Goal: Information Seeking & Learning: Learn about a topic

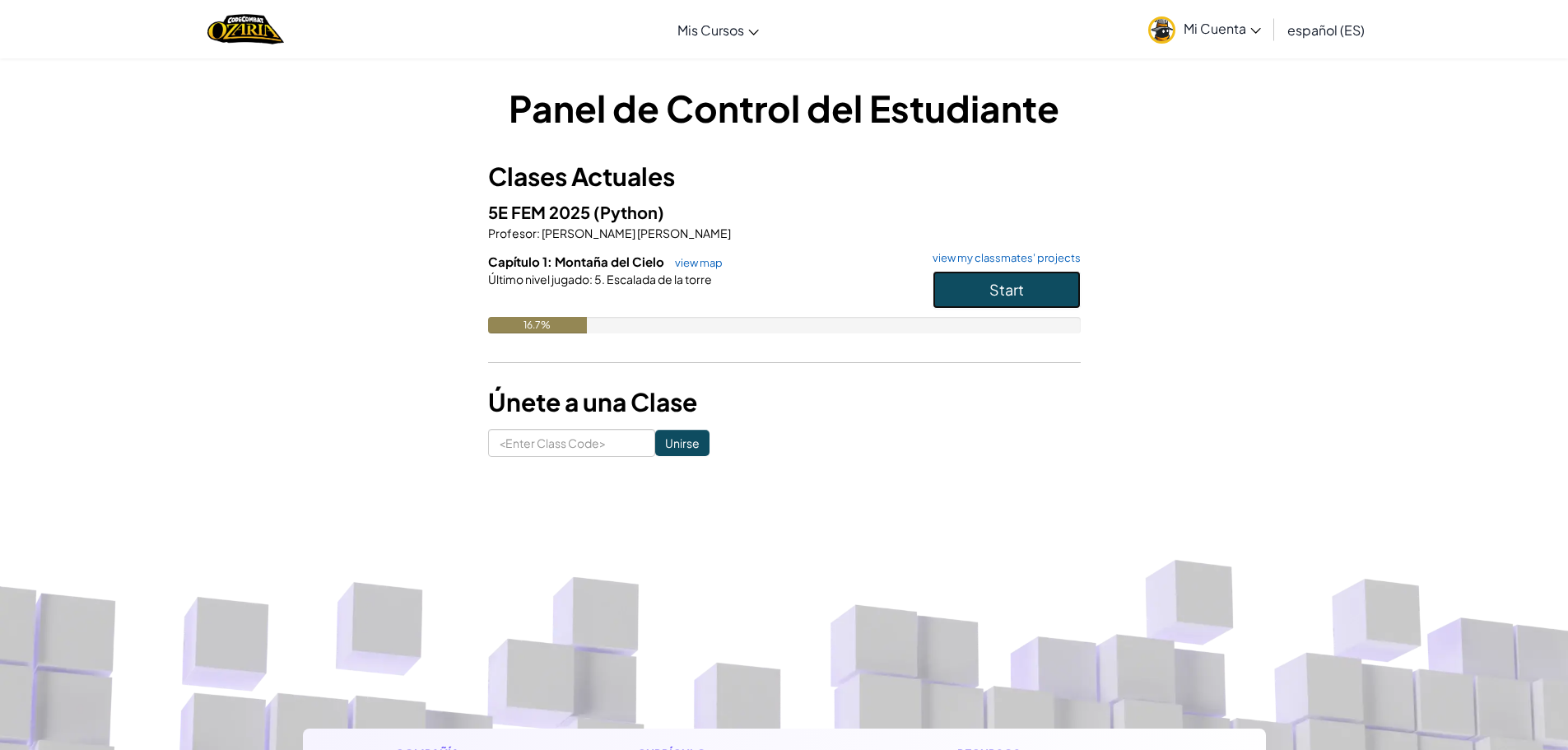
click at [1006, 293] on span "Start" at bounding box center [1006, 289] width 34 height 19
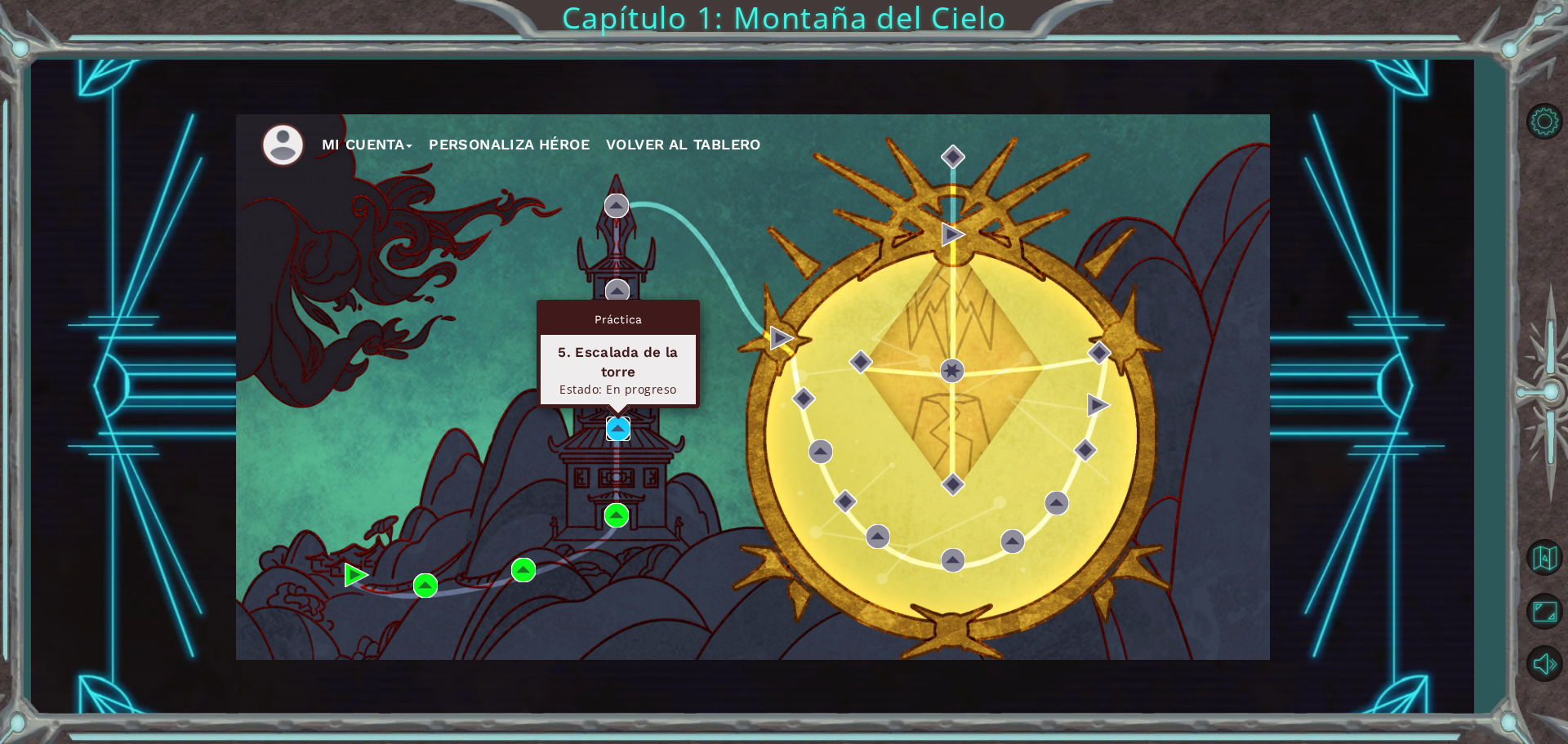
click at [616, 430] on img at bounding box center [618, 429] width 25 height 25
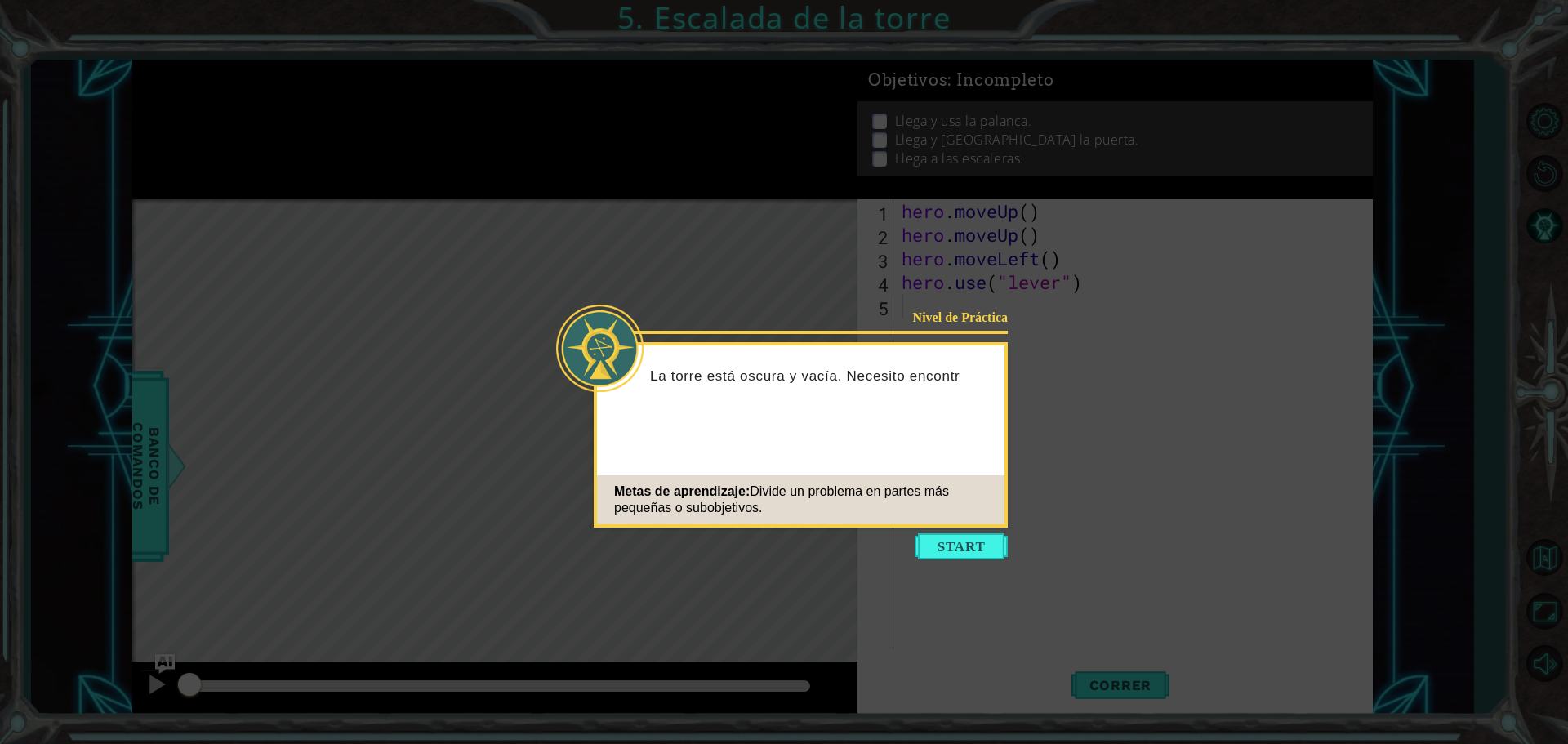
click at [530, 498] on icon at bounding box center [784, 372] width 1568 height 744
click at [948, 547] on button "Start" at bounding box center [961, 547] width 93 height 26
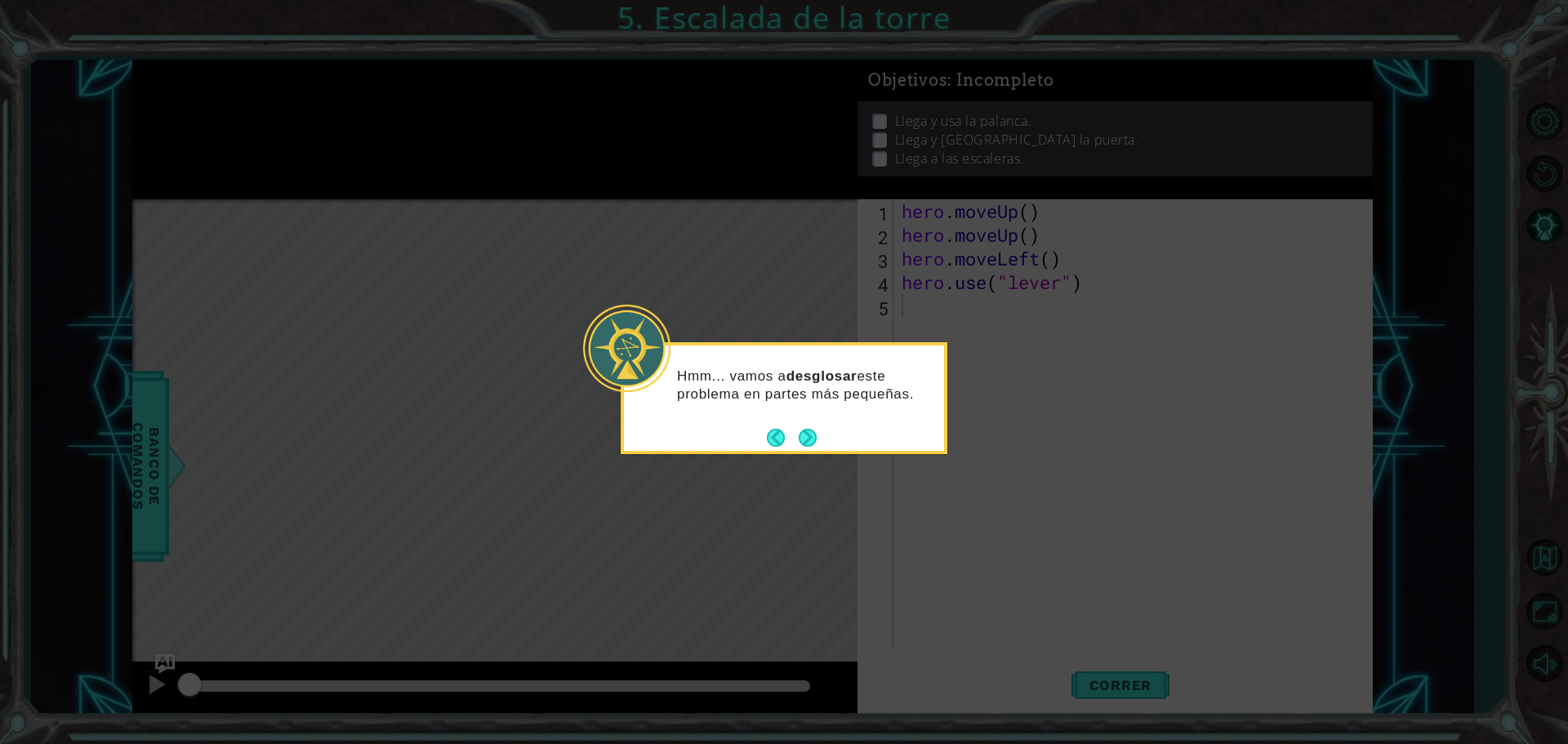
click at [814, 416] on div "Hmm... vamos a desglosar este problema en partes más pequeñas." at bounding box center [784, 393] width 320 height 82
click at [815, 444] on button "Next" at bounding box center [808, 437] width 18 height 18
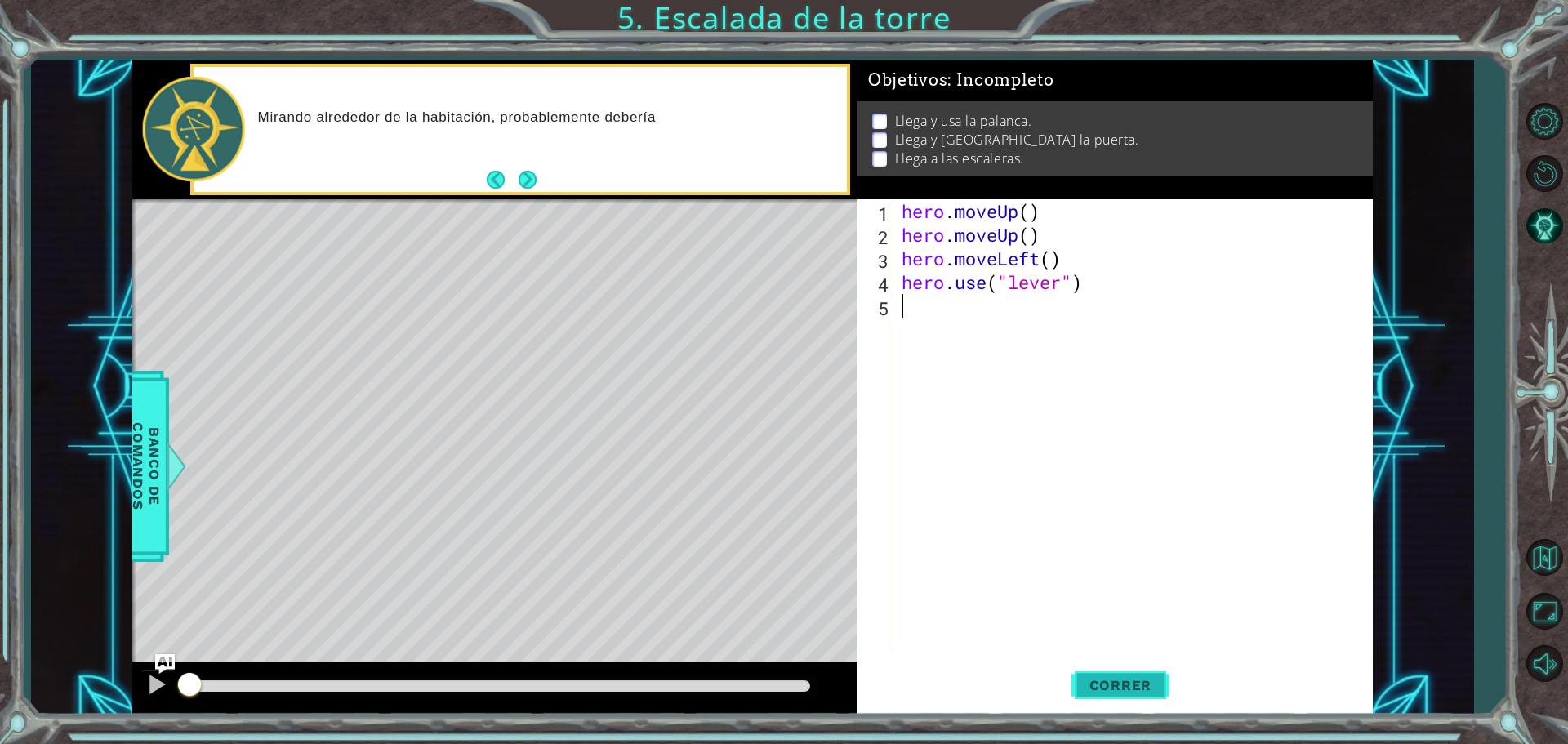
click at [1102, 691] on span "Correr" at bounding box center [1121, 686] width 96 height 17
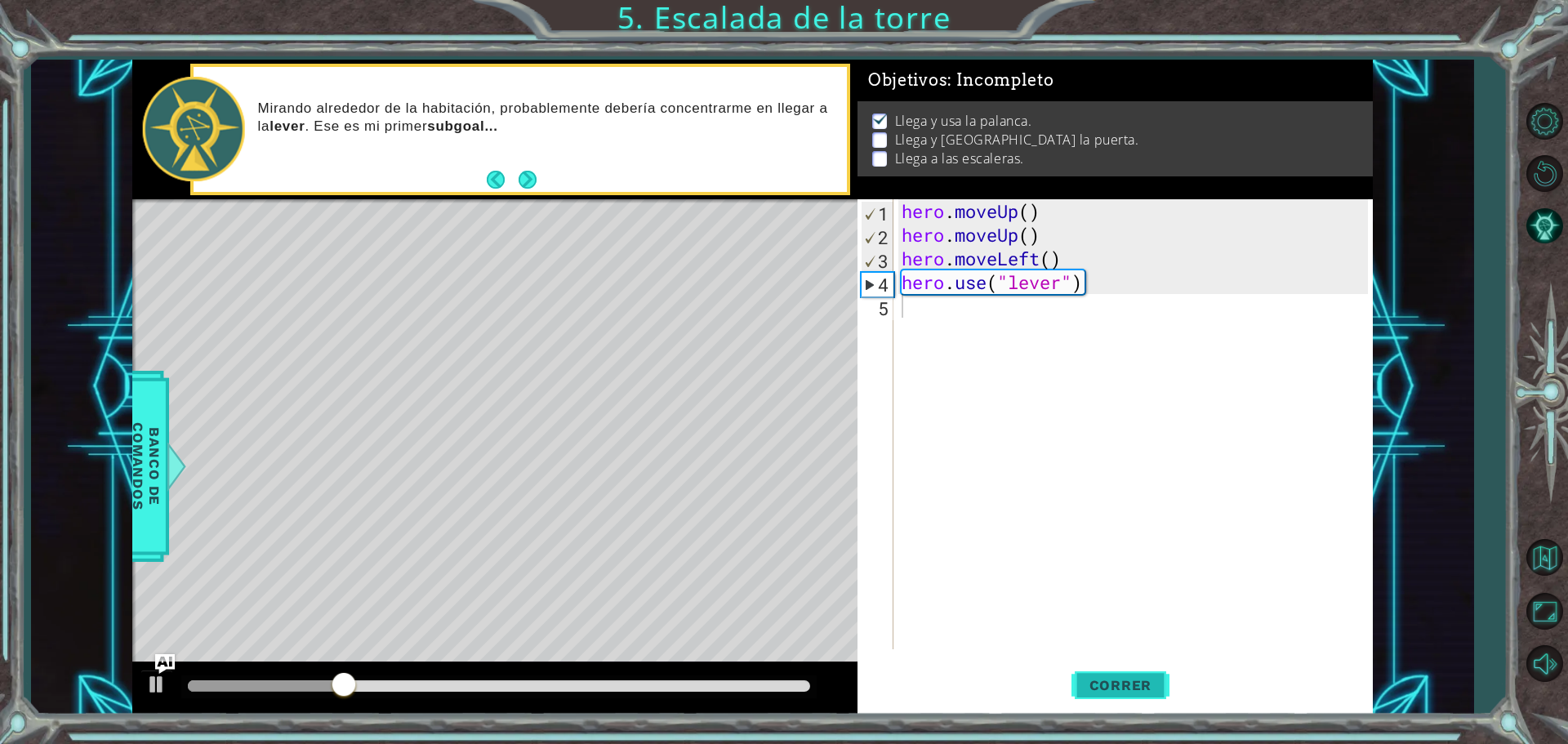
click at [1108, 686] on span "Correr" at bounding box center [1121, 686] width 96 height 17
click at [976, 256] on div "hero . moveUp ( ) hero . moveUp ( ) hero . moveLeft ( ) hero . use ( "lever" )" at bounding box center [1138, 448] width 477 height 498
type textarea "hero.moveLeft()"
drag, startPoint x: 1059, startPoint y: 255, endPoint x: 883, endPoint y: 264, distance: 176.2
click at [883, 264] on div "hero.moveLeft() 1 2 3 4 5 hero . moveUp ( ) hero . moveUp ( ) hero . moveLeft (…" at bounding box center [1113, 424] width 511 height 450
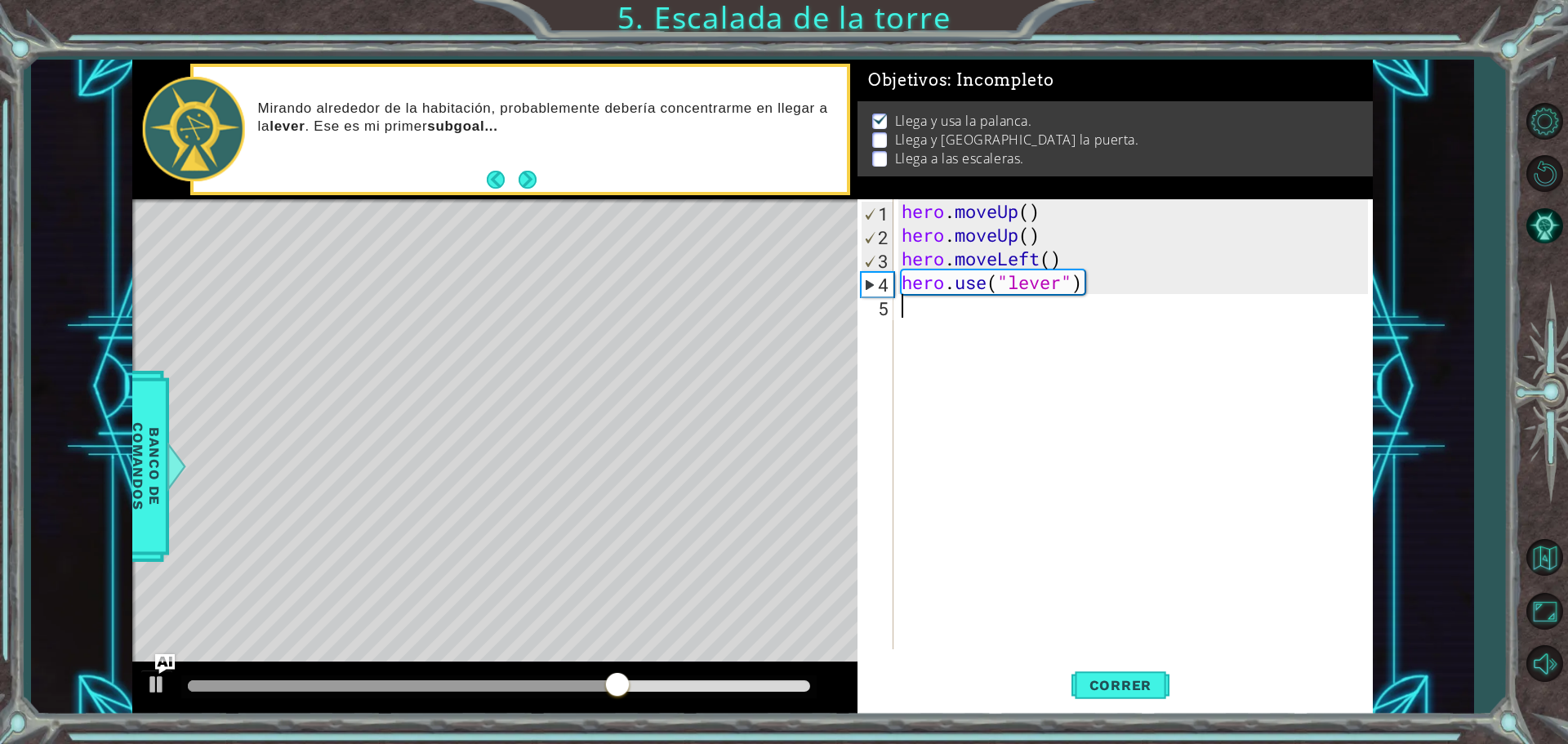
click at [923, 301] on div "hero . moveUp ( ) hero . moveUp ( ) hero . moveLeft ( ) hero . use ( "lever" )" at bounding box center [1138, 448] width 477 height 498
paste textarea "hero.moveLeft()"
click at [1135, 672] on button "Correr" at bounding box center [1121, 685] width 98 height 52
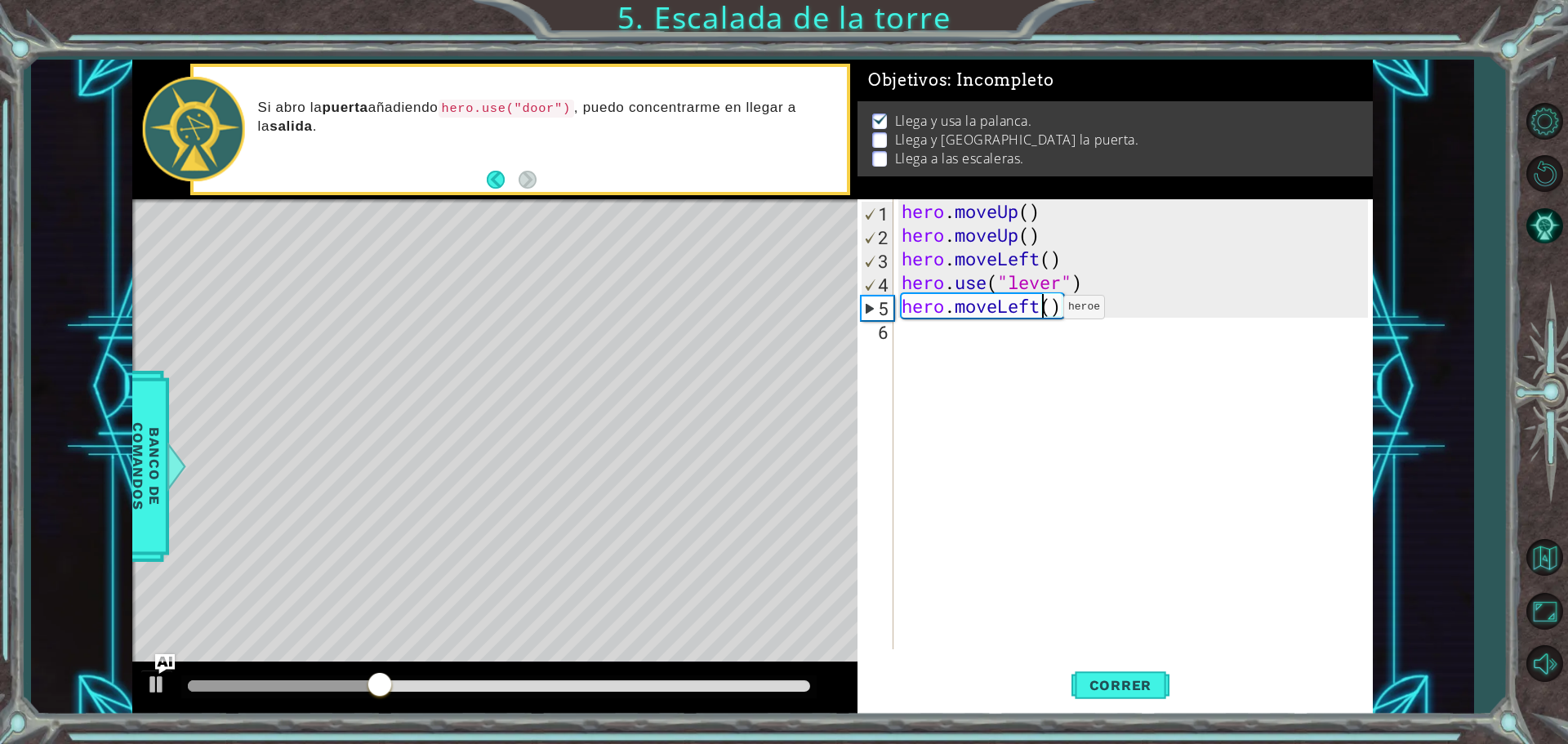
click at [1039, 312] on div "hero . moveUp ( ) hero . moveUp ( ) hero . moveLeft ( ) hero . use ( "lever" ) …" at bounding box center [1138, 448] width 477 height 498
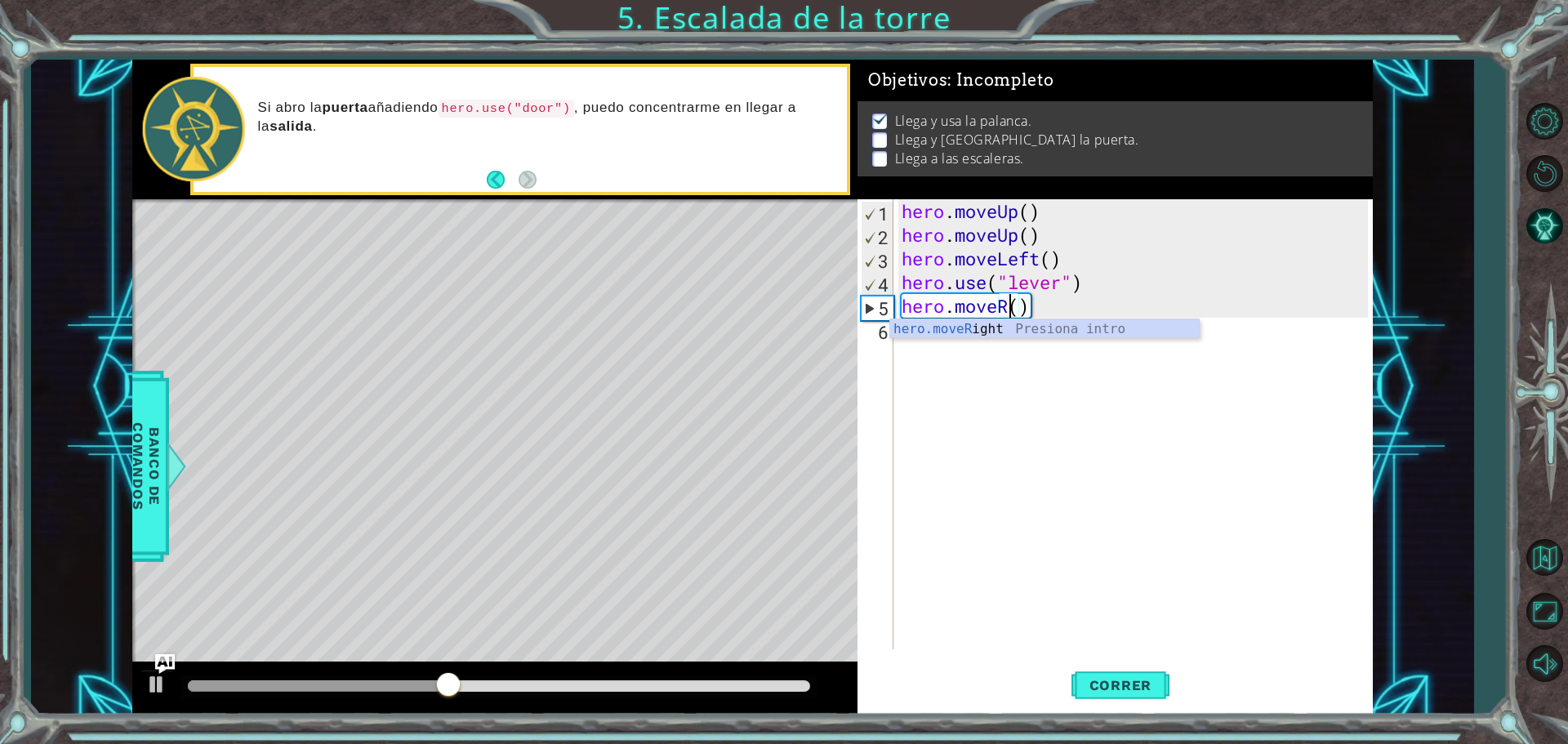
scroll to position [0, 5]
type textarea "hero.moveRight()"
click at [1085, 427] on div "hero . moveUp ( ) hero . moveUp ( ) hero . moveLeft ( ) hero . use ( "lever" ) …" at bounding box center [1138, 448] width 477 height 498
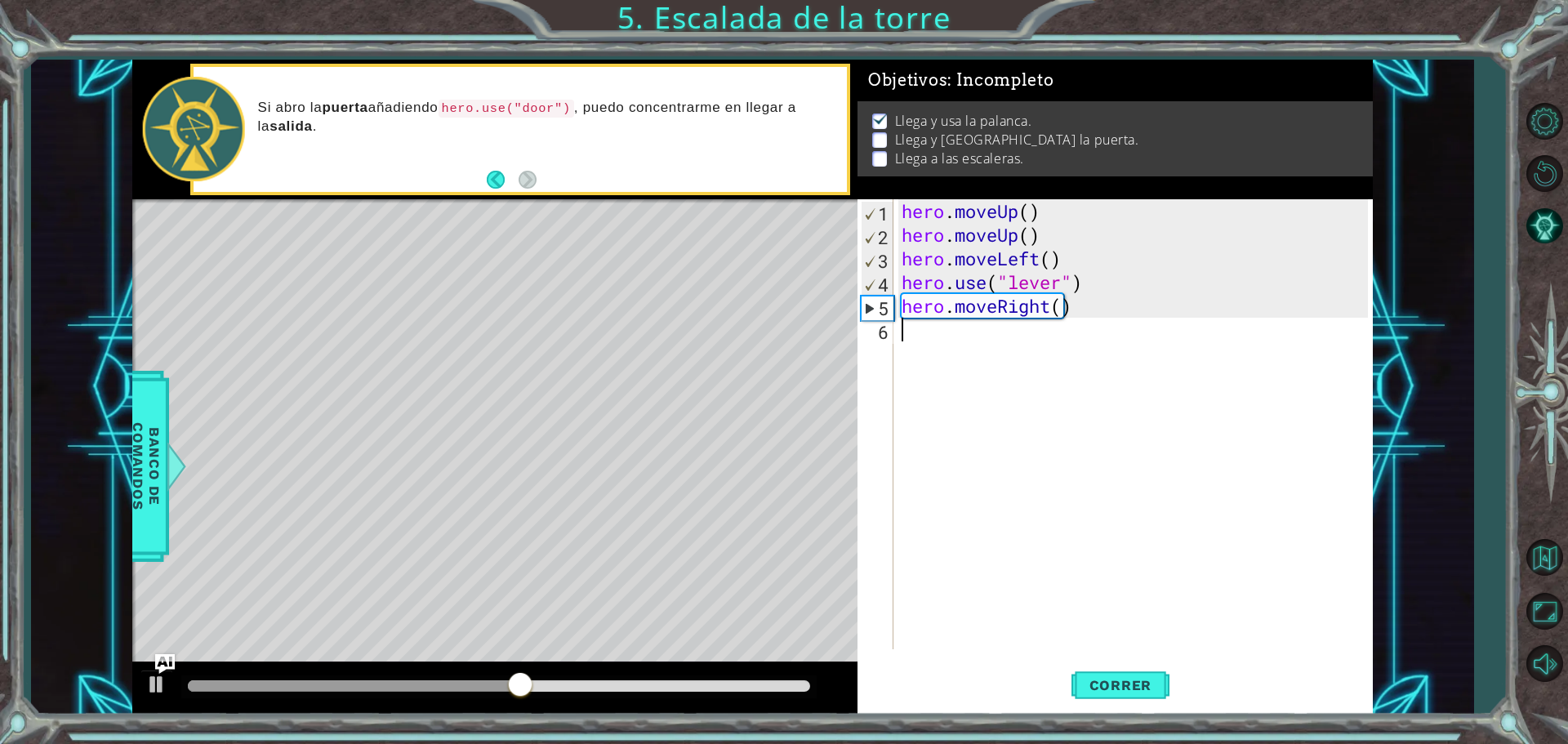
scroll to position [0, 0]
click at [1114, 691] on span "Correr" at bounding box center [1121, 686] width 96 height 17
drag, startPoint x: 1067, startPoint y: 312, endPoint x: 885, endPoint y: 321, distance: 182.2
click at [885, 321] on div "1 2 3 4 5 6 hero . moveUp ( ) hero . moveUp ( ) hero . moveLeft ( ) hero . use …" at bounding box center [1113, 424] width 511 height 450
drag, startPoint x: 902, startPoint y: 305, endPoint x: 1079, endPoint y: 299, distance: 177.1
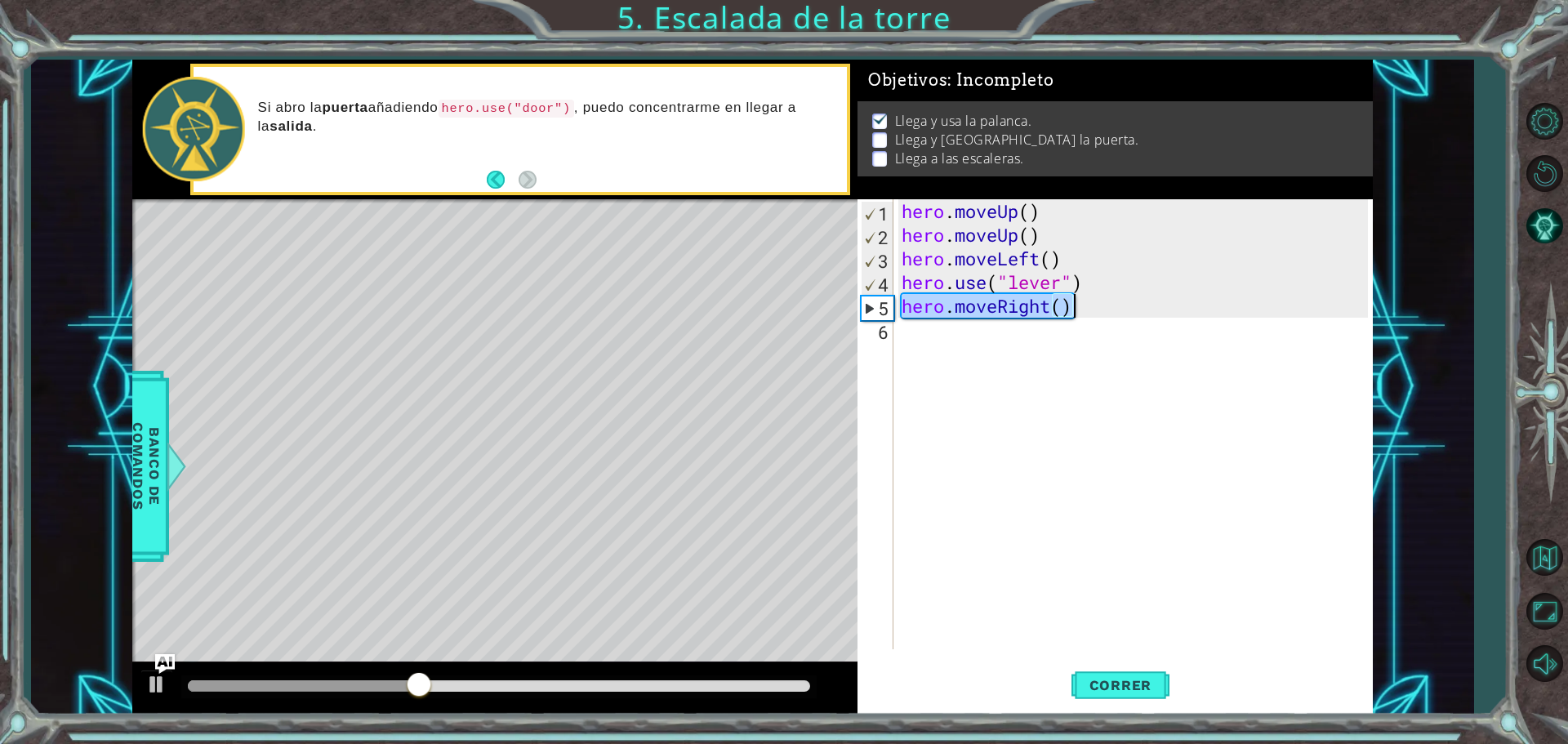
click at [1079, 299] on div "hero . moveUp ( ) hero . moveUp ( ) hero . moveLeft ( ) hero . use ( "lever" ) …" at bounding box center [1138, 448] width 477 height 498
type textarea "hero.moveRight()"
drag, startPoint x: 902, startPoint y: 321, endPoint x: 915, endPoint y: 326, distance: 13.9
click at [902, 321] on div "hero . moveUp ( ) hero . moveUp ( ) hero . moveLeft ( ) hero . use ( "lever" ) …" at bounding box center [1138, 448] width 477 height 498
paste textarea "hero.moveRight()"
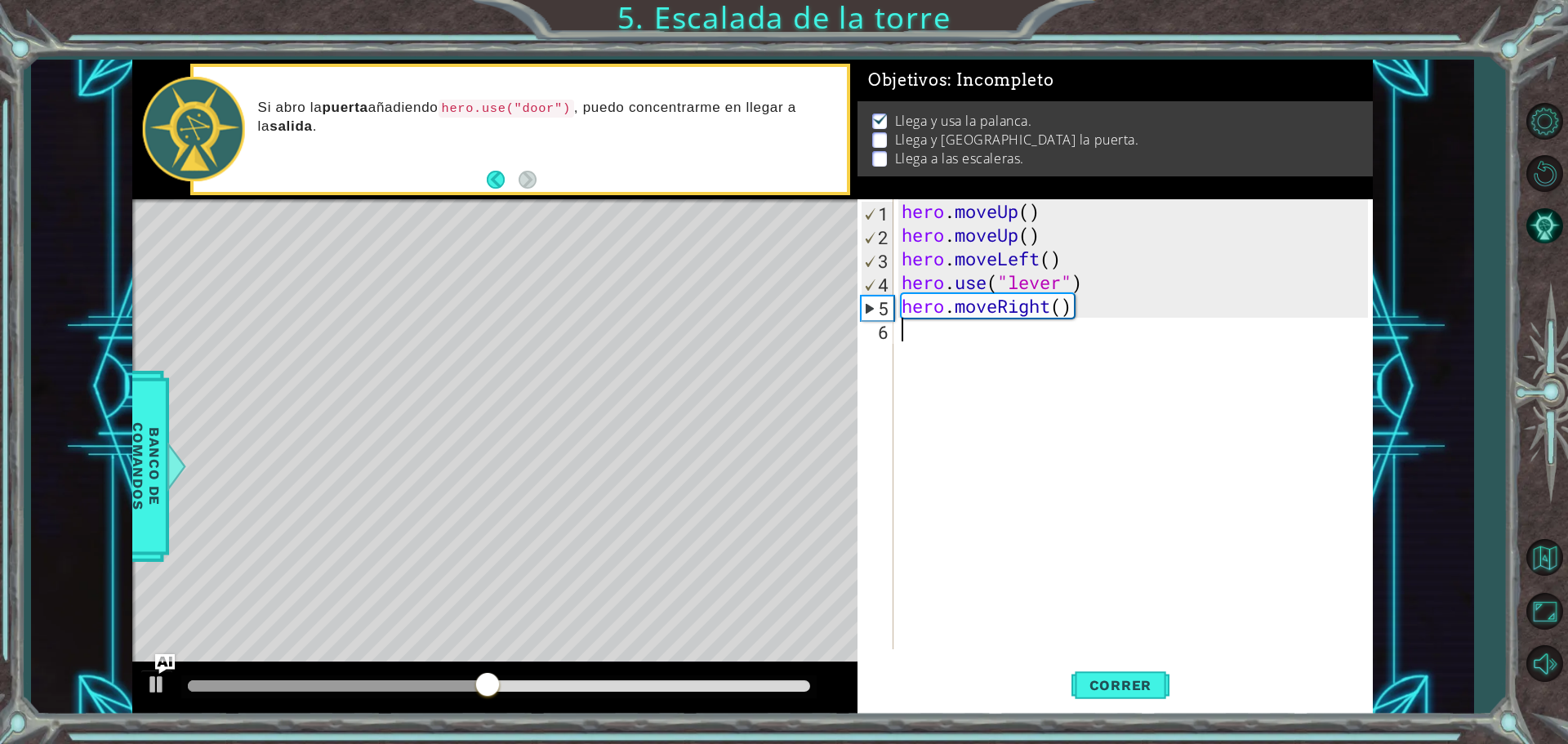
type textarea "hero.moveRight()"
click at [1102, 689] on span "Correr" at bounding box center [1121, 686] width 96 height 17
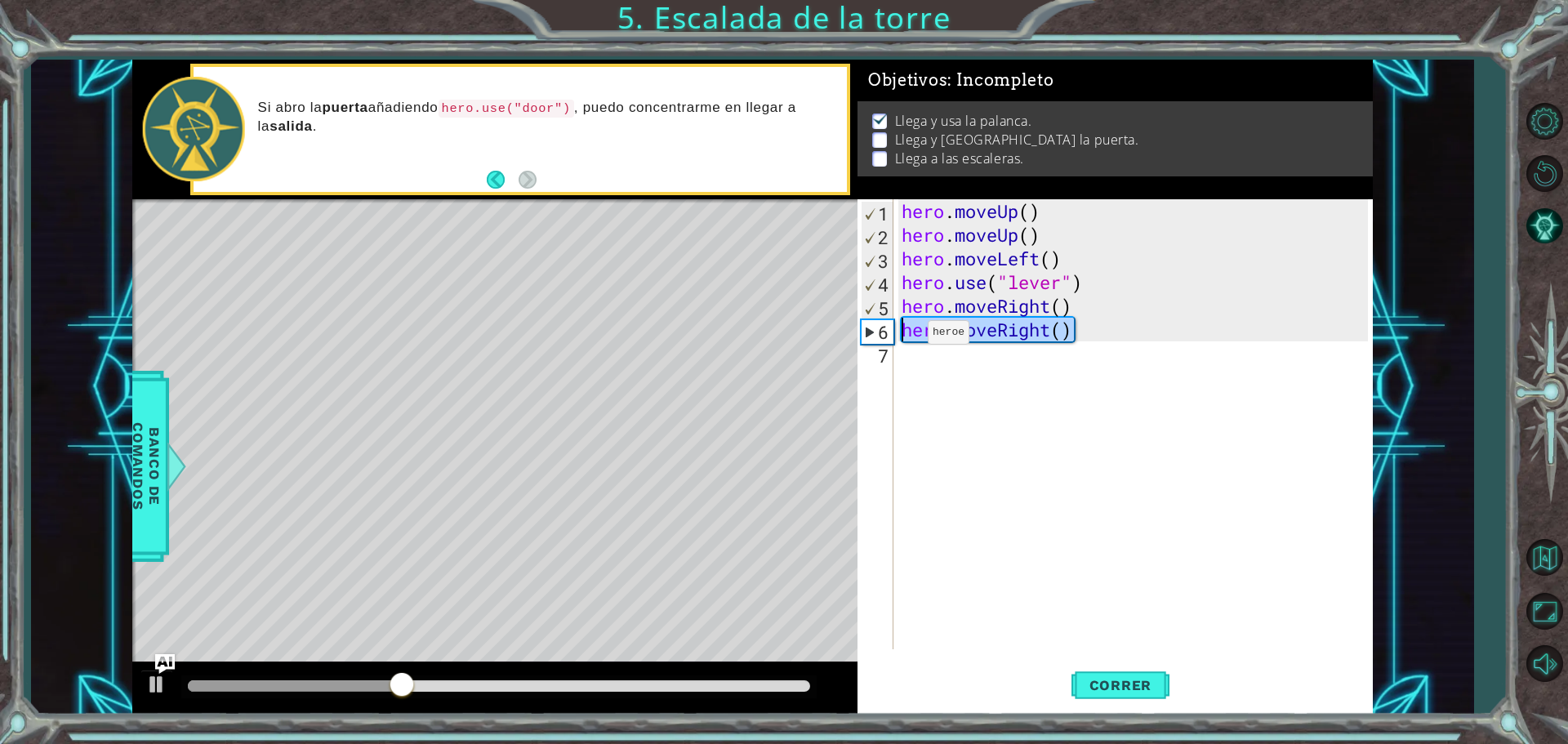
drag, startPoint x: 1069, startPoint y: 335, endPoint x: 903, endPoint y: 337, distance: 166.0
click at [903, 337] on div "hero . moveUp ( ) hero . moveUp ( ) hero . moveLeft ( ) hero . use ( "lever" ) …" at bounding box center [1138, 448] width 477 height 498
click at [896, 353] on div "hero.moveRight() 1 2 3 4 5 6 7 hero . moveUp ( ) hero . moveUp ( ) hero . moveL…" at bounding box center [1113, 424] width 511 height 450
click at [917, 365] on div "hero . moveUp ( ) hero . moveUp ( ) hero . moveLeft ( ) hero . use ( "lever" ) …" at bounding box center [1138, 448] width 477 height 498
paste textarea "hero.moveRight()"
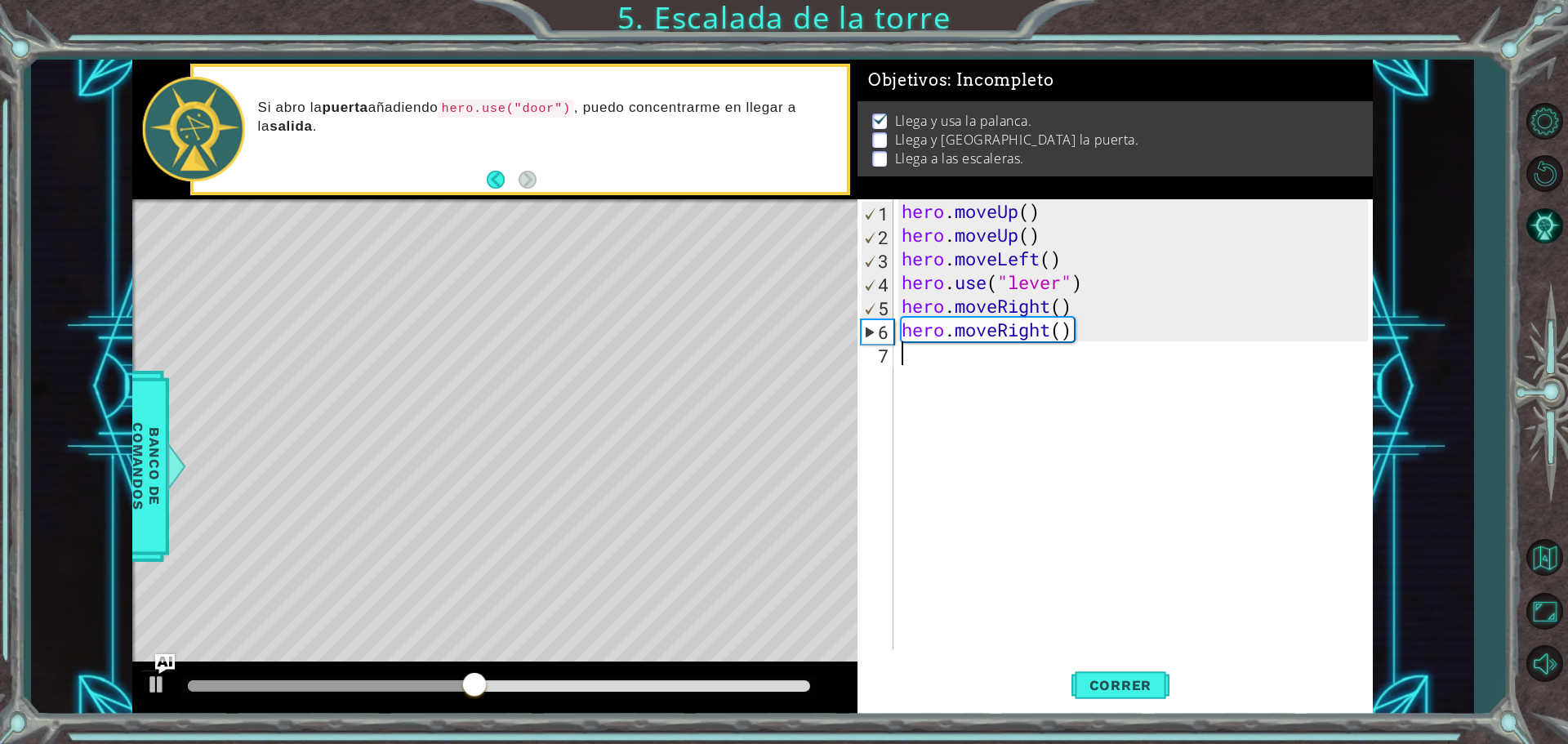
type textarea "hero.moveRight()"
click at [1122, 691] on span "Correr" at bounding box center [1121, 686] width 96 height 17
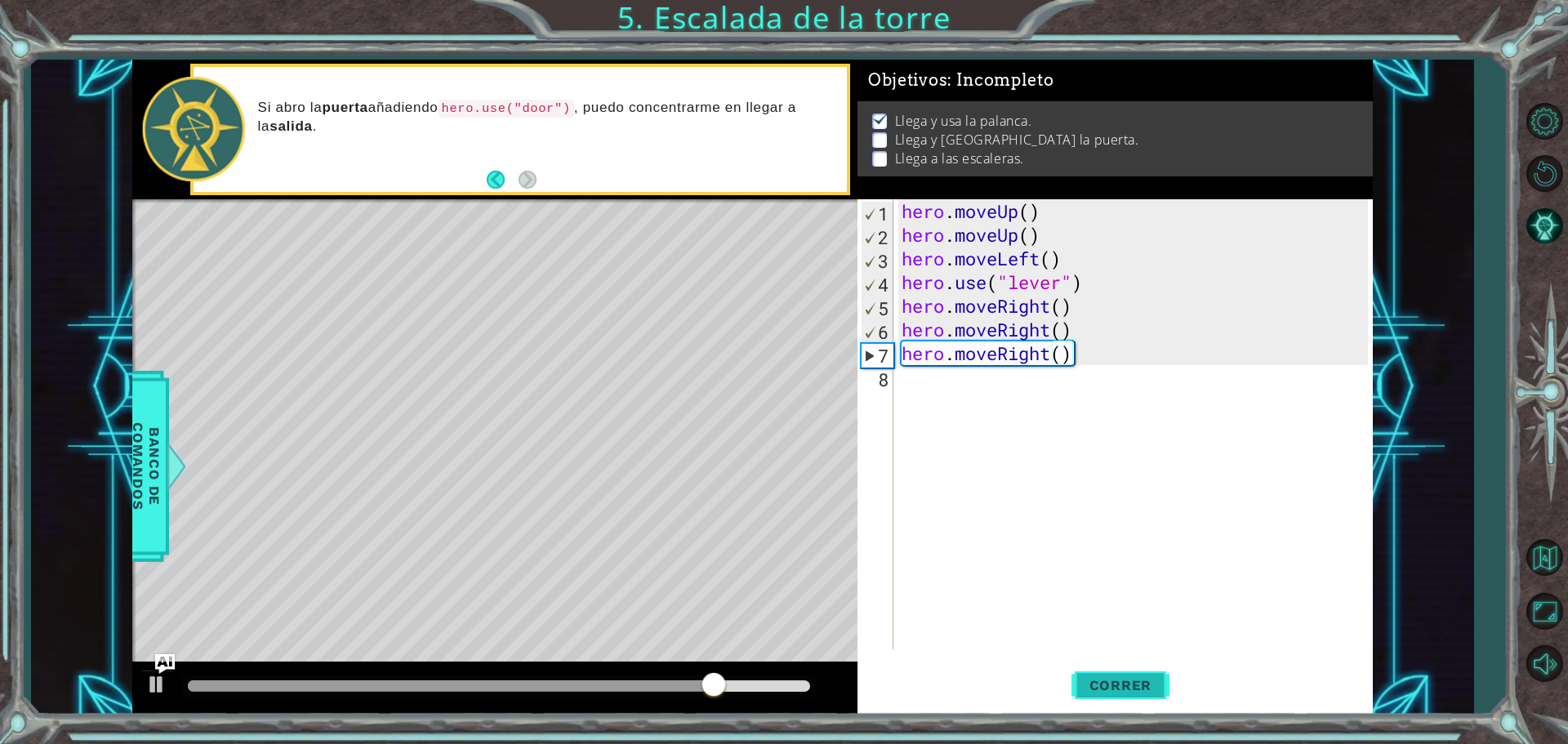
click at [1137, 681] on span "Correr" at bounding box center [1121, 686] width 96 height 17
drag, startPoint x: 450, startPoint y: 112, endPoint x: 554, endPoint y: 112, distance: 104.0
click at [554, 112] on p "Si abro la puerta añadiendo hero.use("door") , puedo concentrarme en llegar a l…" at bounding box center [547, 117] width 578 height 37
click at [909, 387] on div "hero . moveUp ( ) hero . moveUp ( ) hero . moveLeft ( ) hero . use ( "lever" ) …" at bounding box center [1138, 448] width 477 height 498
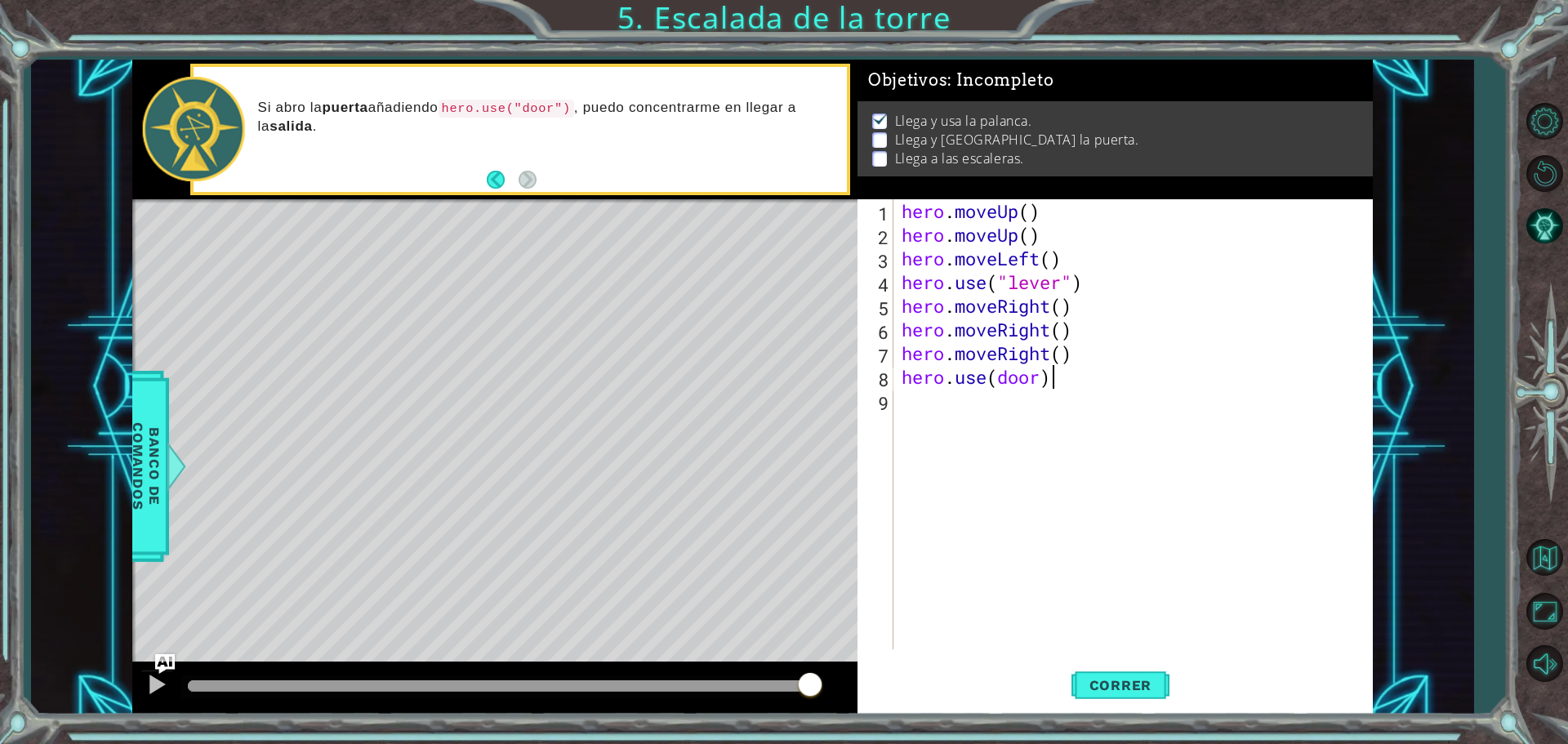
scroll to position [0, 6]
click at [1081, 698] on button "Correr" at bounding box center [1121, 685] width 98 height 52
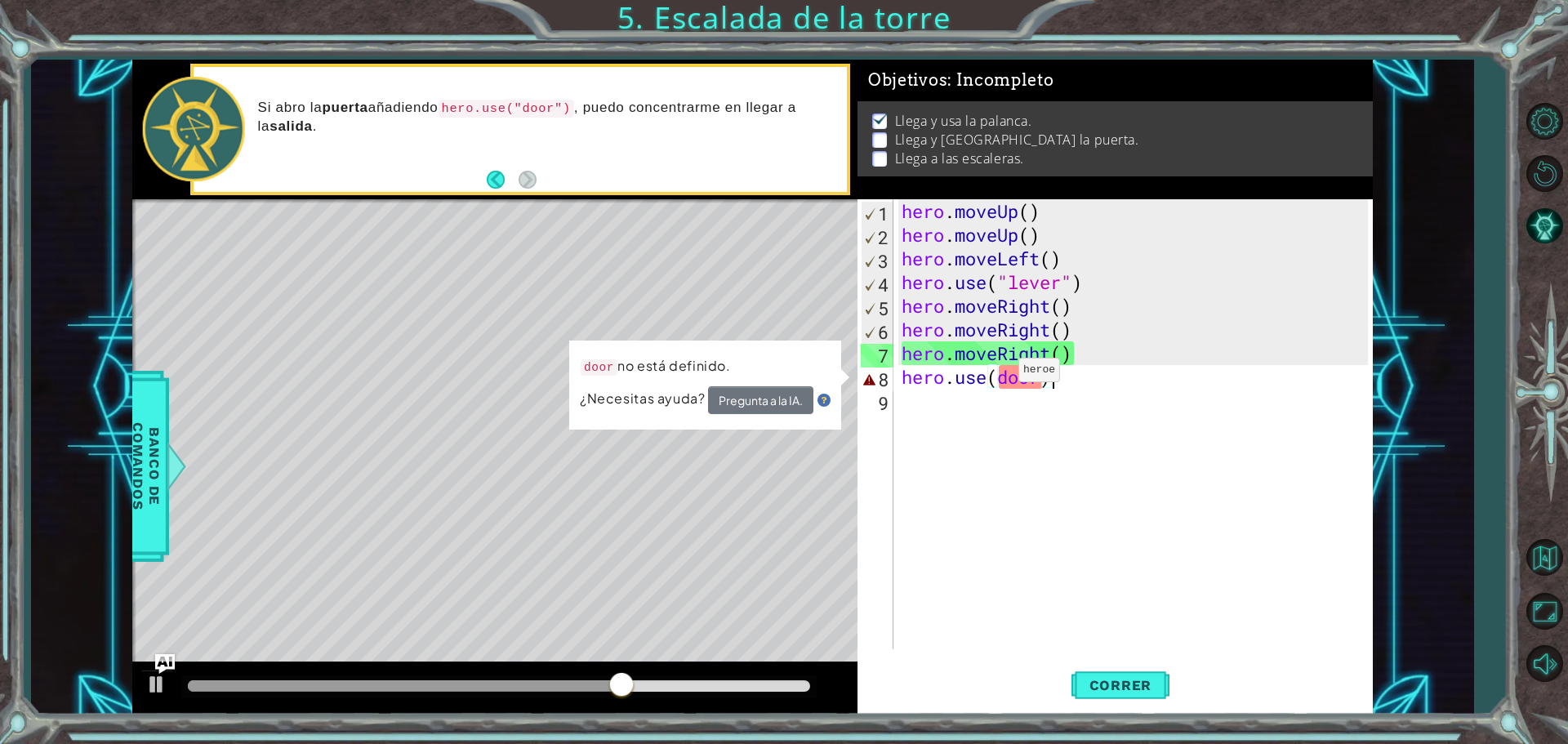
click at [994, 374] on div "hero . moveUp ( ) hero . moveUp ( ) hero . moveLeft ( ) hero . use ( "lever" ) …" at bounding box center [1138, 448] width 477 height 498
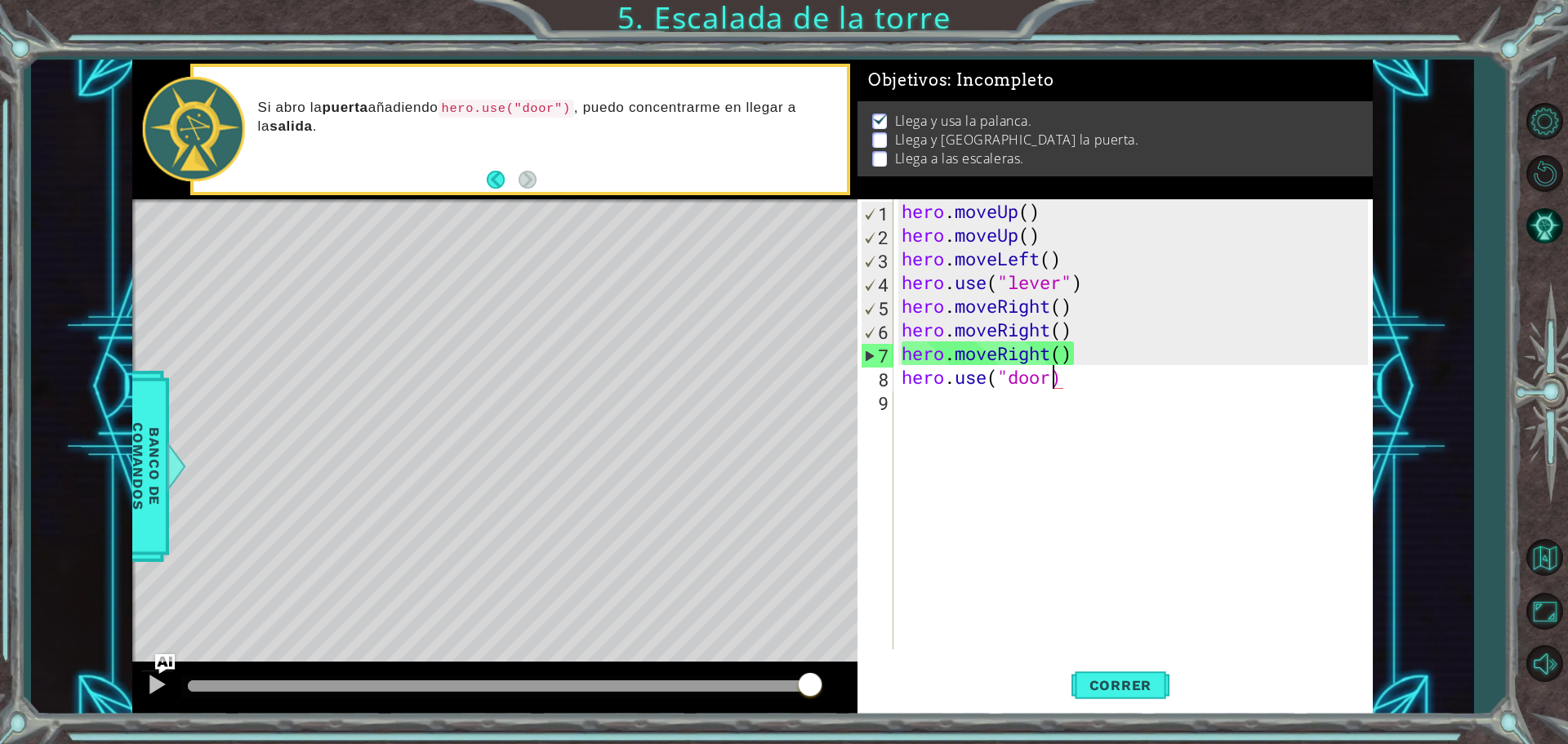
click at [1052, 384] on div "hero . moveUp ( ) hero . moveUp ( ) hero . moveLeft ( ) hero . use ( "lever" ) …" at bounding box center [1138, 448] width 477 height 498
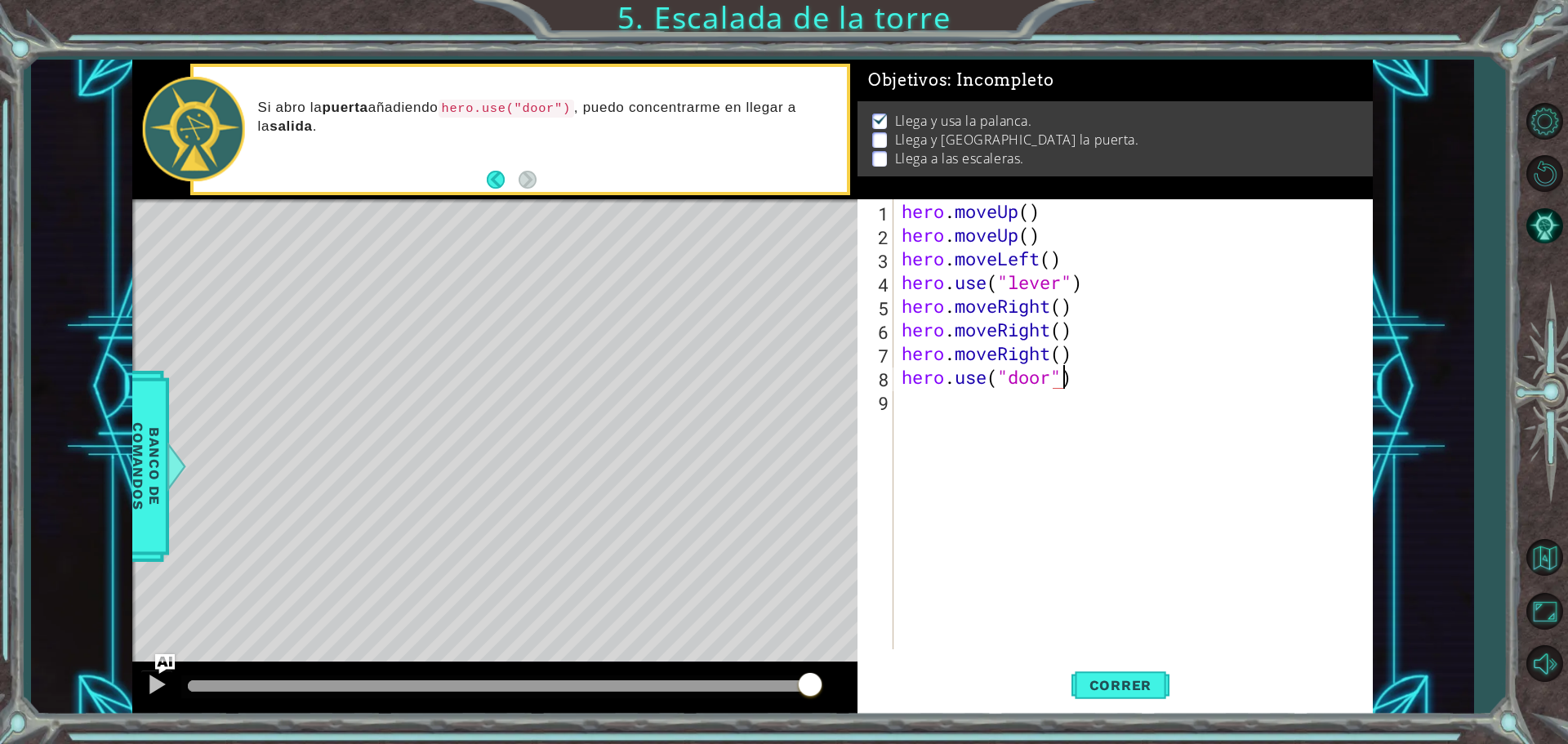
scroll to position [0, 6]
click at [1112, 681] on span "Correr" at bounding box center [1121, 686] width 96 height 17
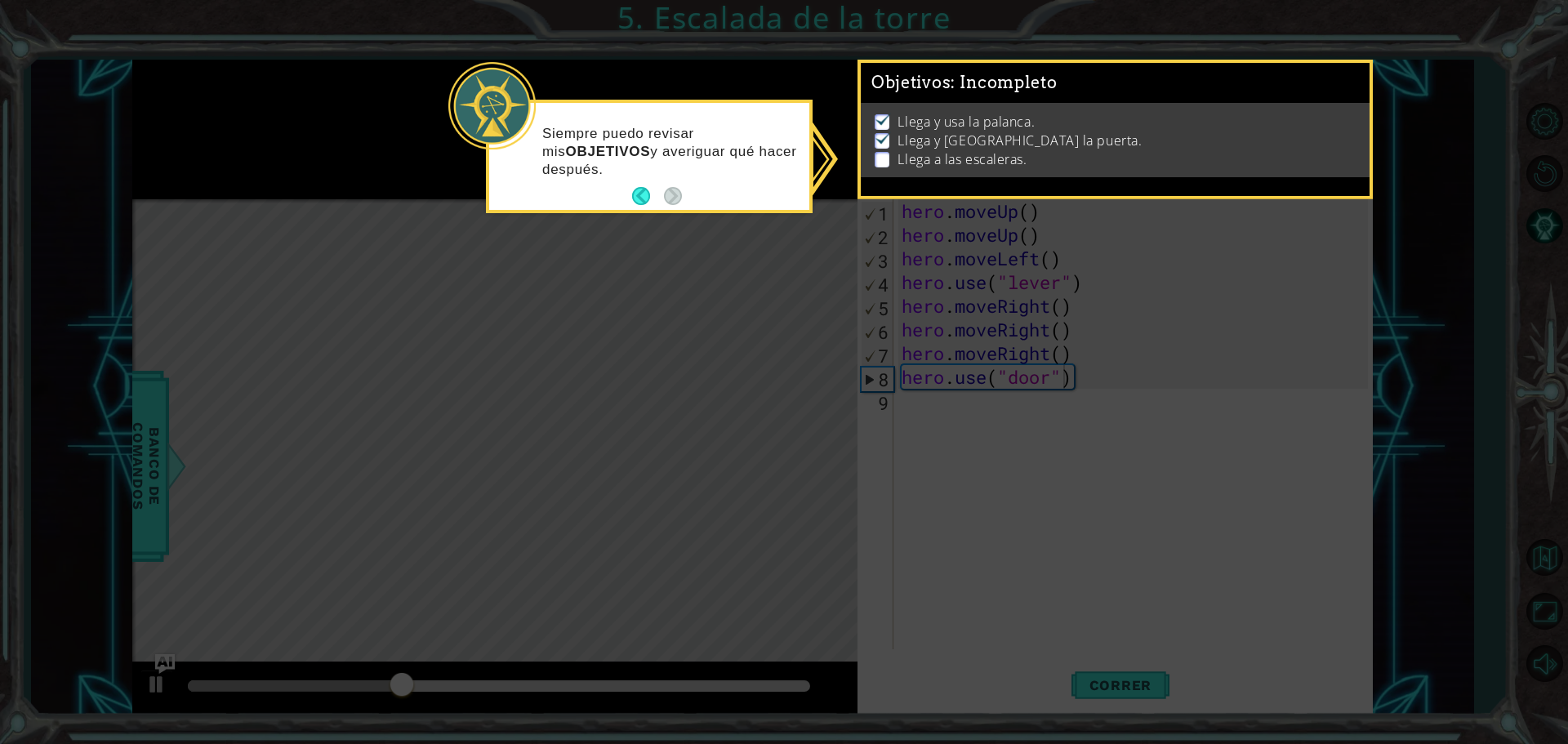
click at [871, 400] on icon at bounding box center [784, 372] width 1568 height 744
click at [636, 197] on button "Back" at bounding box center [648, 195] width 32 height 18
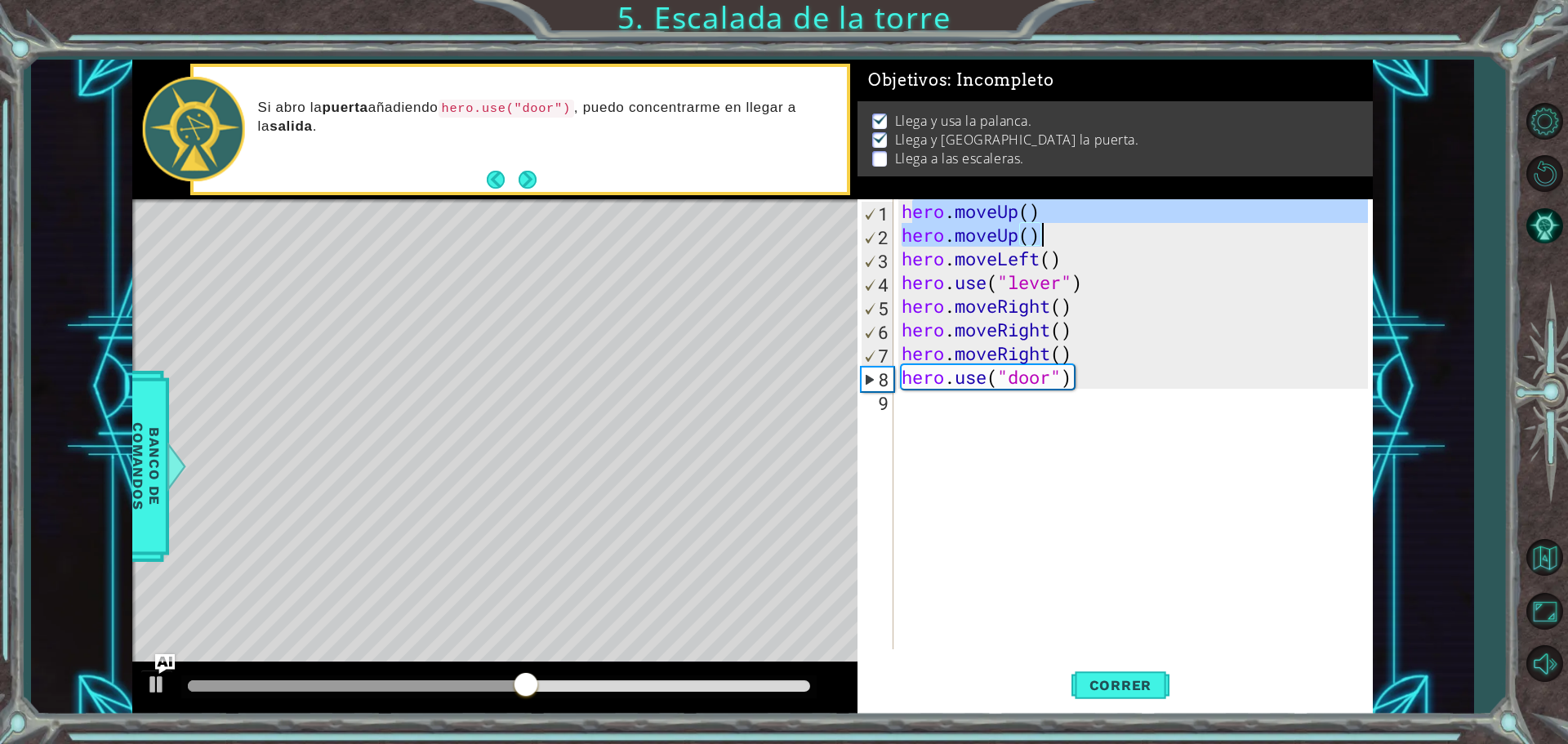
drag, startPoint x: 914, startPoint y: 209, endPoint x: 920, endPoint y: 222, distance: 14.3
click at [1033, 223] on div "hero . moveUp ( ) hero . moveUp ( ) hero . moveLeft ( ) hero . use ( "lever" ) …" at bounding box center [1138, 448] width 477 height 498
click at [899, 211] on div "hero . moveUp ( ) hero . moveUp ( ) hero . moveLeft ( ) hero . use ( "lever" ) …" at bounding box center [1138, 448] width 477 height 498
type textarea "hero.moveUp()"
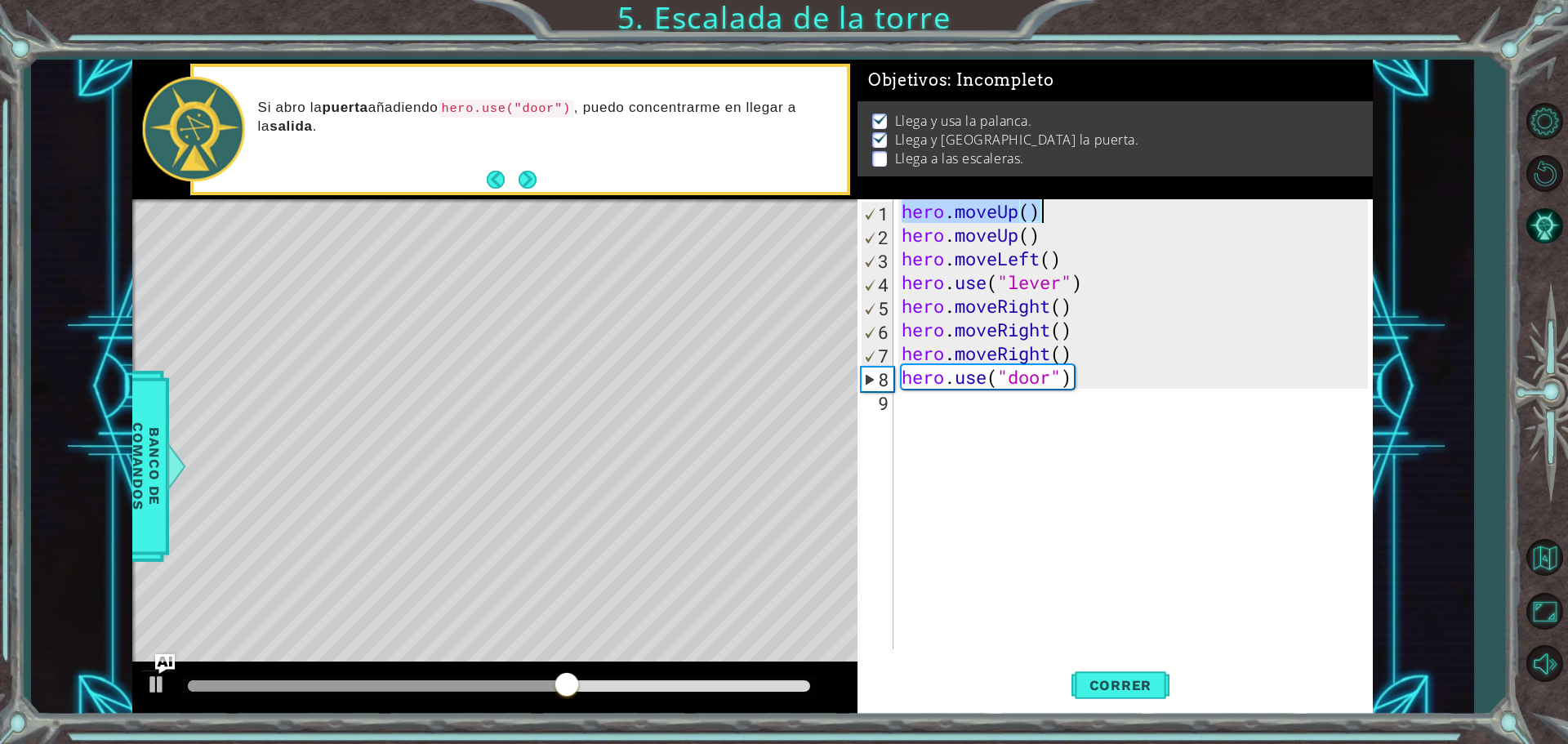
drag, startPoint x: 899, startPoint y: 211, endPoint x: 1067, endPoint y: 218, distance: 168.1
click at [1067, 218] on div "hero . moveUp ( ) hero . moveUp ( ) hero . moveLeft ( ) hero . use ( "lever" ) …" at bounding box center [1138, 448] width 477 height 498
click at [912, 413] on div "hero . moveUp ( ) hero . moveUp ( ) hero . moveLeft ( ) hero . use ( "lever" ) …" at bounding box center [1138, 448] width 477 height 498
paste textarea "hero.moveUp()"
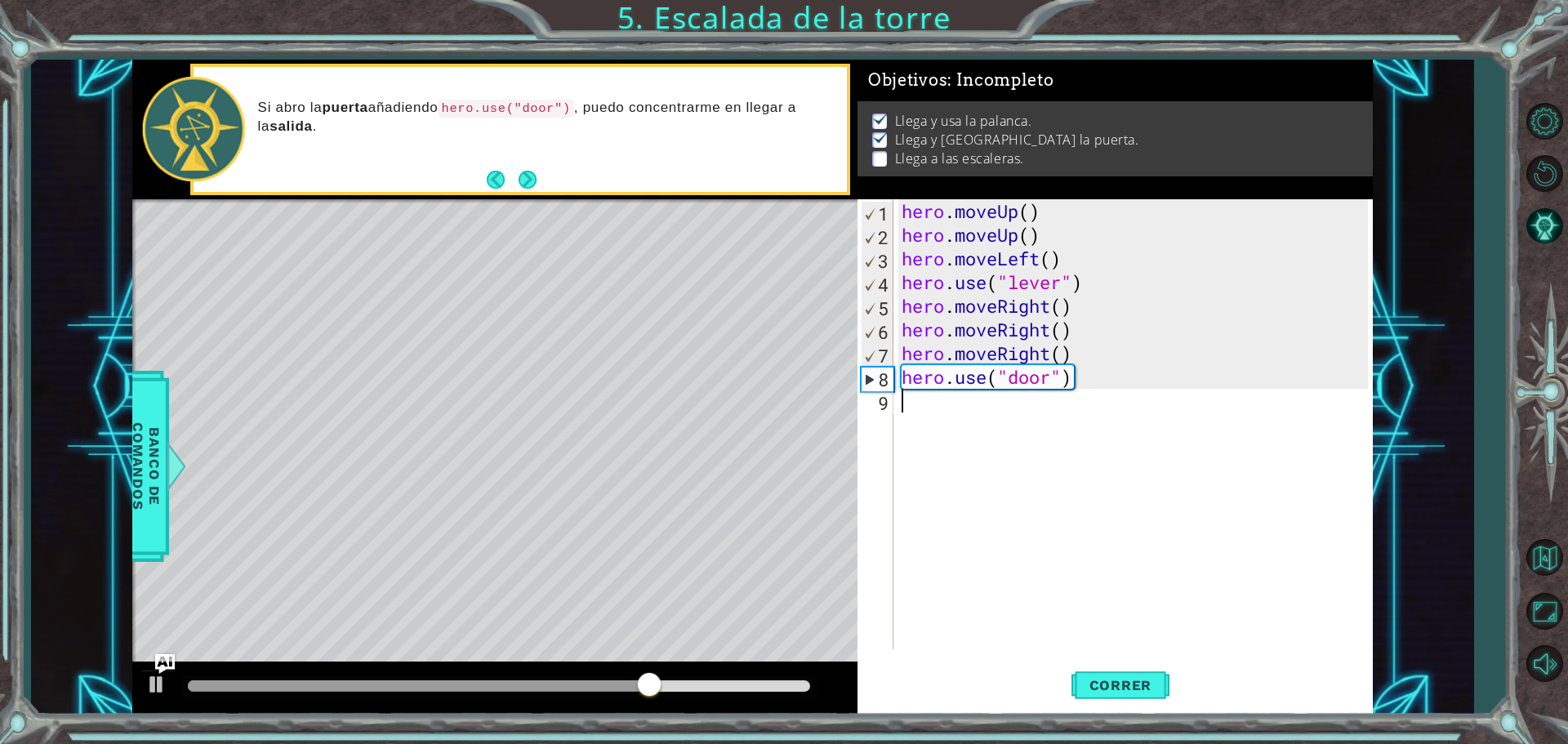
type textarea "hero.moveUp()"
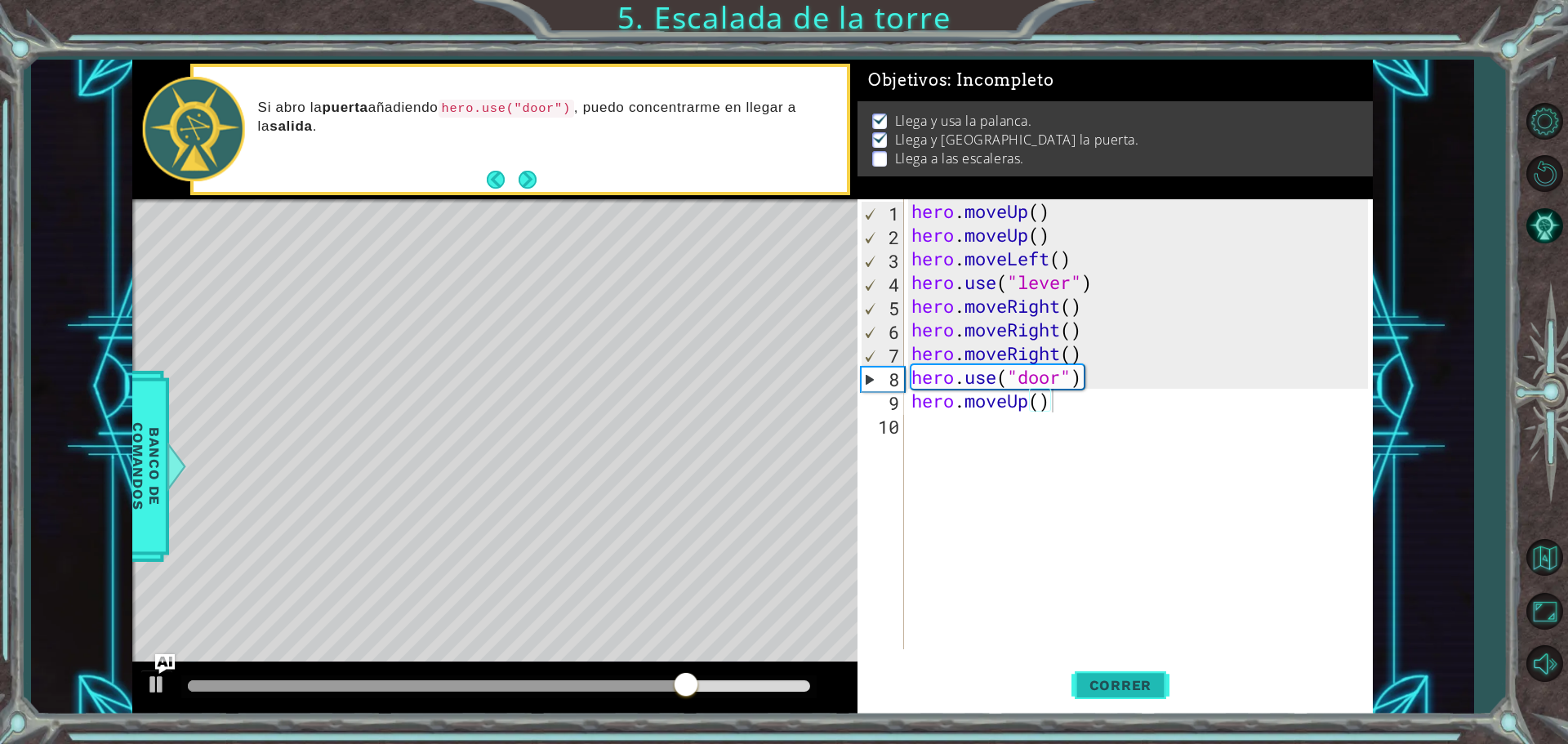
click at [1118, 691] on span "Correr" at bounding box center [1121, 686] width 96 height 17
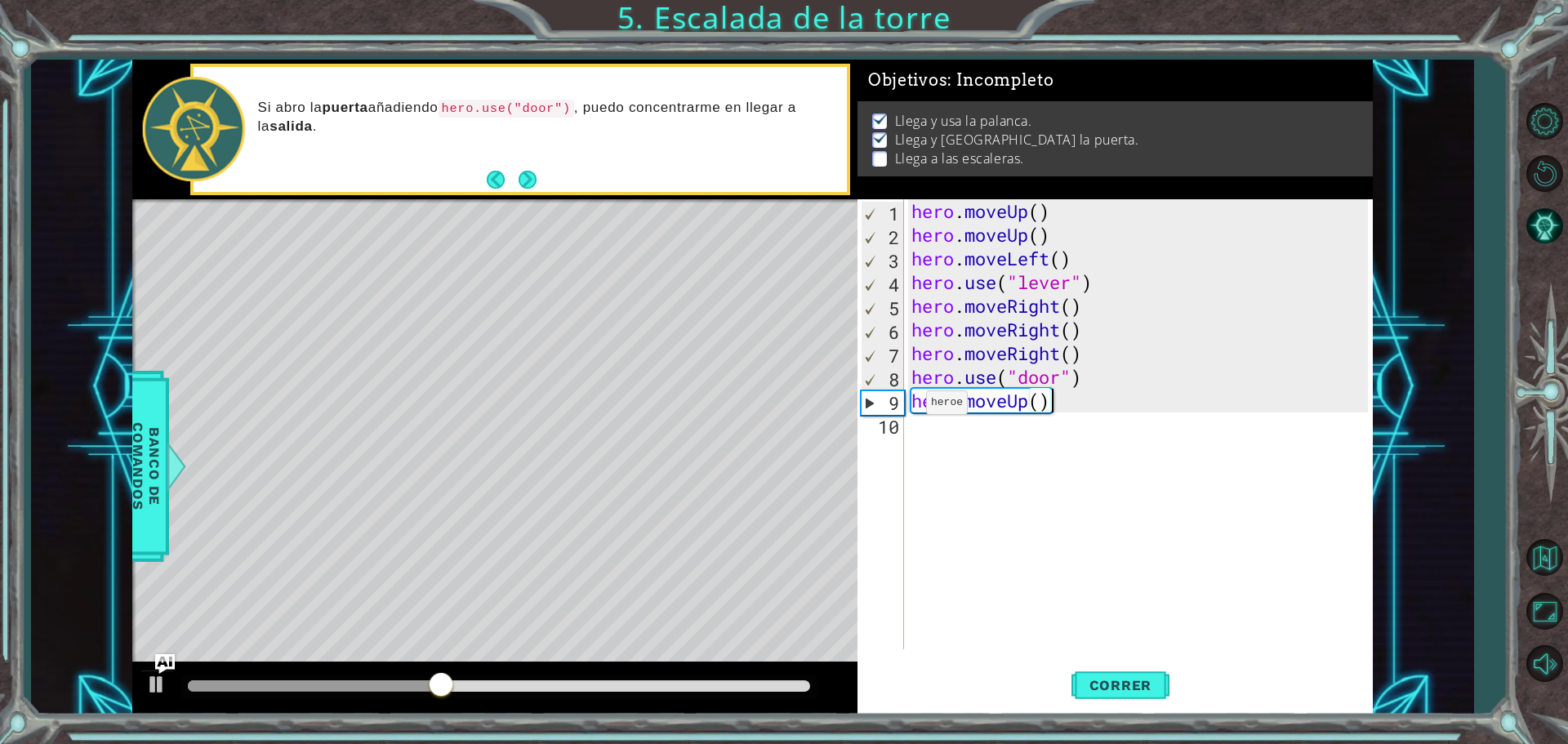
drag, startPoint x: 902, startPoint y: 430, endPoint x: 923, endPoint y: 430, distance: 21.0
click at [923, 430] on div "hero.moveUp() 1 2 3 4 5 6 7 8 9 10 hero . moveUp ( ) hero . moveUp ( ) hero . m…" at bounding box center [1113, 424] width 511 height 450
click at [923, 430] on div "hero . moveUp ( ) hero . moveUp ( ) hero . moveLeft ( ) hero . use ( "lever" ) …" at bounding box center [1142, 448] width 468 height 498
paste textarea "hero.moveUp()"
click at [1101, 686] on span "Correr" at bounding box center [1121, 686] width 96 height 17
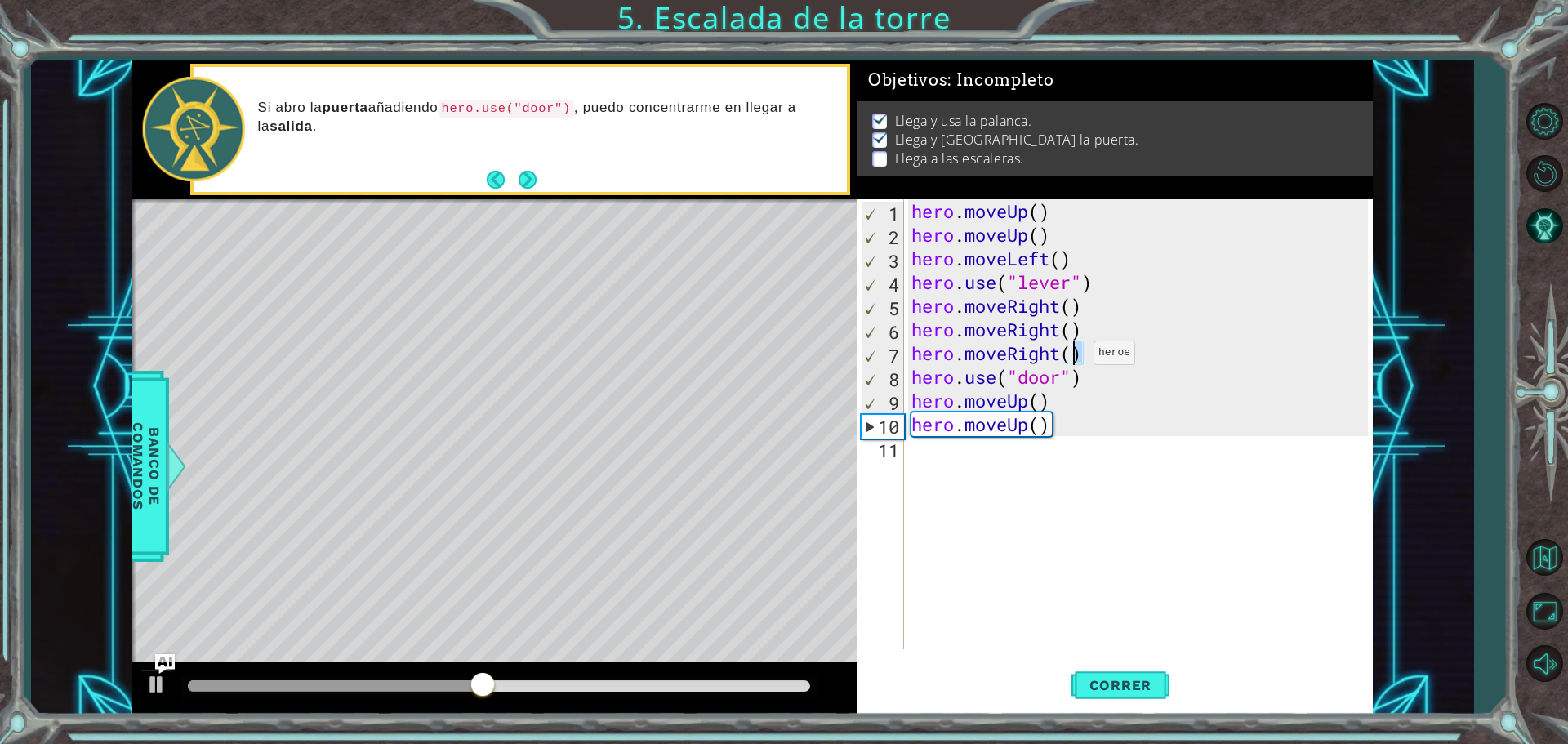
drag, startPoint x: 1091, startPoint y: 357, endPoint x: 1079, endPoint y: 357, distance: 12.0
click at [1079, 357] on div "hero . moveUp ( ) hero . moveUp ( ) hero . moveLeft ( ) hero . use ( "lever" ) …" at bounding box center [1142, 448] width 468 height 498
type textarea "hero.moveRight()"
drag, startPoint x: 1085, startPoint y: 328, endPoint x: 899, endPoint y: 334, distance: 186.1
click at [899, 334] on div "hero.moveRight() 1 2 3 4 5 6 7 8 9 10 11 hero . moveUp ( ) hero . moveUp ( ) he…" at bounding box center [1113, 424] width 511 height 450
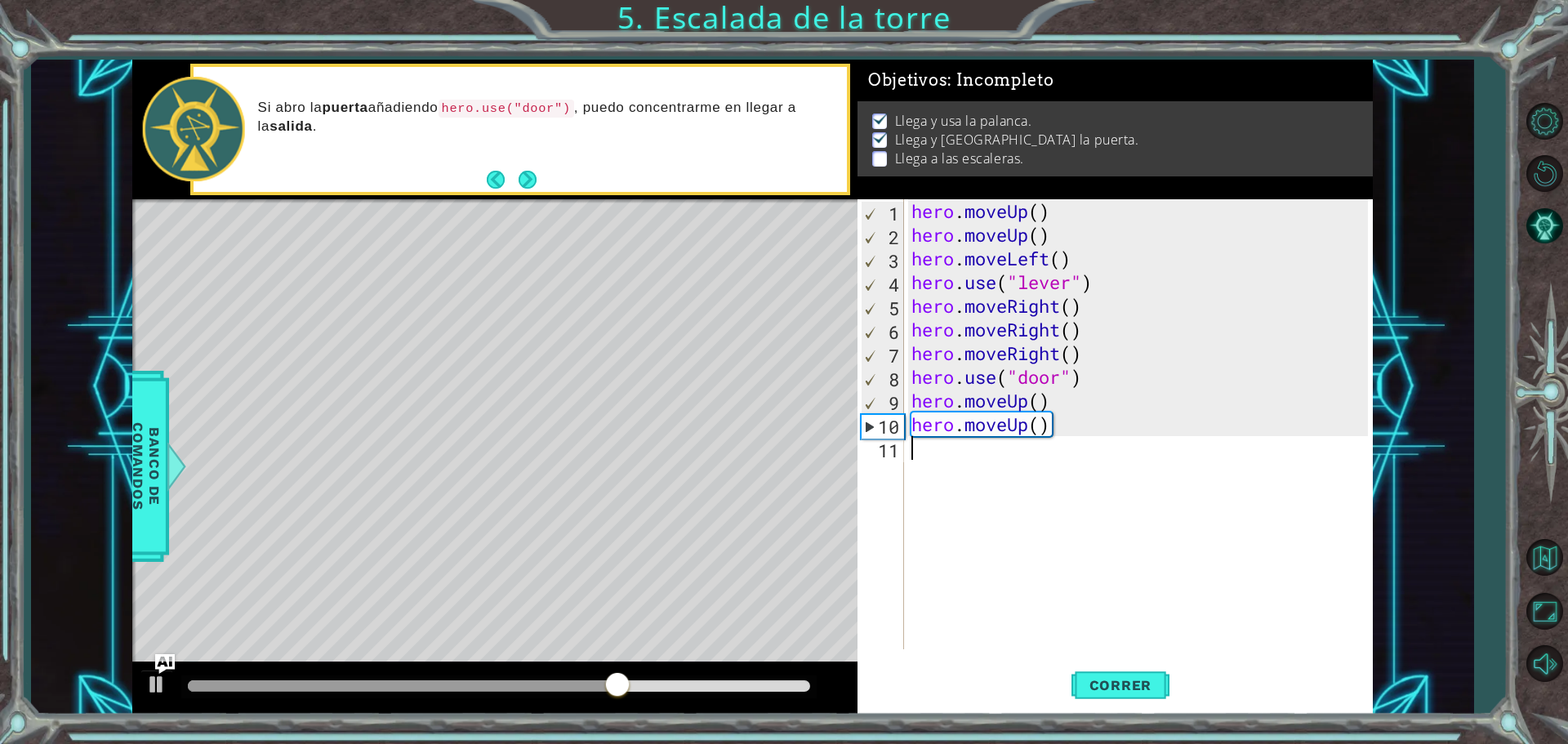
click at [921, 450] on div "hero . moveUp ( ) hero . moveUp ( ) hero . moveLeft ( ) hero . use ( "lever" ) …" at bounding box center [1142, 448] width 468 height 498
paste textarea "hero.moveRight()"
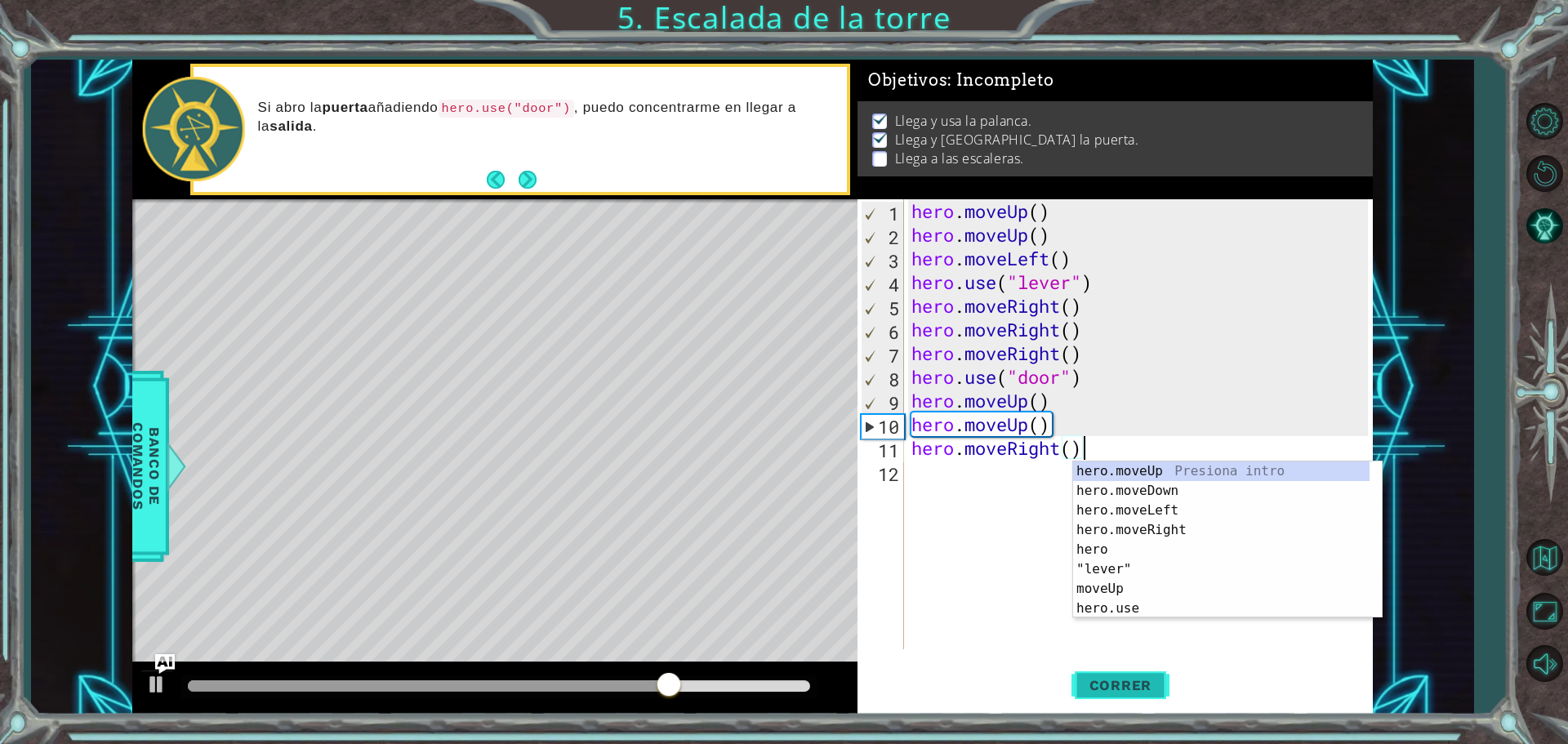
click at [1101, 689] on span "Correr" at bounding box center [1121, 686] width 96 height 17
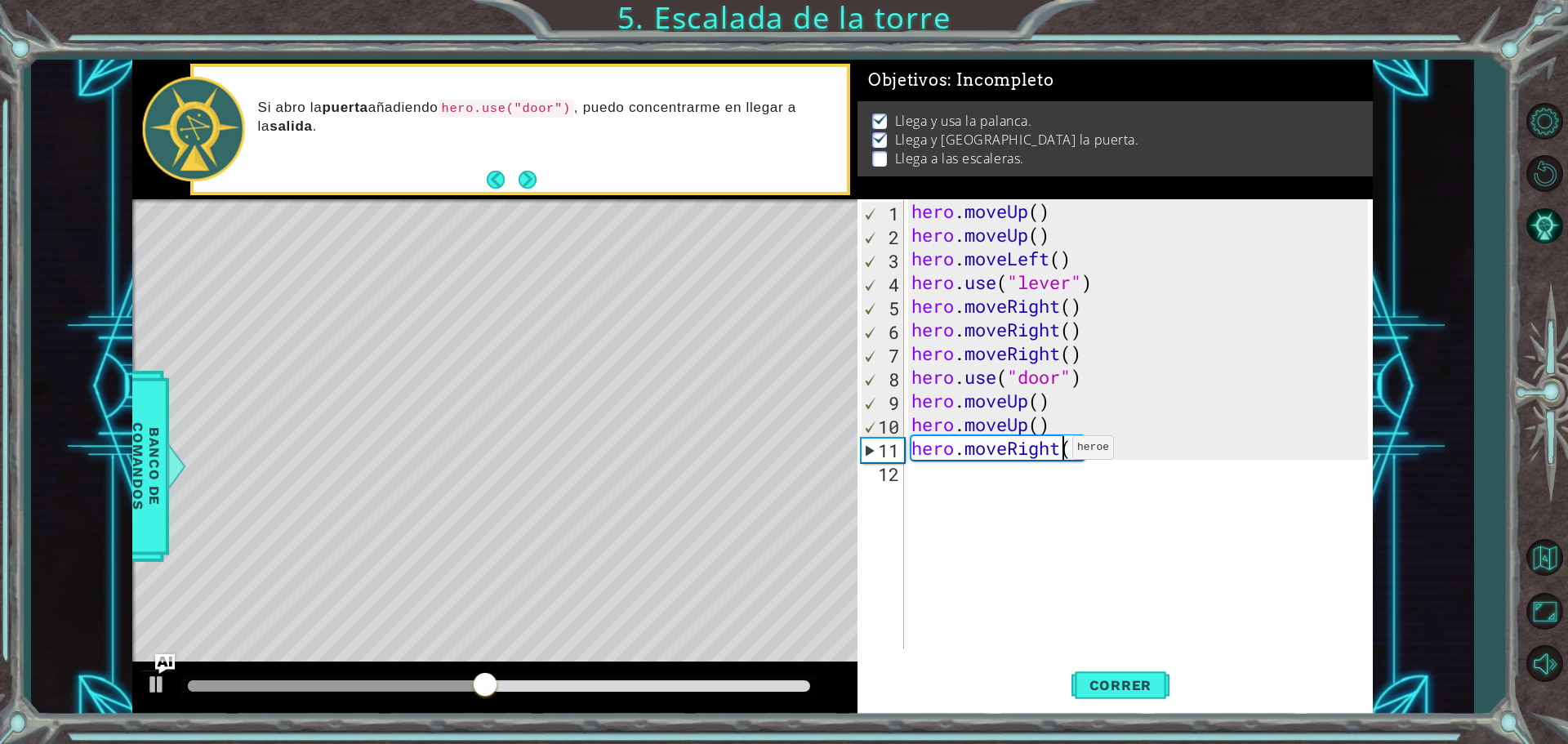
click at [1057, 452] on div "hero . moveUp ( ) hero . moveUp ( ) hero . moveLeft ( ) hero . use ( "lever" ) …" at bounding box center [1142, 448] width 468 height 498
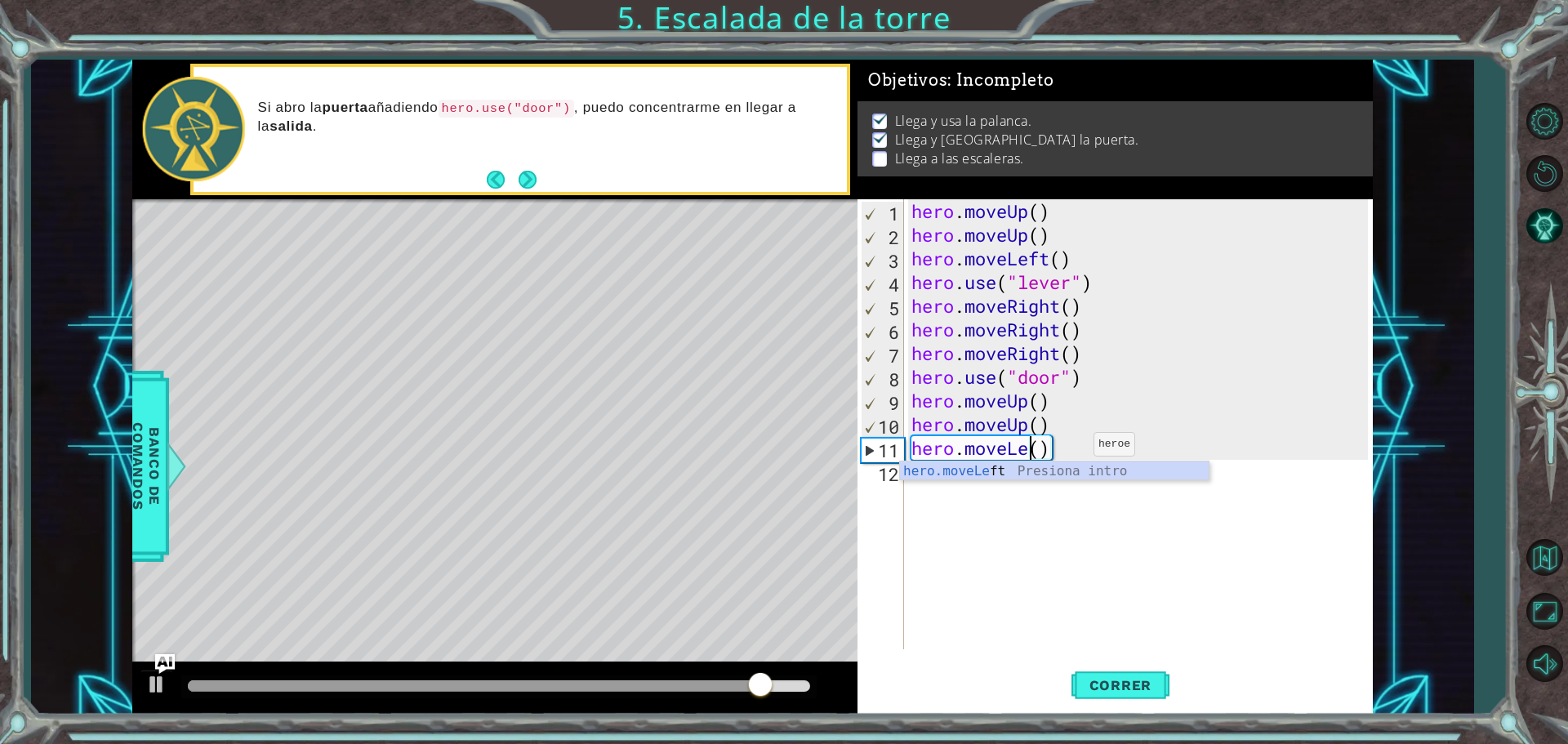
scroll to position [0, 6]
type textarea "hero.moveLeft()"
click at [1126, 690] on span "Correr" at bounding box center [1121, 686] width 96 height 17
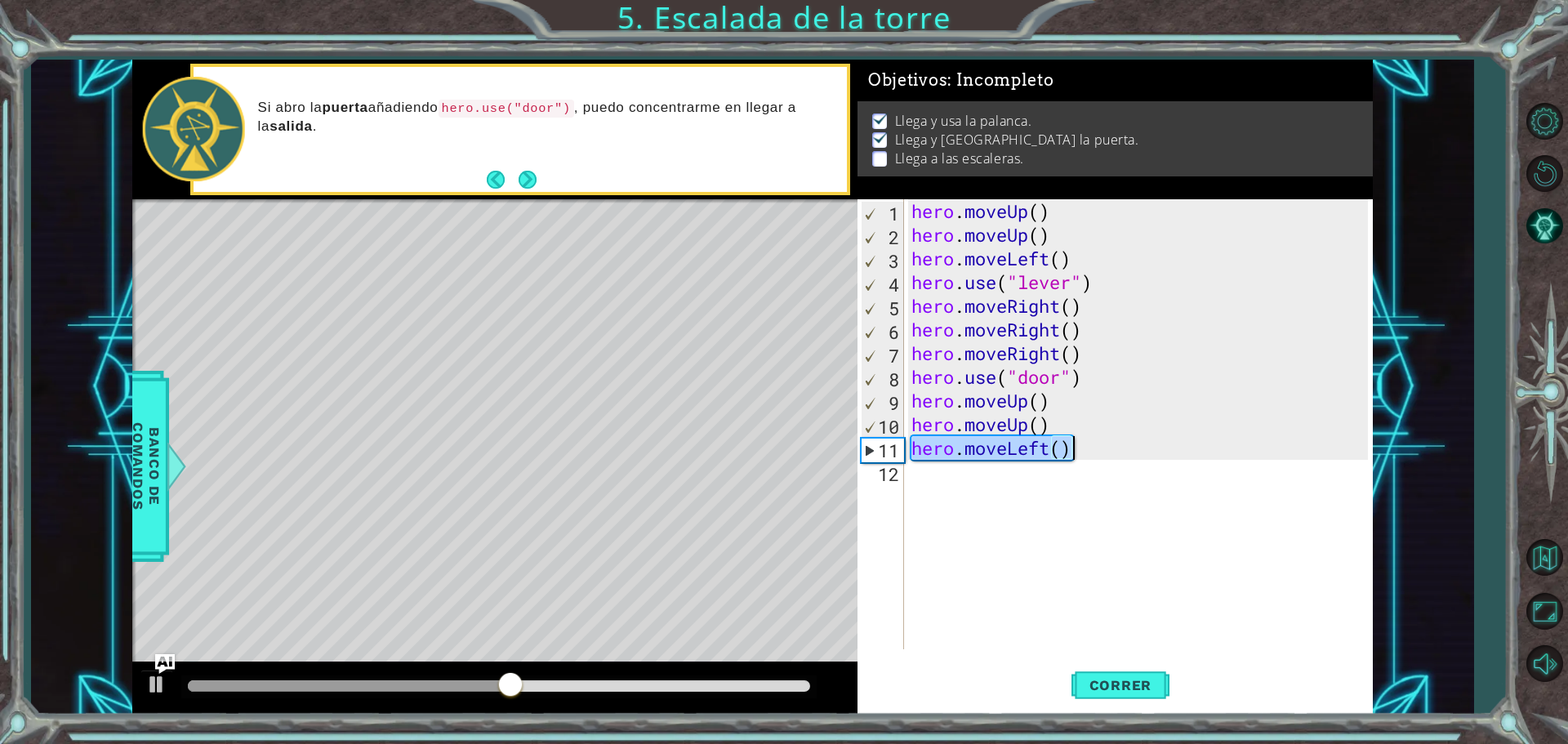
drag, startPoint x: 909, startPoint y: 455, endPoint x: 1102, endPoint y: 450, distance: 193.1
click at [1102, 450] on div "hero . moveUp ( ) hero . moveUp ( ) hero . moveLeft ( ) hero . use ( "lever" ) …" at bounding box center [1142, 448] width 468 height 498
click at [933, 482] on div "hero . moveUp ( ) hero . moveUp ( ) hero . moveLeft ( ) hero . use ( "lever" ) …" at bounding box center [1142, 448] width 468 height 498
paste textarea "hero.moveLeft()"
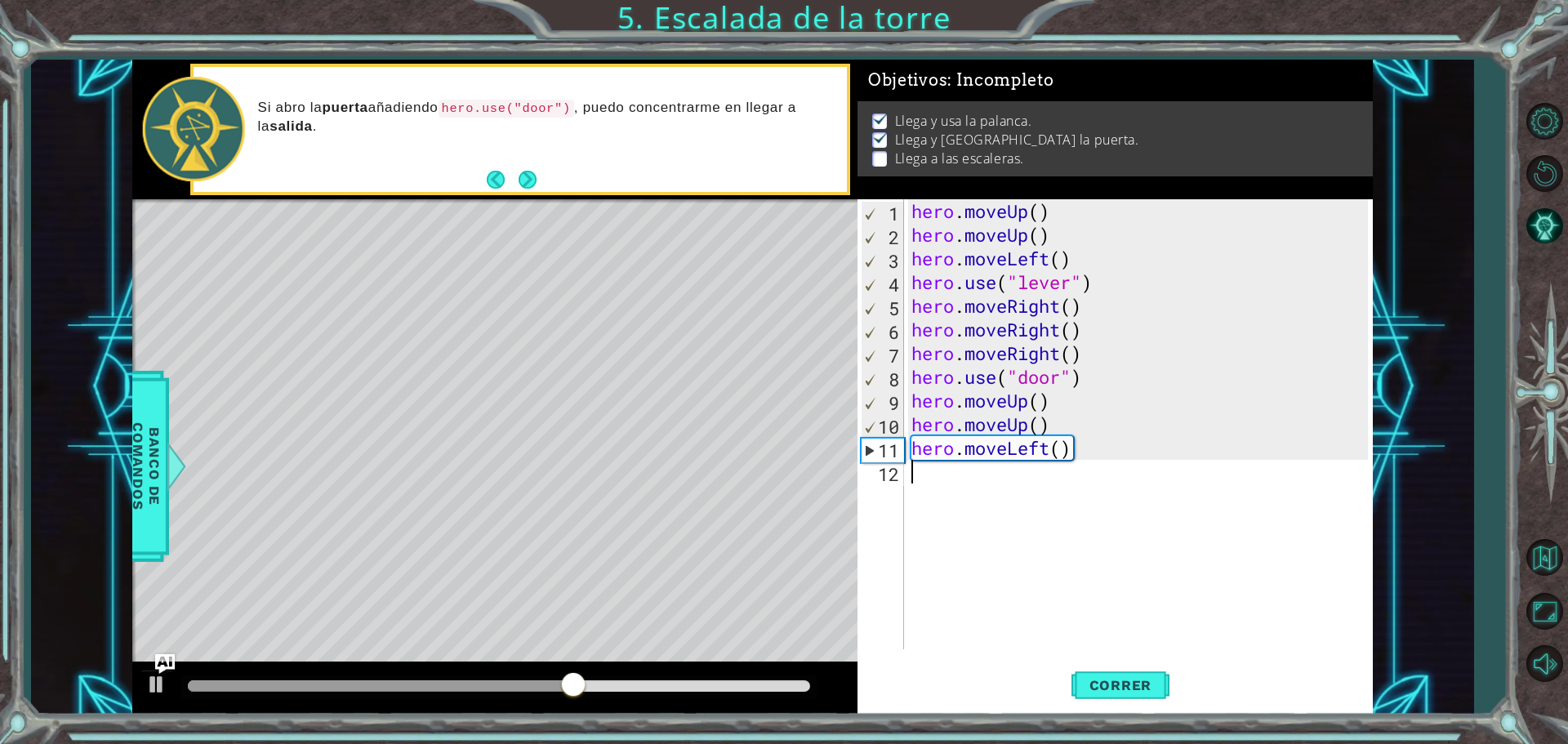
type textarea "hero.moveLeft()"
click at [982, 507] on div "hero . moveUp ( ) hero . moveUp ( ) hero . moveLeft ( ) hero . use ( "lever" ) …" at bounding box center [1142, 448] width 468 height 498
paste textarea "hero.moveLeft()"
type textarea "hero.moveLeft()"
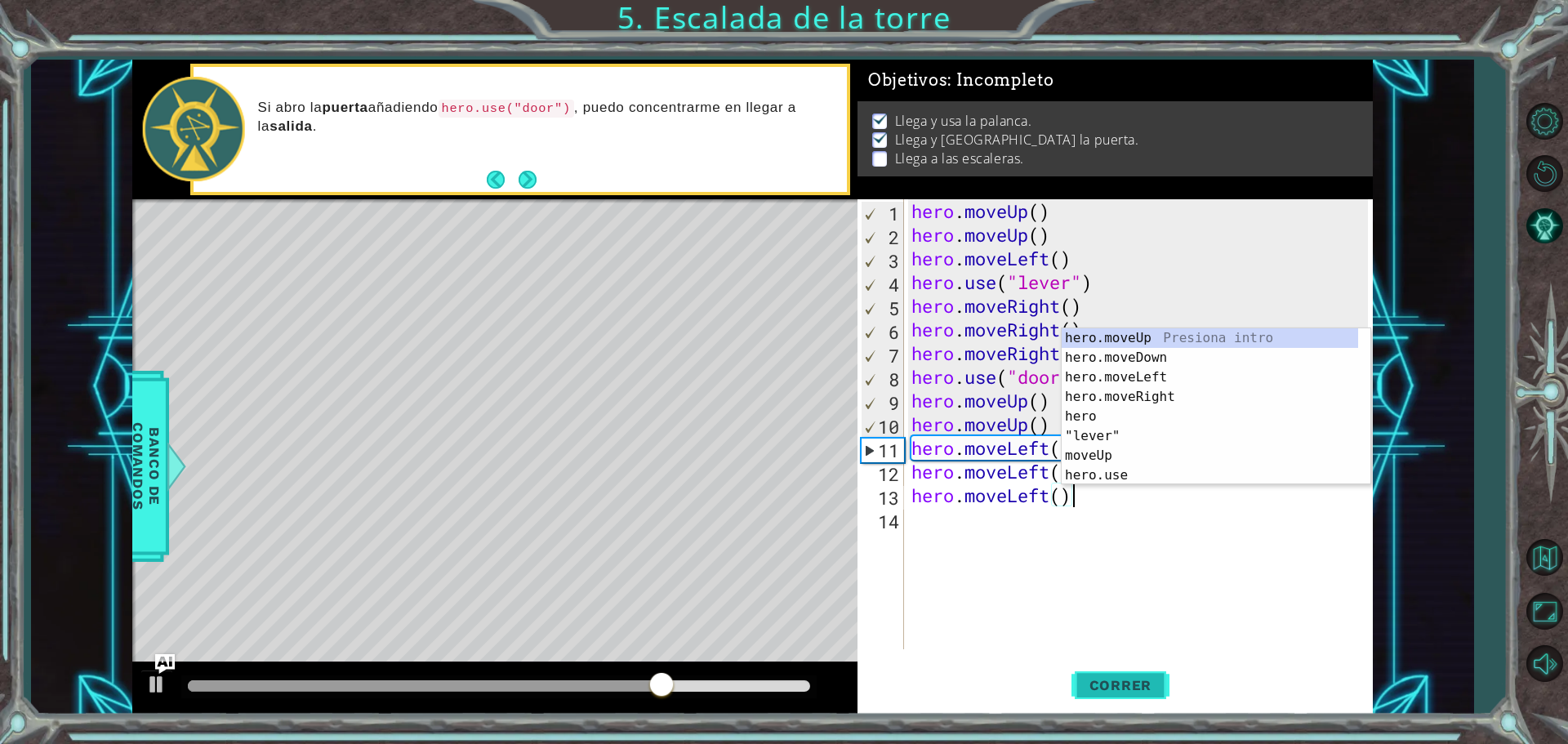
click at [1114, 687] on span "Correr" at bounding box center [1121, 686] width 96 height 17
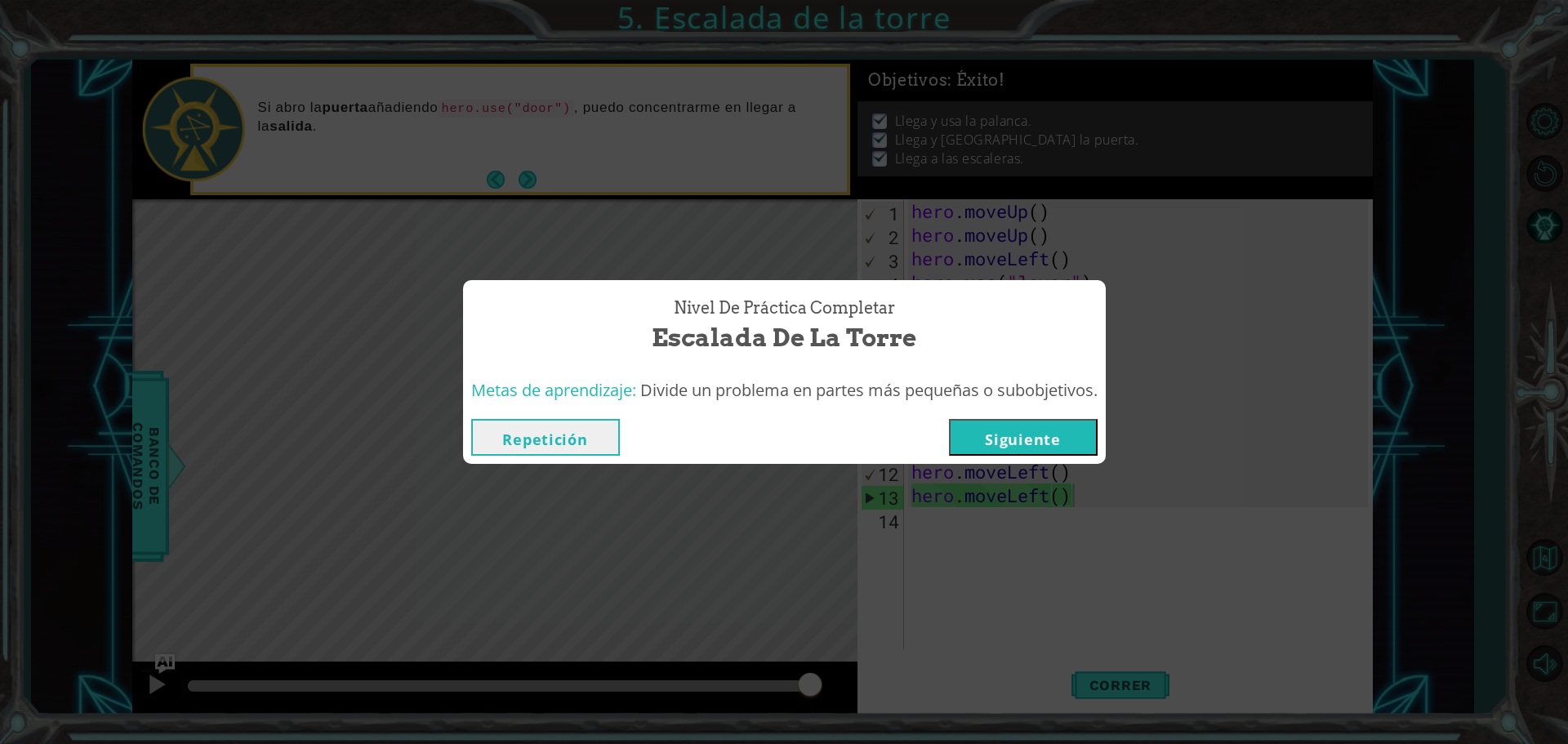
click at [1043, 450] on button "Siguiente" at bounding box center [1023, 438] width 148 height 37
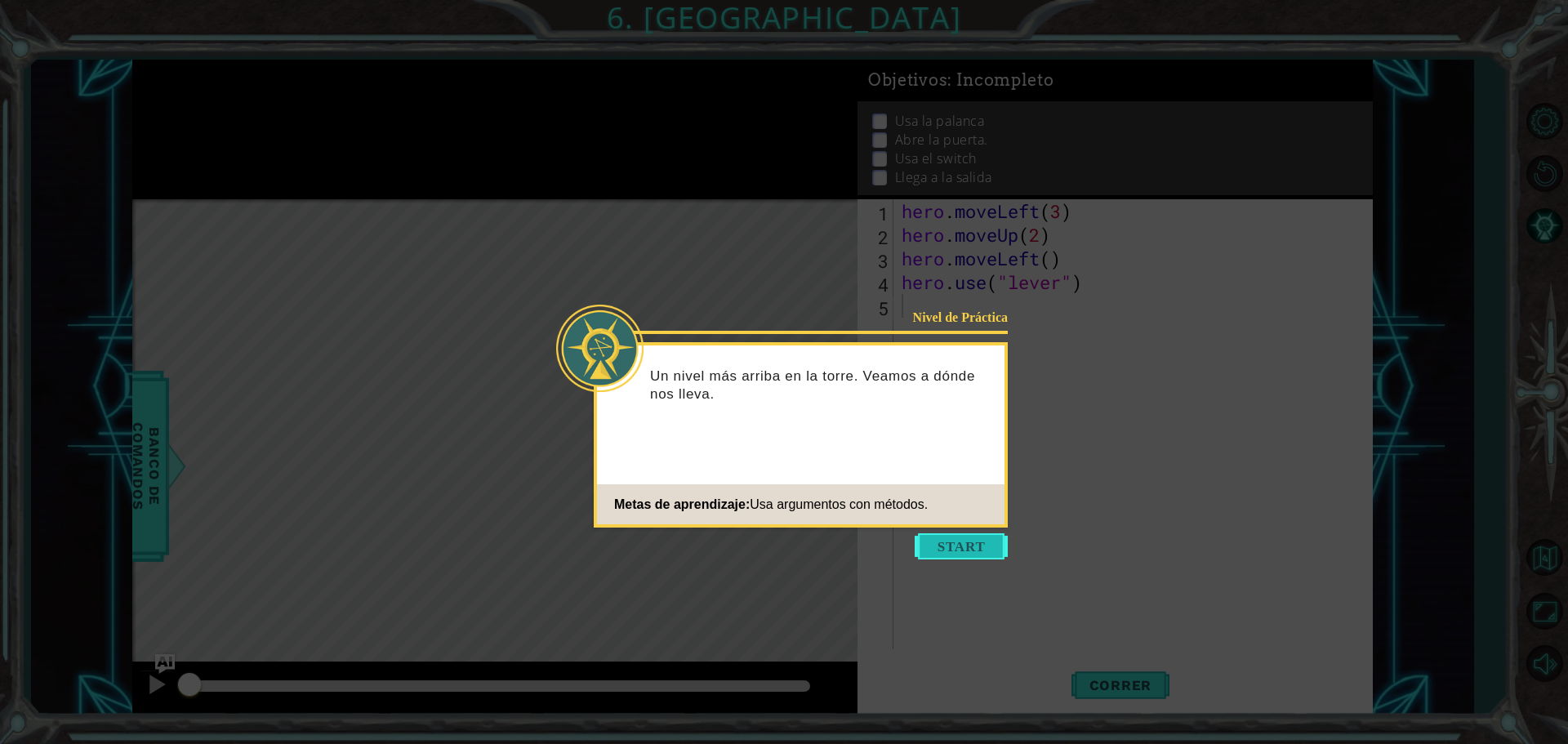
click at [934, 536] on button "Start" at bounding box center [961, 547] width 93 height 26
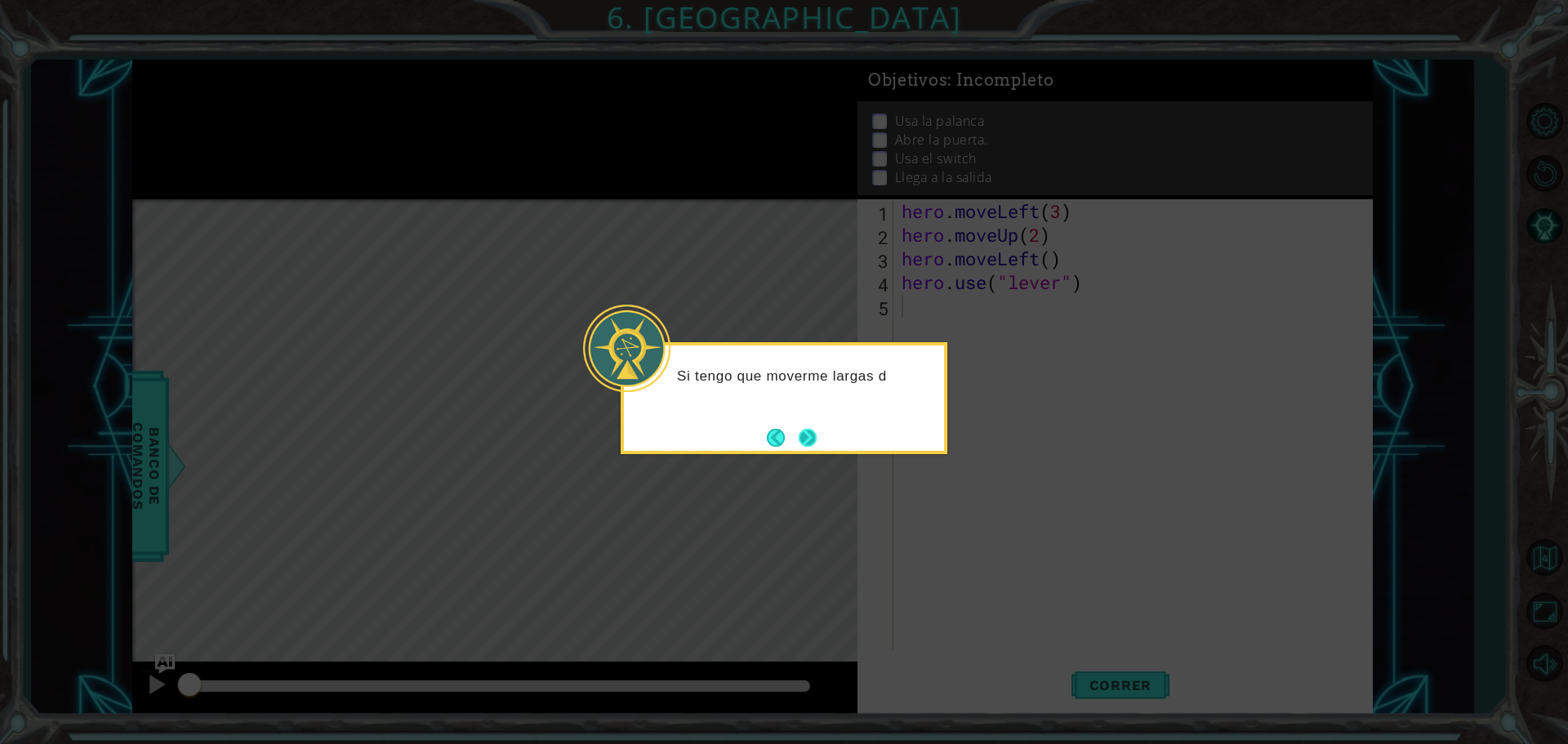
click at [807, 429] on button "Next" at bounding box center [808, 437] width 18 height 18
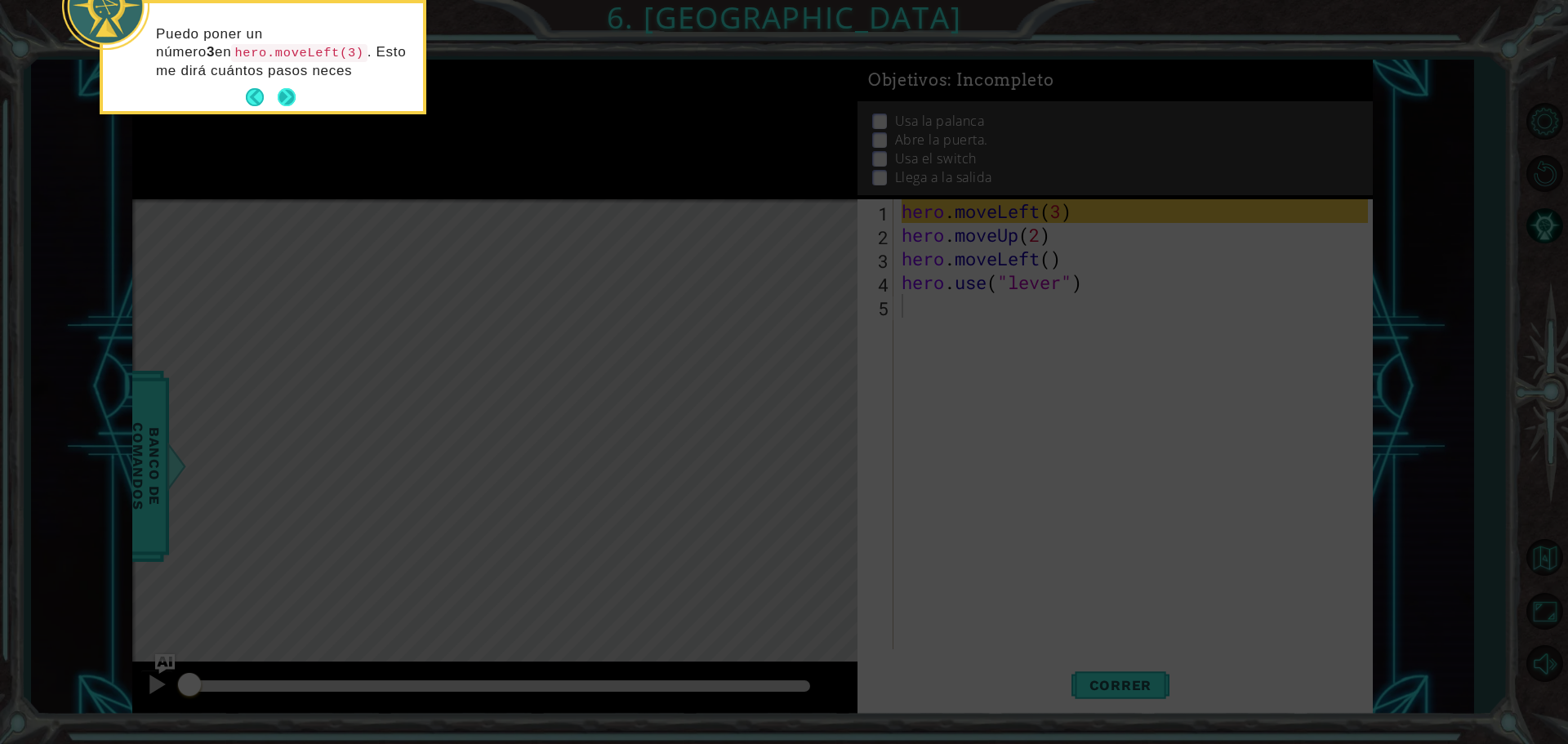
click at [289, 103] on button "Next" at bounding box center [286, 97] width 18 height 18
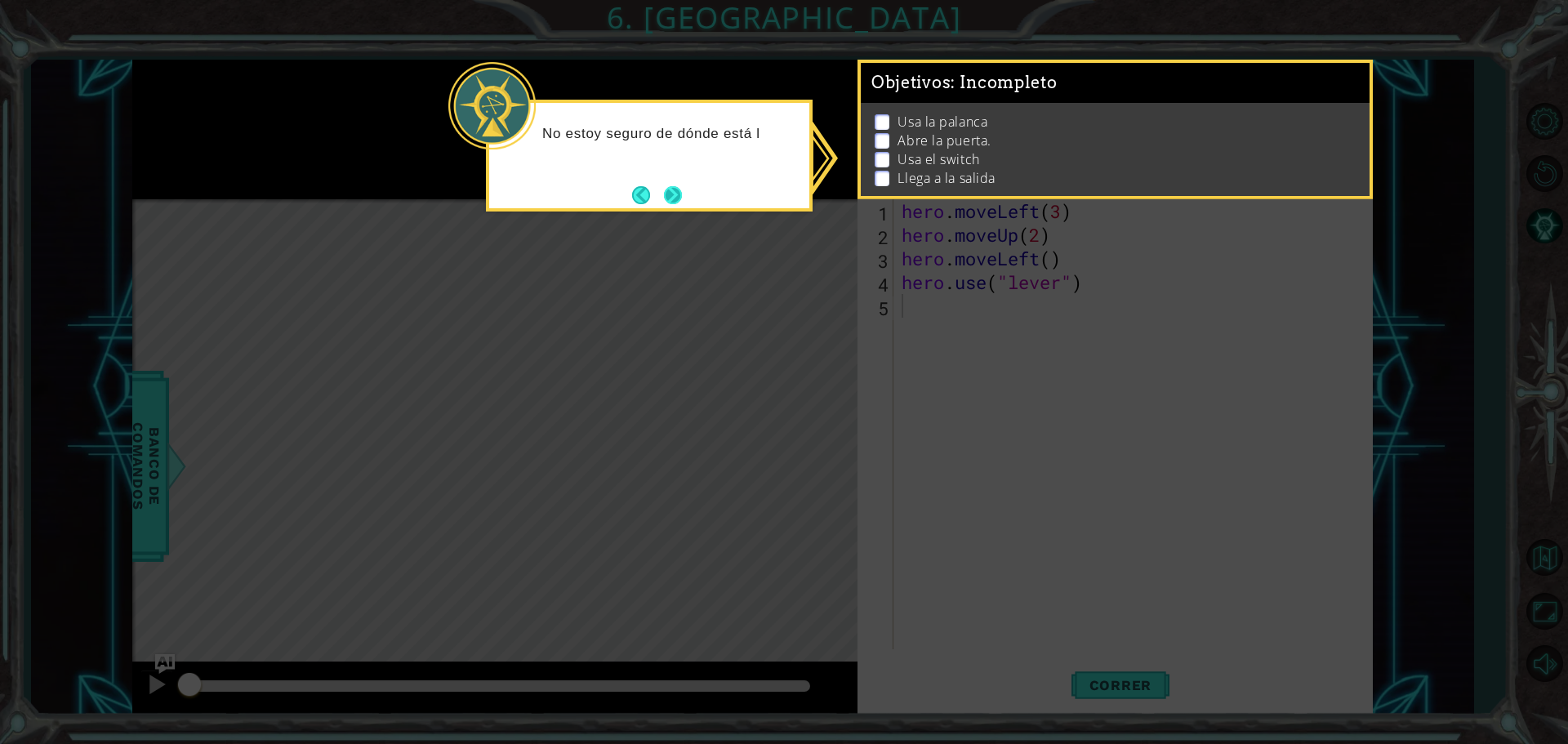
click at [671, 196] on button "Next" at bounding box center [672, 195] width 18 height 18
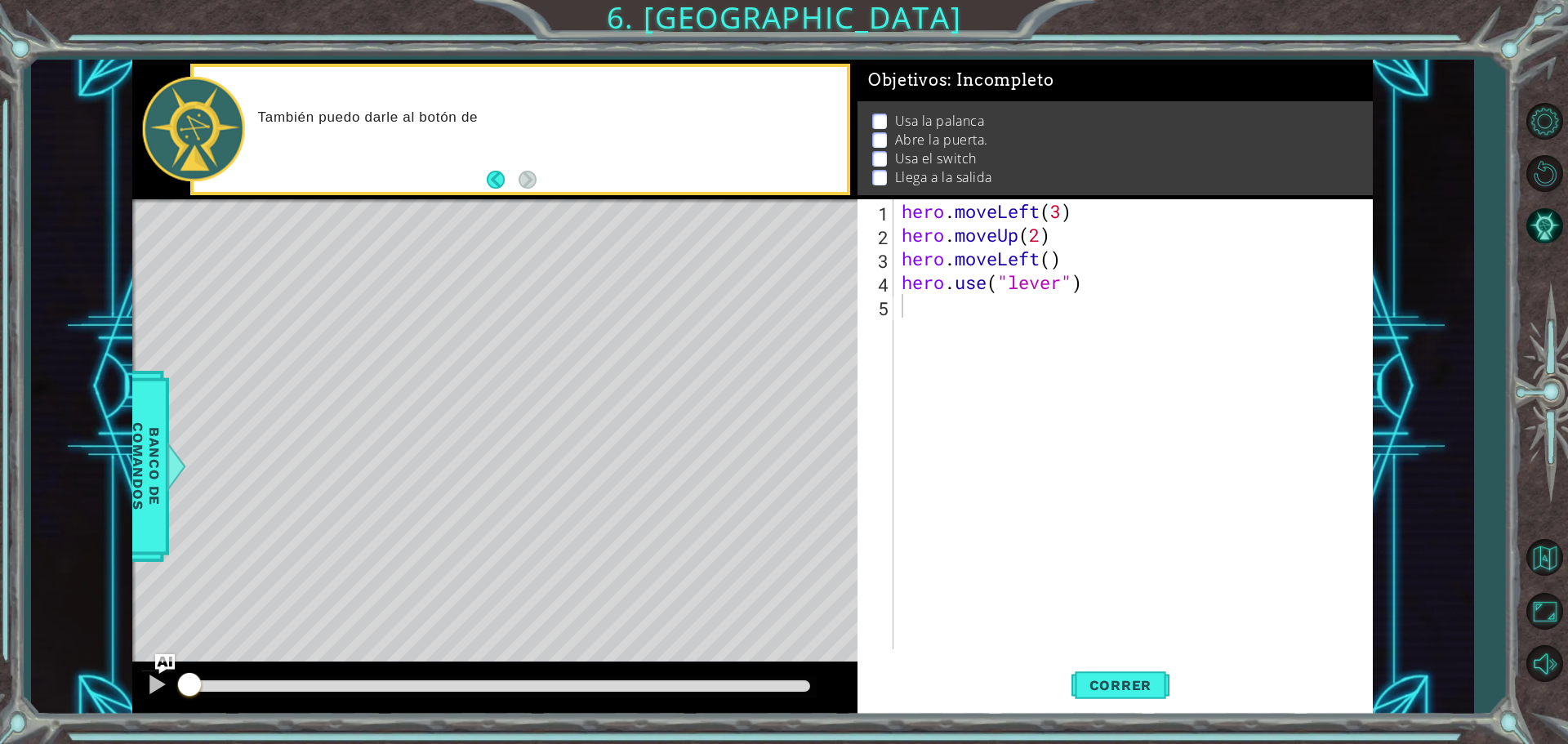
click at [879, 153] on p at bounding box center [879, 159] width 15 height 16
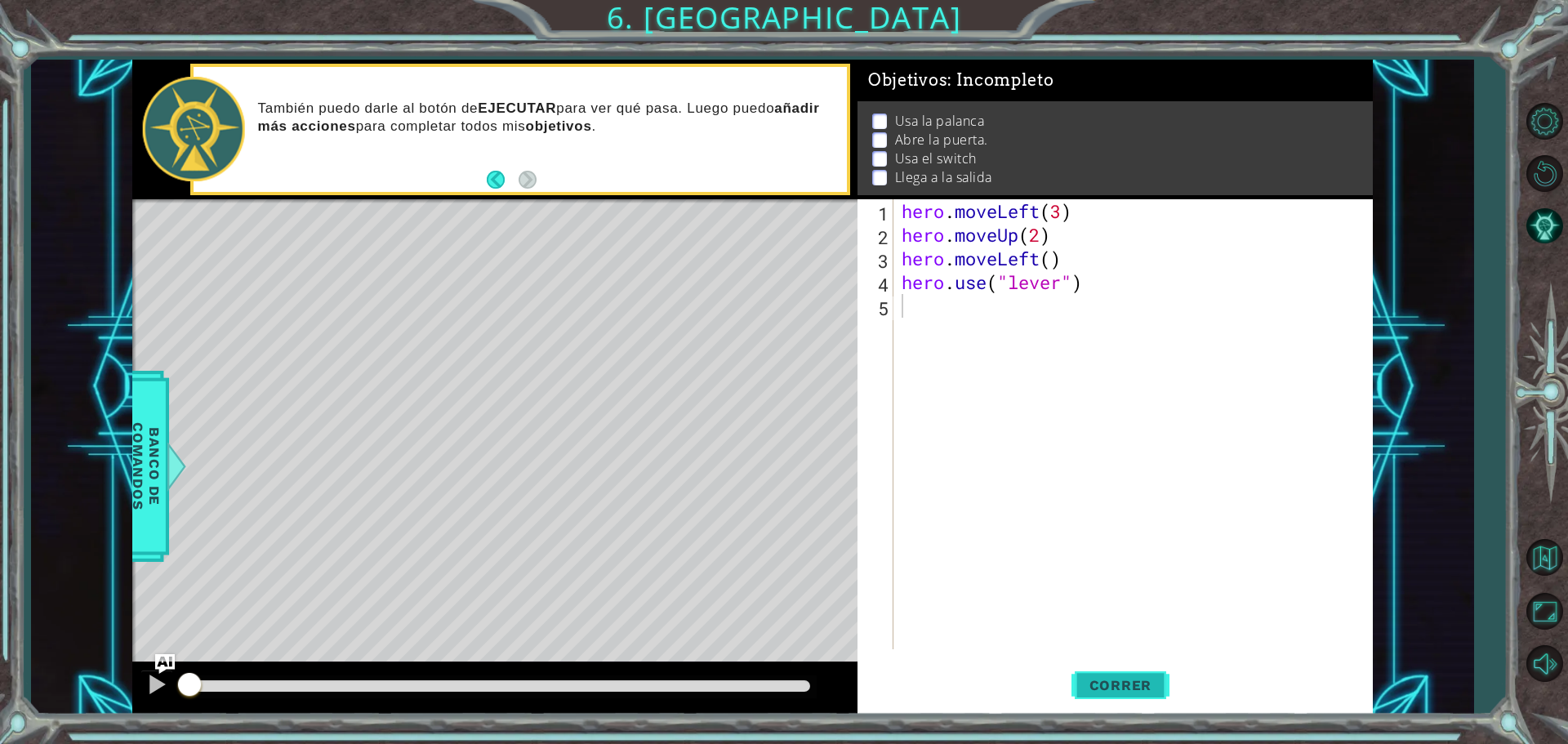
click at [1088, 678] on span "Correr" at bounding box center [1121, 686] width 96 height 17
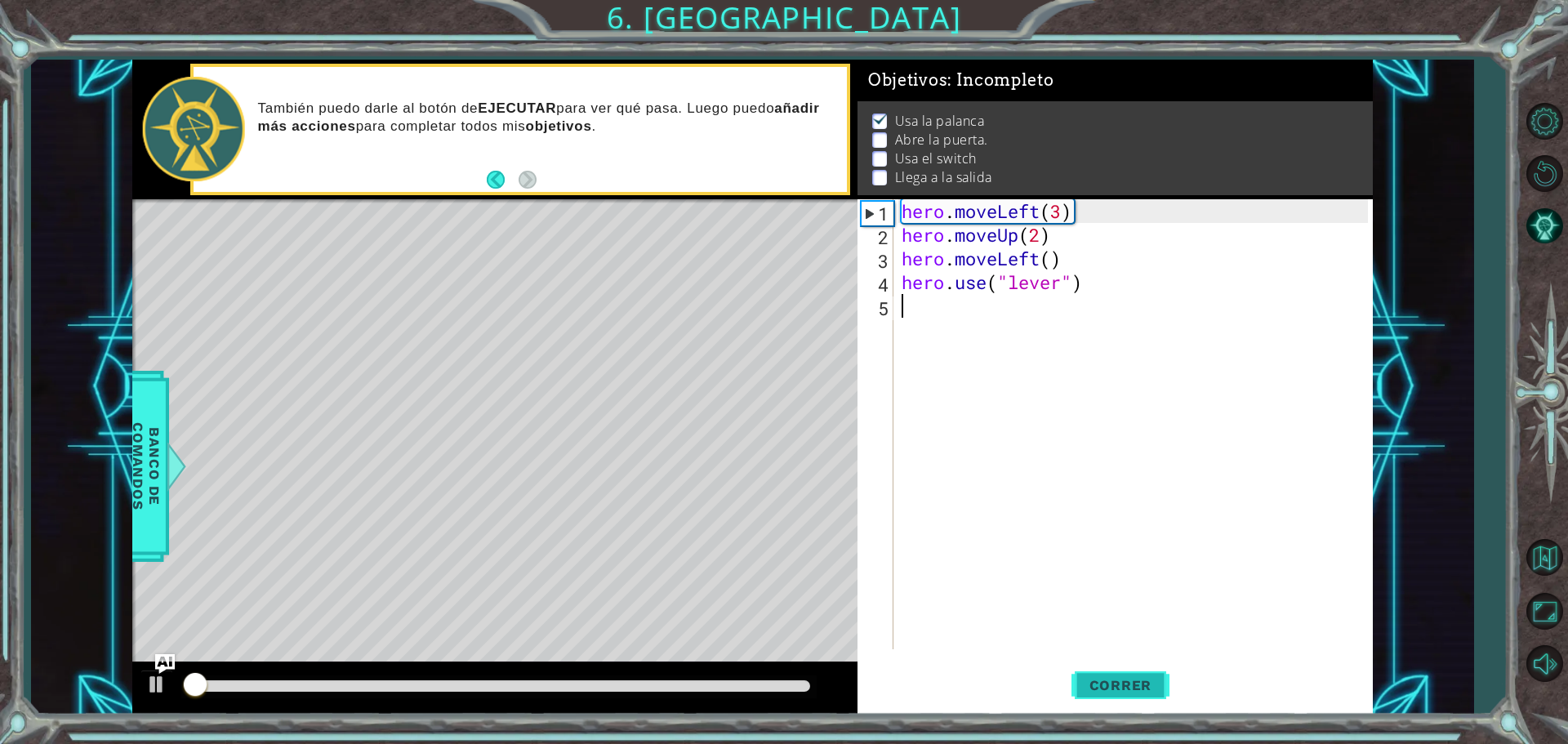
scroll to position [8, 0]
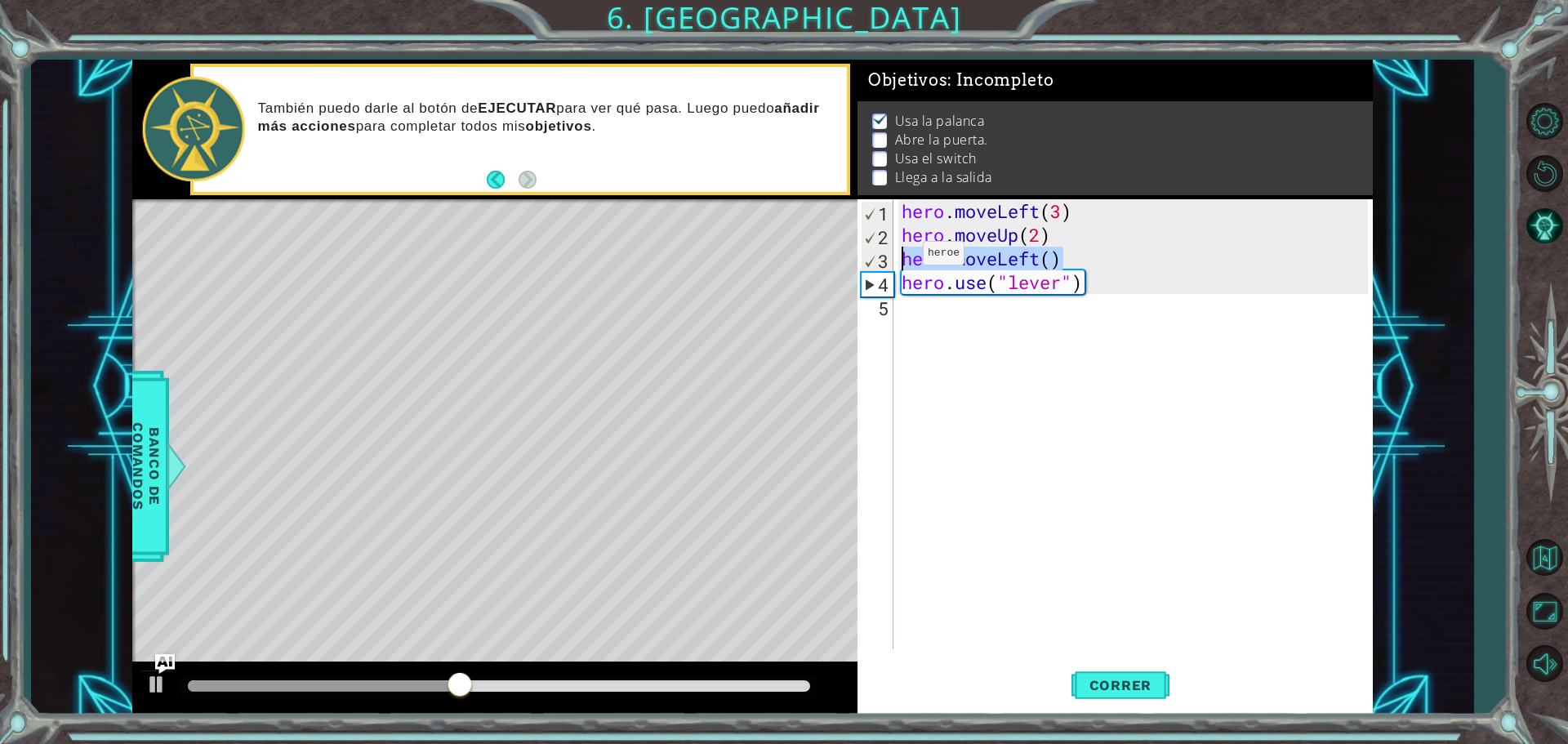
drag, startPoint x: 1058, startPoint y: 262, endPoint x: 878, endPoint y: 257, distance: 180.1
click at [878, 257] on div "1 2 3 4 5 hero . moveLeft ( 3 ) hero . moveUp ( 2 ) hero . moveLeft ( ) hero . …" at bounding box center [1113, 424] width 511 height 450
type textarea "hero.moveLeft()"
click at [915, 323] on div "hero . moveLeft ( 3 ) hero . moveUp ( 2 ) hero . moveLeft ( ) hero . use ( "lev…" at bounding box center [1138, 448] width 477 height 498
paste textarea "hero.moveLeft()"
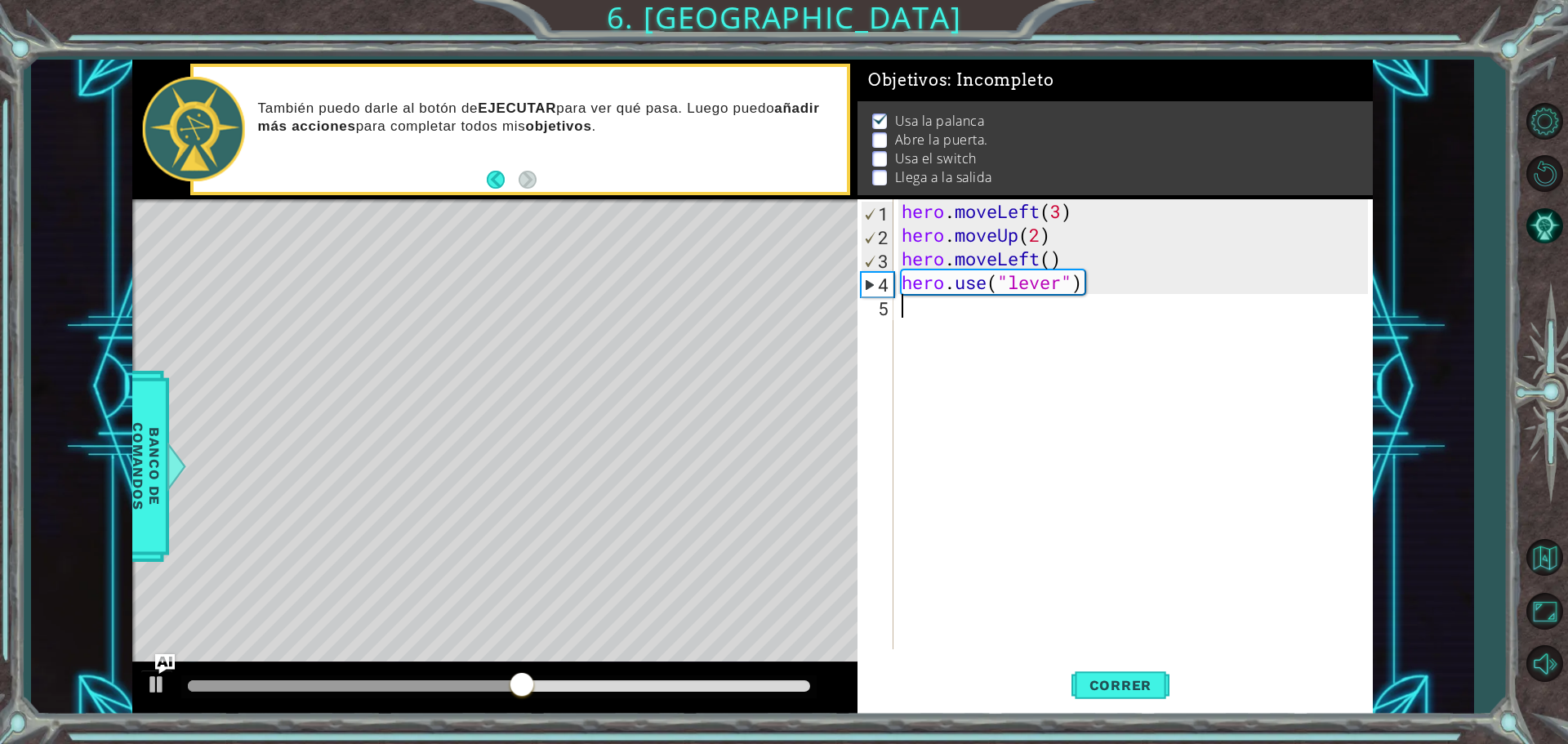
type textarea "hero.moveLeft()"
click at [1101, 680] on span "Correr" at bounding box center [1121, 686] width 96 height 17
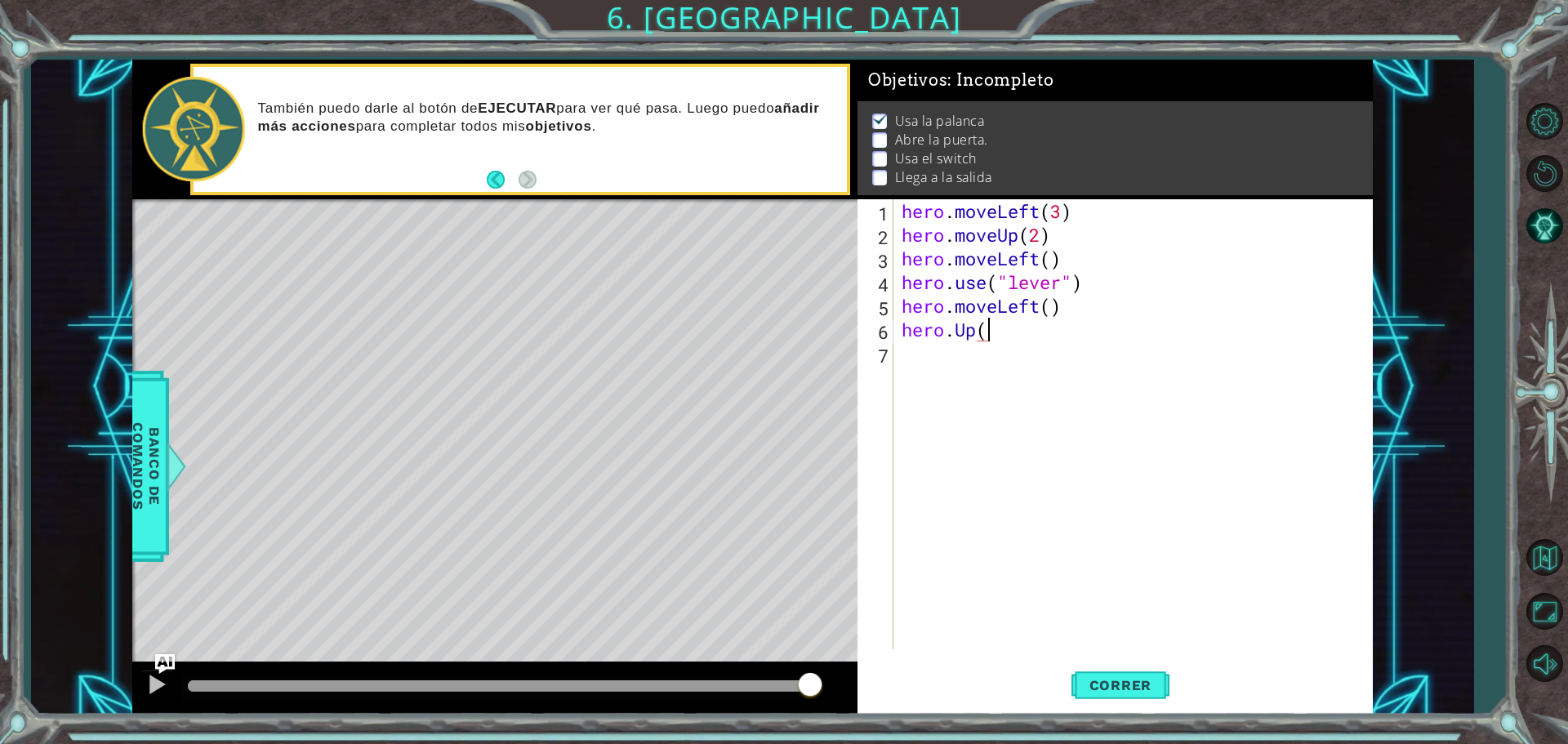
scroll to position [0, 4]
click at [1104, 692] on span "Correr" at bounding box center [1121, 686] width 96 height 17
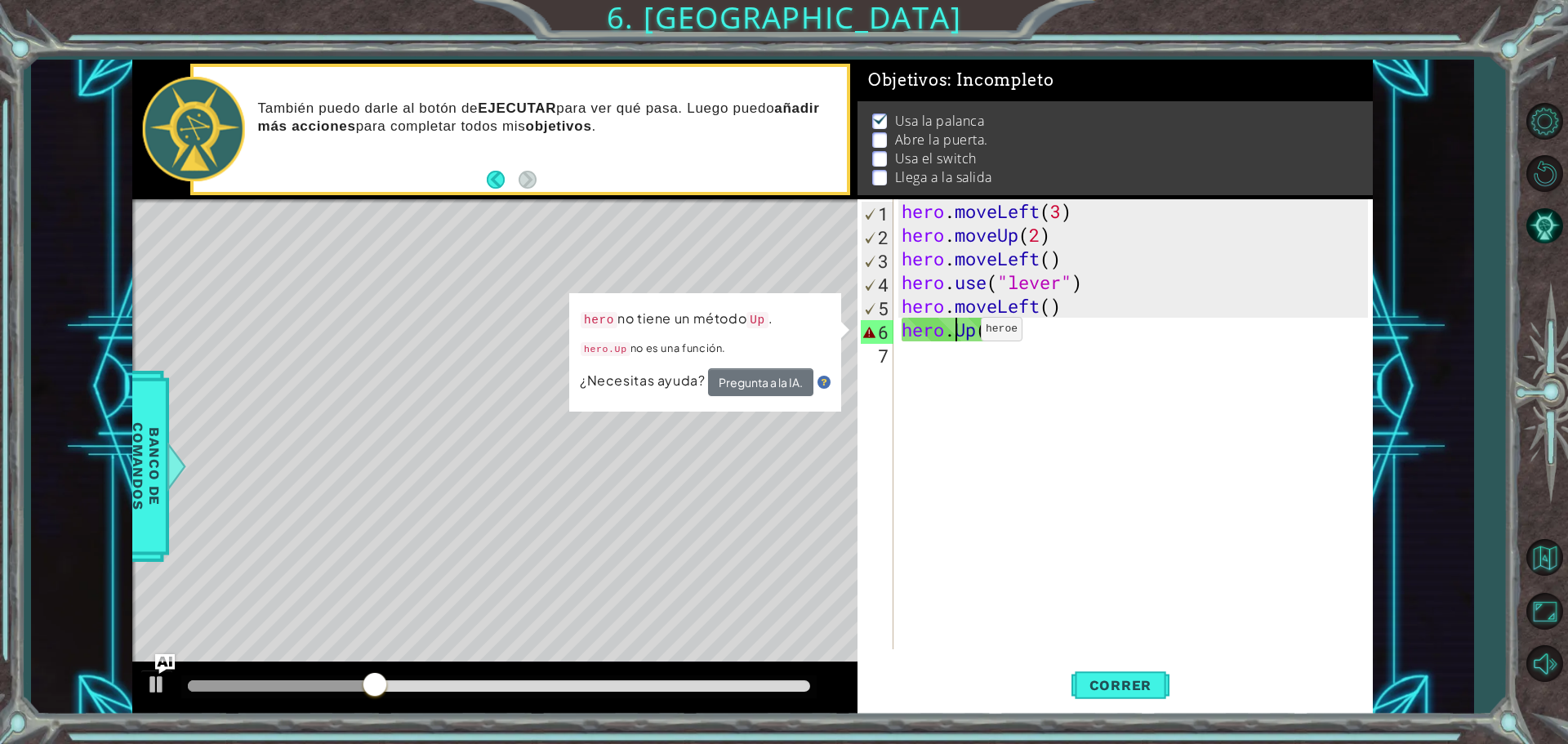
click at [957, 334] on div "hero . moveLeft ( 3 ) hero . moveUp ( 2 ) hero . moveLeft ( ) hero . use ( "lev…" at bounding box center [1138, 448] width 477 height 498
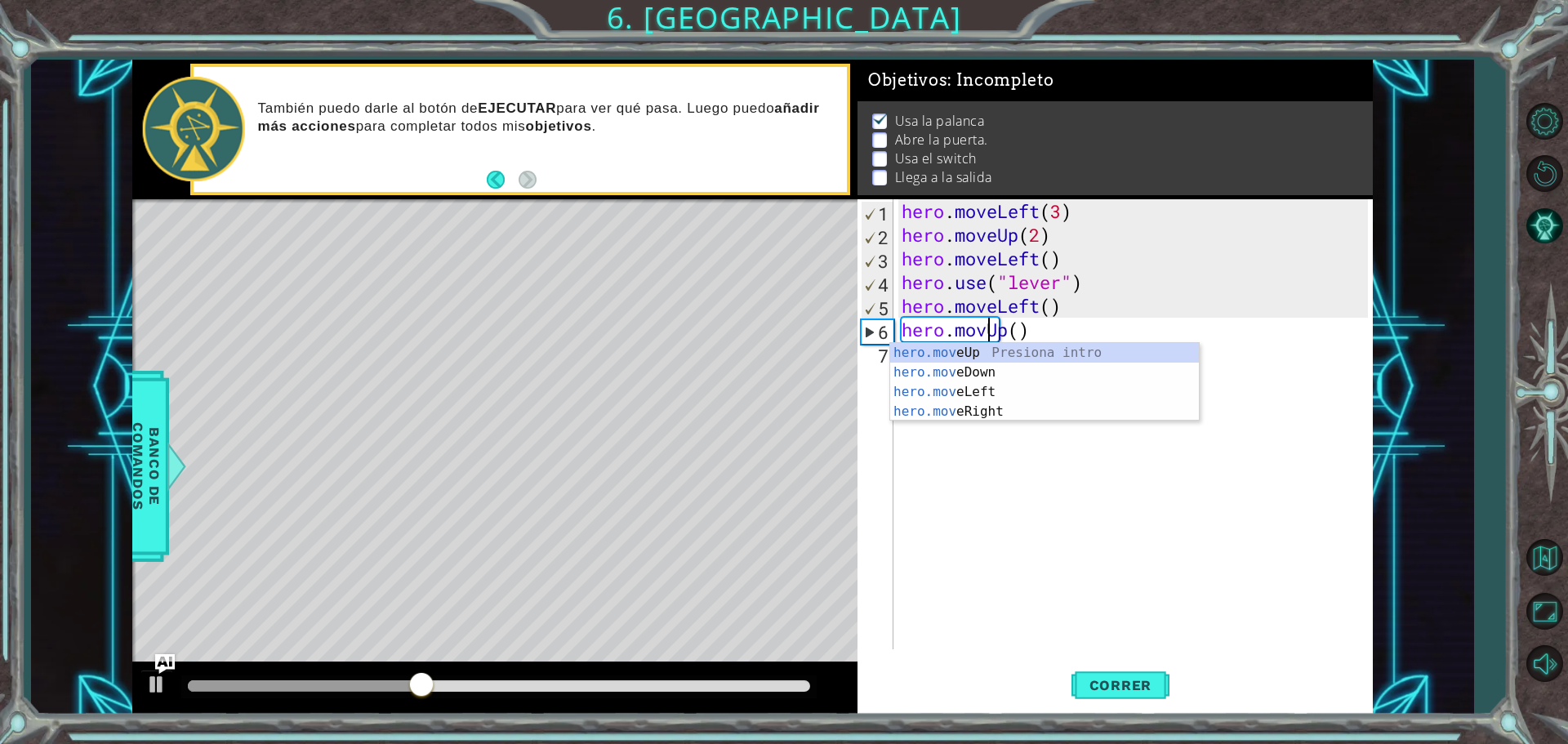
scroll to position [0, 4]
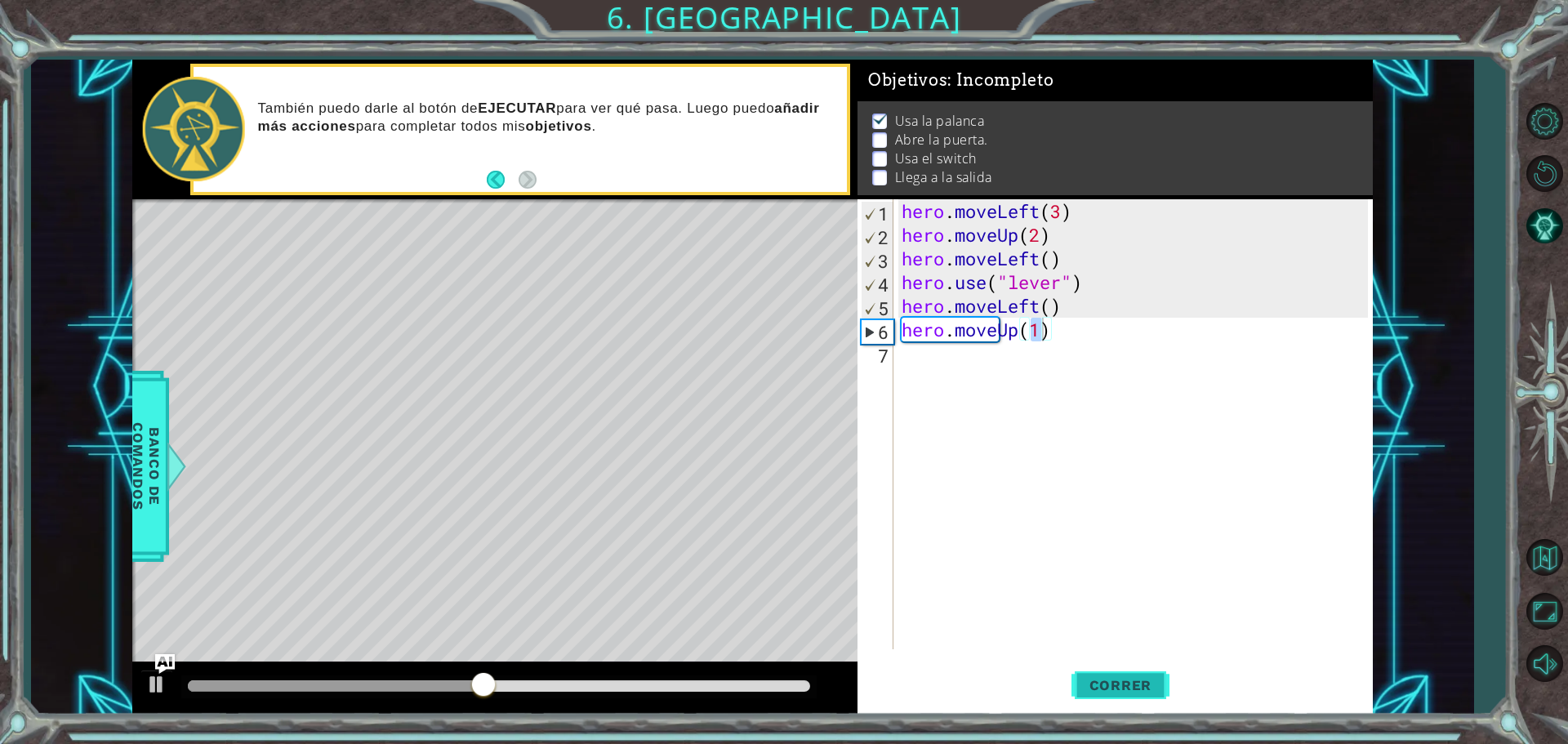
click at [1146, 694] on button "Correr" at bounding box center [1121, 685] width 98 height 52
click at [1055, 334] on div "hero . moveLeft ( 3 ) hero . moveUp ( 2 ) hero . moveLeft ( ) hero . use ( "lev…" at bounding box center [1138, 448] width 477 height 498
click at [1040, 339] on div "hero . moveLeft ( 3 ) hero . moveUp ( 2 ) hero . moveLeft ( ) hero . use ( "lev…" at bounding box center [1138, 448] width 477 height 498
type textarea "hero.moveUp()"
click at [1093, 687] on span "Correr" at bounding box center [1121, 686] width 96 height 17
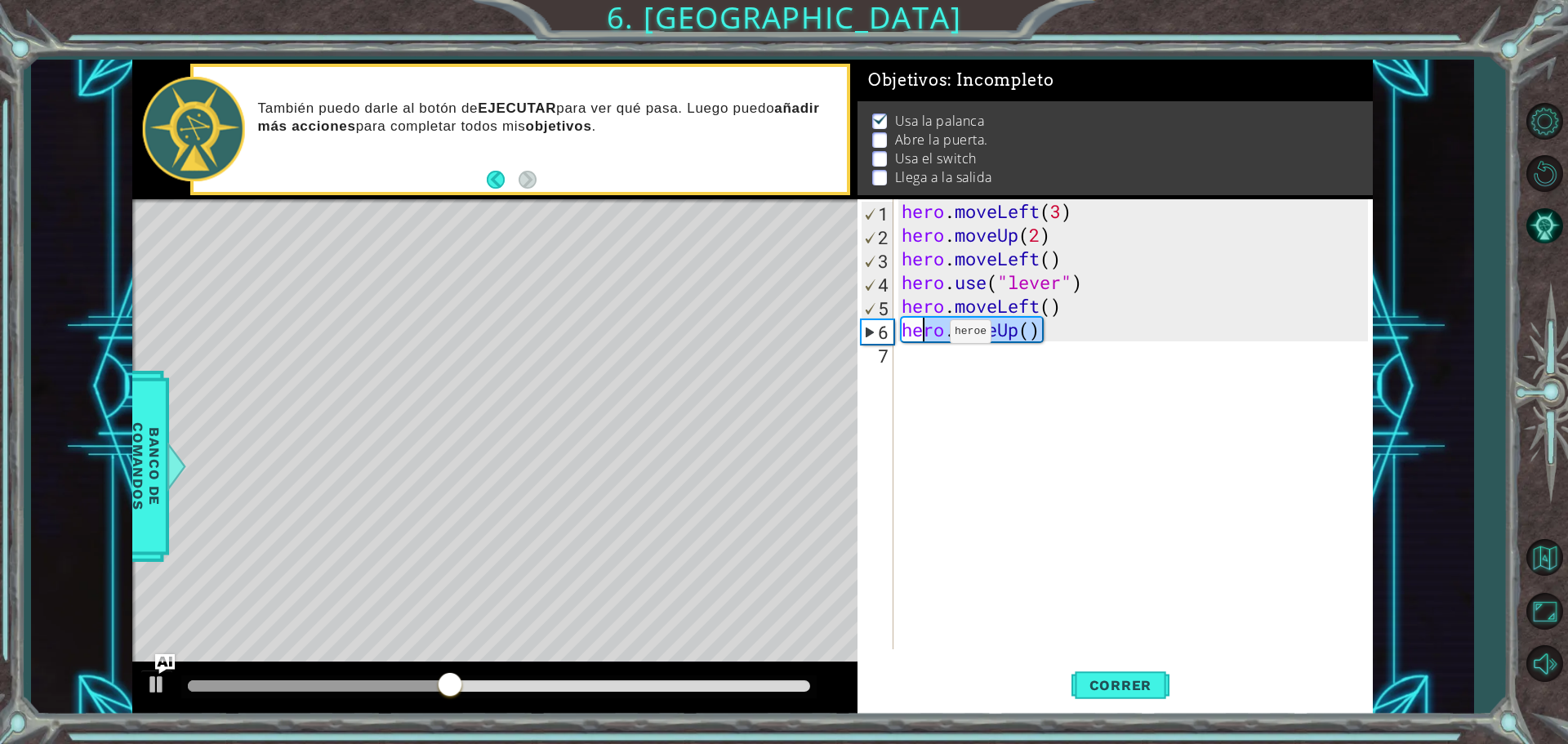
drag, startPoint x: 1044, startPoint y: 334, endPoint x: 877, endPoint y: 336, distance: 167.0
click at [877, 336] on div "hero.moveUp() 1 2 3 4 5 6 7 hero . moveLeft ( 3 ) hero . moveUp ( 2 ) hero . mo…" at bounding box center [1113, 424] width 511 height 450
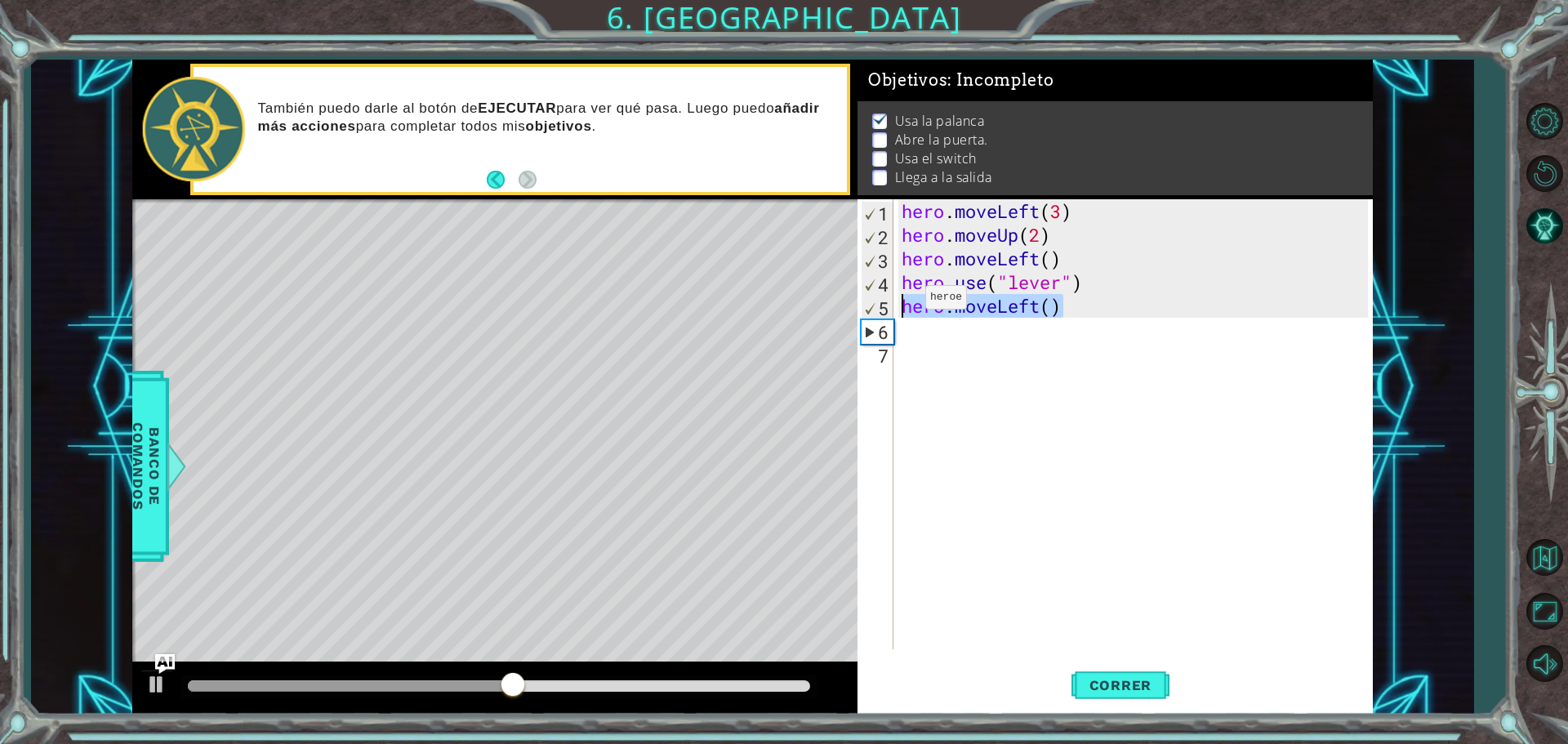
drag, startPoint x: 1064, startPoint y: 311, endPoint x: 896, endPoint y: 303, distance: 168.2
click at [896, 303] on div "1 2 3 4 5 6 7 hero . moveLeft ( 3 ) hero . moveUp ( 2 ) hero . moveLeft ( ) her…" at bounding box center [1113, 424] width 511 height 450
type textarea "hero.moveLeft()"
click at [925, 339] on div "hero . moveLeft ( 3 ) hero . moveUp ( 2 ) hero . moveLeft ( ) hero . use ( "lev…" at bounding box center [1138, 448] width 477 height 498
paste textarea "hero.moveLeft()"
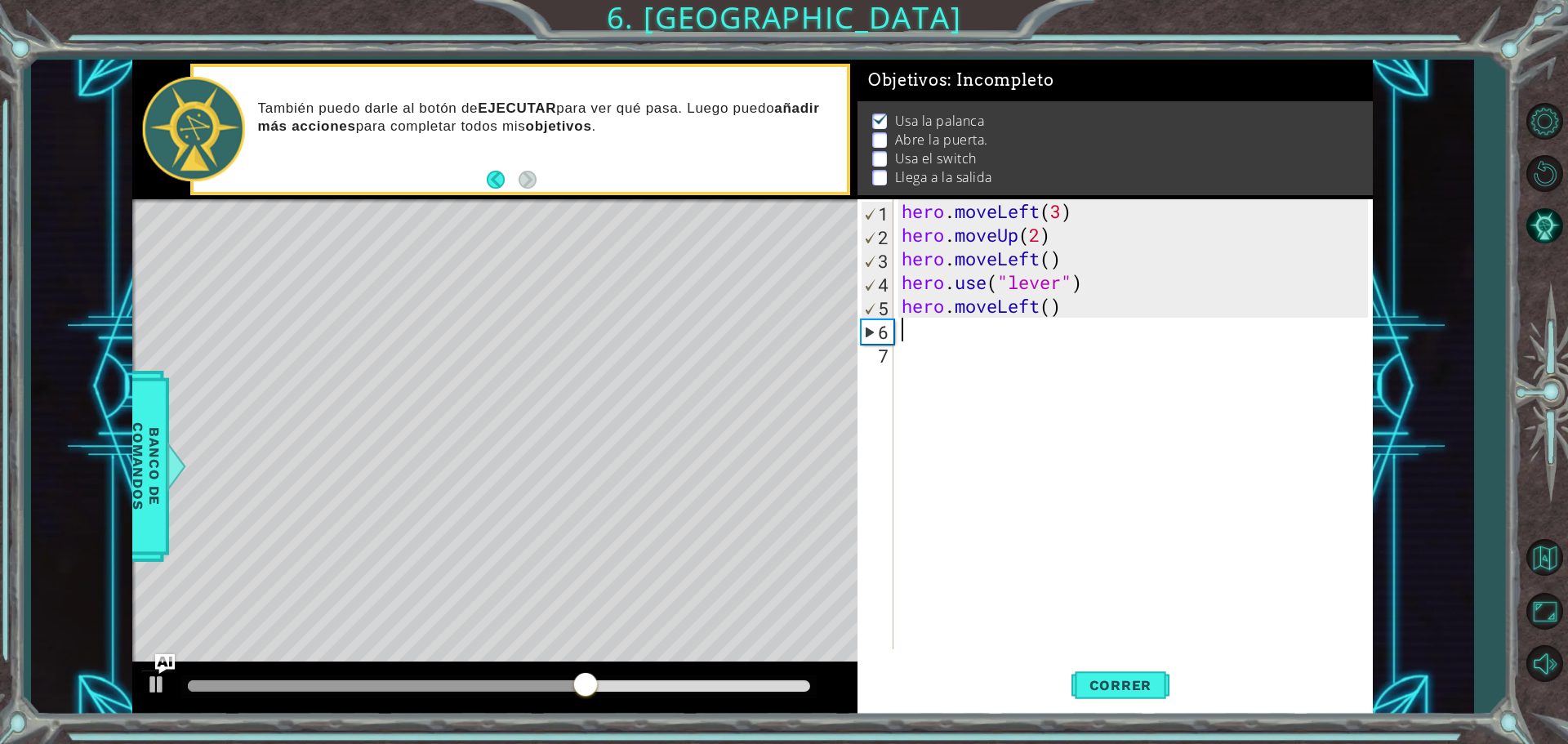
type textarea "hero.moveLeft()"
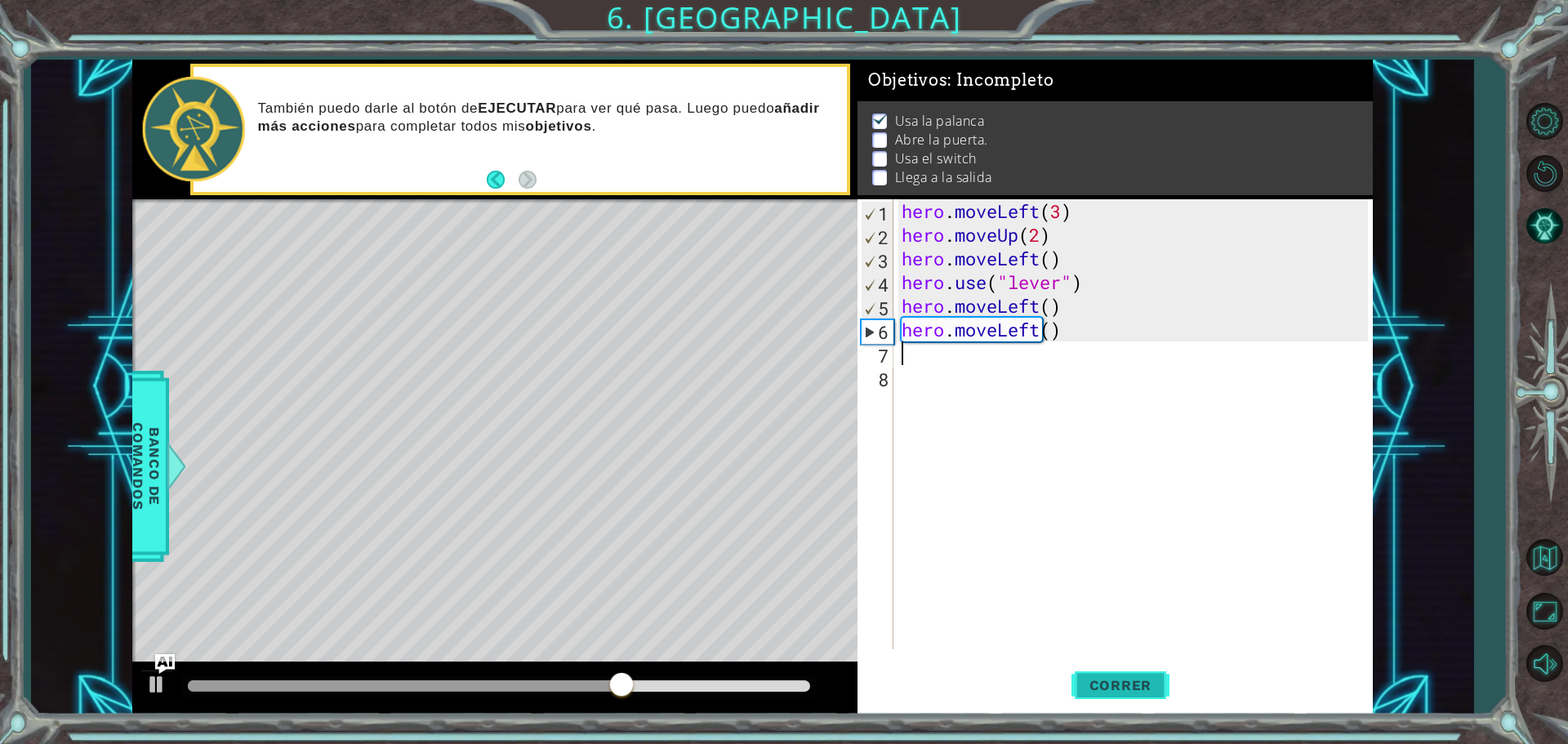
click at [1122, 687] on span "Correr" at bounding box center [1121, 686] width 96 height 17
drag, startPoint x: 1074, startPoint y: 210, endPoint x: 1073, endPoint y: 198, distance: 12.0
click at [1073, 198] on div "Objetivos : Incompleto Usa [PERSON_NAME] Abre la puerta. Usa el switch Llega a …" at bounding box center [1114, 387] width 515 height 655
click at [1043, 328] on div "hero . moveLeft ( 3 ) hero . moveUp ( 2 ) hero . moveLeft ( ) hero . use ( "lev…" at bounding box center [1138, 448] width 477 height 498
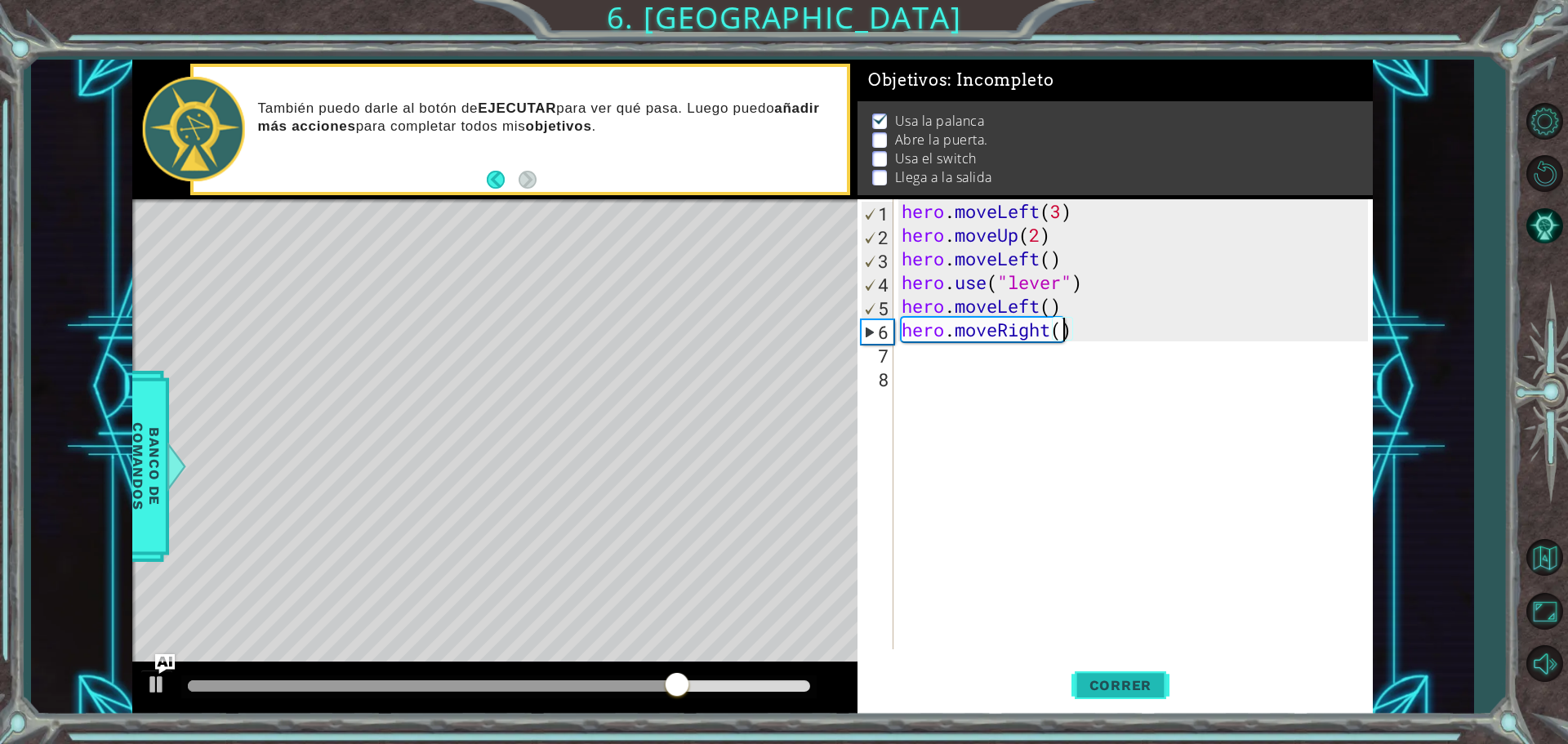
click at [1133, 696] on button "Correr" at bounding box center [1121, 685] width 98 height 52
drag, startPoint x: 1083, startPoint y: 284, endPoint x: 900, endPoint y: 287, distance: 183.0
click at [900, 287] on div "hero . moveLeft ( 3 ) hero . moveUp ( 2 ) hero . moveLeft ( ) hero . use ( "lev…" at bounding box center [1138, 448] width 477 height 498
click at [1070, 330] on div "hero . moveLeft ( 3 ) hero . moveUp ( 2 ) hero . moveLeft ( ) hero . use ( "lev…" at bounding box center [1138, 448] width 477 height 498
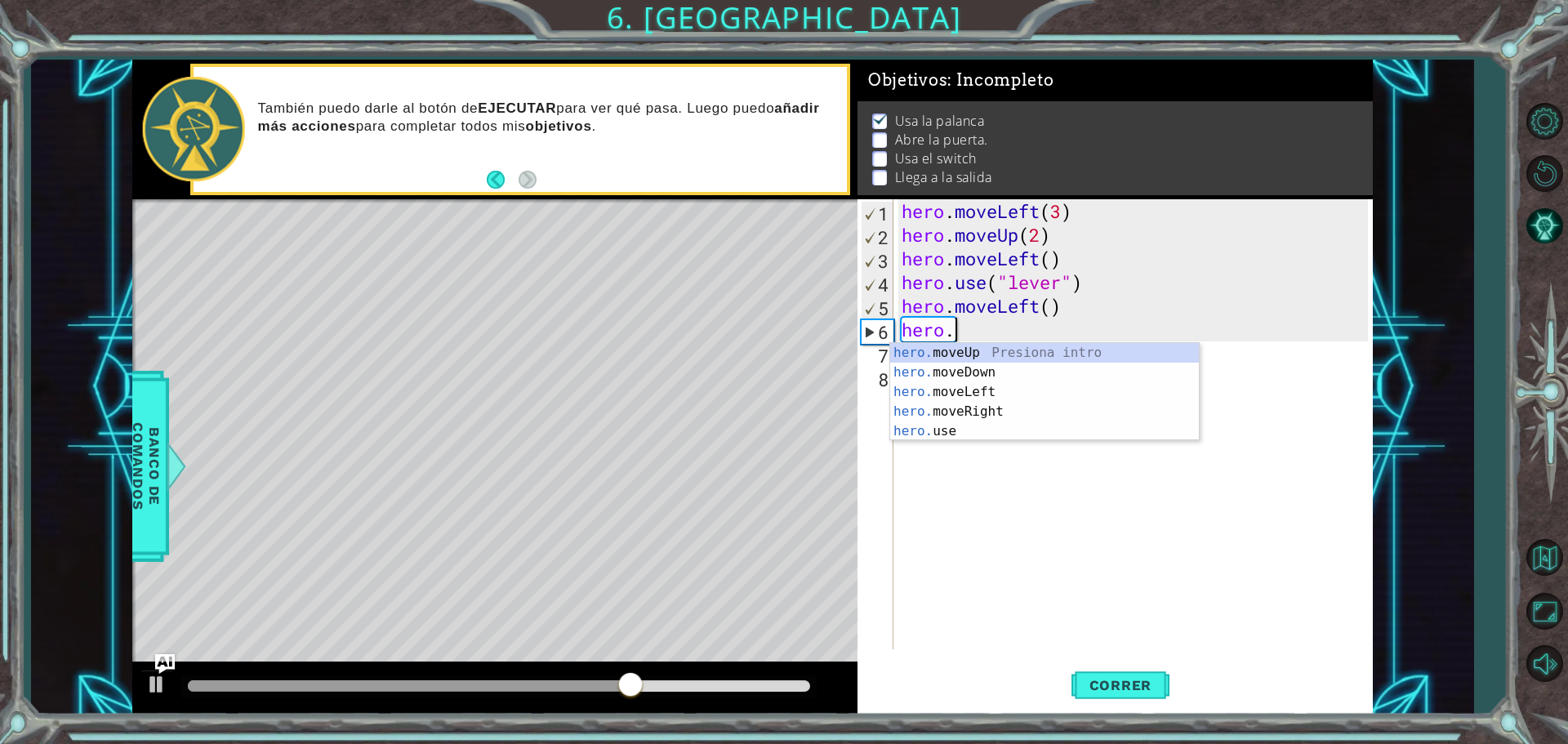
scroll to position [0, 0]
type textarea "h"
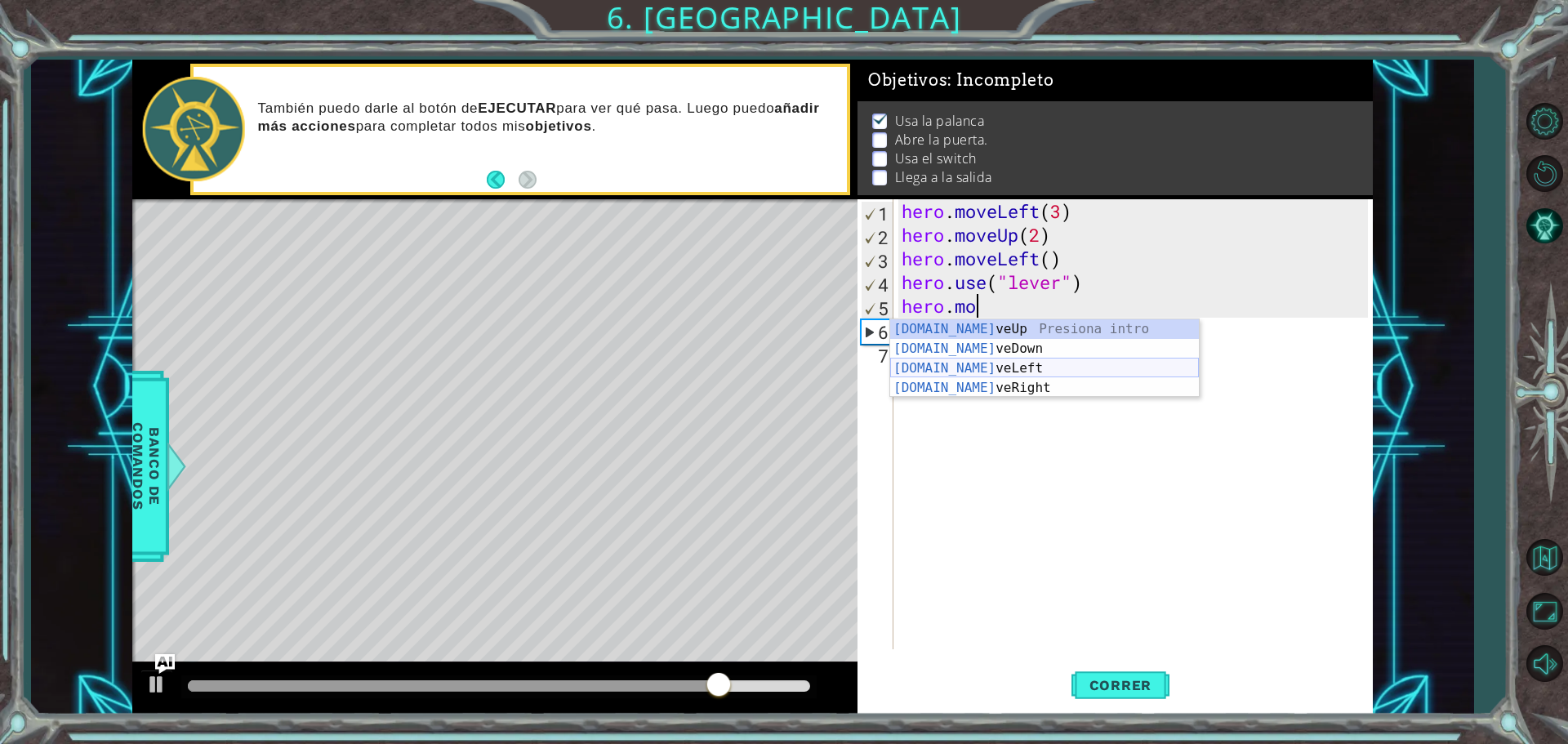
click at [1008, 372] on div "[DOMAIN_NAME] veUp Presiona intro [DOMAIN_NAME] veDown Presiona intro [DOMAIN_N…" at bounding box center [1044, 378] width 309 height 118
type textarea "hero.moveLeft(1)"
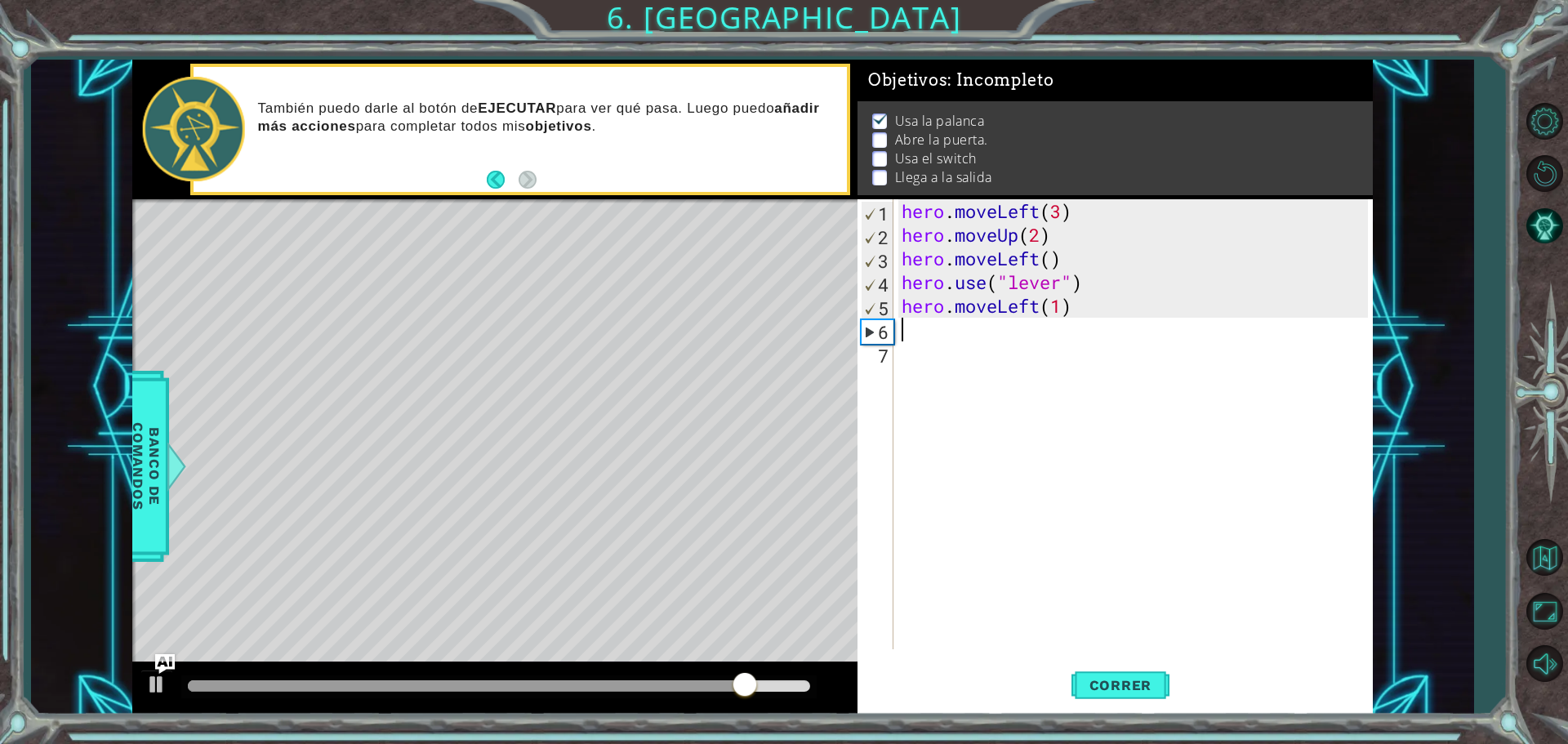
click at [912, 340] on div "hero . moveLeft ( 3 ) hero . moveUp ( 2 ) hero . moveLeft ( ) hero . use ( "lev…" at bounding box center [1138, 448] width 477 height 498
paste textarea "hero.use("lever")"
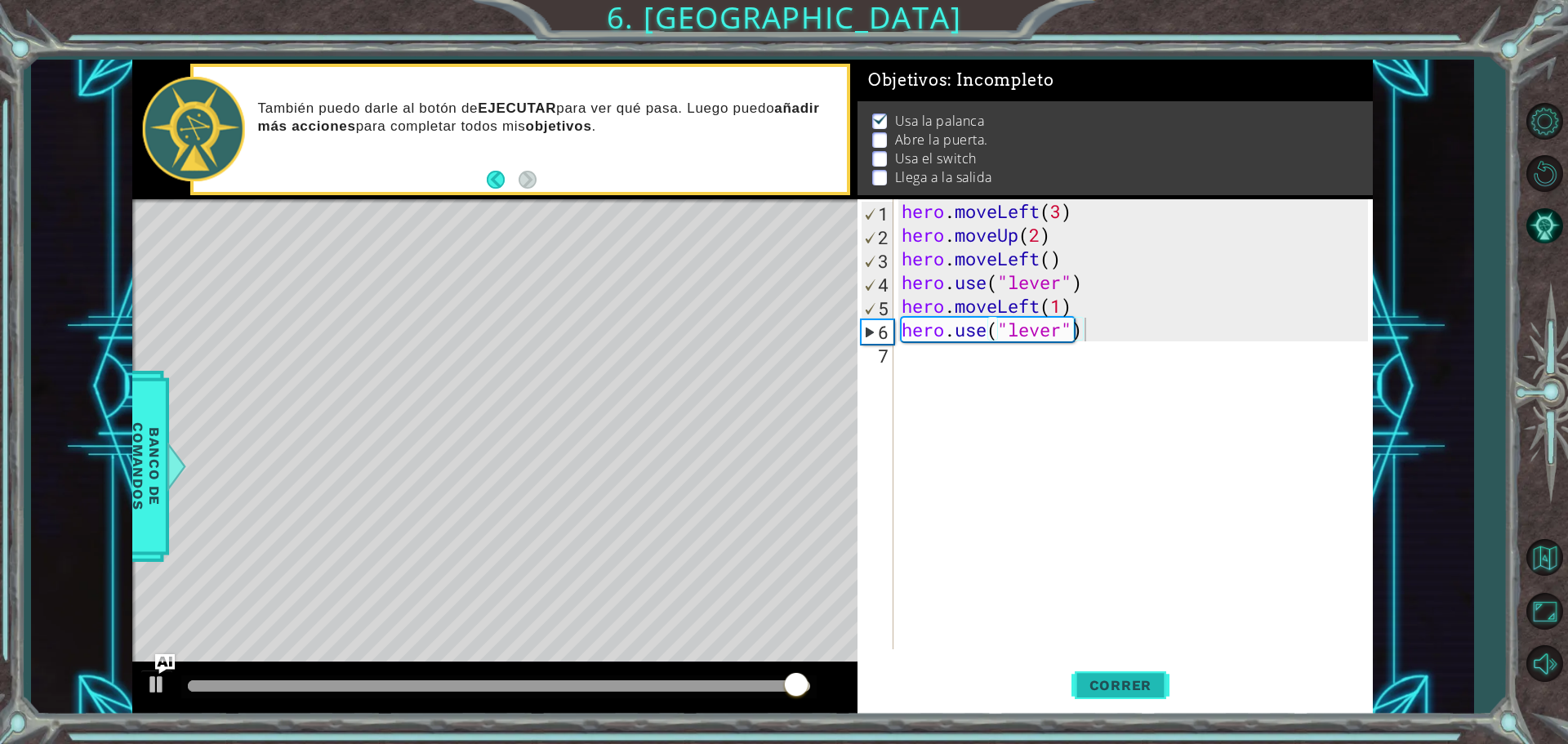
click at [1103, 666] on button "Correr" at bounding box center [1121, 685] width 98 height 52
click at [1078, 329] on div "hero . moveLeft ( 3 ) hero . moveUp ( 2 ) hero . moveLeft ( ) hero . use ( "lev…" at bounding box center [1138, 448] width 477 height 498
click at [1080, 332] on div "hero . moveLeft ( 3 ) hero . moveUp ( 2 ) hero . moveLeft ( ) hero . use ( "lev…" at bounding box center [1138, 448] width 477 height 498
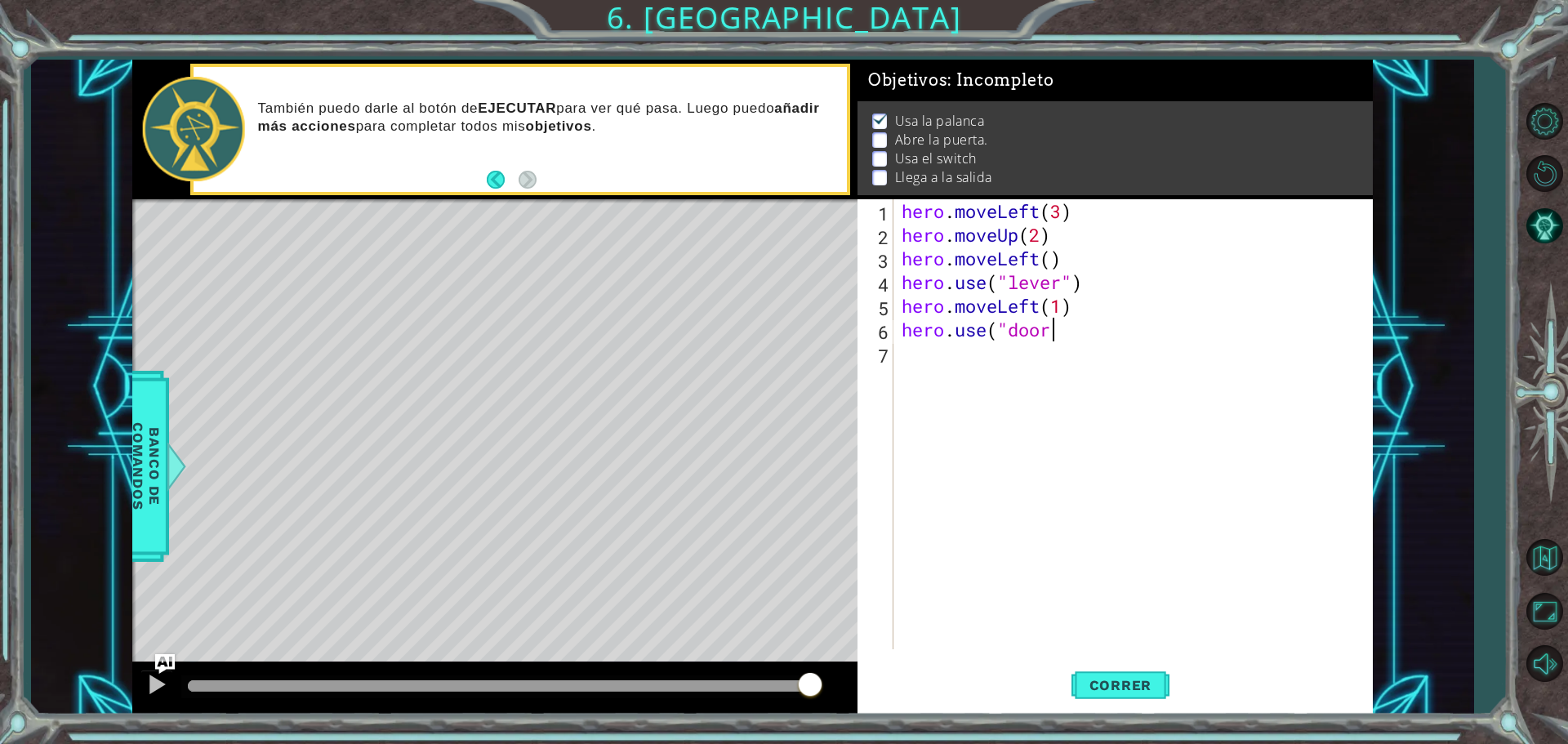
scroll to position [0, 6]
click at [1114, 691] on span "Correr" at bounding box center [1121, 686] width 96 height 17
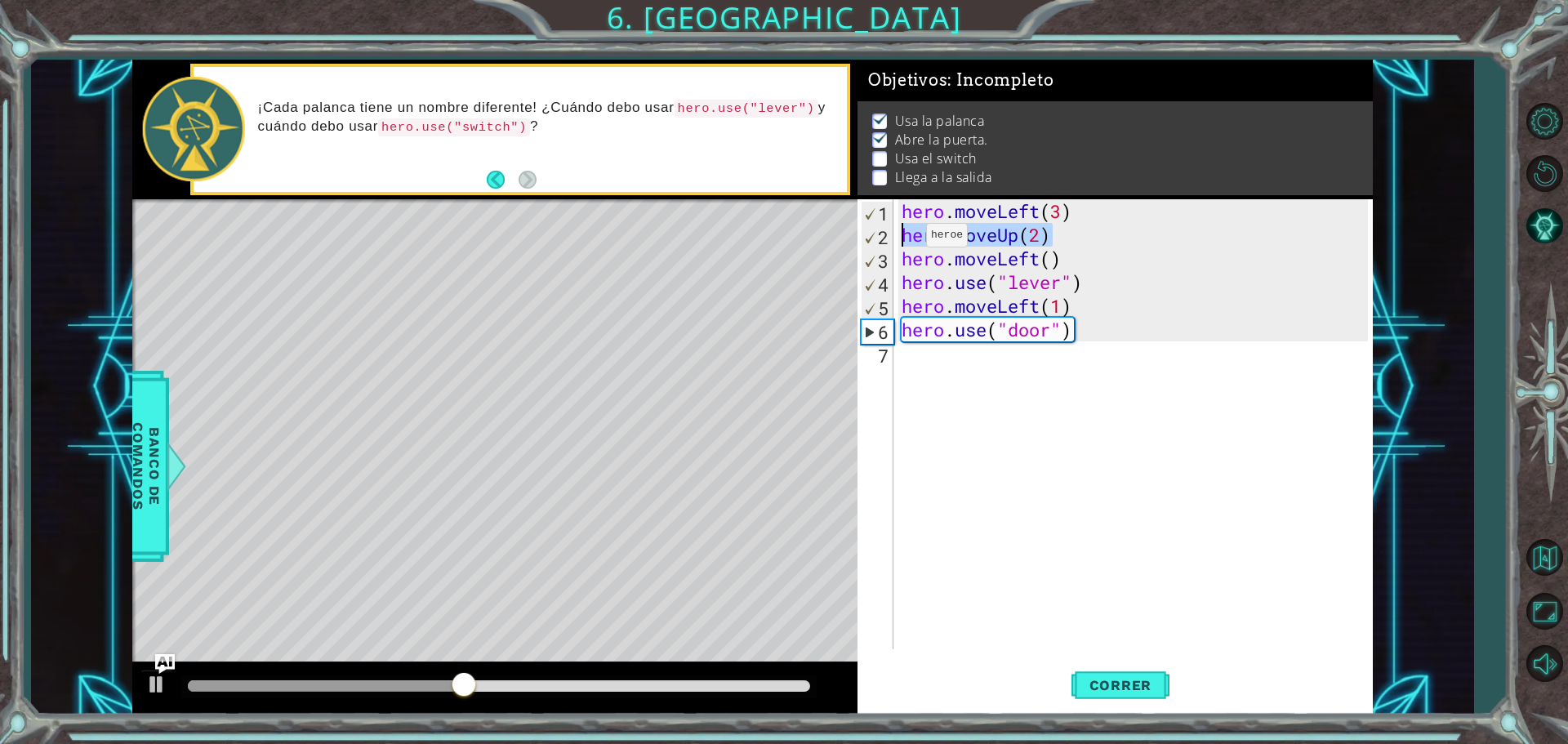
drag, startPoint x: 1054, startPoint y: 232, endPoint x: 902, endPoint y: 240, distance: 152.2
click at [902, 240] on div "hero . moveLeft ( 3 ) hero . moveUp ( 2 ) hero . moveLeft ( ) hero . use ( "lev…" at bounding box center [1138, 448] width 477 height 498
type textarea "hero.moveUp(2)"
click at [939, 360] on div "hero . moveLeft ( 3 ) hero . moveUp ( 2 ) hero . moveLeft ( ) hero . use ( "lev…" at bounding box center [1138, 448] width 477 height 498
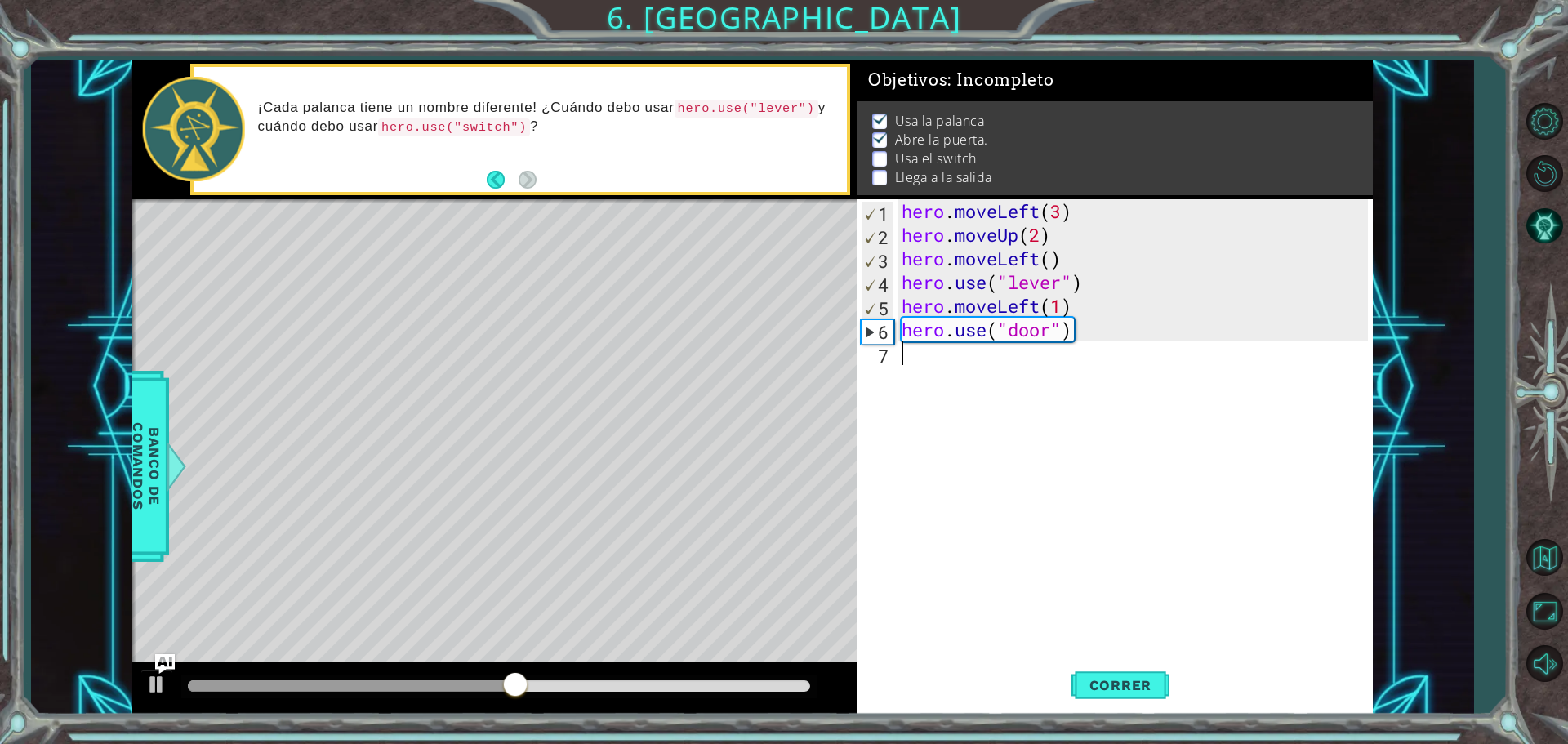
scroll to position [0, 0]
paste textarea "hero.moveUp(2)"
type textarea "hero.moveUp(2)"
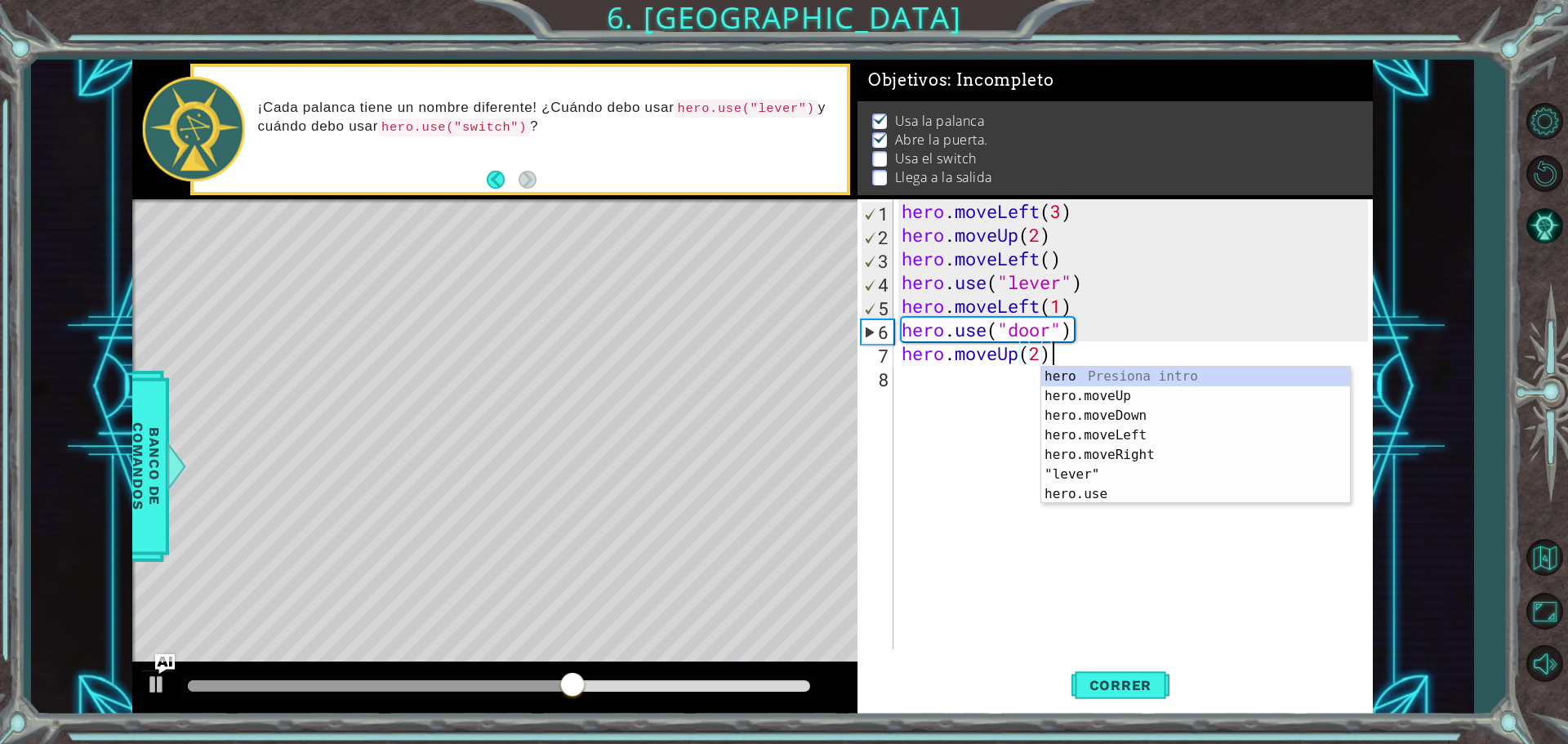
click at [928, 384] on div "hero . moveLeft ( 3 ) hero . moveUp ( 2 ) hero . moveLeft ( ) hero . use ( "lev…" at bounding box center [1138, 448] width 477 height 498
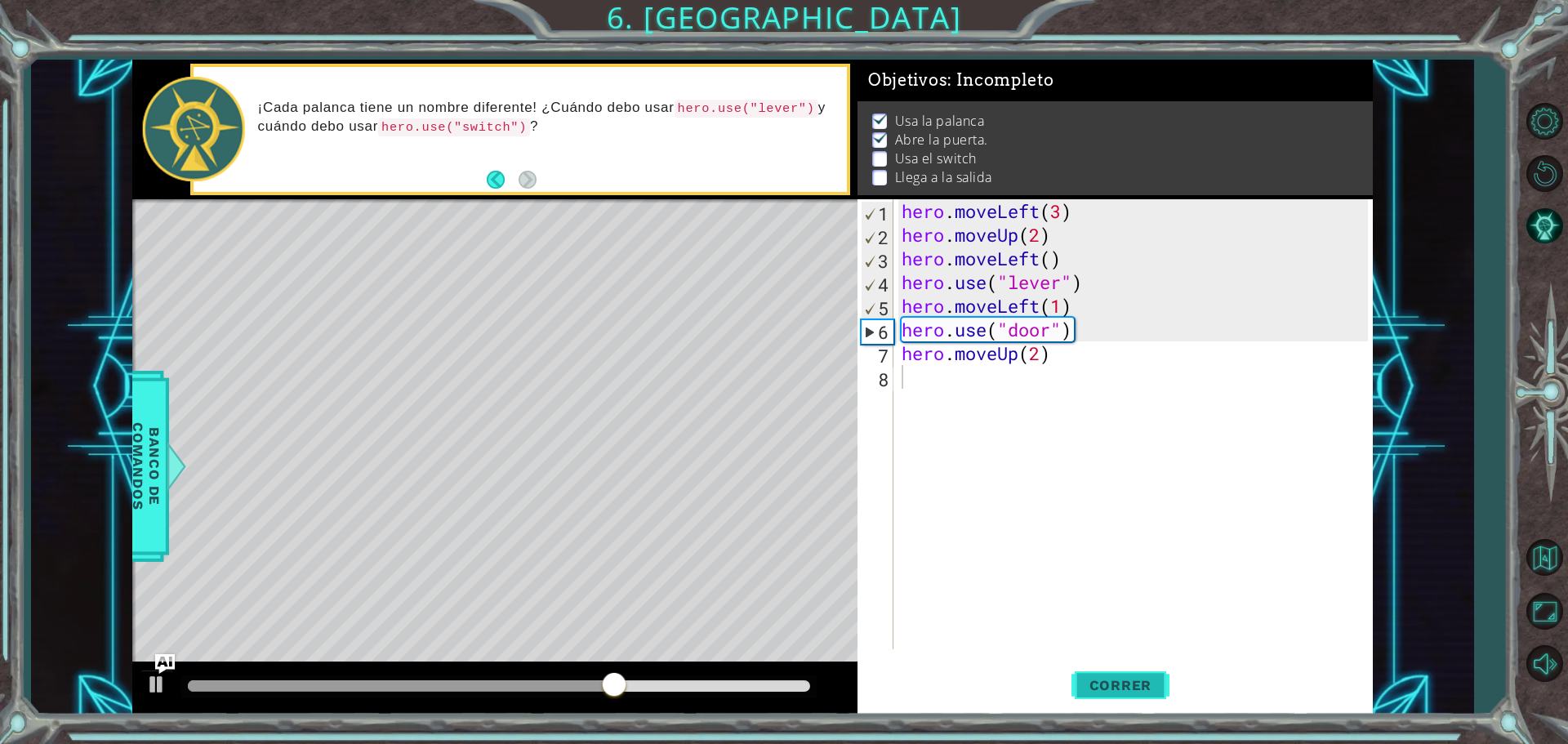
click at [1147, 691] on span "Correr" at bounding box center [1121, 686] width 96 height 17
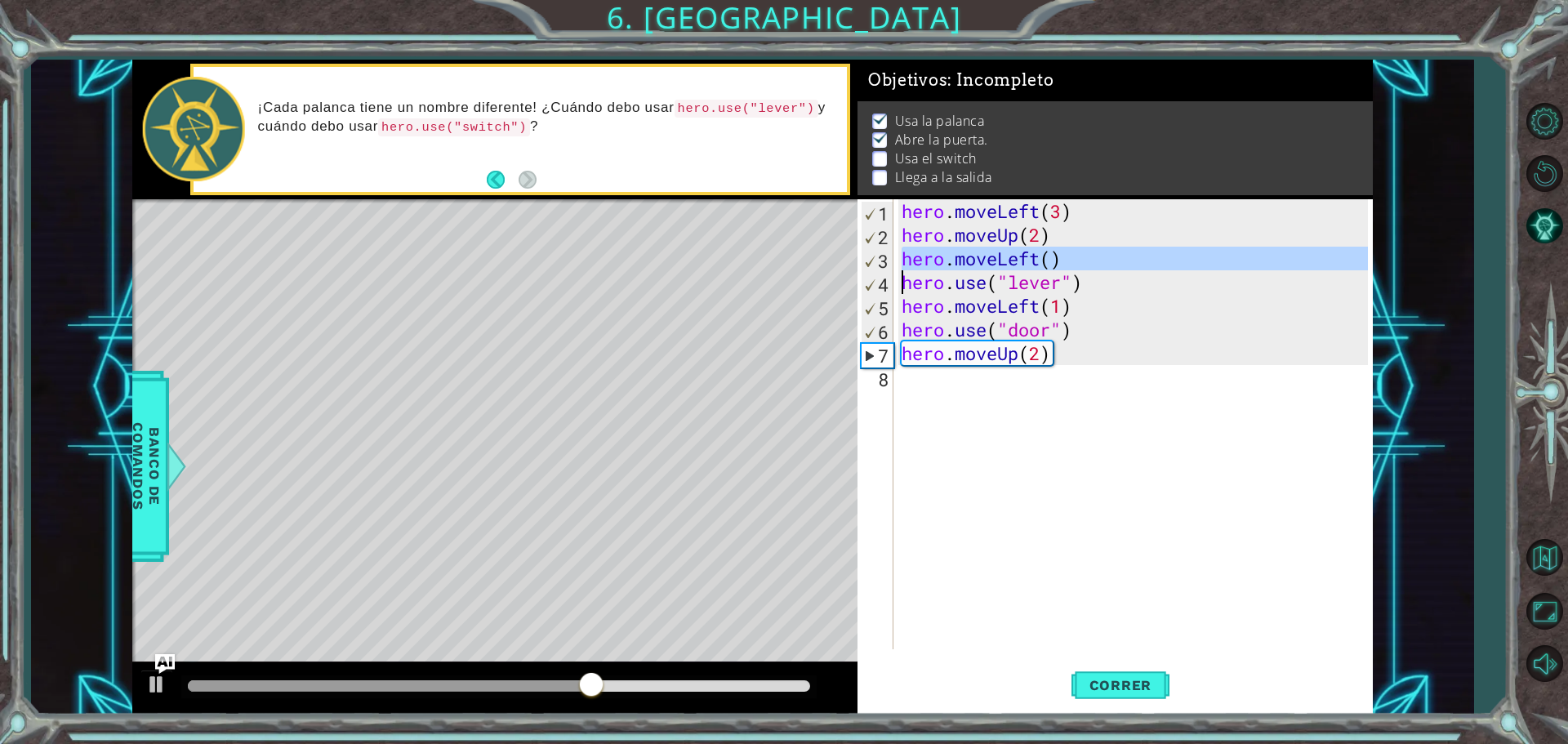
drag, startPoint x: 890, startPoint y: 259, endPoint x: 1095, endPoint y: 264, distance: 205.1
click at [1095, 264] on div "1 2 3 4 5 6 7 8 hero . moveLeft ( 3 ) hero . moveUp ( 2 ) hero . moveLeft ( ) h…" at bounding box center [1113, 424] width 511 height 450
type textarea "hero.moveLeft() hero.use("lever")"
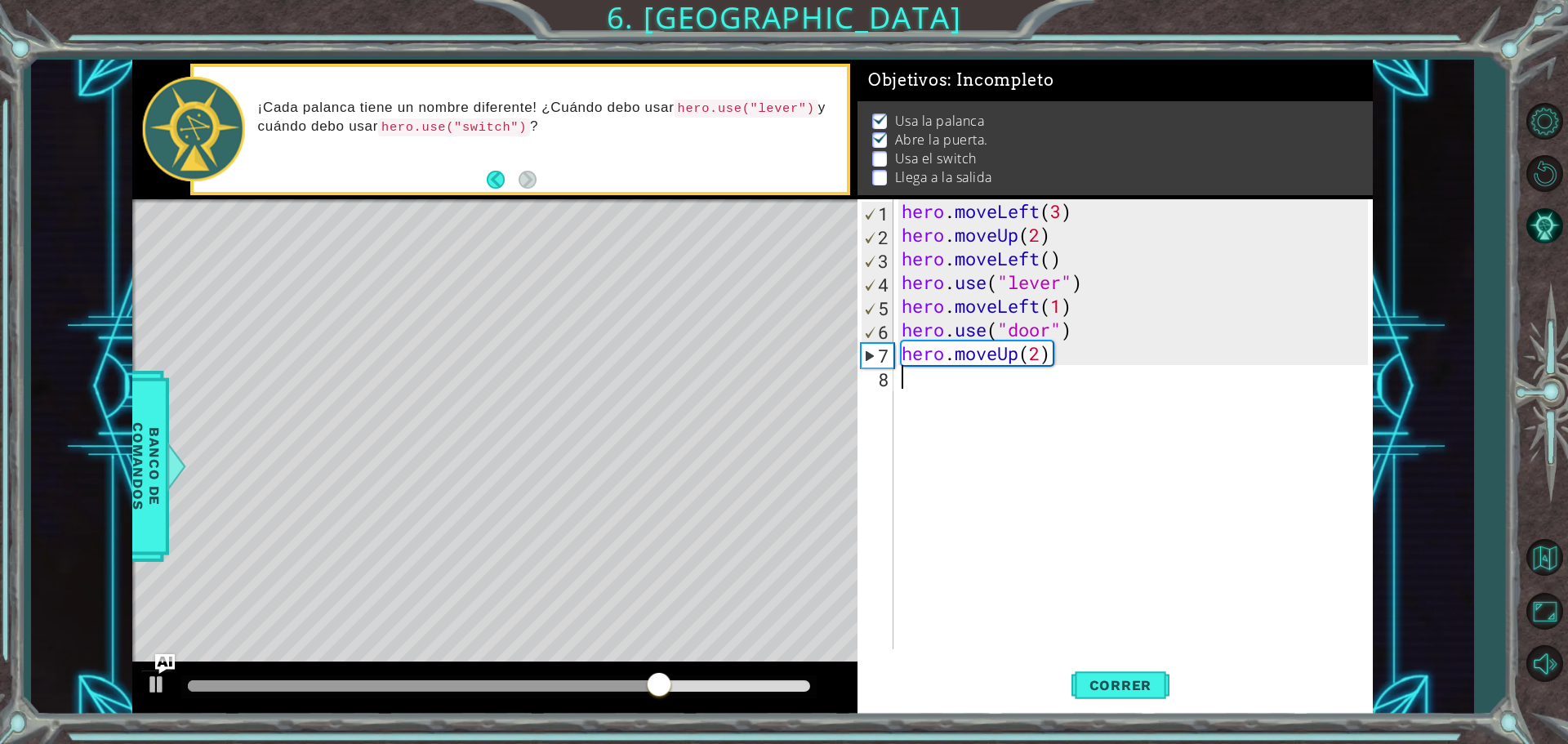
click at [905, 383] on div "hero . moveLeft ( 3 ) hero . moveUp ( 2 ) hero . moveLeft ( ) hero . use ( "lev…" at bounding box center [1138, 448] width 477 height 498
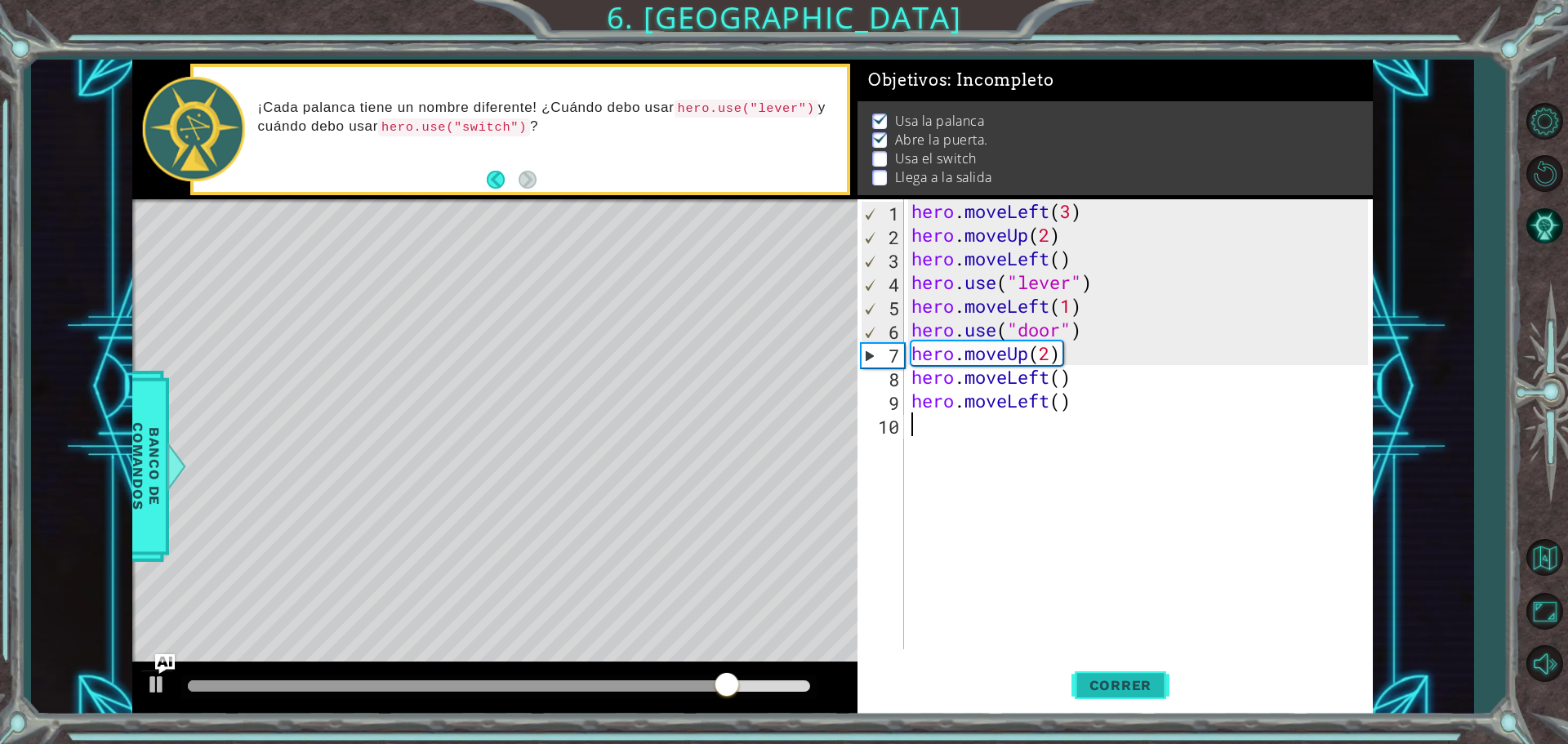
click at [1133, 685] on span "Correr" at bounding box center [1121, 686] width 96 height 17
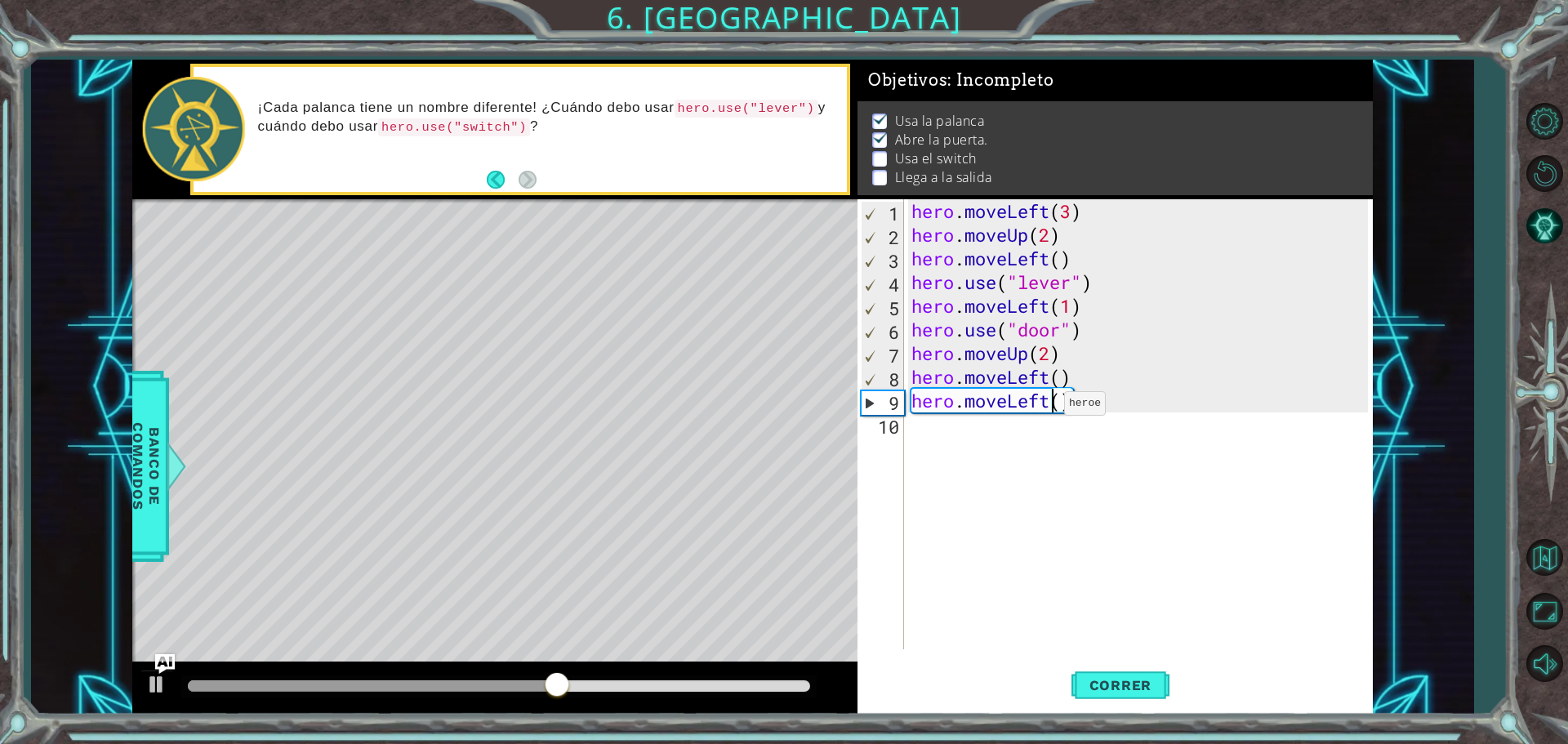
click at [1050, 407] on div "hero . moveLeft ( 3 ) hero . moveUp ( 2 ) hero . moveLeft ( ) hero . use ( "lev…" at bounding box center [1142, 448] width 468 height 498
type textarea "hero.moveLeft()"
drag, startPoint x: 1081, startPoint y: 407, endPoint x: 893, endPoint y: 407, distance: 188.0
click at [893, 407] on div "hero.moveLeft() 1 2 3 4 5 6 7 8 9 10 hero . moveLeft ( 3 ) hero . moveUp ( 2 ) …" at bounding box center [1113, 424] width 511 height 450
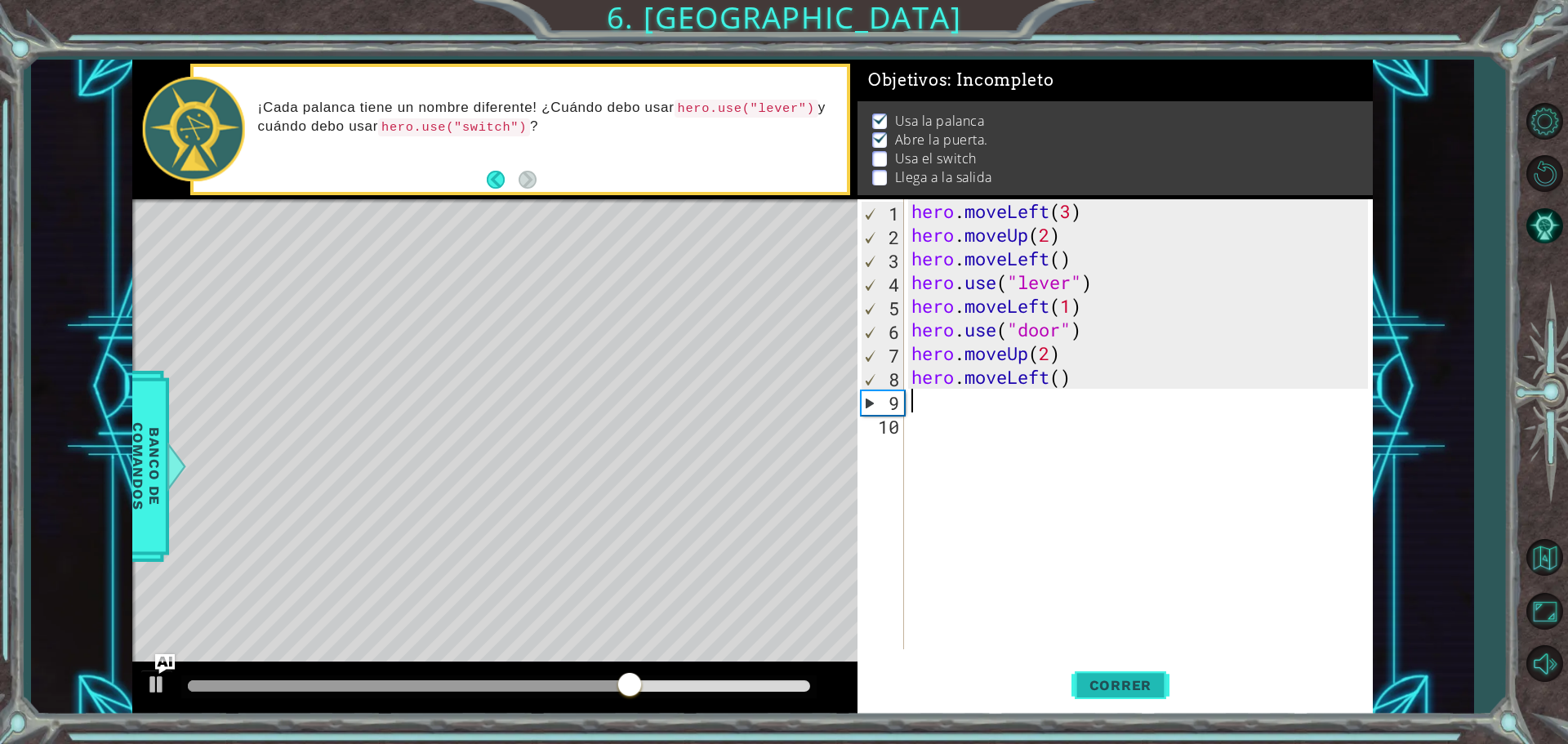
click at [1119, 685] on span "Correr" at bounding box center [1121, 686] width 96 height 17
click at [1050, 383] on div "hero . moveLeft ( 3 ) hero . moveUp ( 2 ) hero . moveLeft ( ) hero . use ( "lev…" at bounding box center [1142, 448] width 468 height 498
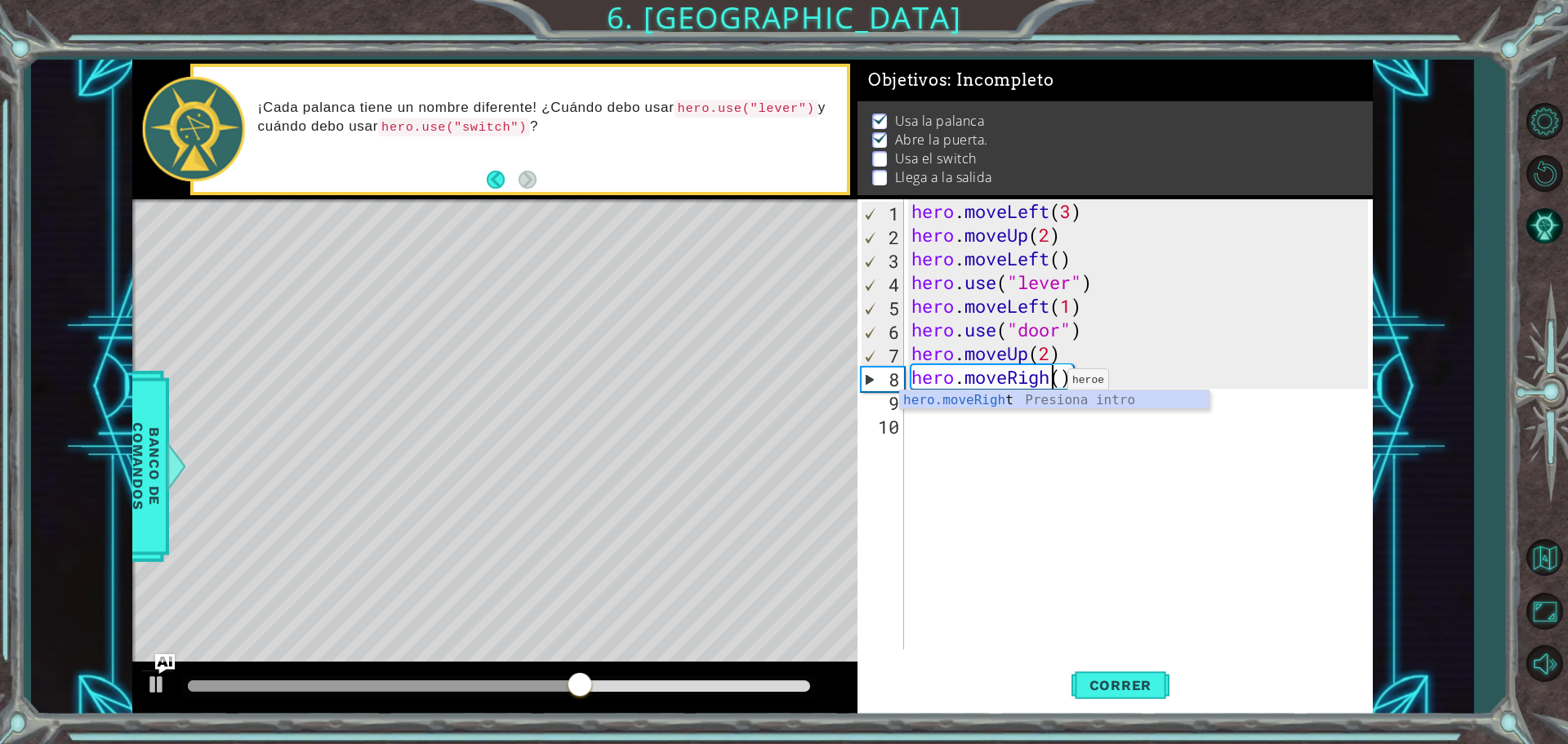
scroll to position [0, 6]
type textarea "hero.moveRight()"
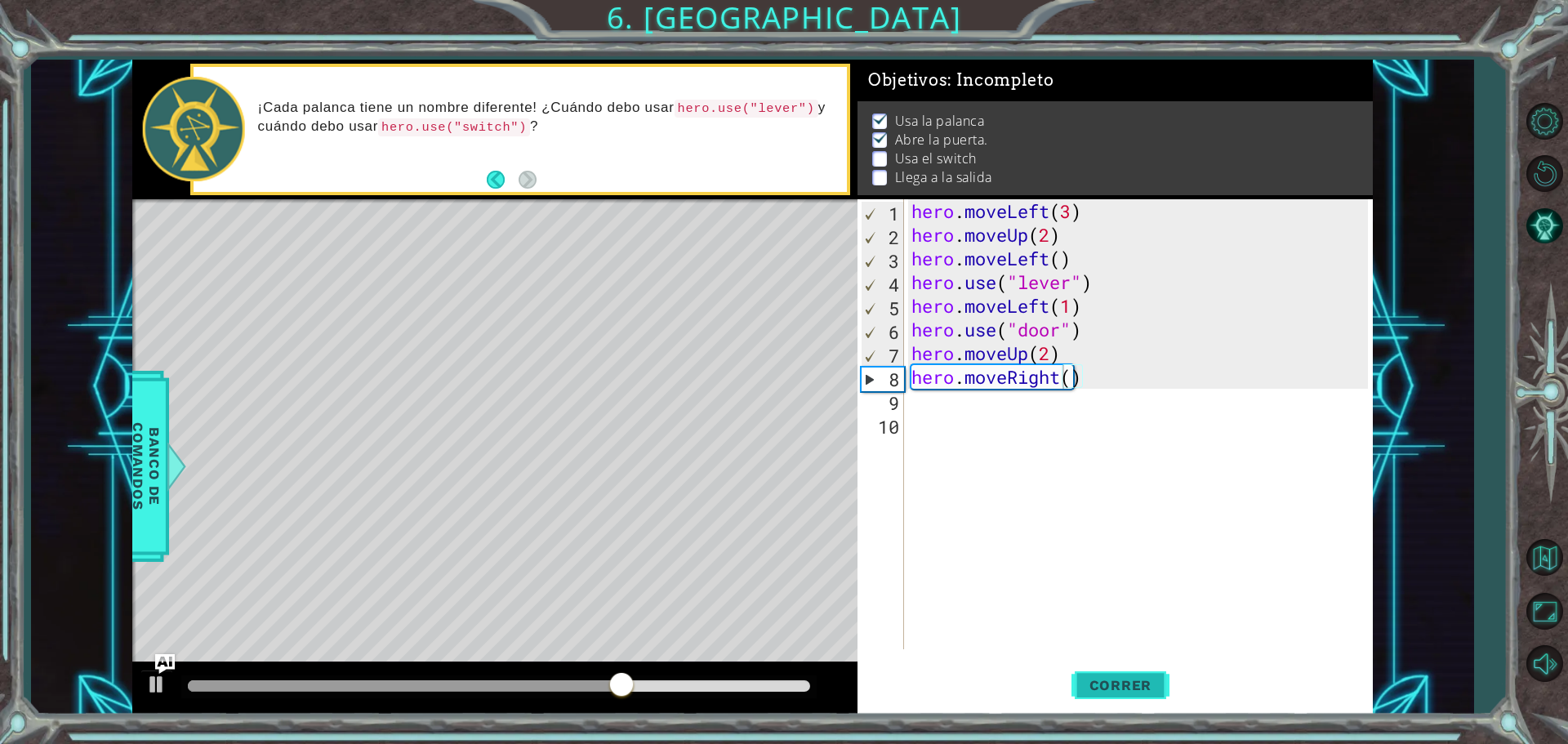
click at [1099, 699] on button "Correr" at bounding box center [1121, 685] width 98 height 52
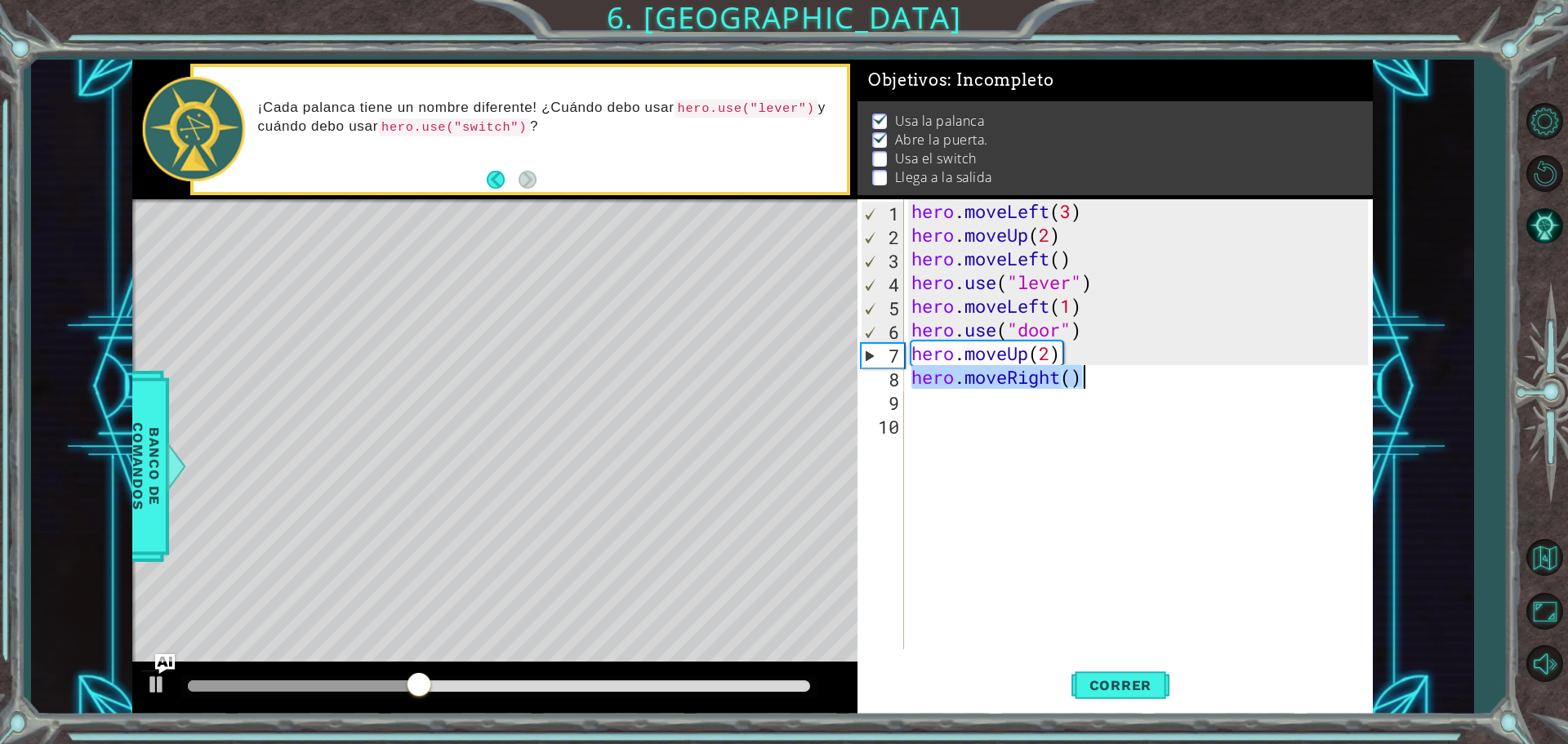
drag, startPoint x: 910, startPoint y: 377, endPoint x: 1107, endPoint y: 378, distance: 197.0
click at [1107, 378] on div "hero . moveLeft ( 3 ) hero . moveUp ( 2 ) hero . moveLeft ( ) hero . use ( "lev…" at bounding box center [1142, 448] width 468 height 498
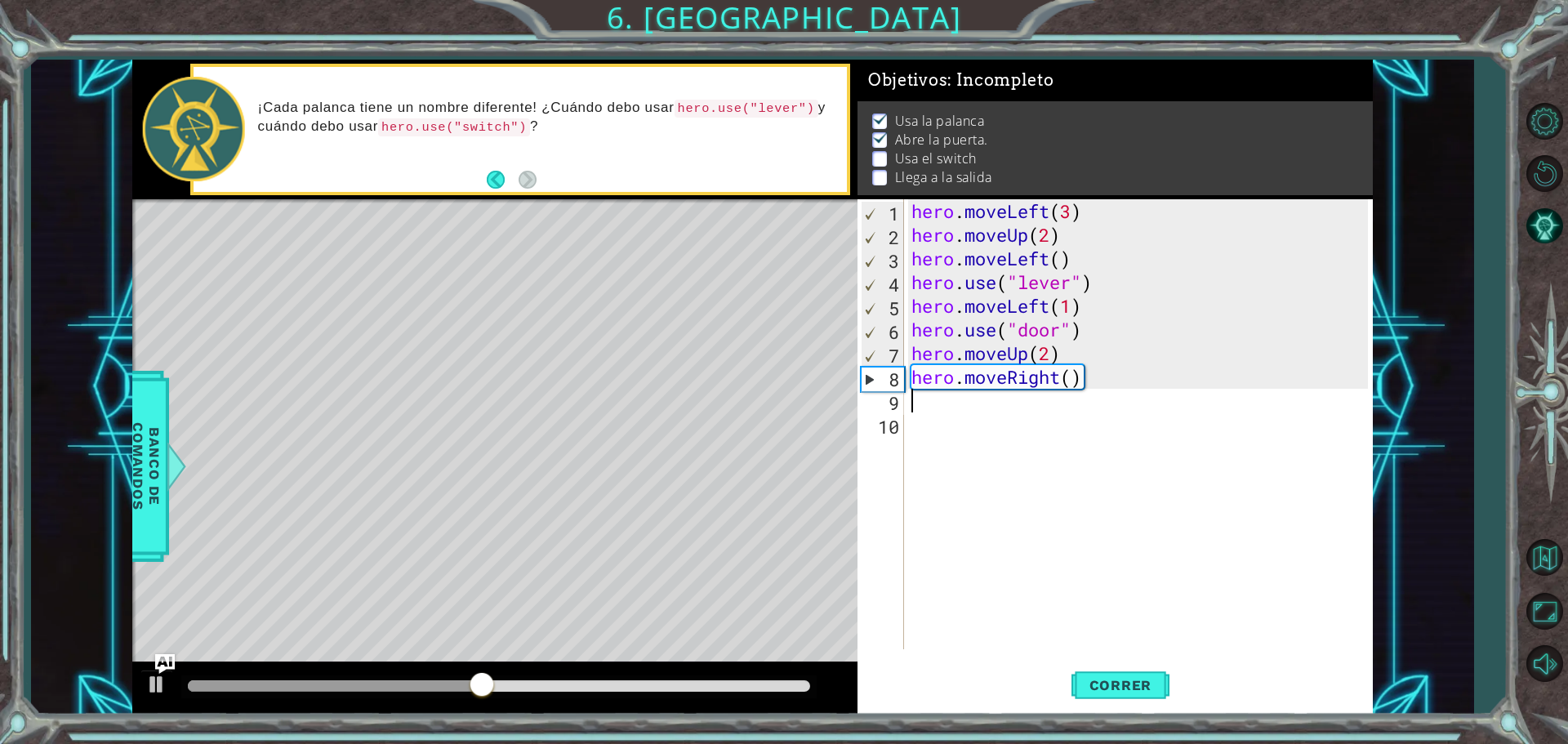
click at [925, 408] on div "hero . moveLeft ( 3 ) hero . moveUp ( 2 ) hero . moveLeft ( ) hero . use ( "lev…" at bounding box center [1142, 448] width 468 height 498
paste textarea "hero.moveRight()"
type textarea "hero.moveRight()"
click at [1137, 680] on span "Correr" at bounding box center [1121, 686] width 96 height 17
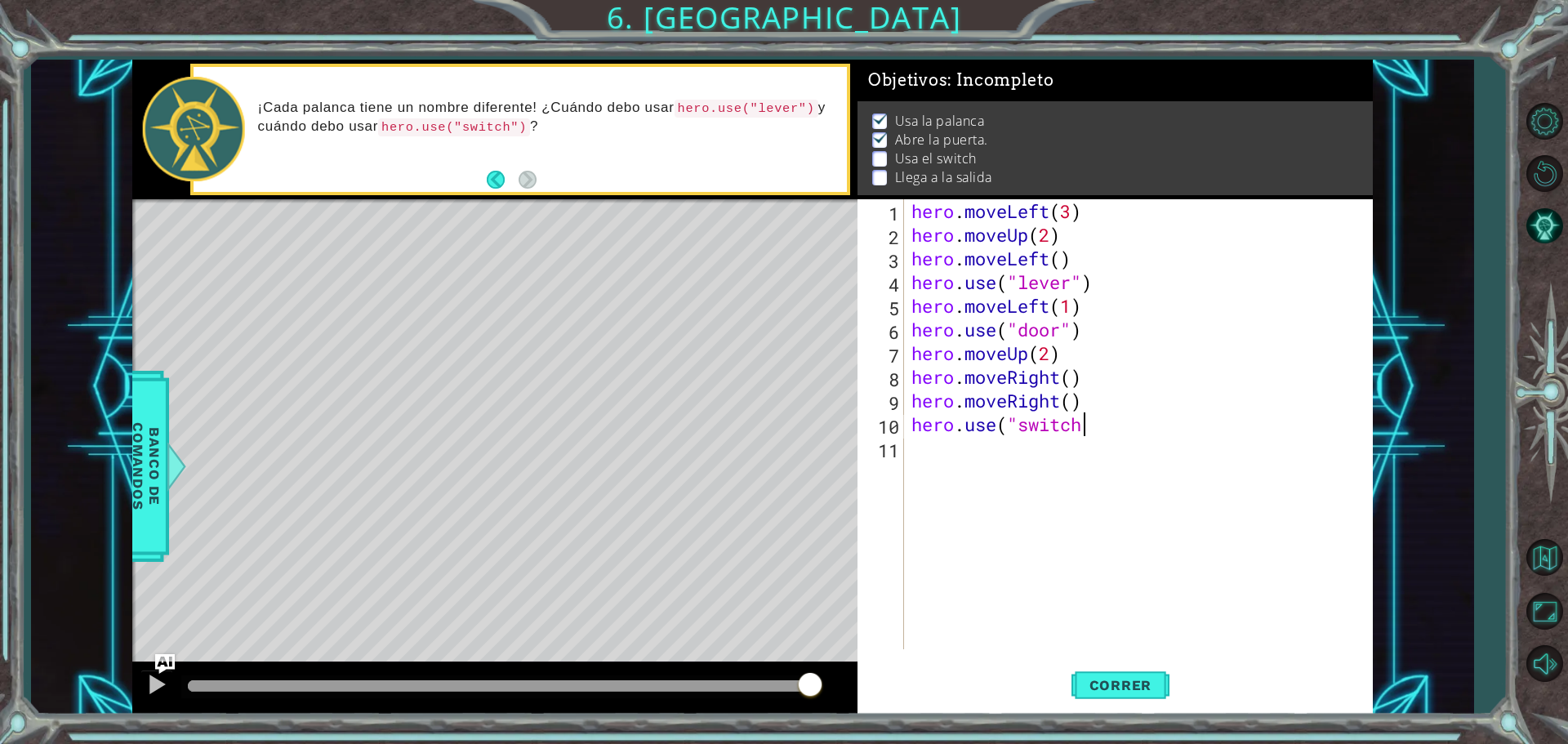
scroll to position [0, 7]
click at [1123, 688] on span "Correr" at bounding box center [1121, 686] width 96 height 17
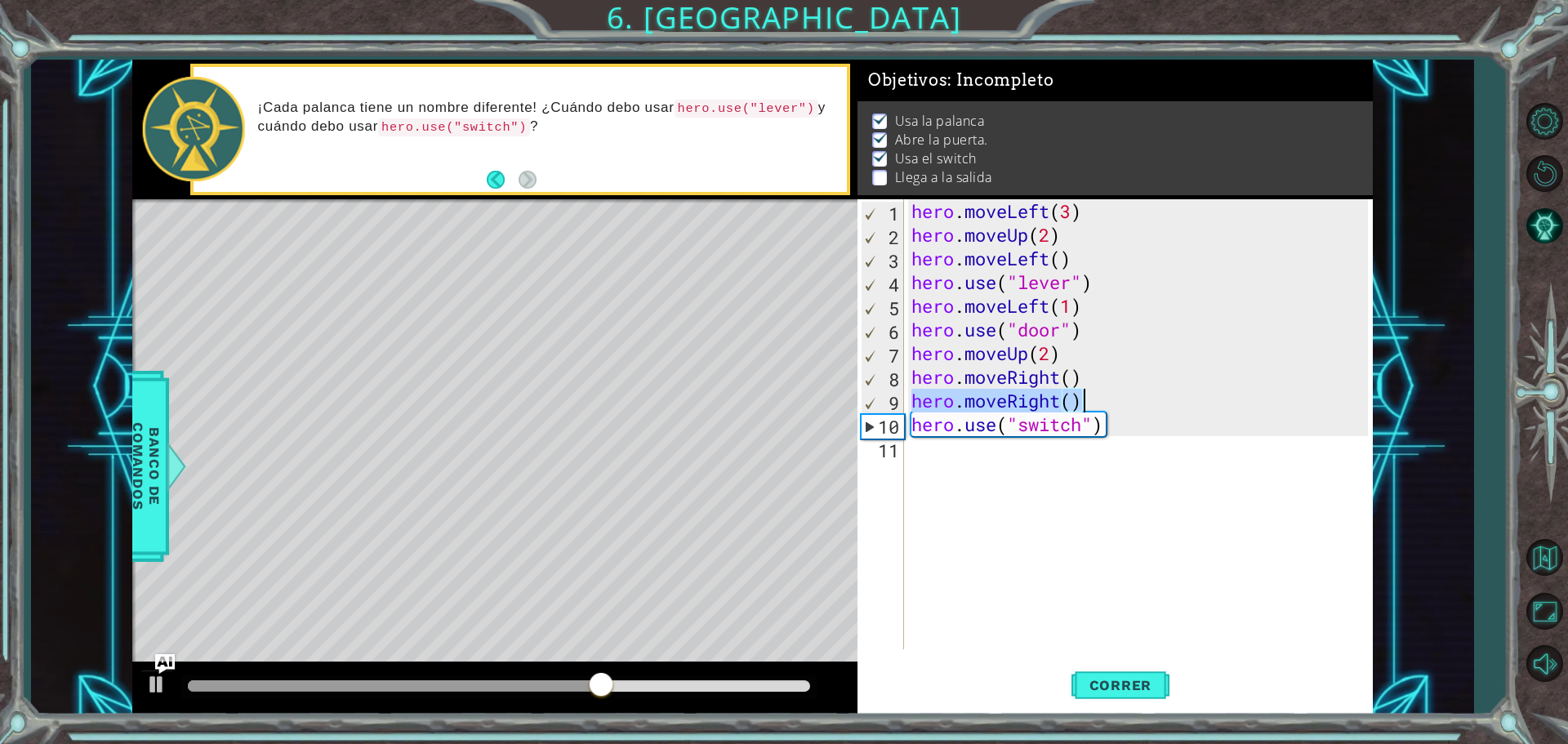
drag, startPoint x: 913, startPoint y: 406, endPoint x: 1106, endPoint y: 408, distance: 193.0
click at [1106, 408] on div "hero . moveLeft ( 3 ) hero . moveUp ( 2 ) hero . moveLeft ( ) hero . use ( "lev…" at bounding box center [1142, 448] width 468 height 498
type textarea "hero.moveRight()"
click at [974, 443] on div "hero . moveLeft ( 3 ) hero . moveUp ( 2 ) hero . moveLeft ( ) hero . use ( "lev…" at bounding box center [1142, 448] width 468 height 498
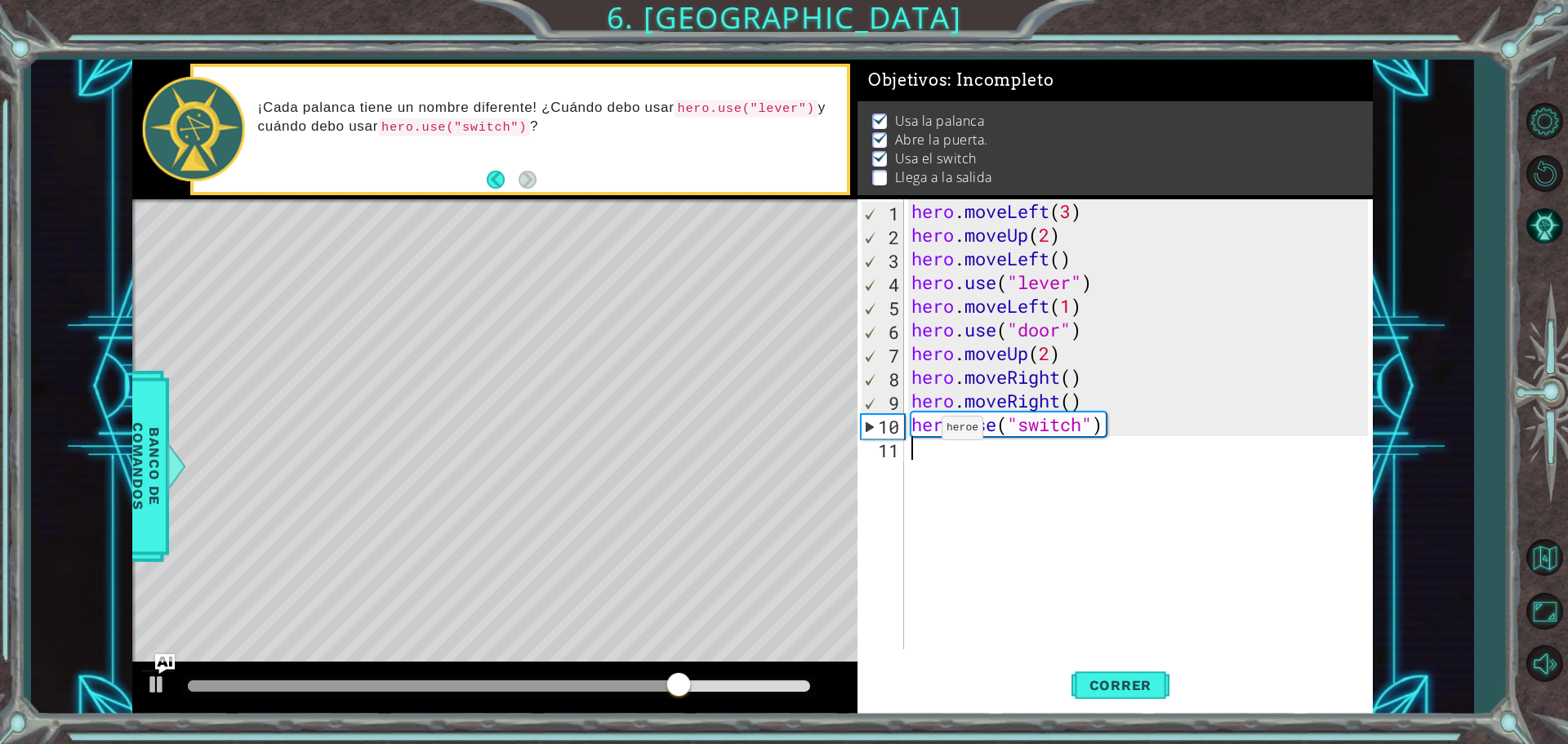
paste textarea "hero.moveRight()"
type textarea "hero.moveRight()"
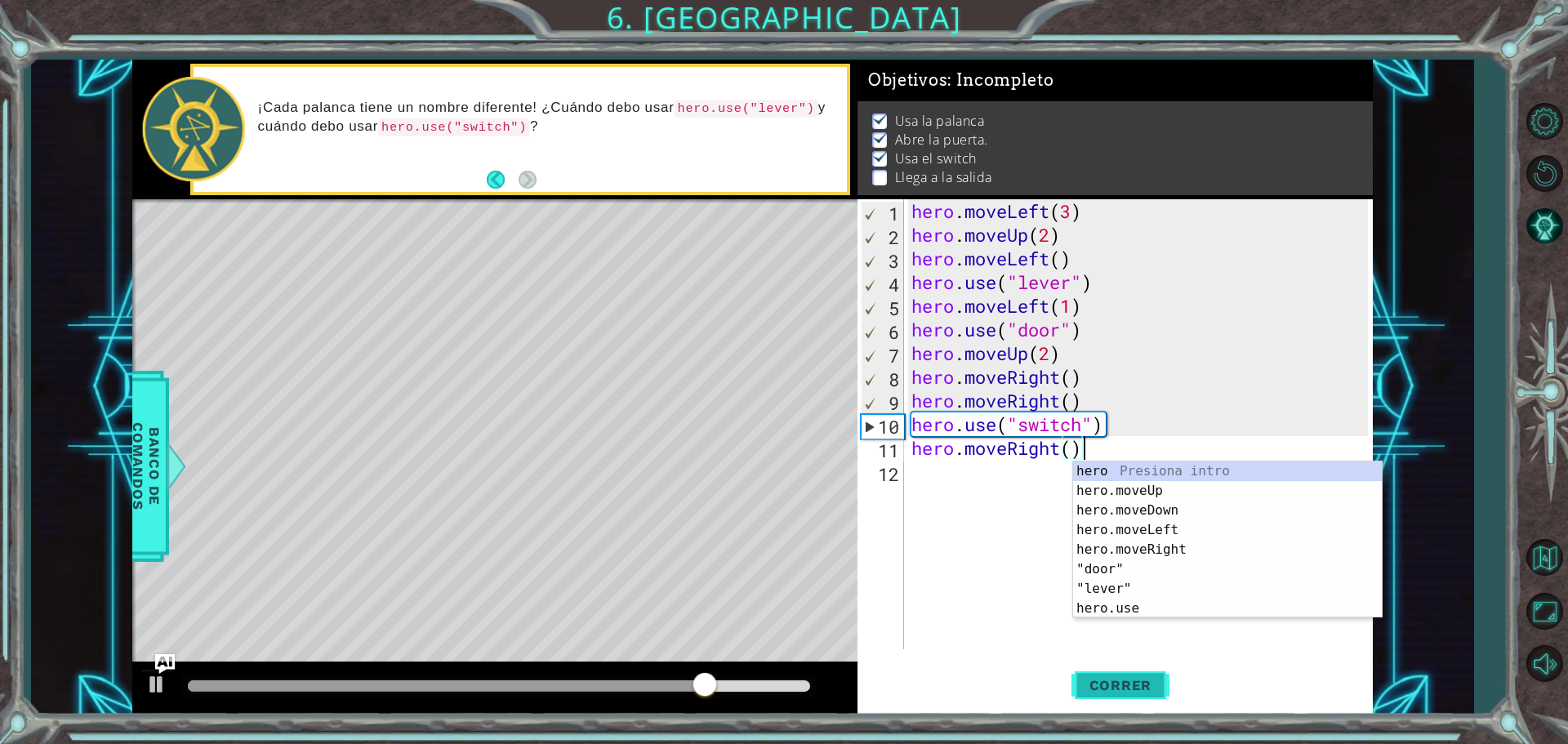
click at [1139, 686] on span "Correr" at bounding box center [1121, 686] width 96 height 17
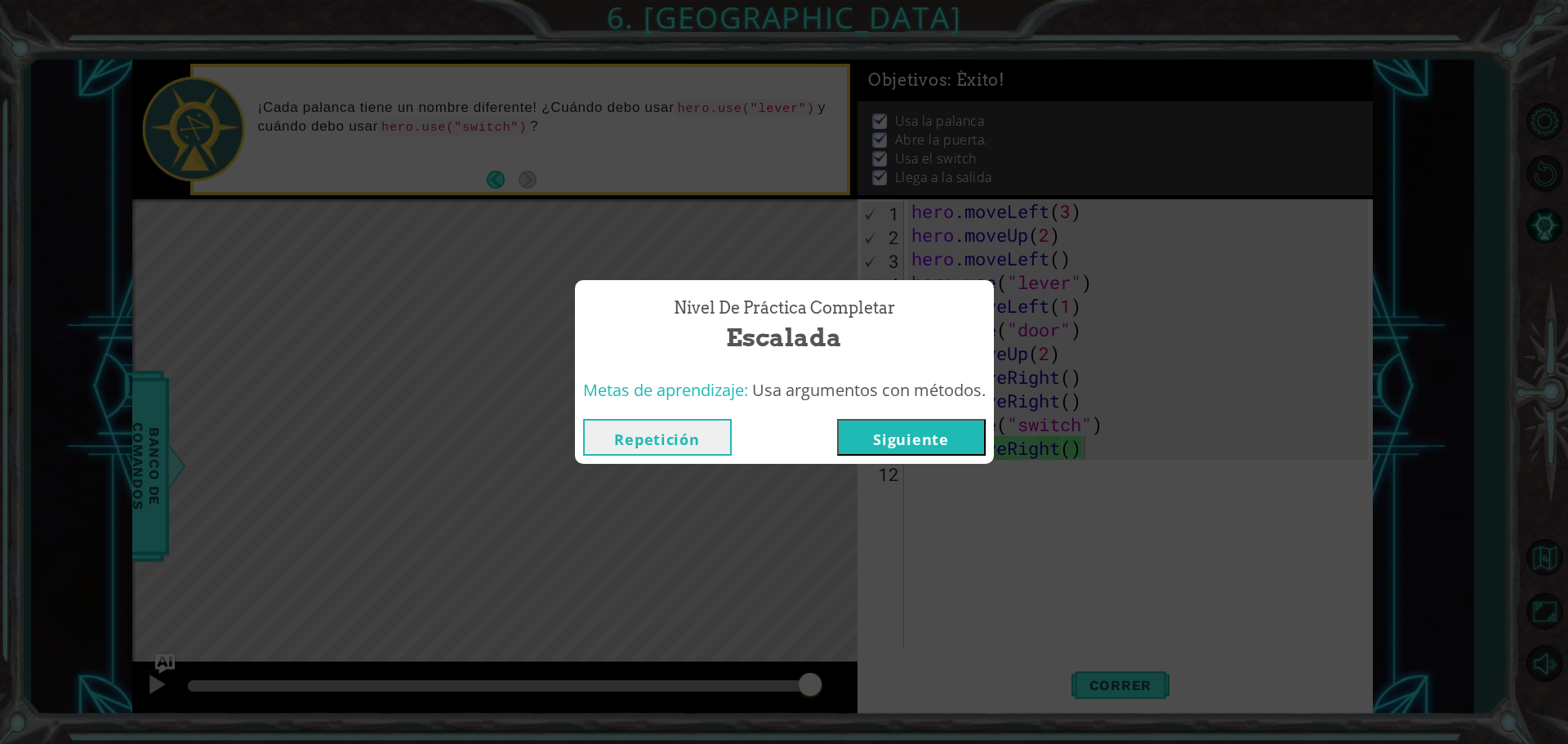
click at [930, 429] on button "Siguiente" at bounding box center [911, 438] width 148 height 37
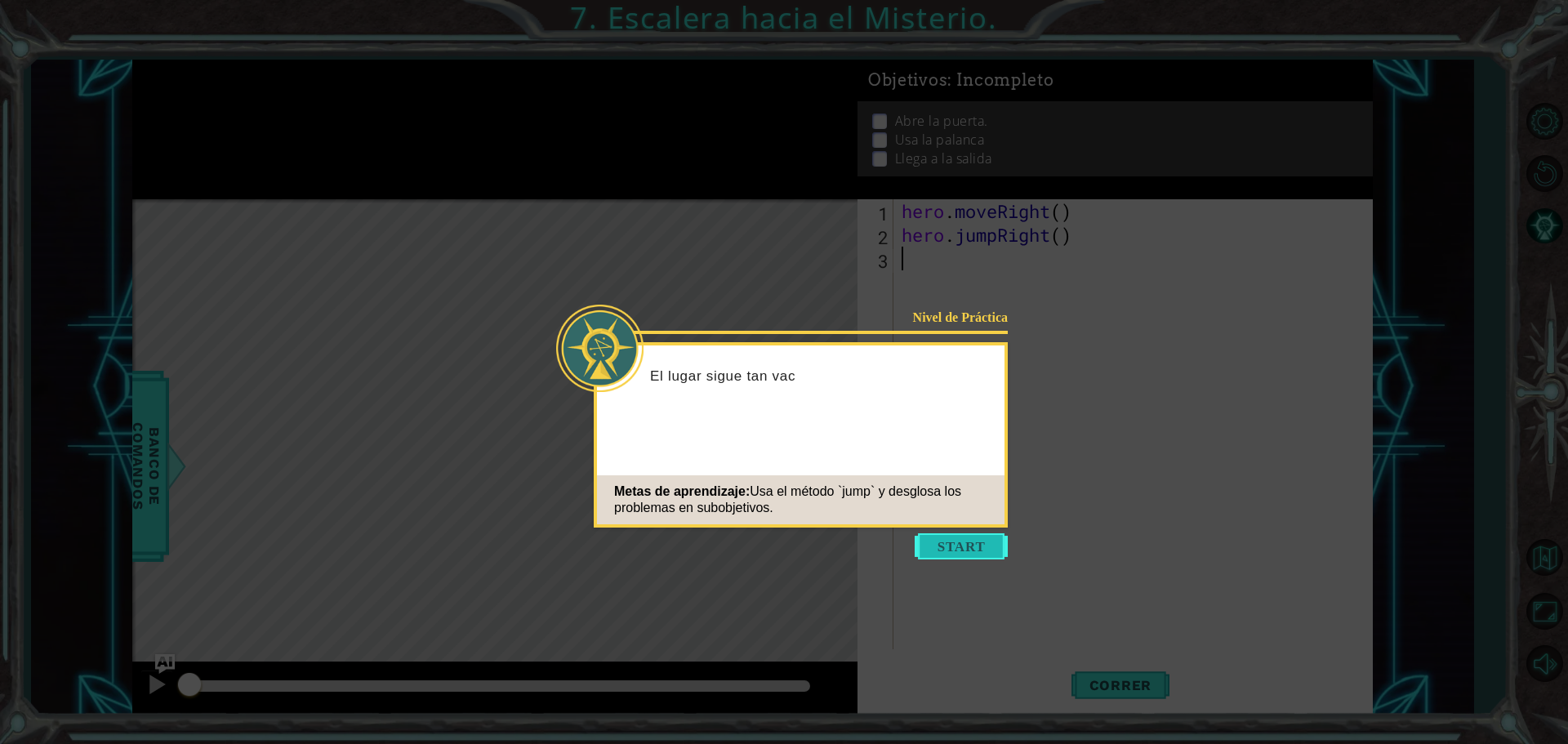
click at [942, 540] on button "Start" at bounding box center [961, 547] width 93 height 26
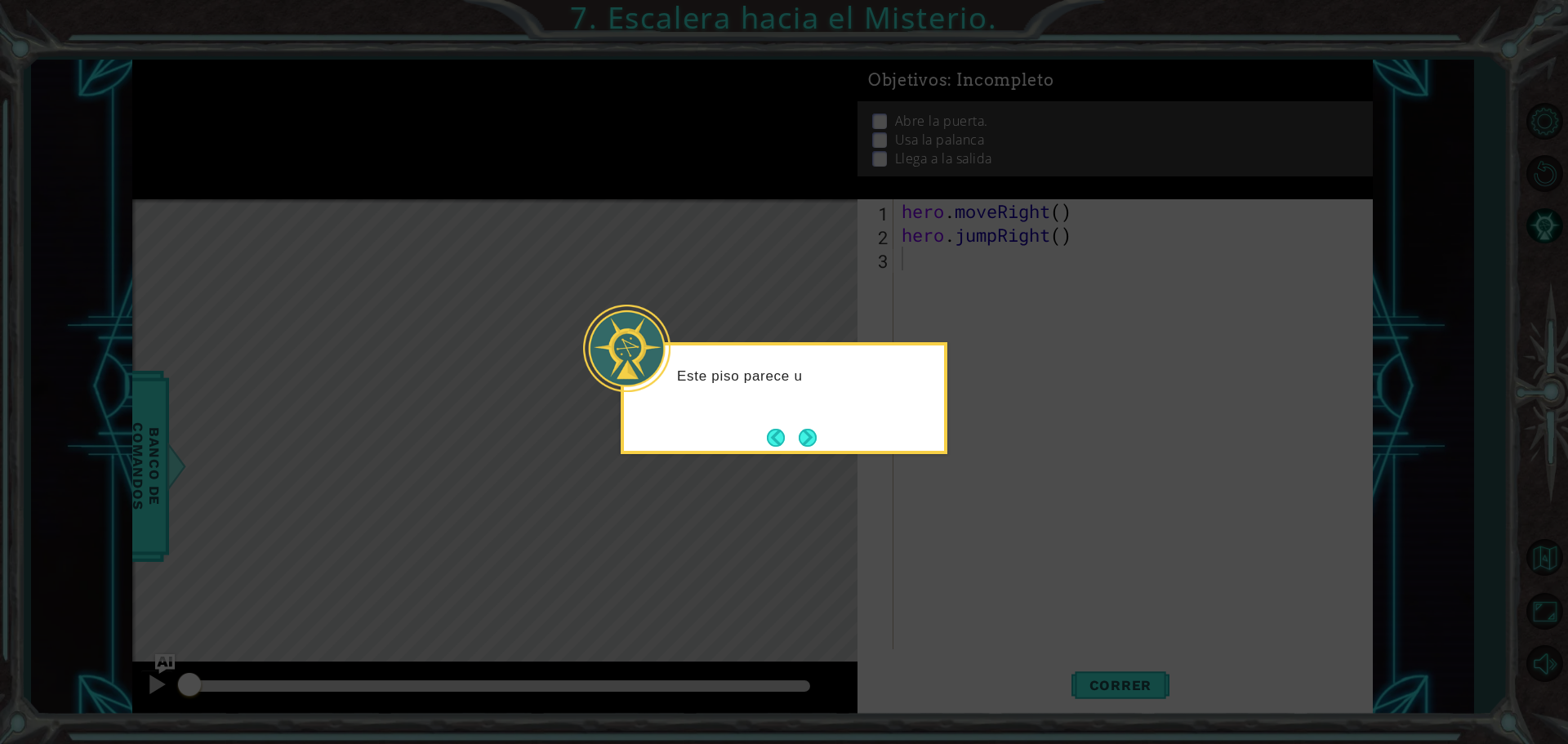
click at [997, 460] on icon at bounding box center [784, 372] width 1568 height 744
click at [799, 431] on button "Next" at bounding box center [808, 437] width 18 height 18
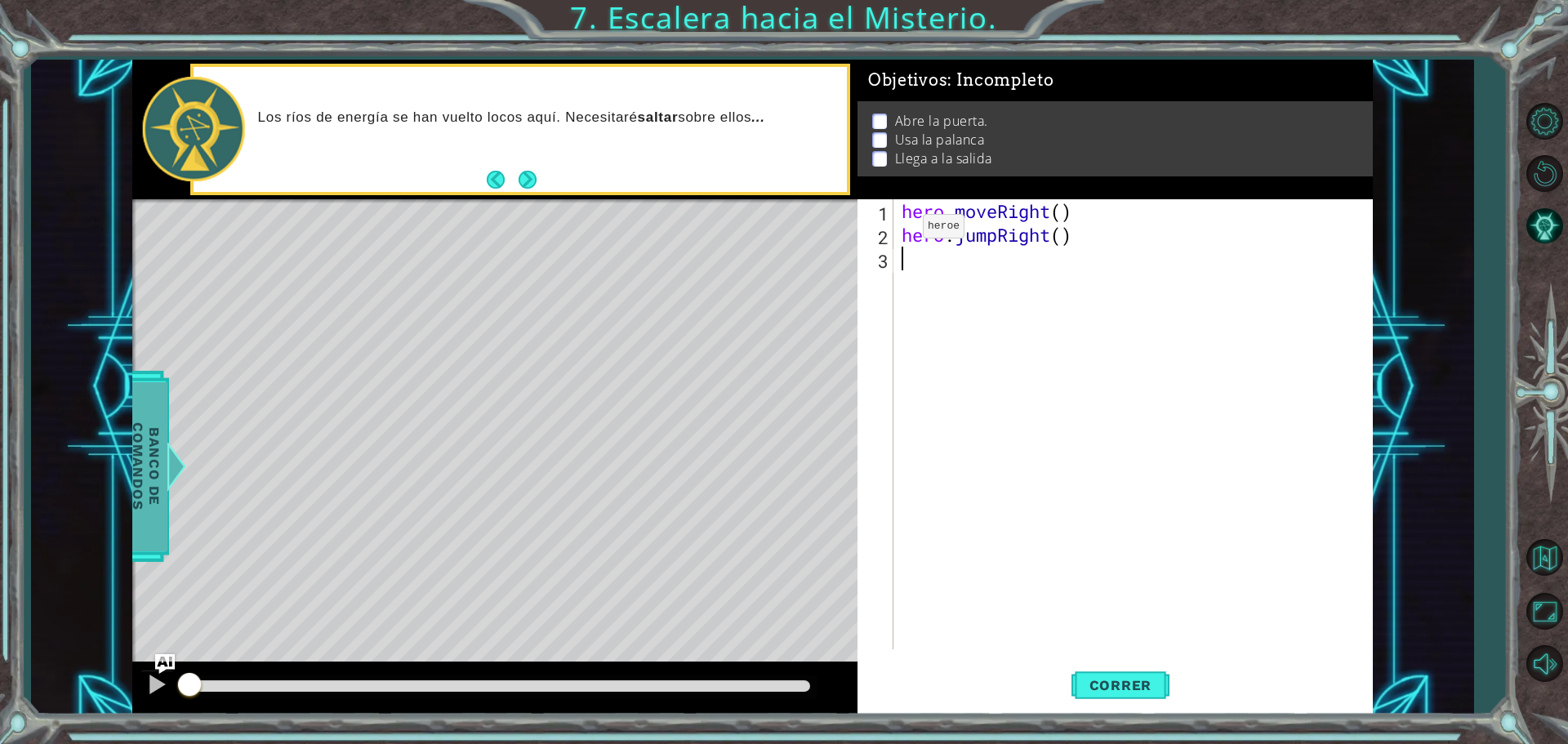
click at [159, 490] on span "Banco de comandos" at bounding box center [147, 466] width 42 height 169
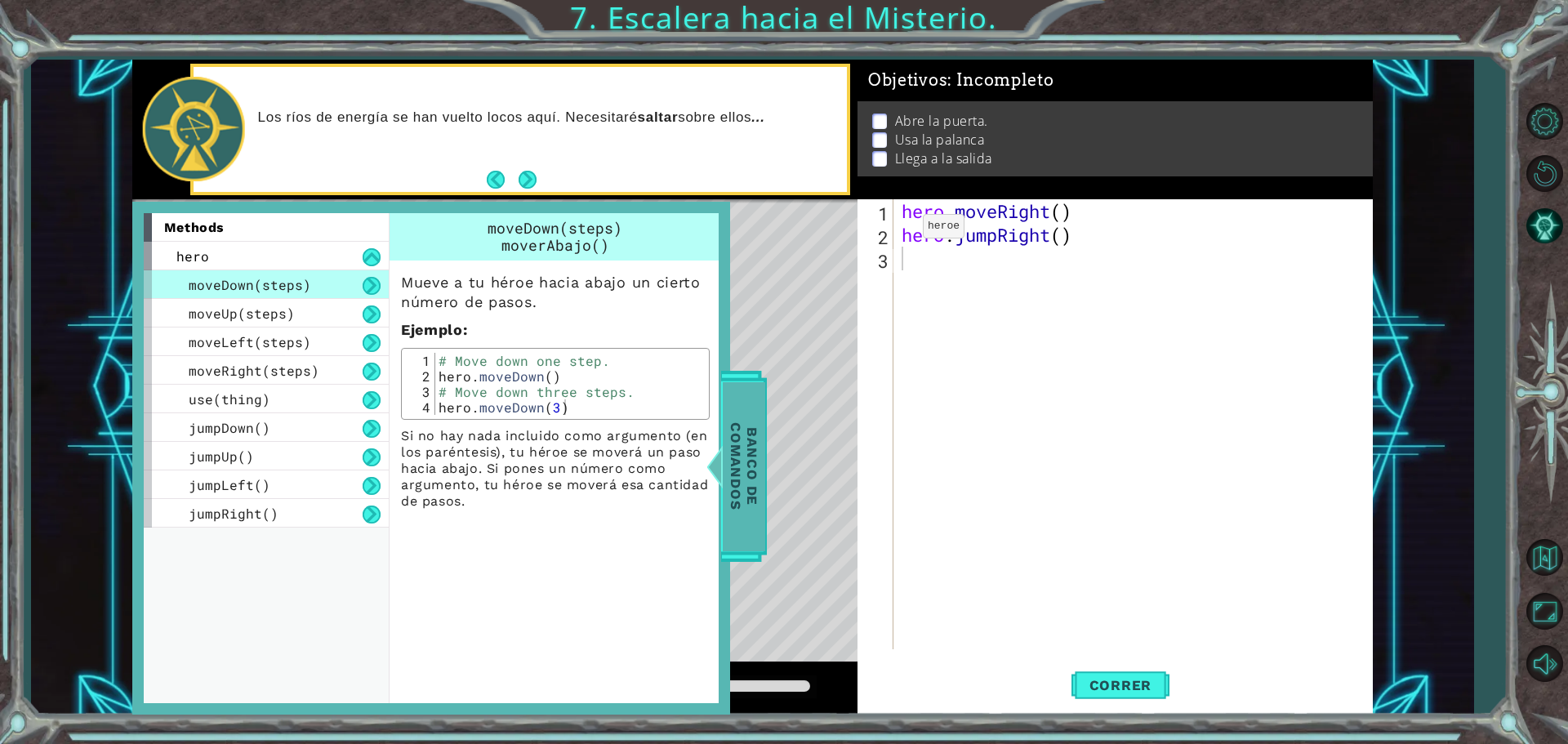
click at [727, 427] on span "Banco de comandos" at bounding box center [744, 466] width 42 height 169
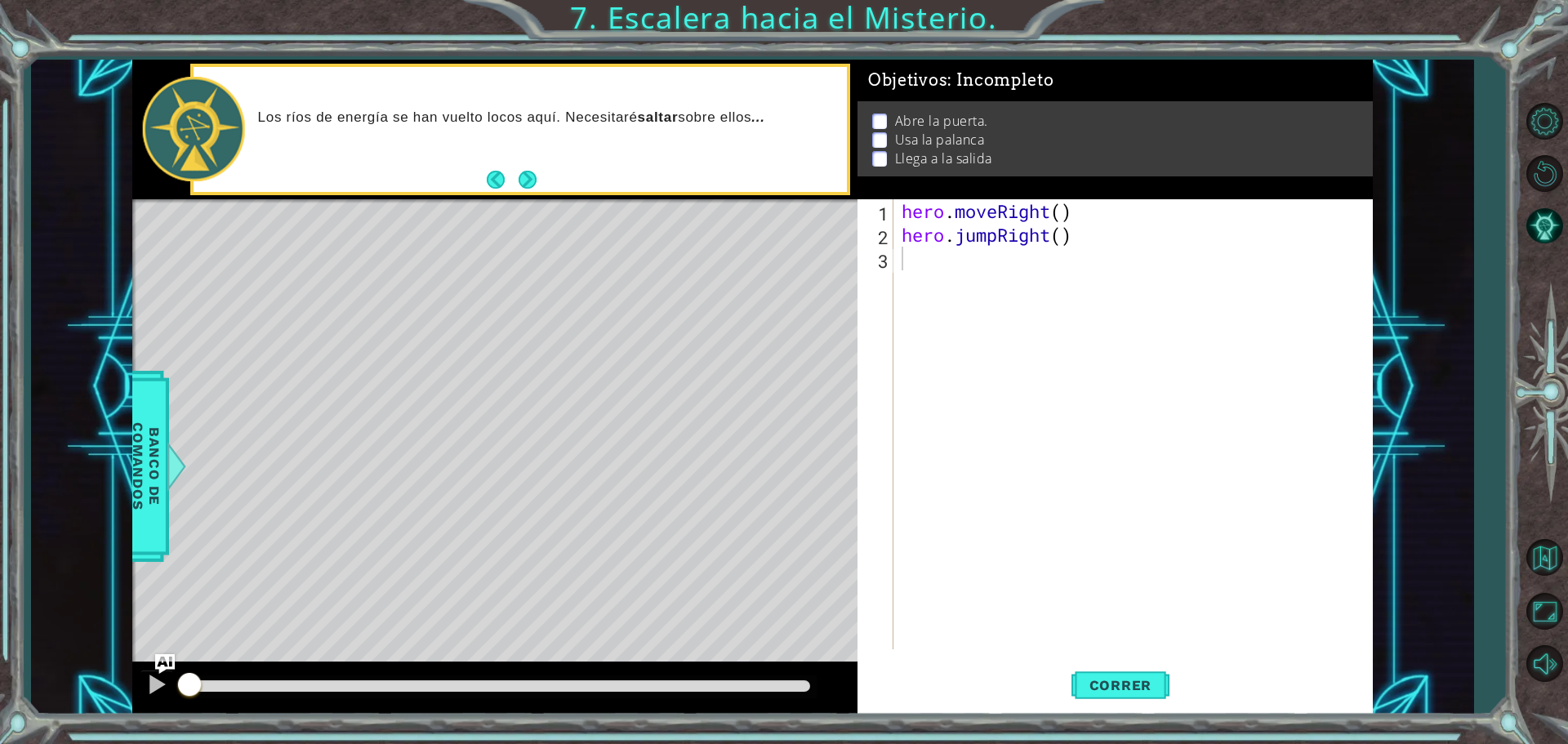
click at [1115, 714] on div "1 2 3 hero . moveRight ( ) hero . jumpRight ( ) ההההההההההההההההההההההההההההההה…" at bounding box center [1114, 456] width 515 height 515
click at [1114, 692] on span "Correr" at bounding box center [1121, 686] width 96 height 17
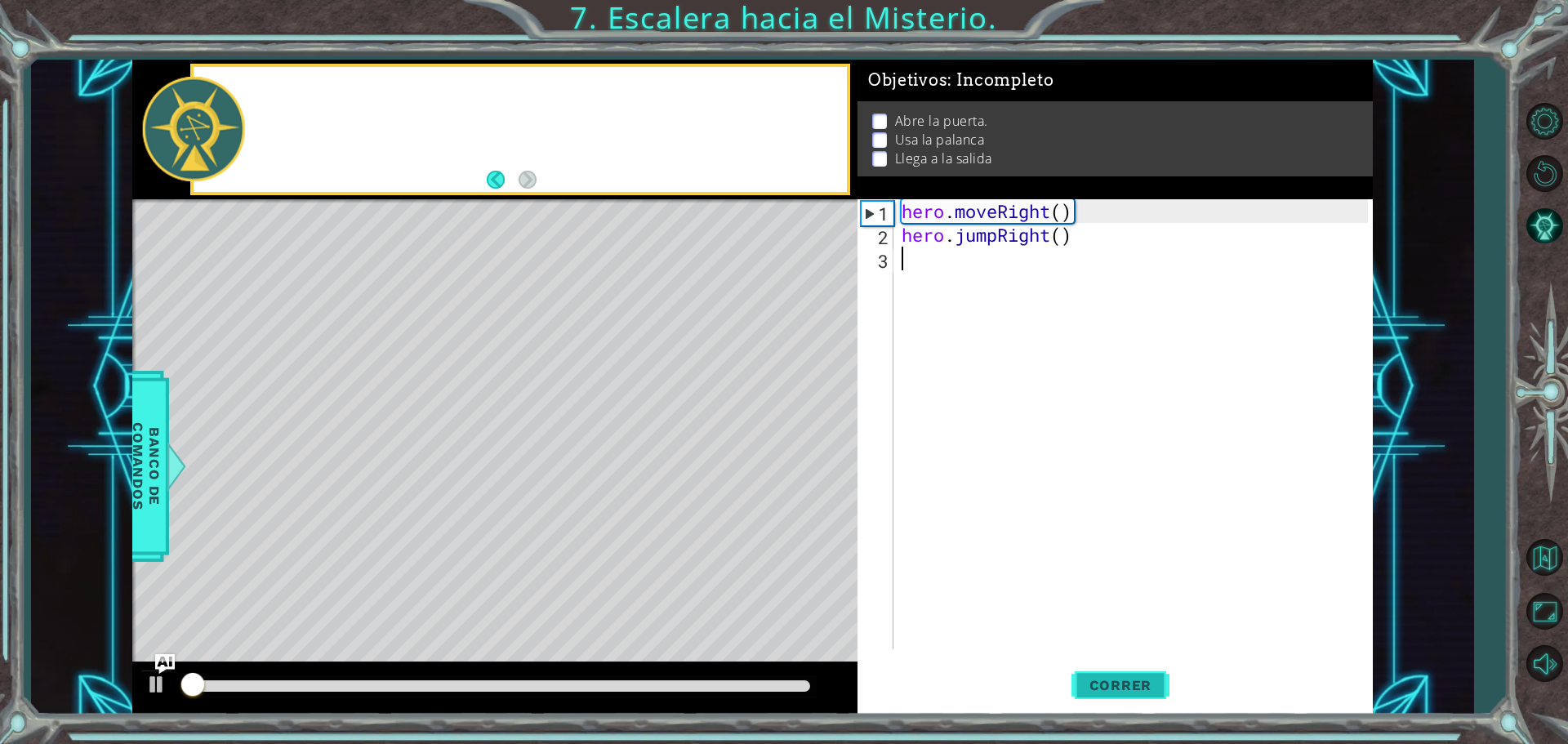
click at [1114, 699] on button "Correr" at bounding box center [1121, 685] width 98 height 52
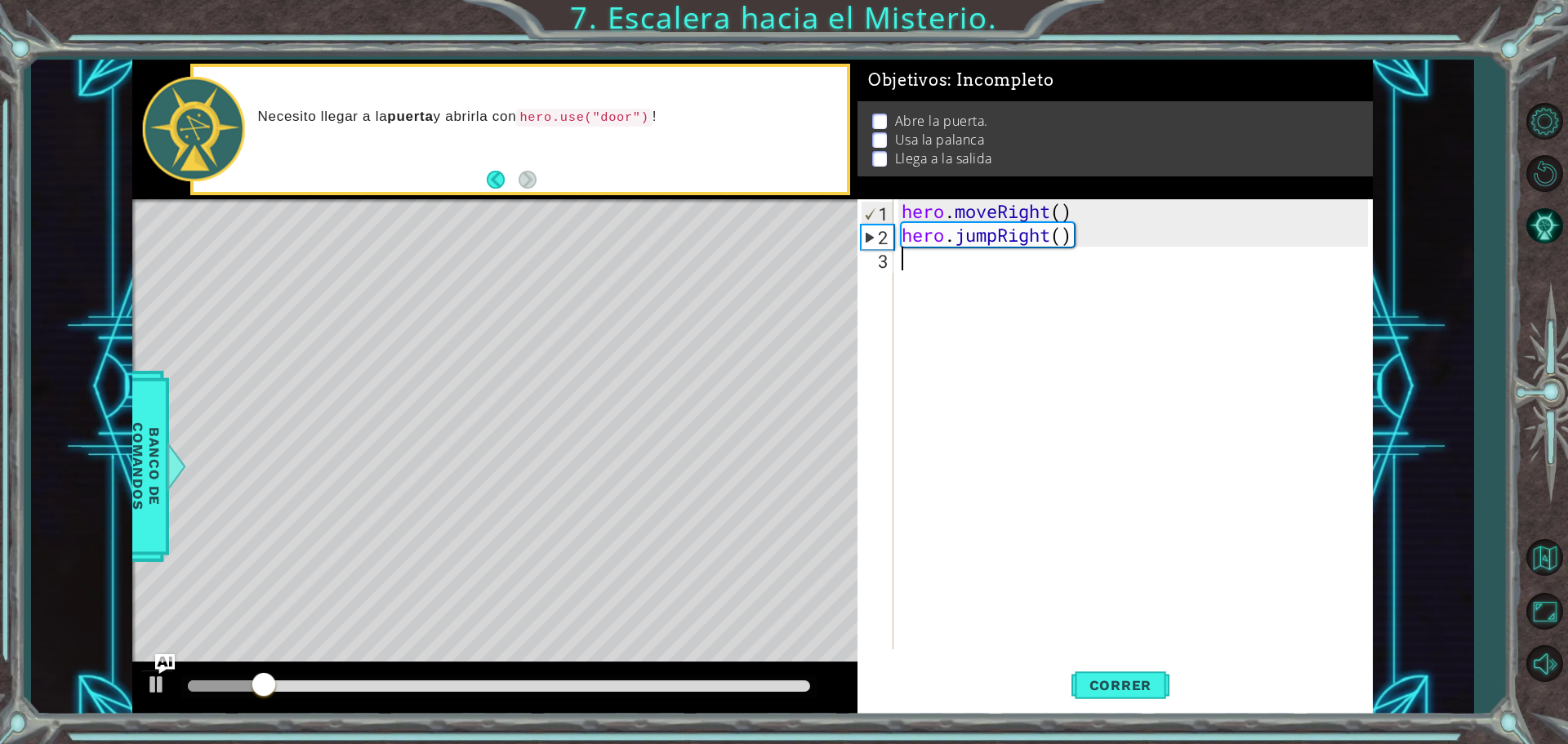
click at [949, 278] on div "hero . moveRight ( ) hero . jumpRight ( )" at bounding box center [1138, 448] width 477 height 498
type textarea "h"
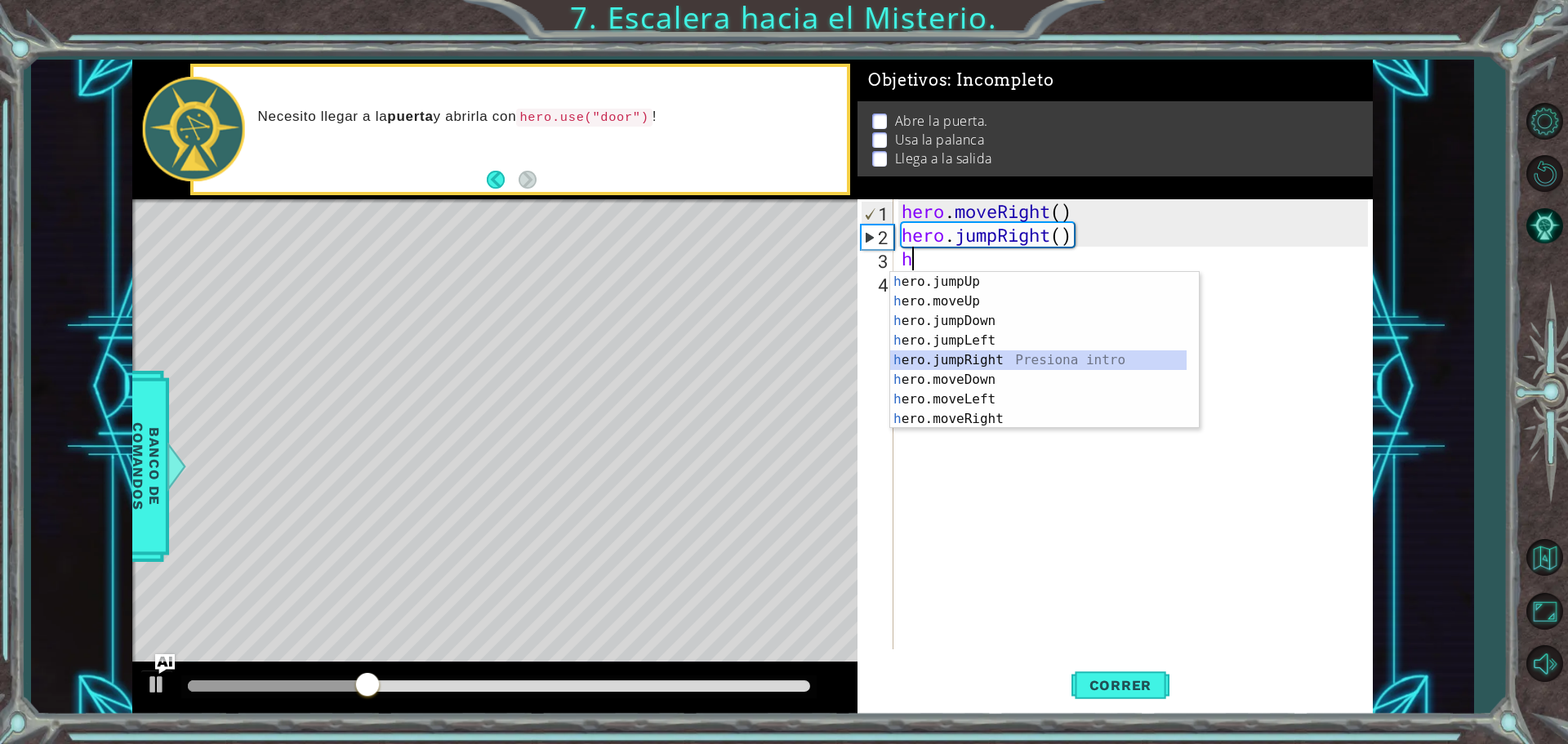
click at [977, 355] on div "h ero.jumpUp Presiona intro h ero.moveUp Presiona intro h ero.jumpDown Presiona…" at bounding box center [1039, 370] width 297 height 196
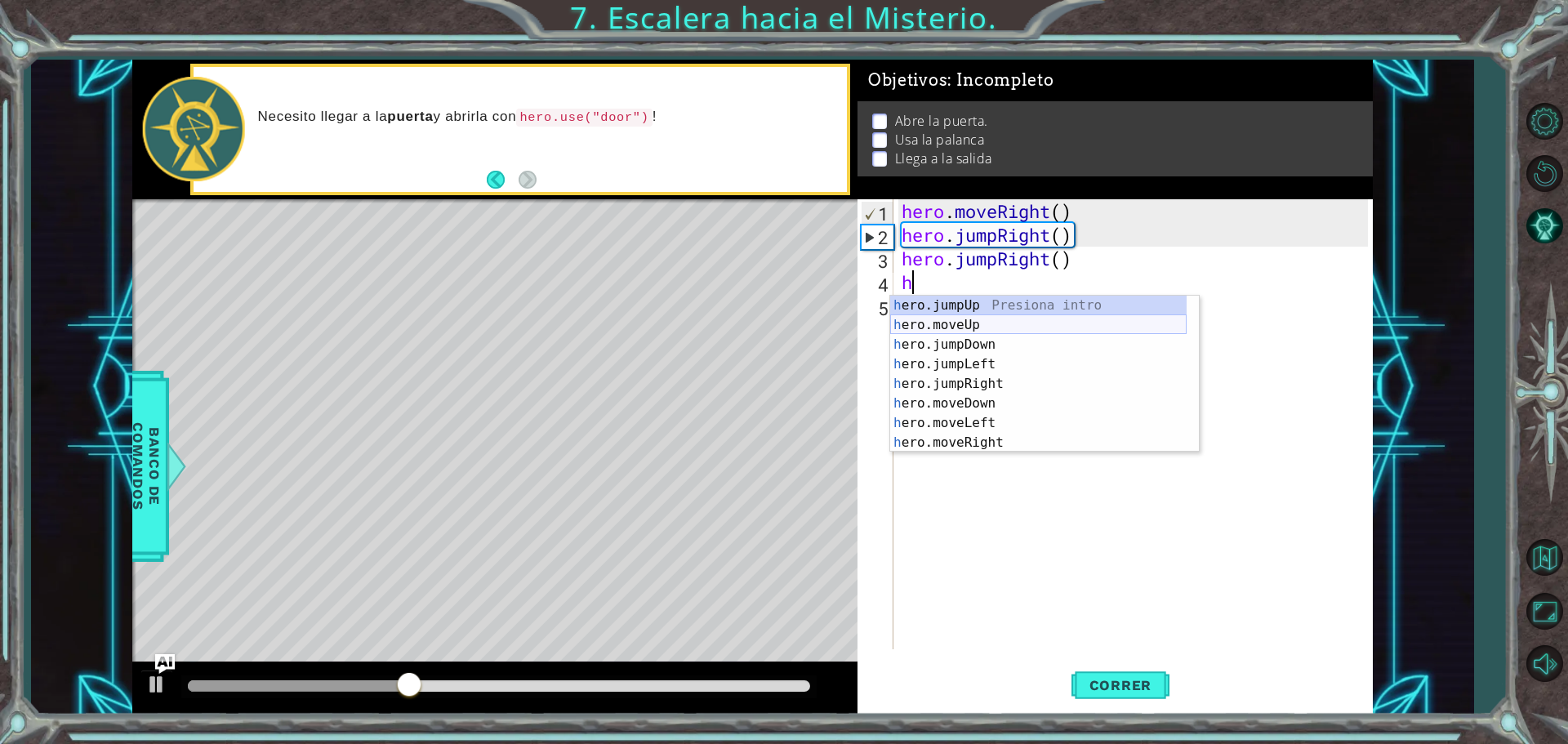
click at [961, 324] on div "h ero.jumpUp Presiona intro h ero.moveUp Presiona intro h ero.jumpDown Presiona…" at bounding box center [1039, 394] width 297 height 196
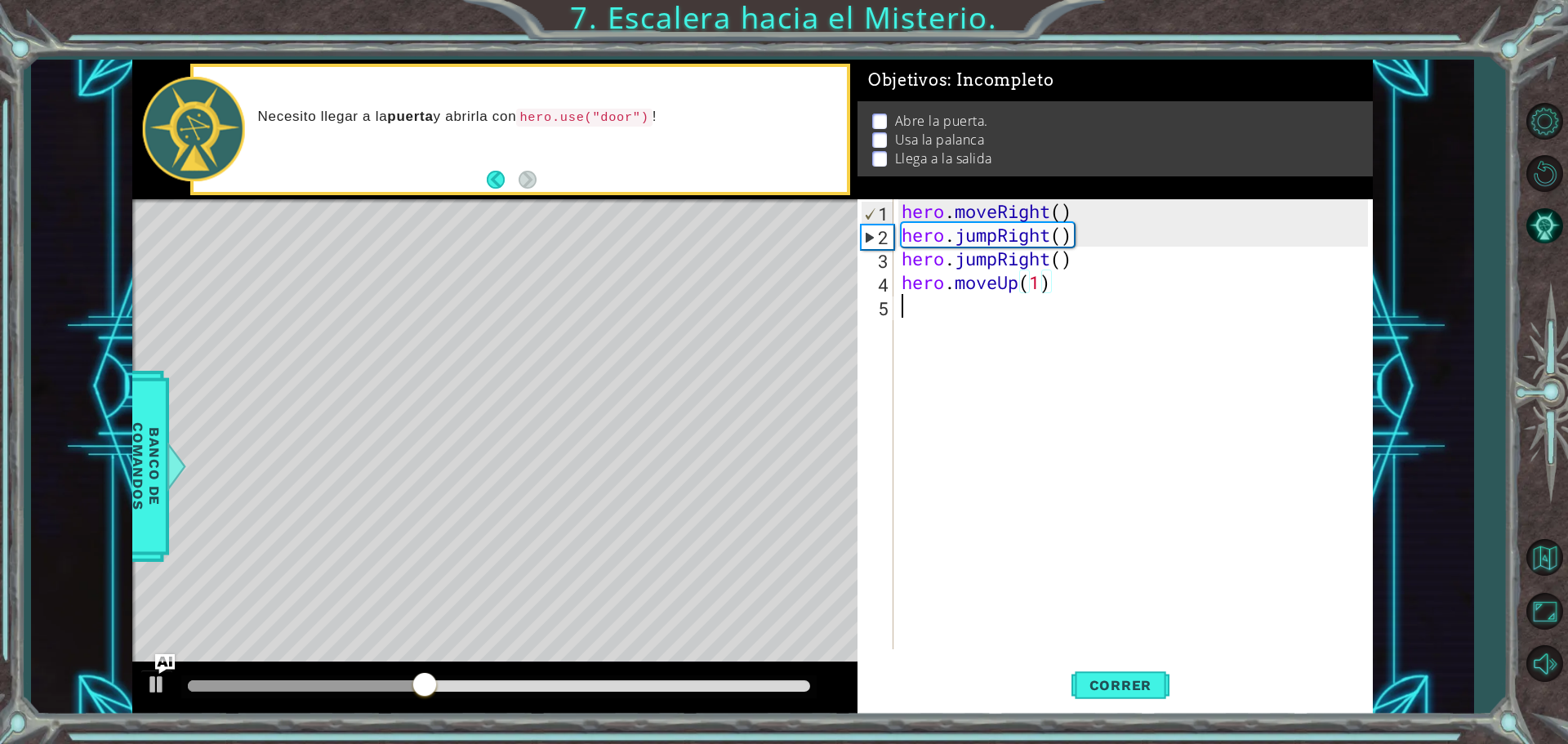
click at [937, 311] on div "hero . moveRight ( ) hero . jumpRight ( ) hero . jumpRight ( ) hero . moveUp ( …" at bounding box center [1138, 448] width 477 height 498
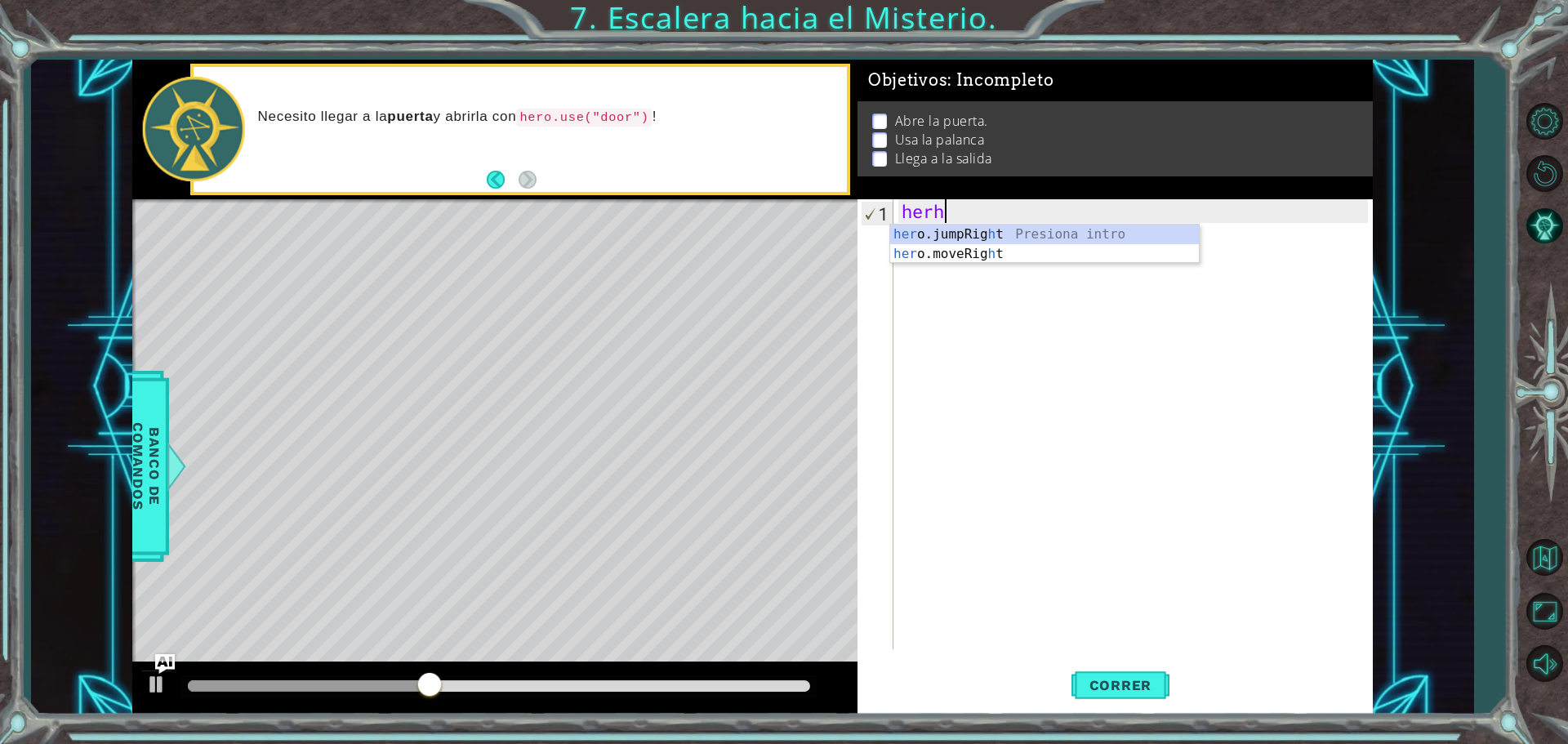
scroll to position [0, 1]
click at [941, 301] on div "herh" at bounding box center [1138, 448] width 477 height 498
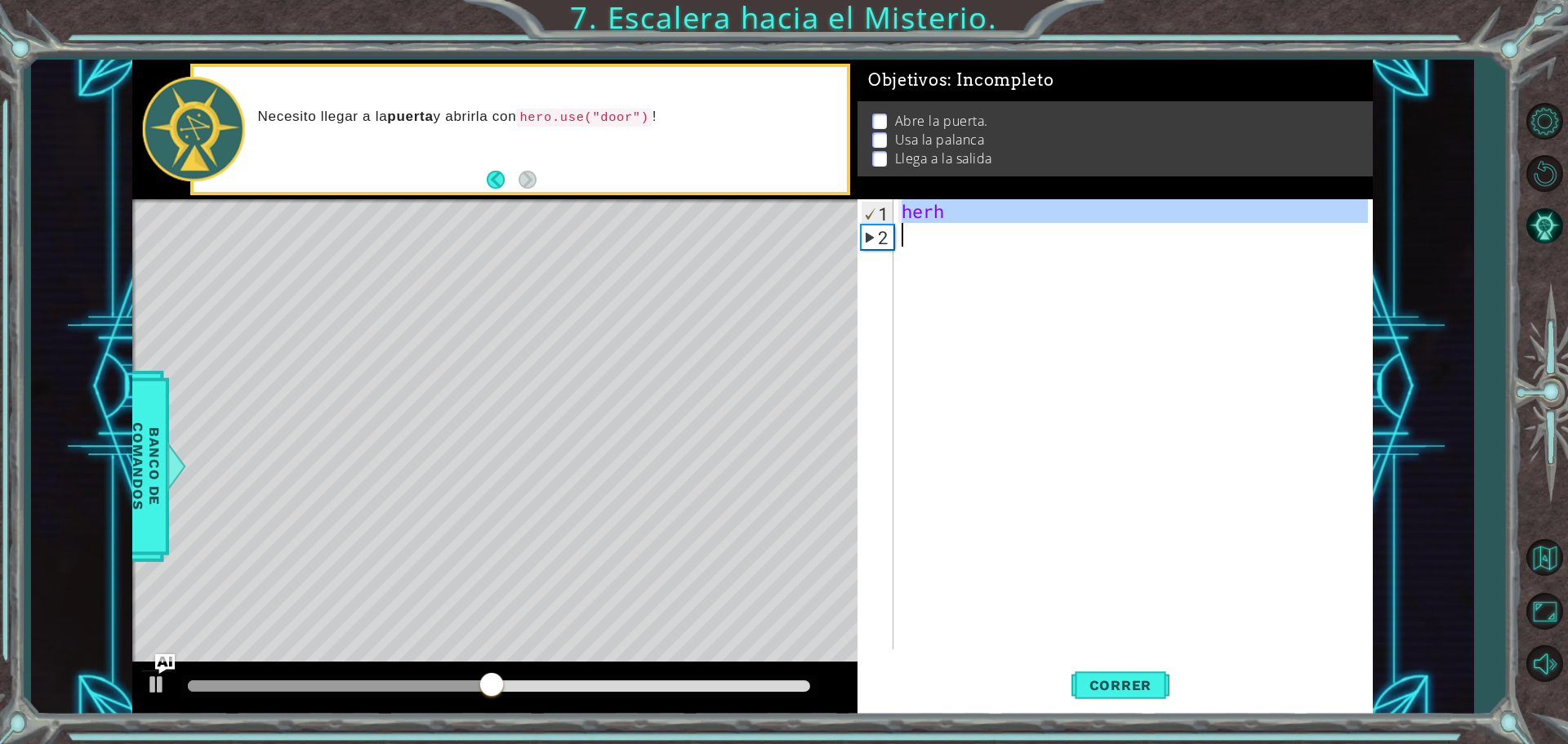
type textarea "herh"
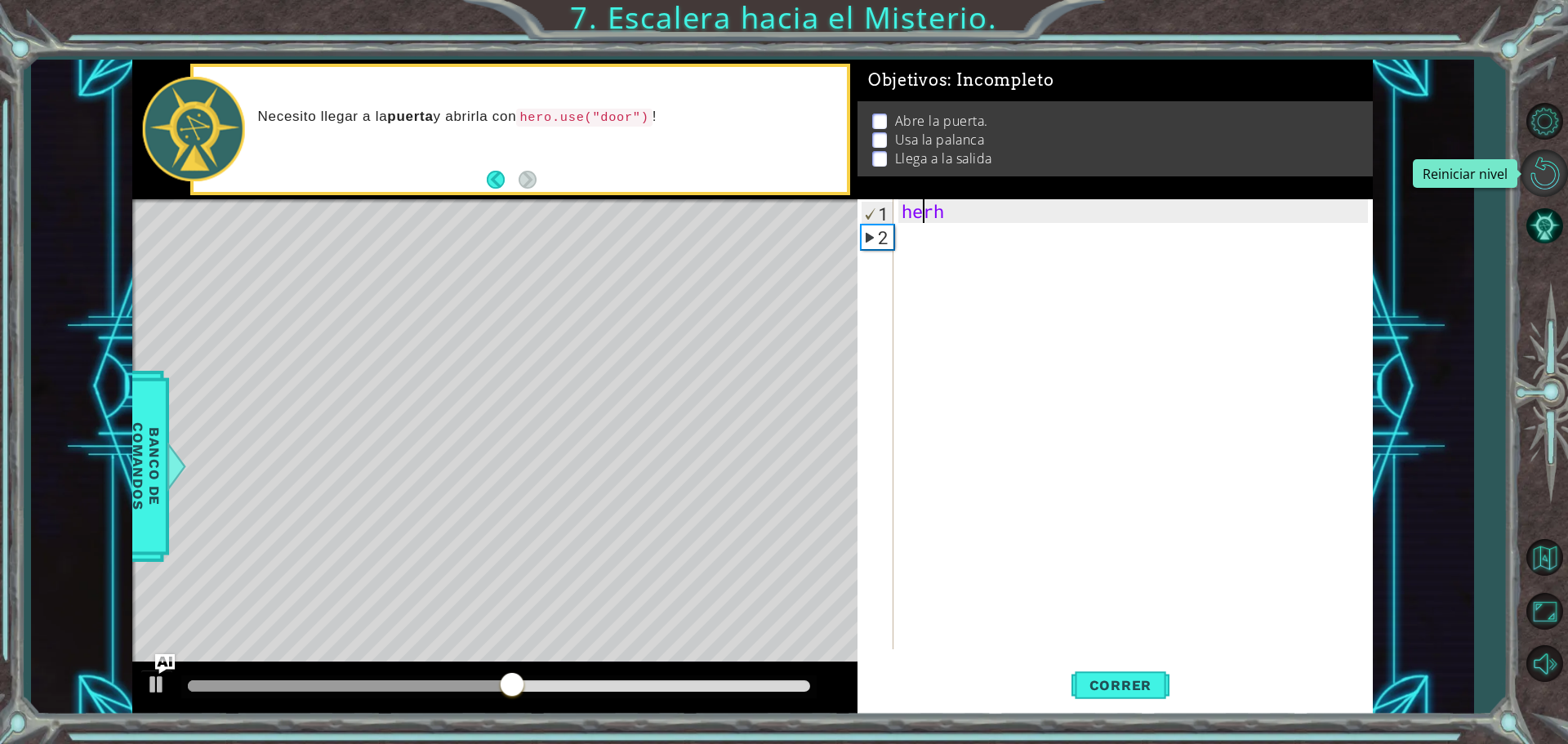
click at [1550, 186] on button "Reiniciar nivel\a" at bounding box center [1544, 172] width 47 height 47
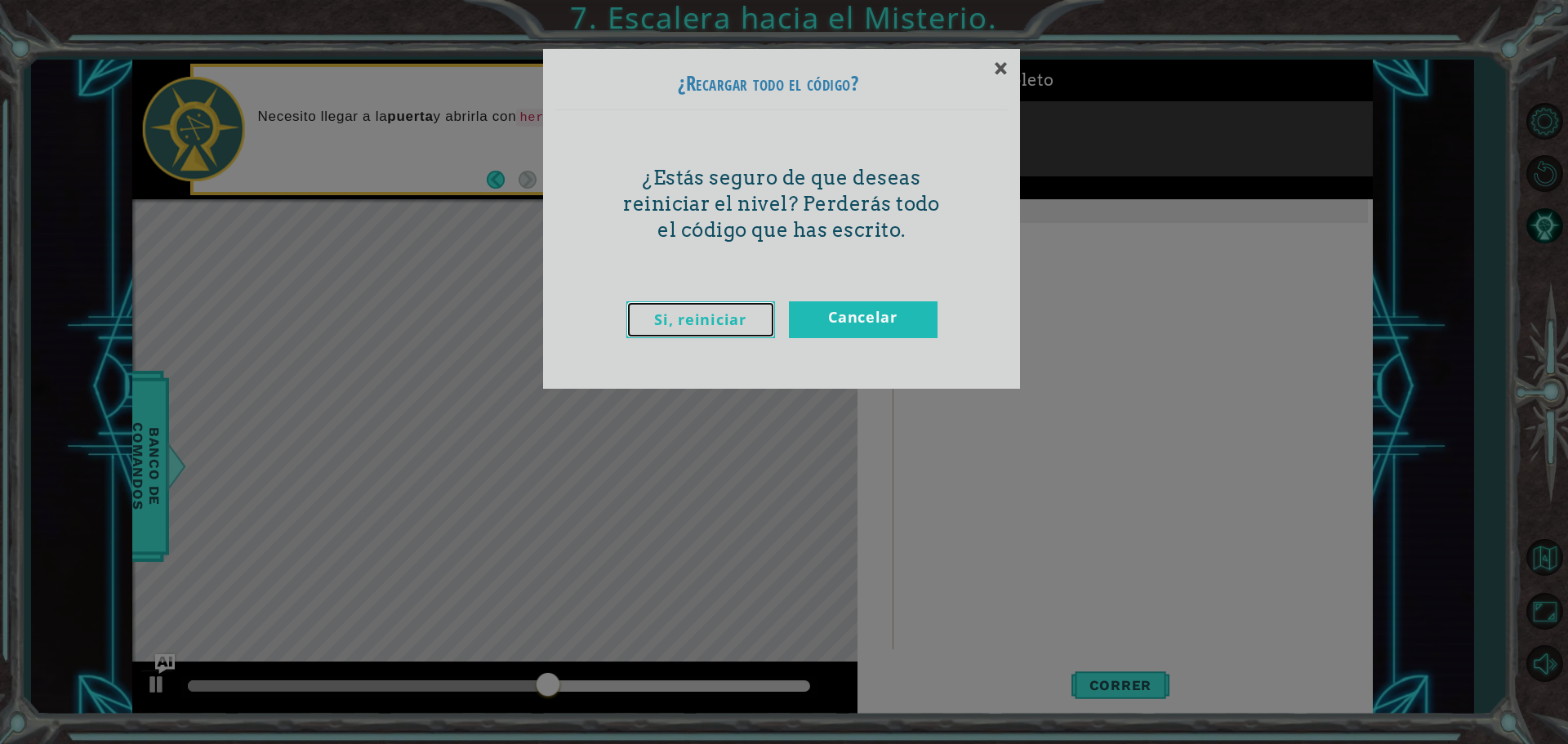
click at [704, 319] on link "Si, reiniciar" at bounding box center [701, 320] width 148 height 37
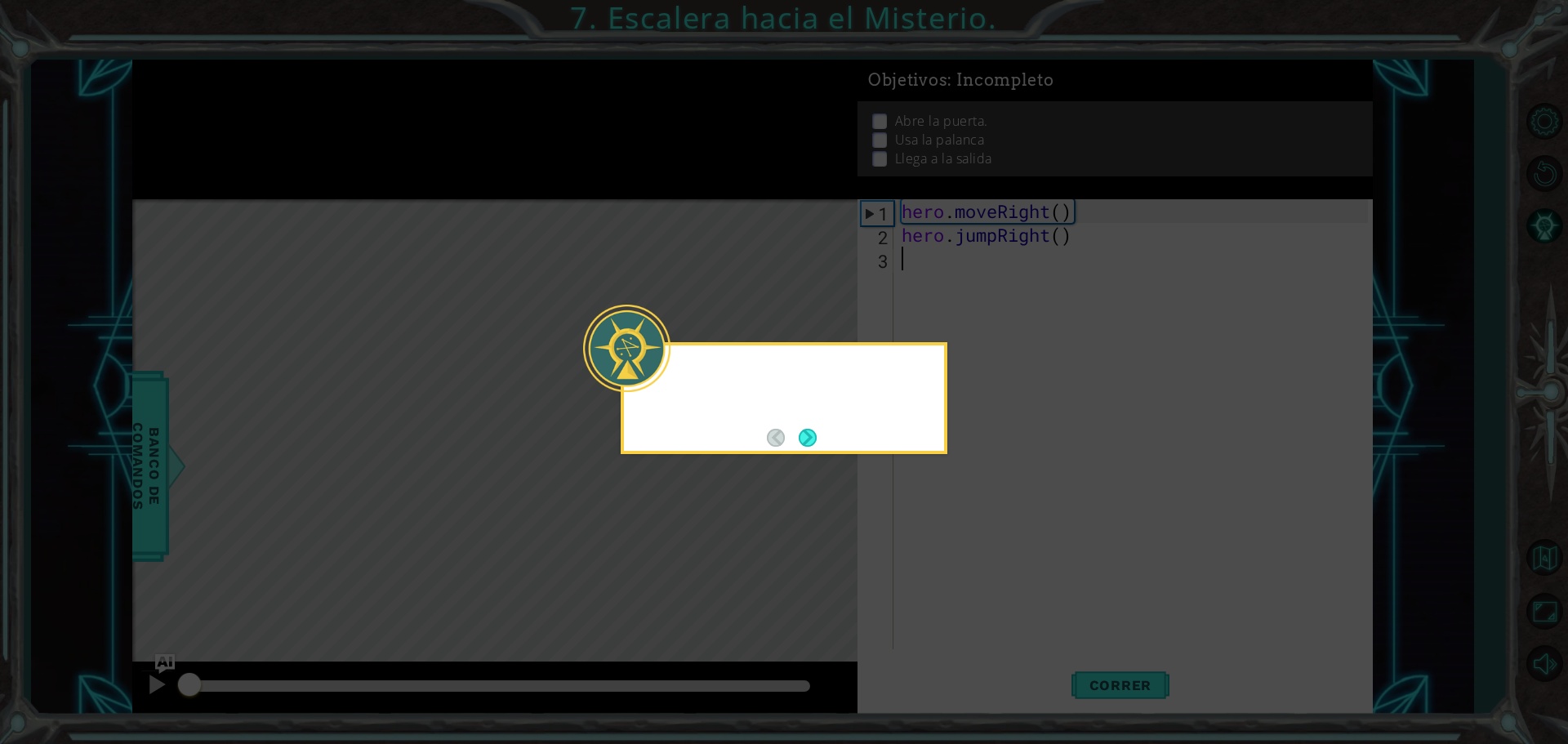
scroll to position [0, 0]
click at [808, 447] on button "Next" at bounding box center [808, 437] width 18 height 18
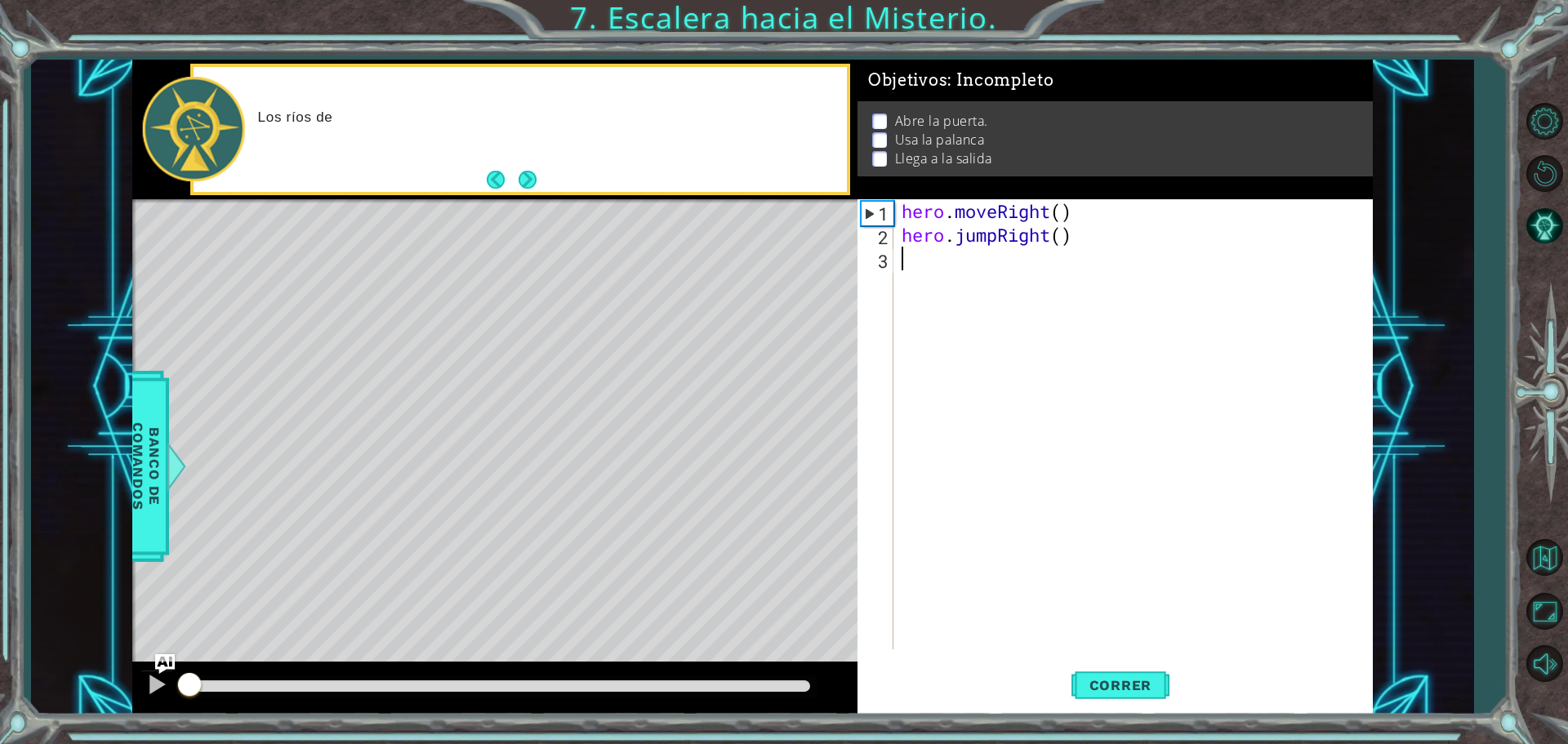
click at [937, 303] on div "hero . moveRight ( ) hero . jumpRight ( )" at bounding box center [1138, 448] width 477 height 498
type textarea "h"
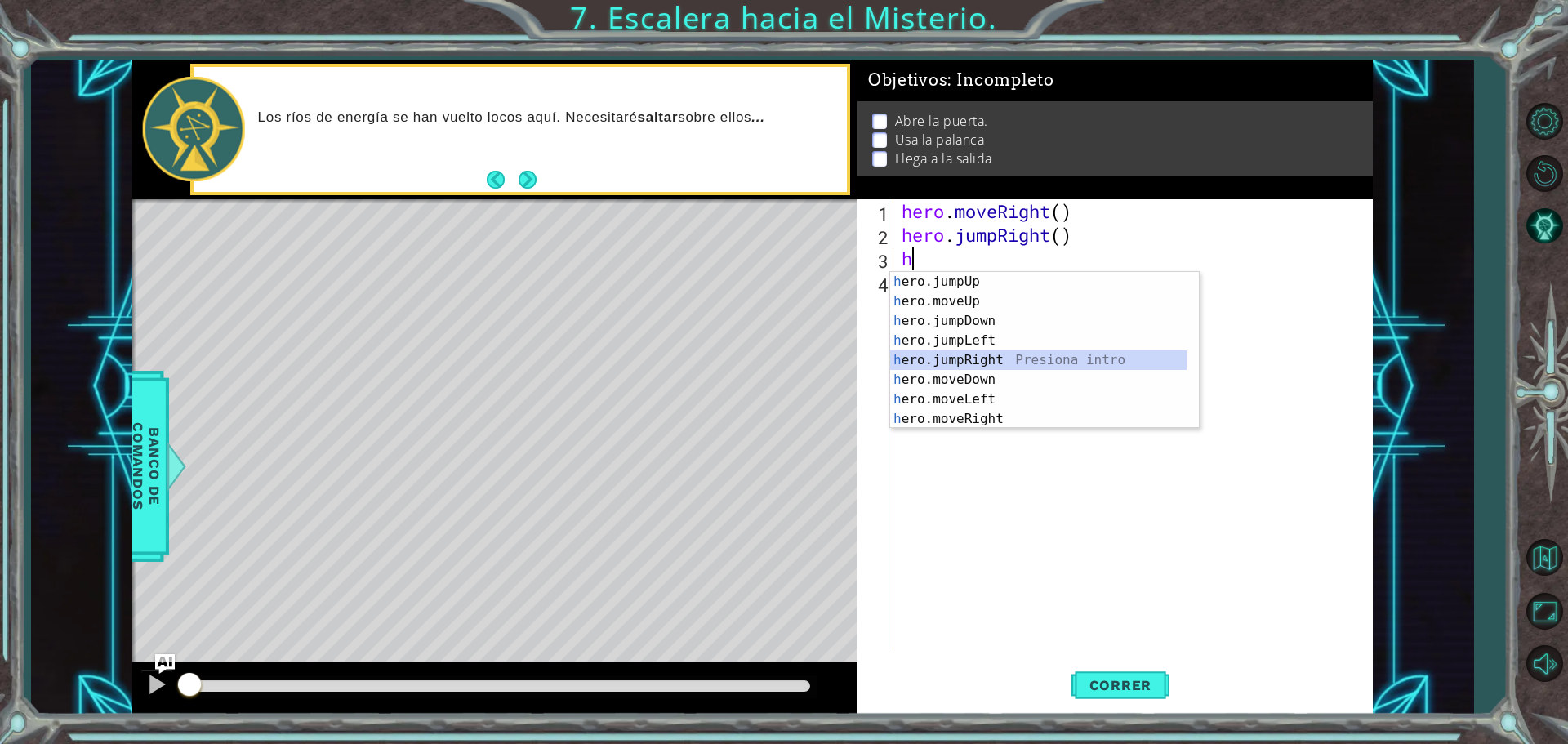
click at [992, 353] on div "h ero.jumpUp Presiona intro h ero.moveUp Presiona intro h ero.jumpDown Presiona…" at bounding box center [1039, 370] width 297 height 196
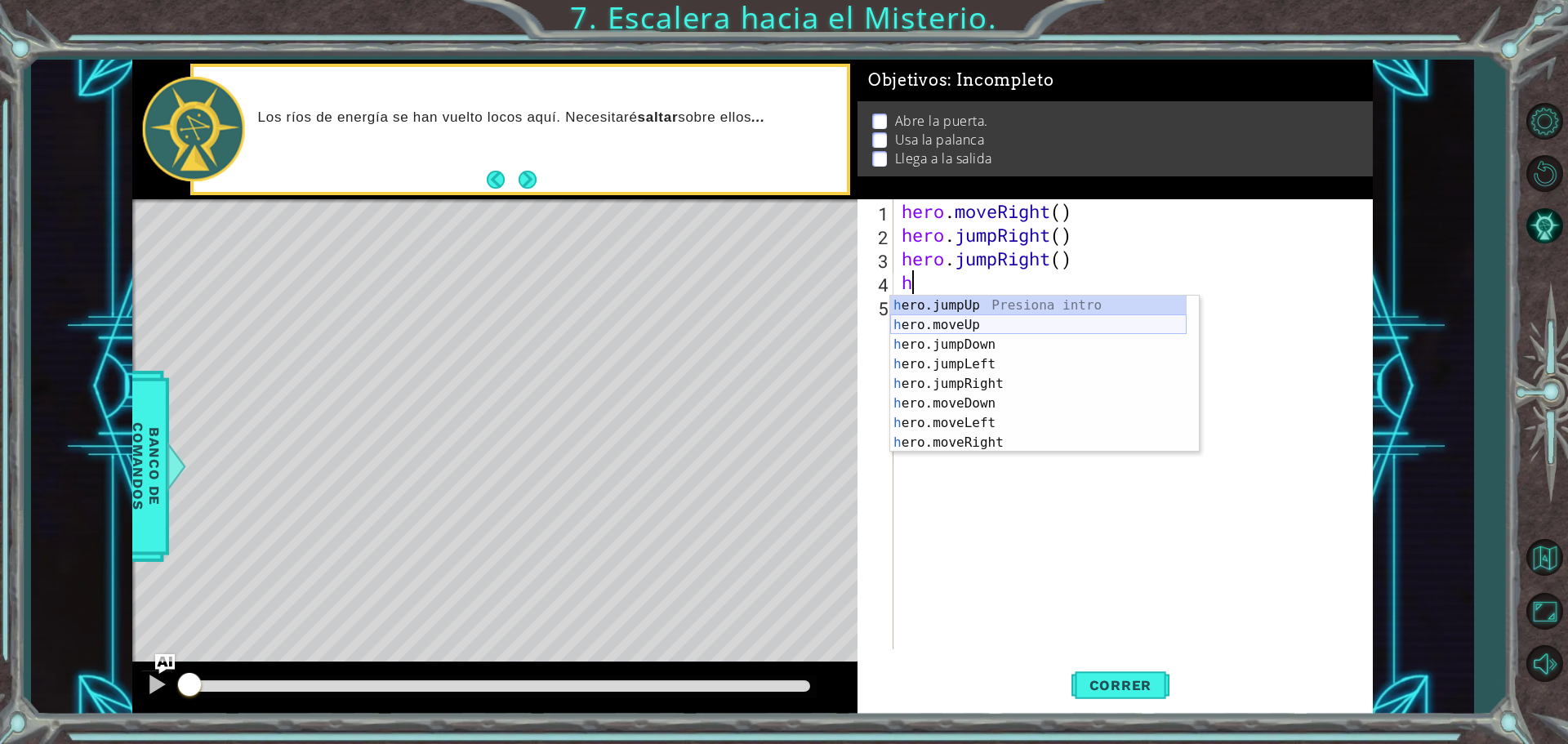
click at [955, 325] on div "h ero.jumpUp Presiona intro h ero.moveUp Presiona intro h ero.jumpDown Presiona…" at bounding box center [1039, 394] width 297 height 196
type textarea "hero.moveUp(1)"
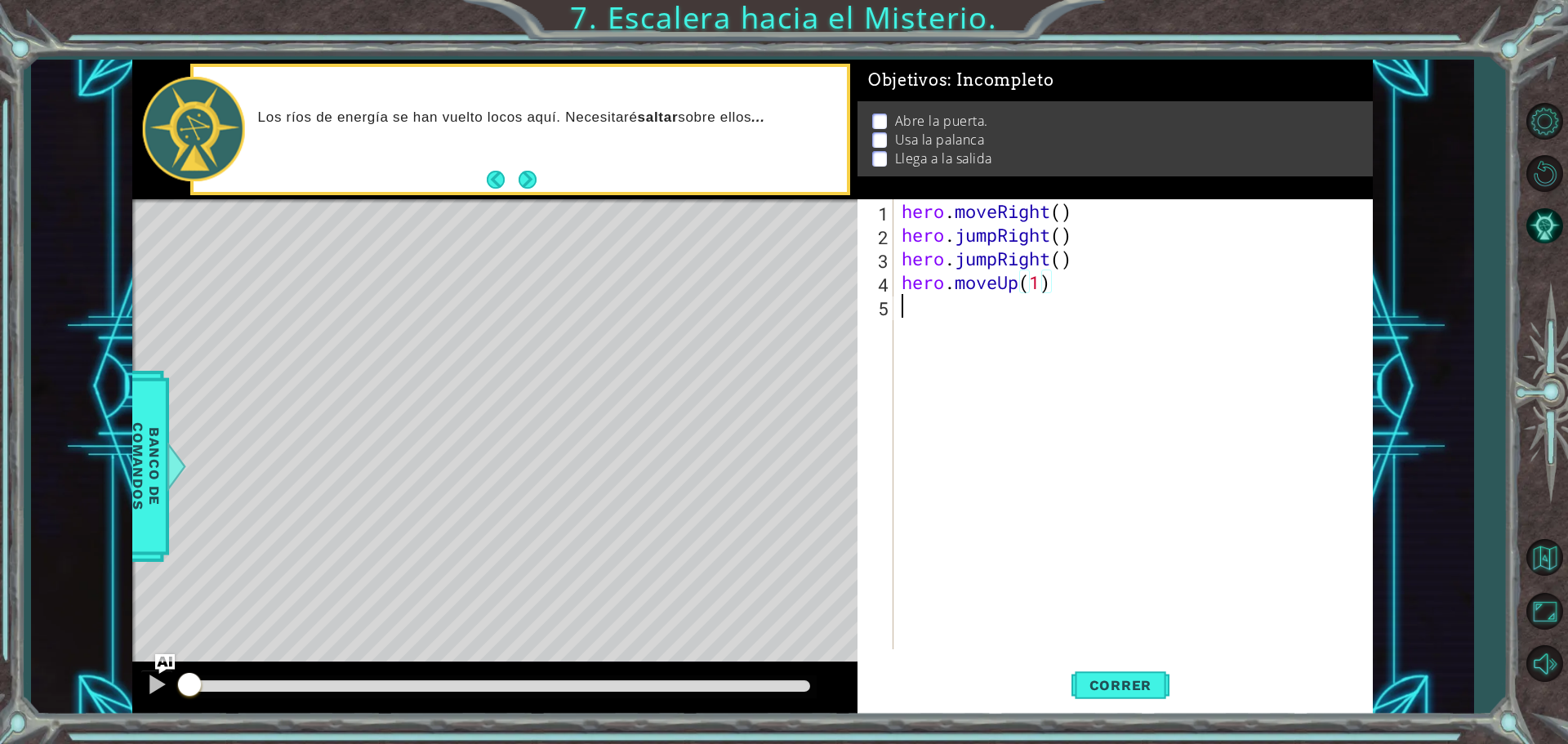
click at [926, 314] on div "hero . moveRight ( ) hero . jumpRight ( ) hero . jumpRight ( ) hero . moveUp ( …" at bounding box center [1138, 448] width 477 height 498
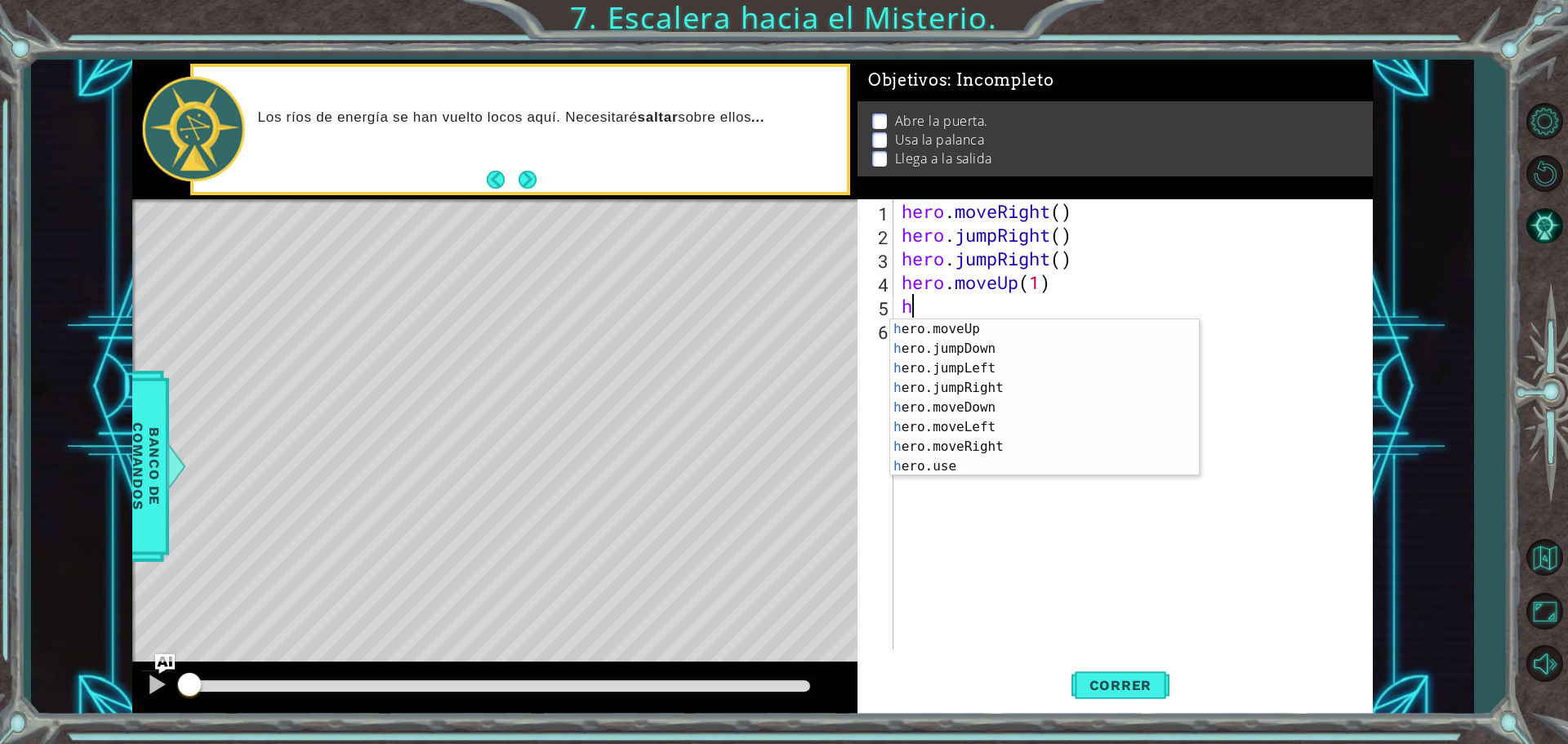
scroll to position [19, 0]
click at [966, 473] on div "h ero.moveUp Presiona intro h ero.jumpDown Presiona intro h ero.jumpLeft Presio…" at bounding box center [1039, 417] width 297 height 196
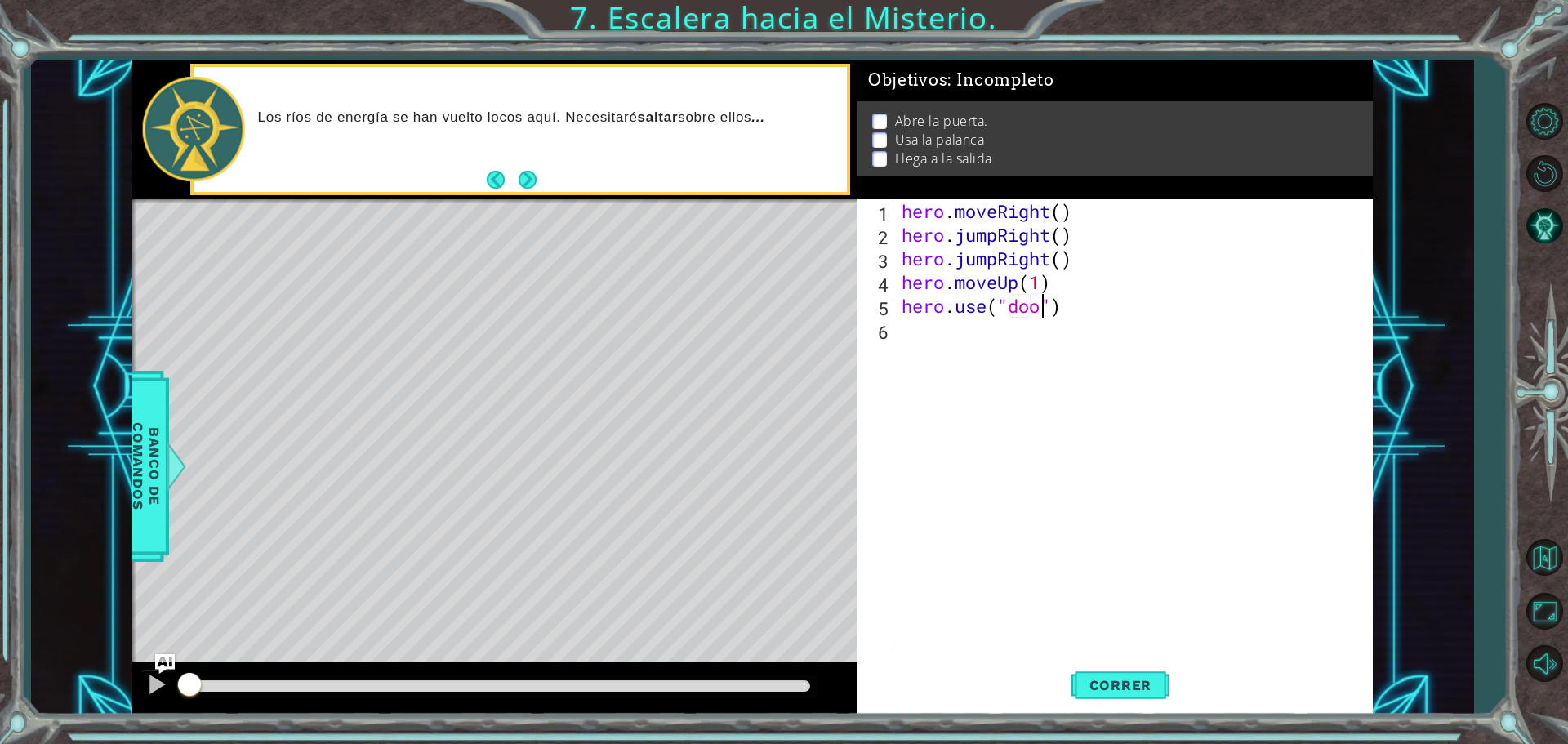
type textarea "hero.use("door")"
drag, startPoint x: 922, startPoint y: 348, endPoint x: 926, endPoint y: 355, distance: 8.1
click at [926, 355] on div "hero . moveRight ( ) hero . jumpRight ( ) hero . jumpRight ( ) hero . moveUp ( …" at bounding box center [1138, 448] width 477 height 498
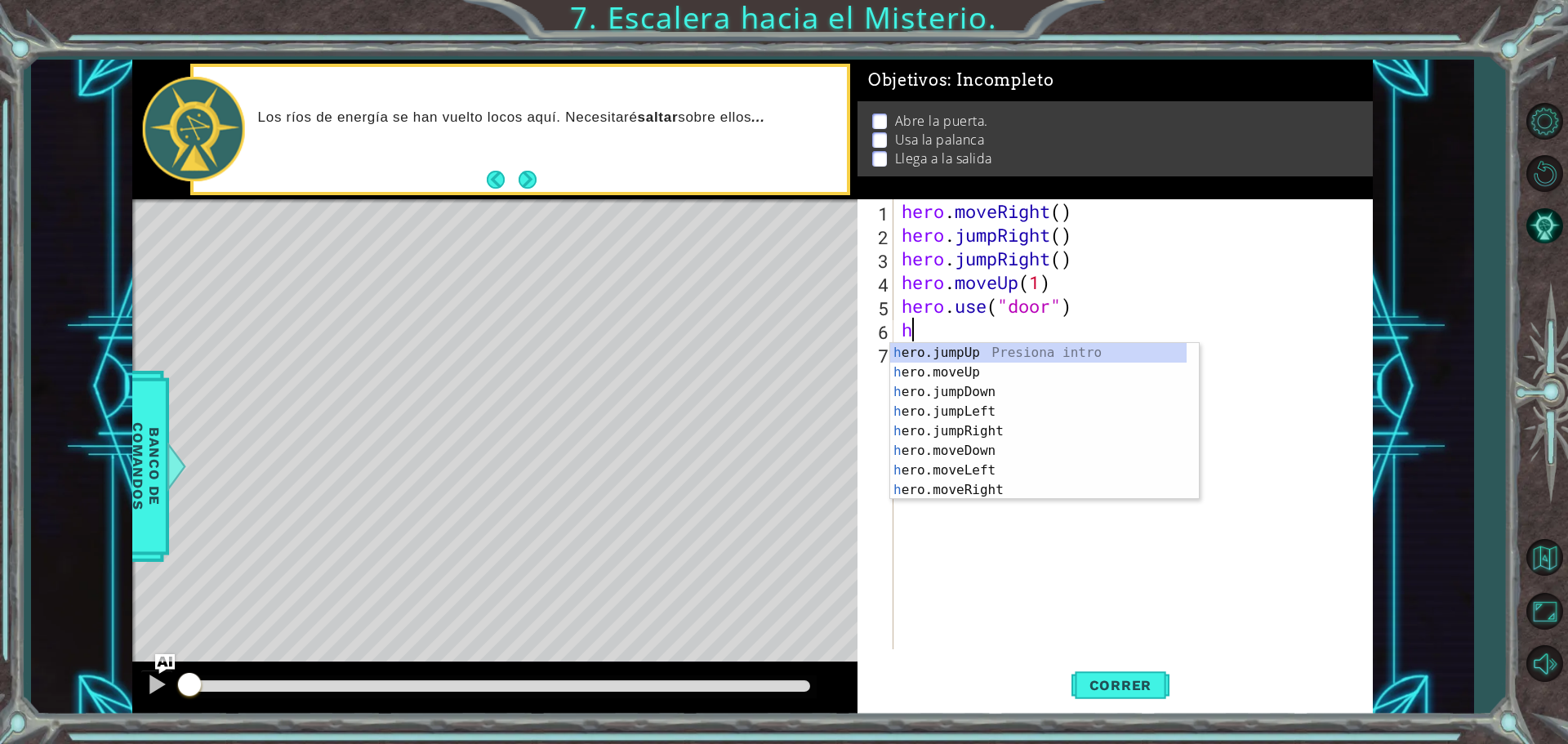
scroll to position [0, 0]
type textarea "he"
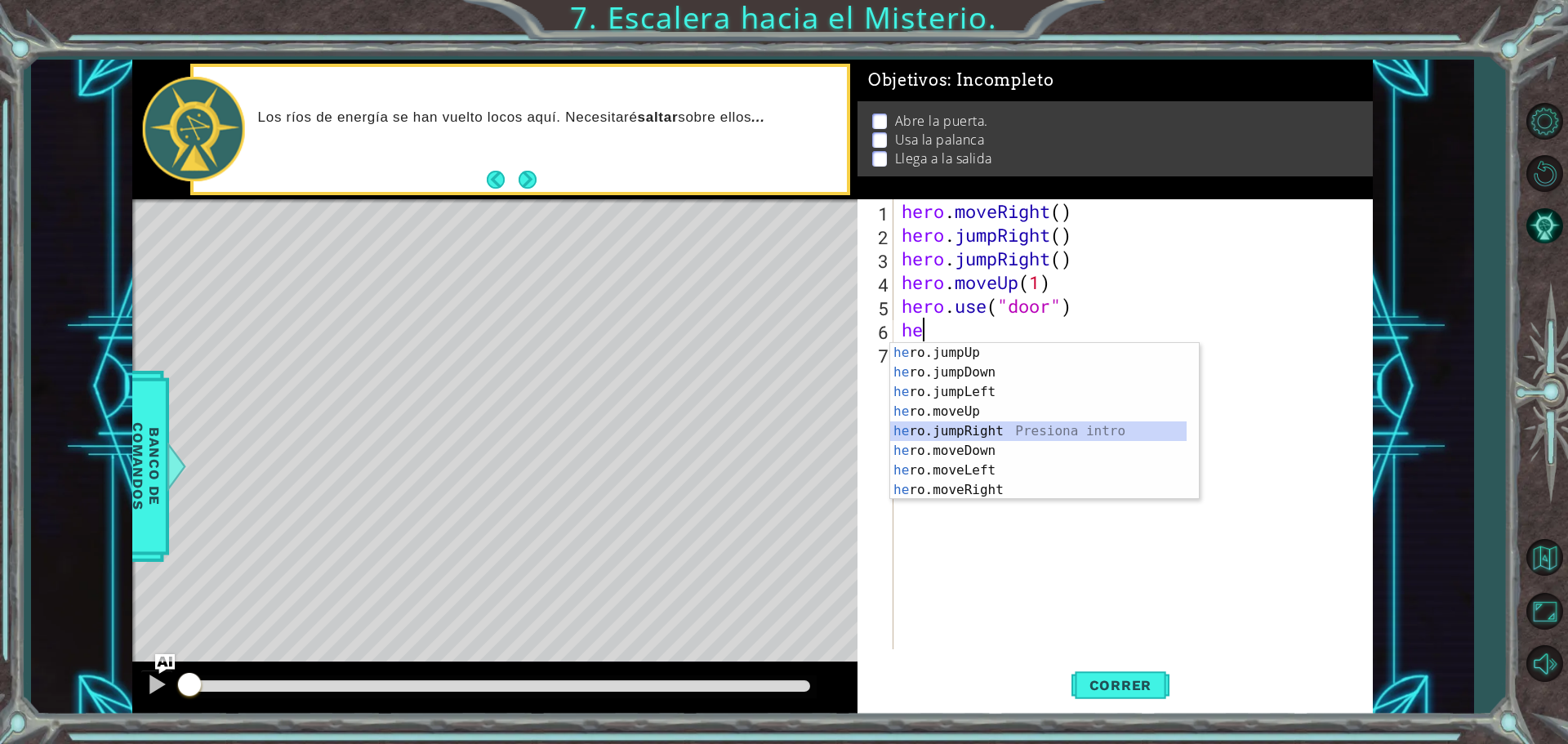
click at [967, 425] on div "he ro.jumpUp Presiona intro he ro.jumpDown Presiona intro he ro.jumpLeft Presio…" at bounding box center [1039, 441] width 297 height 196
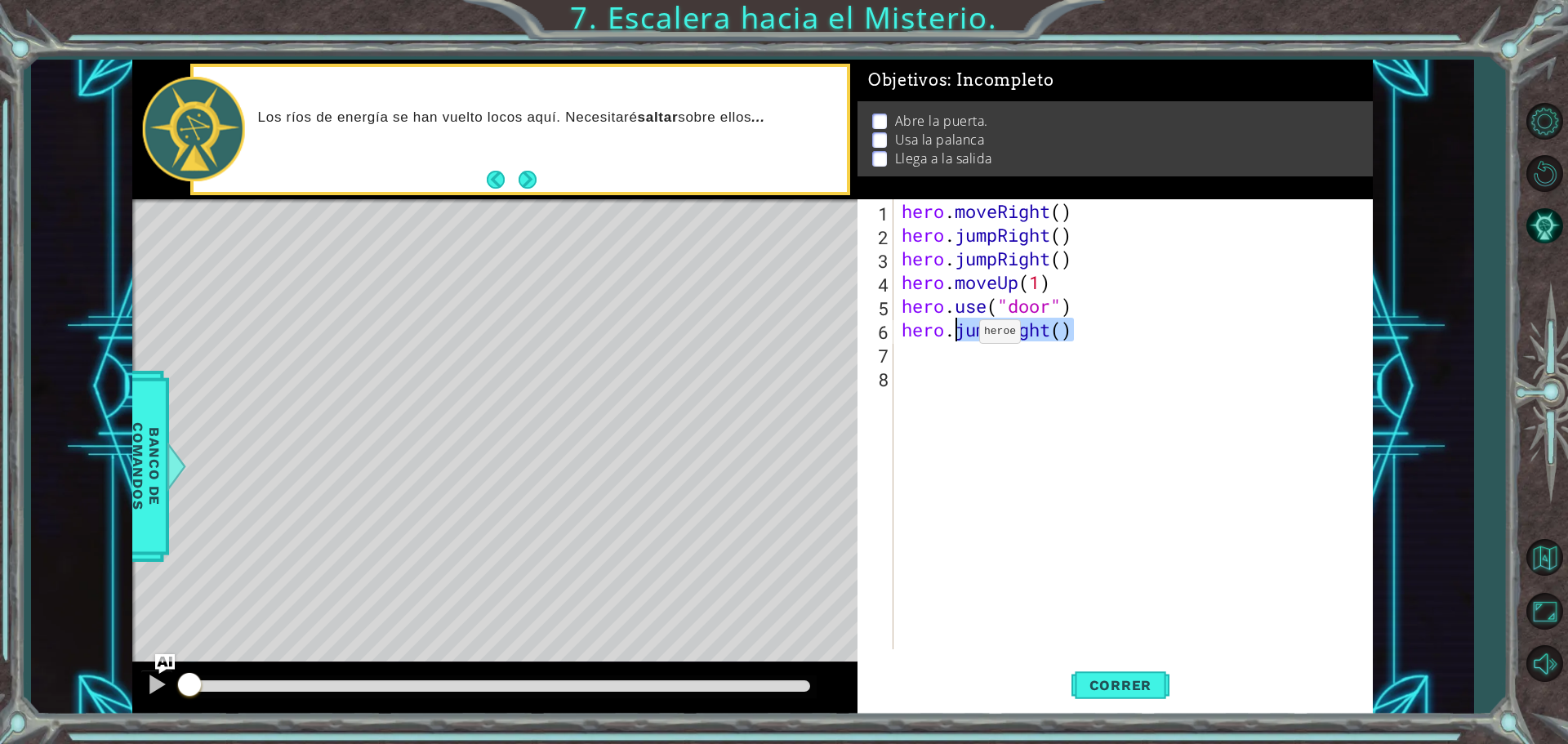
drag, startPoint x: 1072, startPoint y: 333, endPoint x: 955, endPoint y: 336, distance: 117.0
click at [955, 336] on div "hero . moveRight ( ) hero . jumpRight ( ) hero . jumpRight ( ) hero . moveUp ( …" at bounding box center [1138, 448] width 477 height 498
click at [1072, 340] on div "hero . moveRight ( ) hero . jumpRight ( ) hero . jumpRight ( ) hero . moveUp ( …" at bounding box center [1133, 424] width 469 height 450
click at [1058, 326] on div "hero . moveRight ( ) hero . jumpRight ( ) hero . jumpRight ( ) hero . moveUp ( …" at bounding box center [1138, 448] width 477 height 498
click at [1067, 330] on div "hero . moveRight ( ) hero . jumpRight ( ) hero . jumpRight ( ) hero . moveUp ( …" at bounding box center [1133, 424] width 469 height 450
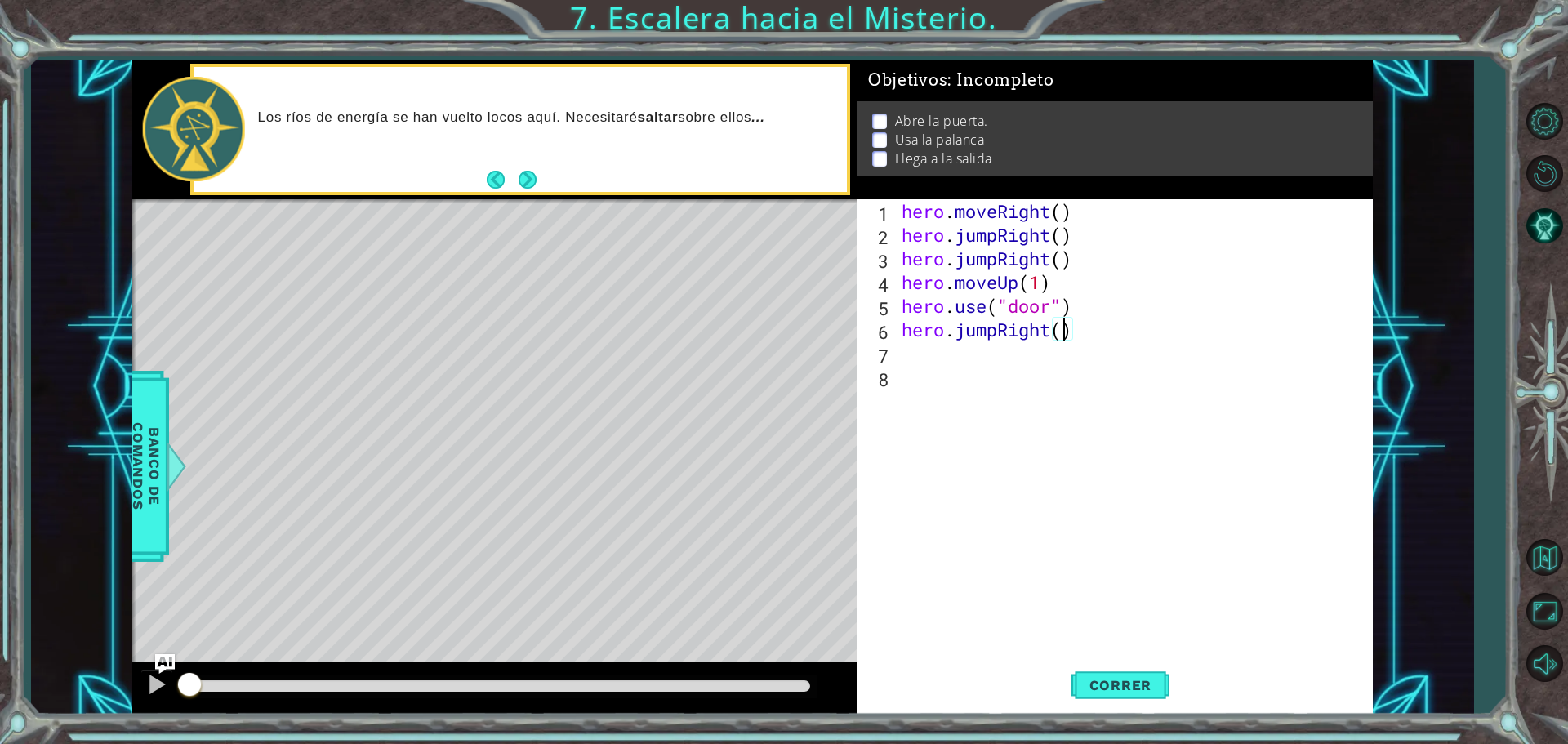
type textarea "hero.jumpRight(1)"
click at [1075, 437] on div "hero . moveRight ( ) hero . jumpRight ( ) hero . jumpRight ( ) hero . moveUp ( …" at bounding box center [1138, 448] width 477 height 498
click at [1114, 692] on span "Correr" at bounding box center [1121, 686] width 96 height 17
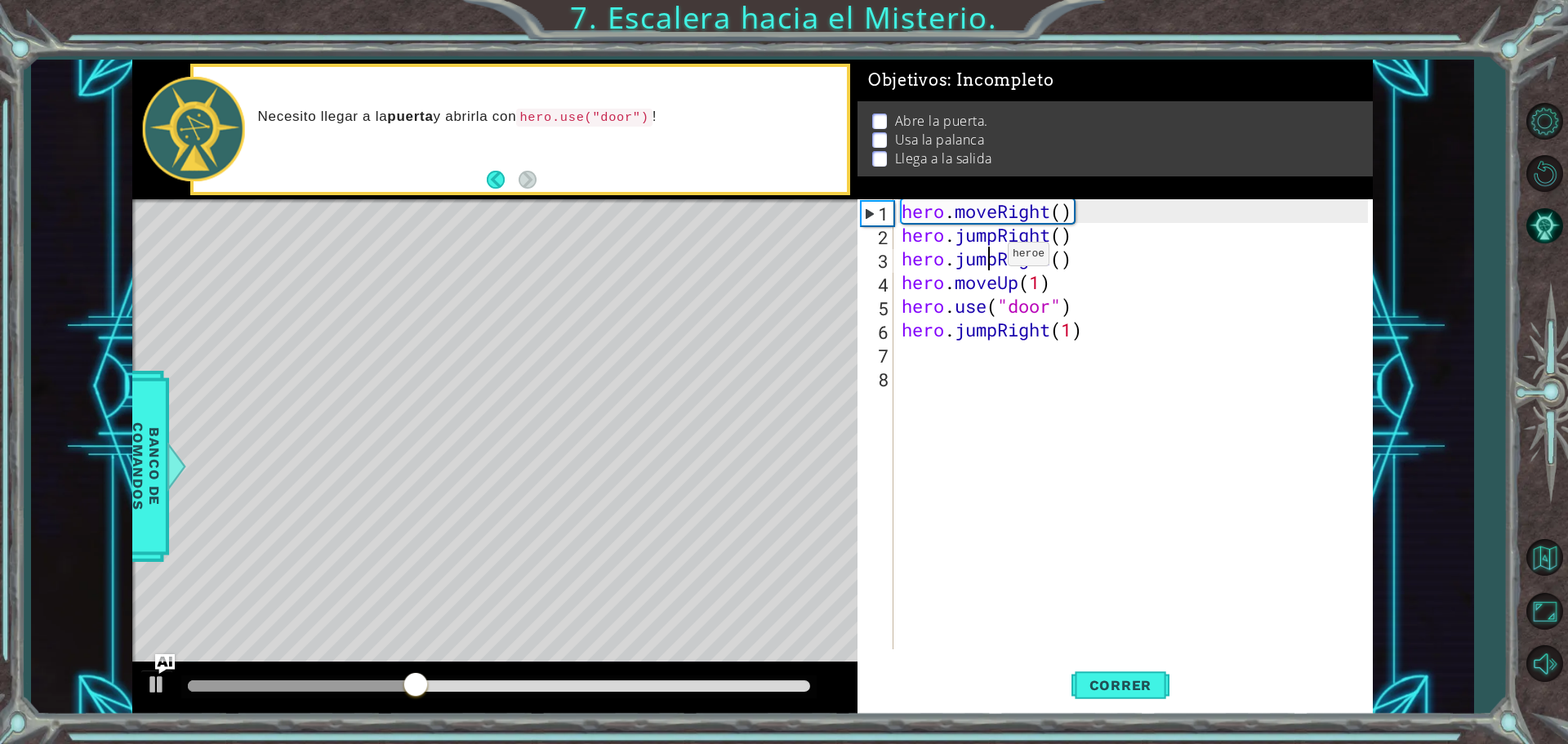
drag, startPoint x: 993, startPoint y: 269, endPoint x: 984, endPoint y: 258, distance: 14.2
click at [984, 258] on div "hero . moveRight ( ) hero . jumpRight ( ) hero . jumpRight ( ) hero . moveUp ( …" at bounding box center [1138, 448] width 477 height 498
click at [985, 258] on div "hero . moveRight ( ) hero . jumpRight ( ) hero . jumpRight ( ) hero . moveUp ( …" at bounding box center [1138, 448] width 477 height 498
drag, startPoint x: 1000, startPoint y: 262, endPoint x: 955, endPoint y: 282, distance: 49.2
click at [957, 279] on div "hero . moveRight ( ) hero . jumpRight ( ) hero . jumpRight ( ) hero . moveUp ( …" at bounding box center [1138, 448] width 477 height 498
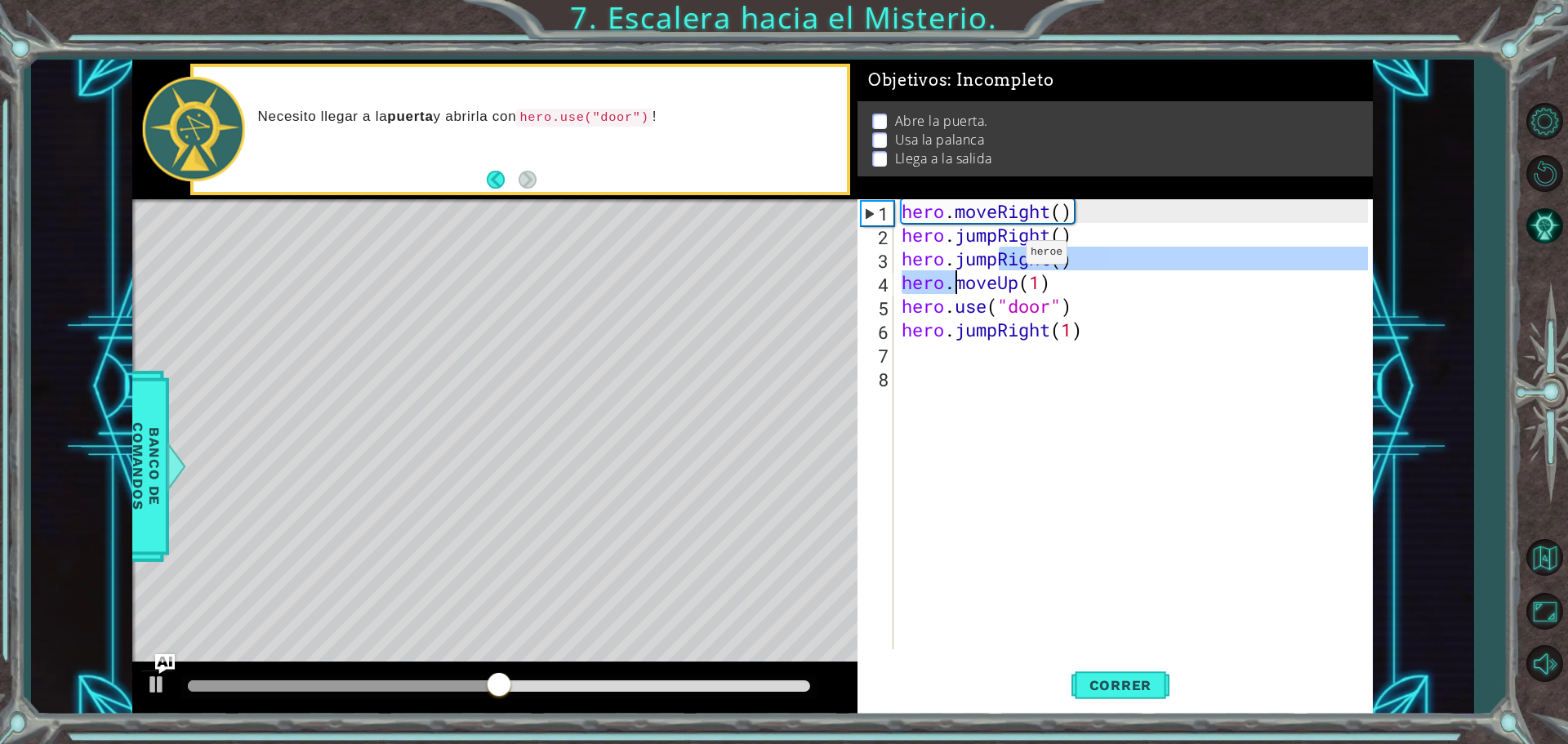
click at [1001, 256] on div "hero . moveRight ( ) hero . jumpRight ( ) hero . jumpRight ( ) hero . moveUp ( …" at bounding box center [1133, 424] width 469 height 450
click at [1001, 256] on div "hero . moveRight ( ) hero . jumpRight ( ) hero . jumpRight ( ) hero . moveUp ( …" at bounding box center [1138, 448] width 477 height 498
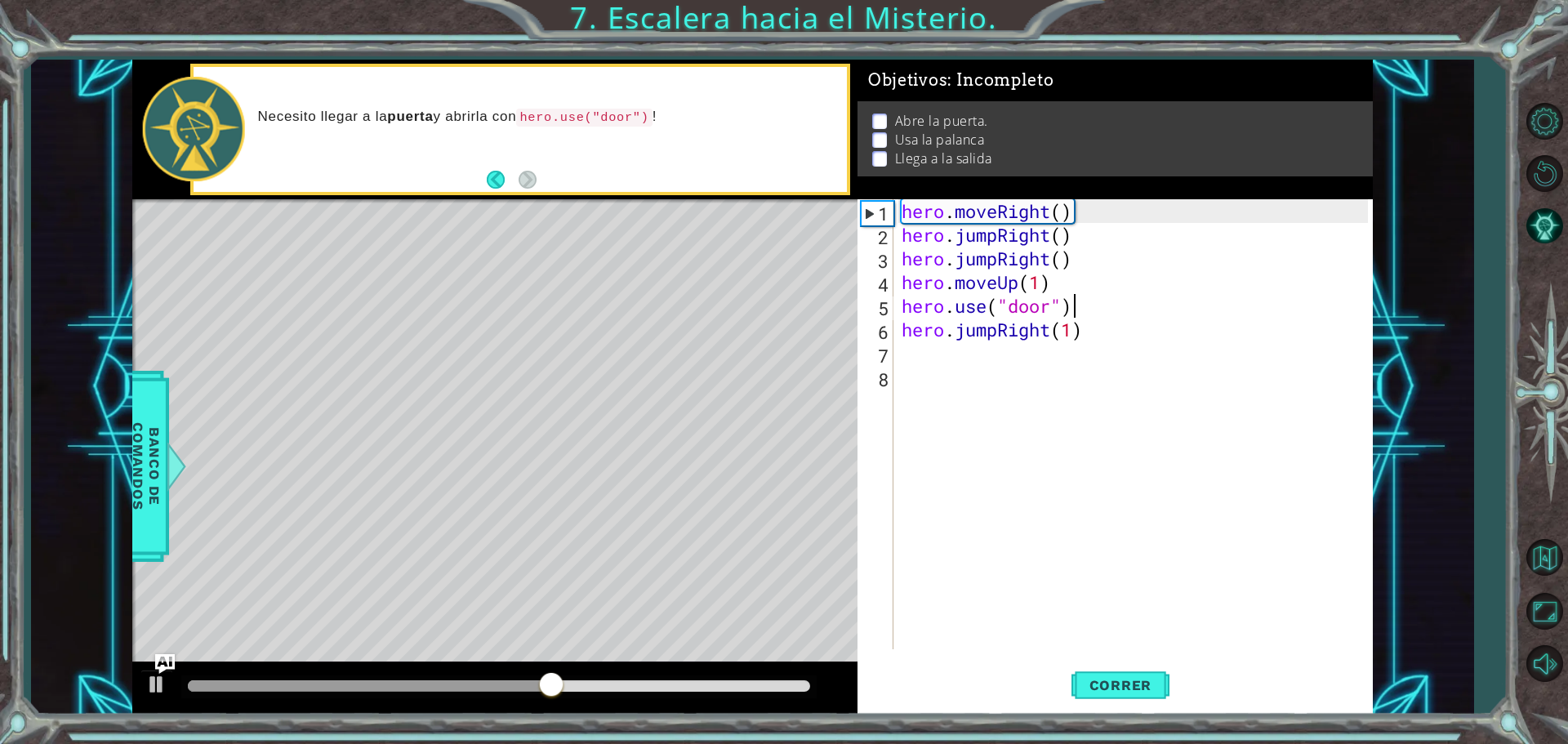
drag, startPoint x: 1105, startPoint y: 299, endPoint x: 986, endPoint y: 258, distance: 125.9
click at [1103, 299] on div "hero . moveRight ( ) hero . jumpRight ( ) hero . jumpRight ( ) hero . moveUp ( …" at bounding box center [1138, 448] width 477 height 498
drag, startPoint x: 993, startPoint y: 255, endPoint x: 972, endPoint y: 262, distance: 22.1
click at [972, 262] on div "hero . moveRight ( ) hero . jumpRight ( ) hero . jumpRight ( ) hero . moveUp ( …" at bounding box center [1138, 448] width 477 height 498
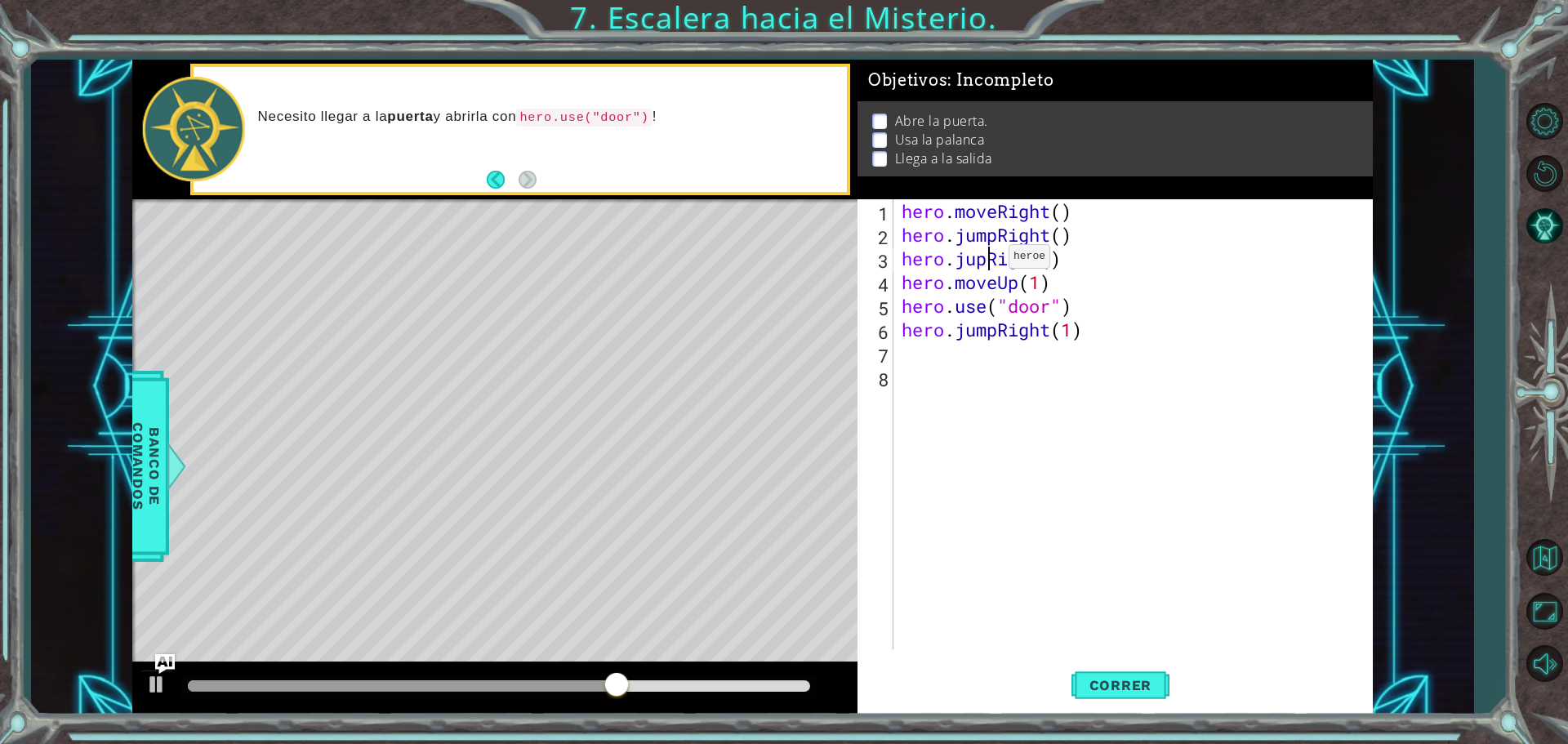
click at [987, 260] on div "hero . moveRight ( ) hero . jumpRight ( ) hero . jupRight ( ) hero . moveUp ( 1…" at bounding box center [1138, 448] width 477 height 498
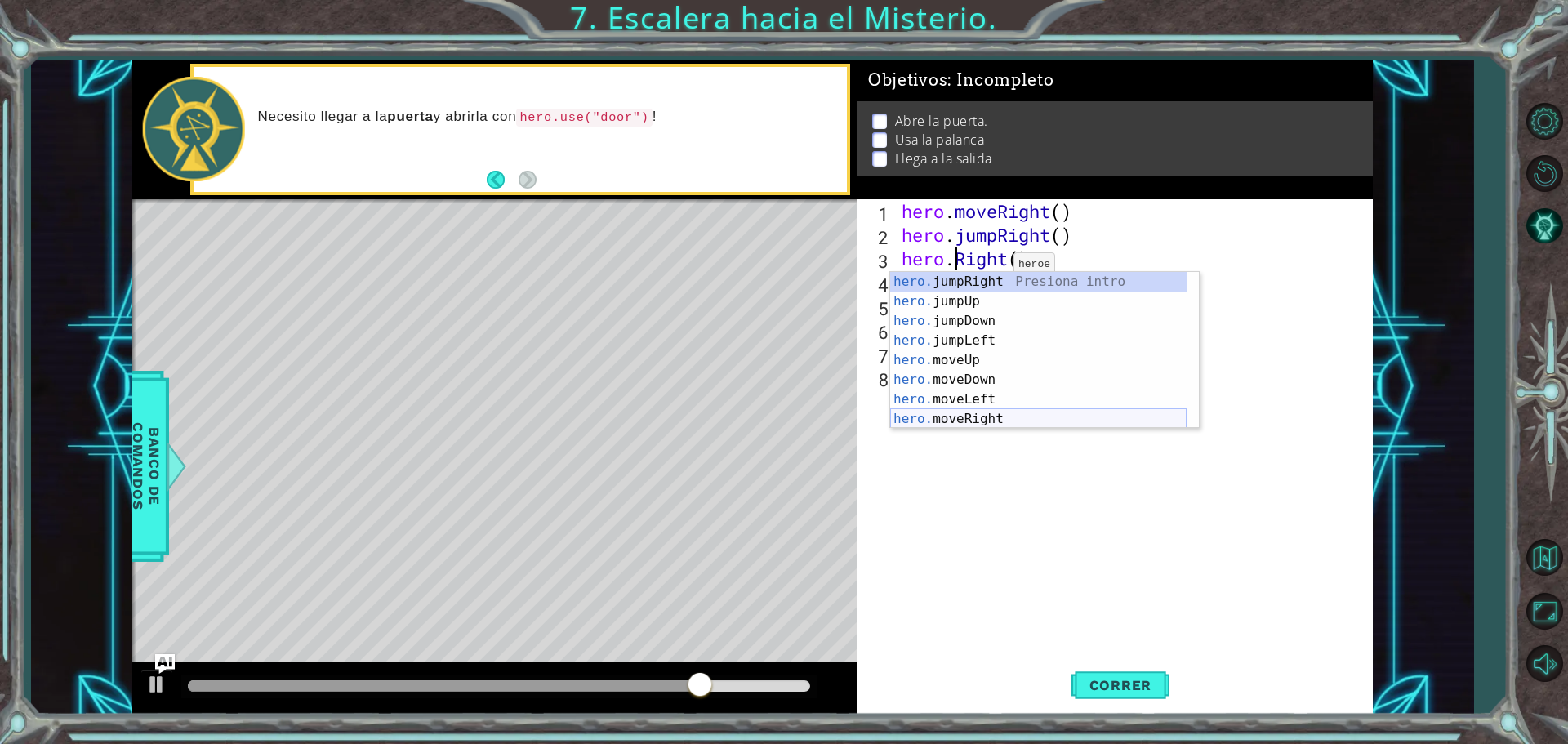
click at [982, 421] on div "hero. jumpRight Presiona intro hero. jumpUp Presiona intro hero. jumpDown Presi…" at bounding box center [1039, 370] width 297 height 196
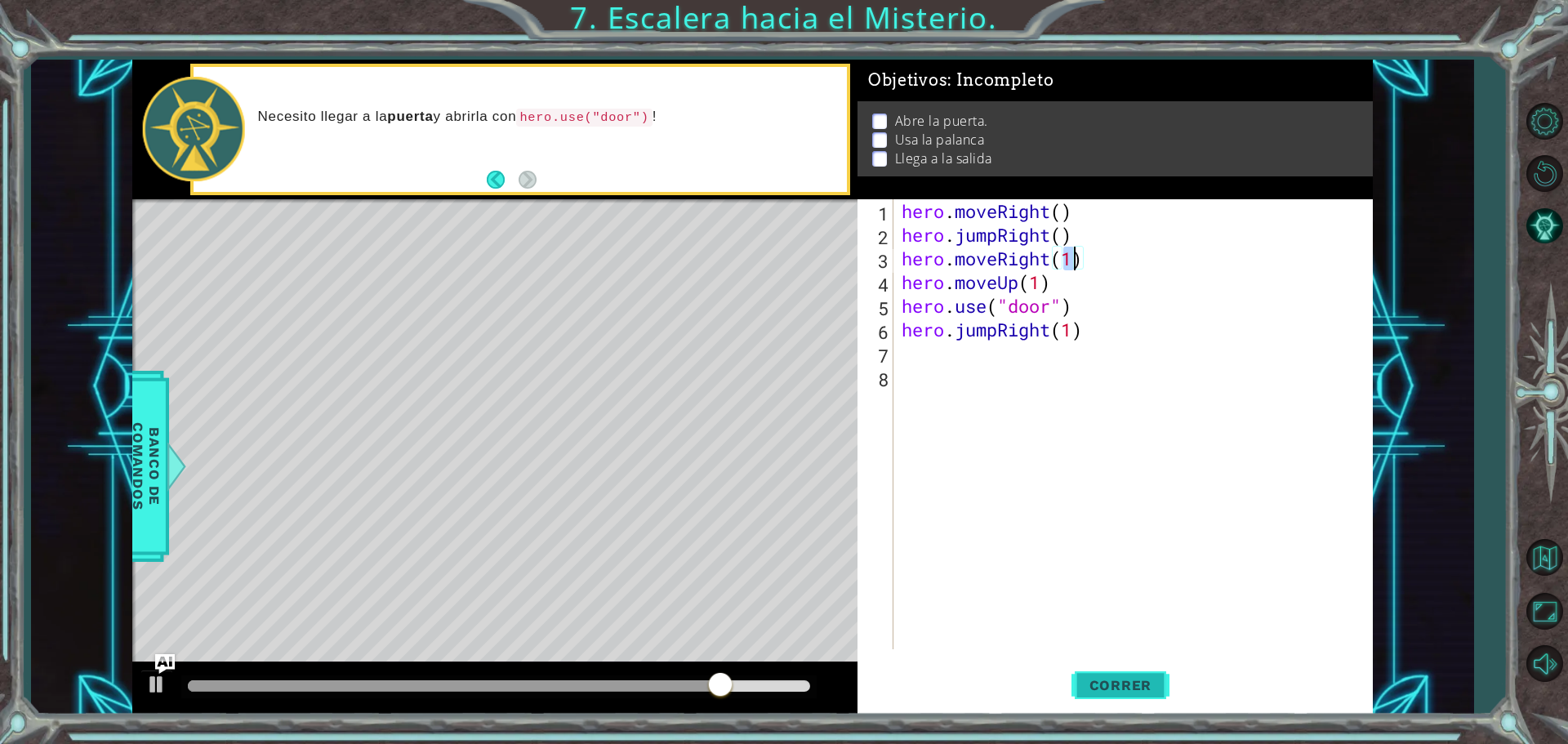
click at [1126, 676] on button "Correr" at bounding box center [1121, 685] width 98 height 52
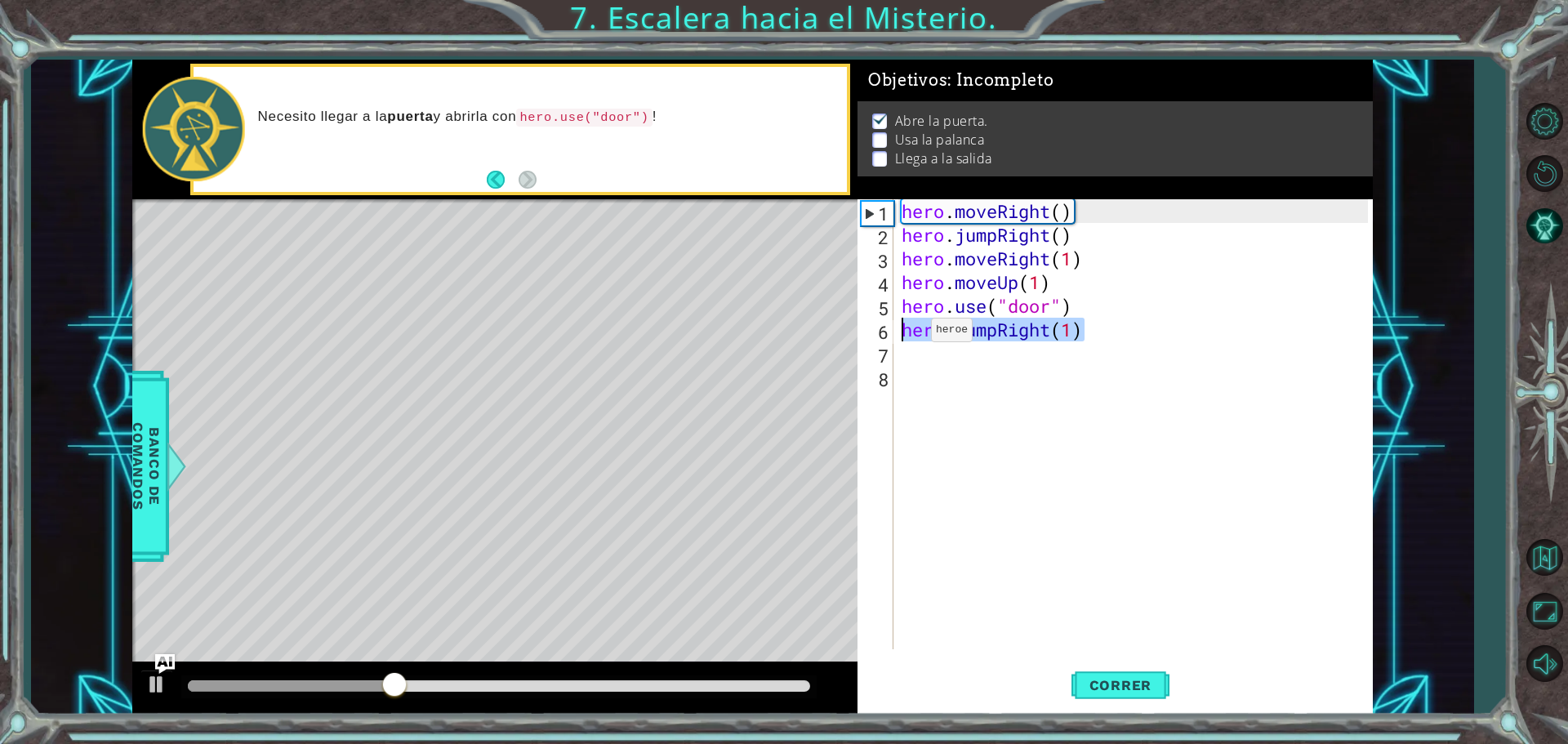
drag, startPoint x: 1092, startPoint y: 329, endPoint x: 907, endPoint y: 334, distance: 185.1
click at [907, 334] on div "hero . moveRight ( ) hero . jumpRight ( ) hero . moveRight ( 1 ) hero . moveUp …" at bounding box center [1138, 448] width 477 height 498
type textarea "hero.jumpRight(1)"
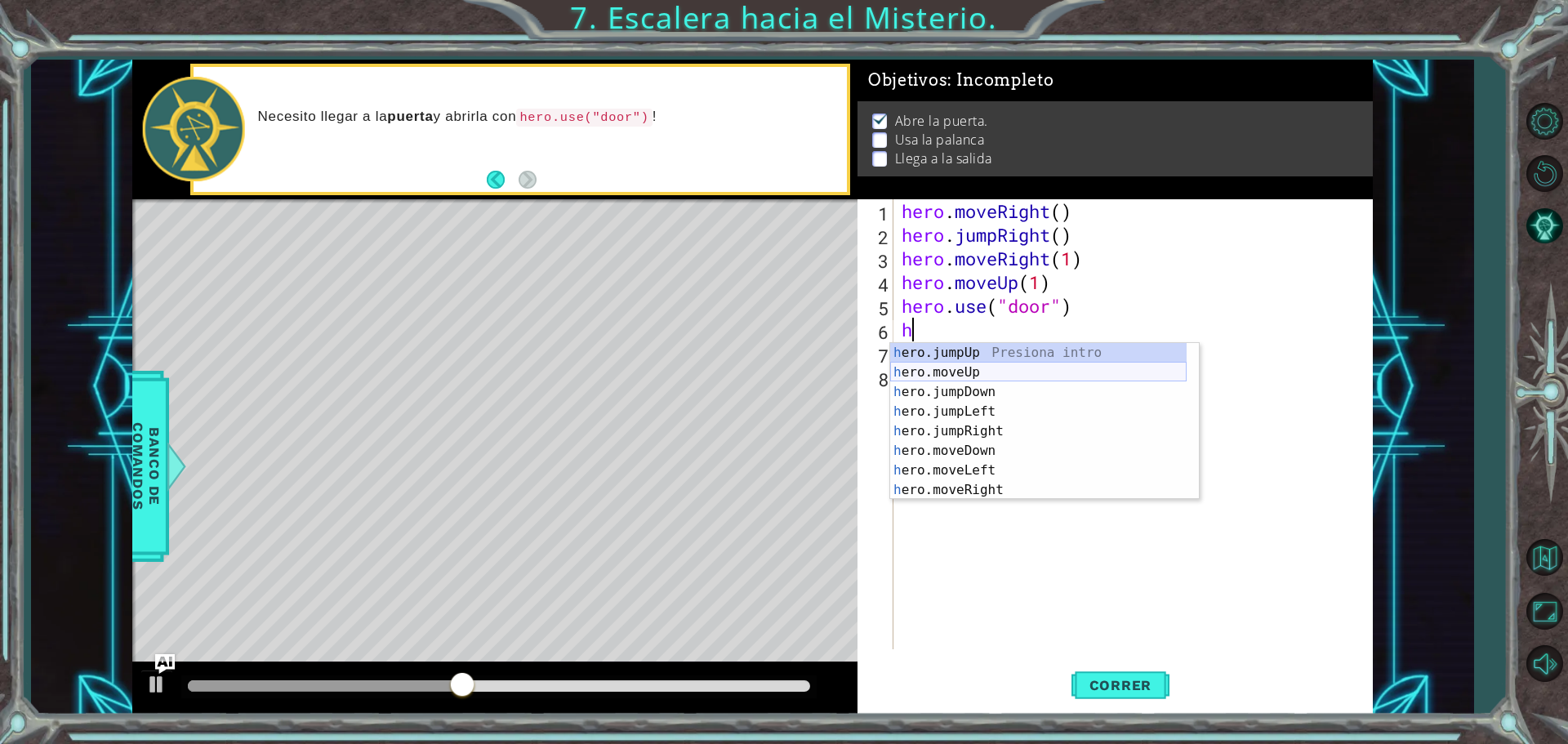
click at [954, 380] on div "h ero.jumpUp Presiona intro h ero.moveUp Presiona intro h ero.jumpDown Presiona…" at bounding box center [1039, 441] width 297 height 196
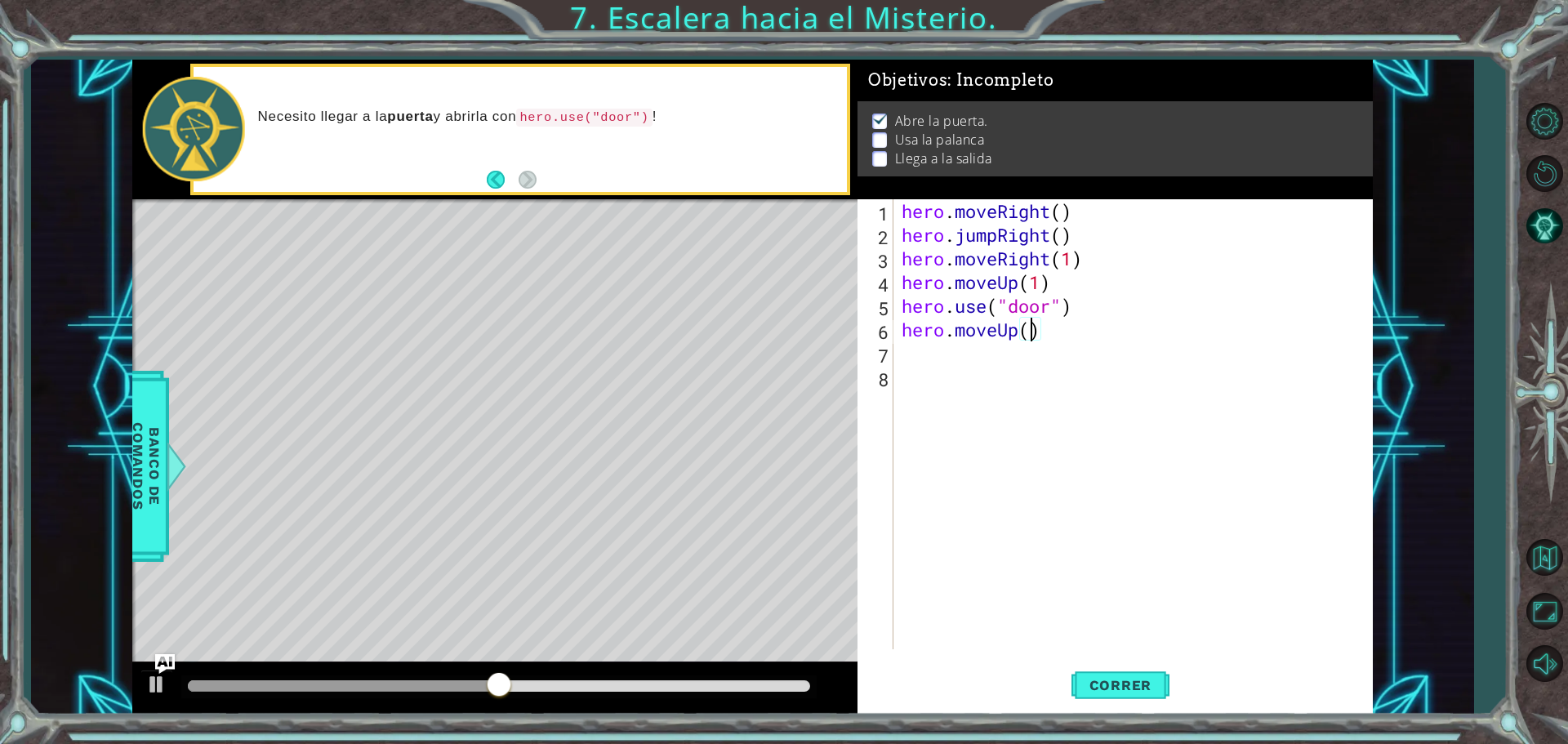
type textarea "hero.moveUp(2)"
click at [966, 352] on div "hero . moveRight ( ) hero . jumpRight ( ) hero . moveRight ( 1 ) hero . moveUp …" at bounding box center [1138, 448] width 477 height 498
type textarea "h"
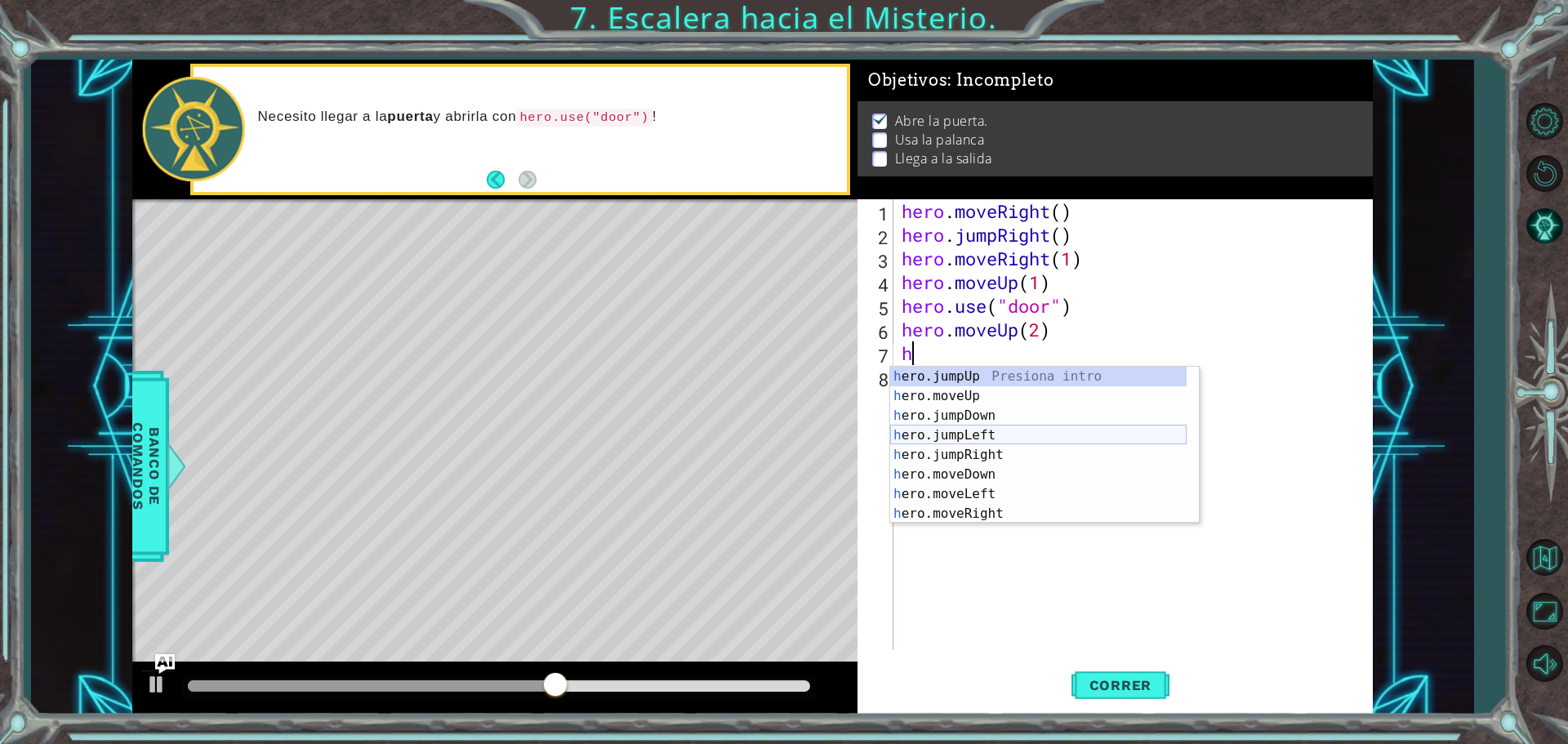
click at [964, 428] on div "h ero.jumpUp Presiona intro h ero.moveUp Presiona intro h ero.jumpDown Presiona…" at bounding box center [1039, 465] width 297 height 196
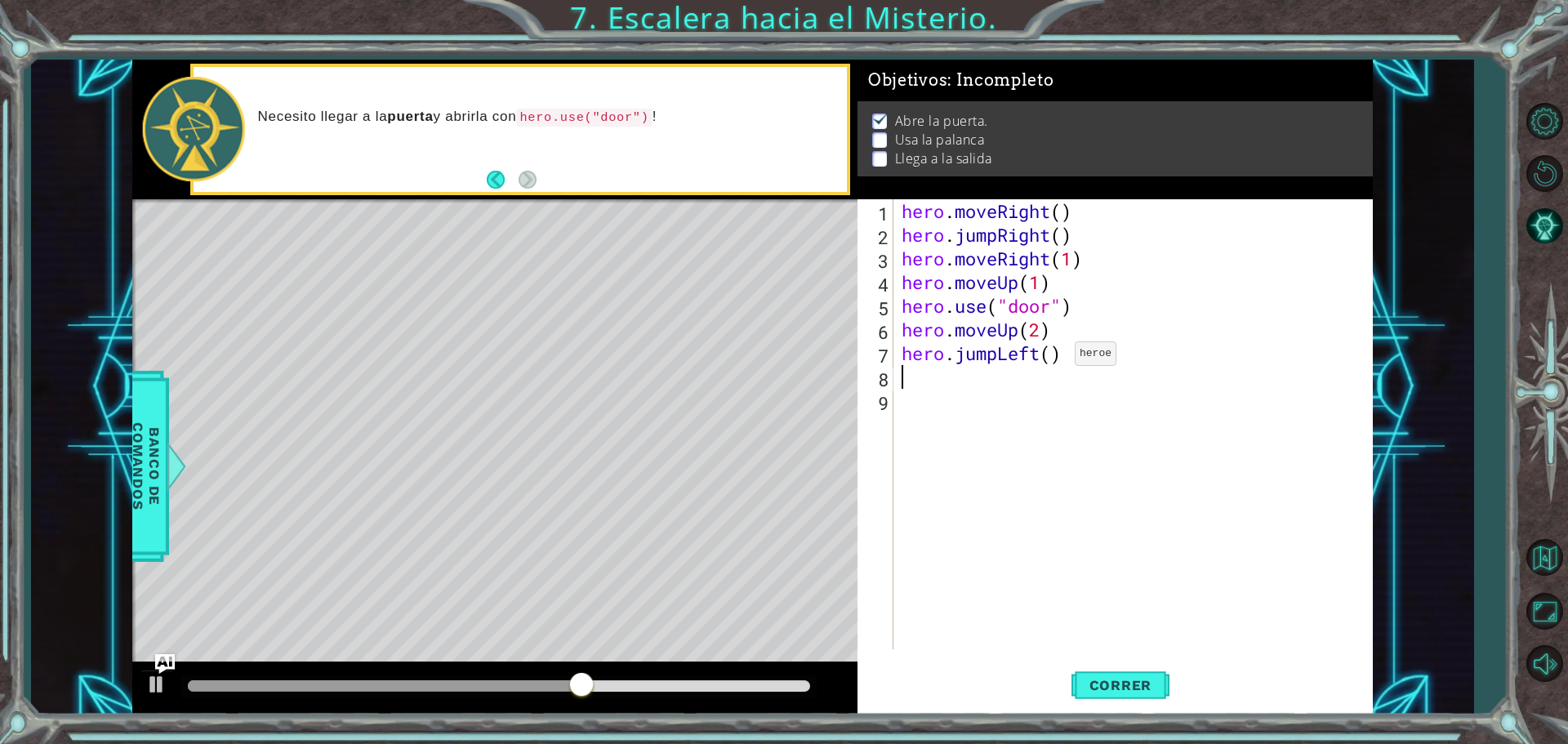
click at [1050, 358] on div "hero . moveRight ( ) hero . jumpRight ( ) hero . moveRight ( 1 ) hero . moveUp …" at bounding box center [1138, 448] width 477 height 498
type textarea "hero.jumpLeft(2)"
click at [969, 384] on div "hero . moveRight ( ) hero . jumpRight ( ) hero . moveRight ( 1 ) hero . moveUp …" at bounding box center [1138, 448] width 477 height 498
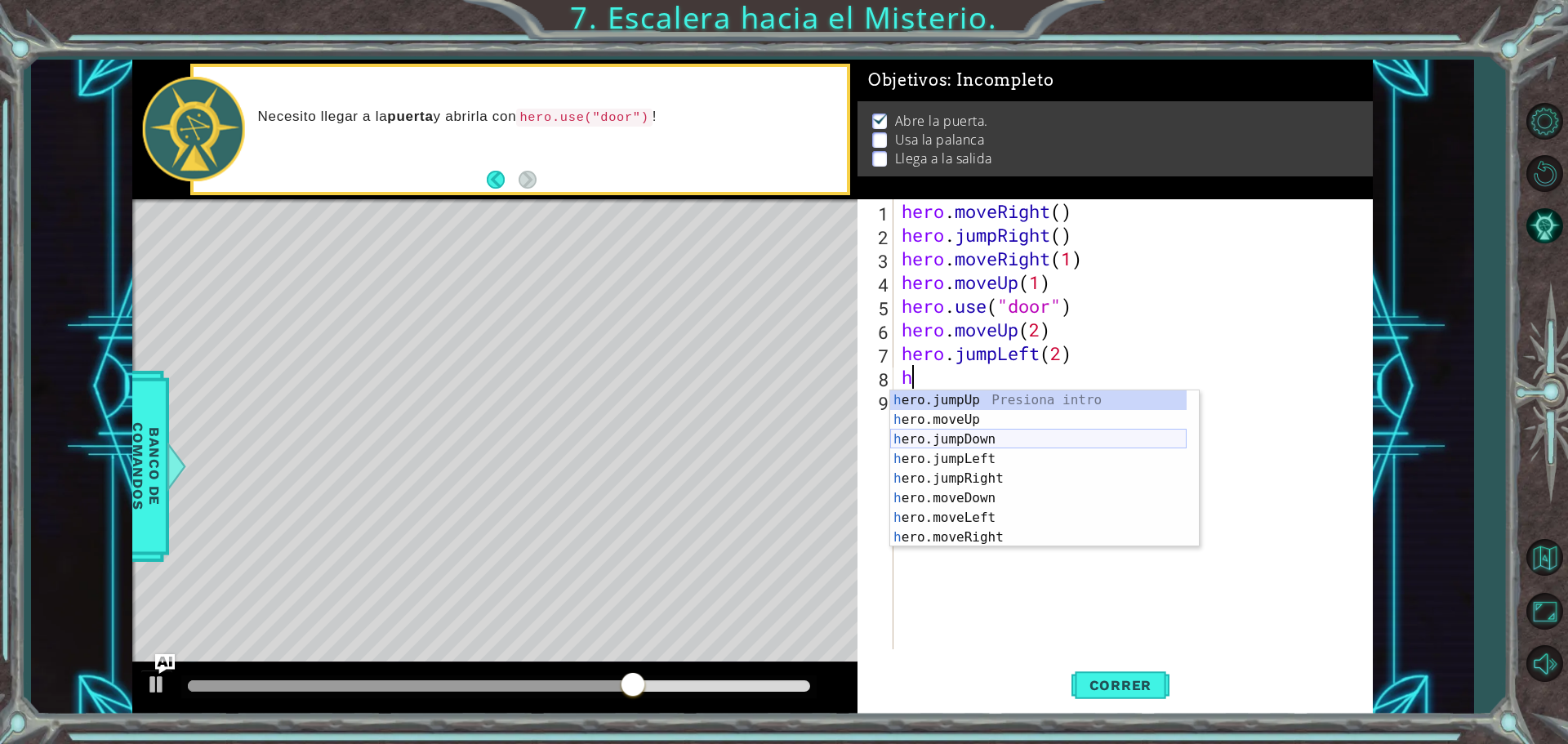
scroll to position [19, 0]
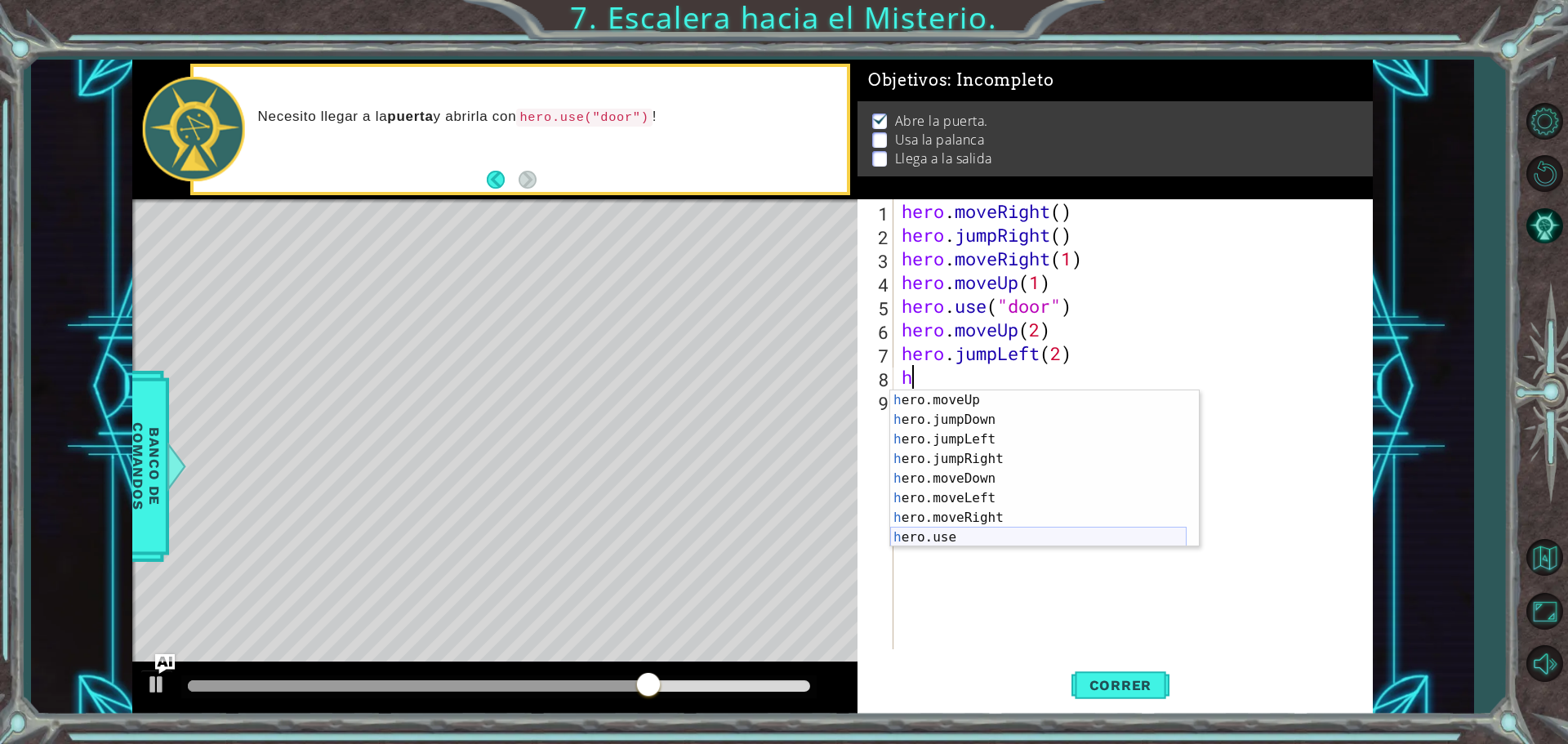
click at [933, 534] on div "h ero.moveUp Presiona intro h ero.jumpDown Presiona intro h ero.jumpLeft Presio…" at bounding box center [1039, 489] width 297 height 196
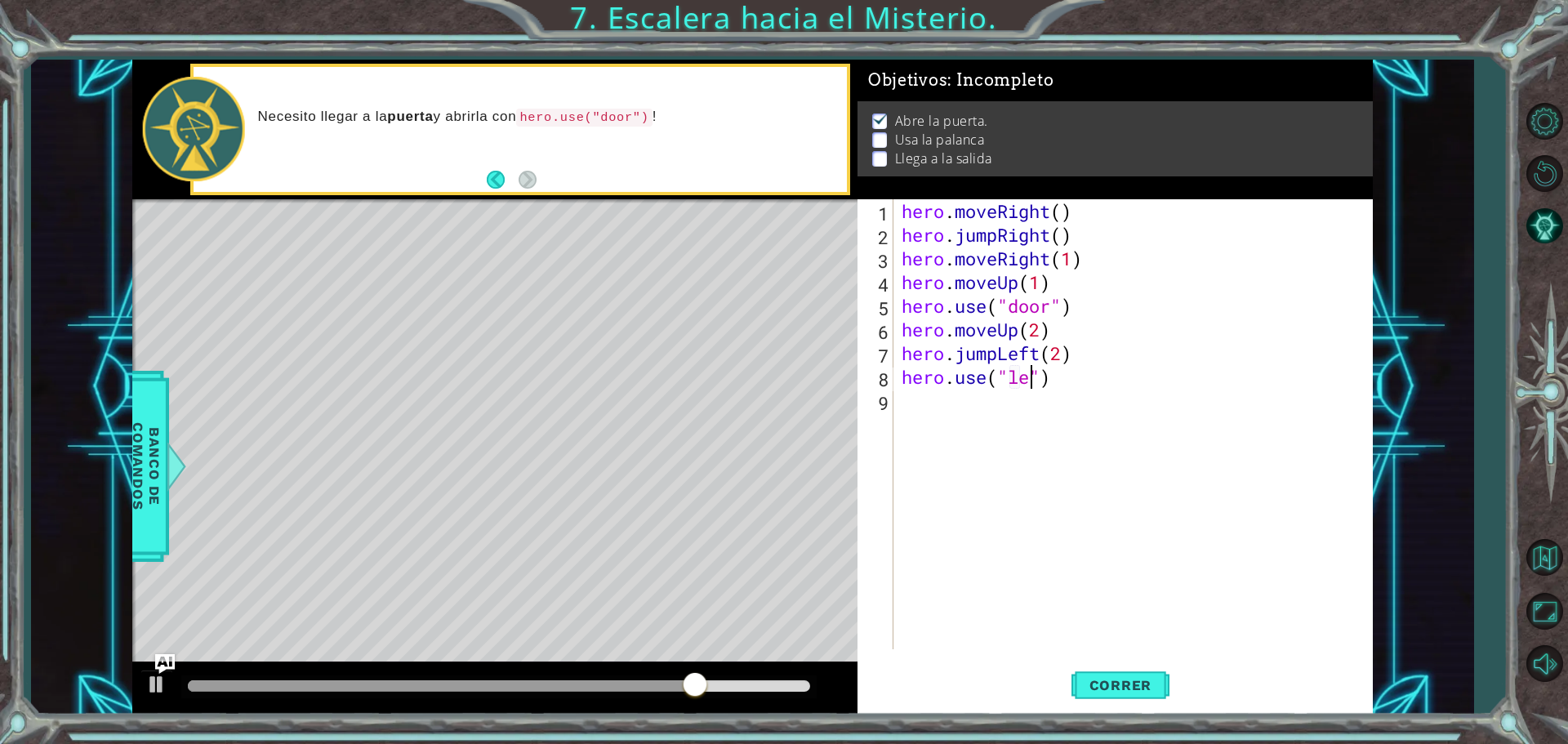
scroll to position [0, 6]
type textarea "hero.use("lever")"
click at [930, 427] on div "hero . moveRight ( ) hero . jumpRight ( ) hero . moveRight ( 1 ) hero . moveUp …" at bounding box center [1138, 448] width 477 height 498
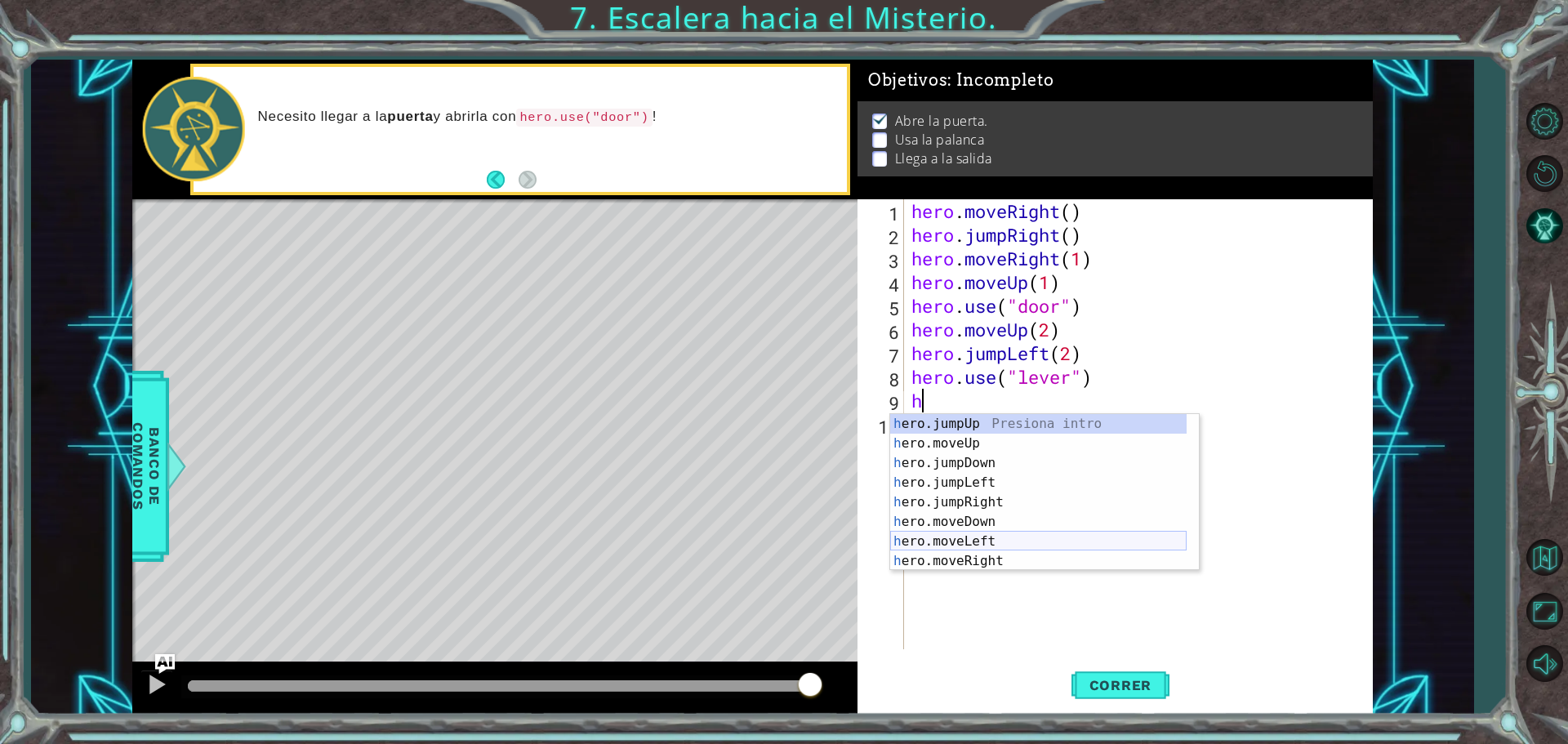
scroll to position [19, 0]
click at [961, 530] on div "h ero.moveUp Presiona intro h ero.jumpDown Presiona intro h ero.jumpLeft Presio…" at bounding box center [1039, 512] width 297 height 196
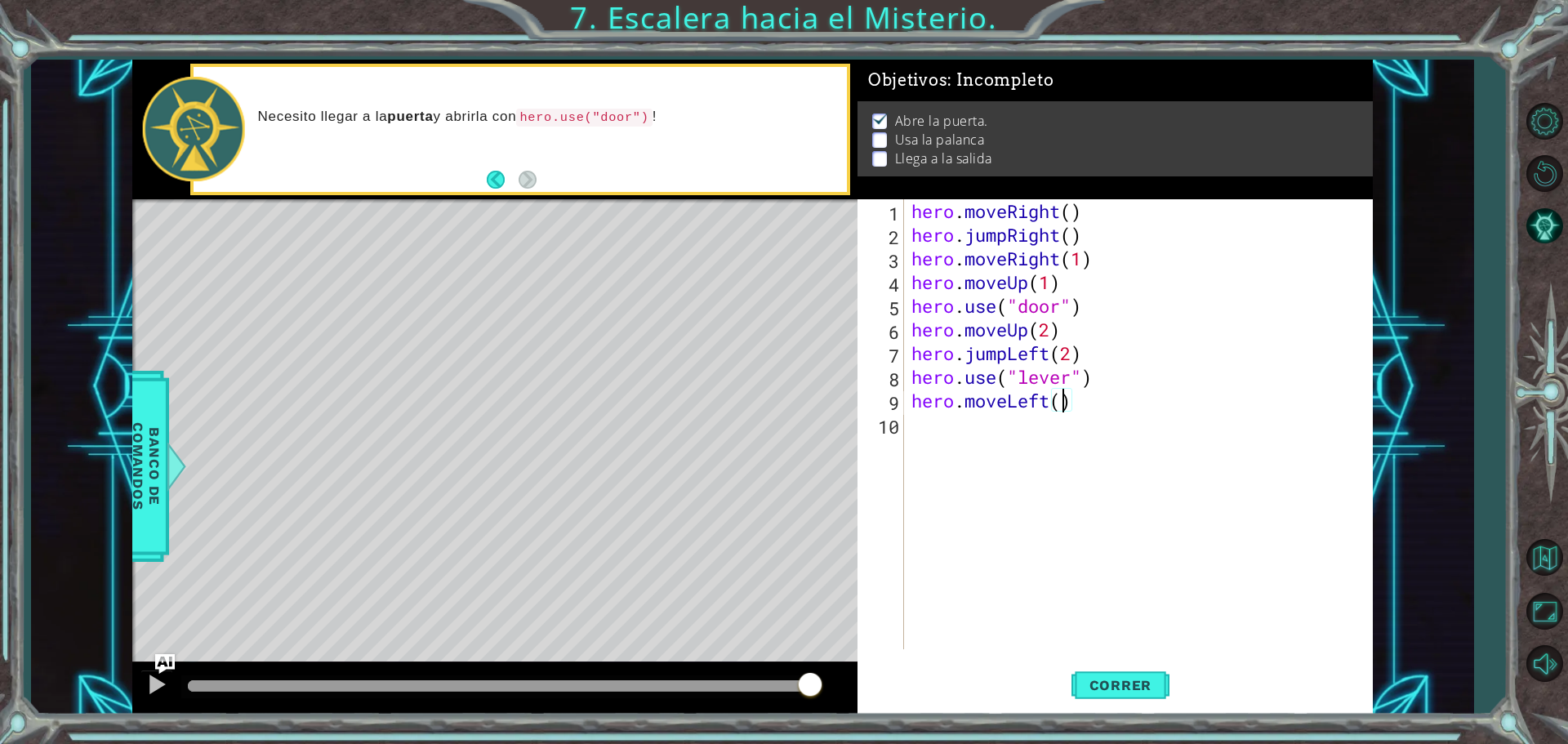
type textarea "hero.moveLeft(2)"
click at [932, 442] on div "hero . moveRight ( ) hero . jumpRight ( ) hero . moveRight ( 1 ) hero . moveUp …" at bounding box center [1142, 448] width 468 height 498
type textarea "h"
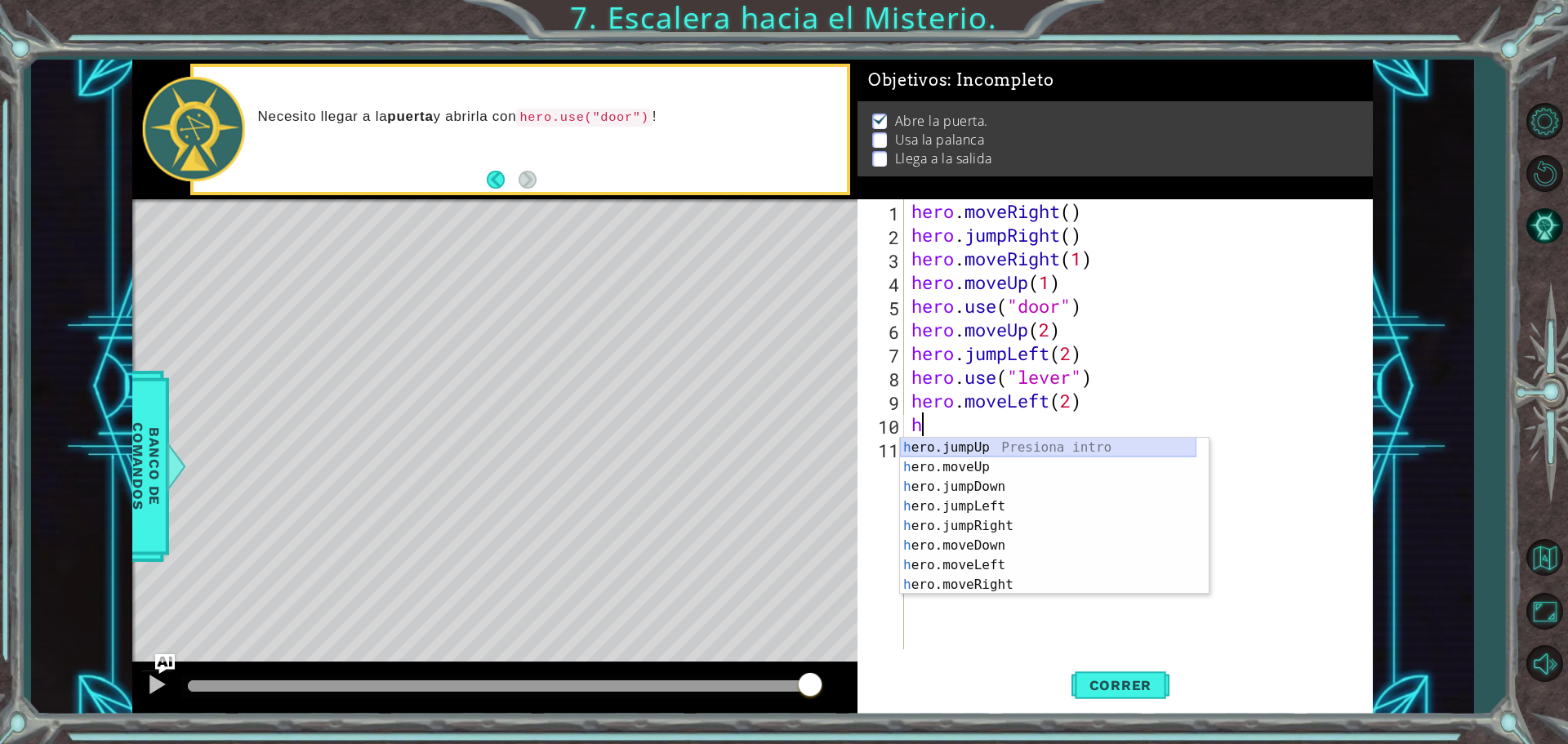
click at [980, 450] on div "h ero.jumpUp Presiona intro h ero.moveUp Presiona intro h ero.jumpDown Presiona…" at bounding box center [1048, 536] width 297 height 196
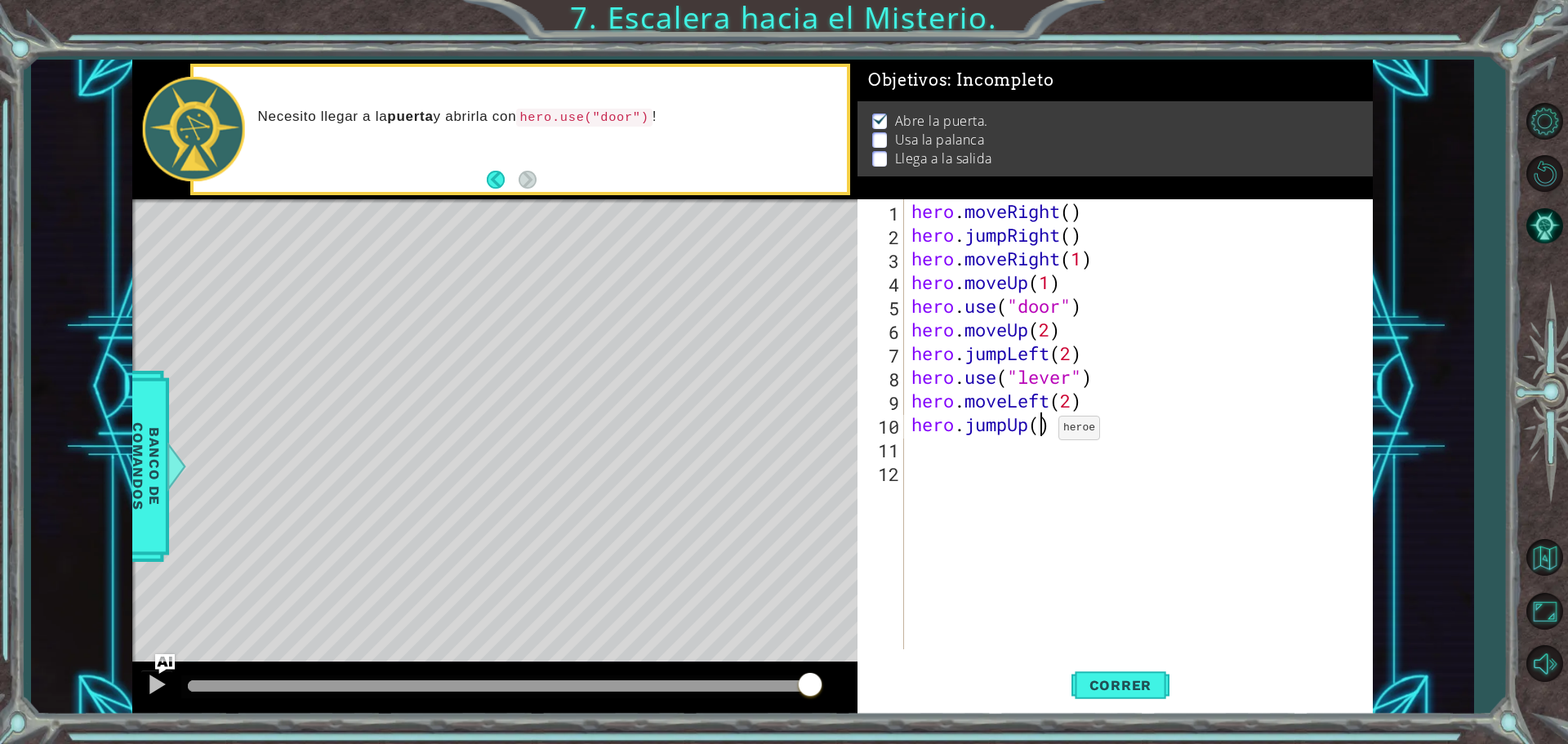
click at [1043, 438] on div "hero . moveRight ( ) hero . jumpRight ( ) hero . moveRight ( 1 ) hero . moveUp …" at bounding box center [1142, 448] width 468 height 498
click at [1046, 430] on div "hero . moveRight ( ) hero . jumpRight ( ) hero . moveRight ( 1 ) hero . moveUp …" at bounding box center [1138, 424] width 460 height 450
type textarea "hero.jumpUp(1)"
click at [960, 461] on div "hero . moveRight ( ) hero . jumpRight ( ) hero . moveRight ( 1 ) hero . moveUp …" at bounding box center [1142, 448] width 468 height 498
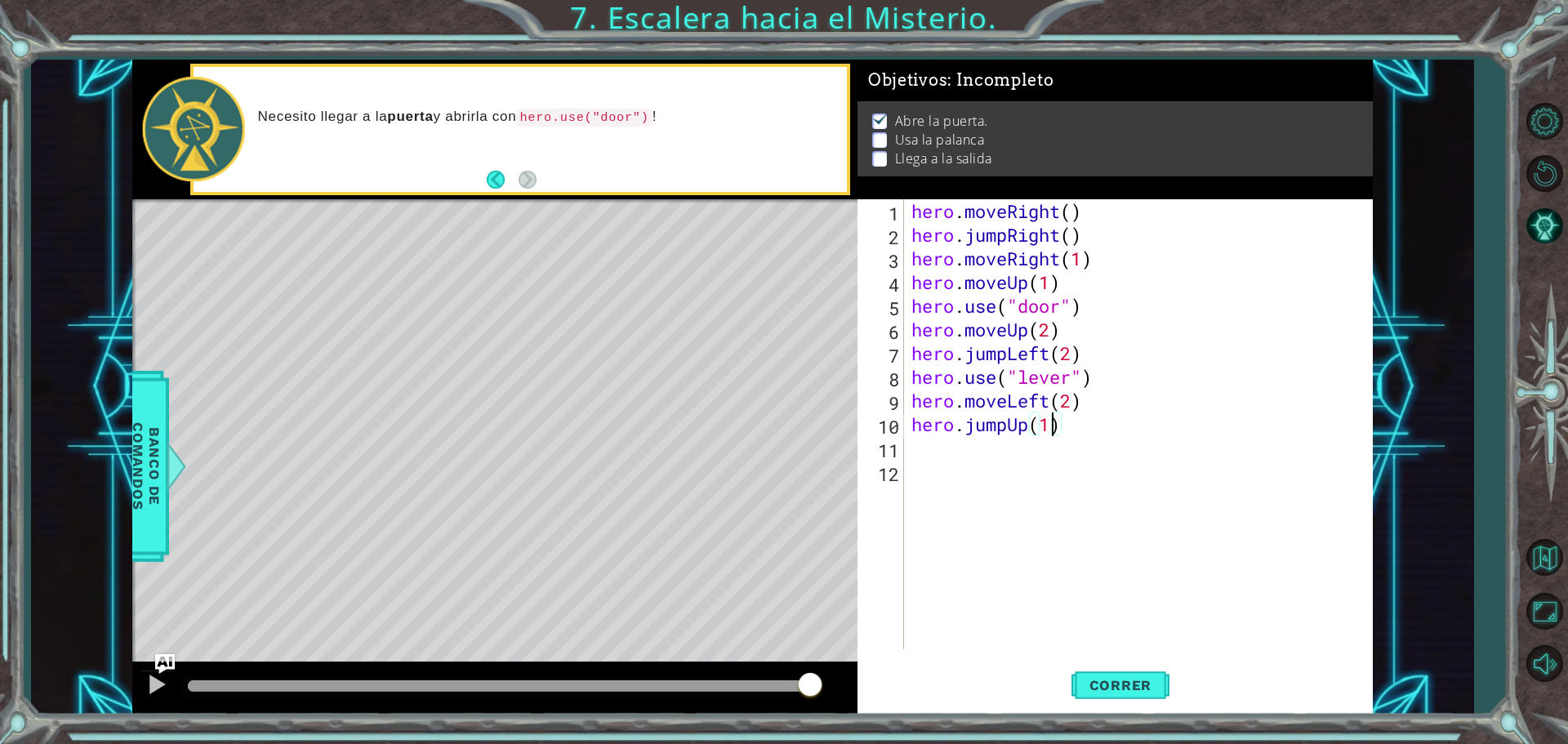
scroll to position [0, 0]
click at [953, 448] on div "hero . moveRight ( ) hero . jumpRight ( ) hero . moveRight ( 1 ) hero . moveUp …" at bounding box center [1142, 448] width 468 height 498
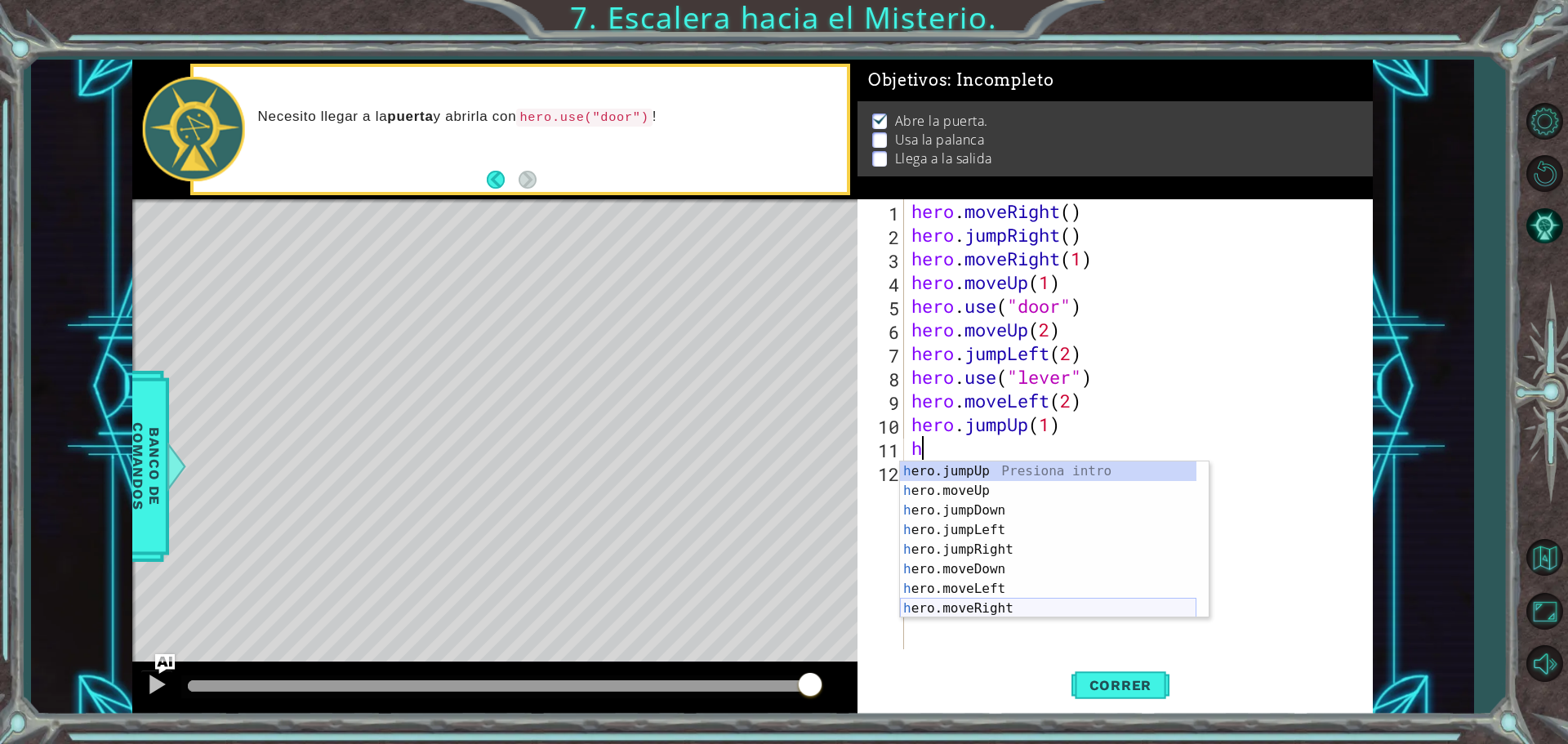
scroll to position [19, 0]
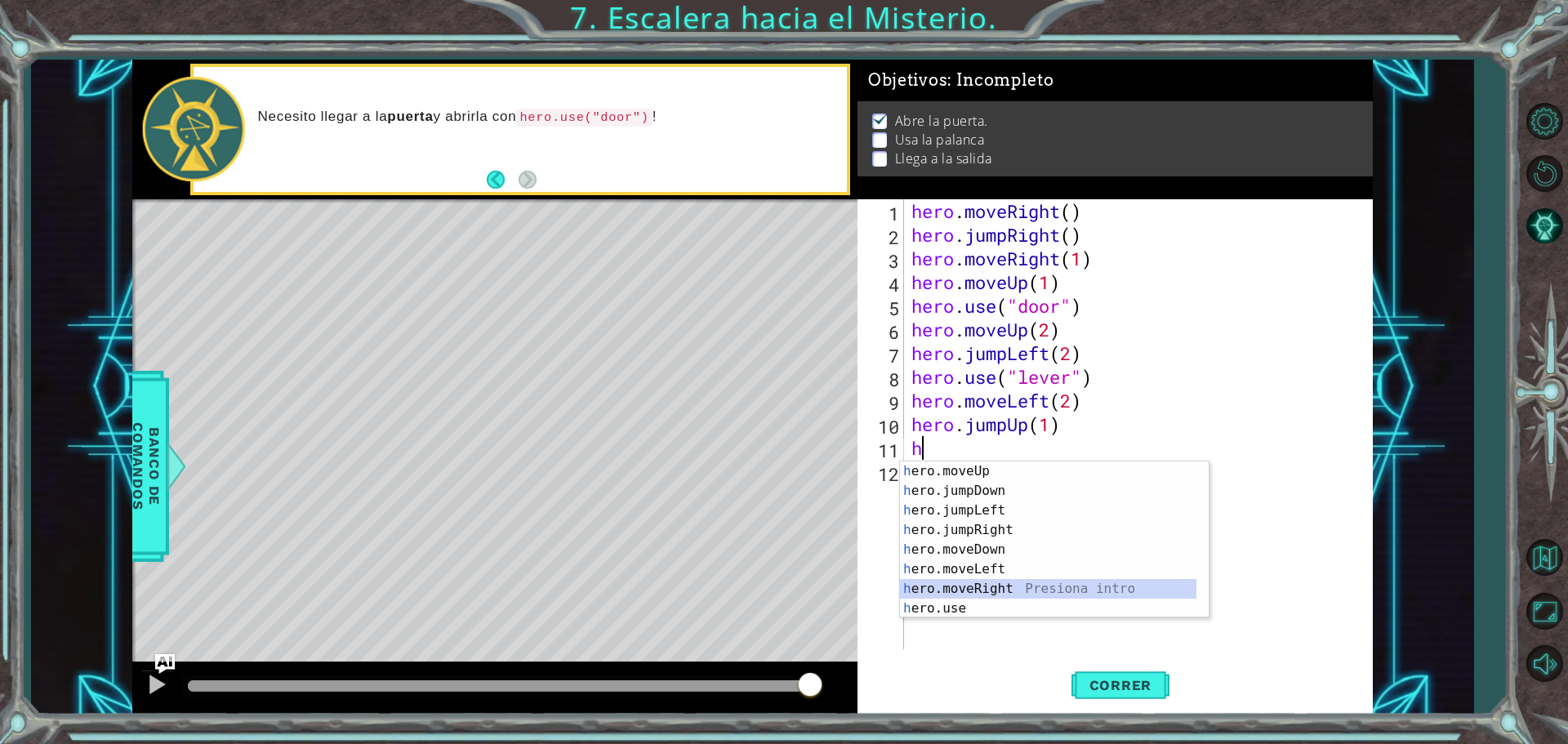
click at [994, 587] on div "h ero.moveUp Presiona intro h ero.jumpDown Presiona intro h ero.jumpLeft Presio…" at bounding box center [1048, 560] width 297 height 196
type textarea "hero.moveRight(1)"
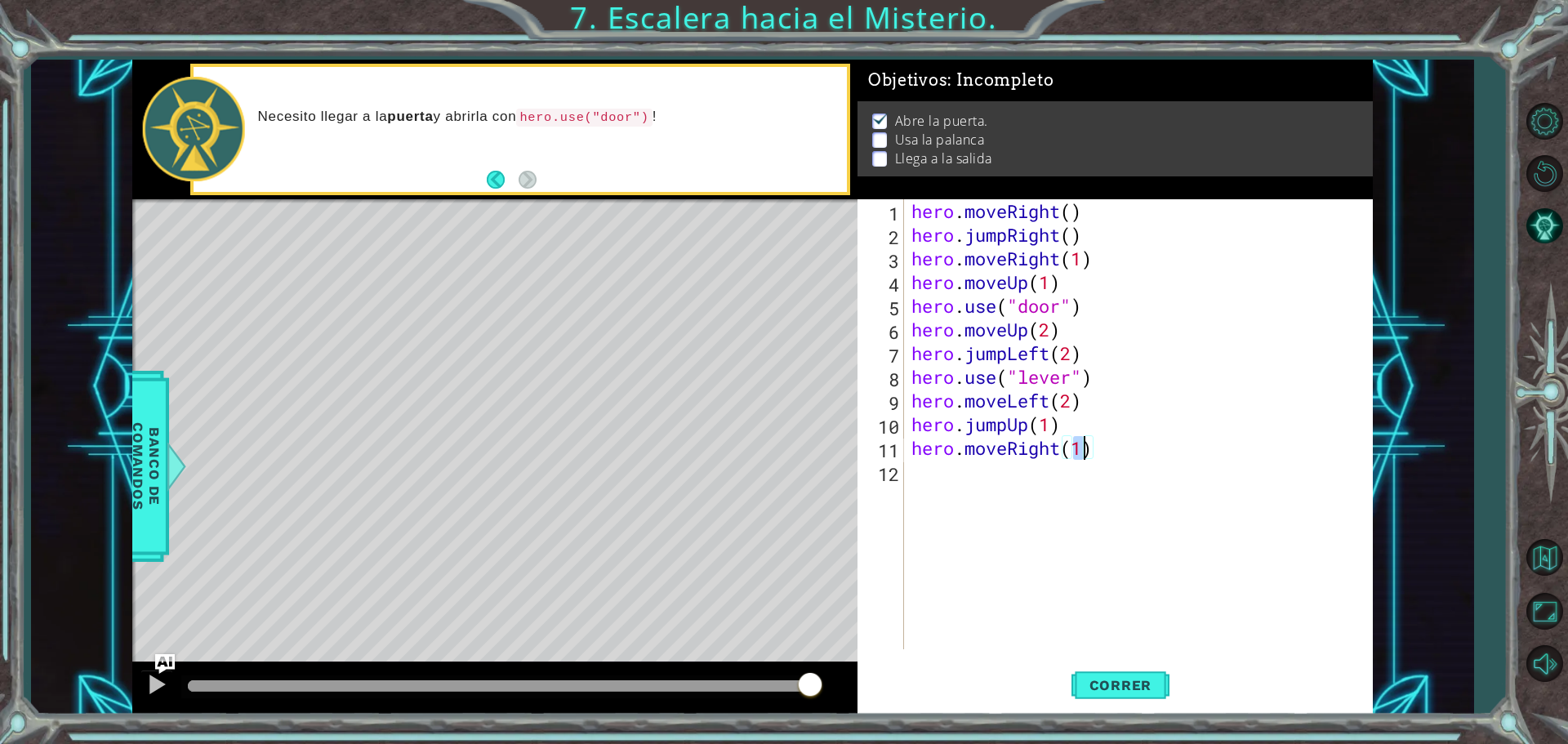
click at [952, 477] on div "hero . moveRight ( ) hero . jumpRight ( ) hero . moveRight ( 1 ) hero . moveUp …" at bounding box center [1142, 448] width 468 height 498
type textarea "h"
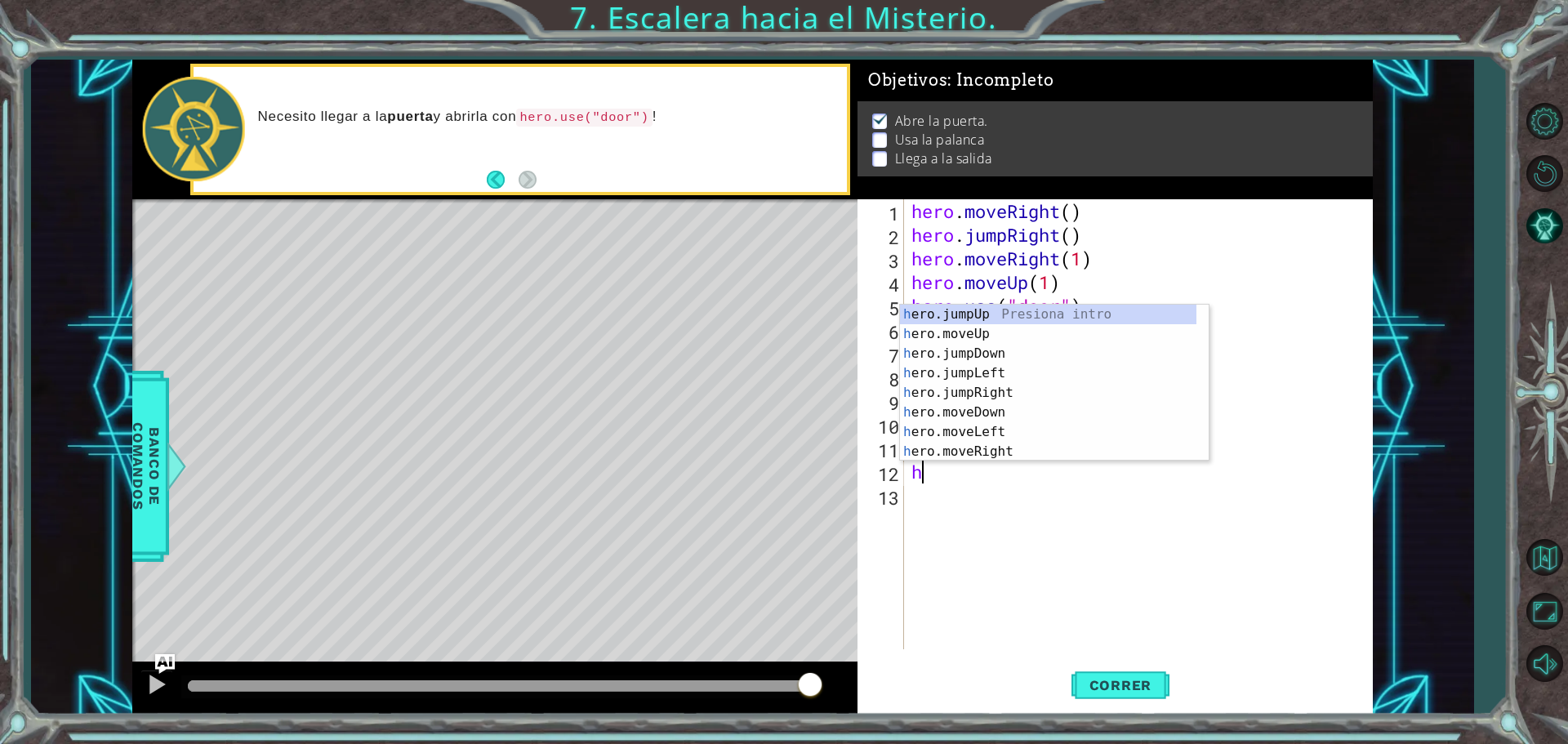
drag, startPoint x: 1102, startPoint y: 547, endPoint x: 1094, endPoint y: 527, distance: 21.5
click at [1100, 536] on div "hero . moveRight ( ) hero . jumpRight ( ) hero . moveRight ( 1 ) hero . moveUp …" at bounding box center [1142, 448] width 468 height 498
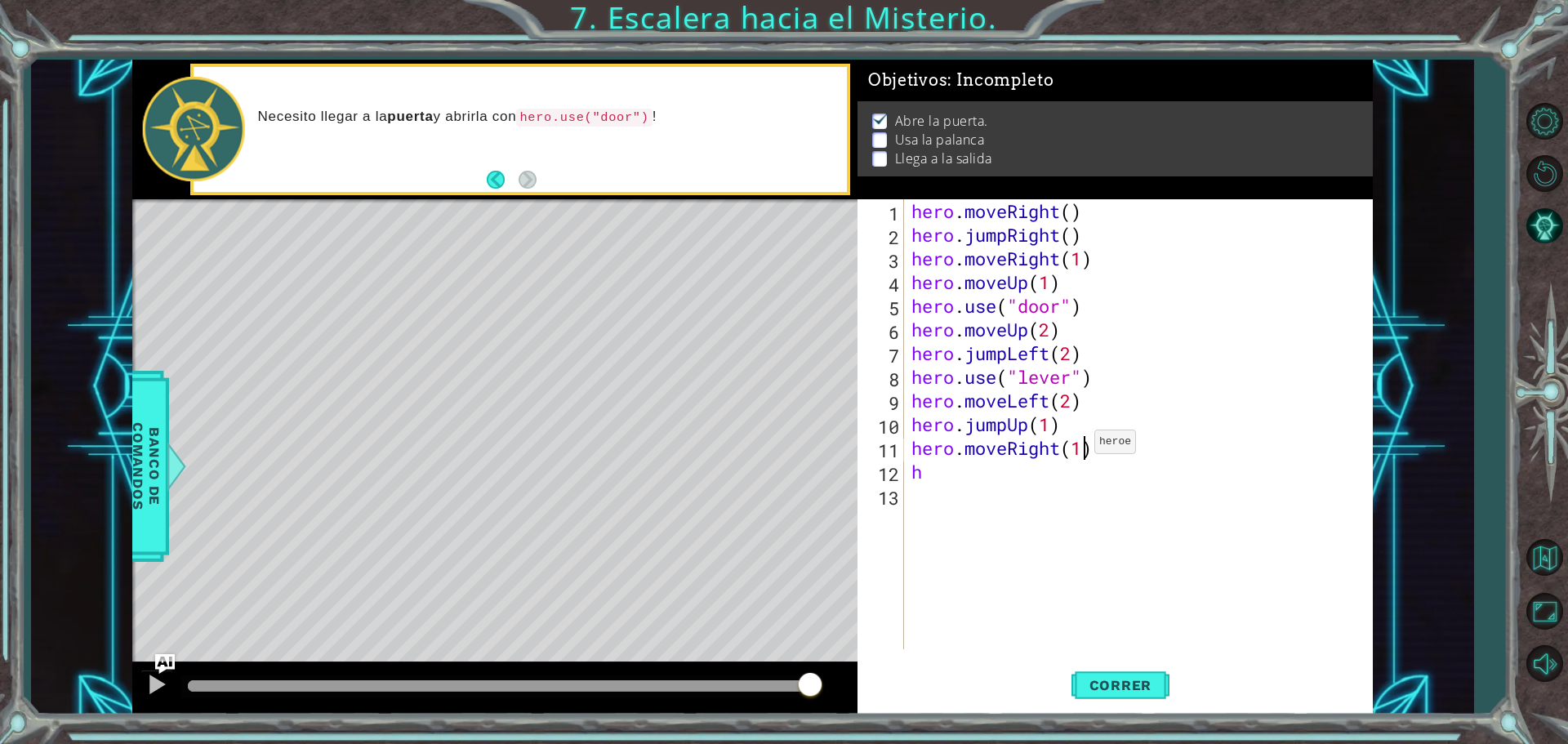
click at [1080, 446] on div "hero . moveRight ( ) hero . jumpRight ( ) hero . moveRight ( 1 ) hero . moveUp …" at bounding box center [1142, 448] width 468 height 498
type textarea "hero.moveRight(2)"
drag, startPoint x: 1108, startPoint y: 506, endPoint x: 1106, endPoint y: 612, distance: 106.0
click at [1108, 507] on div "hero . moveRight ( ) hero . jumpRight ( ) hero . moveRight ( 1 ) hero . moveUp …" at bounding box center [1142, 448] width 468 height 498
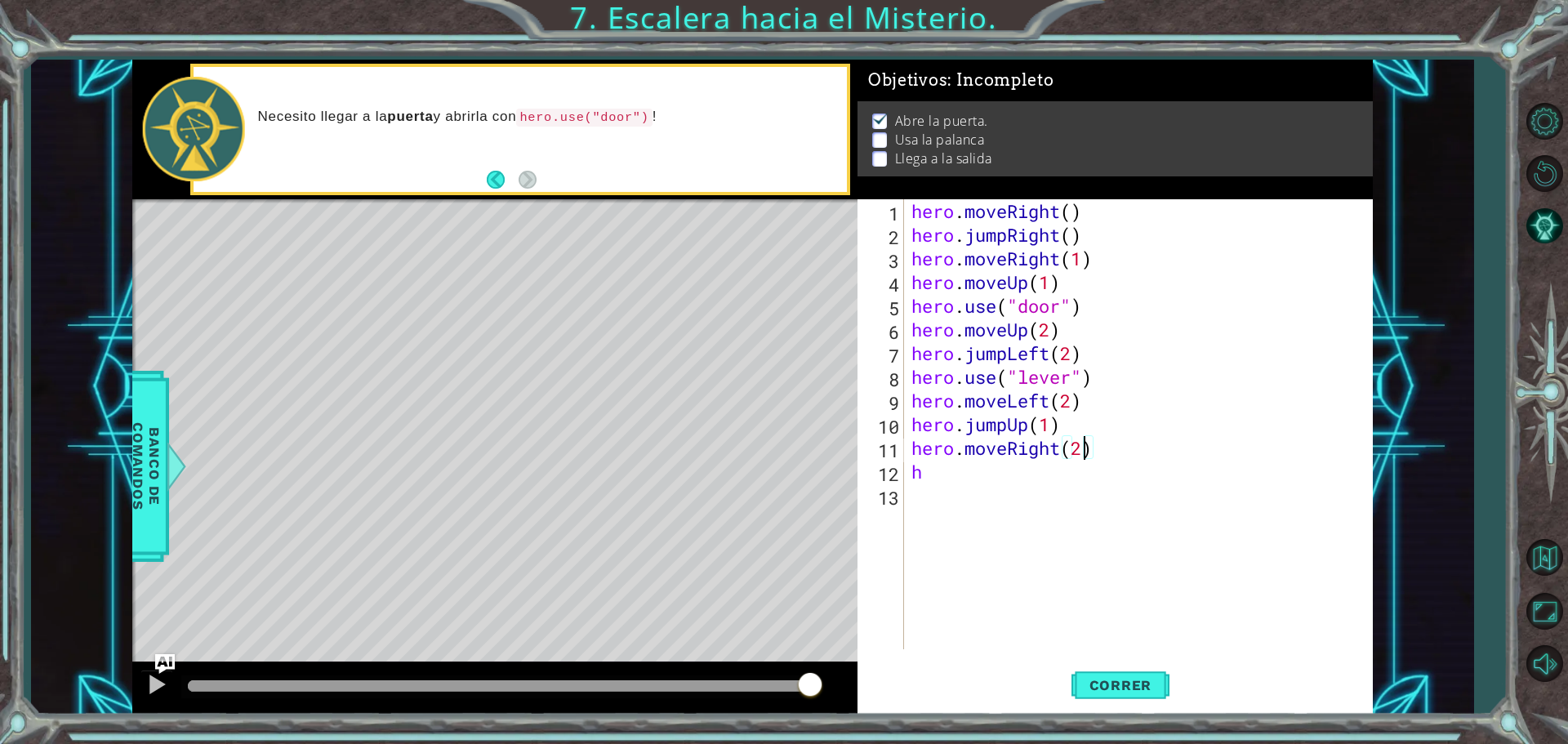
scroll to position [0, 0]
click at [1115, 678] on span "Correr" at bounding box center [1121, 686] width 96 height 17
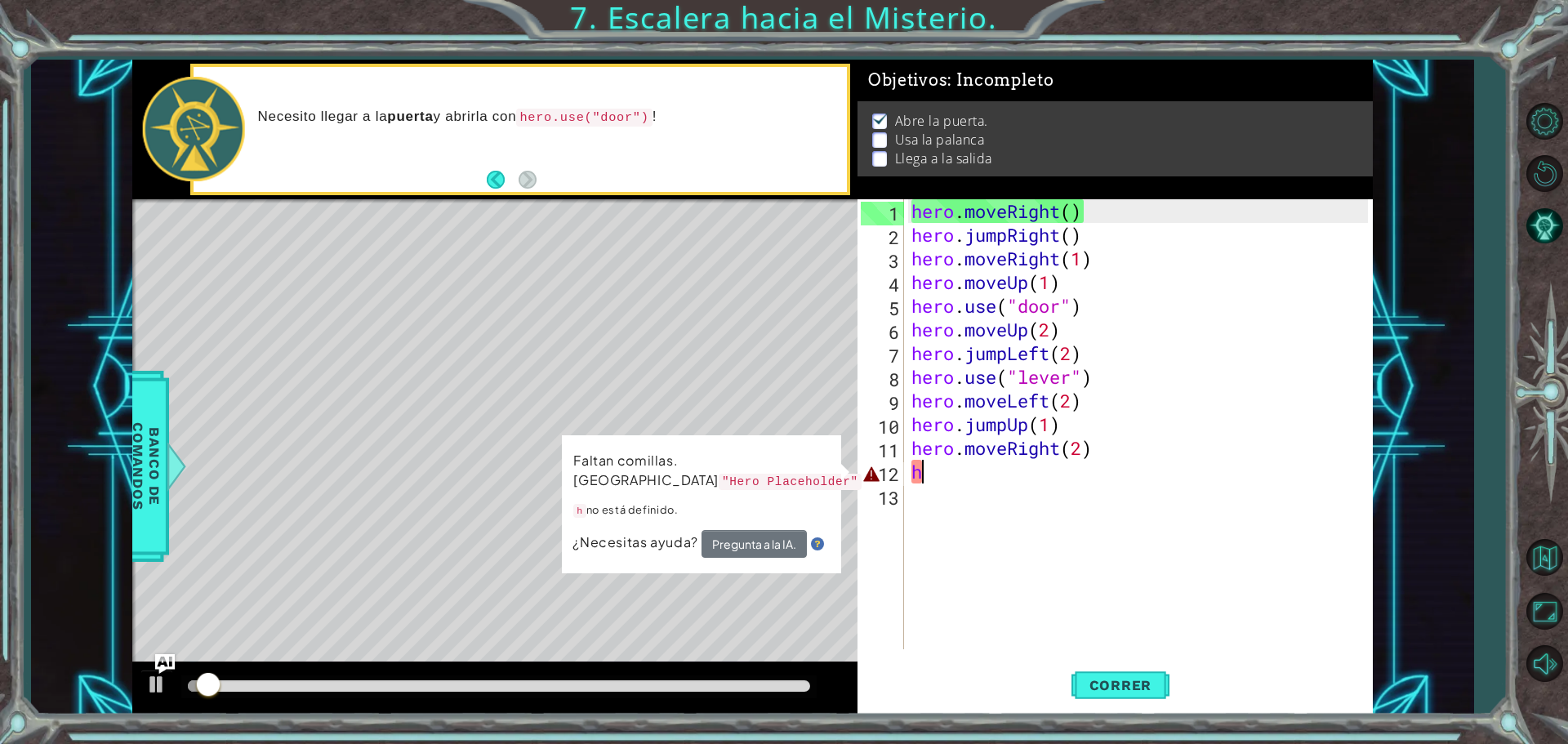
click at [960, 478] on div "hero . moveRight ( ) hero . jumpRight ( ) hero . moveRight ( 1 ) hero . moveUp …" at bounding box center [1142, 448] width 468 height 498
type textarea "h"
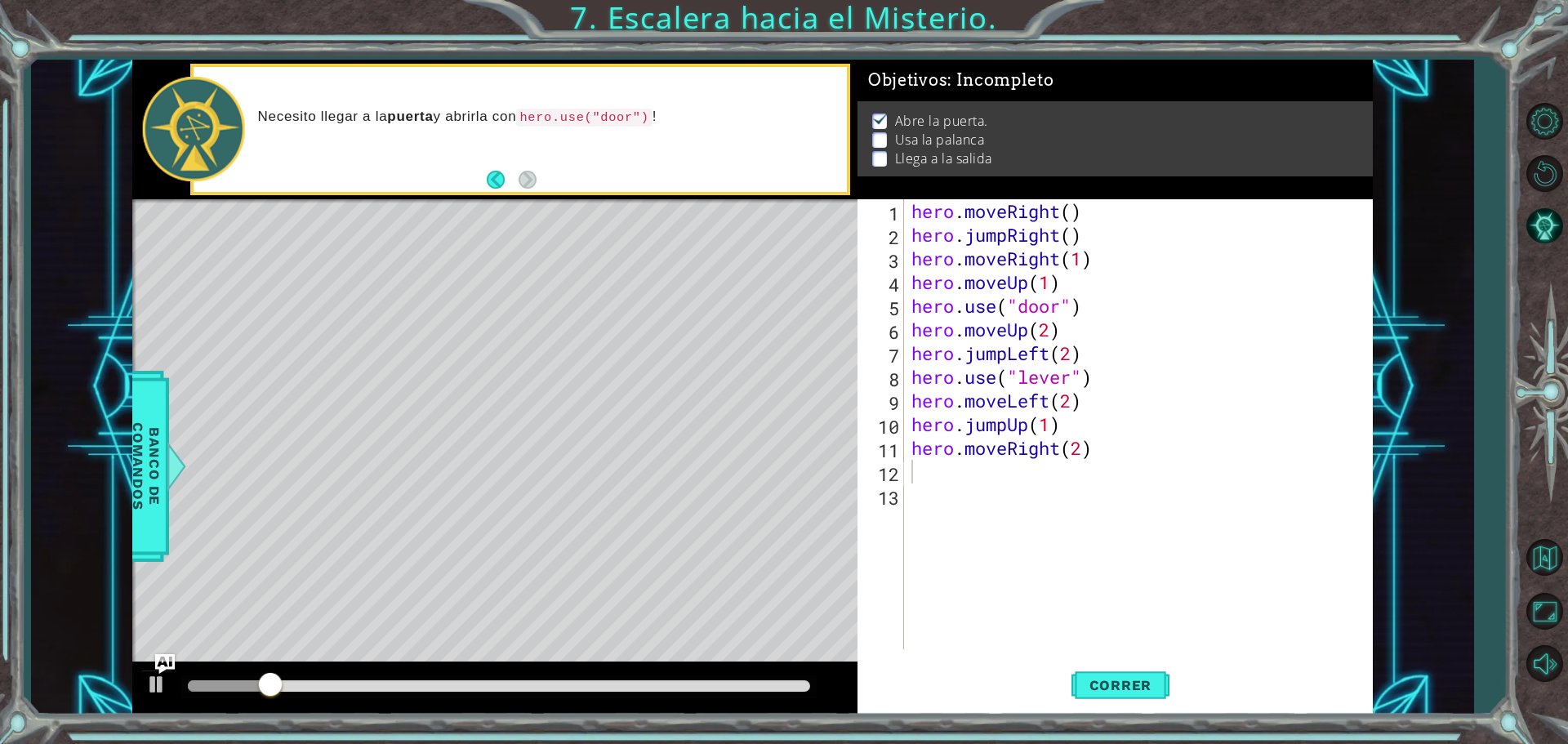
drag, startPoint x: 542, startPoint y: 679, endPoint x: 553, endPoint y: 685, distance: 12.5
click at [553, 685] on div at bounding box center [499, 687] width 635 height 23
drag, startPoint x: 552, startPoint y: 687, endPoint x: 361, endPoint y: 669, distance: 191.8
click at [362, 669] on div at bounding box center [495, 689] width 725 height 53
click at [153, 680] on div at bounding box center [157, 684] width 21 height 21
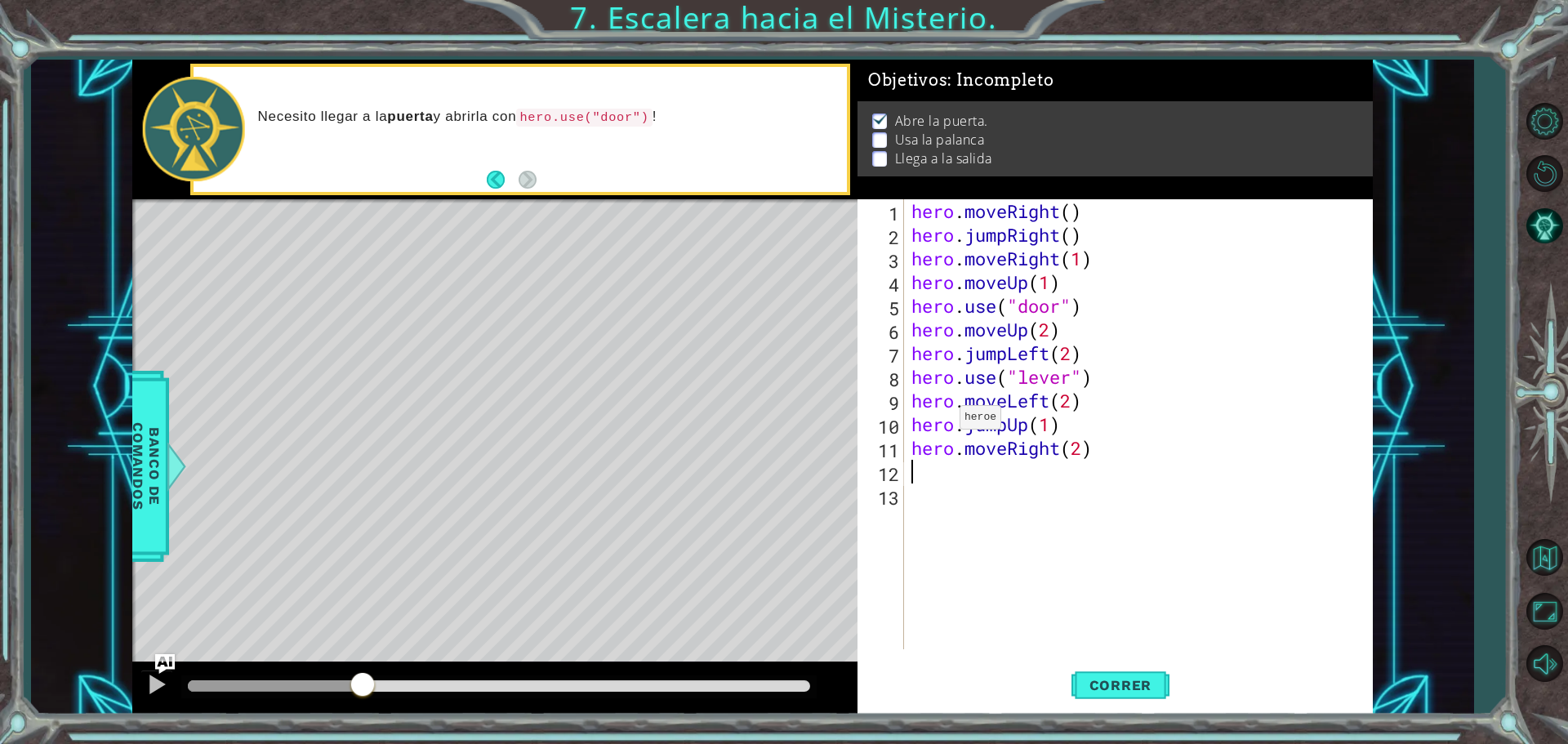
drag, startPoint x: 418, startPoint y: 690, endPoint x: 383, endPoint y: 663, distance: 44.2
click at [363, 691] on div at bounding box center [362, 686] width 29 height 30
click at [167, 685] on button at bounding box center [156, 687] width 32 height 33
click at [163, 676] on div at bounding box center [157, 684] width 21 height 21
click at [1008, 358] on div "hero . moveRight ( ) hero . jumpRight ( ) hero . moveRight ( 1 ) hero . moveUp …" at bounding box center [1142, 448] width 468 height 498
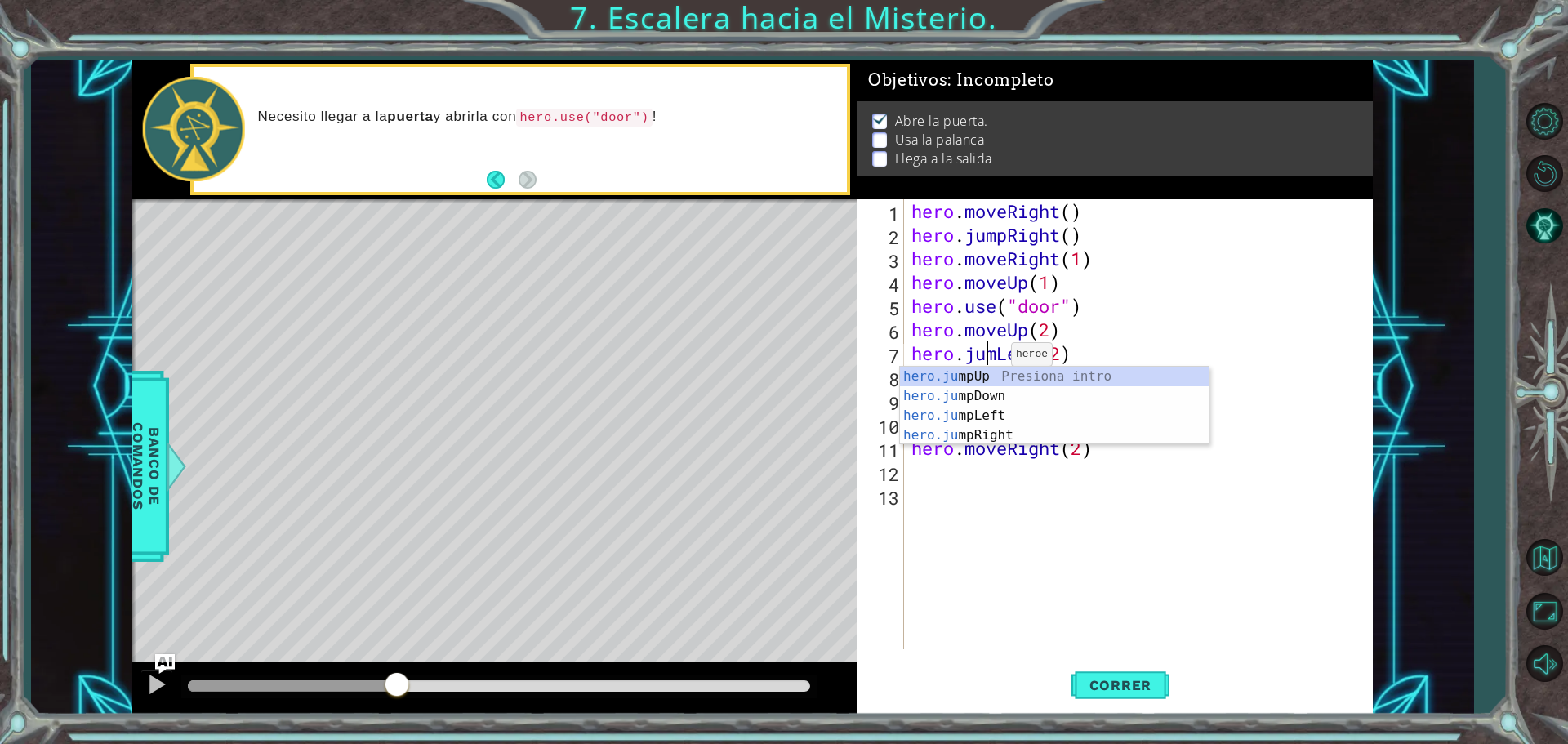
drag, startPoint x: 996, startPoint y: 359, endPoint x: 991, endPoint y: 368, distance: 10.3
click at [994, 363] on div "hero . moveRight ( ) hero . jumpRight ( ) hero . moveRight ( 1 ) hero . moveUp …" at bounding box center [1142, 448] width 468 height 498
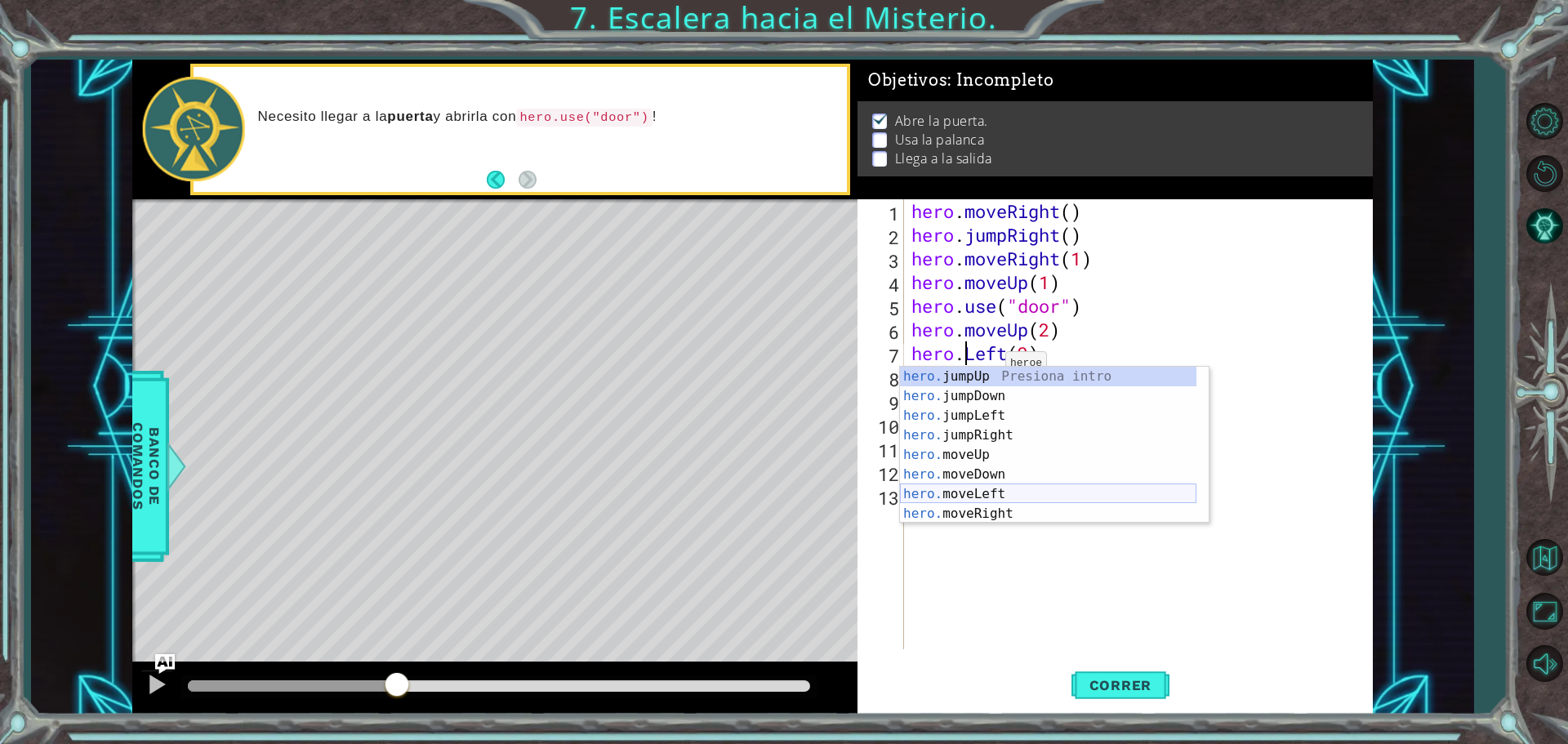
click at [1004, 495] on div "hero. jumpUp Presiona intro hero. jumpDown Presiona intro hero. jumpLeft Presio…" at bounding box center [1048, 465] width 297 height 196
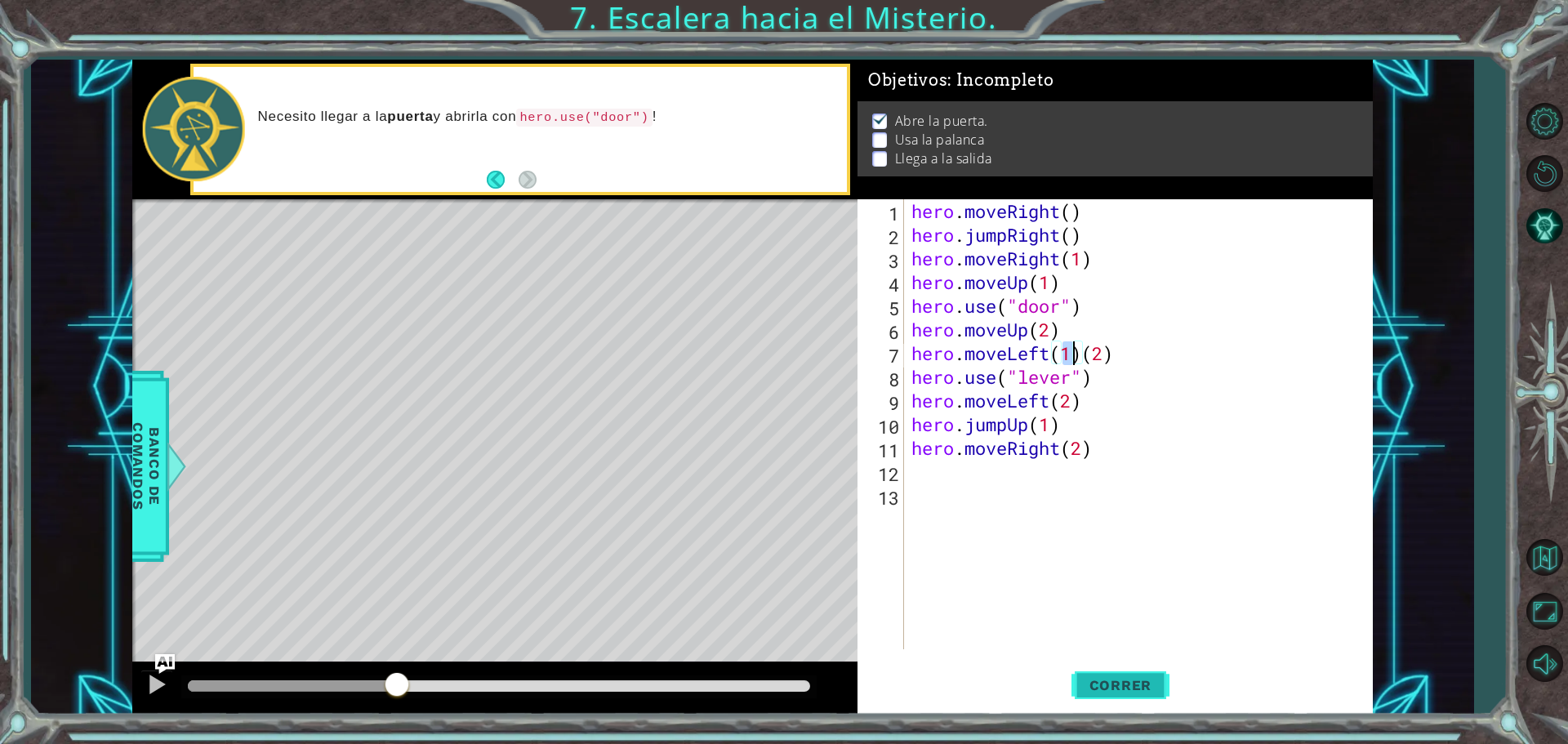
click at [1120, 684] on span "Correr" at bounding box center [1121, 686] width 96 height 17
click at [1075, 354] on div "hero . moveRight ( ) hero . jumpRight ( ) hero . moveRight ( 1 ) hero . moveUp …" at bounding box center [1142, 448] width 468 height 498
type textarea "hero.moveLeft(2)"
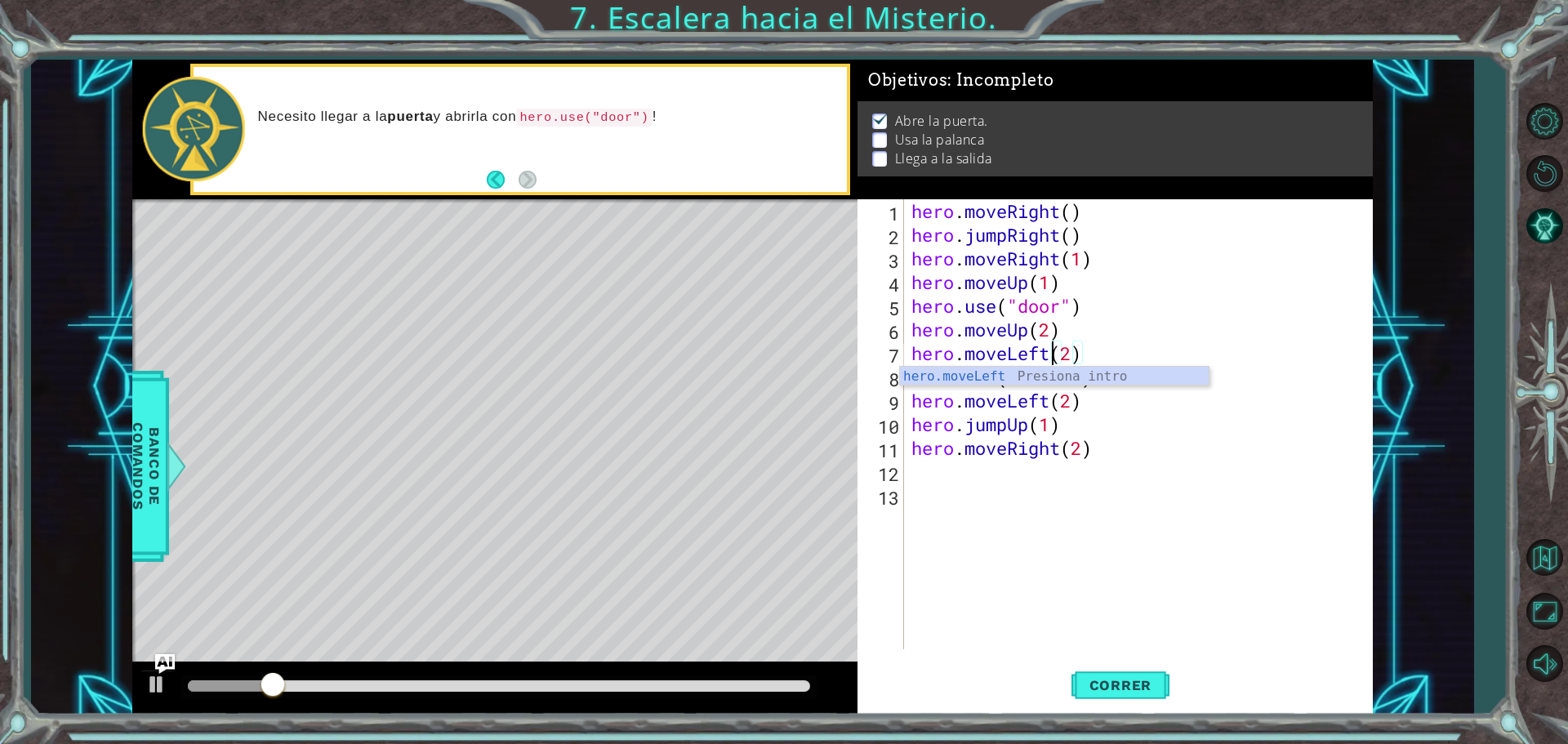
click at [1156, 490] on div "hero . moveRight ( ) hero . jumpRight ( ) hero . moveRight ( 1 ) hero . moveUp …" at bounding box center [1142, 448] width 468 height 498
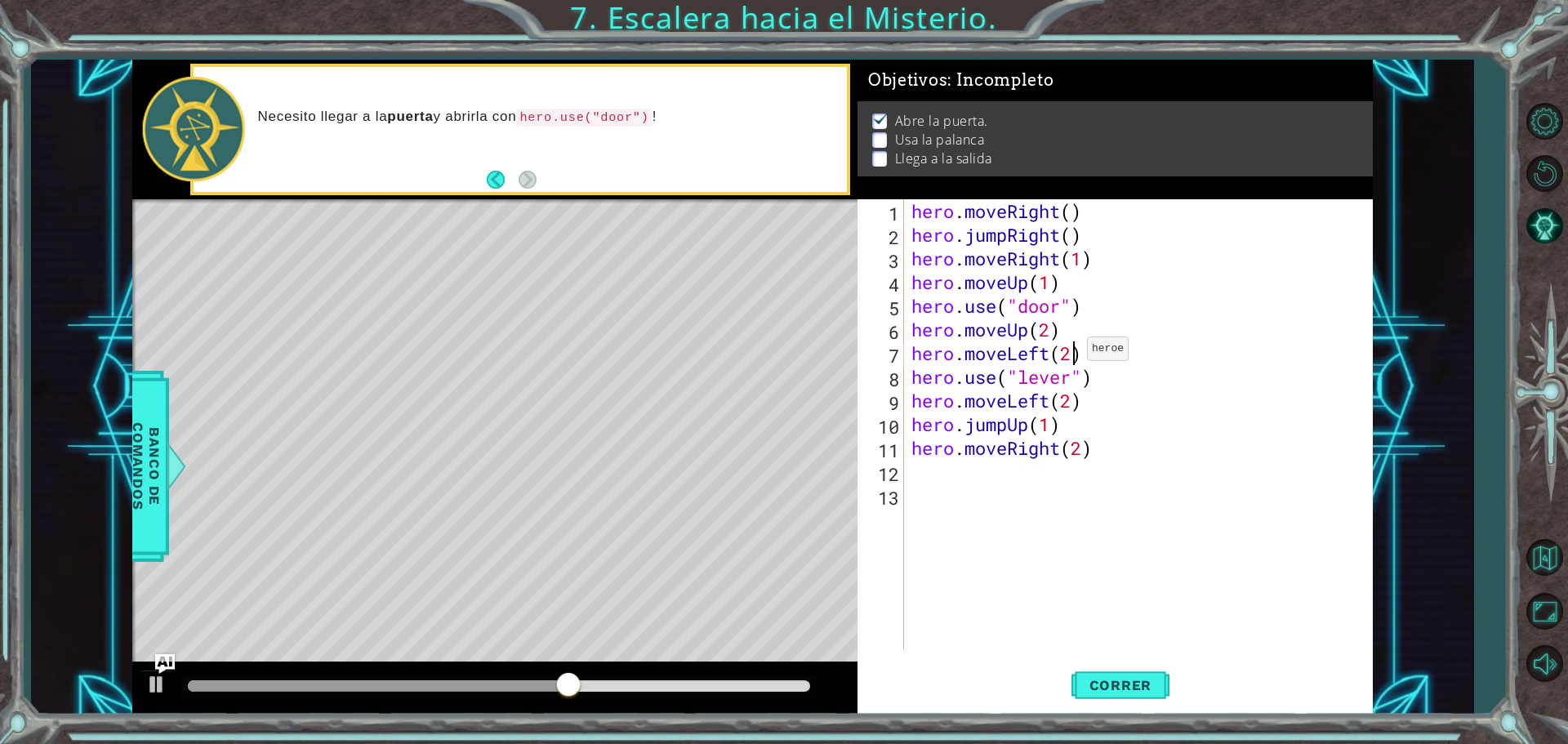
click at [1072, 353] on div "hero . moveRight ( ) hero . jumpRight ( ) hero . moveRight ( 1 ) hero . moveUp …" at bounding box center [1142, 448] width 468 height 498
type textarea "hero.moveLeft(3)"
click at [1173, 502] on div "hero . moveRight ( ) hero . jumpRight ( ) hero . moveRight ( 1 ) hero . moveUp …" at bounding box center [1142, 448] width 468 height 498
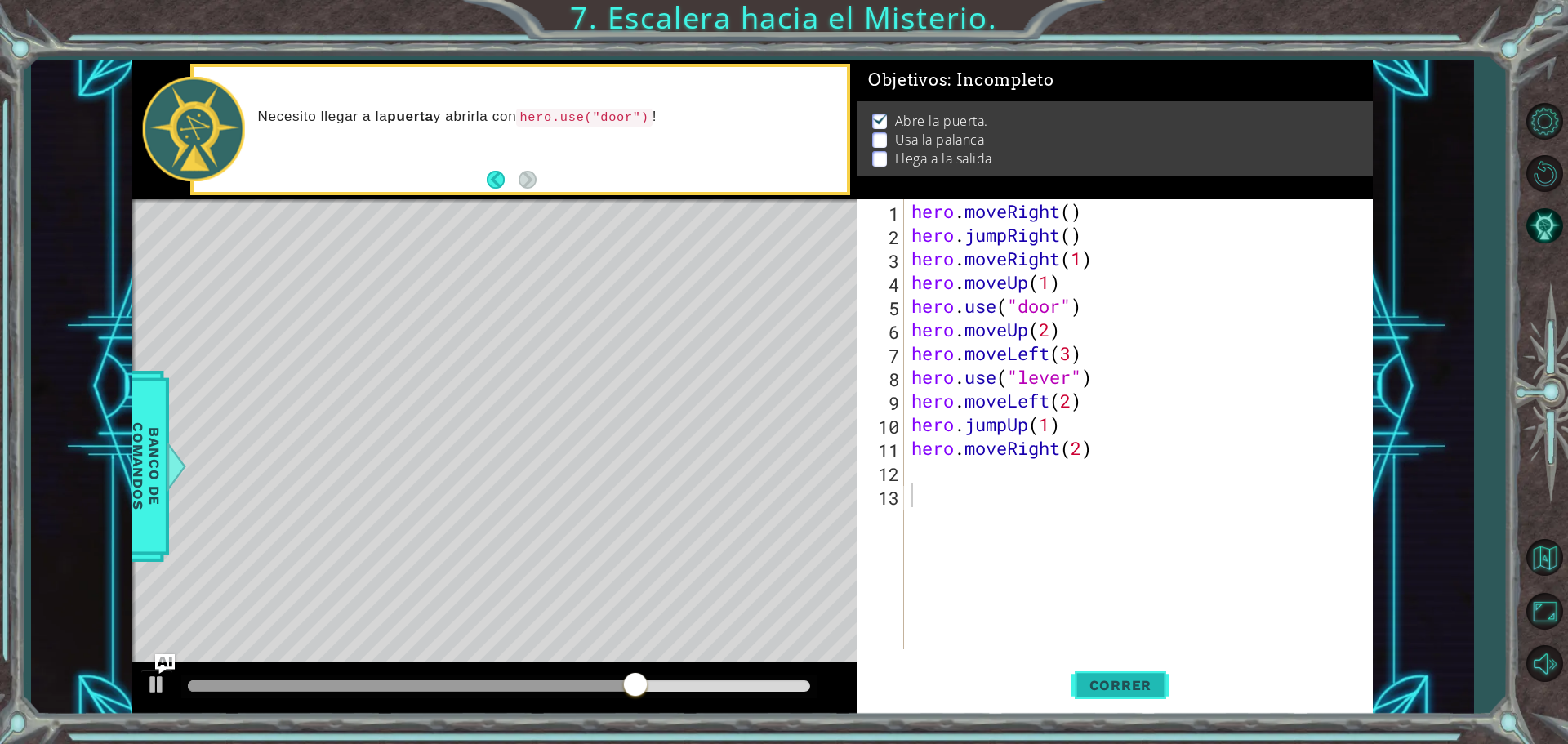
click at [1143, 702] on button "Correr" at bounding box center [1121, 685] width 98 height 52
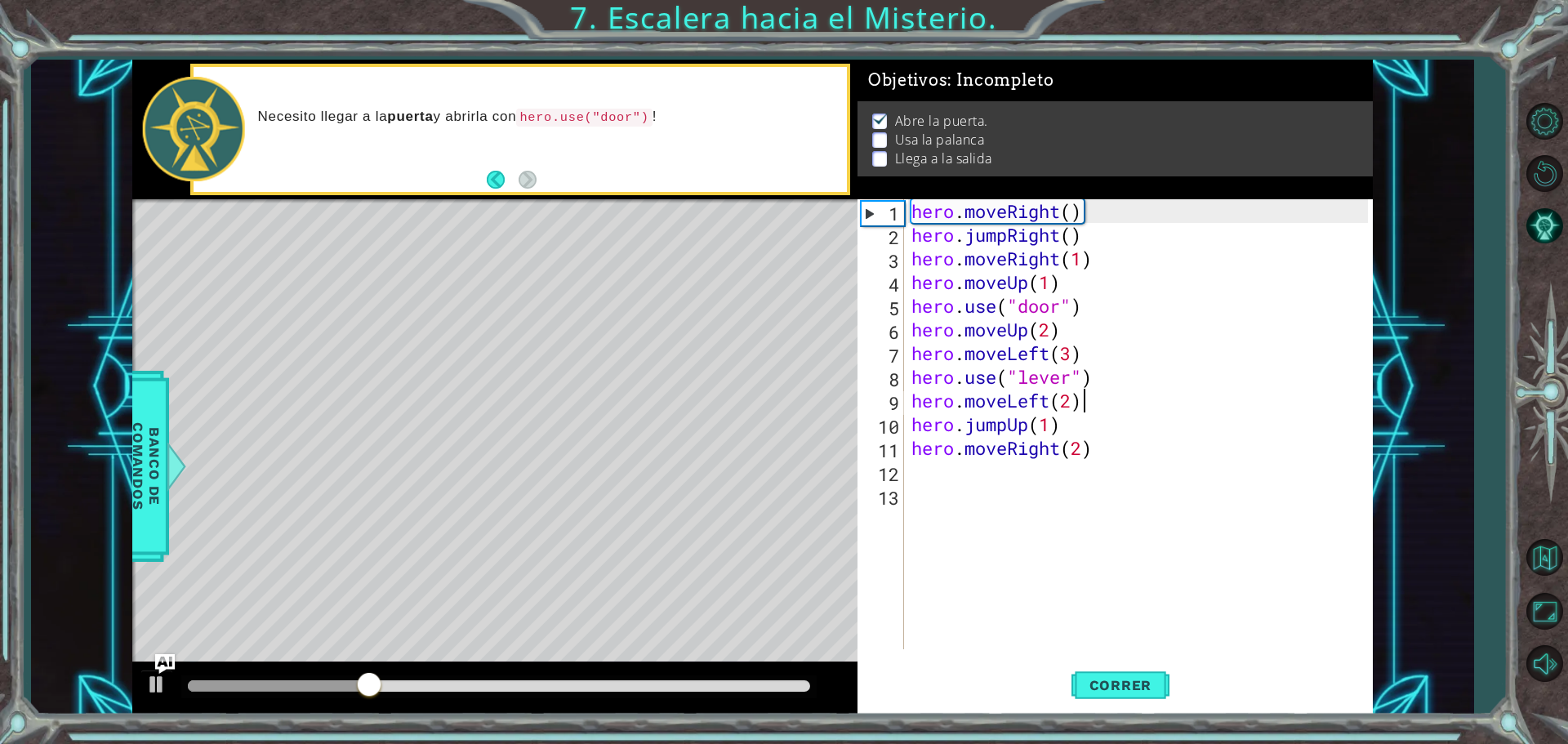
click at [1161, 395] on div "hero . moveRight ( ) hero . jumpRight ( ) hero . moveRight ( 1 ) hero . moveUp …" at bounding box center [1142, 448] width 468 height 498
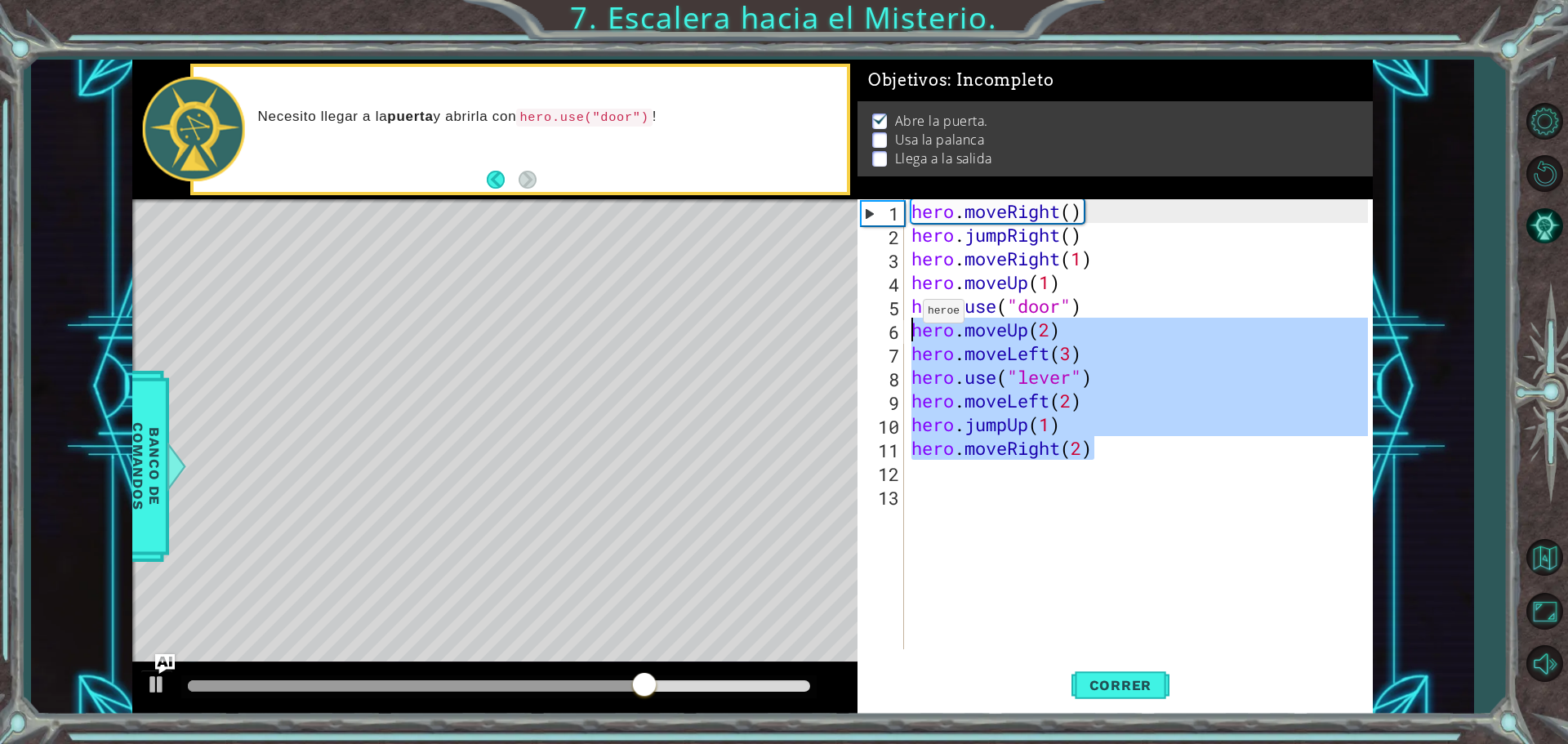
drag, startPoint x: 1106, startPoint y: 453, endPoint x: 906, endPoint y: 338, distance: 230.7
click at [906, 338] on div "hero.moveLeft(2) 1 2 3 4 5 6 7 8 9 10 11 12 13 hero . moveRight ( ) hero . jump…" at bounding box center [1113, 424] width 511 height 450
type textarea "hero.moveUp(2) hero.moveLeft(3)"
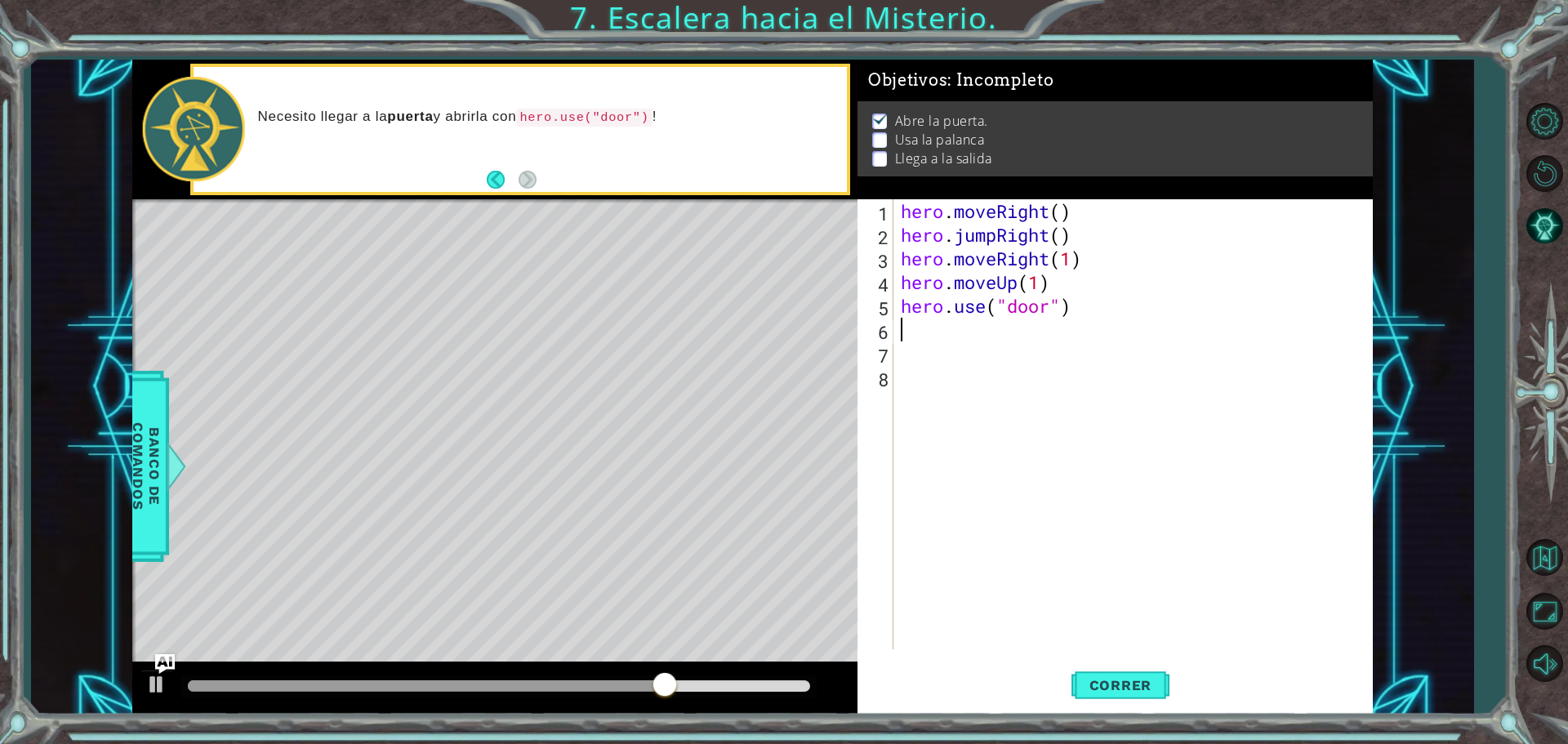
drag, startPoint x: 1032, startPoint y: 448, endPoint x: 1119, endPoint y: 629, distance: 200.8
click at [1033, 452] on div "hero . moveRight ( ) hero . jumpRight ( ) hero . moveRight ( 1 ) hero . moveUp …" at bounding box center [1137, 448] width 478 height 498
drag, startPoint x: 1137, startPoint y: 691, endPoint x: 1142, endPoint y: 702, distance: 12.1
click at [1138, 693] on button "Correr" at bounding box center [1121, 685] width 98 height 52
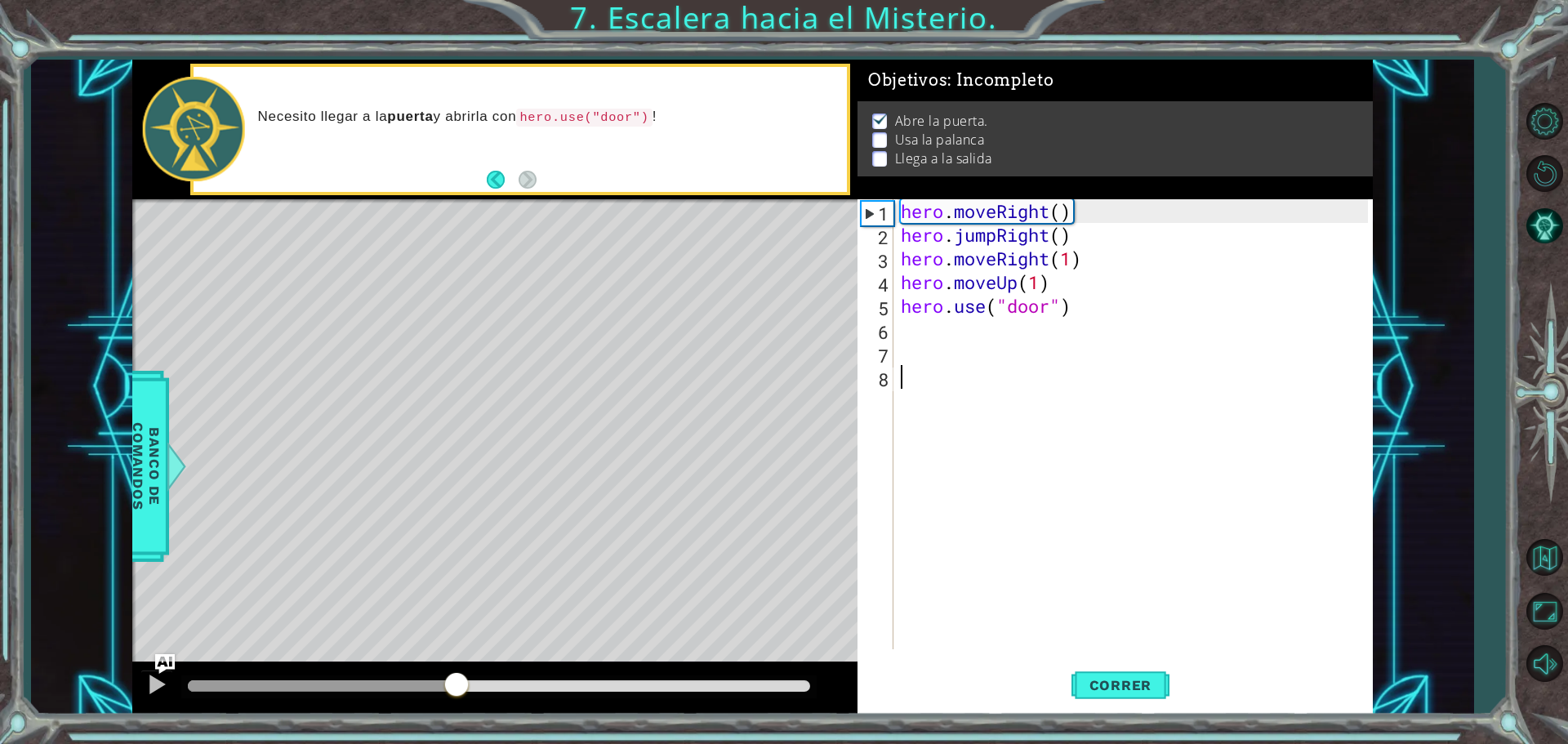
drag, startPoint x: 338, startPoint y: 685, endPoint x: 455, endPoint y: 686, distance: 117.0
click at [455, 686] on div at bounding box center [499, 686] width 622 height 11
click at [936, 325] on div "hero . moveRight ( ) hero . jumpRight ( ) hero . moveRight ( 1 ) hero . moveUp …" at bounding box center [1137, 448] width 478 height 498
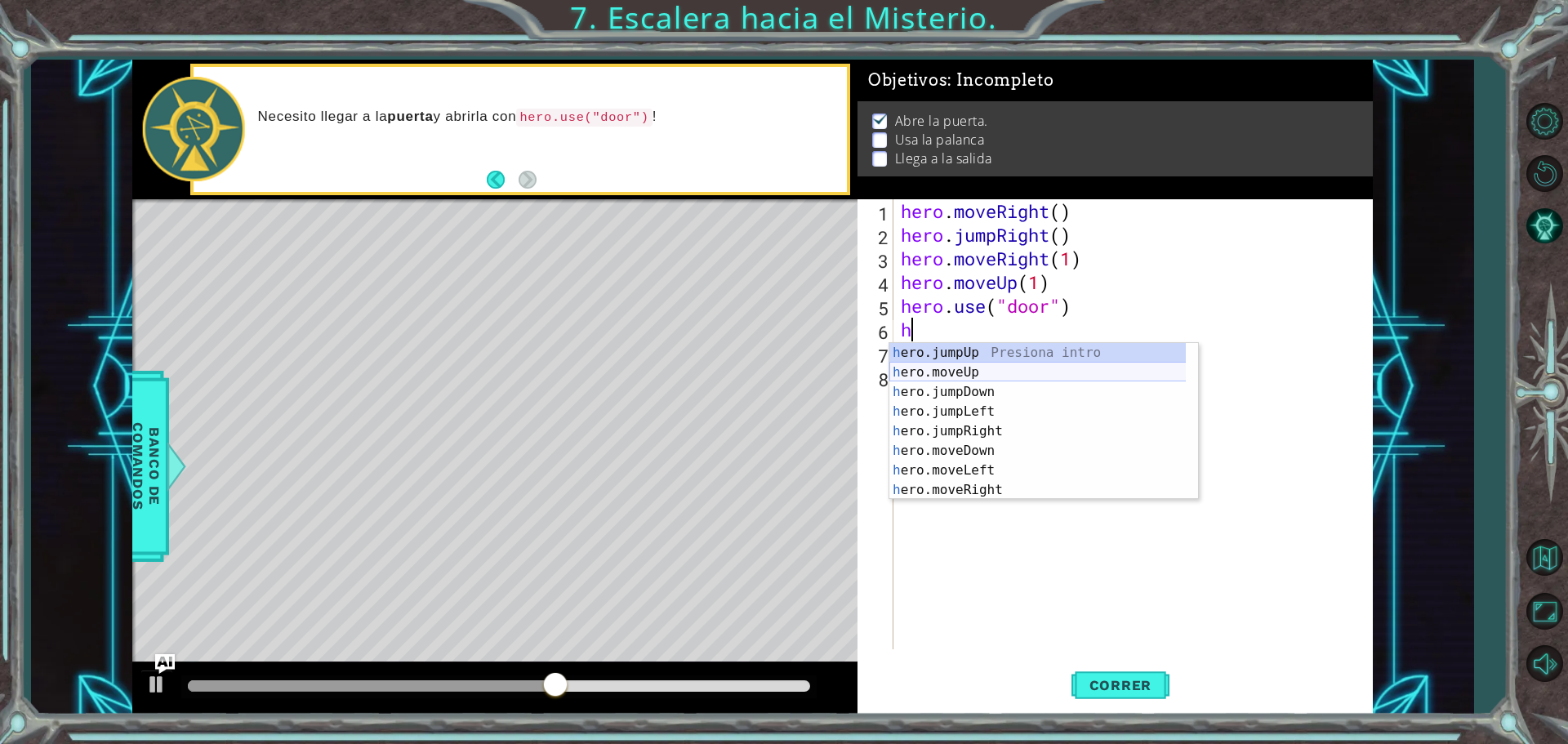
click at [964, 372] on div "h ero.jumpUp Presiona intro h ero.moveUp Presiona intro h ero.jumpDown Presiona…" at bounding box center [1043, 441] width 309 height 196
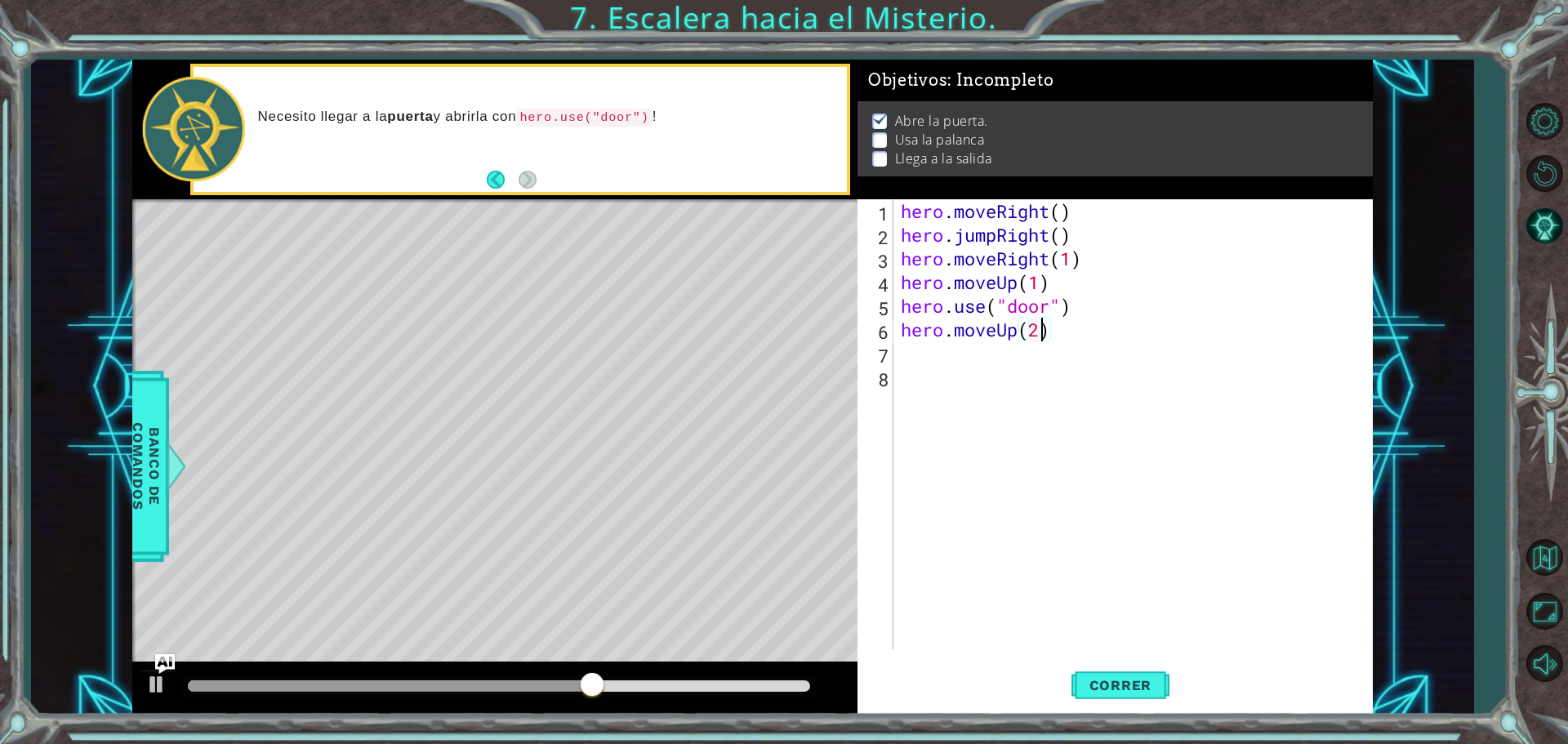
scroll to position [0, 6]
type textarea "hero.moveUp(2)"
click at [1120, 690] on span "Correr" at bounding box center [1121, 686] width 96 height 17
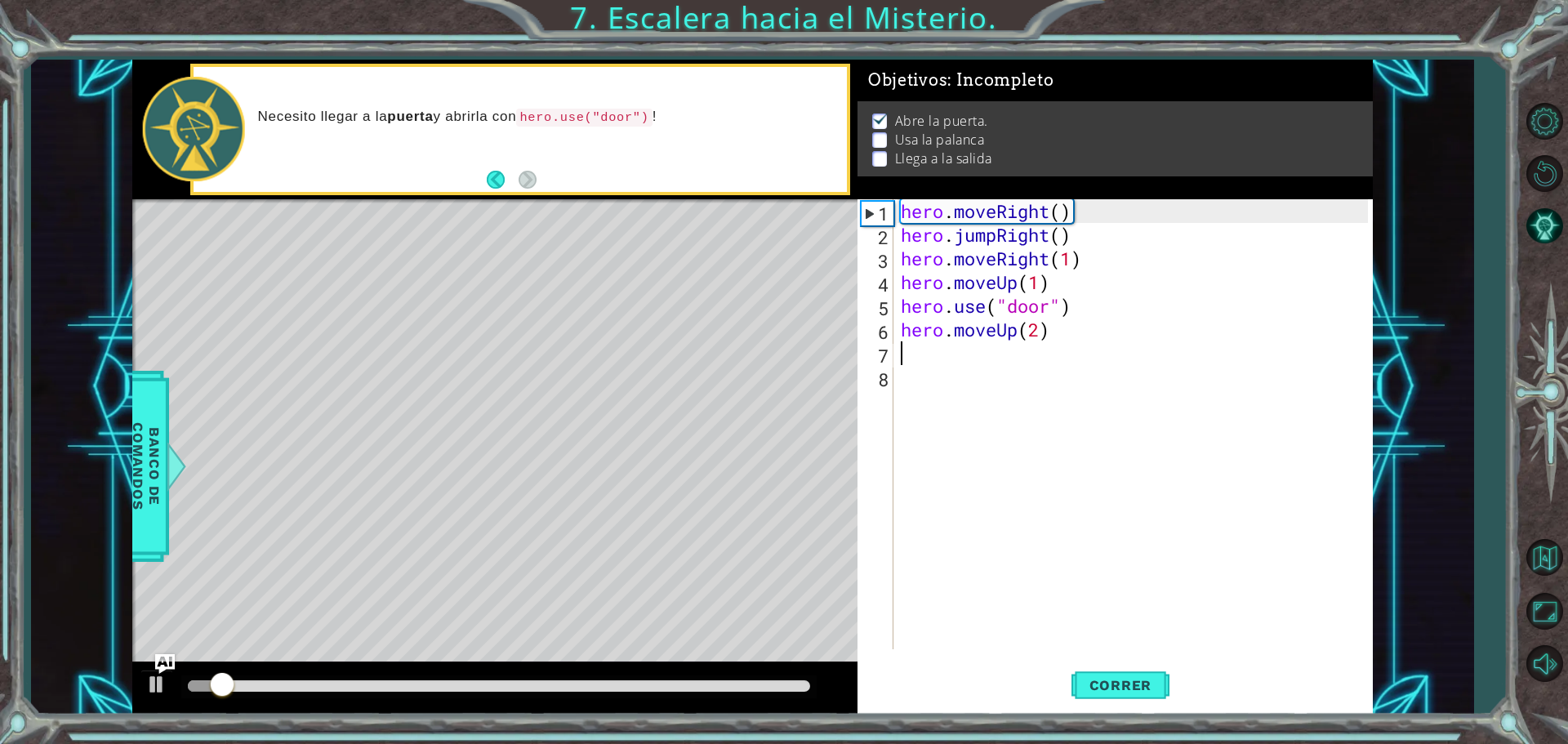
click at [930, 348] on div "hero . moveRight ( ) hero . jumpRight ( ) hero . moveRight ( 1 ) hero . moveUp …" at bounding box center [1137, 448] width 478 height 498
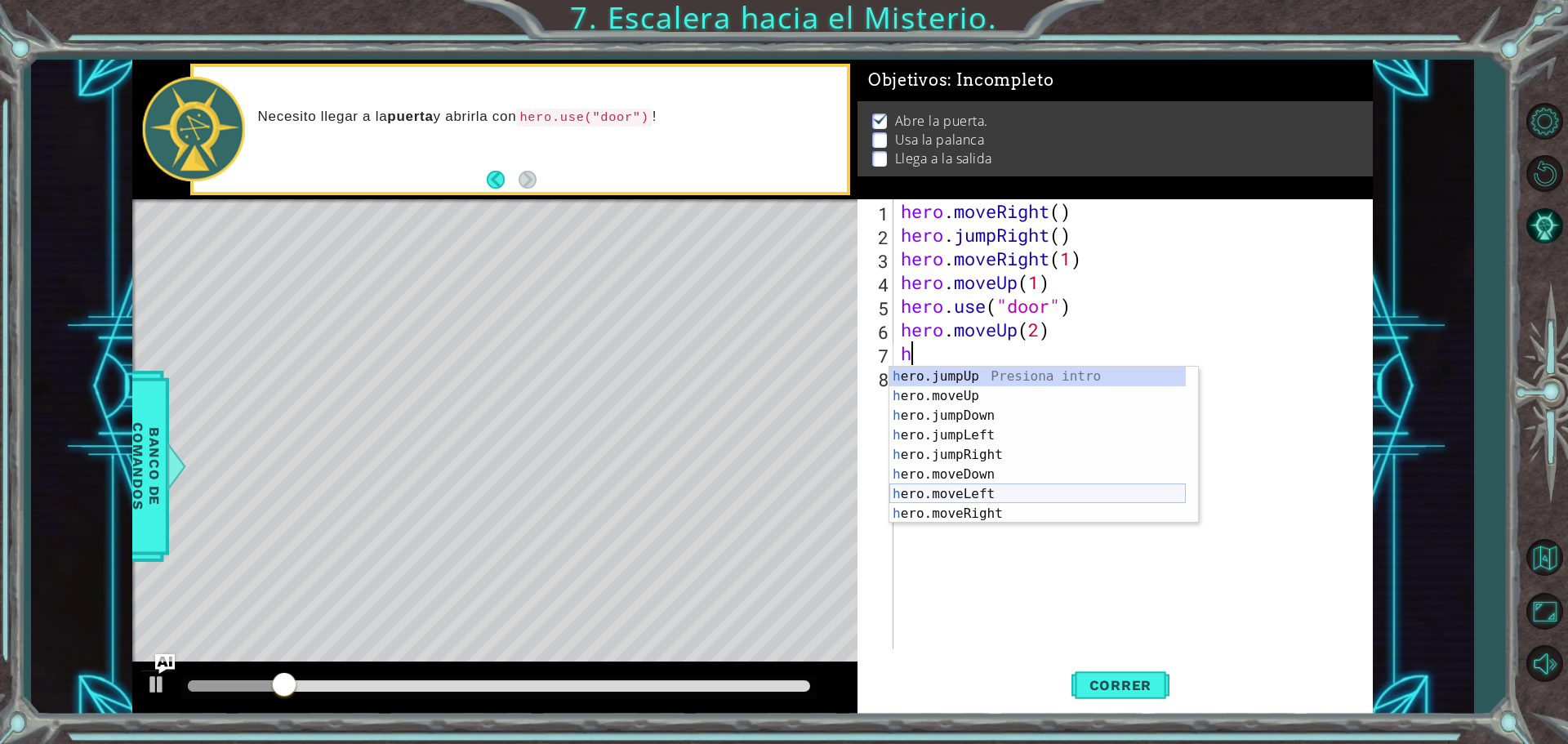
click at [989, 491] on div "h ero.jumpUp Presiona intro h ero.moveUp Presiona intro h ero.jumpDown Presiona…" at bounding box center [1038, 465] width 297 height 196
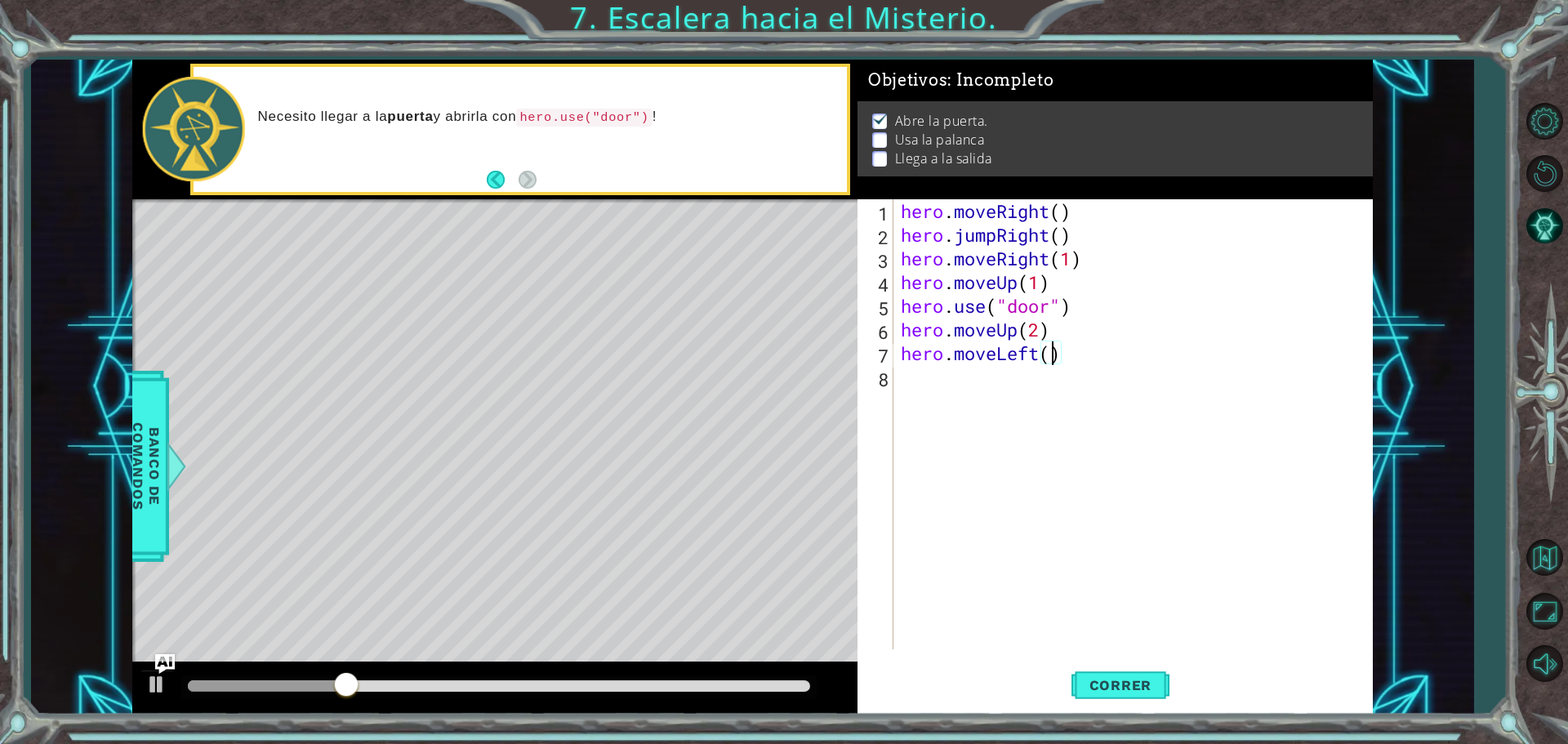
type textarea "hero.moveLeft(2)"
click at [942, 396] on div "hero . moveRight ( ) hero . jumpRight ( ) hero . moveRight ( 1 ) hero . moveUp …" at bounding box center [1137, 448] width 478 height 498
click at [1114, 702] on button "Correr" at bounding box center [1121, 685] width 98 height 52
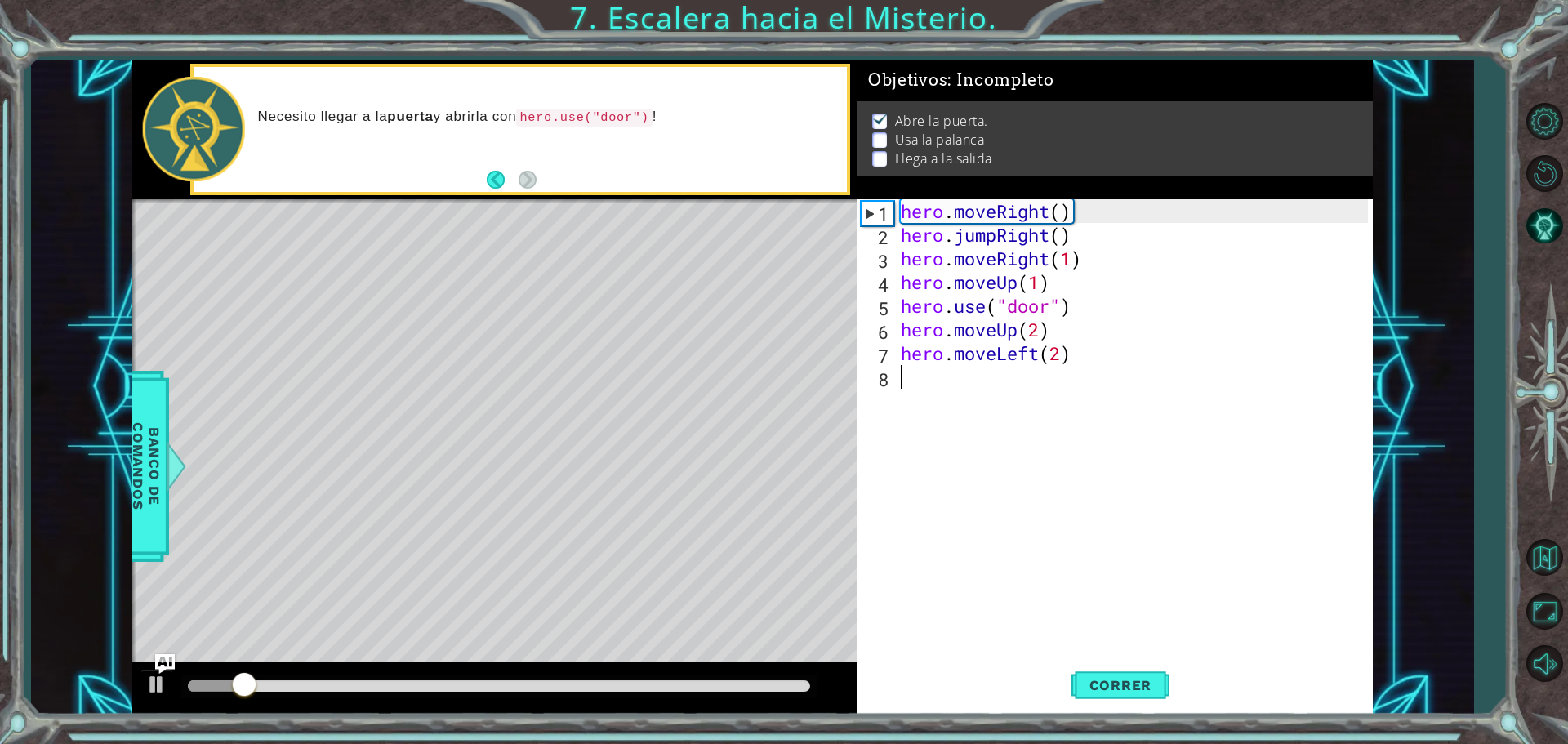
click at [949, 381] on div "hero . moveRight ( ) hero . jumpRight ( ) hero . moveRight ( 1 ) hero . moveUp …" at bounding box center [1137, 448] width 478 height 498
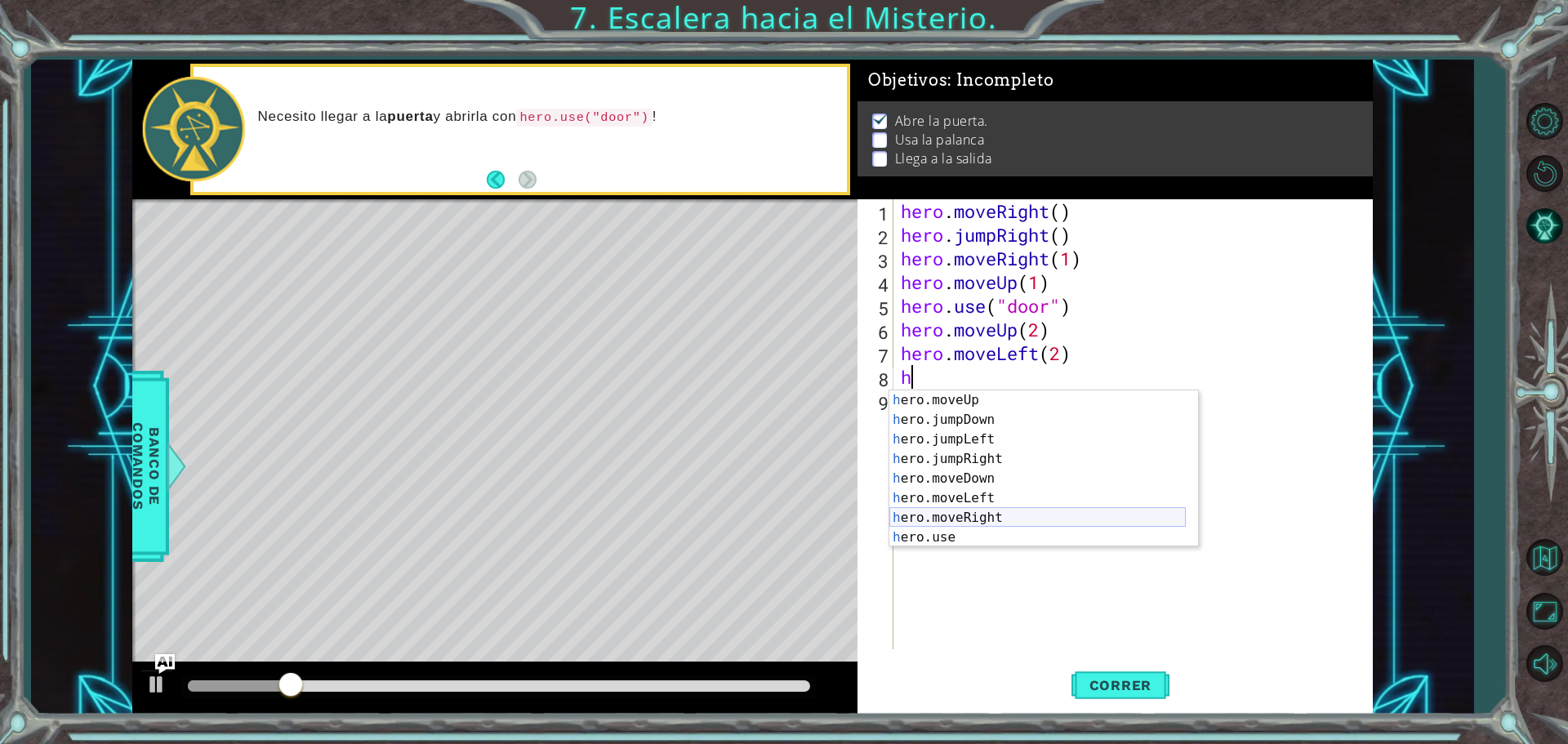
scroll to position [19, 0]
click at [963, 531] on div "h ero.moveUp Presiona intro h ero.jumpDown Presiona intro h ero.jumpLeft Presio…" at bounding box center [1038, 489] width 297 height 196
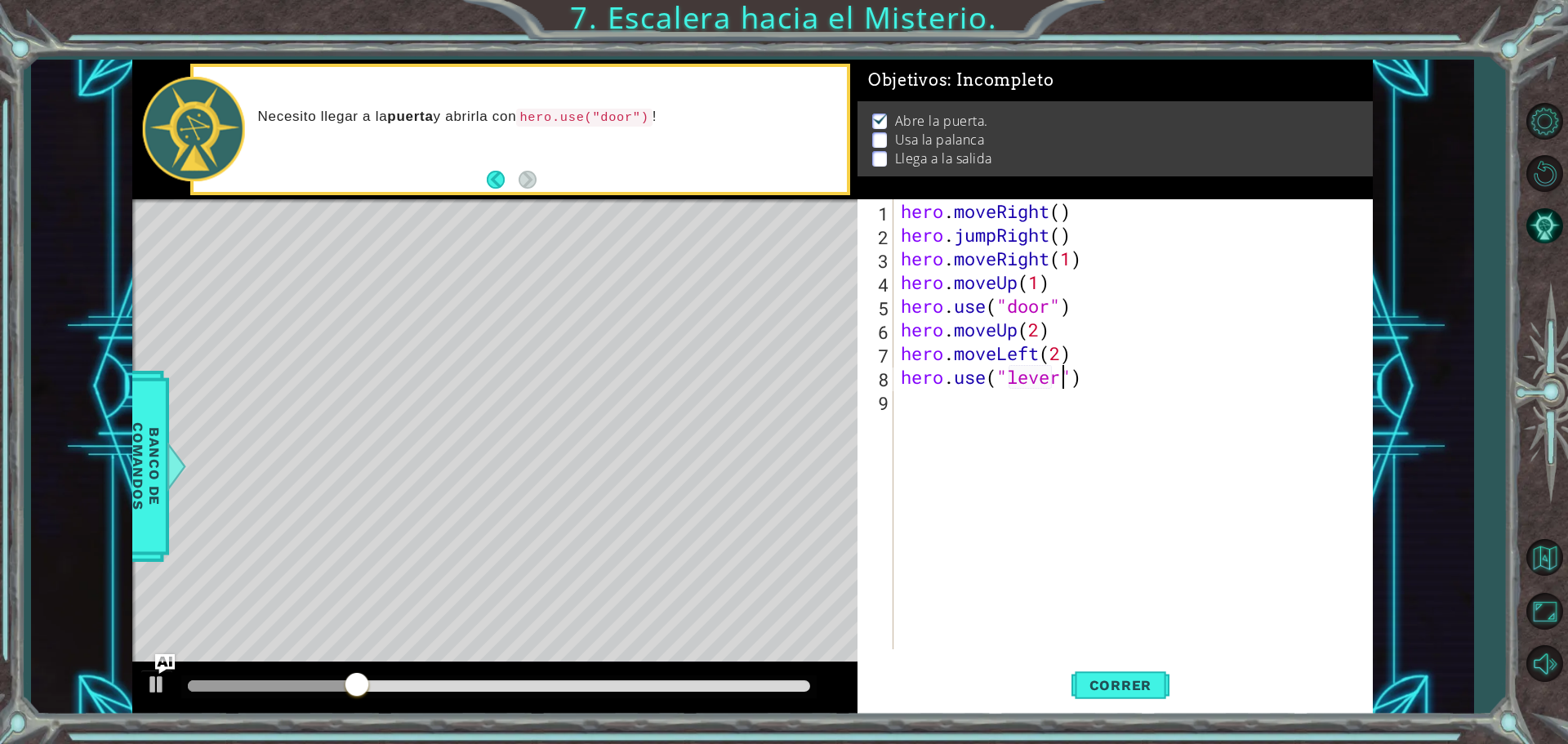
scroll to position [0, 7]
click at [1150, 690] on span "Correr" at bounding box center [1121, 686] width 96 height 17
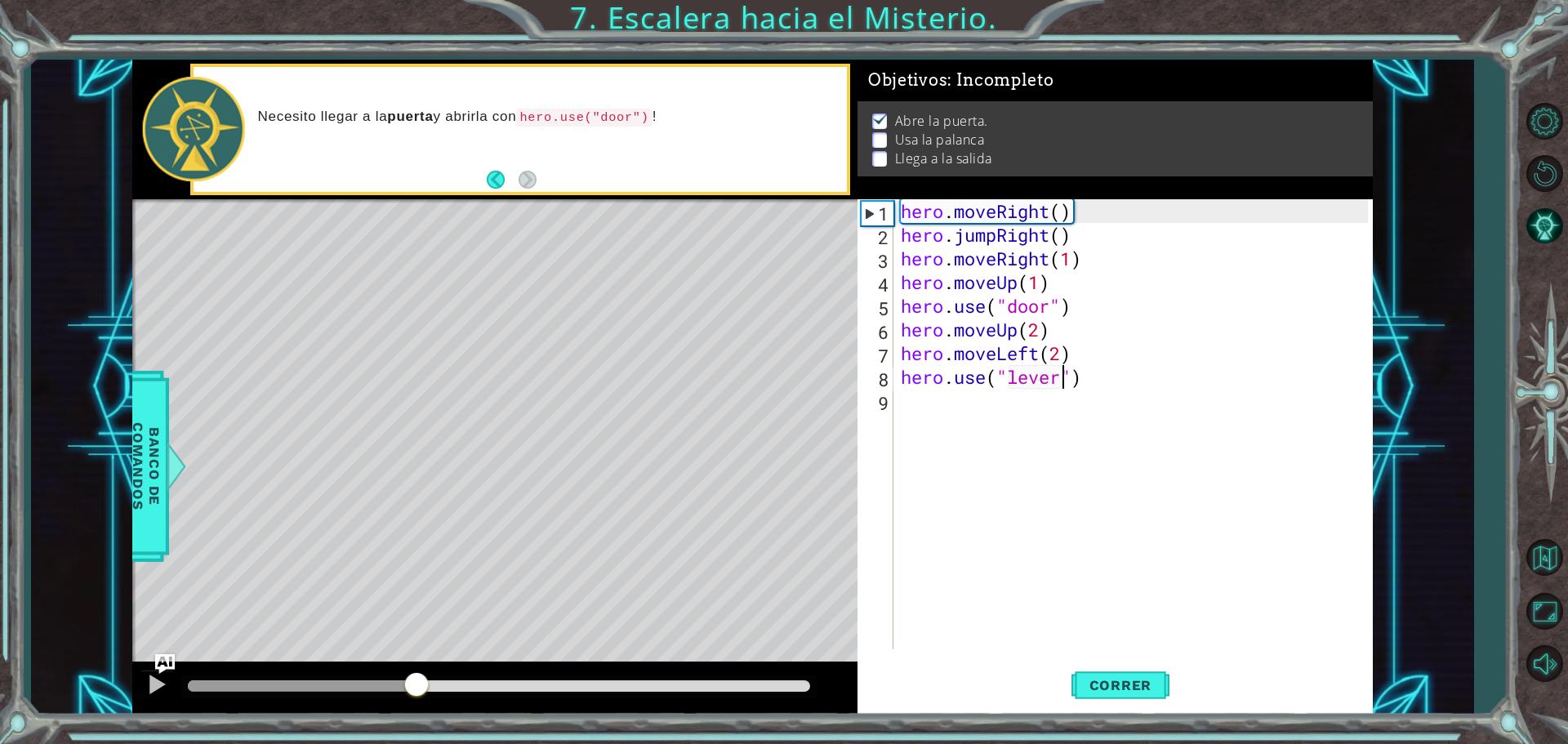
drag, startPoint x: 407, startPoint y: 685, endPoint x: 441, endPoint y: 667, distance: 38.5
click at [427, 680] on div at bounding box center [499, 686] width 622 height 11
click at [1055, 355] on div "hero . moveRight ( ) hero . jumpRight ( ) hero . moveRight ( 1 ) hero . moveUp …" at bounding box center [1137, 448] width 478 height 498
click at [1063, 354] on div "hero . moveRight ( ) hero . jumpRight ( ) hero . moveRight ( 1 ) hero . moveUp …" at bounding box center [1137, 448] width 478 height 498
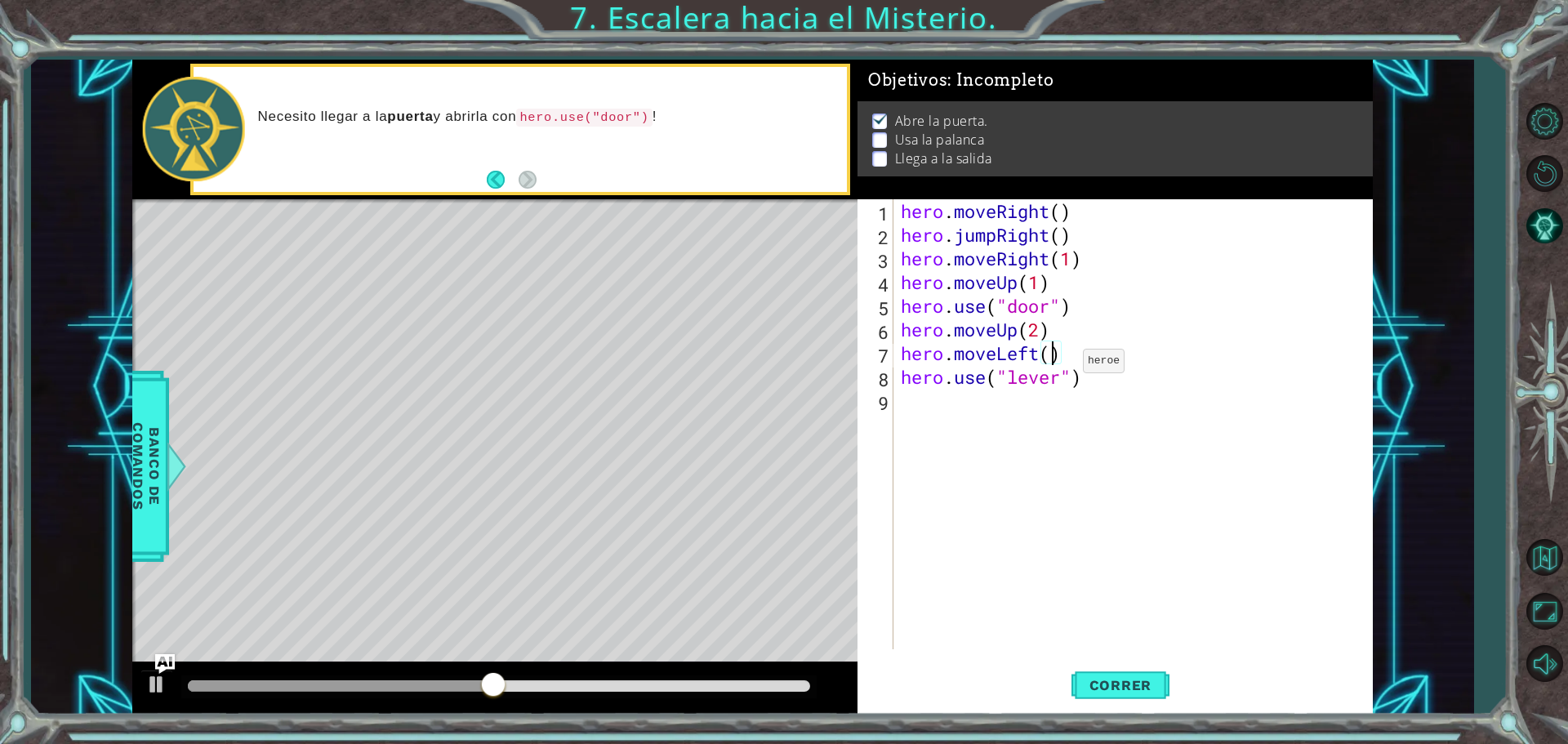
type textarea "hero.moveLeft(1)"
click at [1030, 451] on div "hero . moveRight ( ) hero . jumpRight ( ) hero . moveRight ( 1 ) hero . moveUp …" at bounding box center [1137, 448] width 478 height 498
click at [1128, 688] on span "Correr" at bounding box center [1121, 686] width 96 height 17
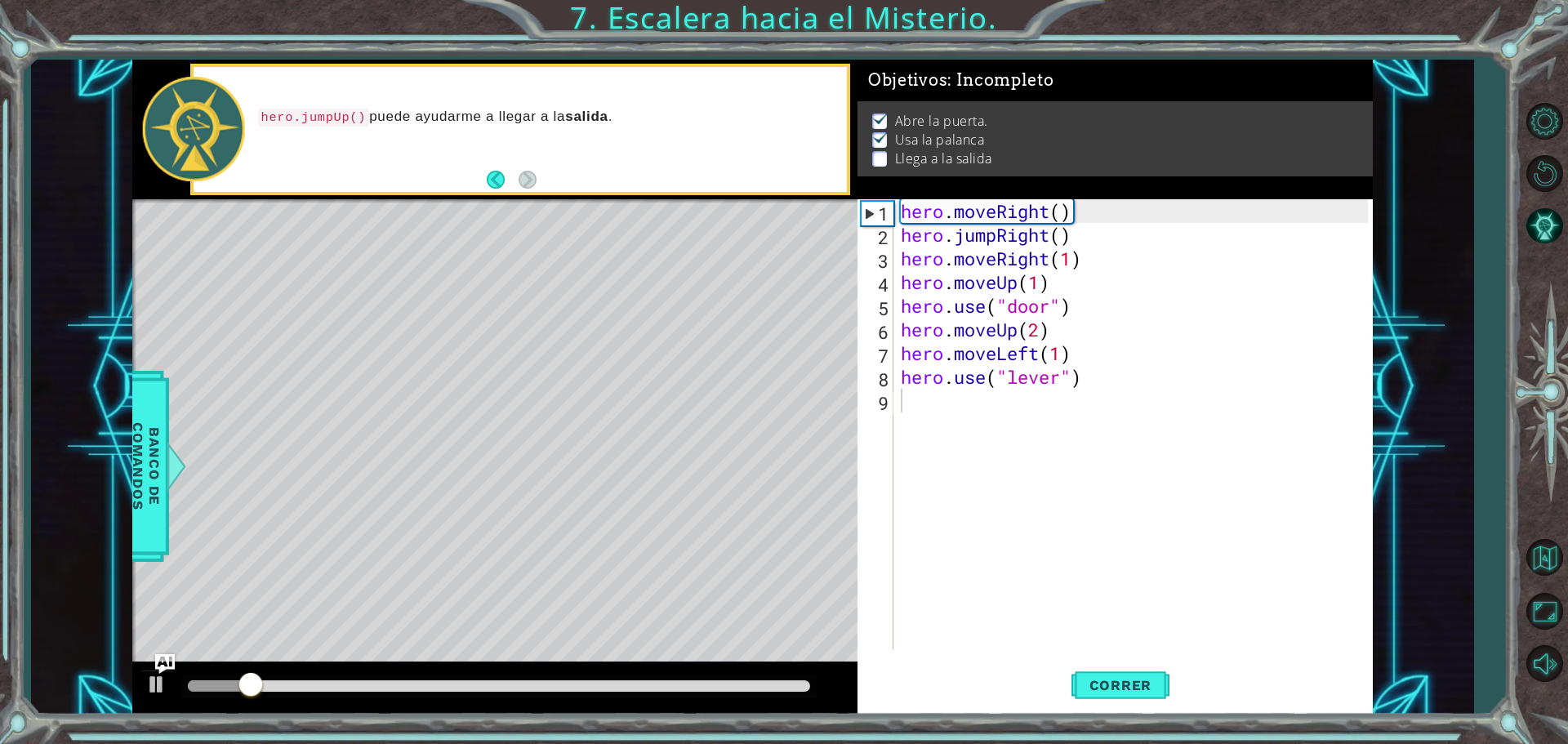
click at [501, 661] on div "methods hero moveDown(steps) moveUp(steps) moveLeft(steps) moveRight(steps) use…" at bounding box center [753, 387] width 1241 height 655
drag, startPoint x: 403, startPoint y: 685, endPoint x: 442, endPoint y: 676, distance: 40.0
click at [442, 680] on div at bounding box center [499, 686] width 622 height 11
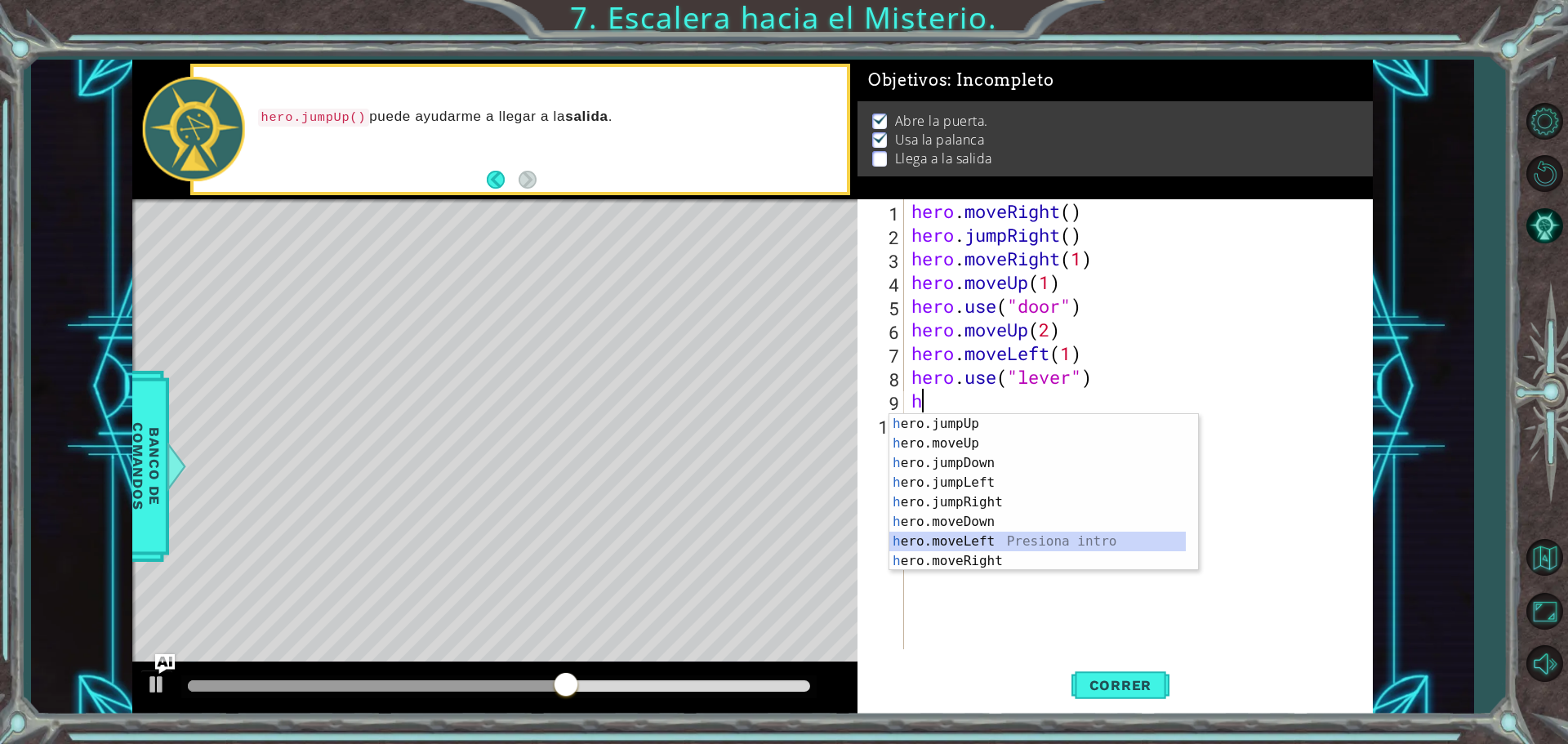
click at [993, 541] on div "h ero.jumpUp Presiona intro h ero.moveUp Presiona intro h ero.jumpDown Presiona…" at bounding box center [1038, 512] width 297 height 196
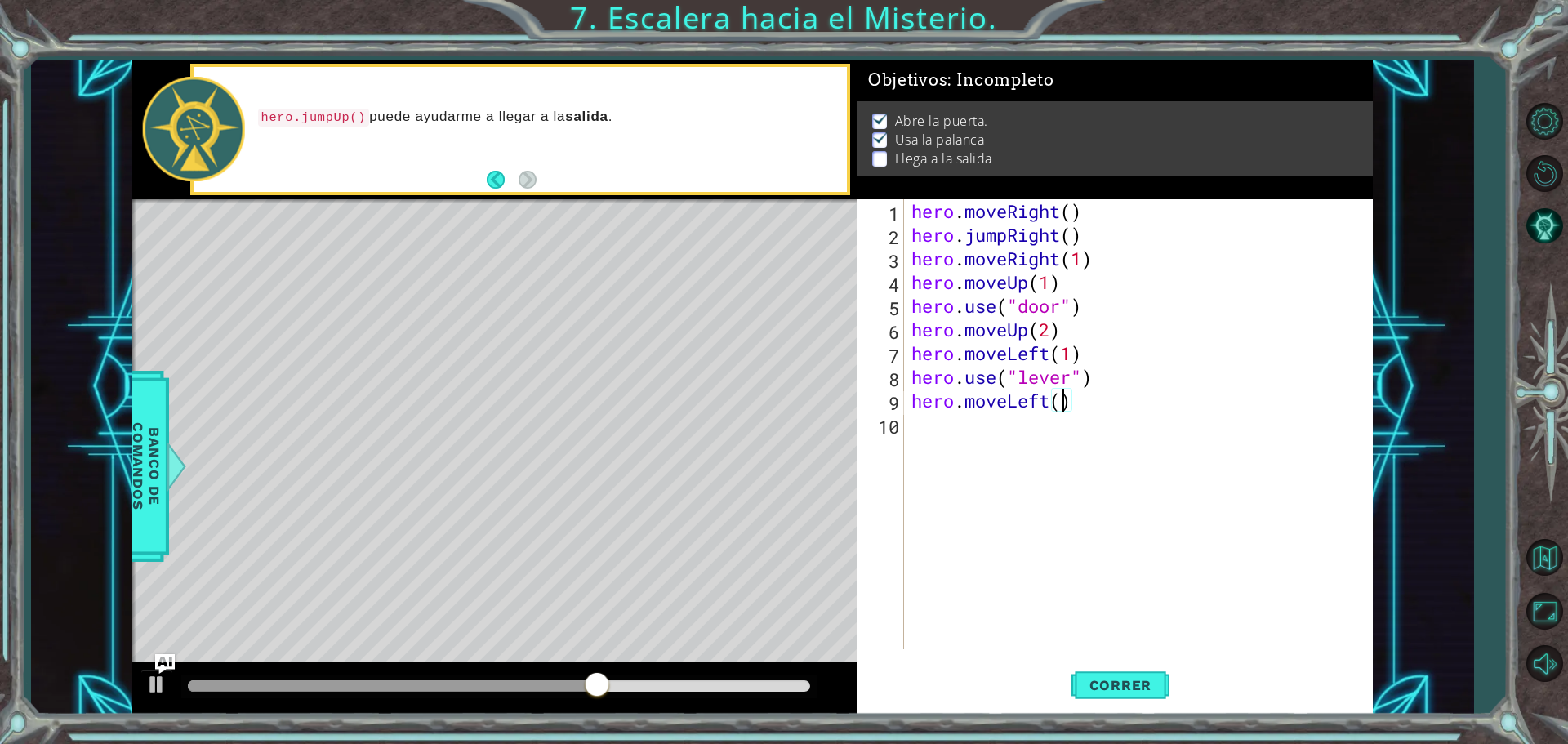
type textarea "hero.moveLeft(2)"
click at [914, 425] on div "hero . moveRight ( ) hero . jumpRight ( ) hero . moveRight ( 1 ) hero . moveUp …" at bounding box center [1142, 448] width 468 height 498
type textarea "h"
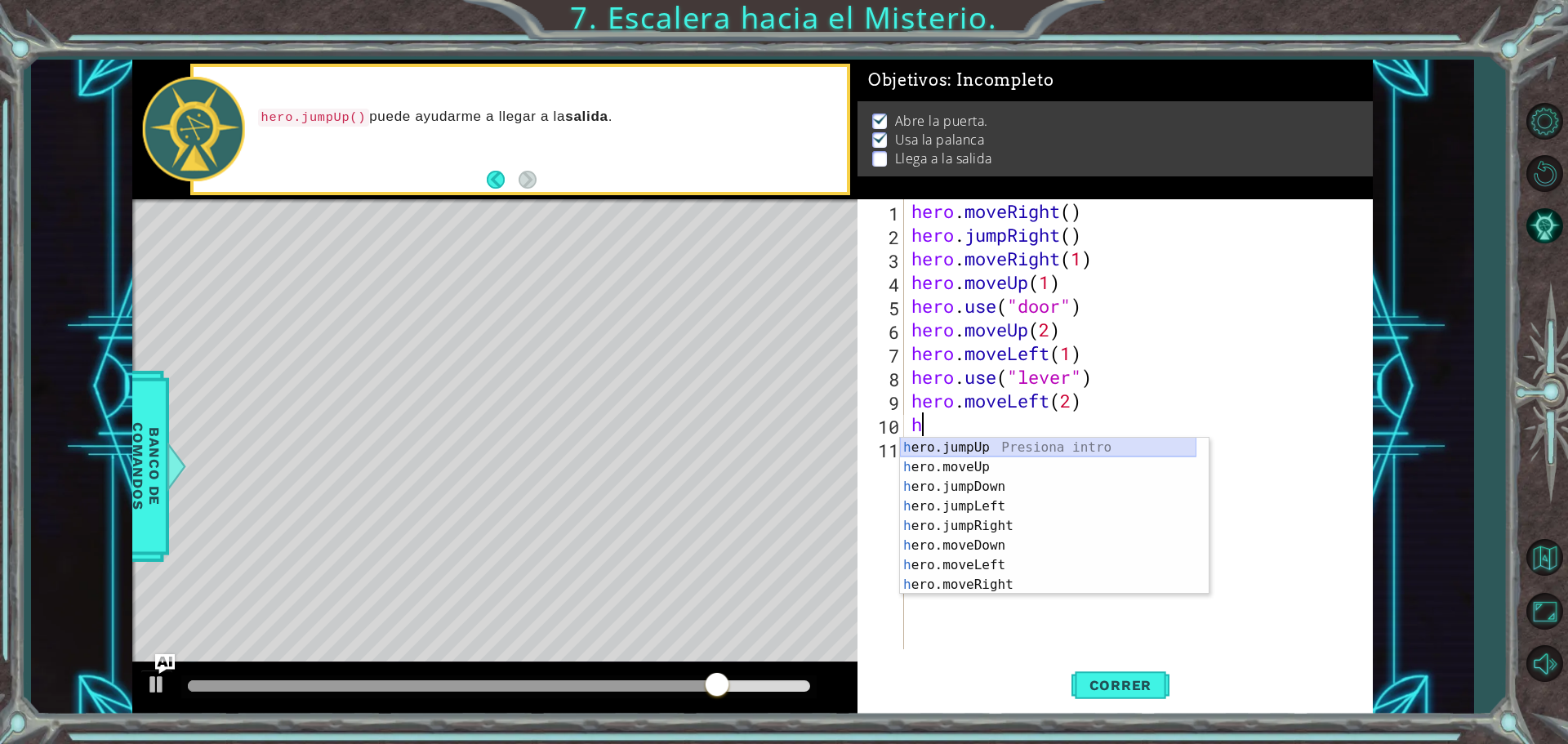
click at [961, 450] on div "h ero.jumpUp Presiona intro h ero.moveUp Presiona intro h ero.jumpDown Presiona…" at bounding box center [1048, 536] width 297 height 196
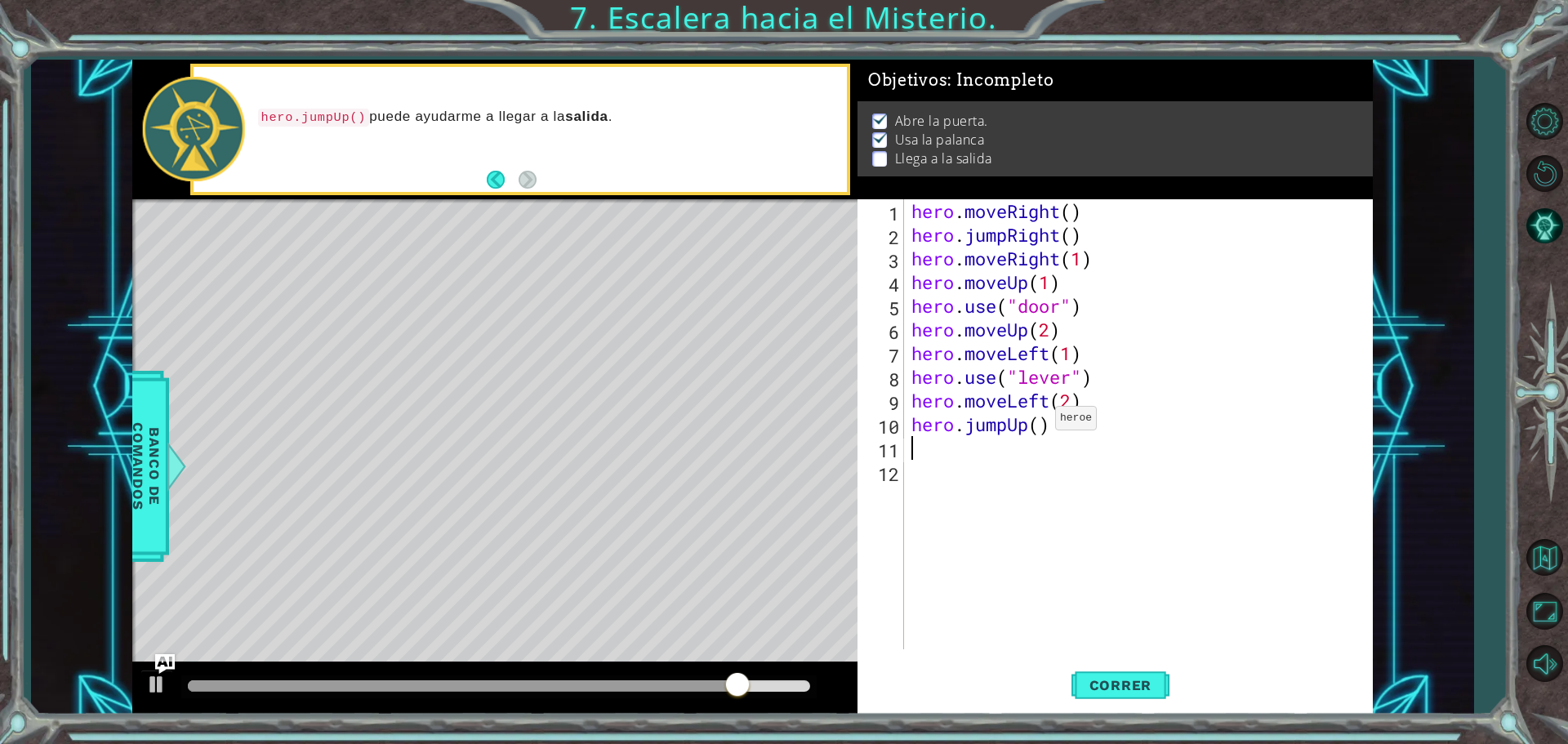
click at [1041, 422] on div "hero . moveRight ( ) hero . jumpRight ( ) hero . moveRight ( 1 ) hero . moveUp …" at bounding box center [1142, 448] width 468 height 498
type textarea "hero.jumpUp(1)"
click at [980, 455] on div "hero . moveRight ( ) hero . jumpRight ( ) hero . moveRight ( 1 ) hero . moveUp …" at bounding box center [1142, 448] width 468 height 498
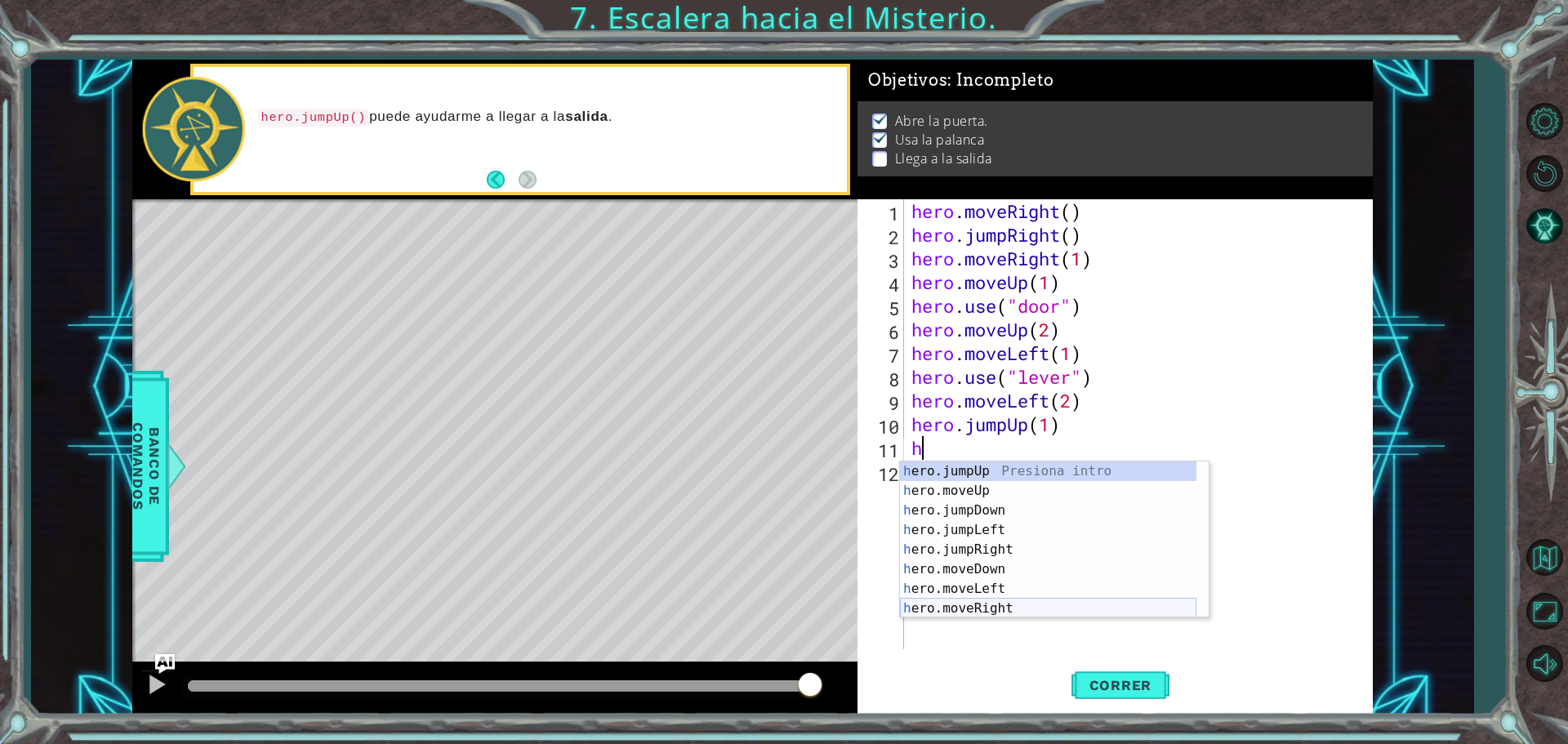
click at [1017, 612] on div "h ero.jumpUp Presiona intro h ero.moveUp Presiona intro h ero.jumpDown Presiona…" at bounding box center [1048, 560] width 297 height 196
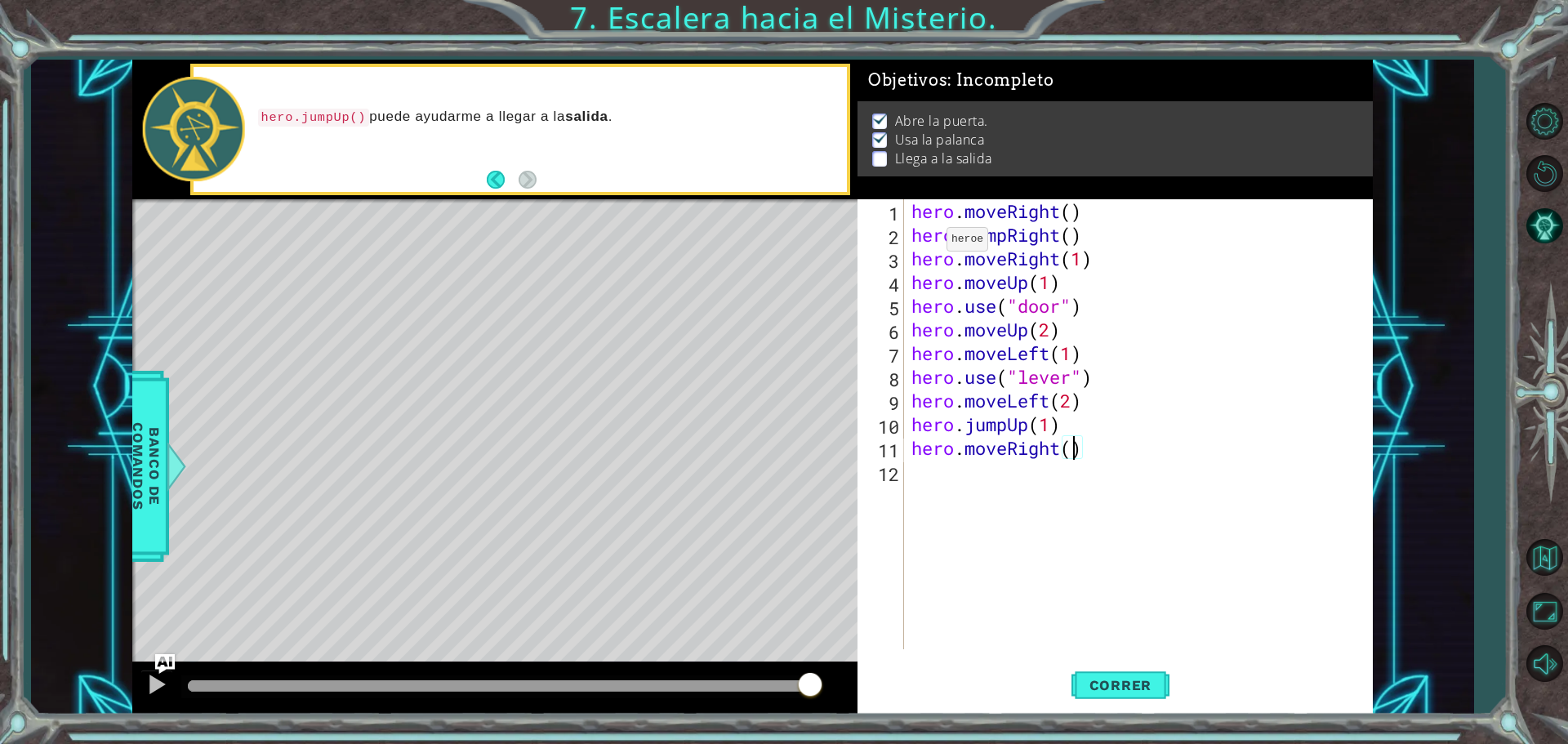
type textarea "hero.moveRight(2)"
click at [1103, 514] on div "hero . moveRight ( ) hero . jumpRight ( ) hero . moveRight ( 1 ) hero . moveUp …" at bounding box center [1142, 448] width 468 height 498
click at [1098, 657] on div "1 2 3 4 5 6 7 8 9 10 11 12 hero . moveRight ( ) hero . jumpRight ( ) hero . mov…" at bounding box center [1114, 456] width 515 height 515
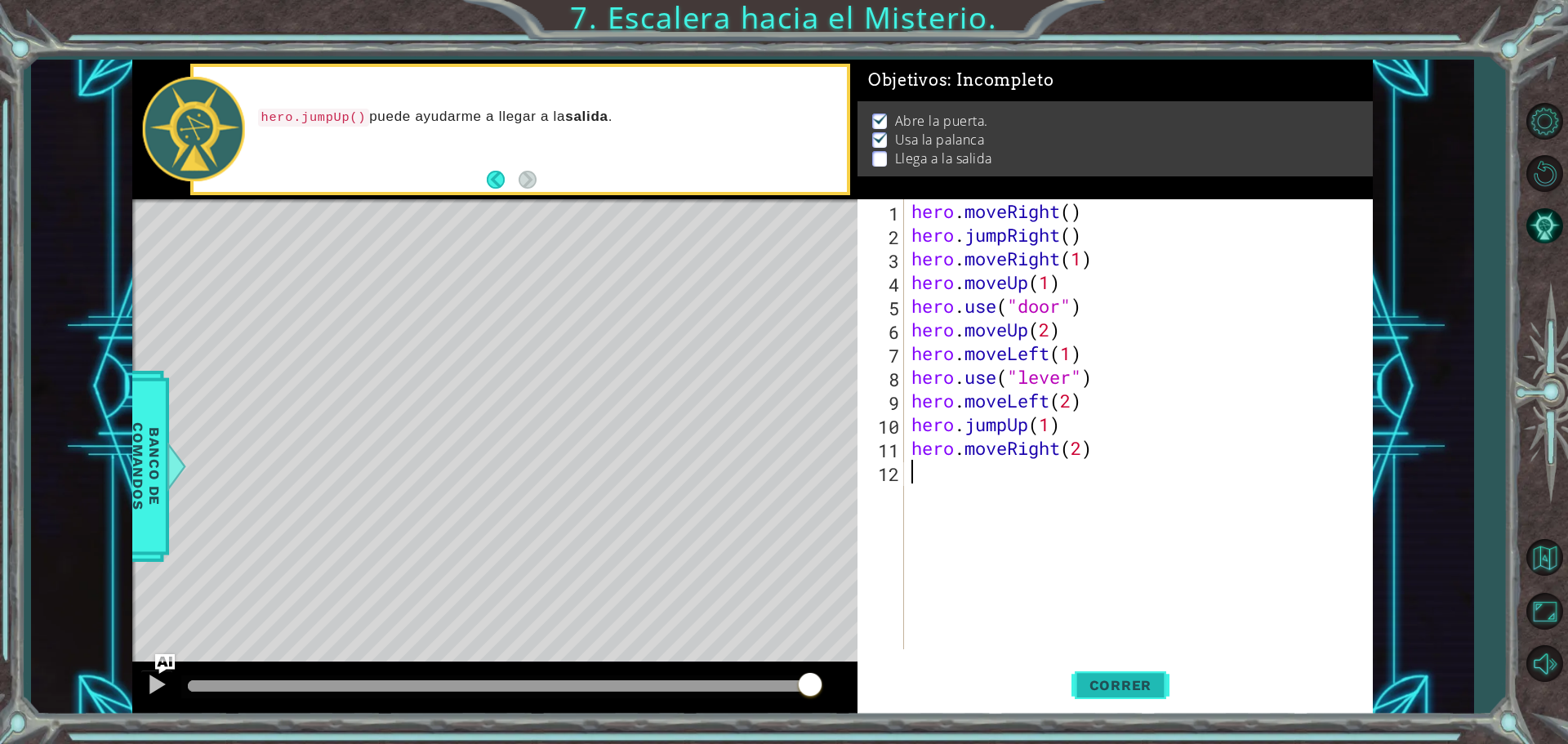
click at [1106, 678] on span "Correr" at bounding box center [1121, 686] width 96 height 17
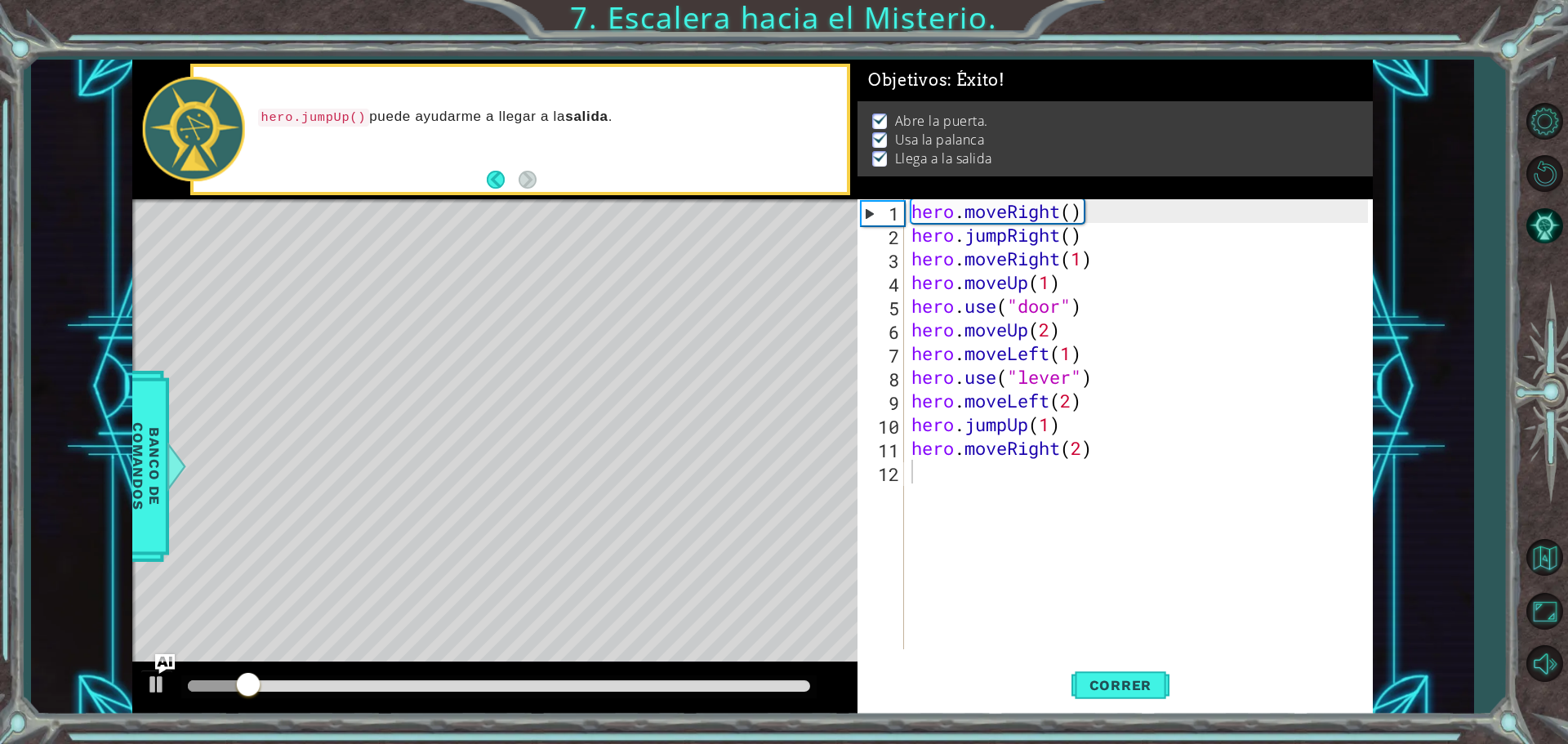
drag, startPoint x: 440, startPoint y: 697, endPoint x: 484, endPoint y: 698, distance: 44.0
click at [484, 698] on div at bounding box center [499, 687] width 635 height 23
drag, startPoint x: 468, startPoint y: 689, endPoint x: 699, endPoint y: 715, distance: 232.5
click at [698, 715] on div "1 ההההההההההההההההההההההההההההההההההההההההההההההההההההההההההההההההההההההההההההה…" at bounding box center [784, 372] width 1568 height 744
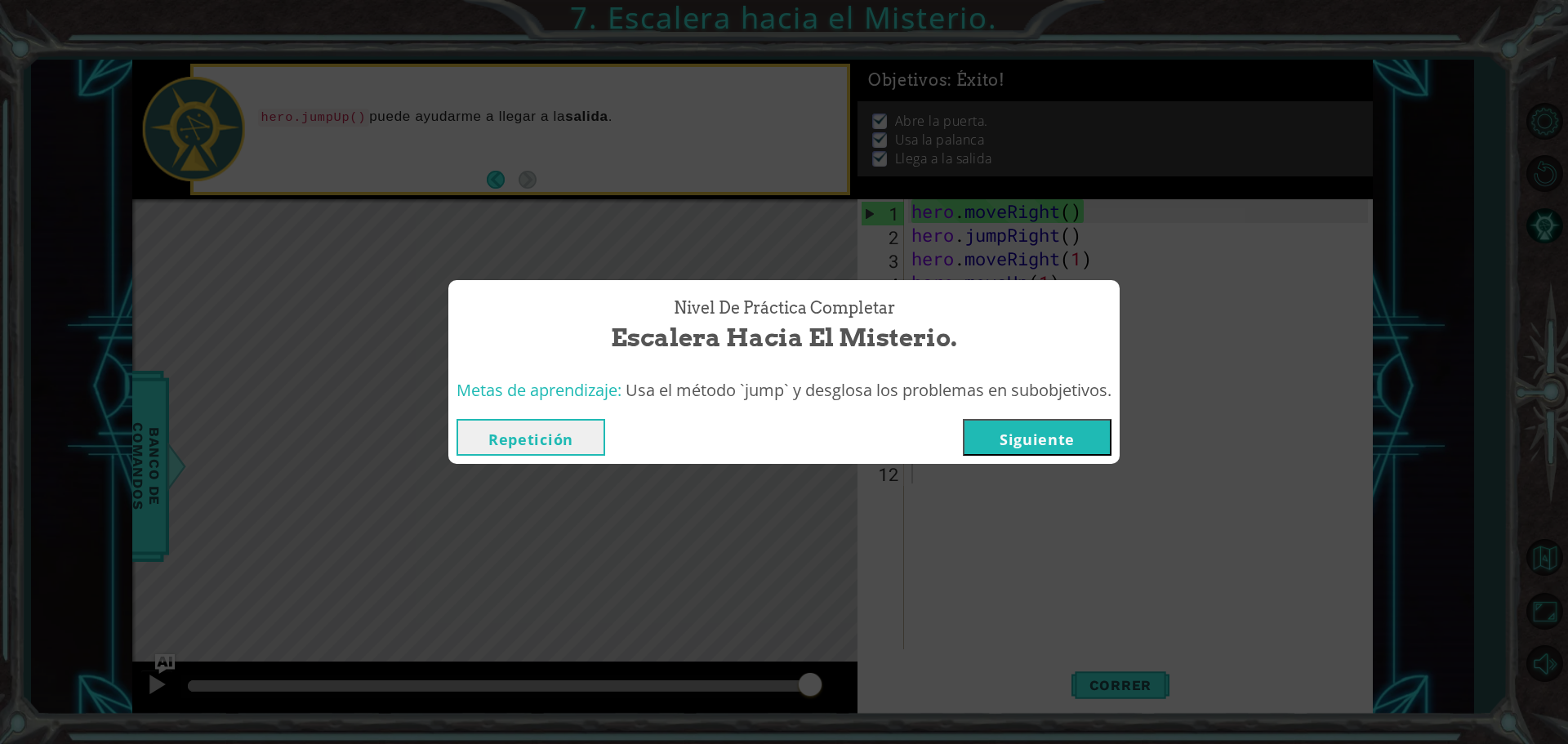
drag, startPoint x: 977, startPoint y: 431, endPoint x: 966, endPoint y: 430, distance: 11.0
click at [966, 430] on button "Siguiente" at bounding box center [1037, 438] width 148 height 37
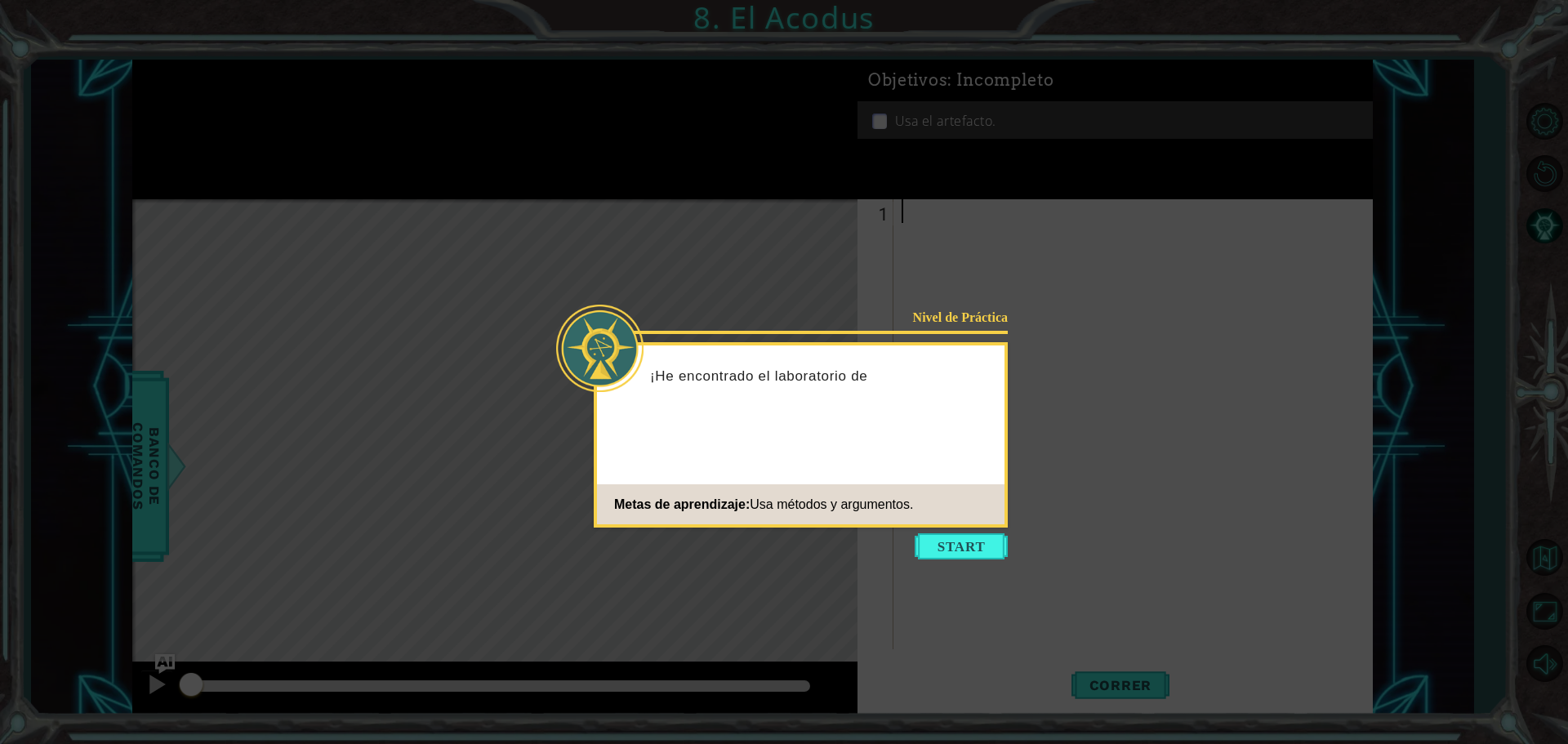
drag, startPoint x: 994, startPoint y: 549, endPoint x: 1007, endPoint y: 610, distance: 62.4
click at [1007, 610] on body "1 ההההההההההההההההההההההההההההההההההההההההההההההההההההההההההההההההההההההההההההה…" at bounding box center [784, 372] width 1568 height 744
click at [984, 541] on button "Start" at bounding box center [961, 547] width 93 height 26
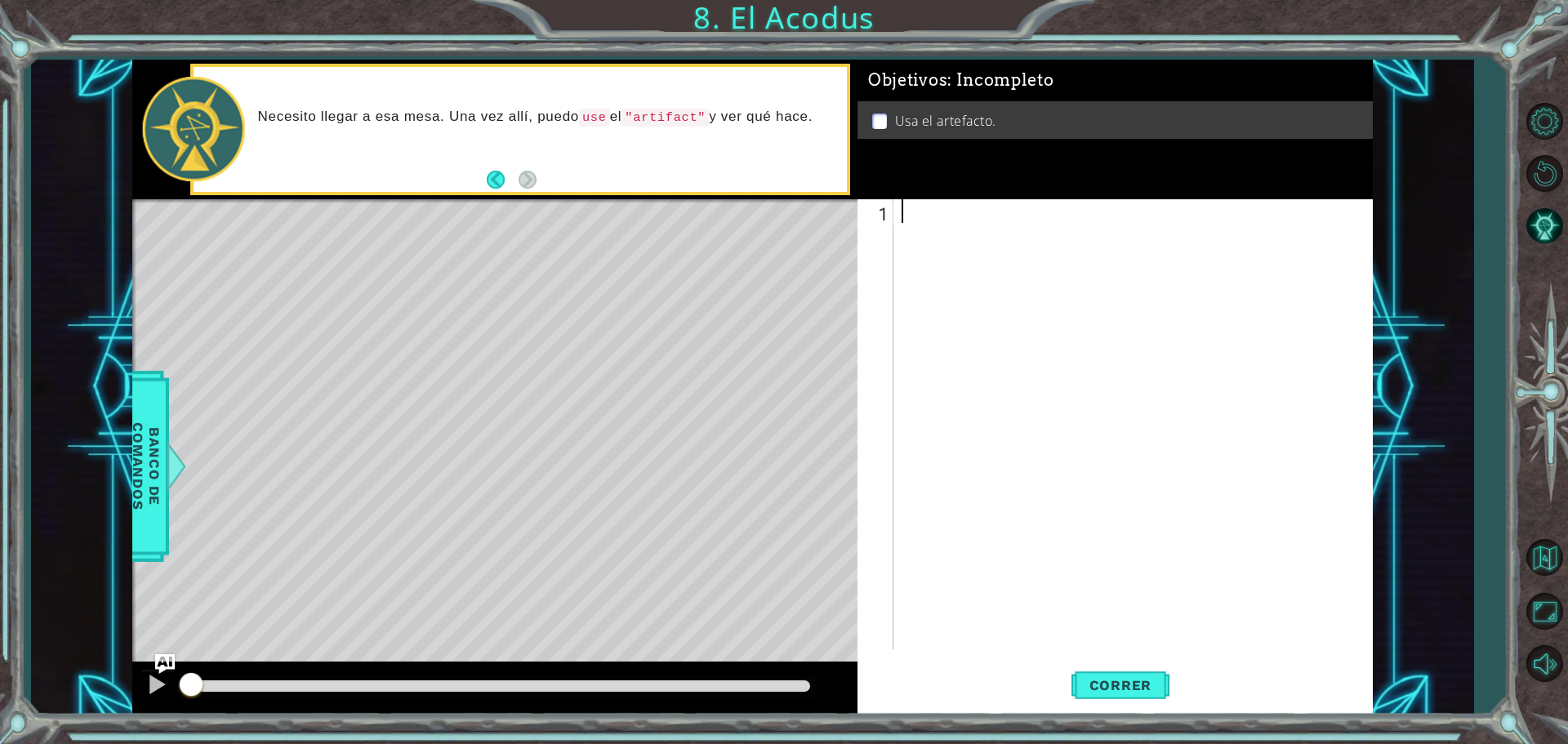
type textarea "h"
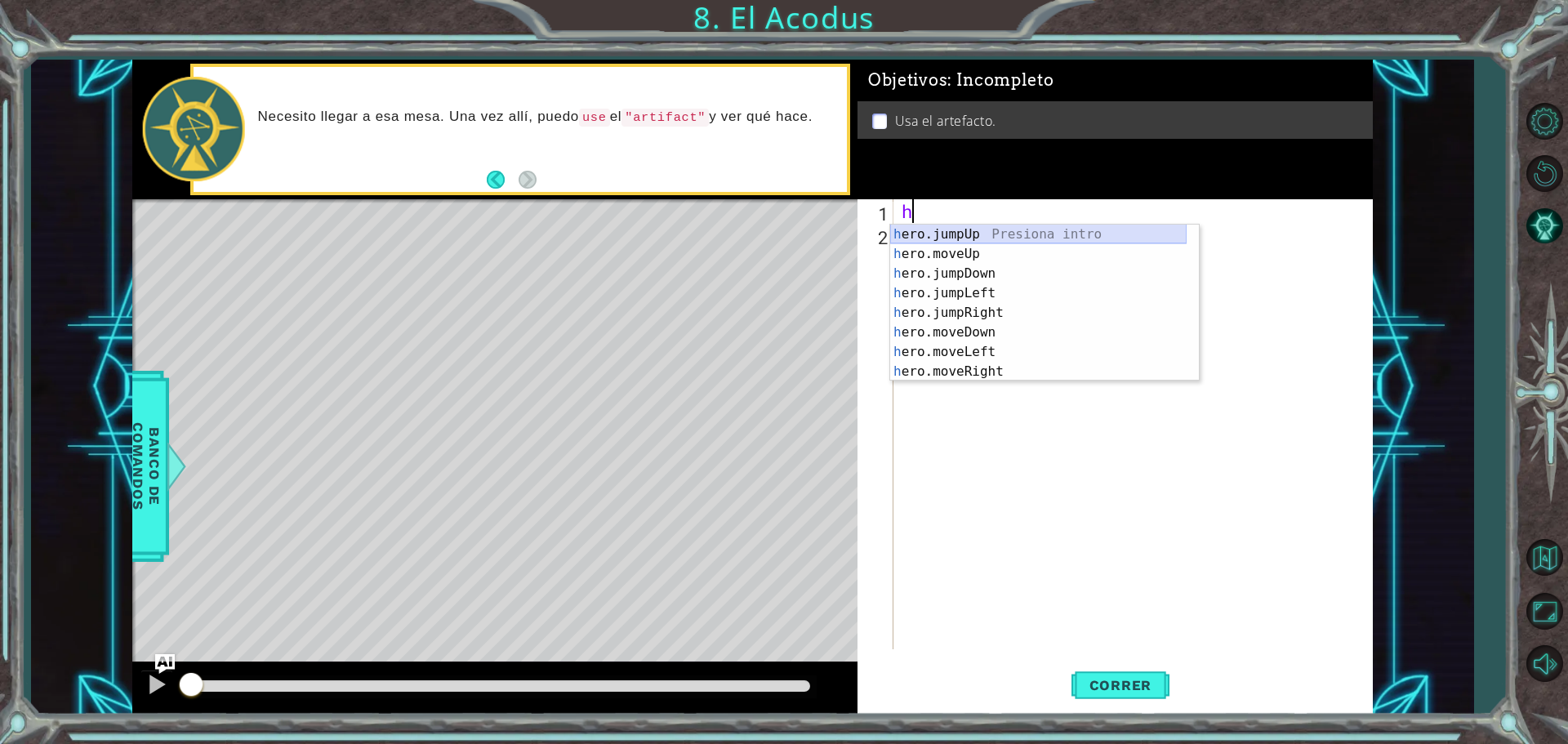
click at [945, 233] on div "h ero.jumpUp Presiona intro h ero.moveUp Presiona intro h ero.jumpDown Presiona…" at bounding box center [1039, 323] width 297 height 196
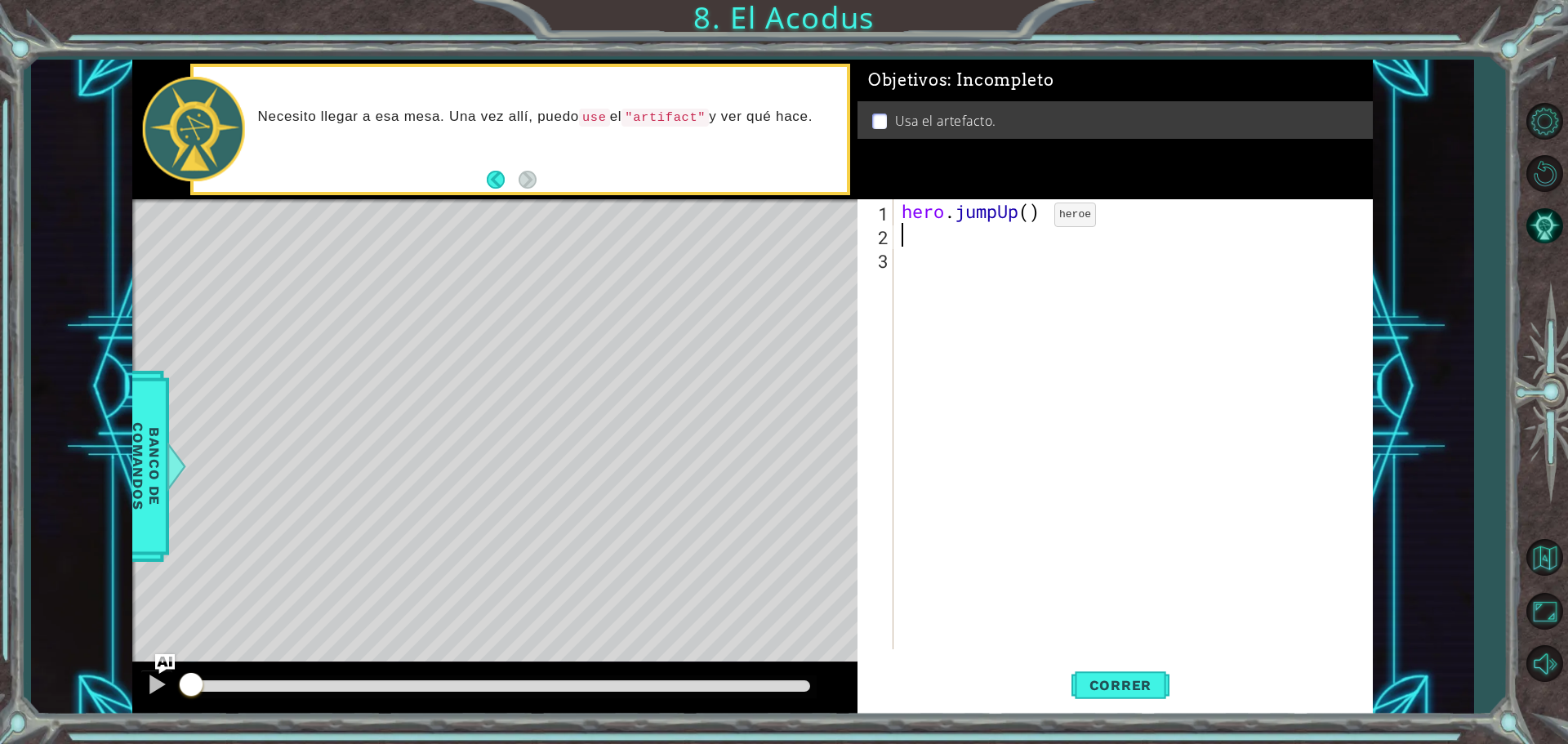
click at [1030, 218] on div "hero . jumpUp ( )" at bounding box center [1138, 448] width 477 height 498
type textarea "hero.jumpUp(2)"
click at [1086, 668] on button "Correr" at bounding box center [1121, 685] width 98 height 52
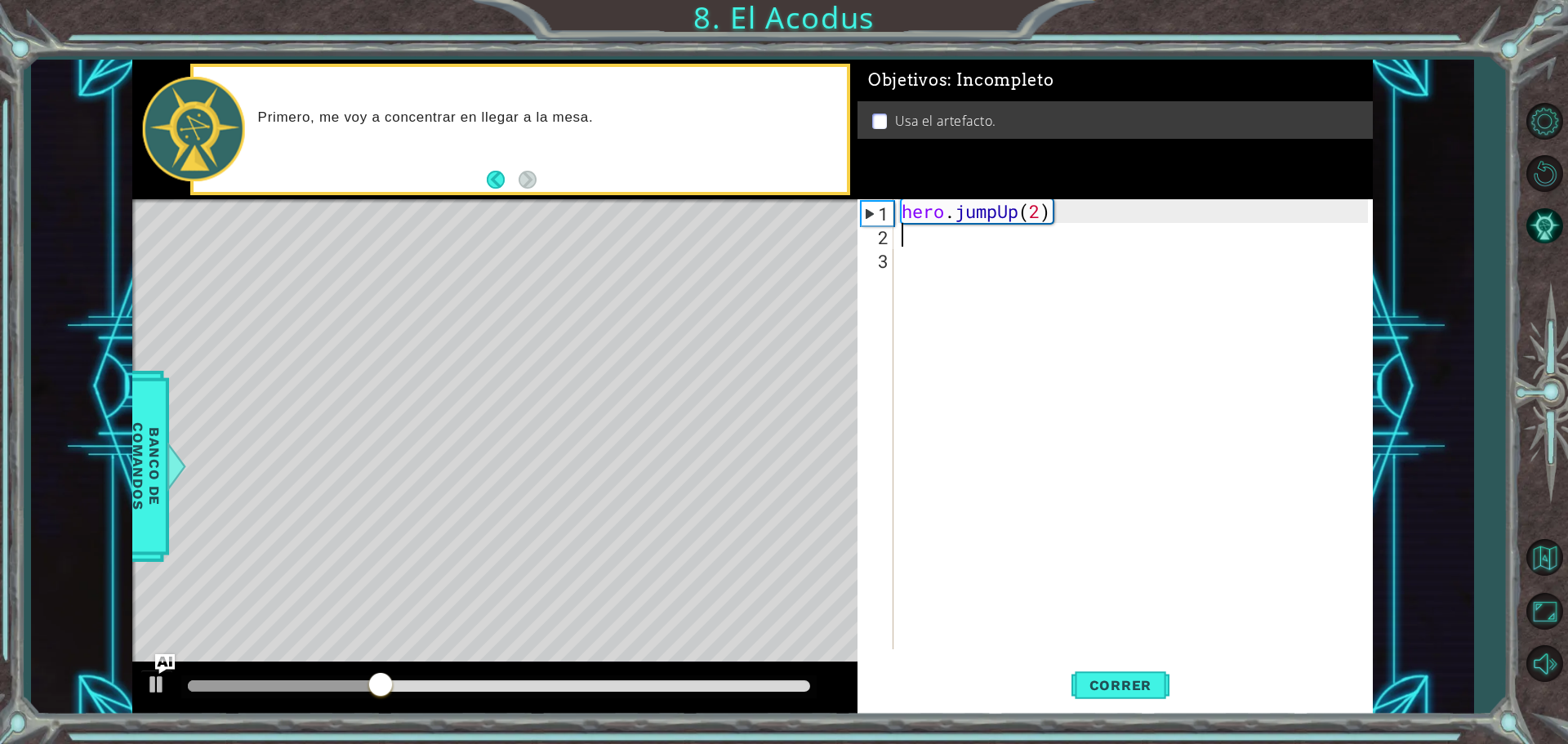
click at [914, 230] on div "hero . jumpUp ( 2 )" at bounding box center [1138, 448] width 477 height 498
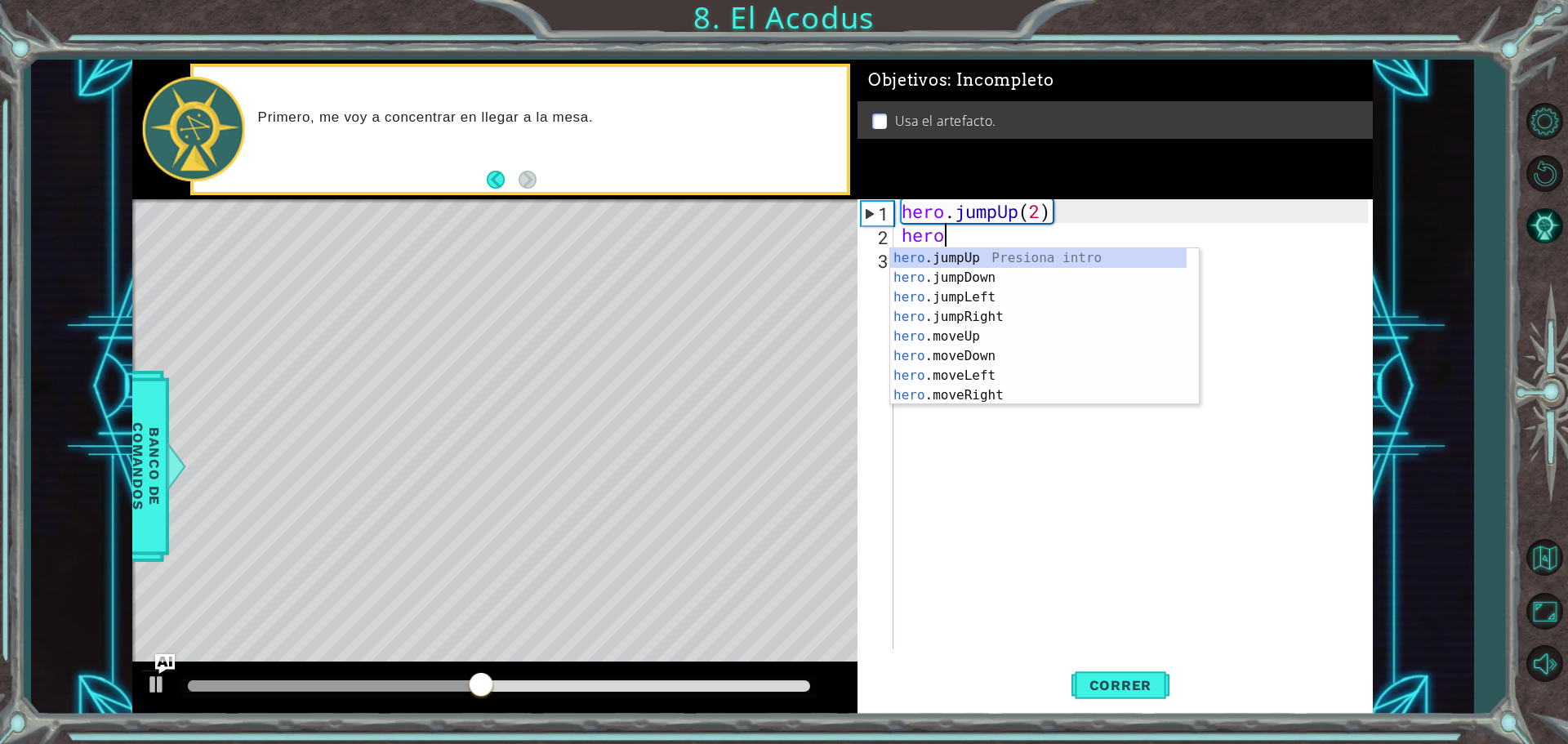
scroll to position [0, 1]
type textarea "hero."
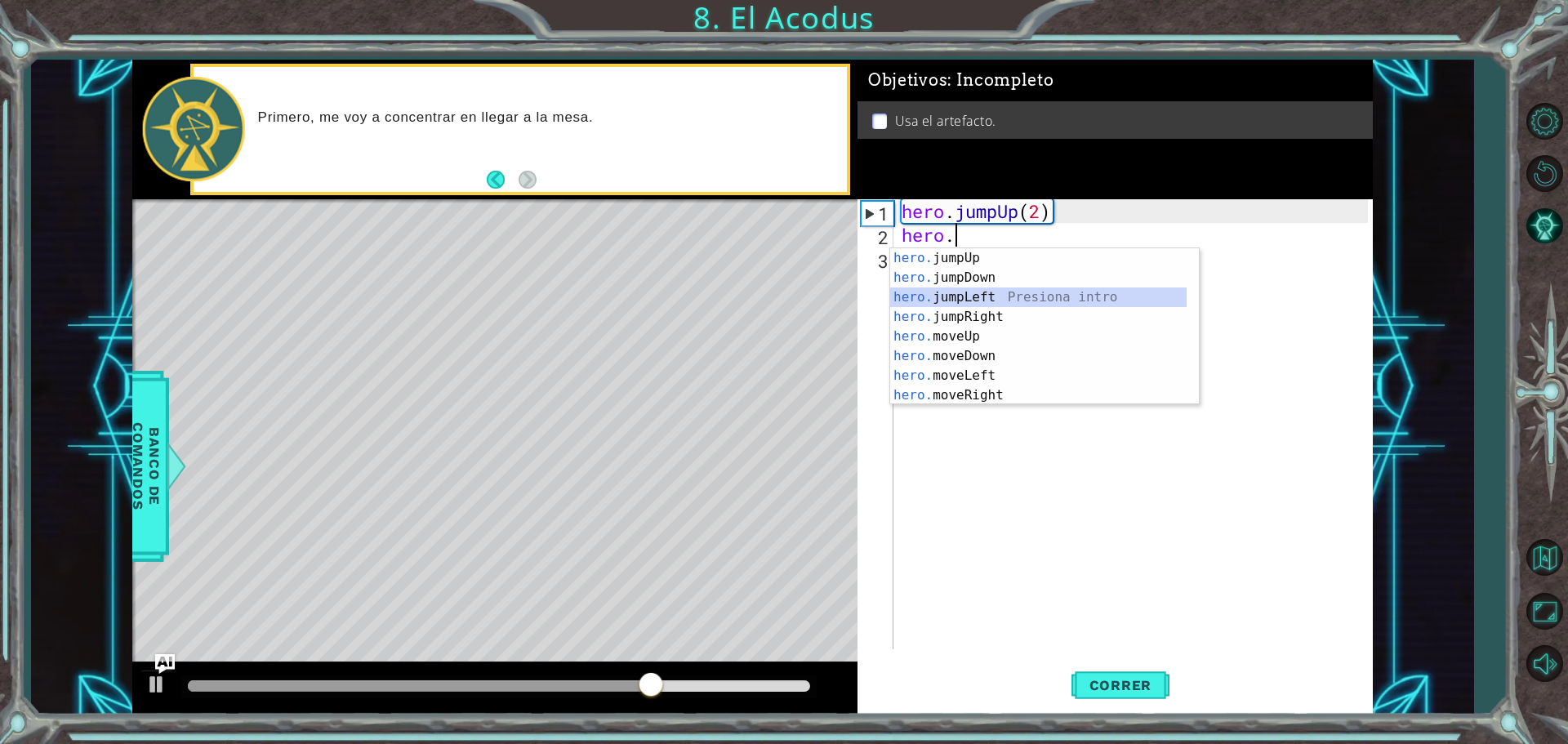
click at [969, 298] on div "hero. jumpUp Presiona intro hero. jumpDown Presiona intro hero. jumpLeft Presio…" at bounding box center [1039, 346] width 297 height 196
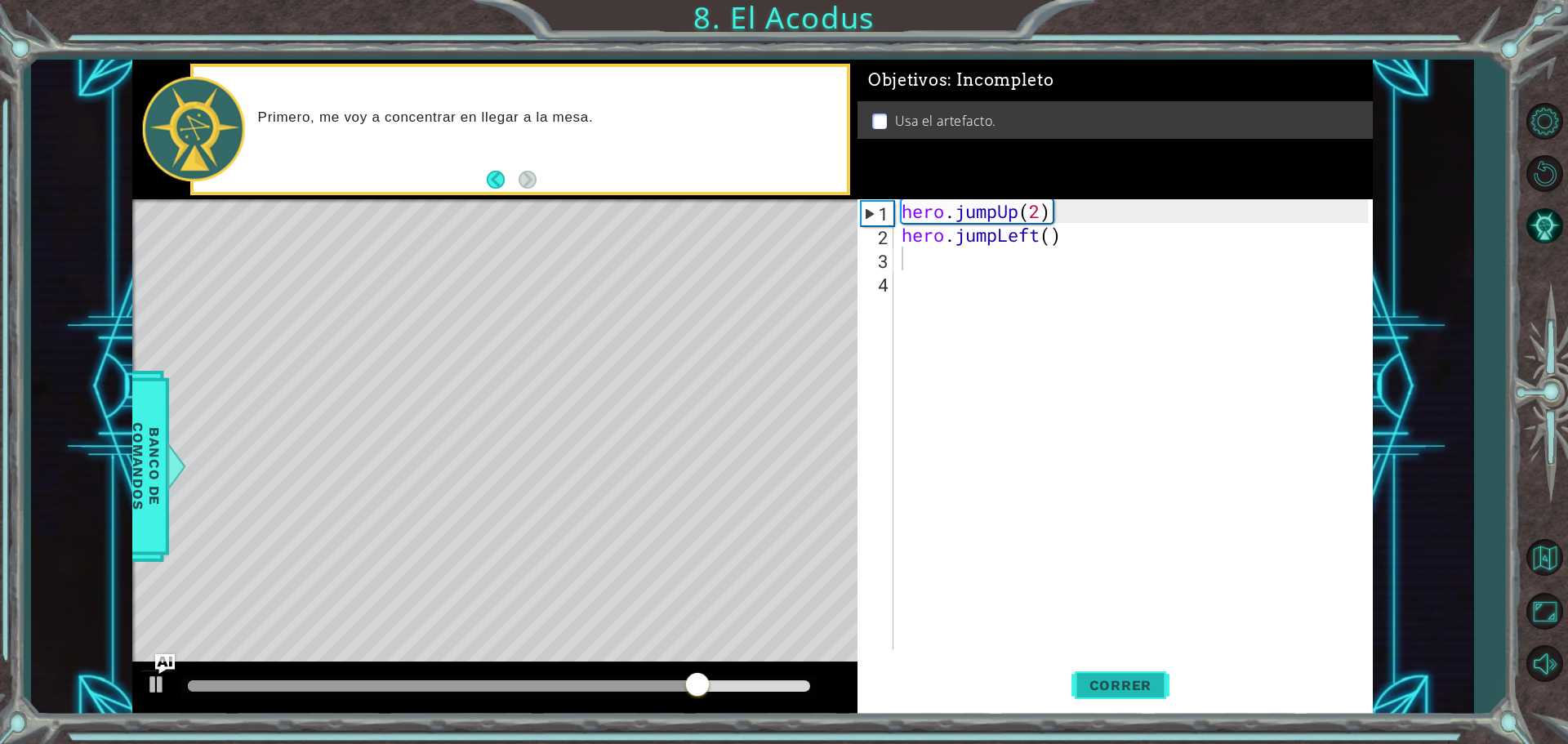
click at [1122, 687] on span "Correr" at bounding box center [1121, 686] width 96 height 17
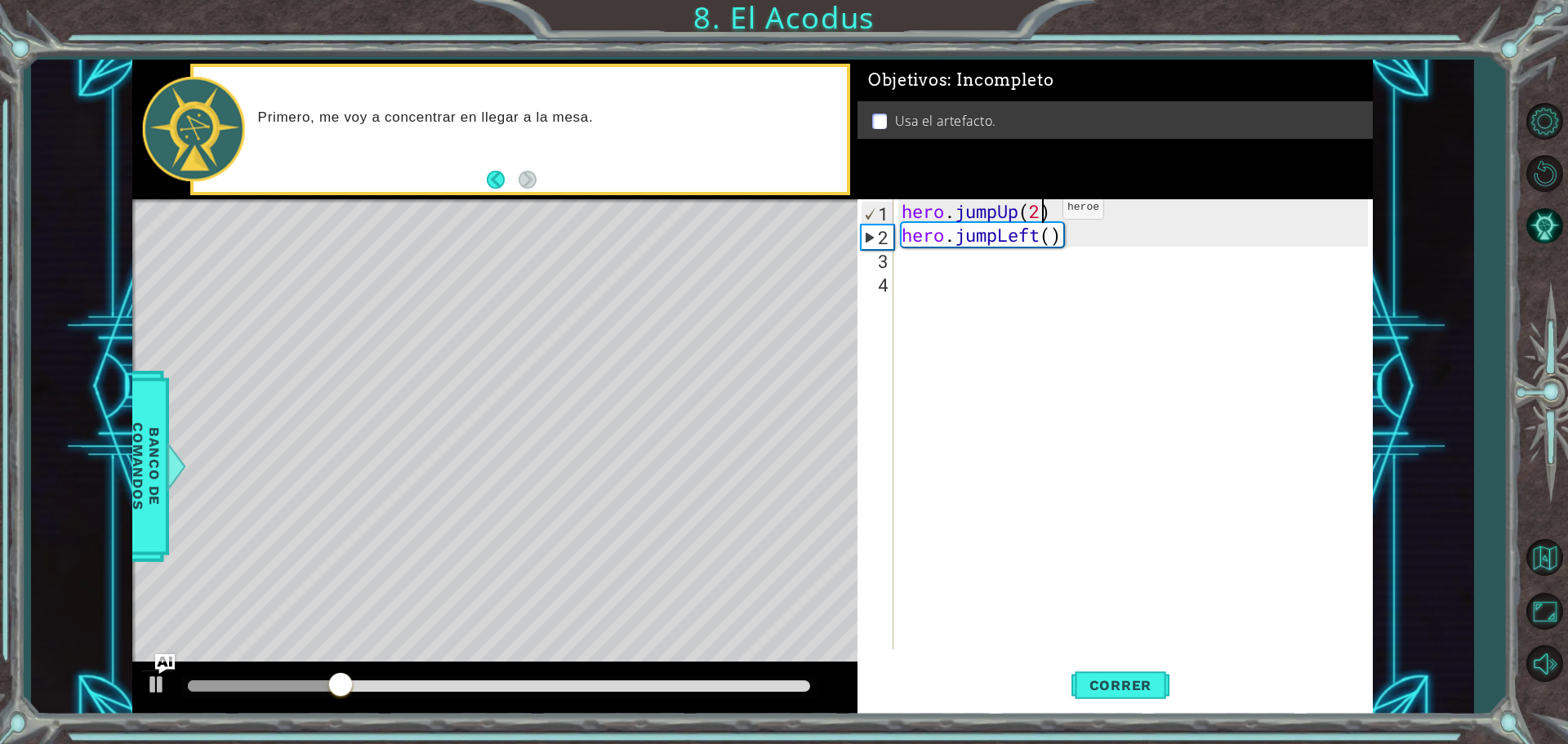
click at [1044, 217] on div "hero . jumpUp ( 2 ) hero . jumpLeft ( )" at bounding box center [1138, 448] width 477 height 498
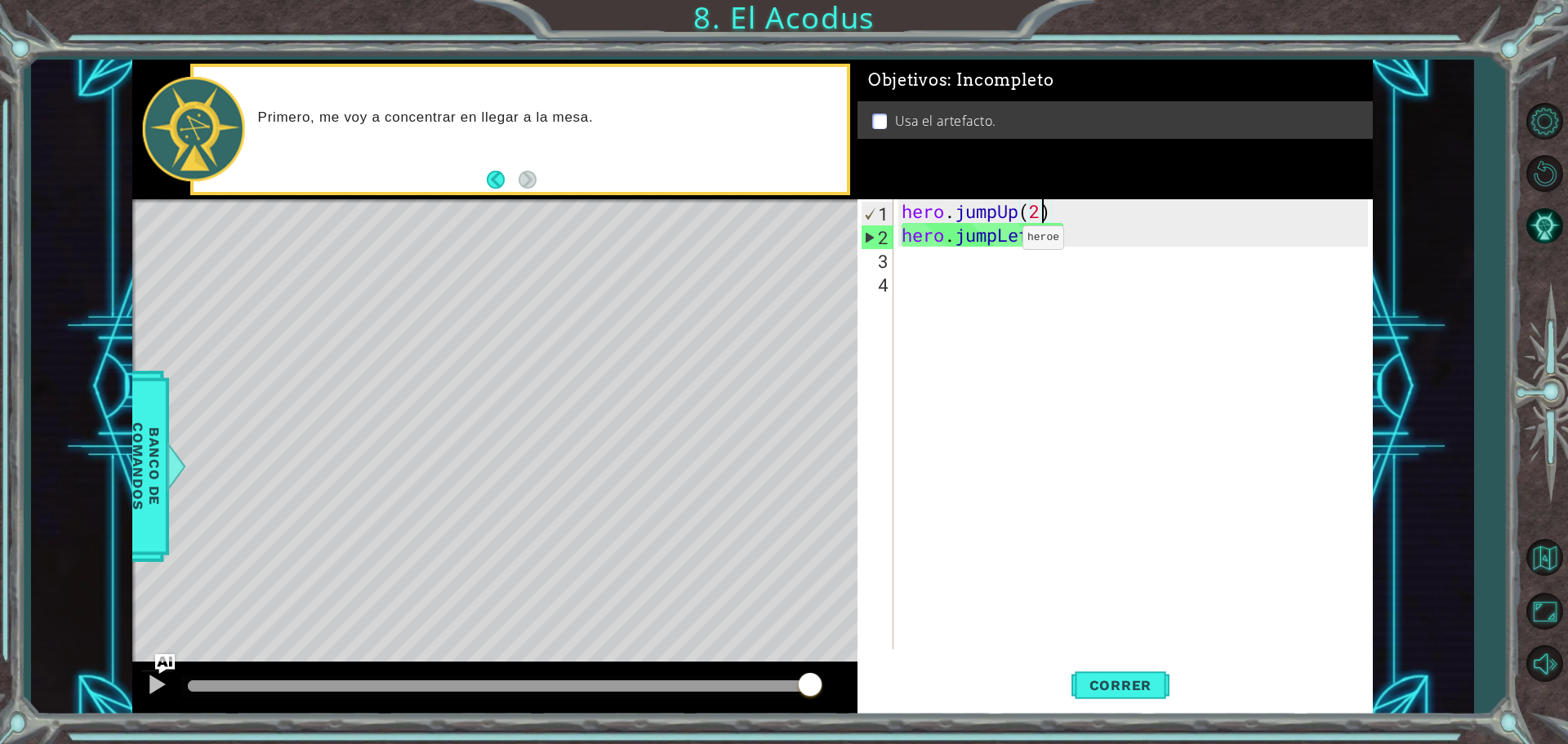
click at [998, 242] on div "hero . jumpUp ( 2 ) hero . jumpLeft ( )" at bounding box center [1138, 448] width 477 height 498
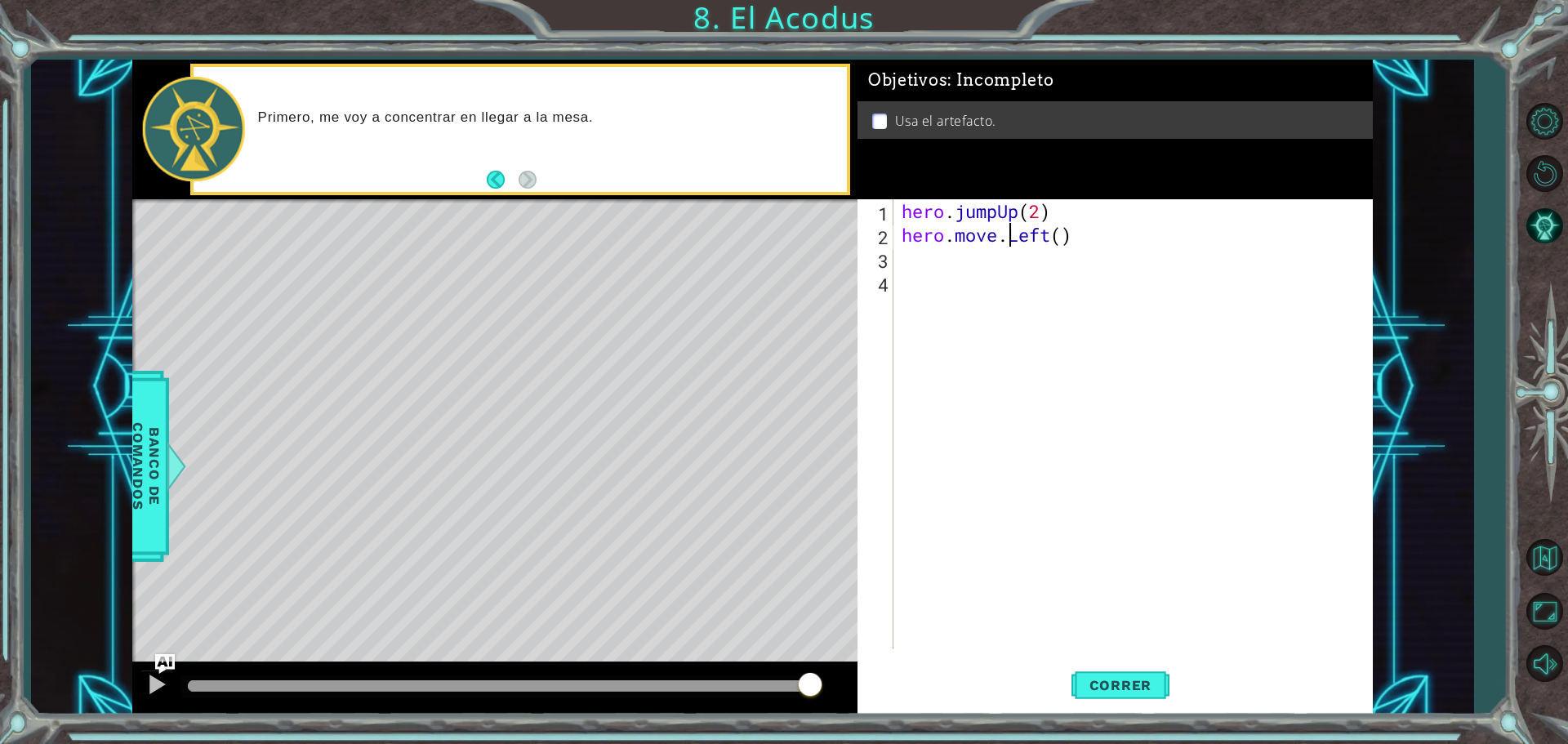
scroll to position [0, 5]
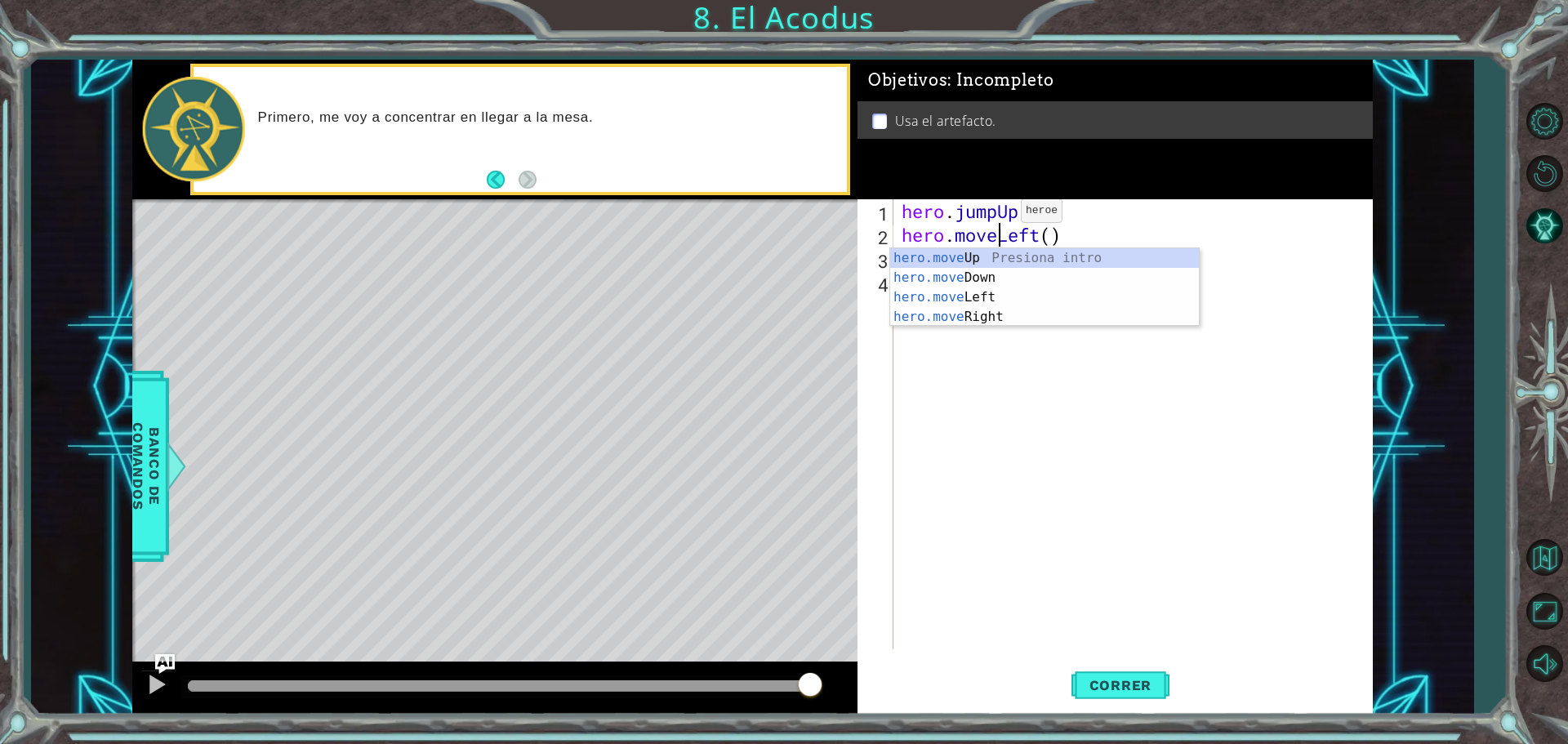
click at [996, 215] on div "hero . jumpUp ( 2 ) hero . moveLeft ( )" at bounding box center [1138, 448] width 477 height 498
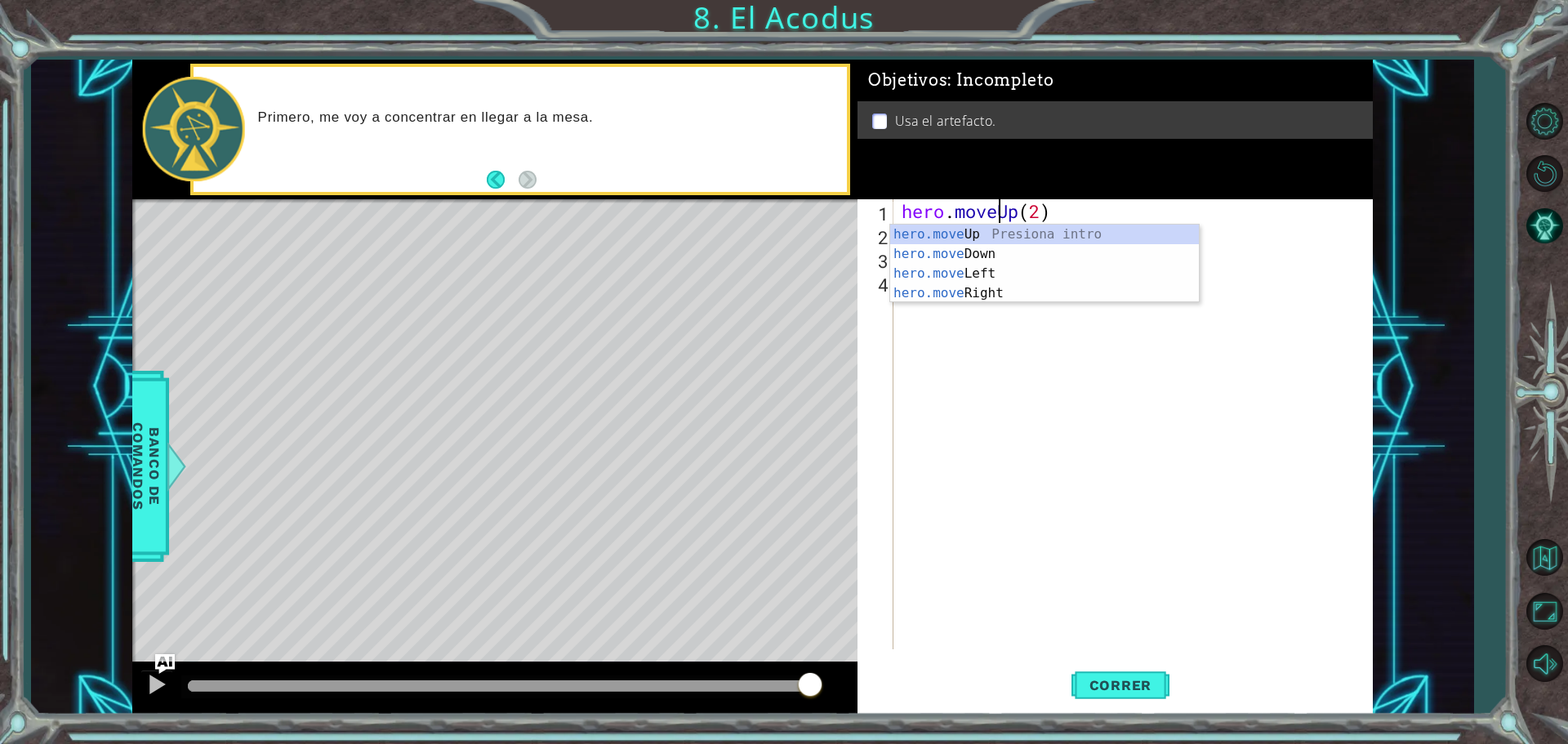
scroll to position [0, 4]
type textarea "hero.moveUp(2)"
drag, startPoint x: 1108, startPoint y: 685, endPoint x: 1098, endPoint y: 699, distance: 17.2
click at [1106, 691] on span "Correr" at bounding box center [1121, 686] width 96 height 17
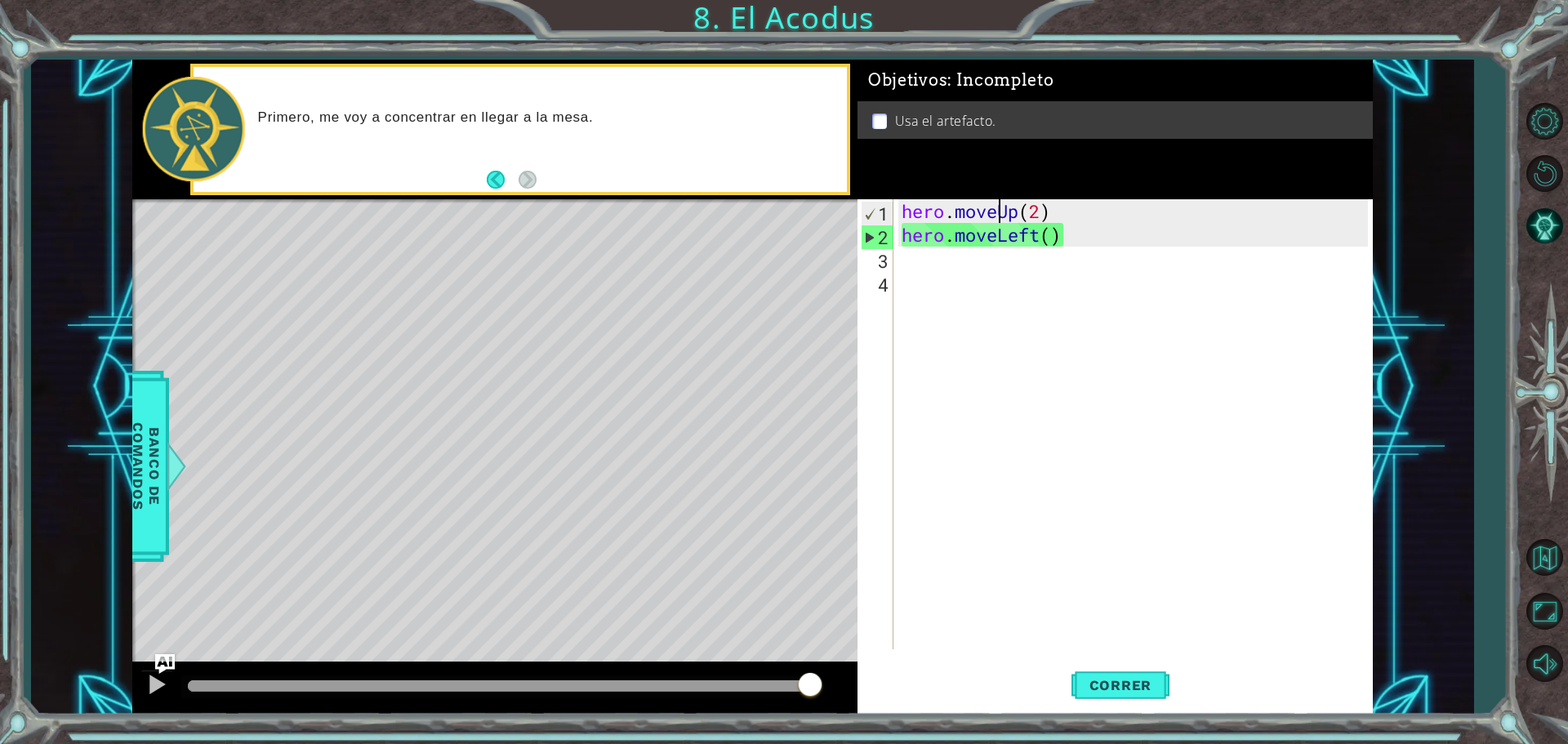
click at [913, 254] on div "hero . moveUp ( 2 ) hero . moveLeft ( )" at bounding box center [1138, 448] width 477 height 498
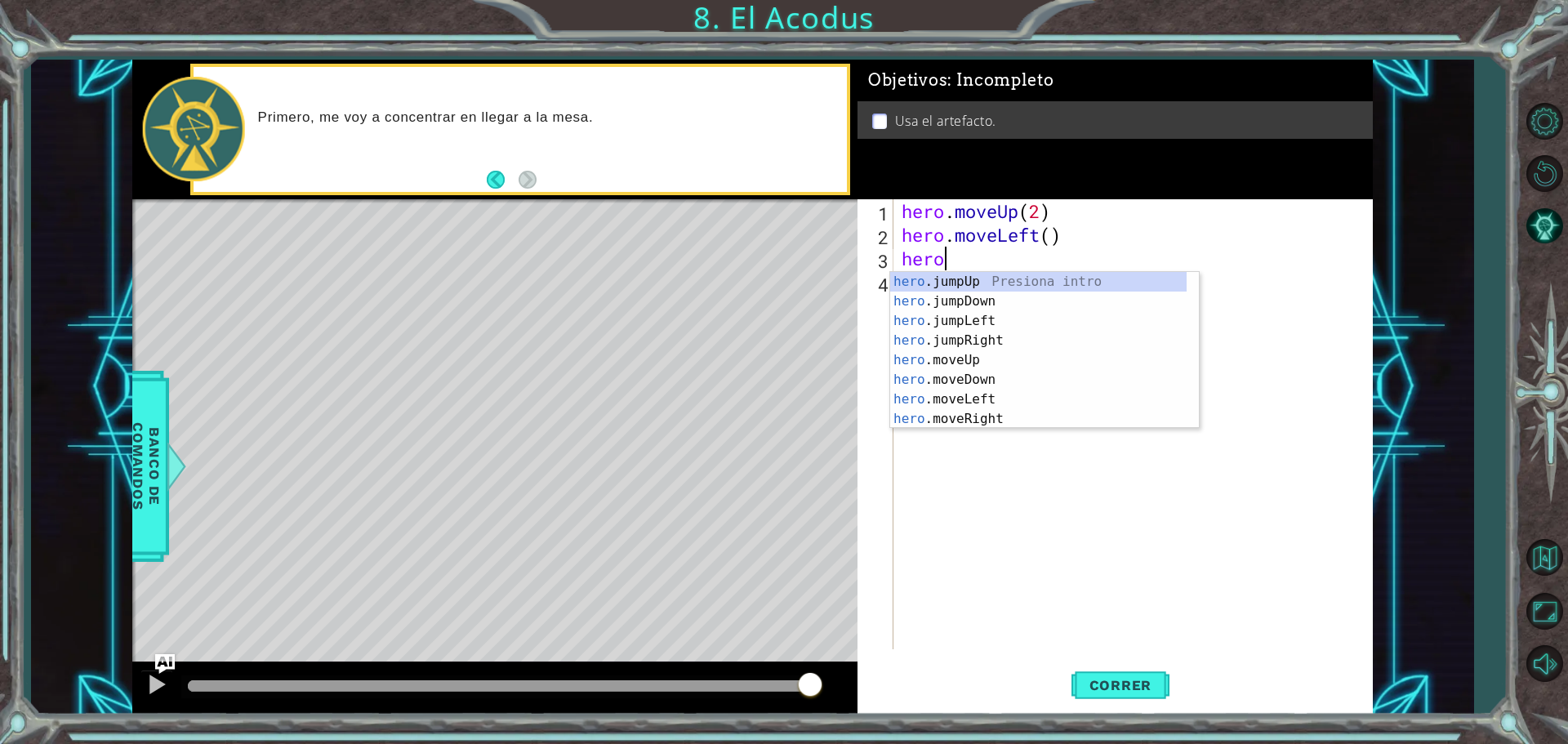
scroll to position [0, 1]
click at [958, 384] on div "hero .jumpUp Presiona intro hero .jumpDown Presiona intro hero .jumpLeft Presio…" at bounding box center [1039, 370] width 297 height 196
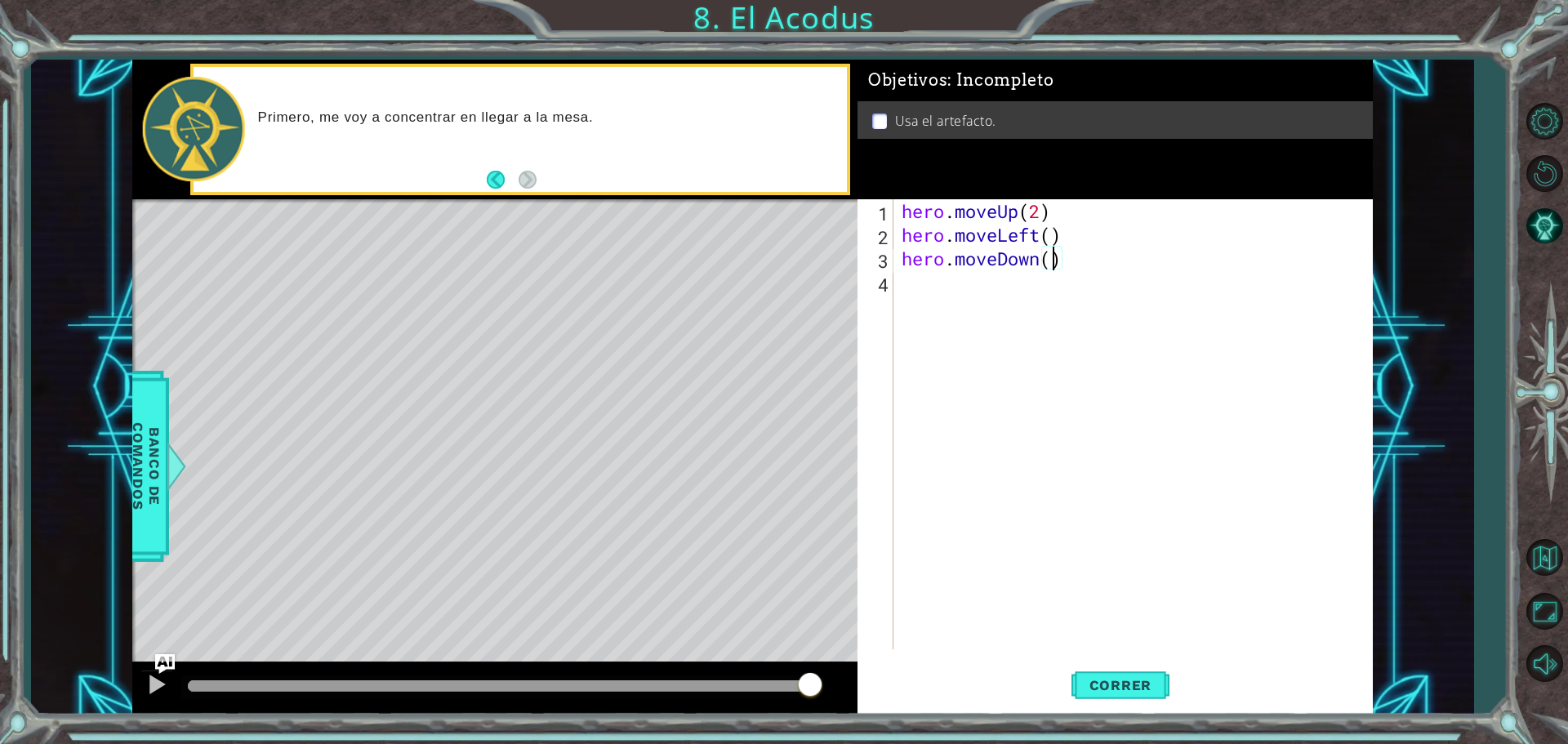
scroll to position [0, 6]
type textarea "hero.moveDown(2)"
click at [1119, 684] on span "Correr" at bounding box center [1121, 686] width 96 height 17
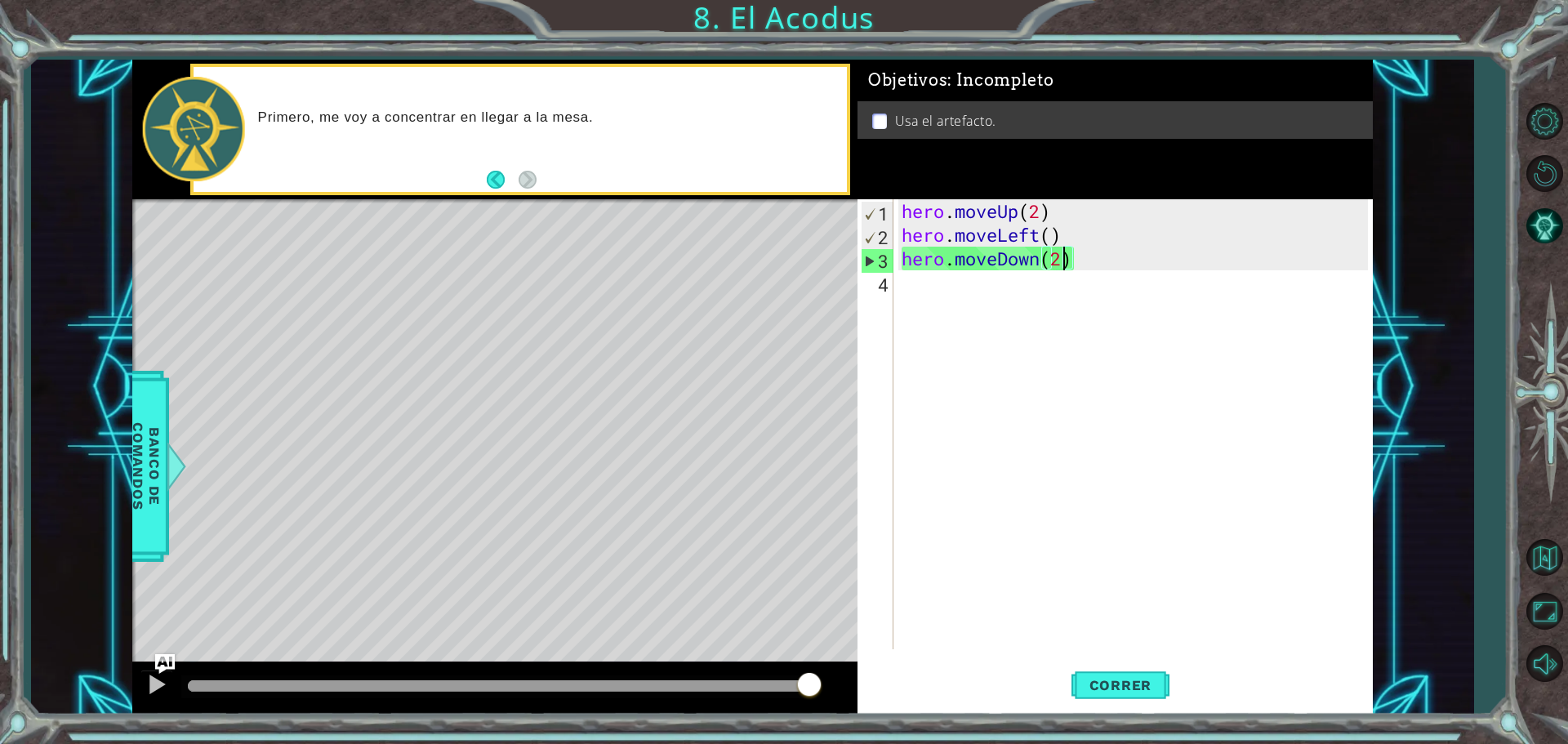
click at [932, 294] on div "hero . moveUp ( 2 ) hero . moveLeft ( ) hero . moveDown ( 2 )" at bounding box center [1138, 448] width 477 height 498
click at [924, 280] on div "hero . moveUp ( 2 ) hero . moveLeft ( ) hero . moveDown ( 2 )" at bounding box center [1138, 448] width 477 height 498
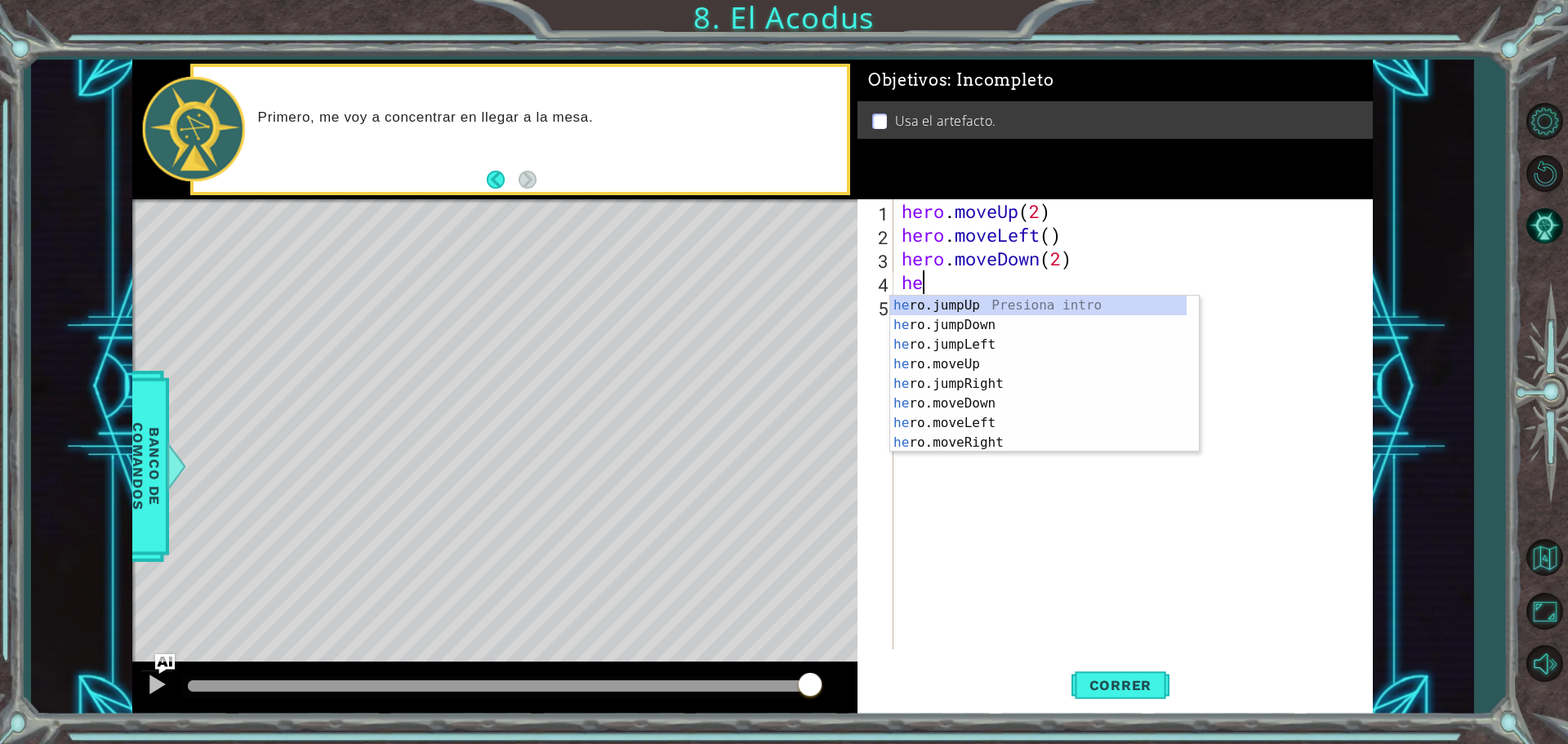
type textarea "her"
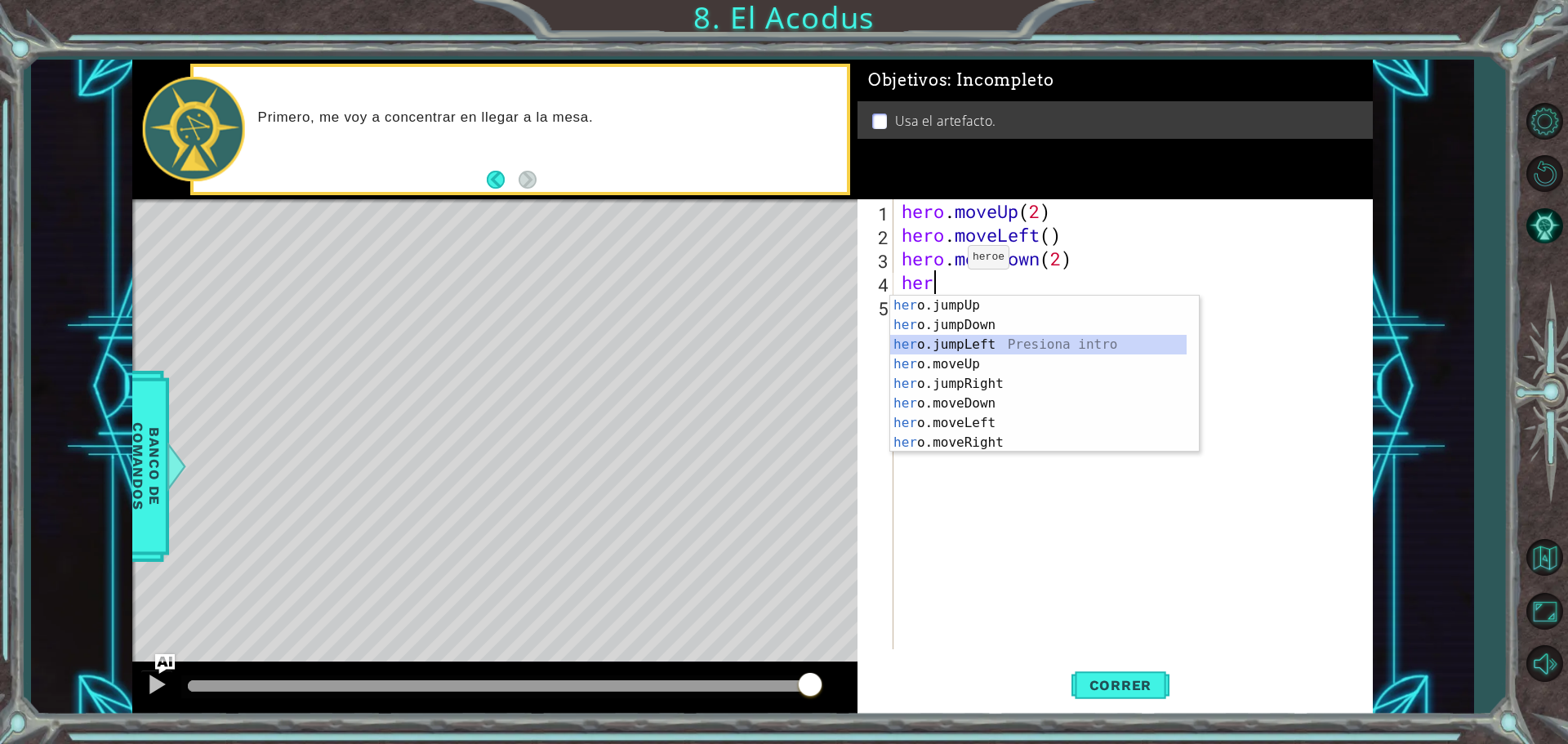
click at [1018, 342] on div "her o.jumpUp Presiona intro her o.jumpDown Presiona intro her o.jumpLeft Presio…" at bounding box center [1039, 394] width 297 height 196
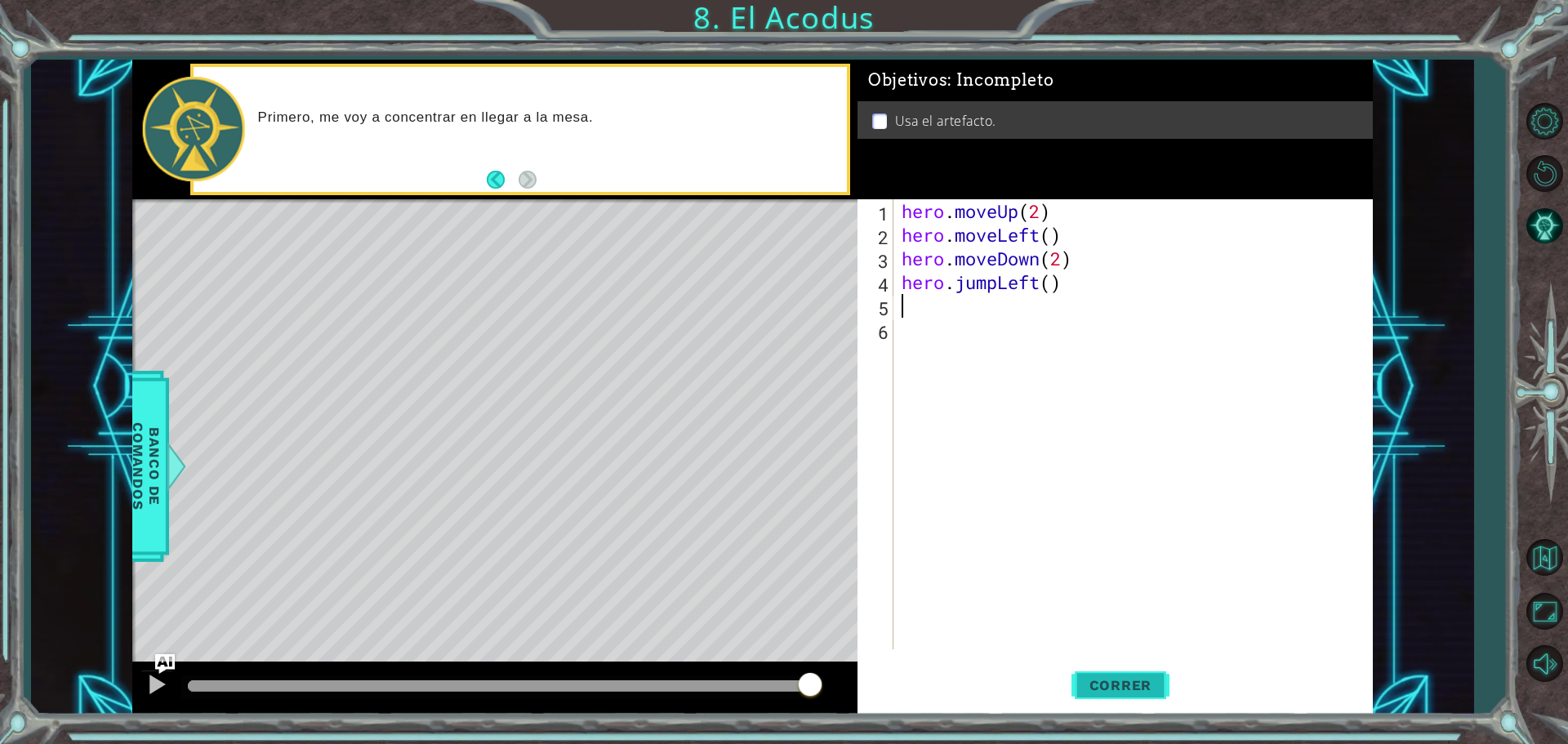
click at [1114, 691] on span "Correr" at bounding box center [1121, 686] width 96 height 17
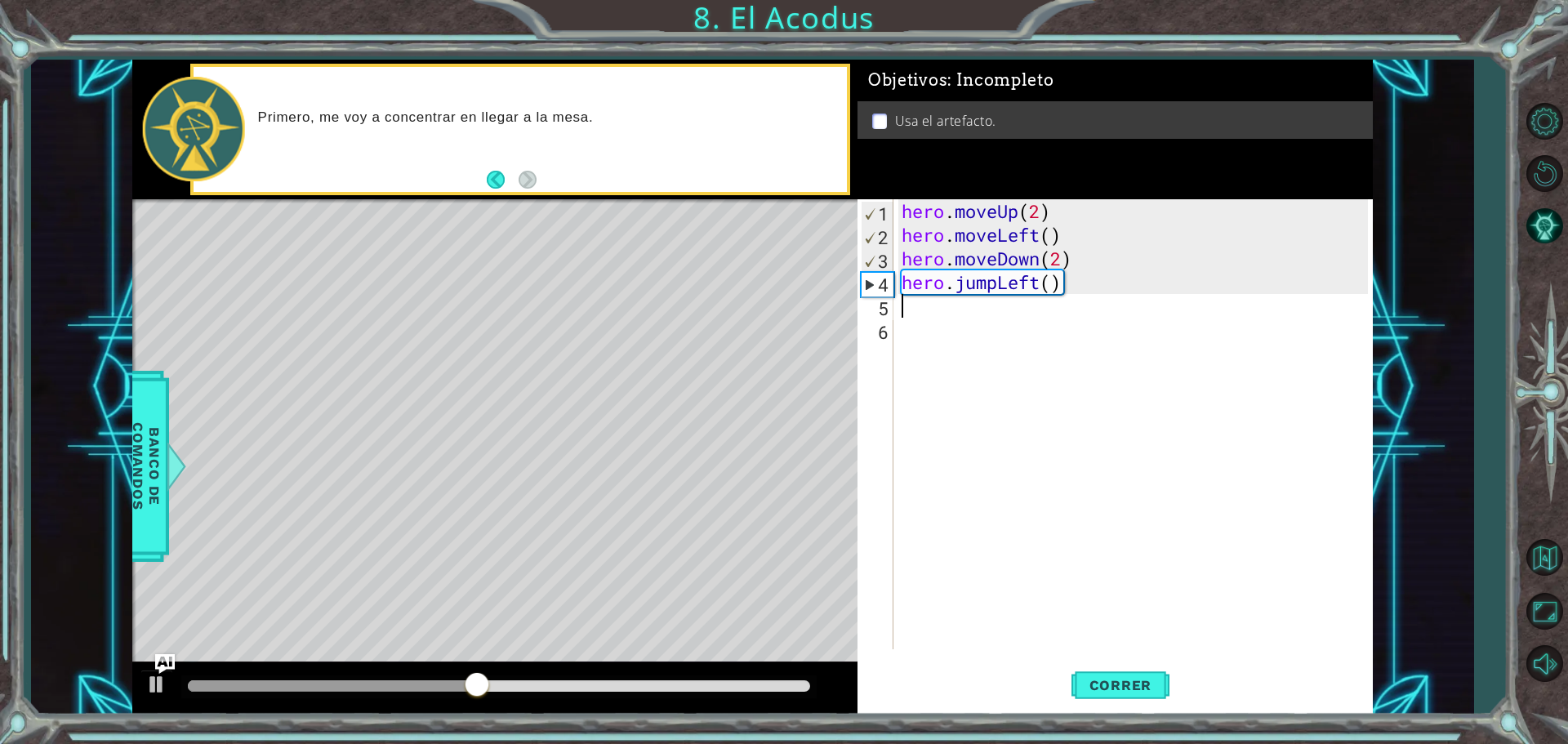
drag, startPoint x: 905, startPoint y: 313, endPoint x: 919, endPoint y: 312, distance: 14.0
click at [905, 305] on div "hero . moveUp ( 2 ) hero . moveLeft ( ) hero . moveDown ( 2 ) hero . jumpLeft (…" at bounding box center [1138, 448] width 477 height 498
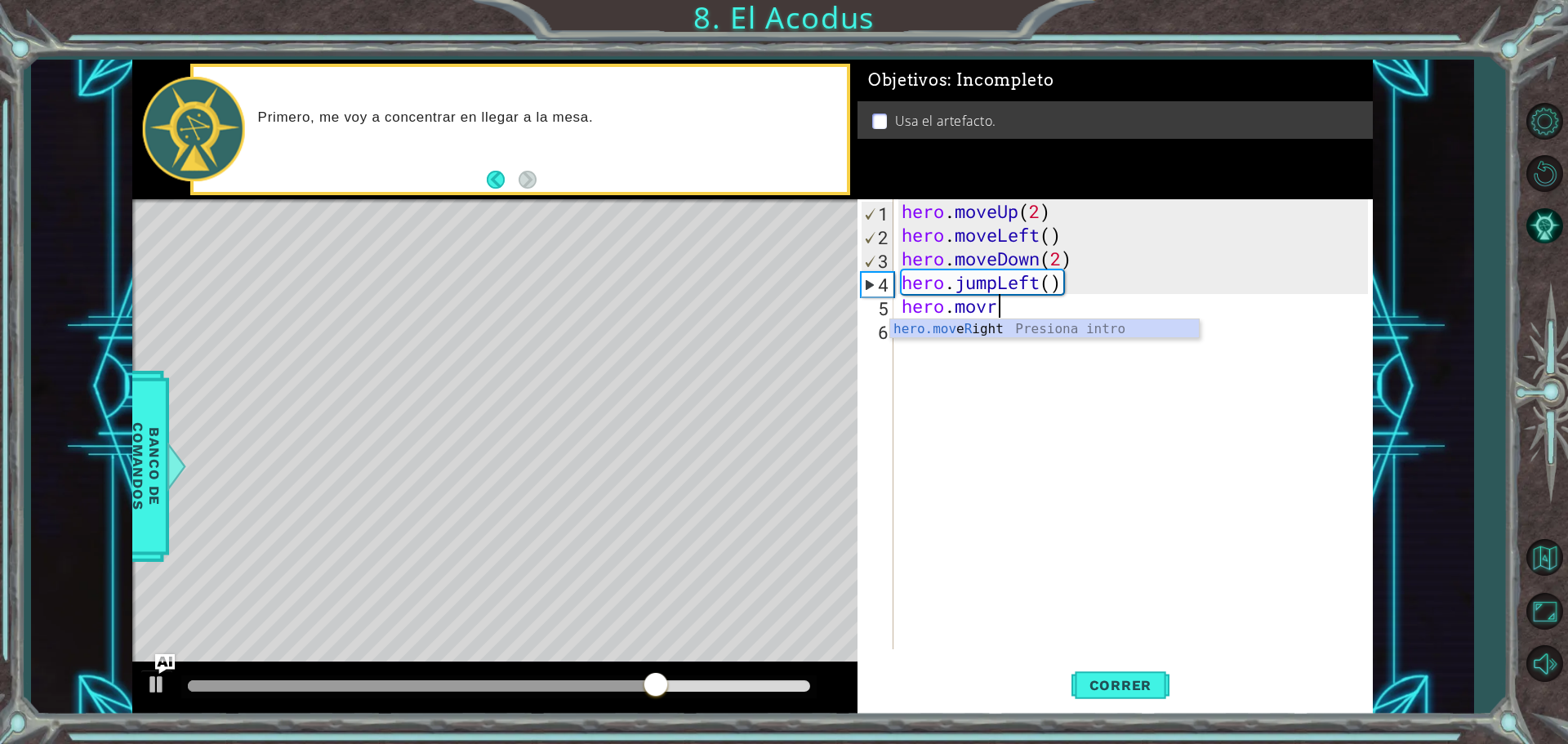
scroll to position [0, 4]
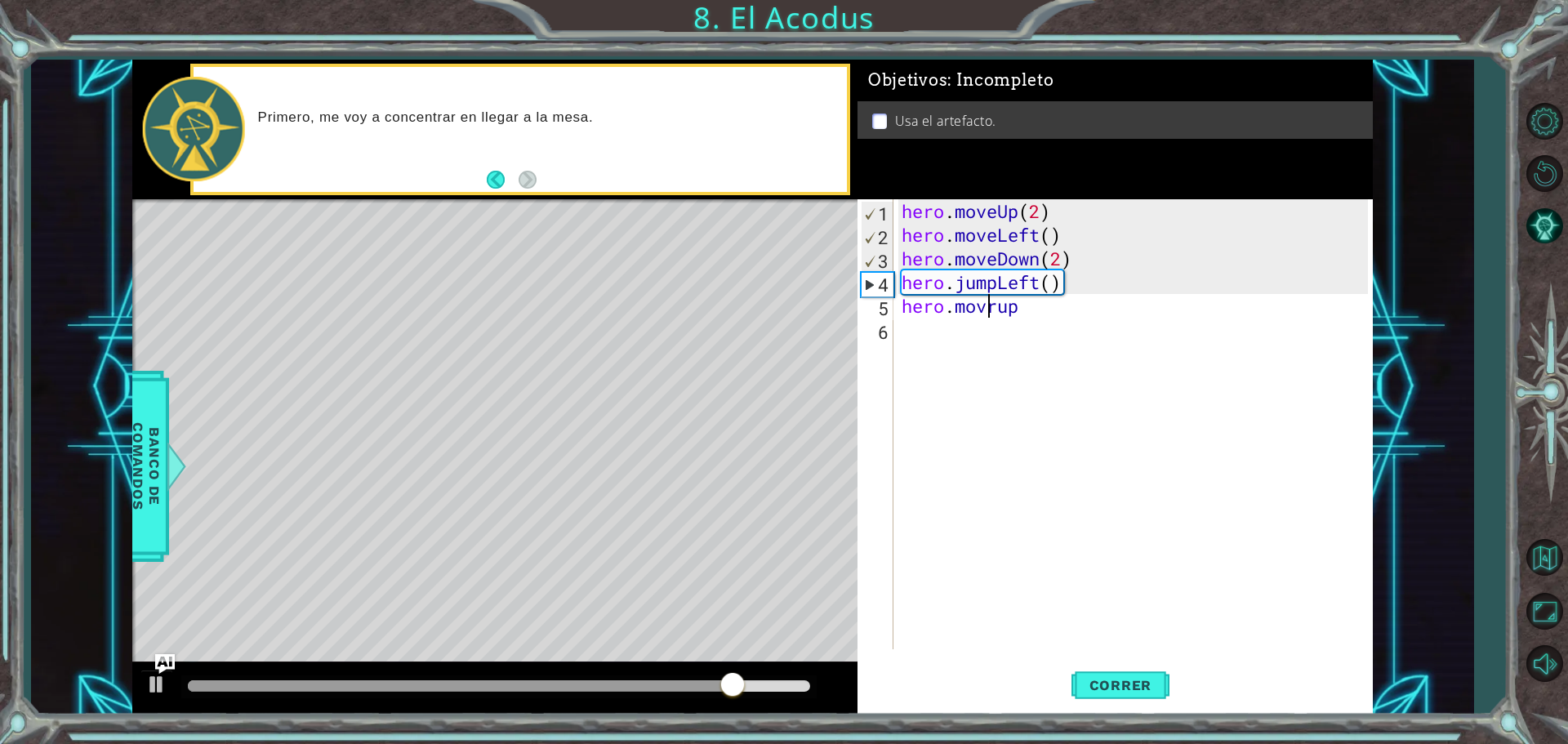
click at [990, 309] on div "hero . moveUp ( 2 ) hero . moveLeft ( ) hero . moveDown ( 2 ) hero . jumpLeft (…" at bounding box center [1138, 448] width 477 height 498
click at [1007, 308] on div "hero . moveUp ( 2 ) hero . moveLeft ( ) hero . moveDown ( 2 ) hero . jumpLeft (…" at bounding box center [1138, 448] width 477 height 498
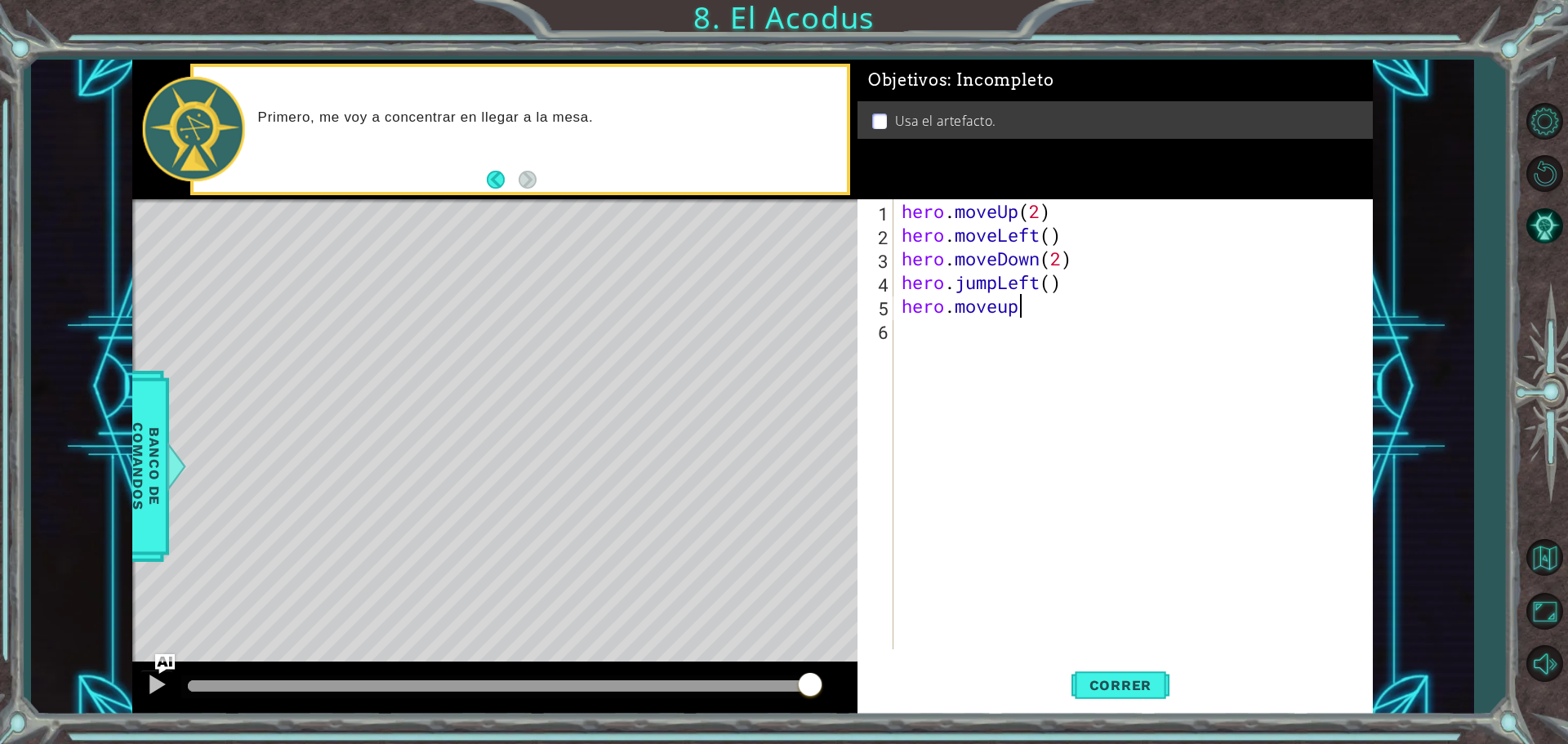
click at [1015, 306] on div "hero . moveUp ( 2 ) hero . moveLeft ( ) hero . moveDown ( 2 ) hero . jumpLeft (…" at bounding box center [1138, 448] width 477 height 498
click at [1121, 668] on button "Correr" at bounding box center [1121, 685] width 98 height 52
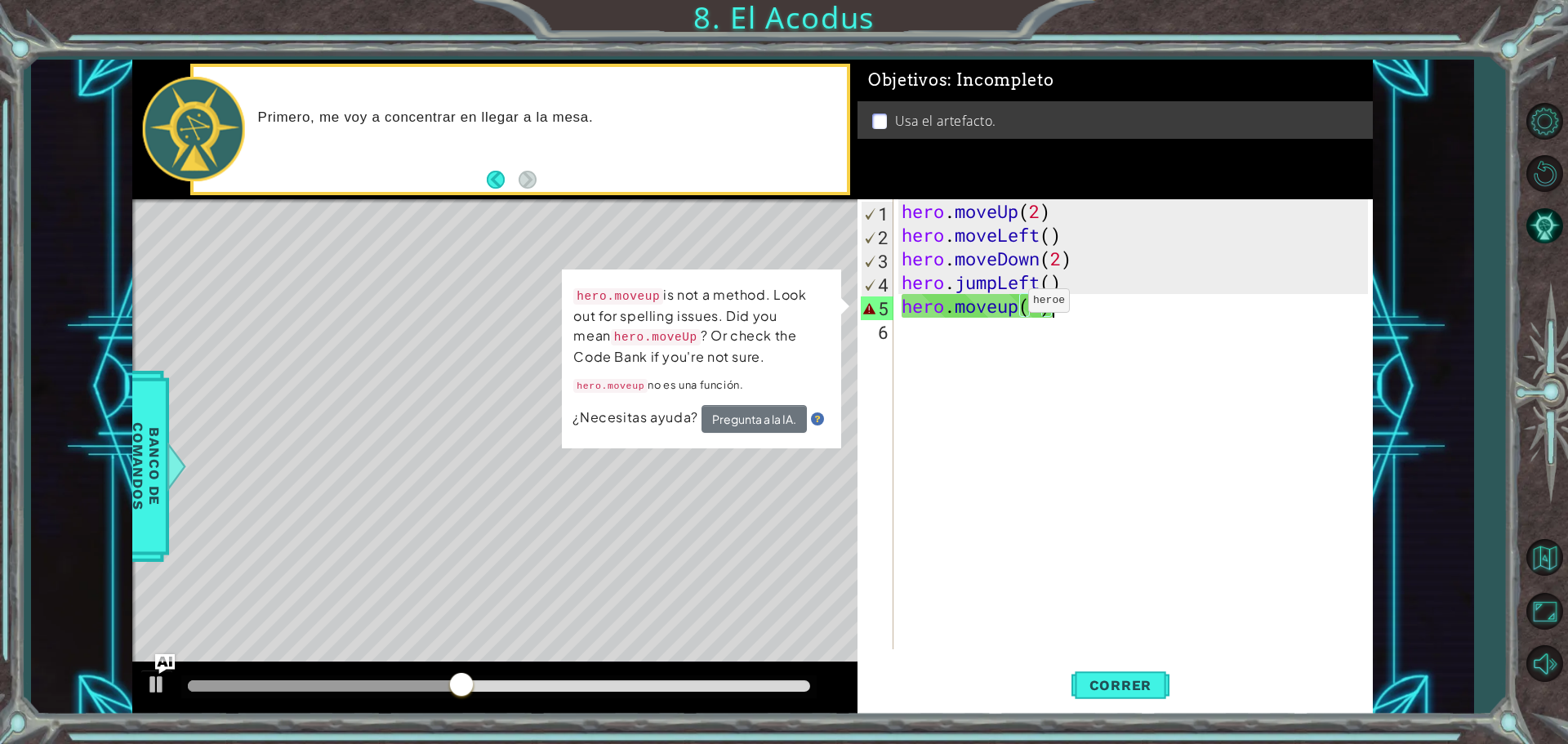
click at [1006, 303] on div "hero . moveUp ( 2 ) hero . moveLeft ( ) hero . moveDown ( 2 ) hero . jumpLeft (…" at bounding box center [1138, 448] width 477 height 498
click at [1044, 302] on div "hero . moveUp ( 2 ) hero . moveLeft ( ) hero . moveDown ( 2 ) hero . jumpLeft (…" at bounding box center [1138, 448] width 477 height 498
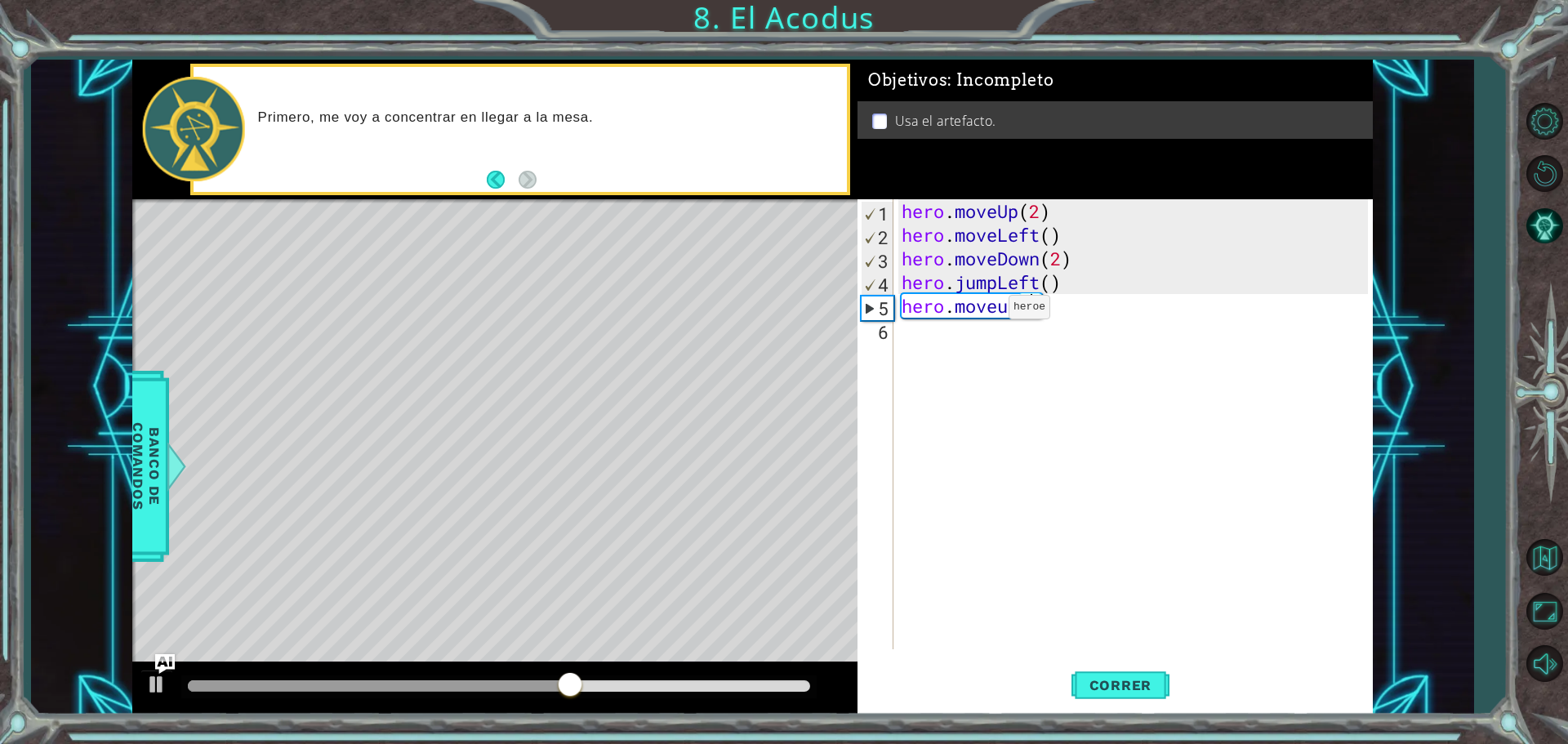
click at [984, 312] on div "hero . moveUp ( 2 ) hero . moveLeft ( ) hero . moveDown ( 2 ) hero . jumpLeft (…" at bounding box center [1138, 448] width 477 height 498
click at [1028, 315] on div "hero . moveUp ( 2 ) hero . moveLeft ( ) hero . moveDown ( 2 ) hero . jumpLeft (…" at bounding box center [1138, 448] width 477 height 498
drag, startPoint x: 1143, startPoint y: 685, endPoint x: 1150, endPoint y: 678, distance: 9.9
click at [1158, 678] on span "Correr" at bounding box center [1121, 686] width 96 height 17
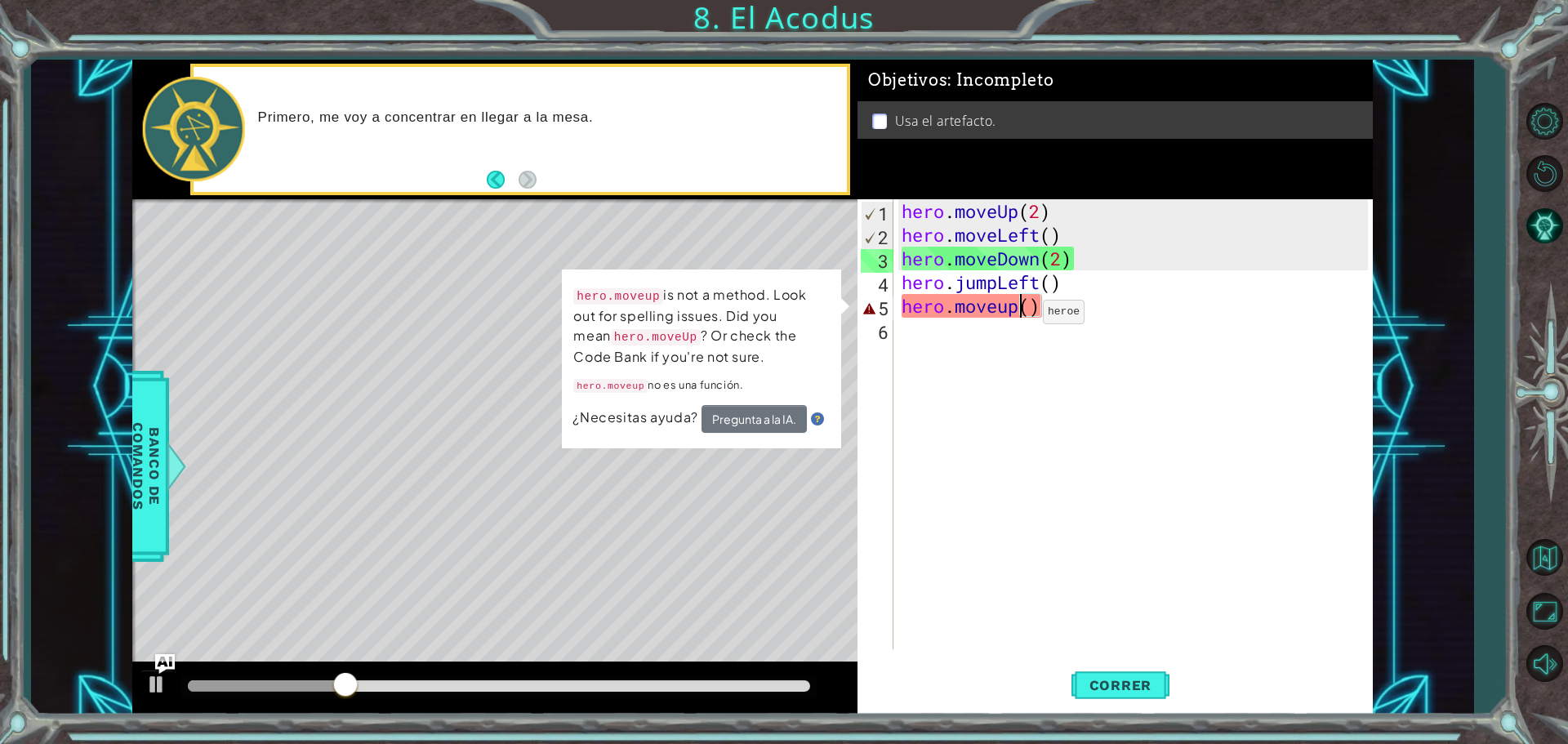
click at [1019, 316] on div "hero . moveUp ( 2 ) hero . moveLeft ( ) hero . moveDown ( 2 ) hero . jumpLeft (…" at bounding box center [1138, 448] width 477 height 498
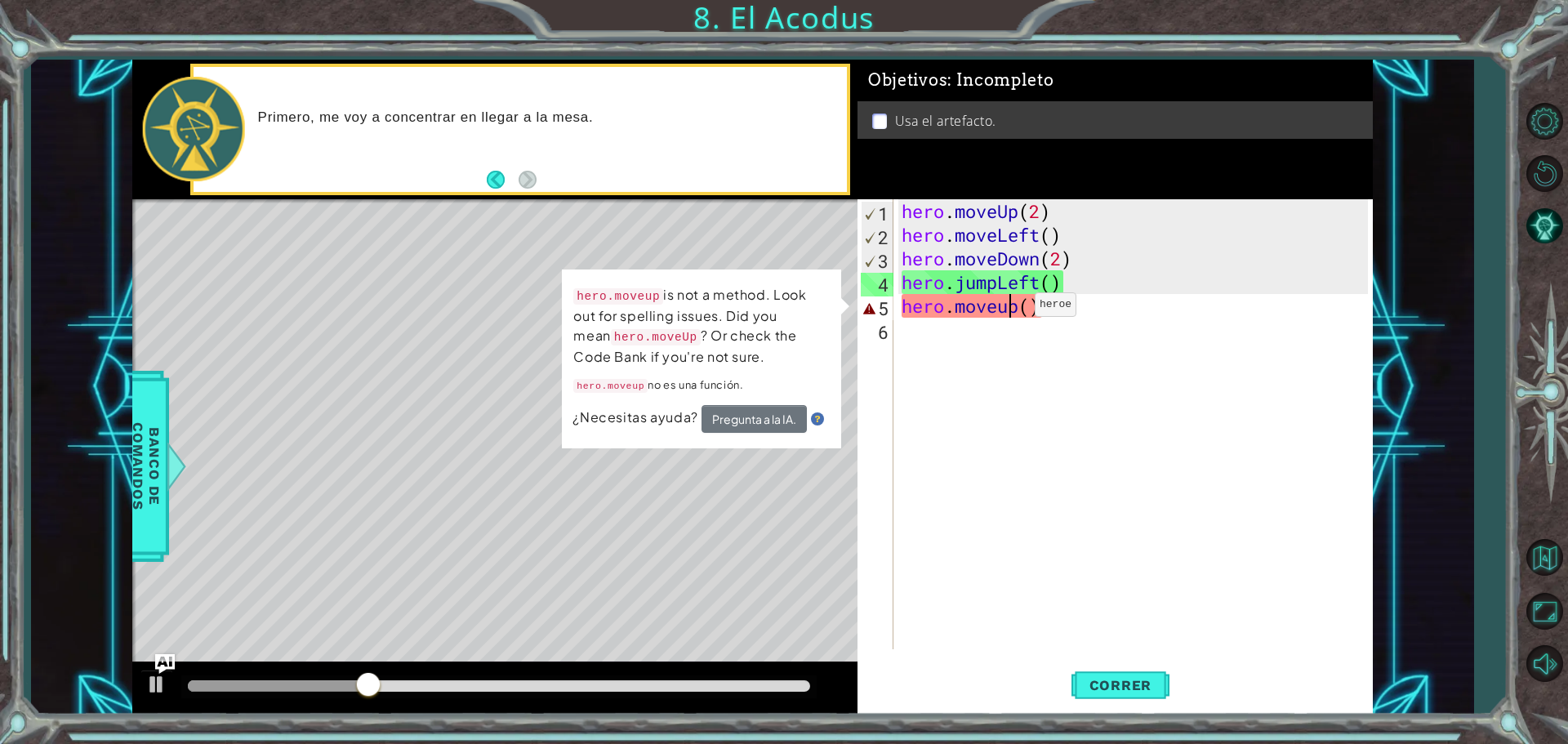
click at [1010, 309] on div "hero . moveUp ( 2 ) hero . moveLeft ( ) hero . moveDown ( 2 ) hero . jumpLeft (…" at bounding box center [1138, 448] width 477 height 498
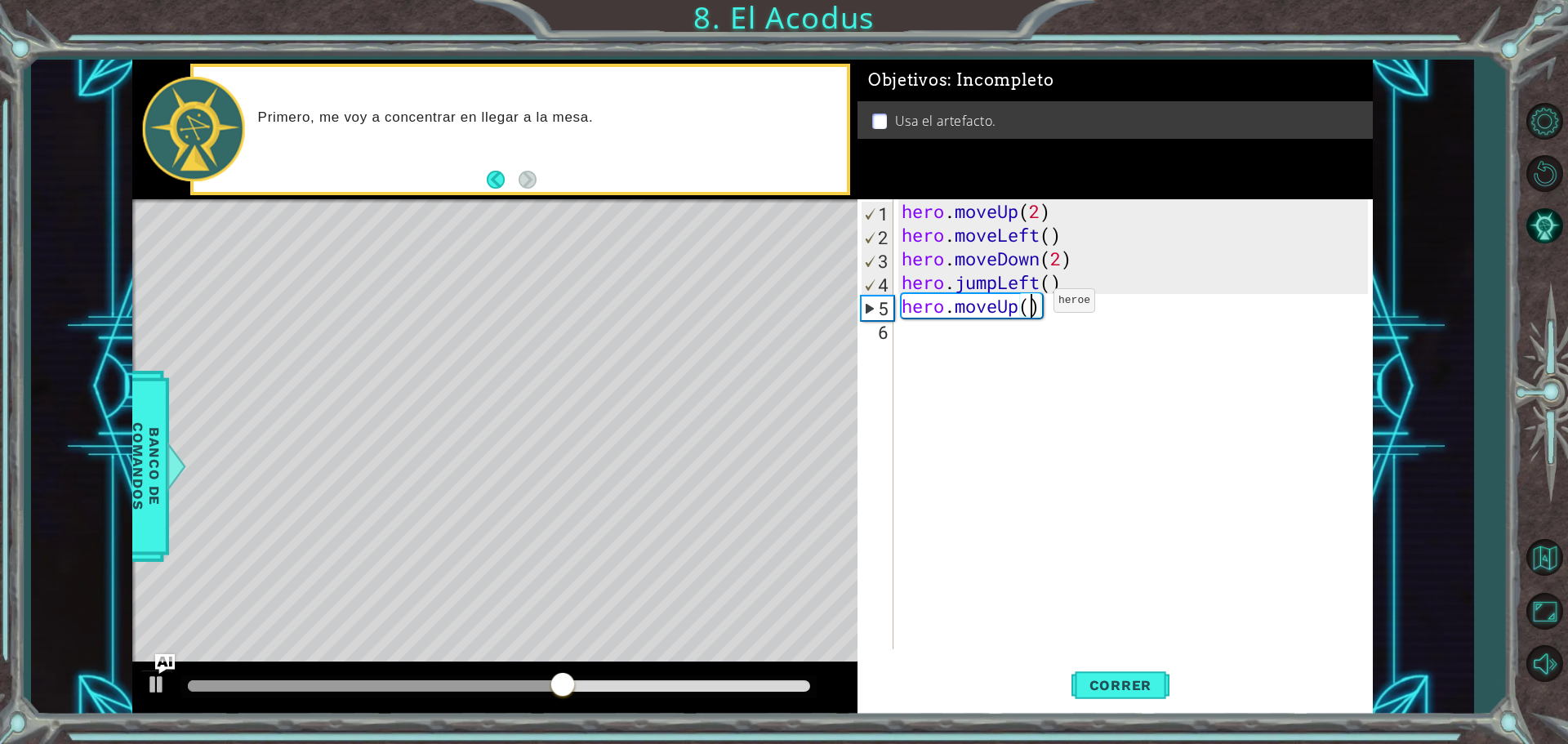
click at [1029, 305] on div "hero . moveUp ( 2 ) hero . moveLeft ( ) hero . moveDown ( 2 ) hero . jumpLeft (…" at bounding box center [1138, 448] width 477 height 498
type textarea "hero.moveUp(2)"
drag, startPoint x: 1130, startPoint y: 670, endPoint x: 1129, endPoint y: 662, distance: 8.1
click at [1129, 666] on button "Correr" at bounding box center [1121, 685] width 98 height 52
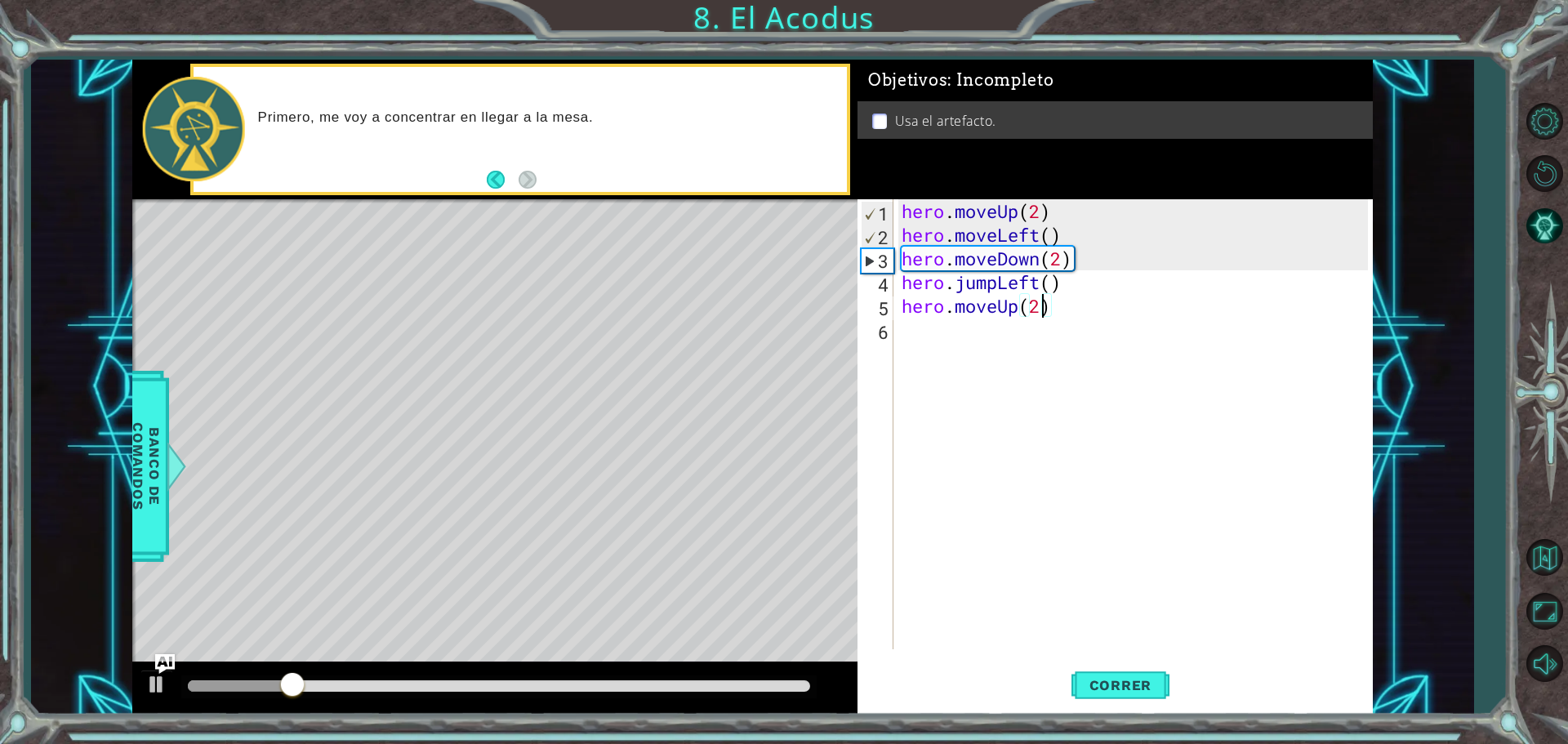
click at [891, 340] on div "6" at bounding box center [877, 332] width 32 height 24
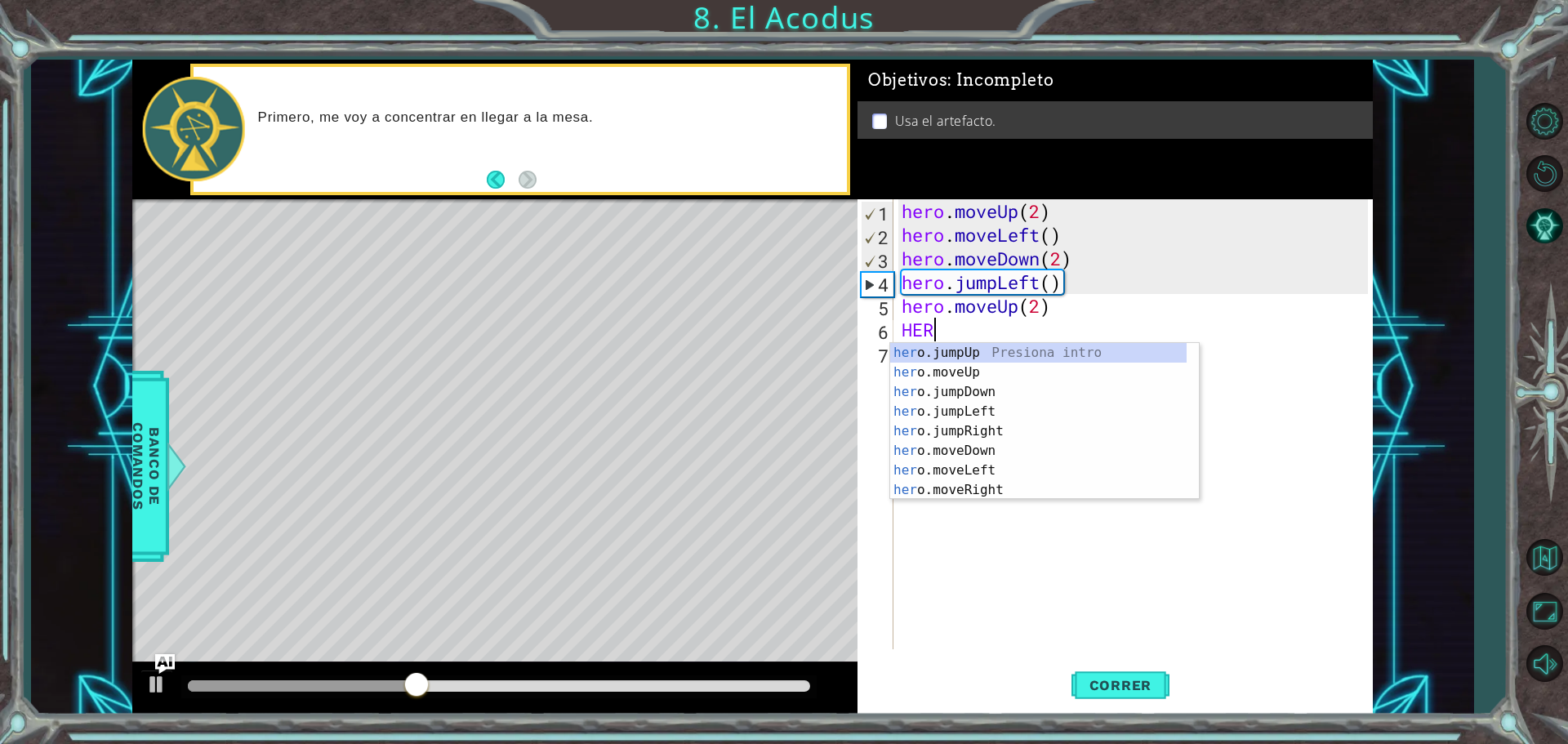
scroll to position [0, 0]
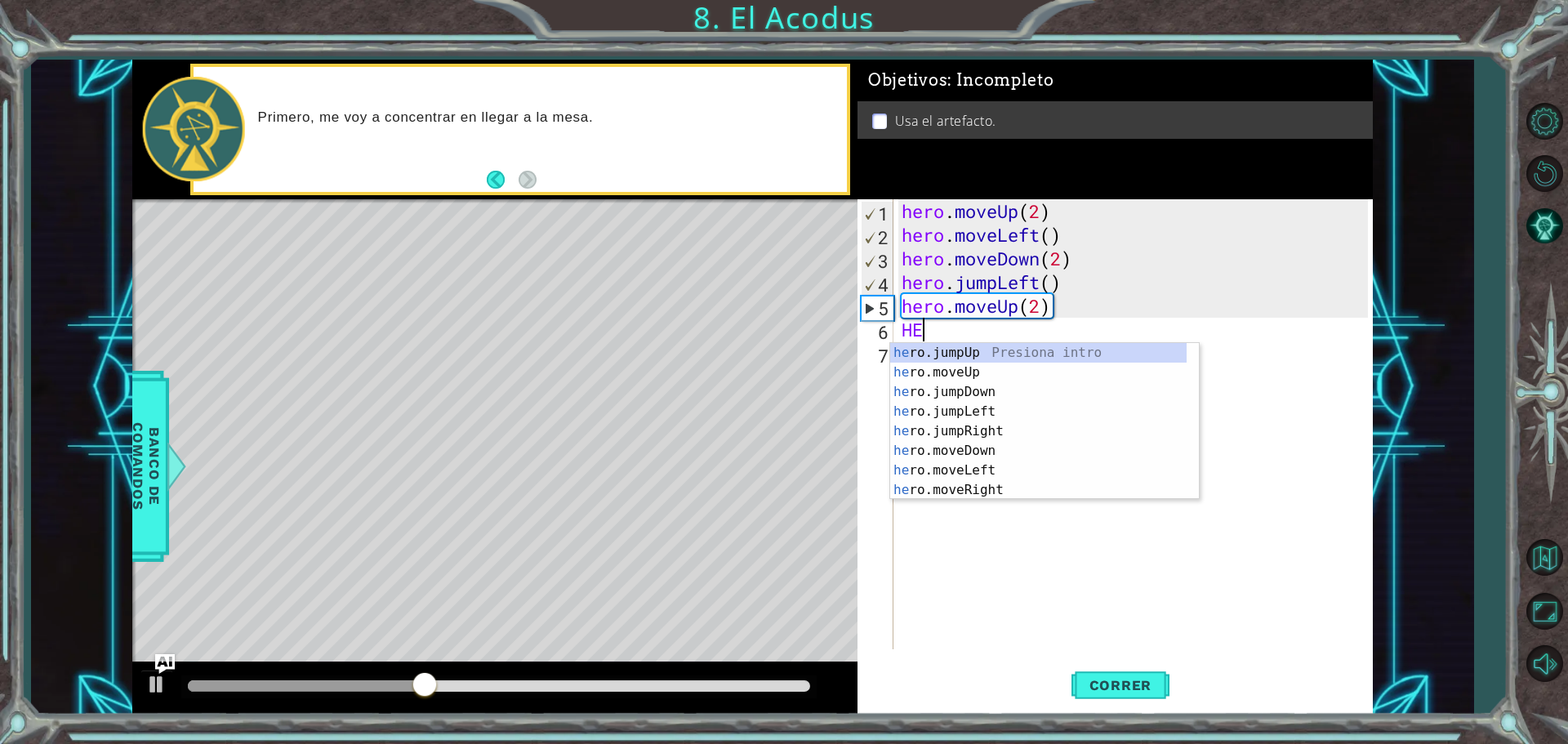
type textarea "H"
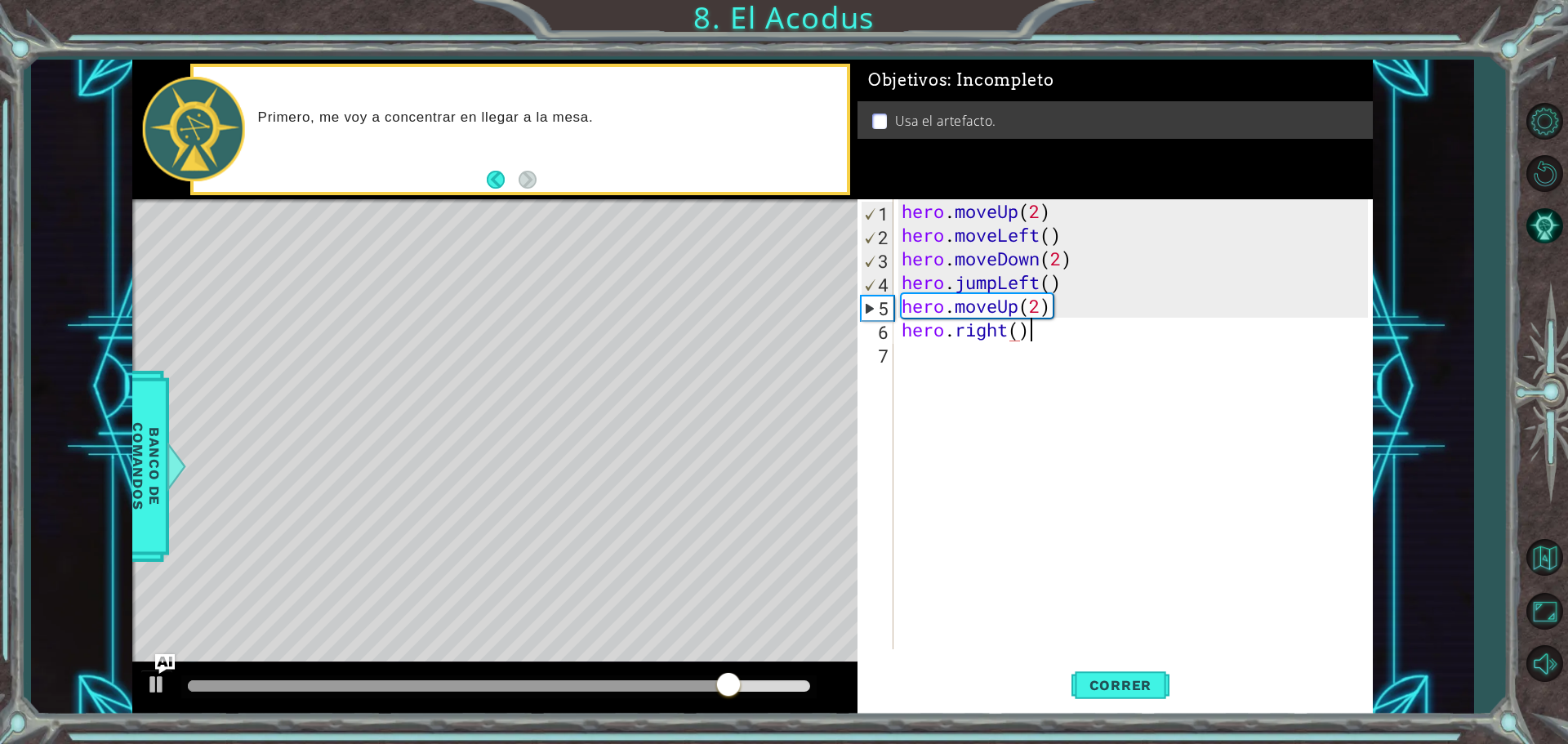
scroll to position [0, 5]
click at [1101, 675] on button "Correr" at bounding box center [1121, 685] width 98 height 52
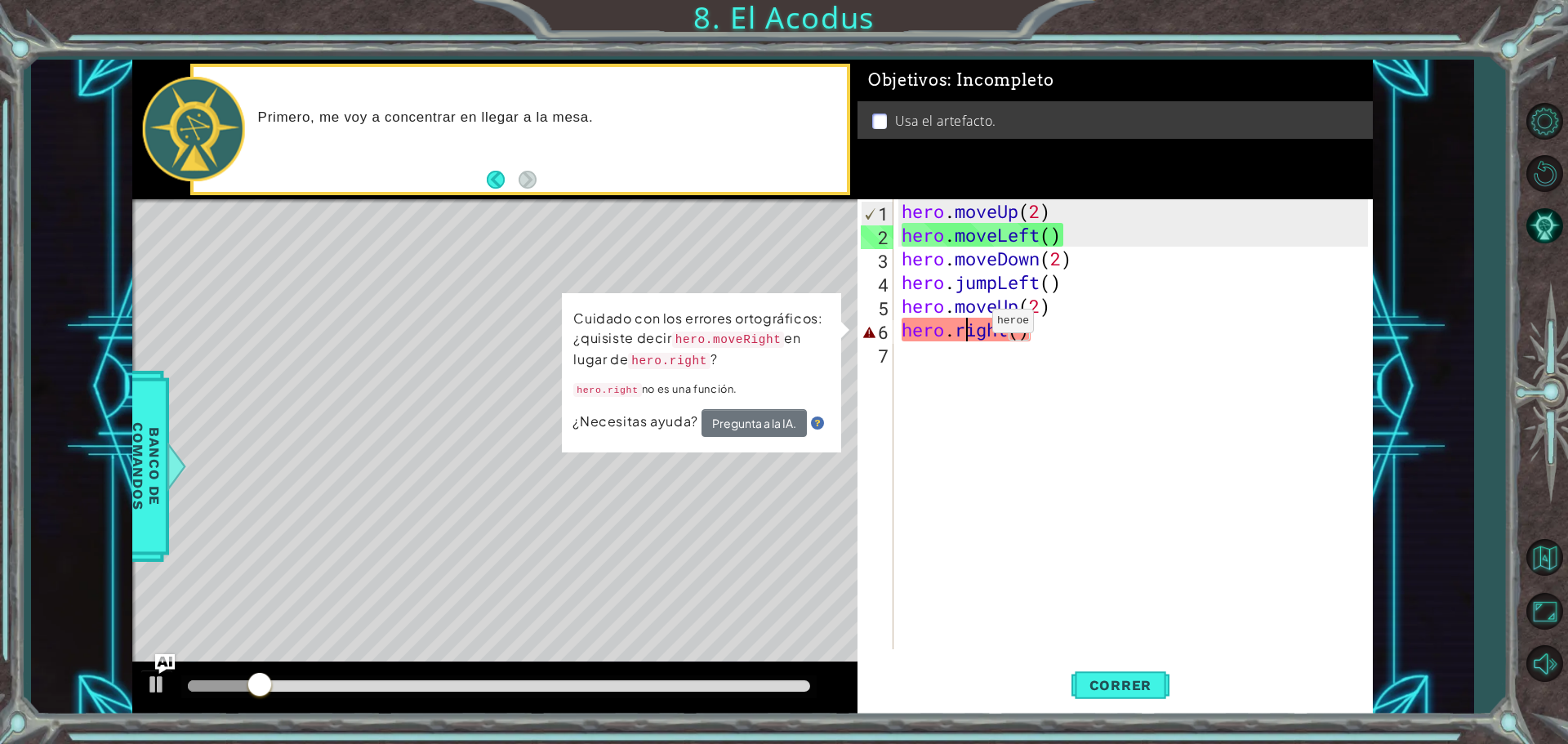
click at [968, 326] on div "hero . moveUp ( 2 ) hero . moveLeft ( ) hero . moveDown ( 2 ) hero . jumpLeft (…" at bounding box center [1138, 448] width 477 height 498
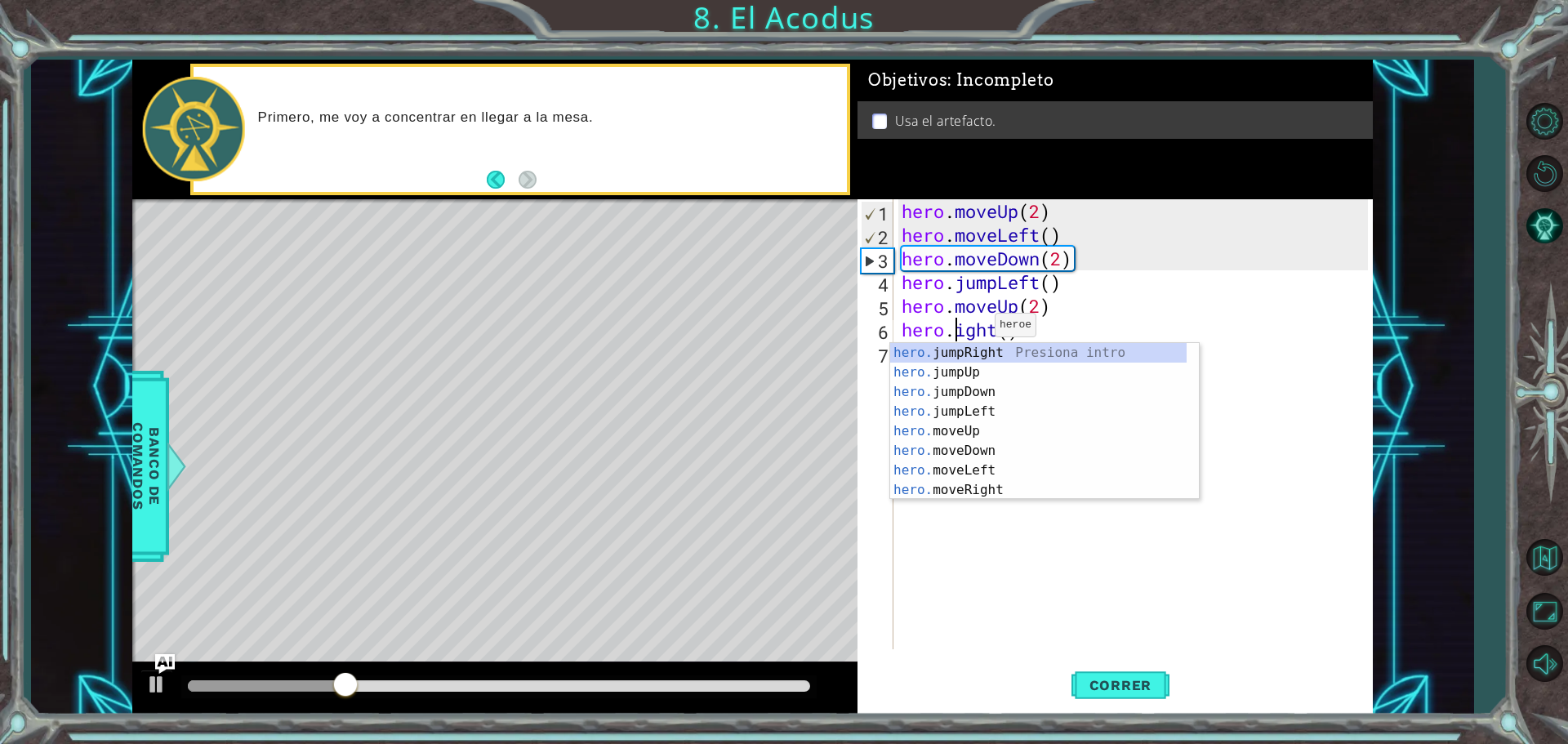
type textarea "hero.Right()"
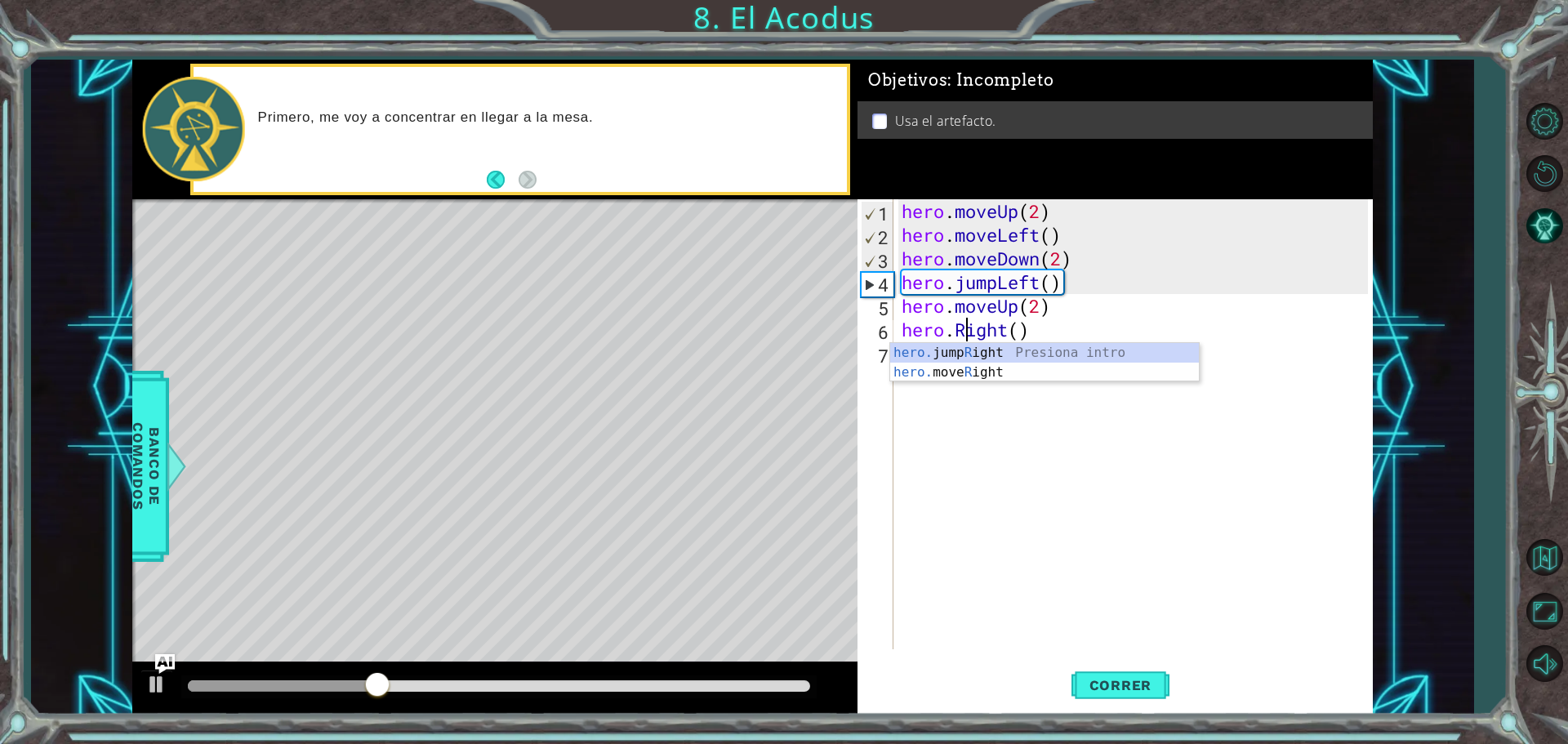
click at [1085, 432] on div "hero . moveUp ( 2 ) hero . moveLeft ( ) hero . moveDown ( 2 ) hero . jumpLeft (…" at bounding box center [1138, 448] width 477 height 498
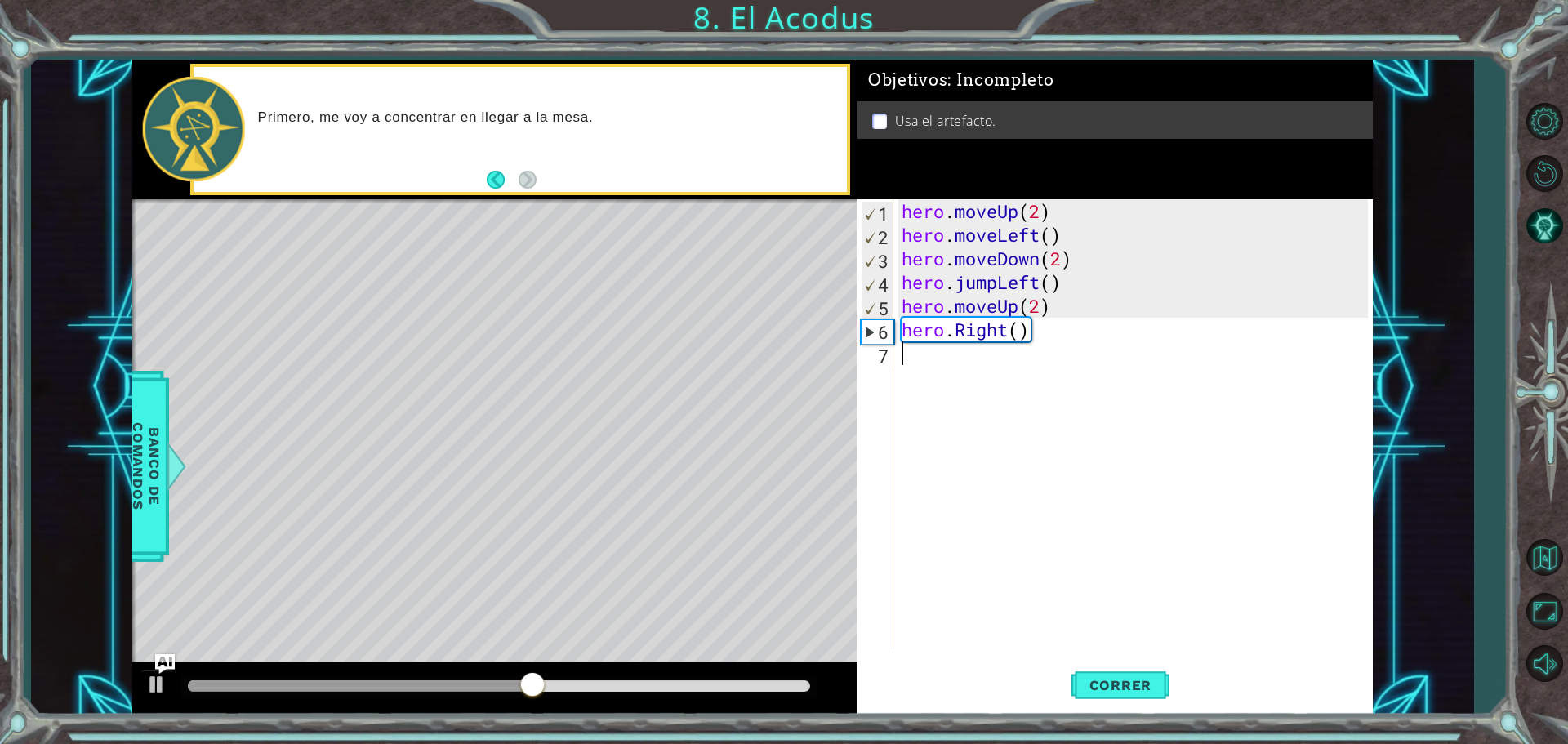
click at [921, 364] on div "hero . moveUp ( 2 ) hero . moveLeft ( ) hero . moveDown ( 2 ) hero . jumpLeft (…" at bounding box center [1138, 448] width 477 height 498
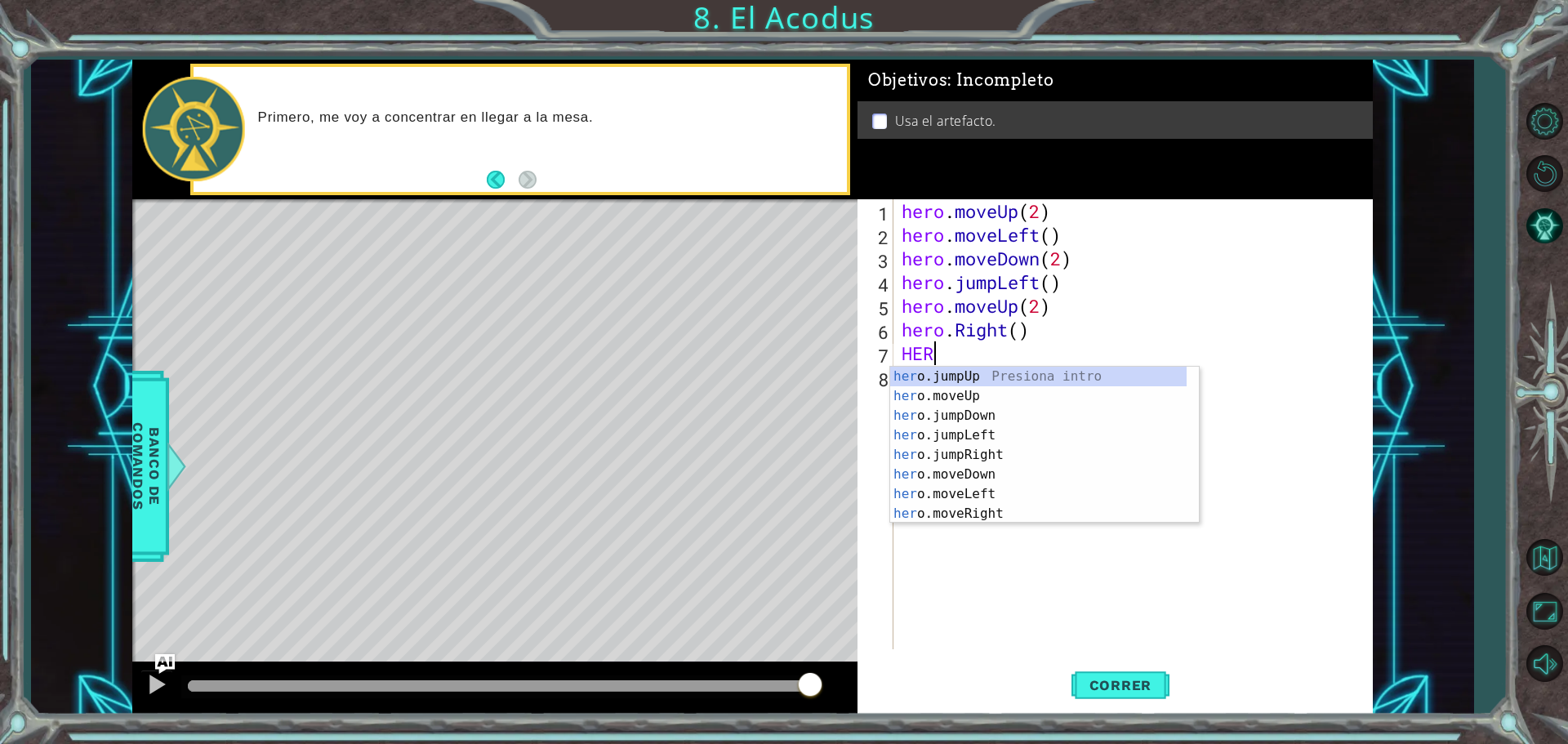
type textarea "H"
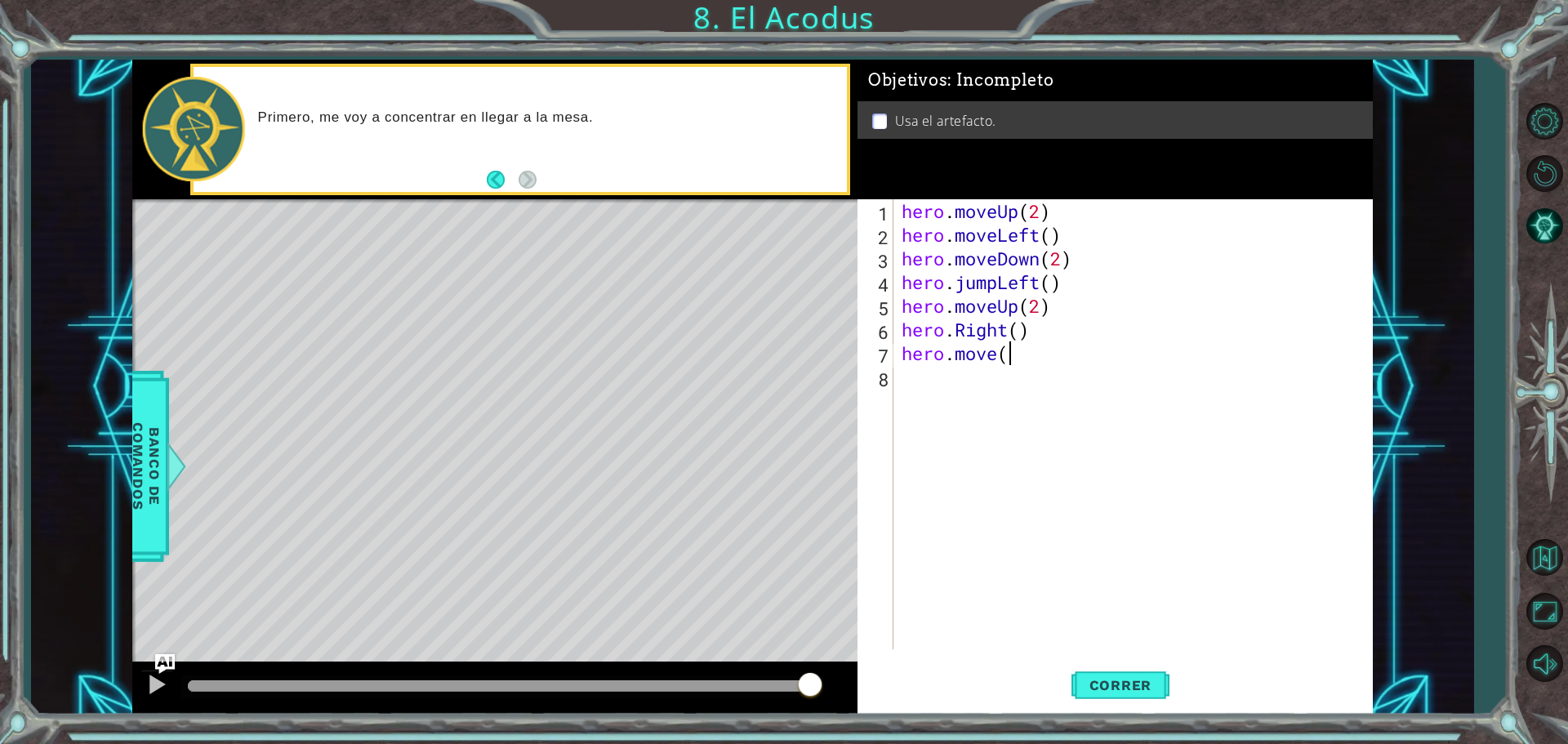
scroll to position [0, 4]
type textarea "hero.move()"
click at [1121, 692] on span "Correr" at bounding box center [1121, 686] width 96 height 17
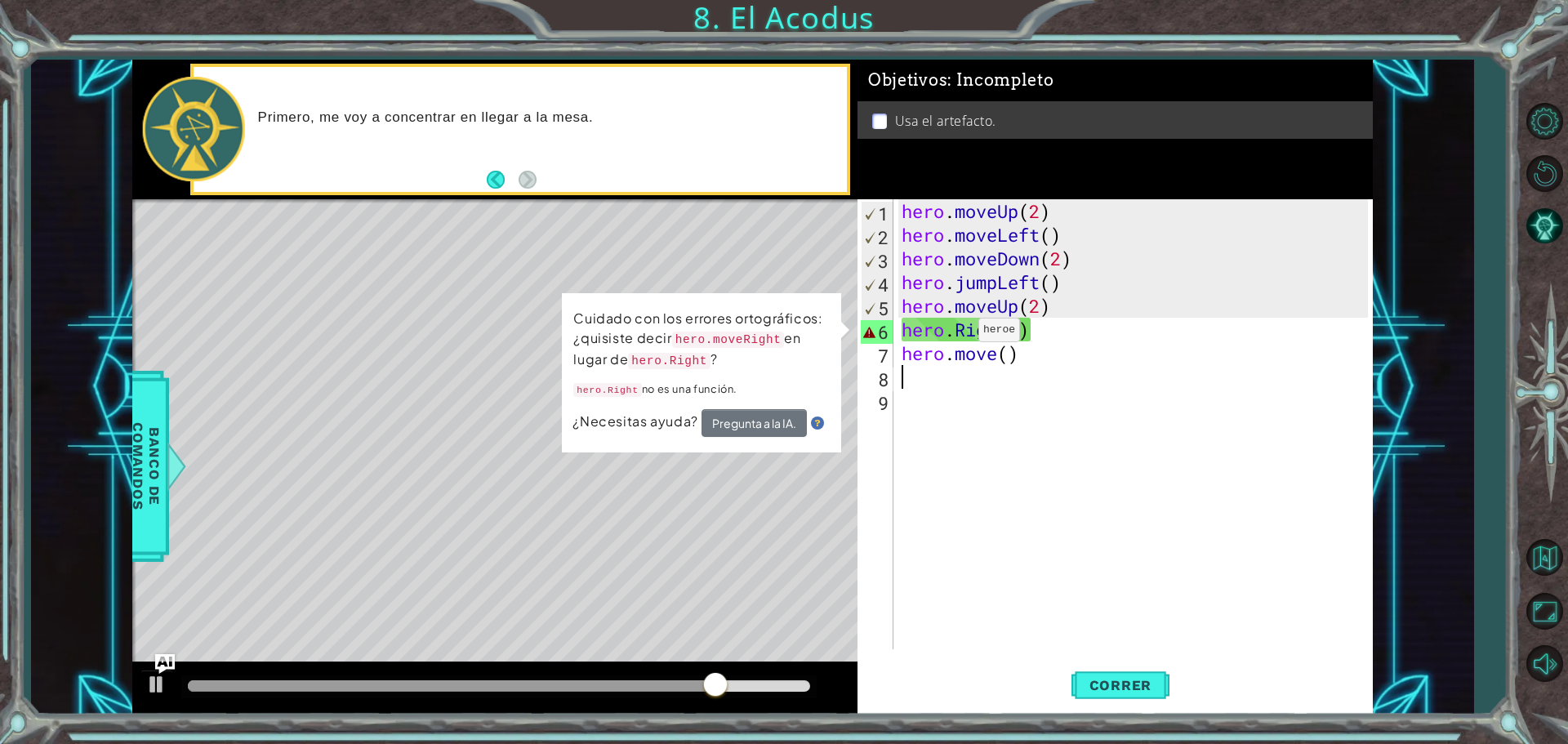
click at [954, 334] on div "hero . moveUp ( 2 ) hero . moveLeft ( ) hero . moveDown ( 2 ) hero . jumpLeft (…" at bounding box center [1138, 448] width 477 height 498
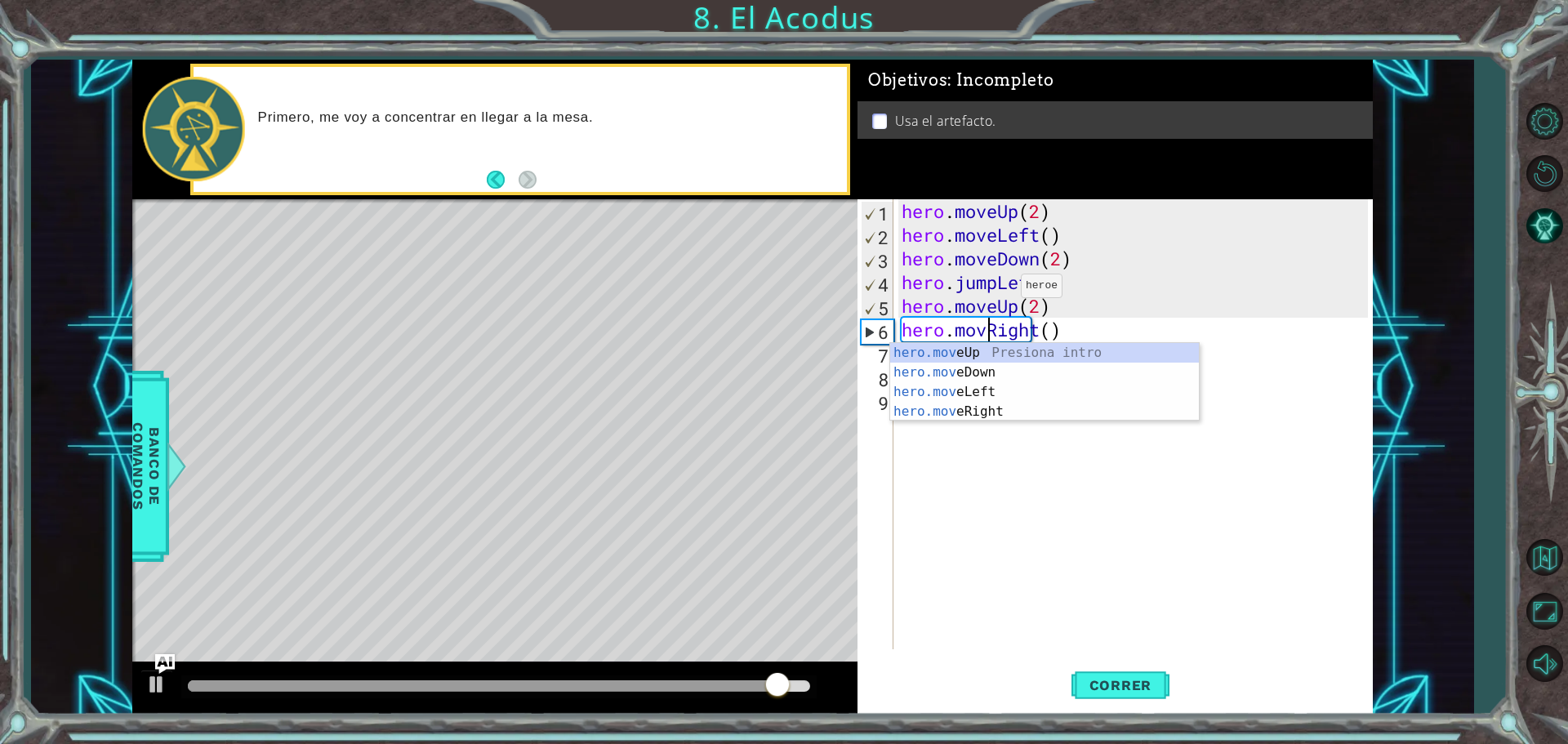
scroll to position [0, 4]
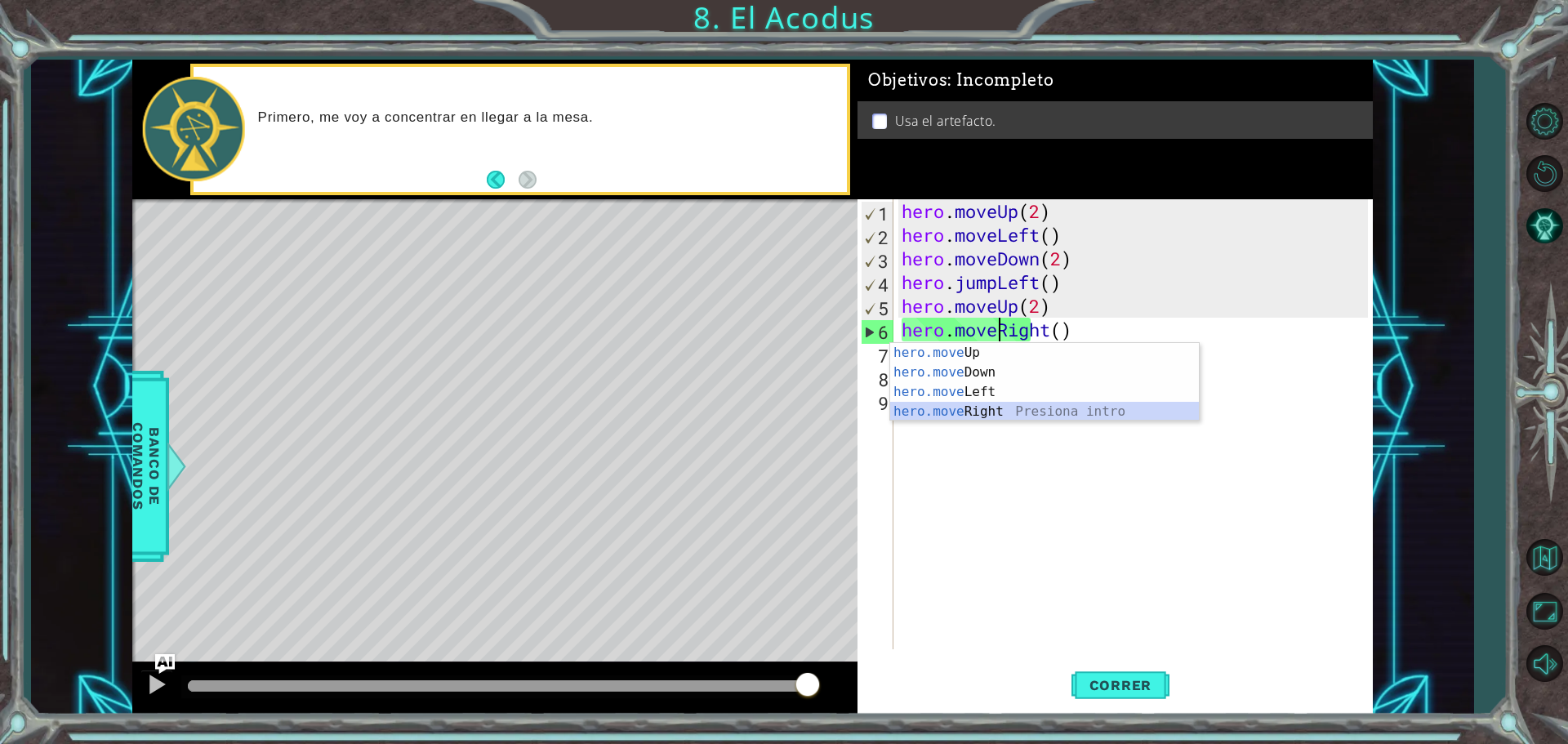
click at [1125, 419] on div "hero.move Up Presiona intro hero.move Down Presiona intro hero.move Left Presio…" at bounding box center [1044, 402] width 309 height 118
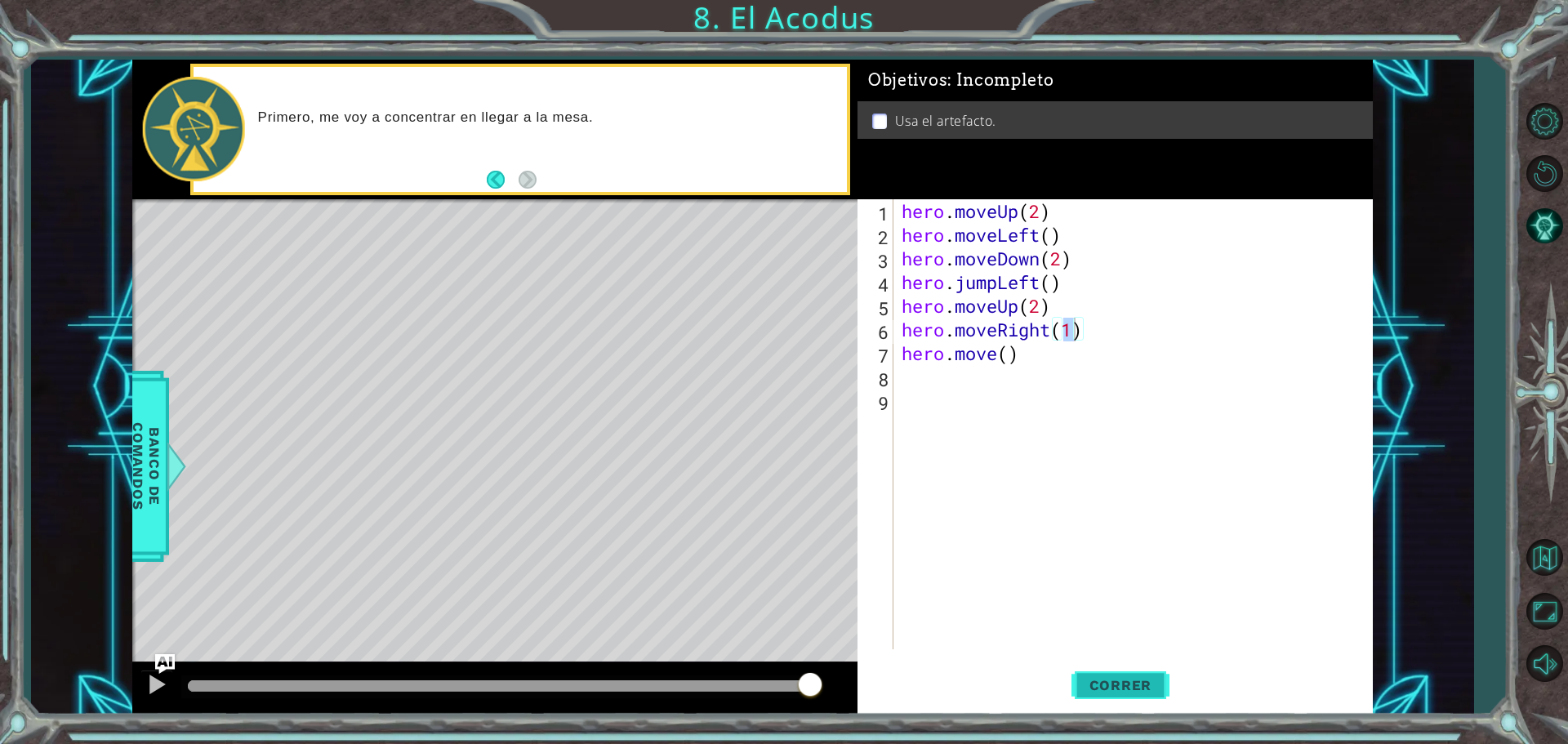
click at [1117, 692] on span "Correr" at bounding box center [1121, 686] width 96 height 17
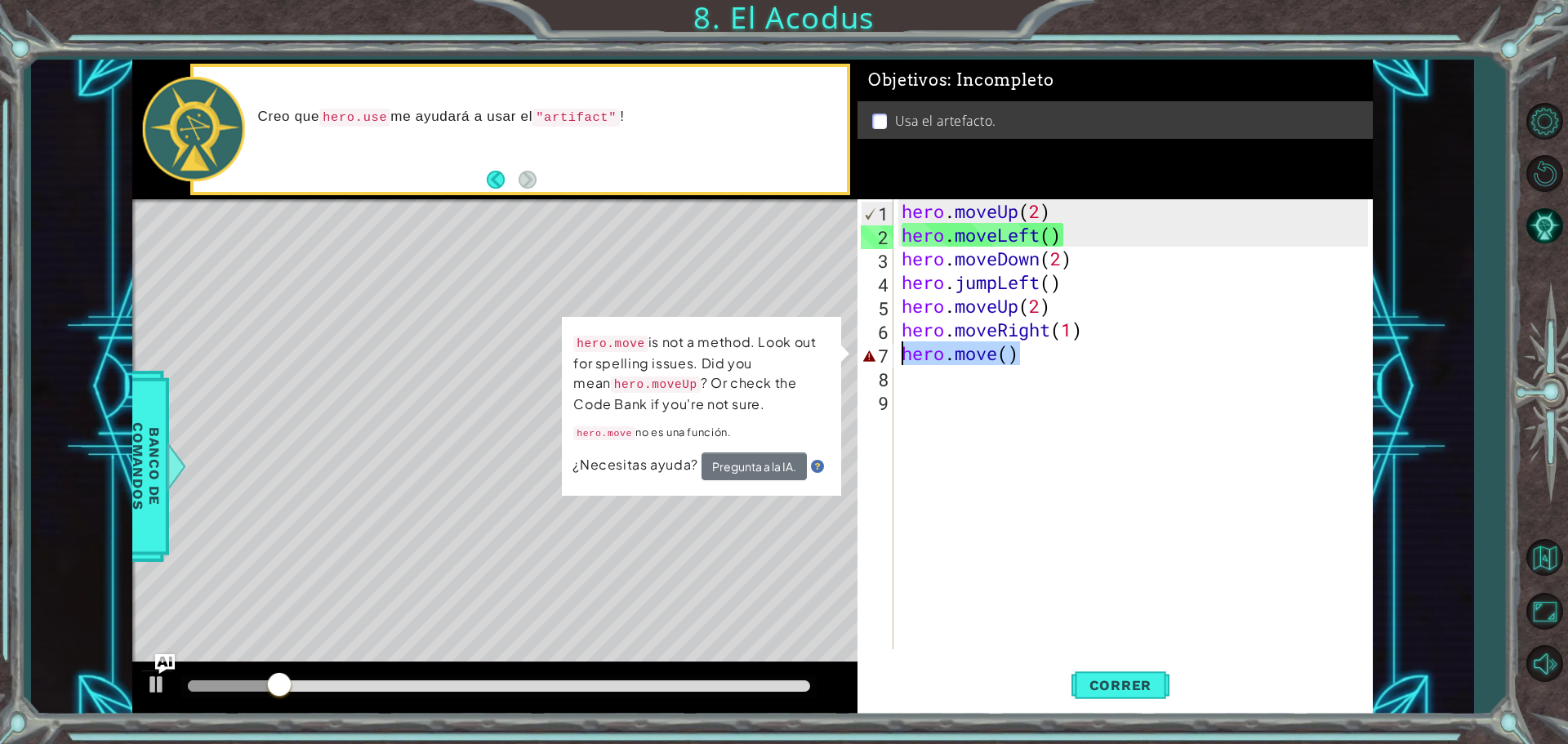
drag, startPoint x: 1033, startPoint y: 360, endPoint x: 879, endPoint y: 362, distance: 154.0
click at [879, 362] on div "hero.moveRight(1) 1 2 3 4 5 6 7 8 9 hero . moveUp ( 2 ) hero . moveLeft ( ) her…" at bounding box center [1113, 424] width 511 height 450
type textarea "hero.move()"
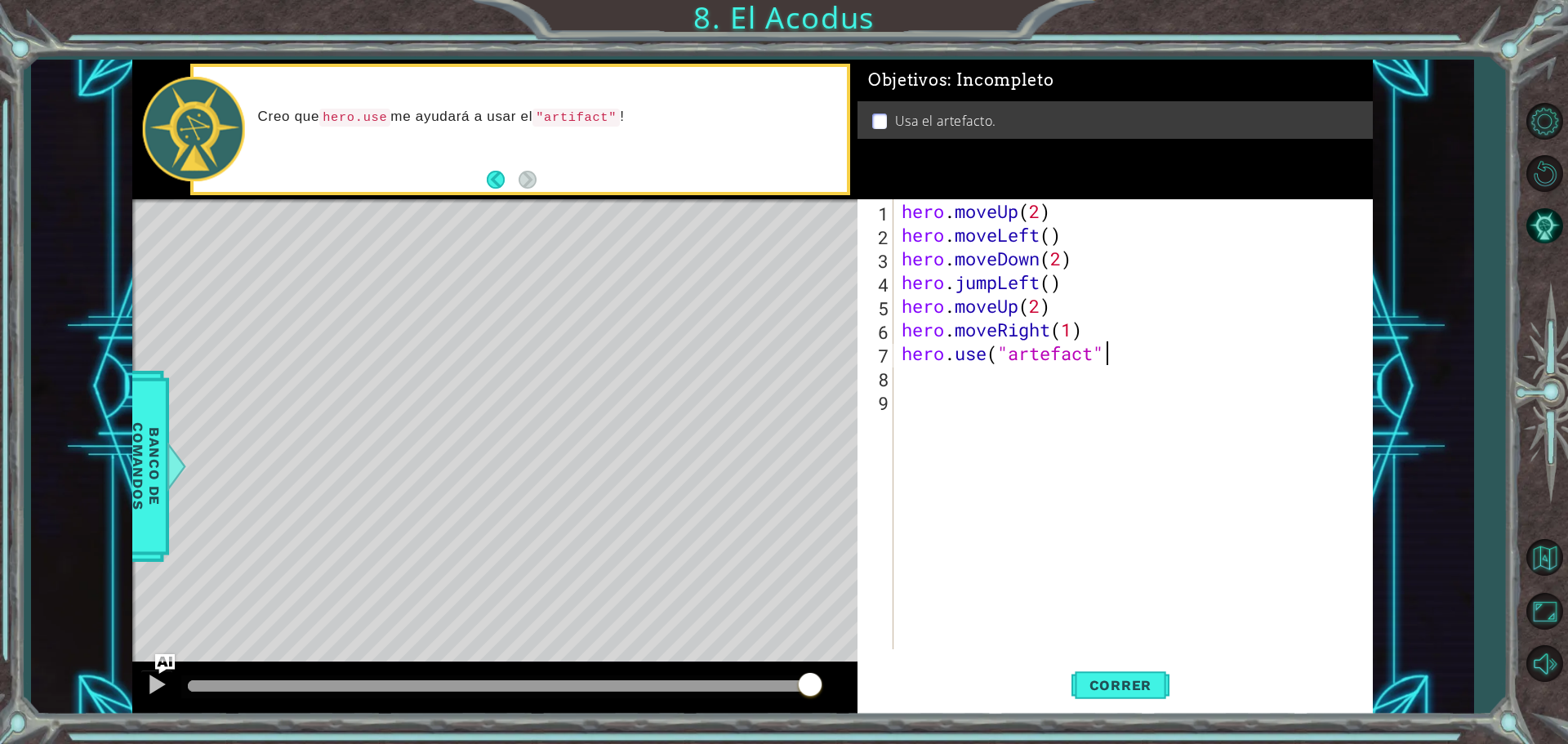
scroll to position [0, 9]
click at [1108, 684] on span "Correr" at bounding box center [1121, 686] width 96 height 17
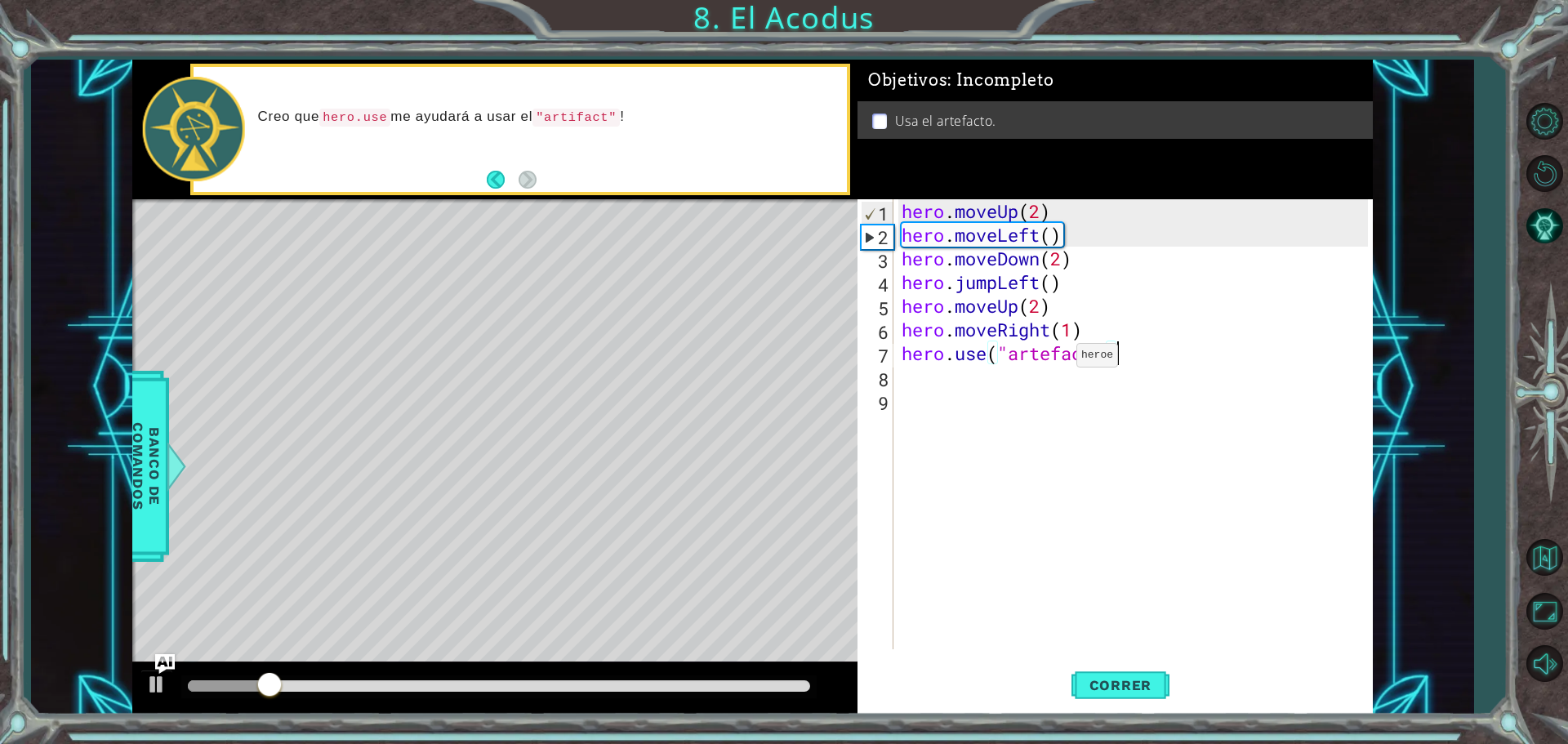
click at [1052, 360] on div "hero . moveUp ( 2 ) hero . moveLeft ( ) hero . moveDown ( 2 ) hero . jumpLeft (…" at bounding box center [1138, 448] width 477 height 498
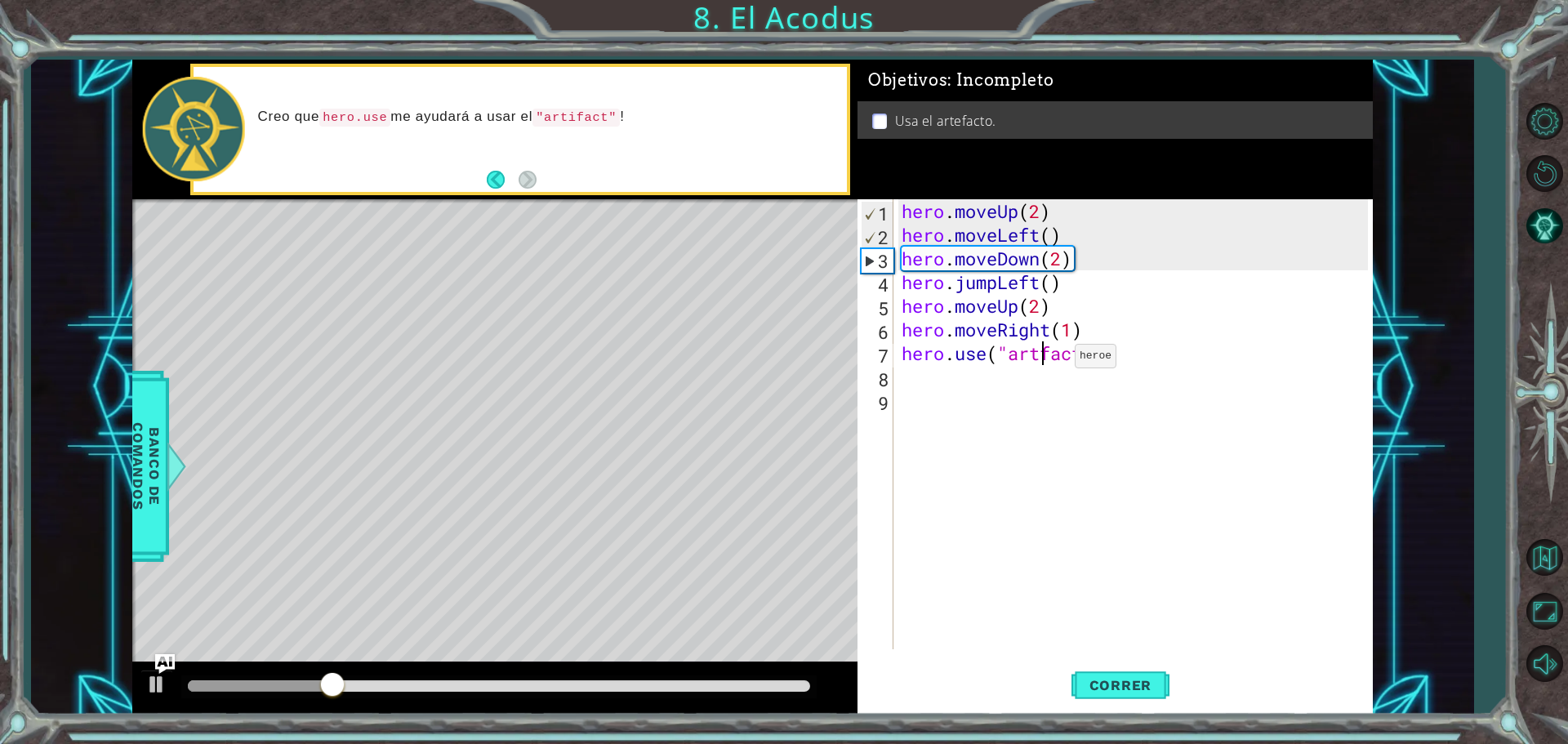
type textarea "hero.use("artifact")"
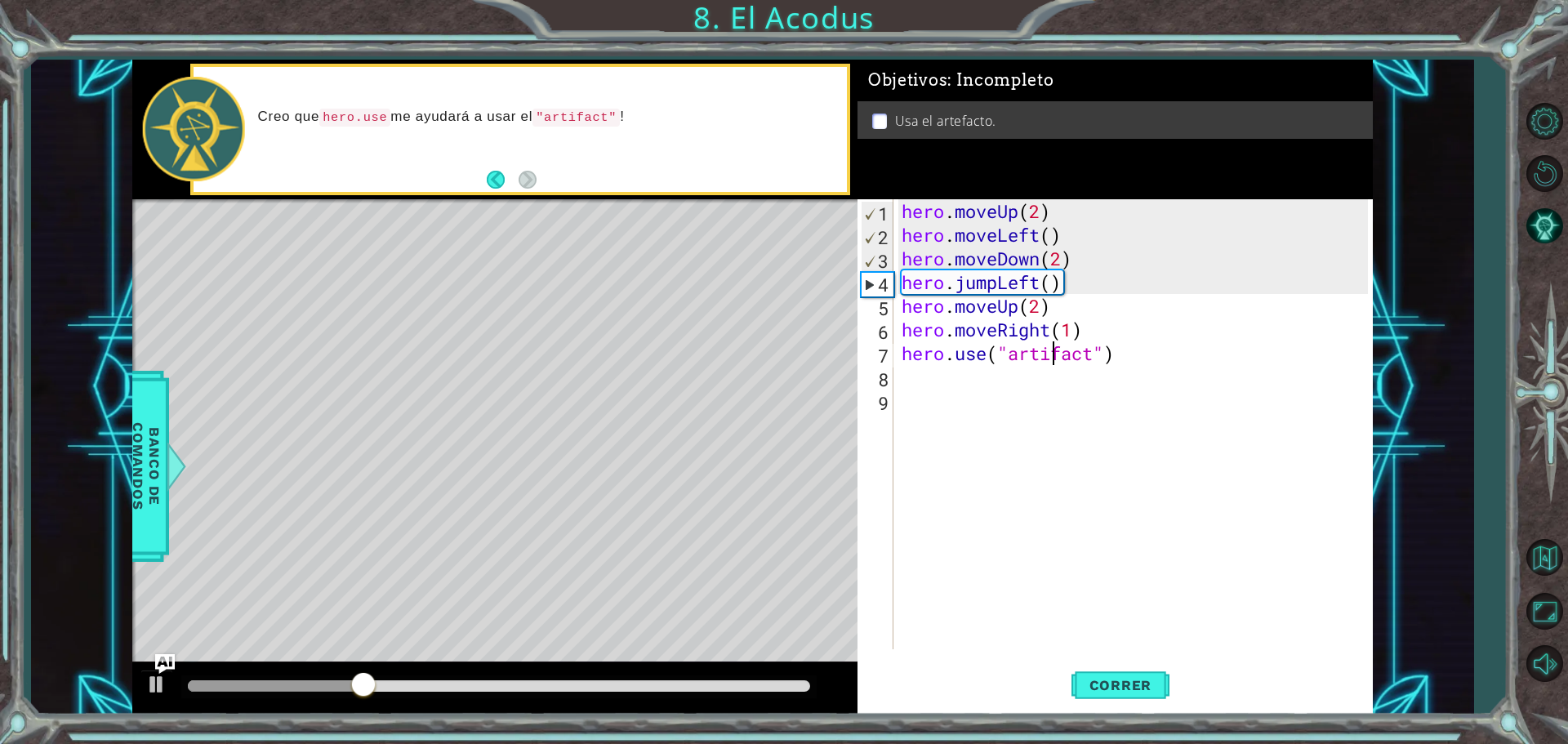
click at [1148, 493] on div "hero . moveUp ( 2 ) hero . moveLeft ( ) hero . moveDown ( 2 ) hero . jumpLeft (…" at bounding box center [1138, 448] width 477 height 498
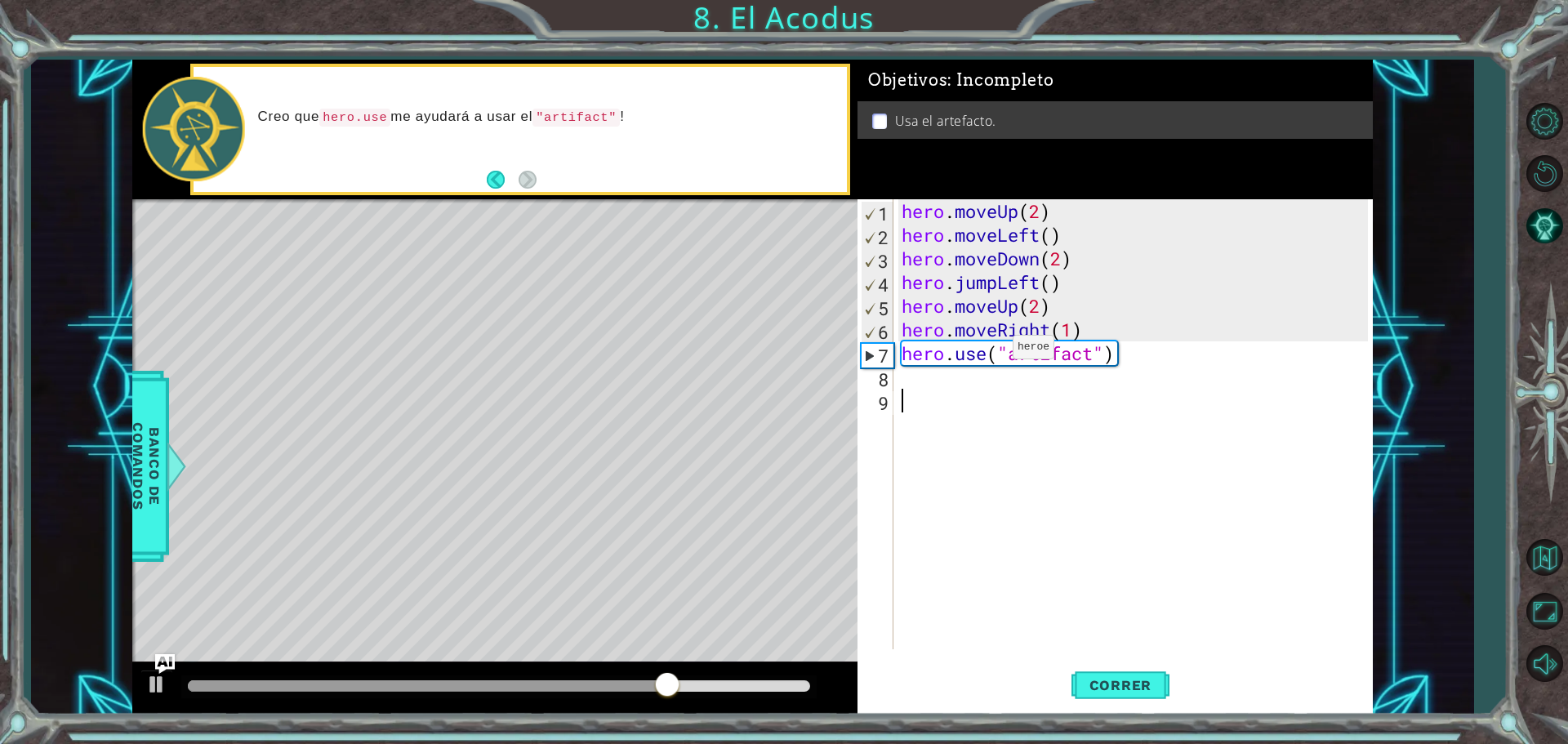
click at [987, 339] on div "hero . moveUp ( 2 ) hero . moveLeft ( ) hero . moveDown ( 2 ) hero . jumpLeft (…" at bounding box center [1138, 448] width 477 height 498
click at [989, 351] on div "hero . moveUp ( 2 ) hero . moveLeft ( ) hero . moveDown ( 2 ) hero . jumpLeft (…" at bounding box center [1138, 448] width 477 height 498
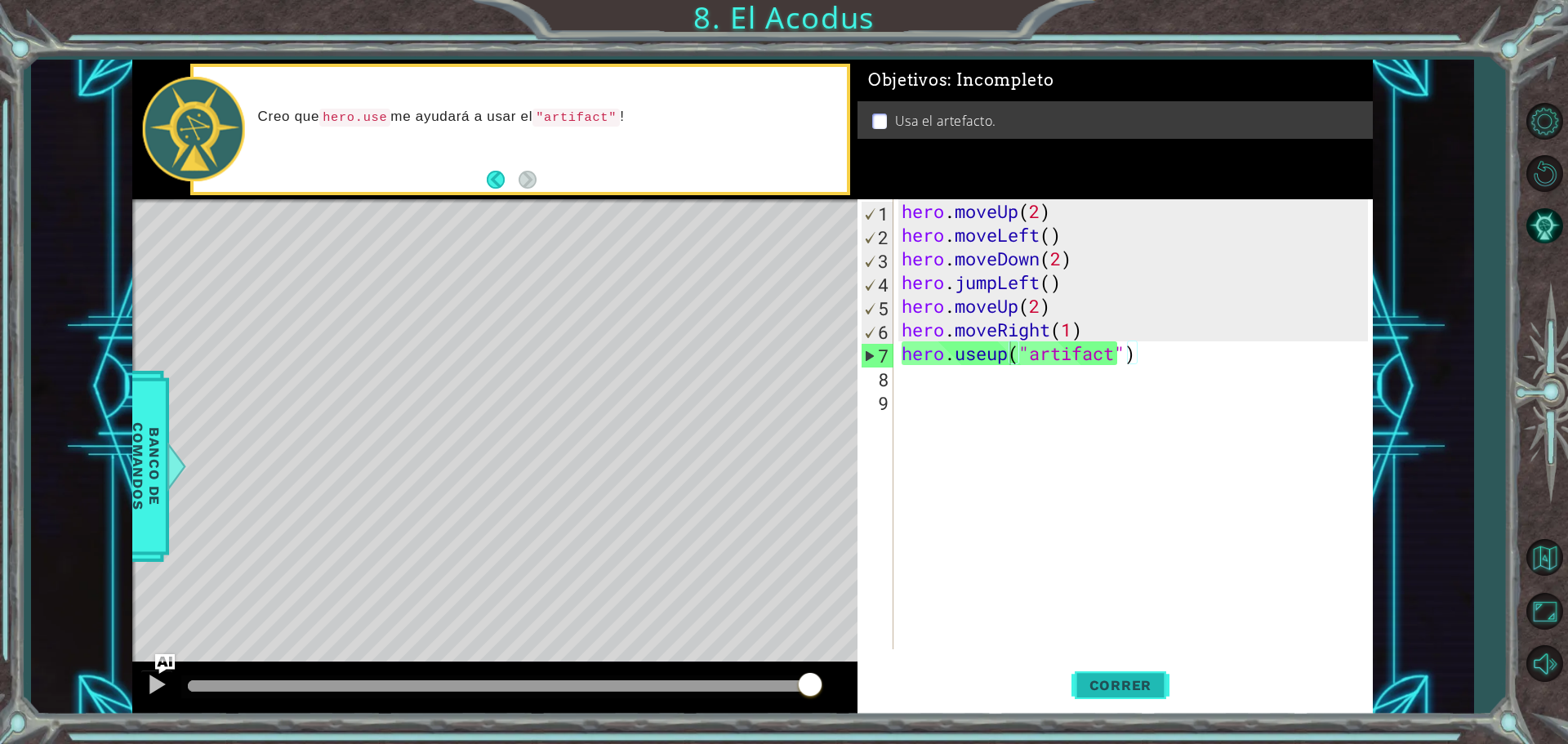
click at [1150, 688] on span "Correr" at bounding box center [1121, 686] width 96 height 17
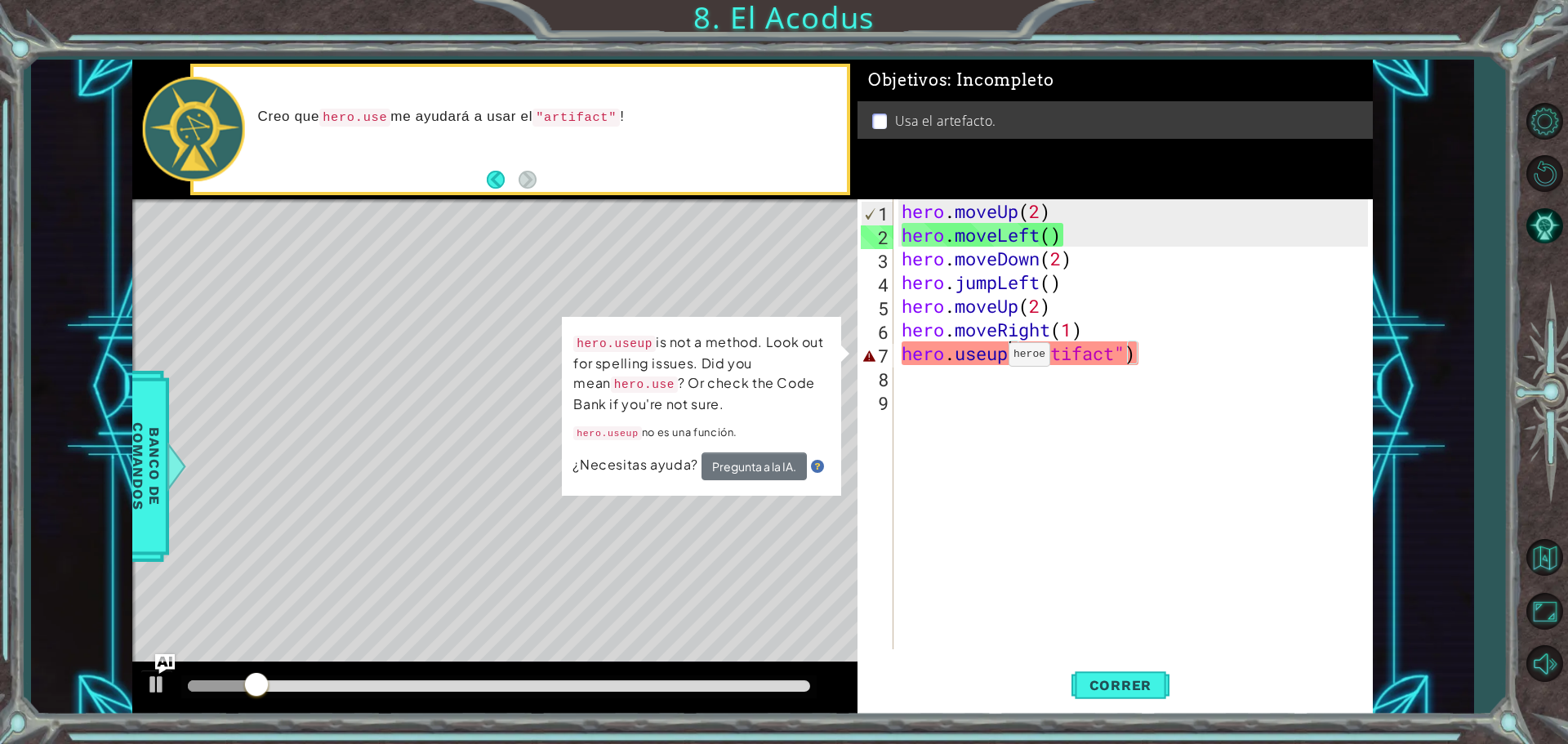
click at [984, 359] on div "hero . moveUp ( 2 ) hero . moveLeft ( ) hero . moveDown ( 2 ) hero . jumpLeft (…" at bounding box center [1138, 448] width 477 height 498
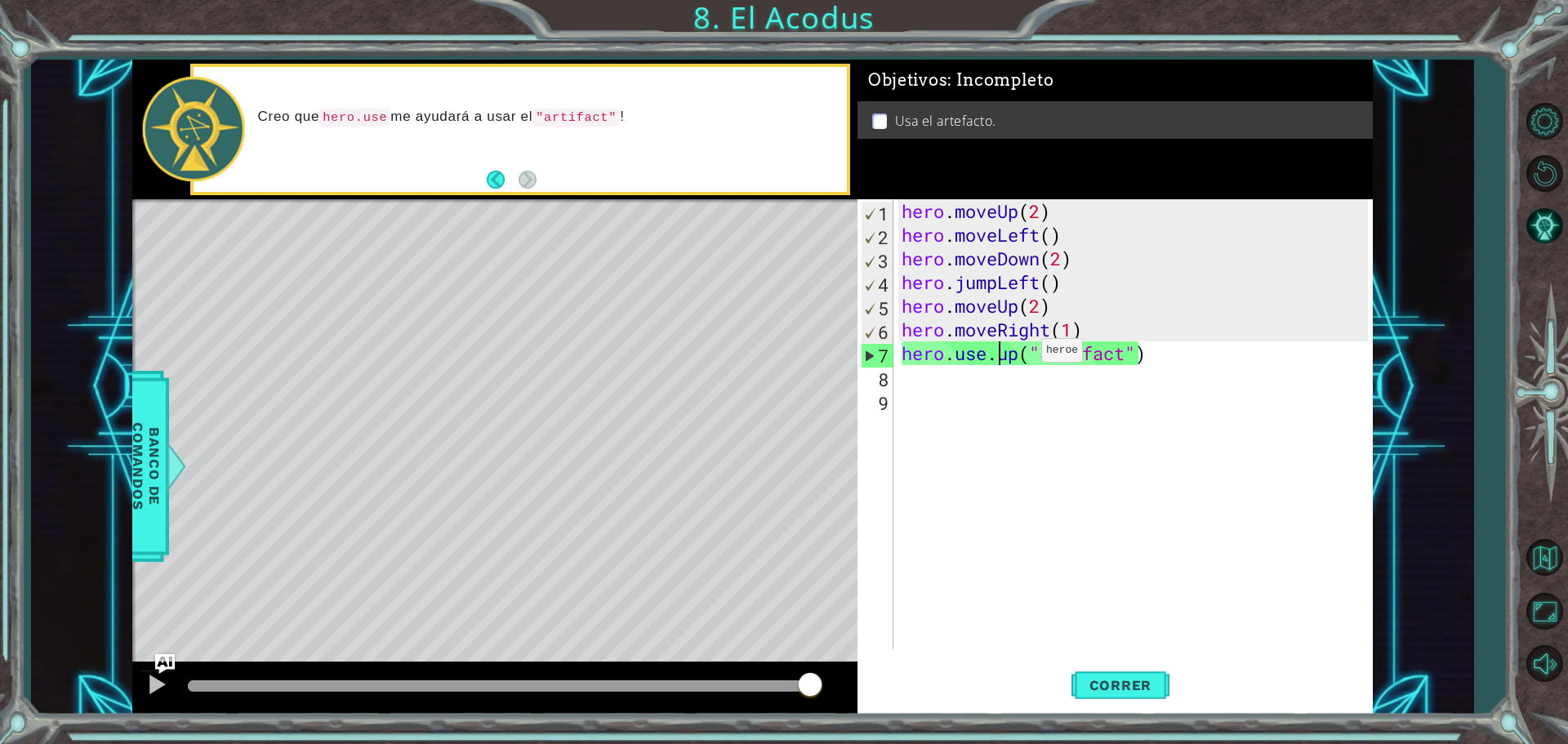
click at [1017, 355] on div "hero . moveUp ( 2 ) hero . moveLeft ( ) hero . moveDown ( 2 ) hero . jumpLeft (…" at bounding box center [1138, 448] width 477 height 498
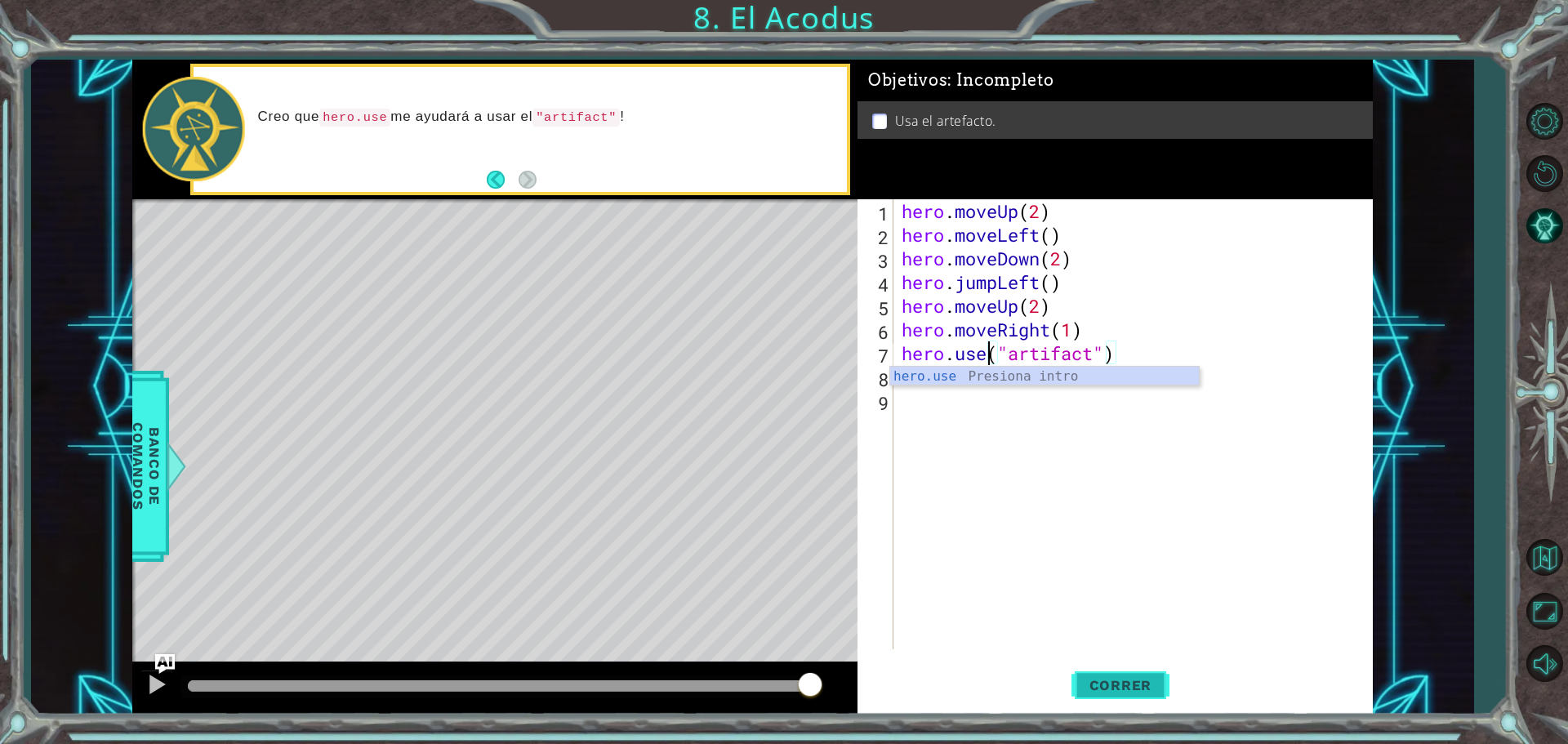
type textarea "hero.use("artifact")"
drag, startPoint x: 1131, startPoint y: 688, endPoint x: 1143, endPoint y: 702, distance: 18.4
click at [1133, 697] on button "Correr" at bounding box center [1121, 685] width 98 height 52
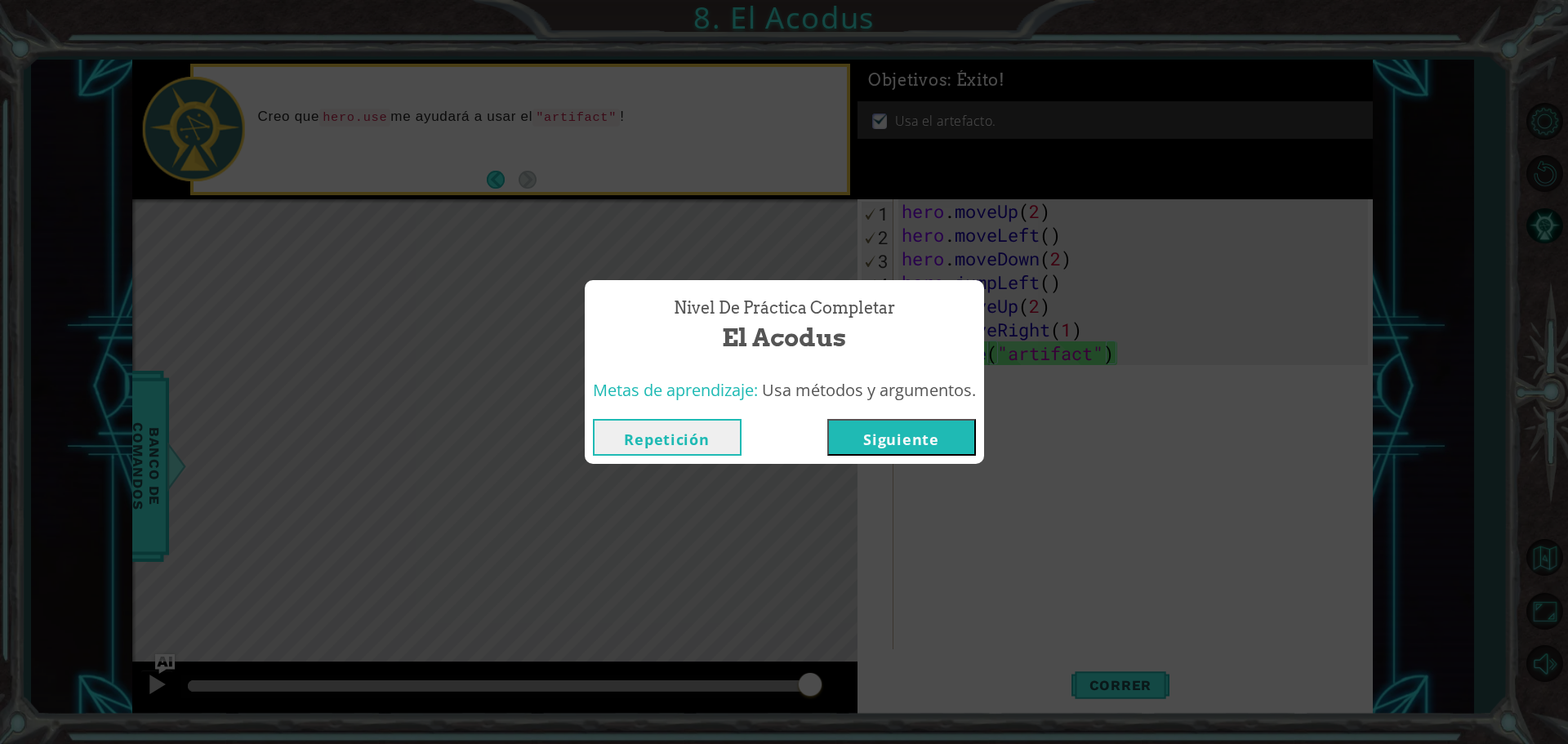
click at [921, 436] on button "Siguiente" at bounding box center [902, 438] width 148 height 37
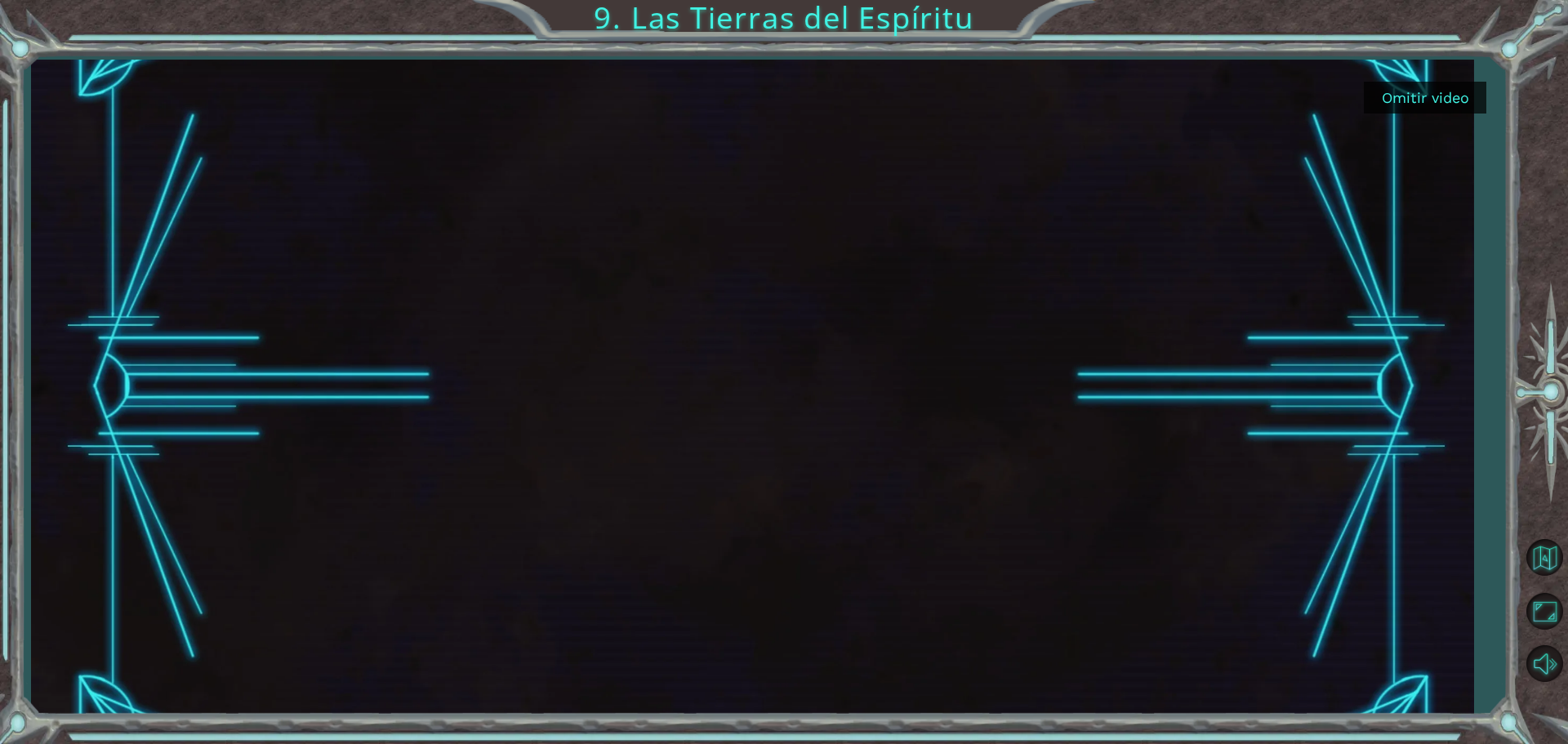
click at [1456, 68] on div at bounding box center [752, 387] width 1443 height 655
click at [1426, 100] on button "Omitir video" at bounding box center [1425, 98] width 123 height 32
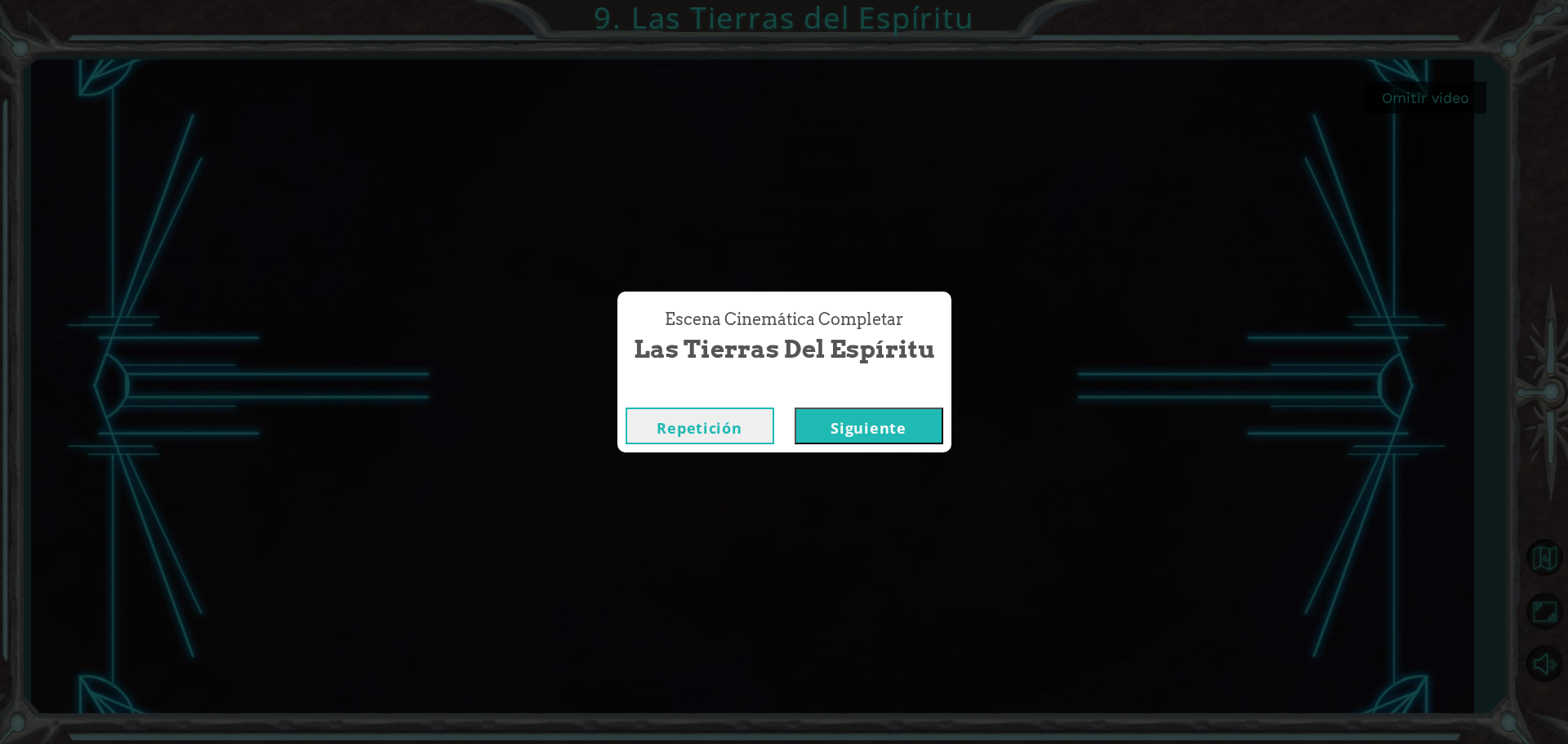
click at [880, 412] on button "Siguiente" at bounding box center [868, 426] width 148 height 37
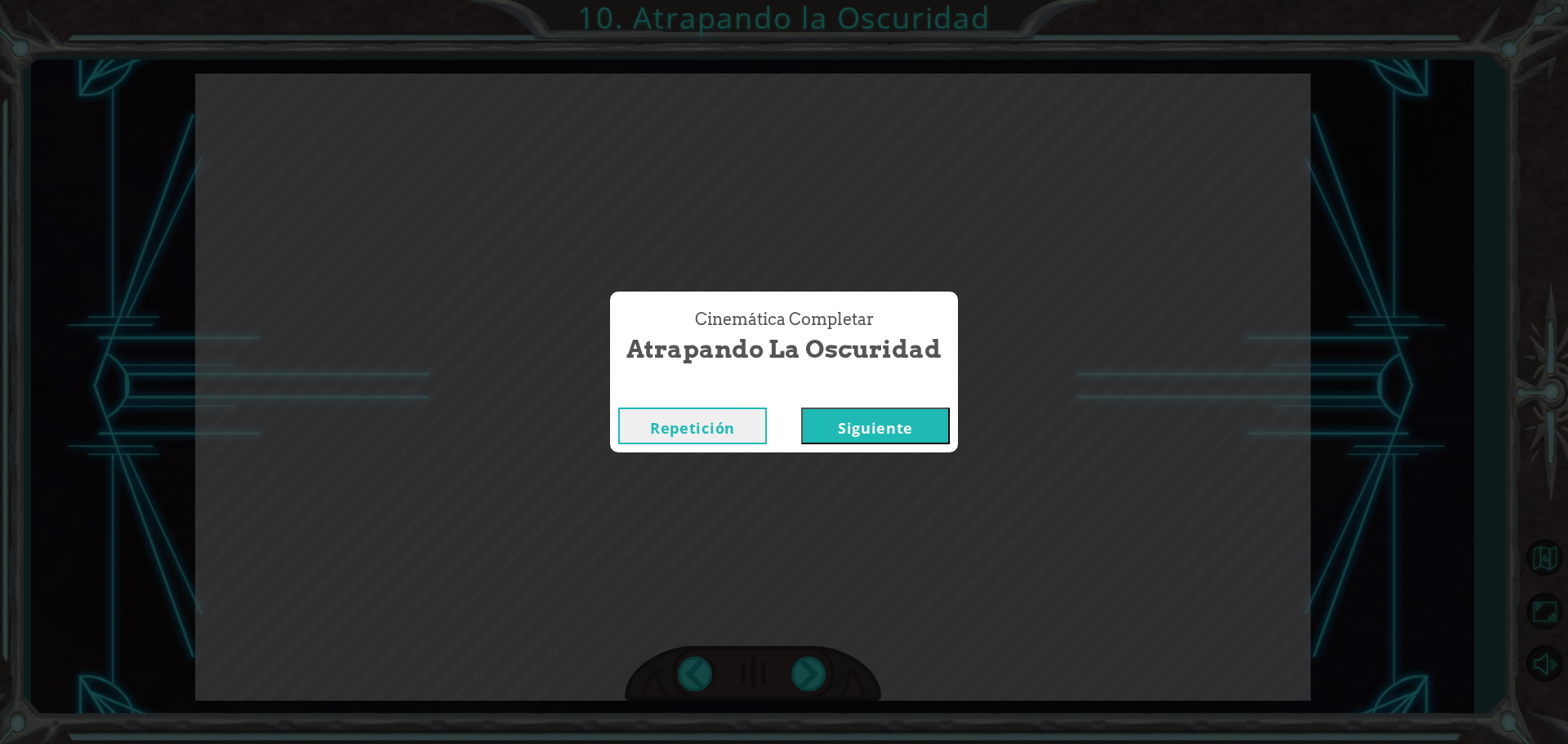
click at [801, 407] on button "Siguiente" at bounding box center [875, 426] width 148 height 37
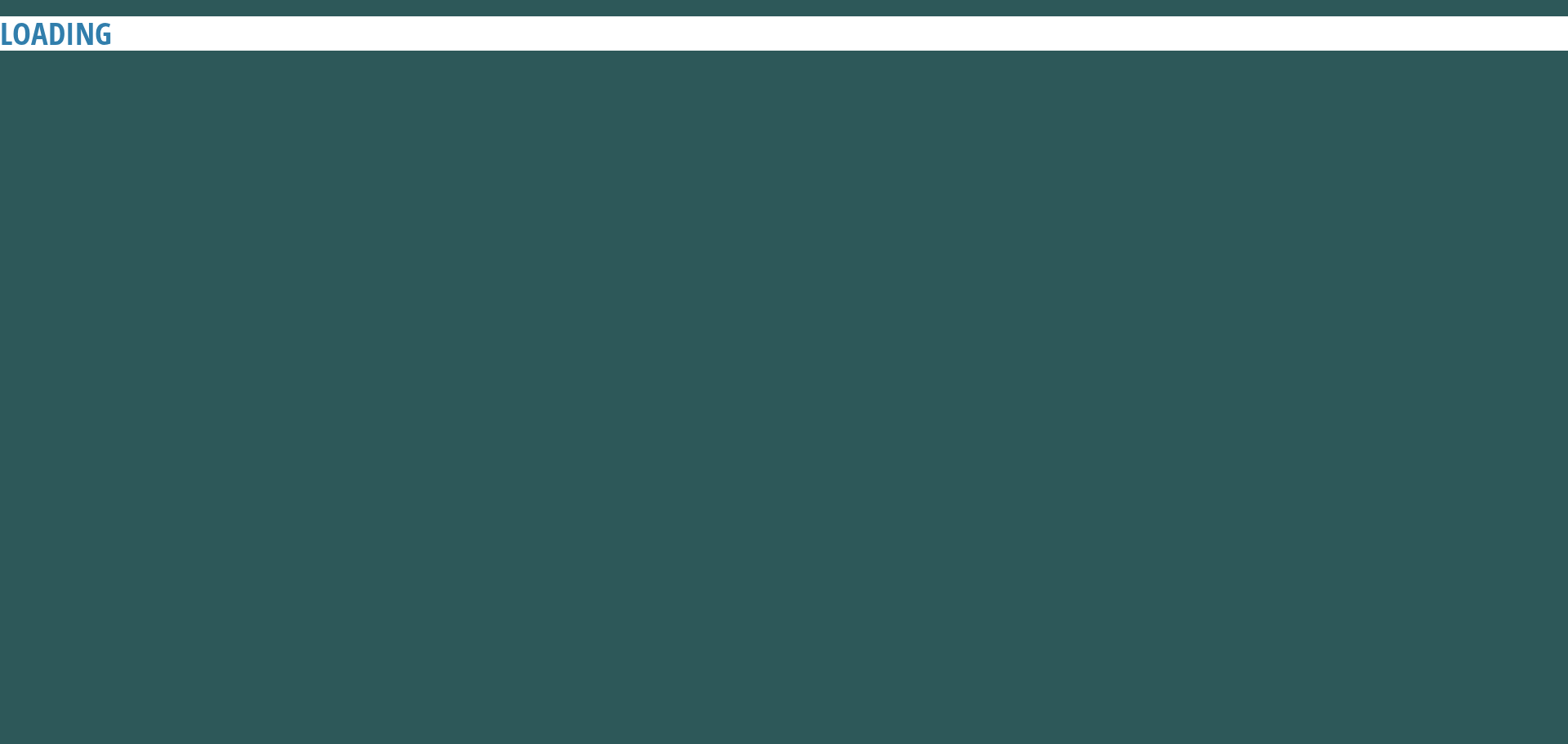
click at [801, 407] on button "Siguiente" at bounding box center [875, 426] width 148 height 37
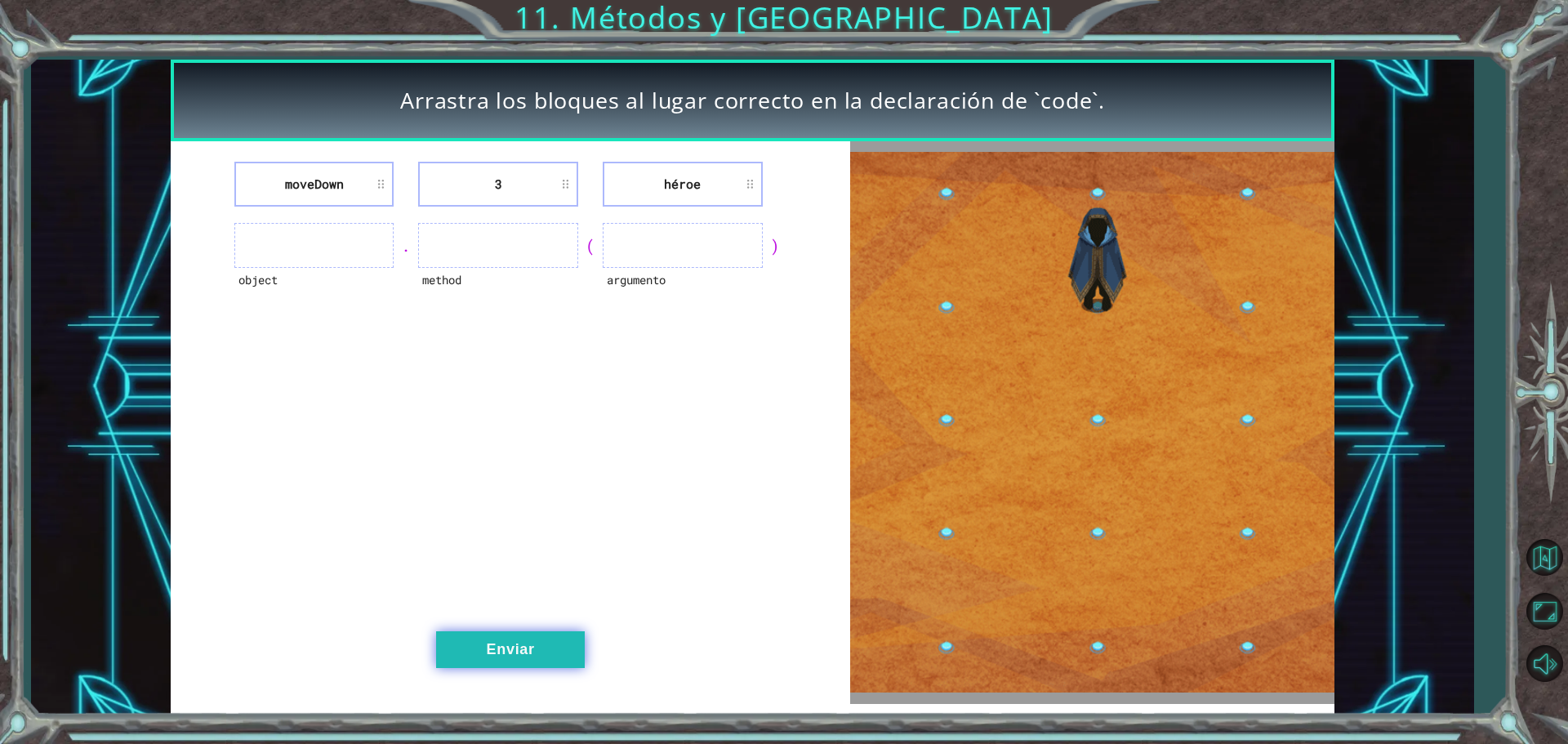
click at [484, 632] on button "Enviar" at bounding box center [510, 650] width 148 height 37
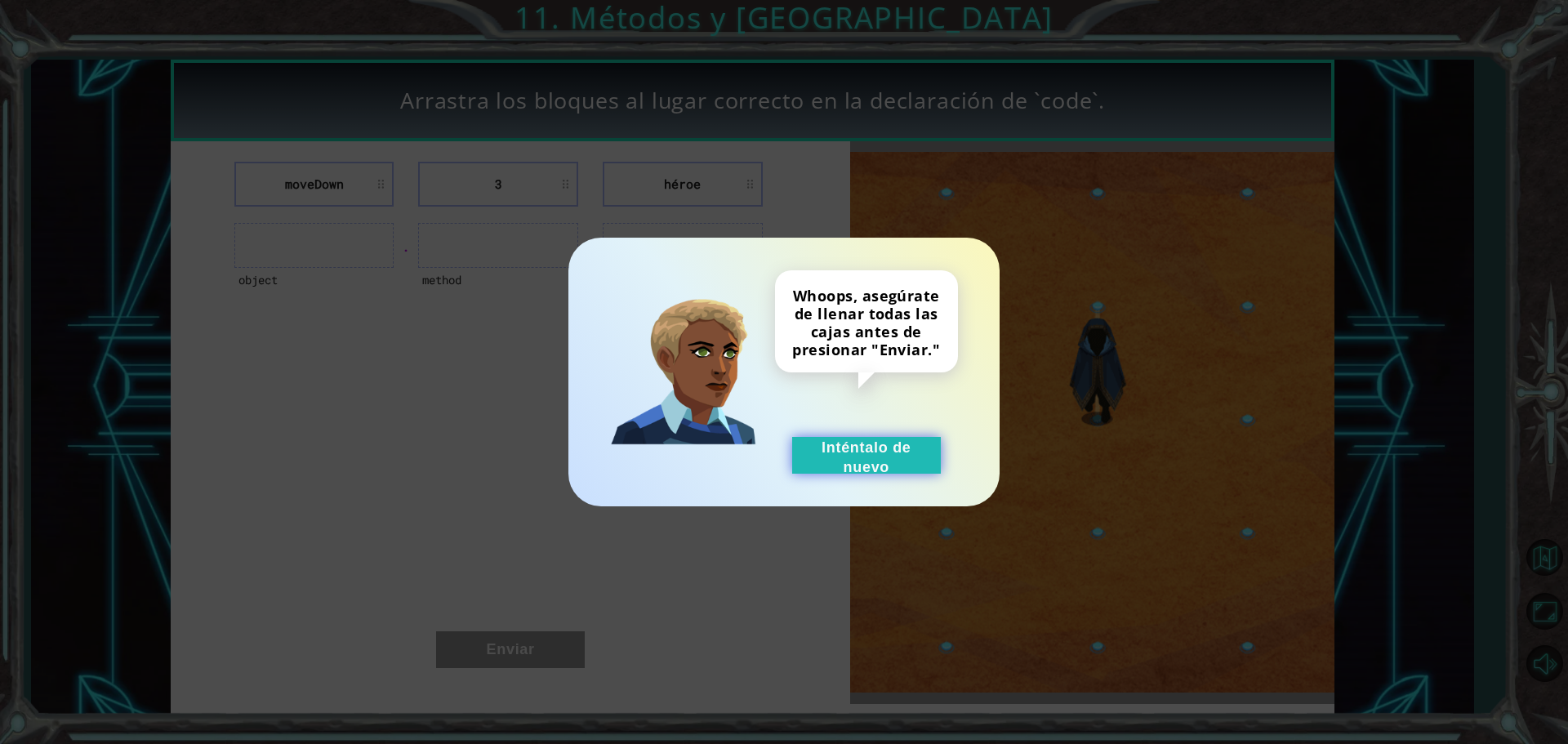
click at [872, 456] on button "Inténtalo de nuevo" at bounding box center [866, 455] width 148 height 37
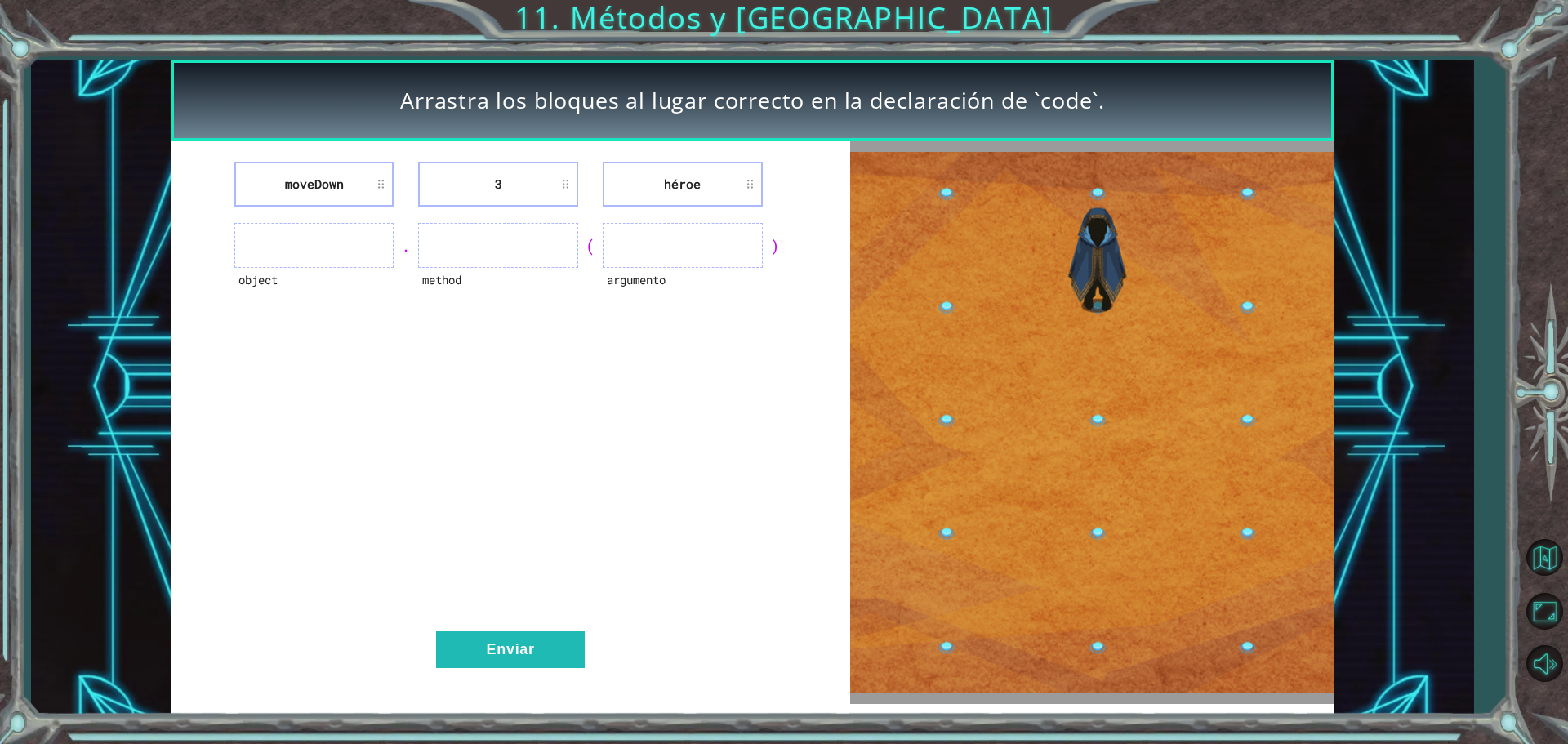
click at [560, 235] on ul at bounding box center [499, 245] width 160 height 45
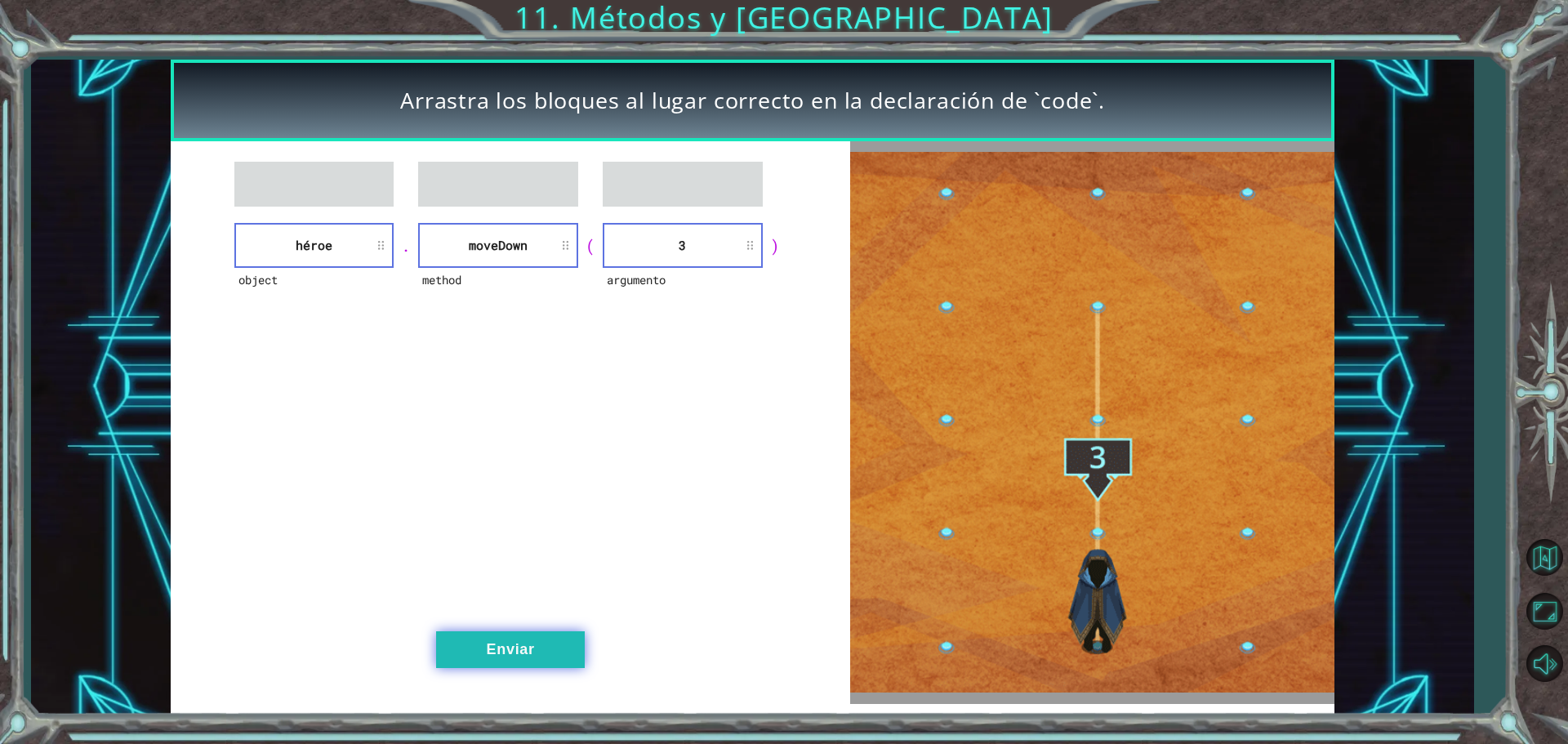
click at [548, 656] on button "Enviar" at bounding box center [510, 650] width 148 height 37
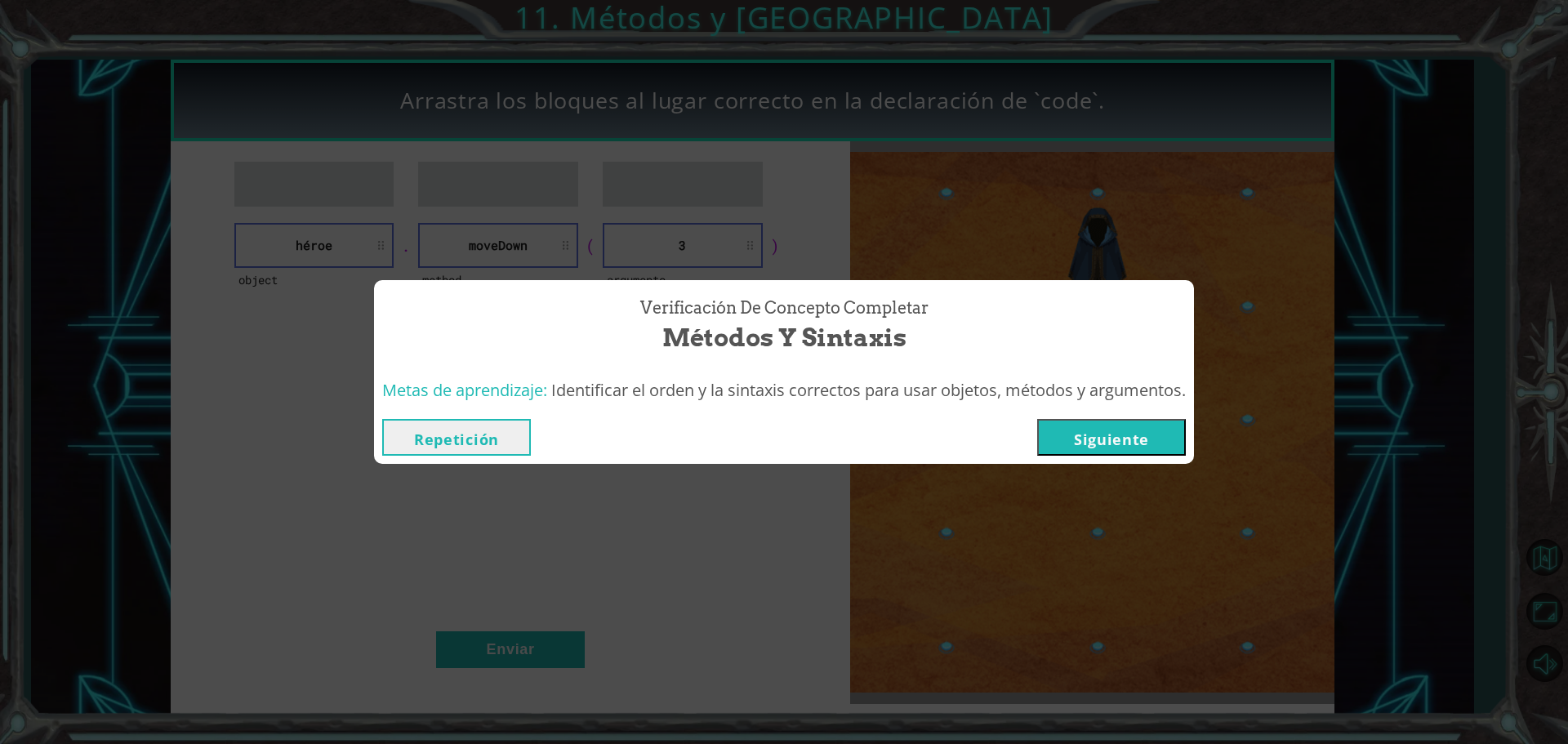
click at [1159, 435] on button "Siguiente" at bounding box center [1111, 438] width 148 height 37
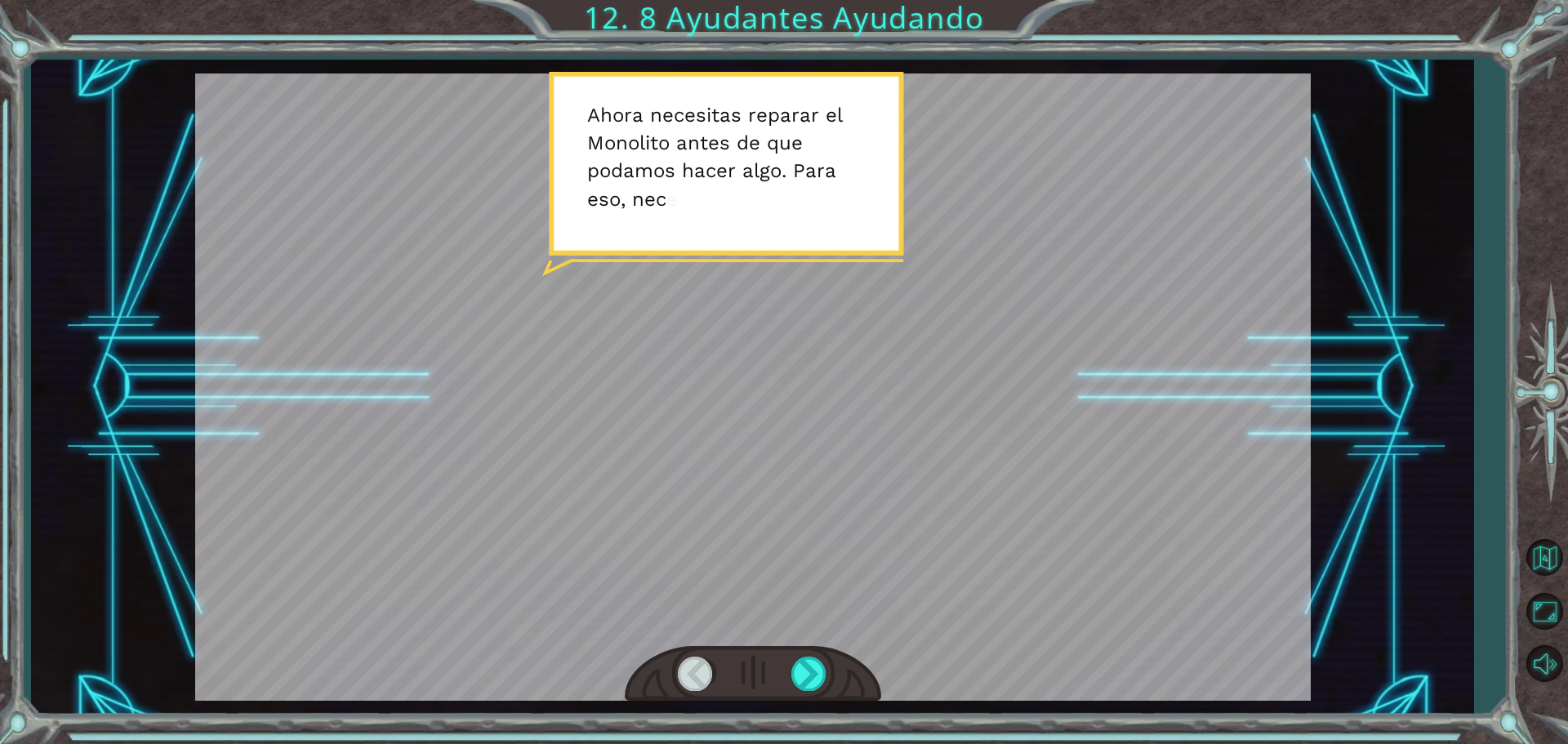
click at [789, 667] on div at bounding box center [753, 674] width 256 height 56
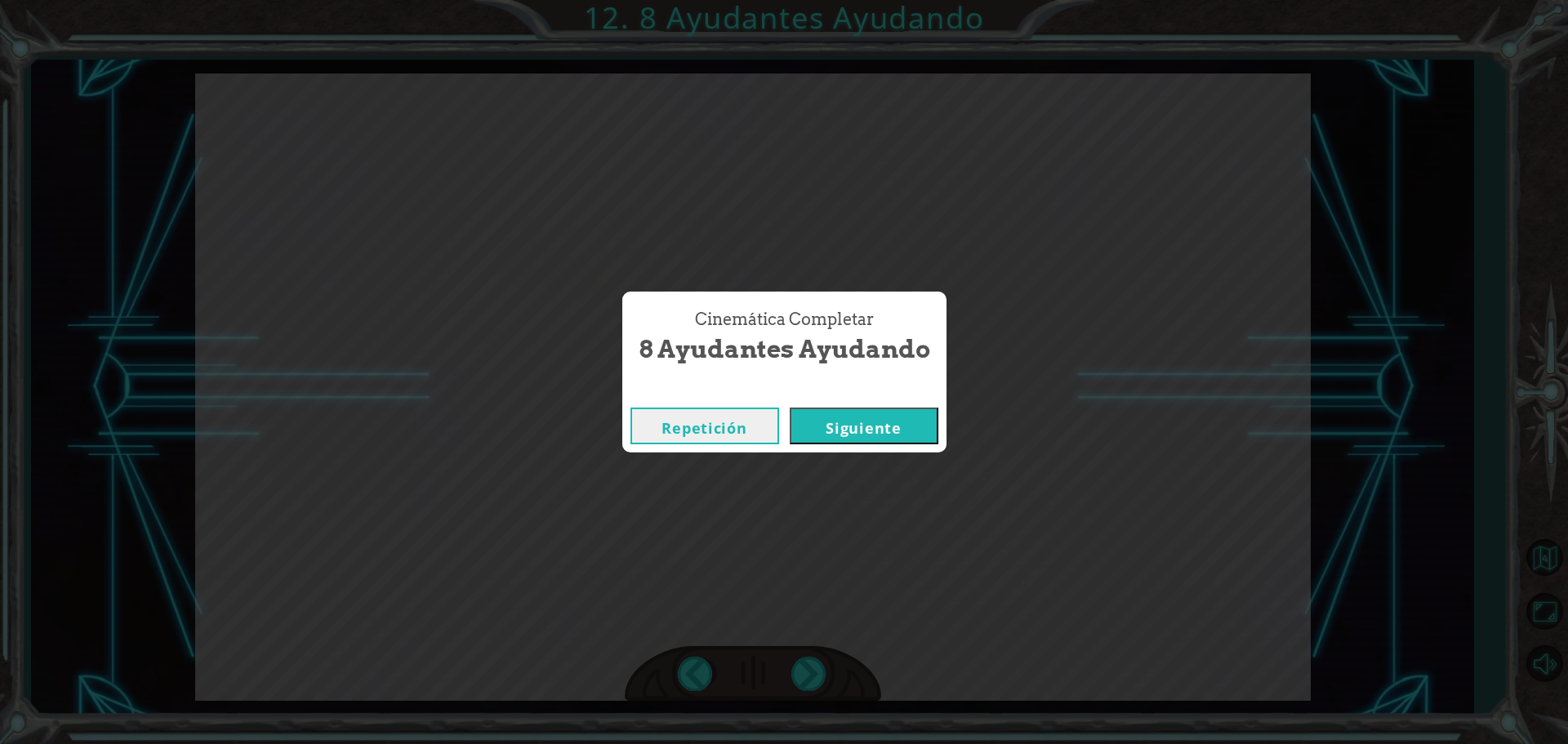
click at [841, 409] on button "Siguiente" at bounding box center [864, 426] width 148 height 37
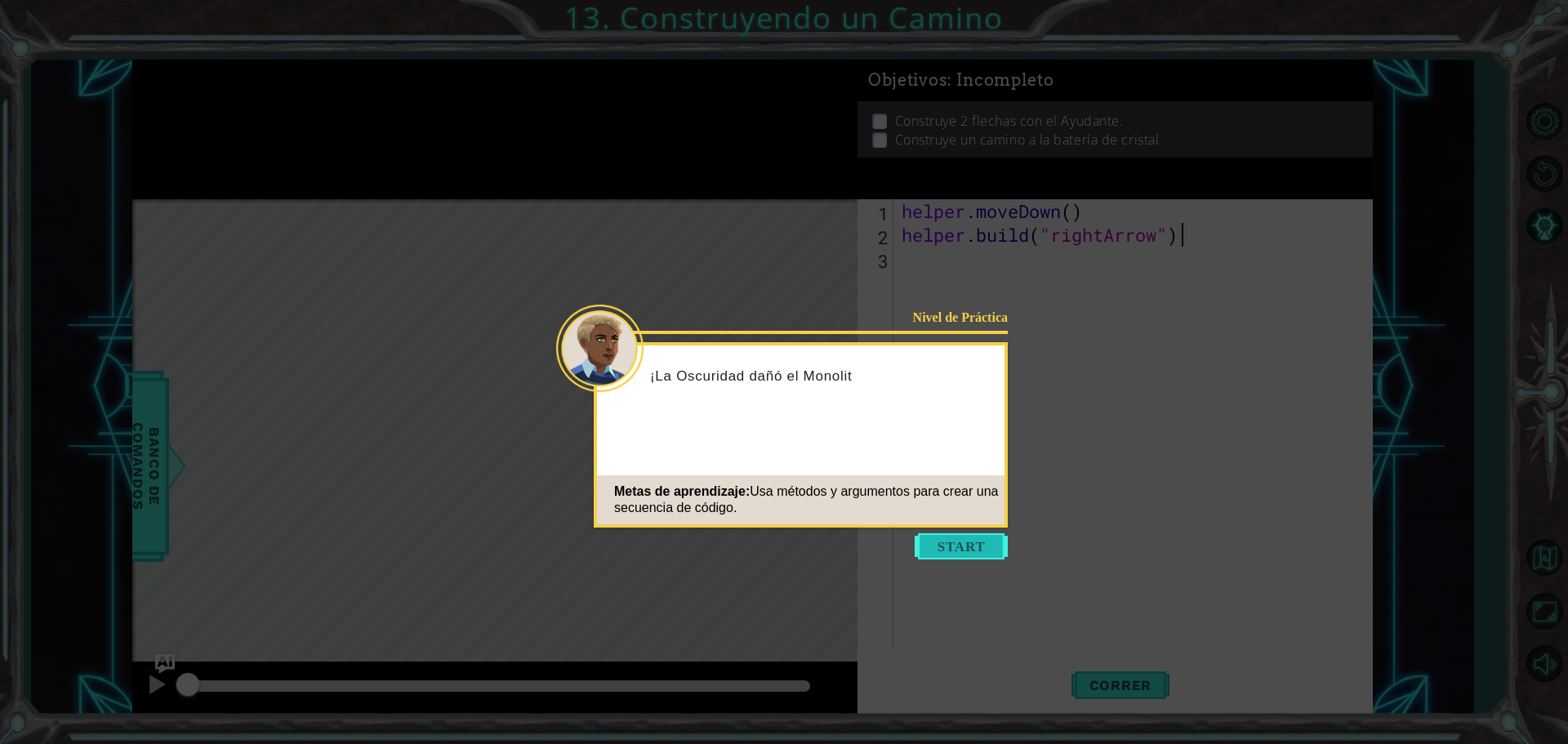
click at [972, 552] on button "Start" at bounding box center [961, 547] width 93 height 26
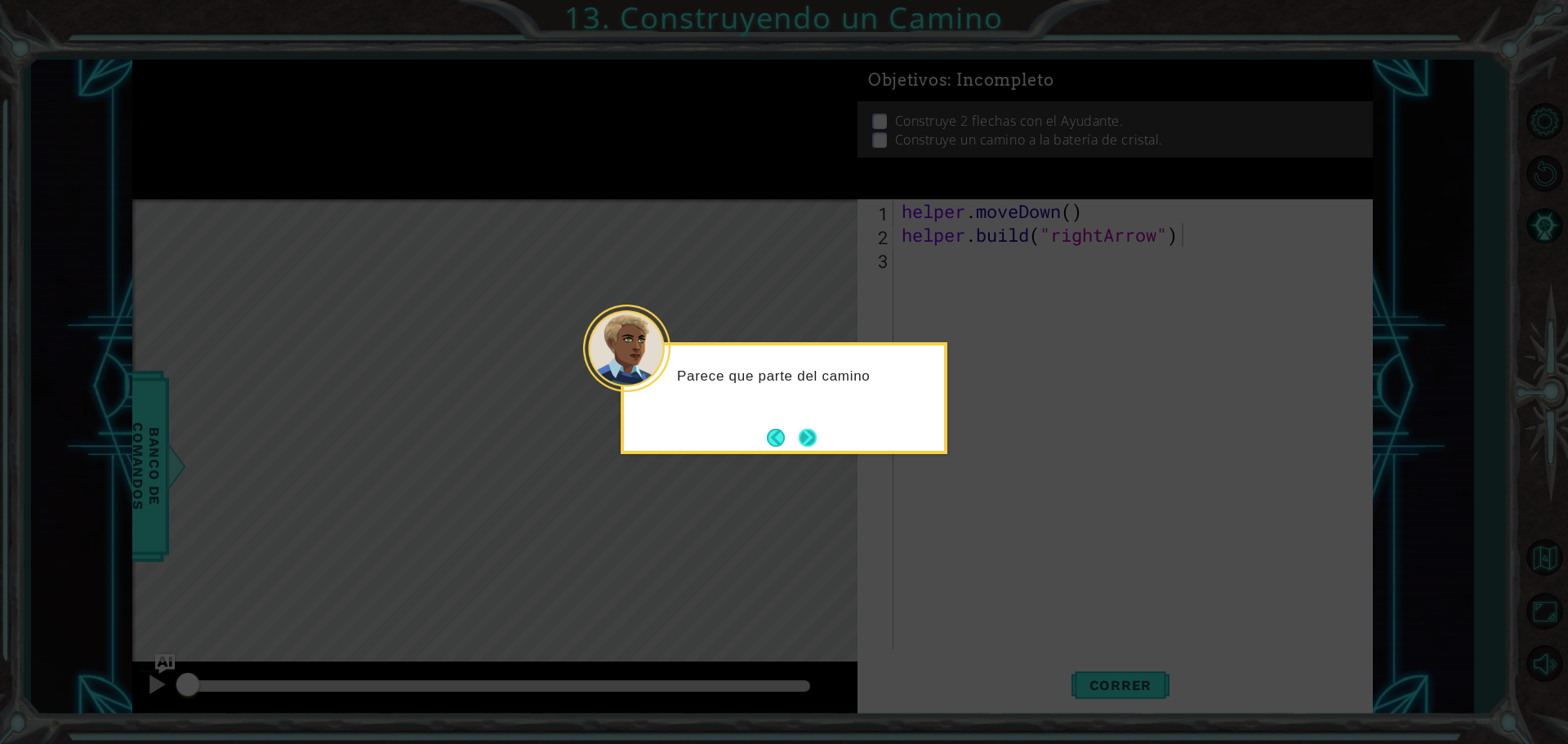
click at [814, 443] on button "Next" at bounding box center [808, 437] width 18 height 18
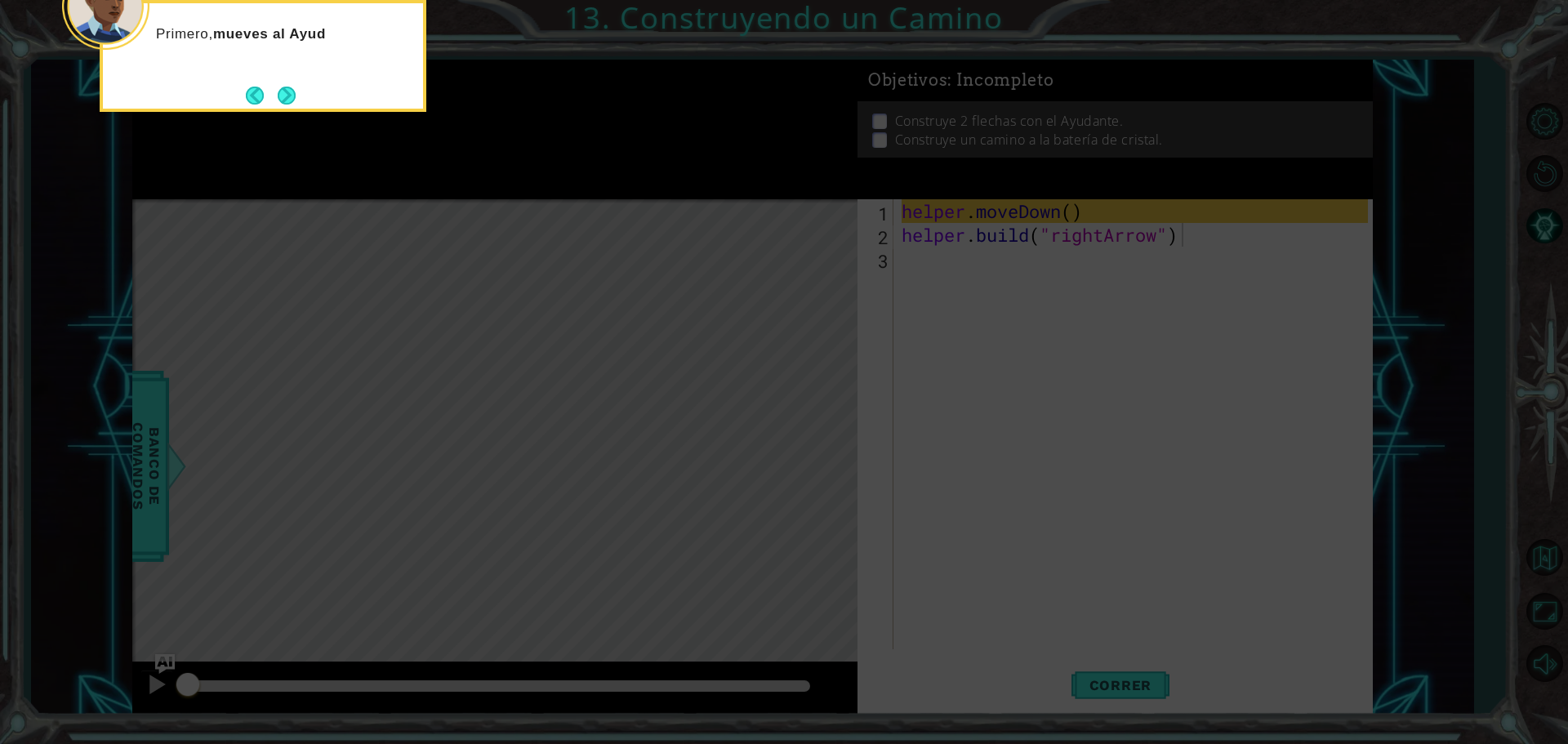
click at [820, 427] on icon at bounding box center [784, 112] width 1568 height 1266
click at [285, 95] on button "Next" at bounding box center [287, 95] width 18 height 18
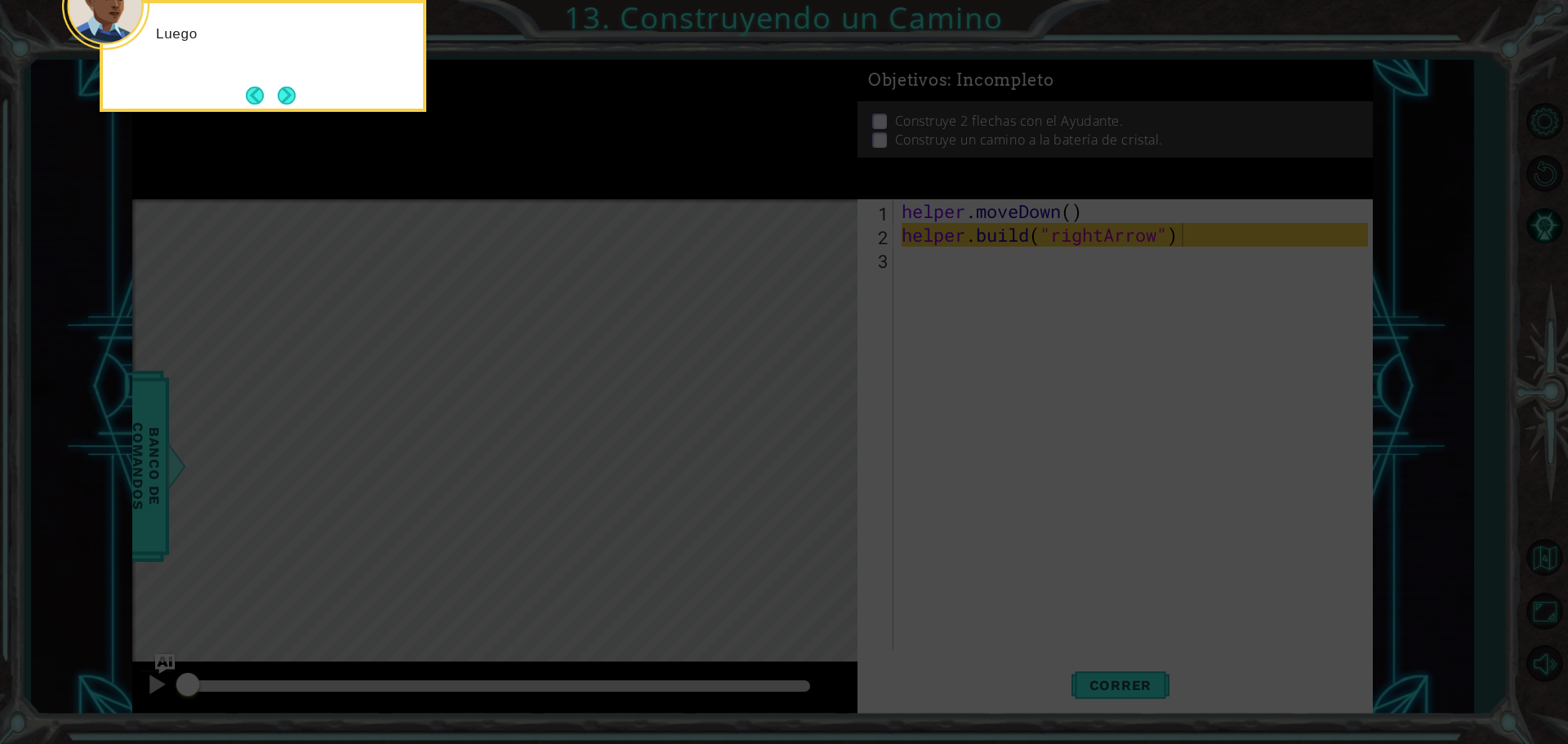
click at [285, 95] on button "Next" at bounding box center [286, 95] width 18 height 18
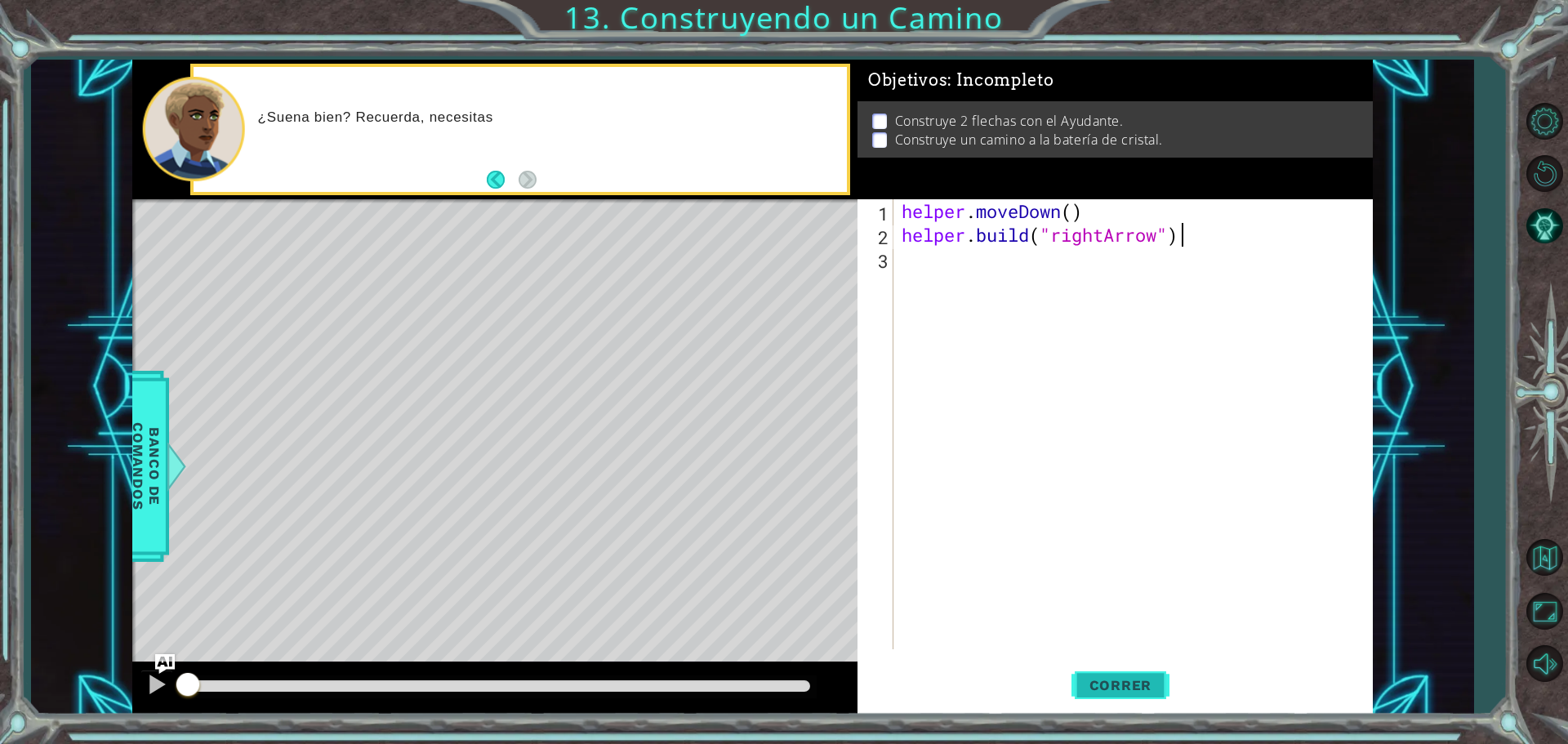
drag, startPoint x: 1103, startPoint y: 668, endPoint x: 1091, endPoint y: 687, distance: 22.5
click at [1101, 674] on button "Correr" at bounding box center [1121, 685] width 98 height 52
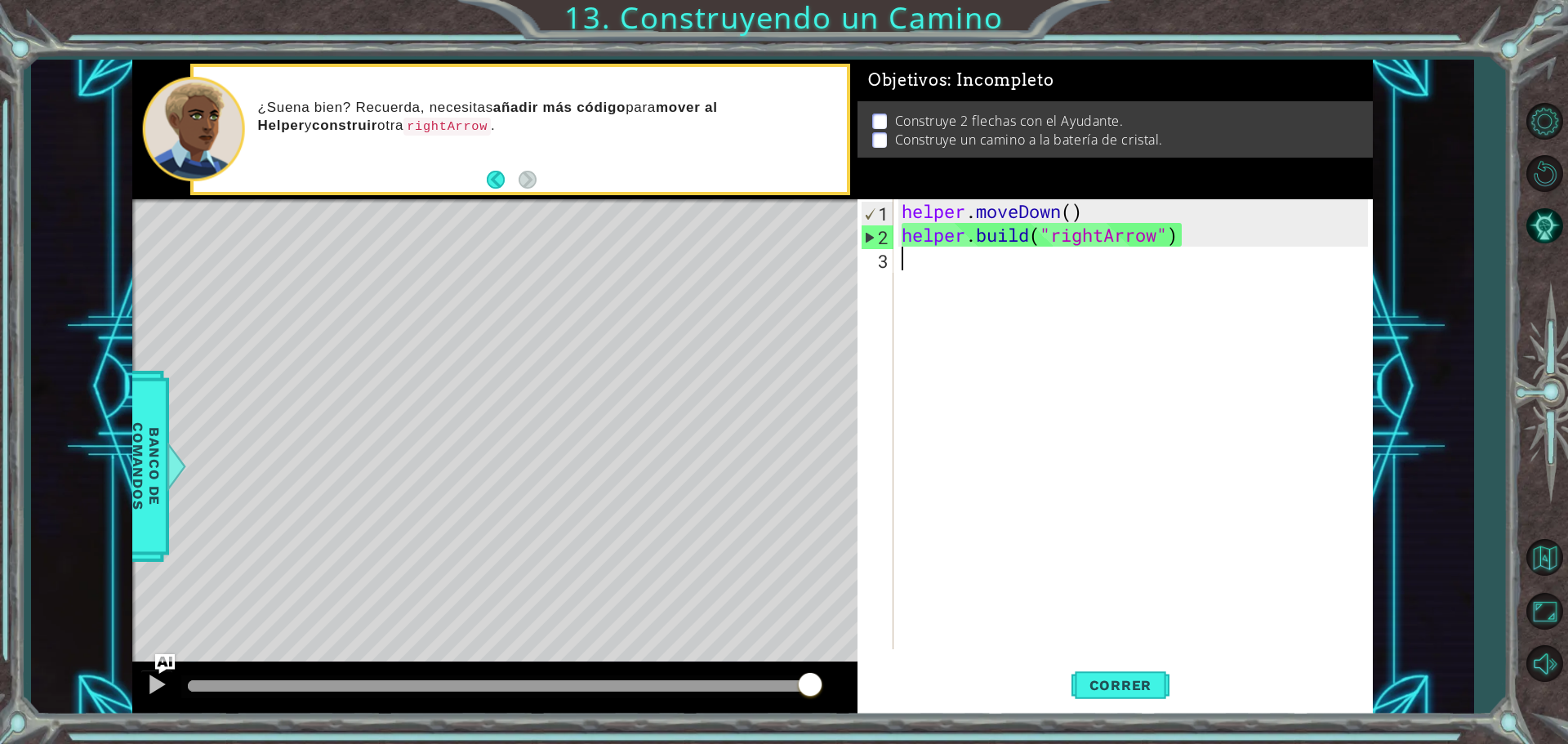
click at [906, 266] on div "helper . moveDown ( ) helper . build ( "rightArrow" )" at bounding box center [1138, 448] width 477 height 498
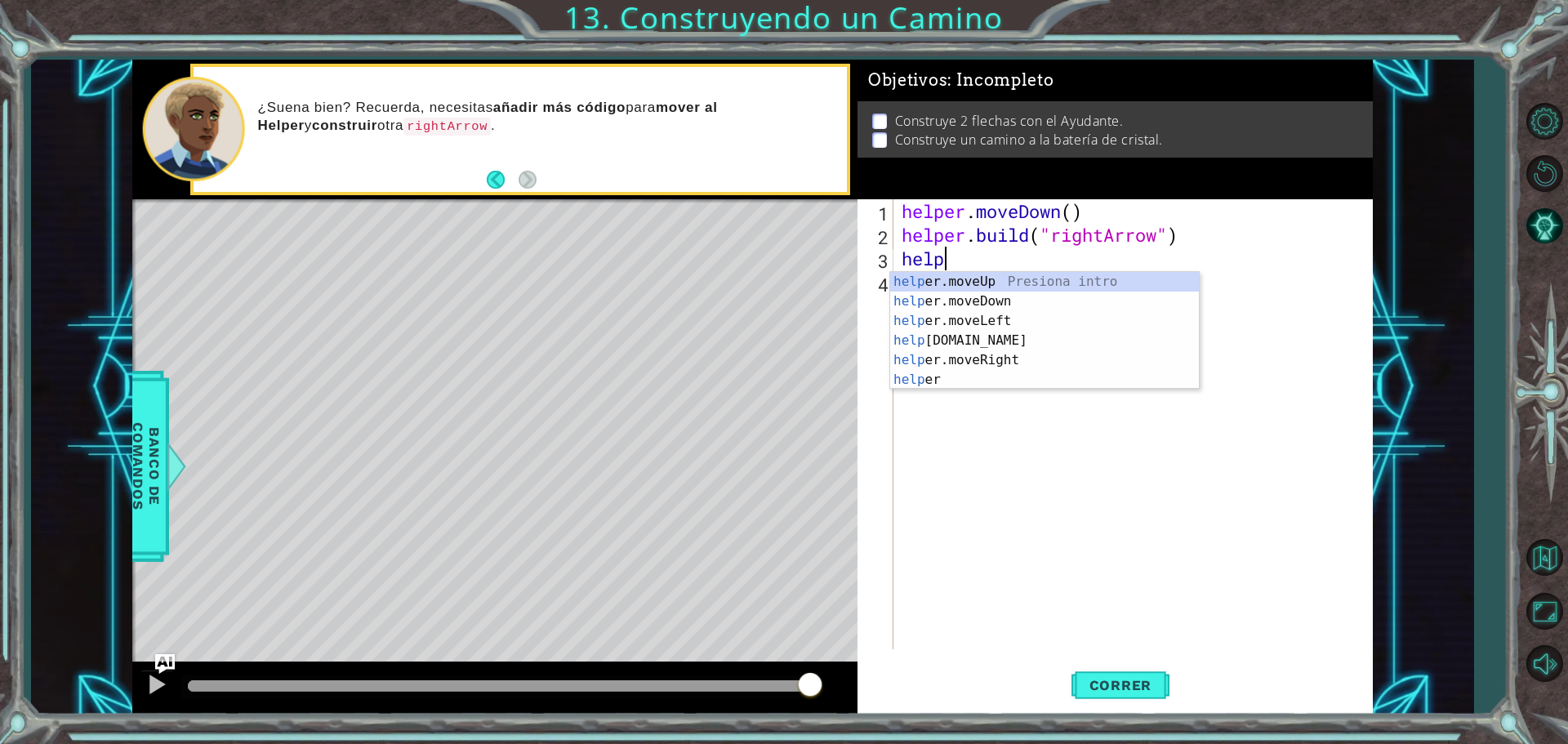
scroll to position [0, 2]
click at [1000, 345] on div "helper Presiona intro helper .moveUp Presiona intro helper .moveDown Presiona i…" at bounding box center [1044, 350] width 309 height 157
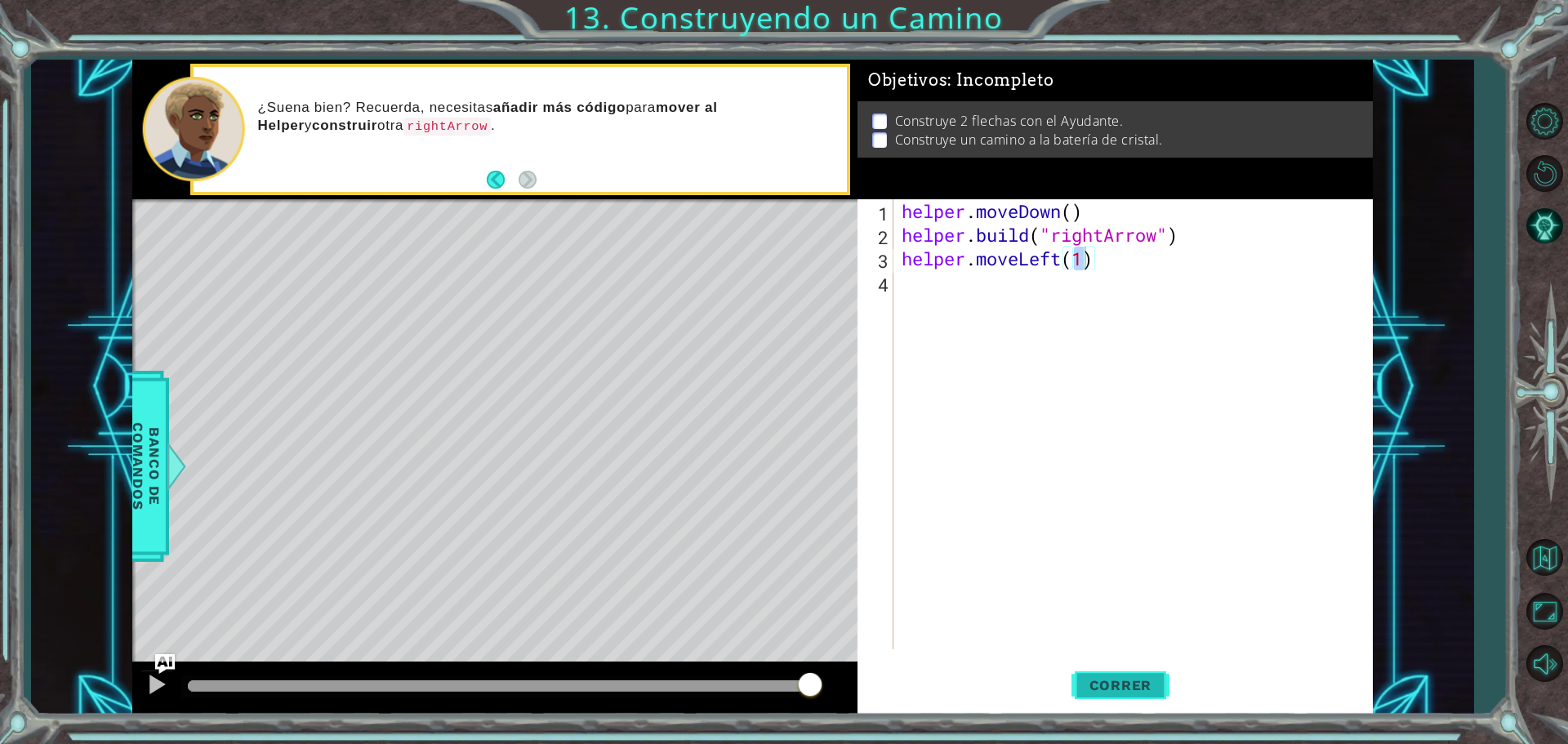
click at [1122, 694] on button "Correr" at bounding box center [1121, 685] width 98 height 52
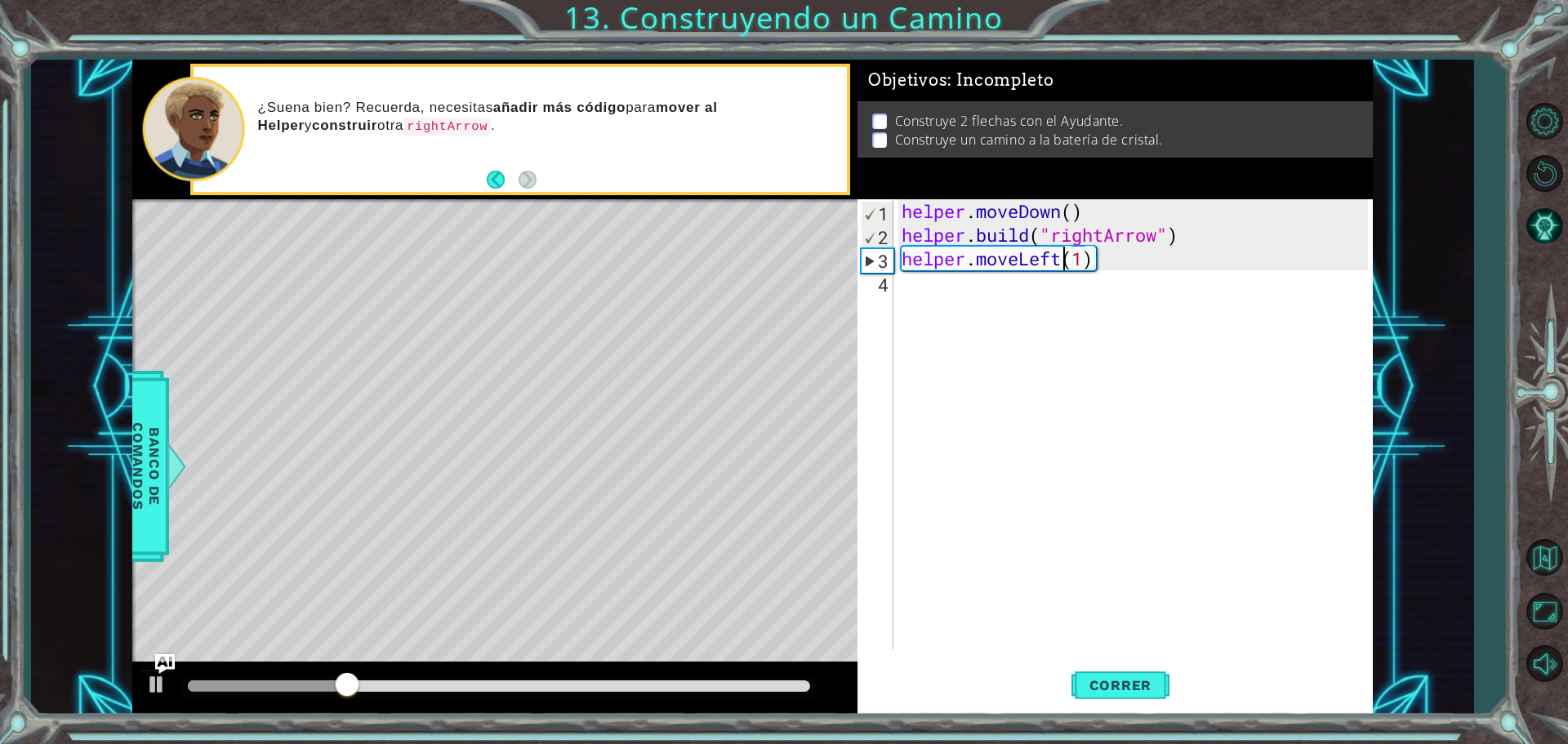
click at [1064, 266] on div "helper . moveDown ( ) helper . build ( "rightArrow" ) helper . moveLeft ( 1 )" at bounding box center [1138, 448] width 477 height 498
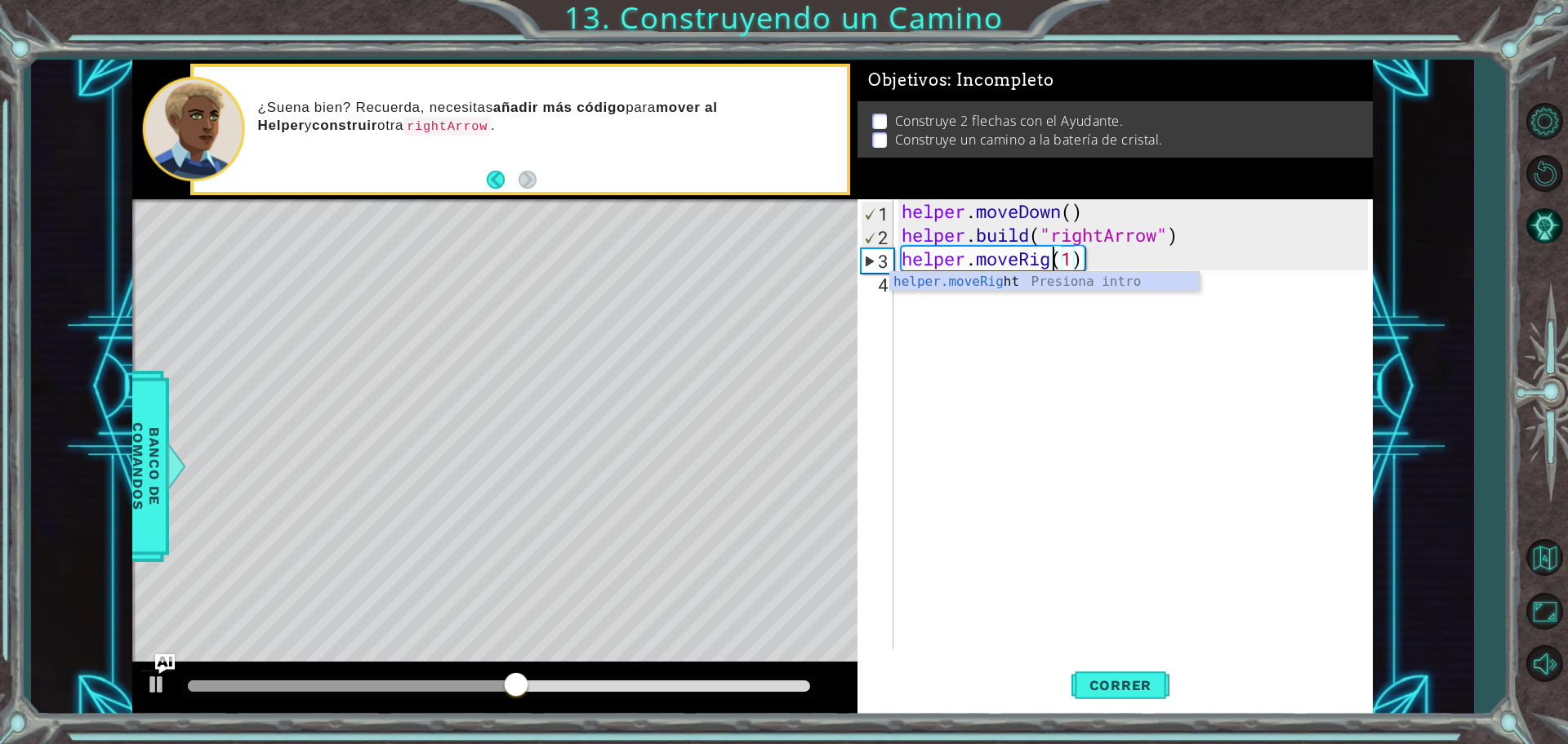
scroll to position [0, 7]
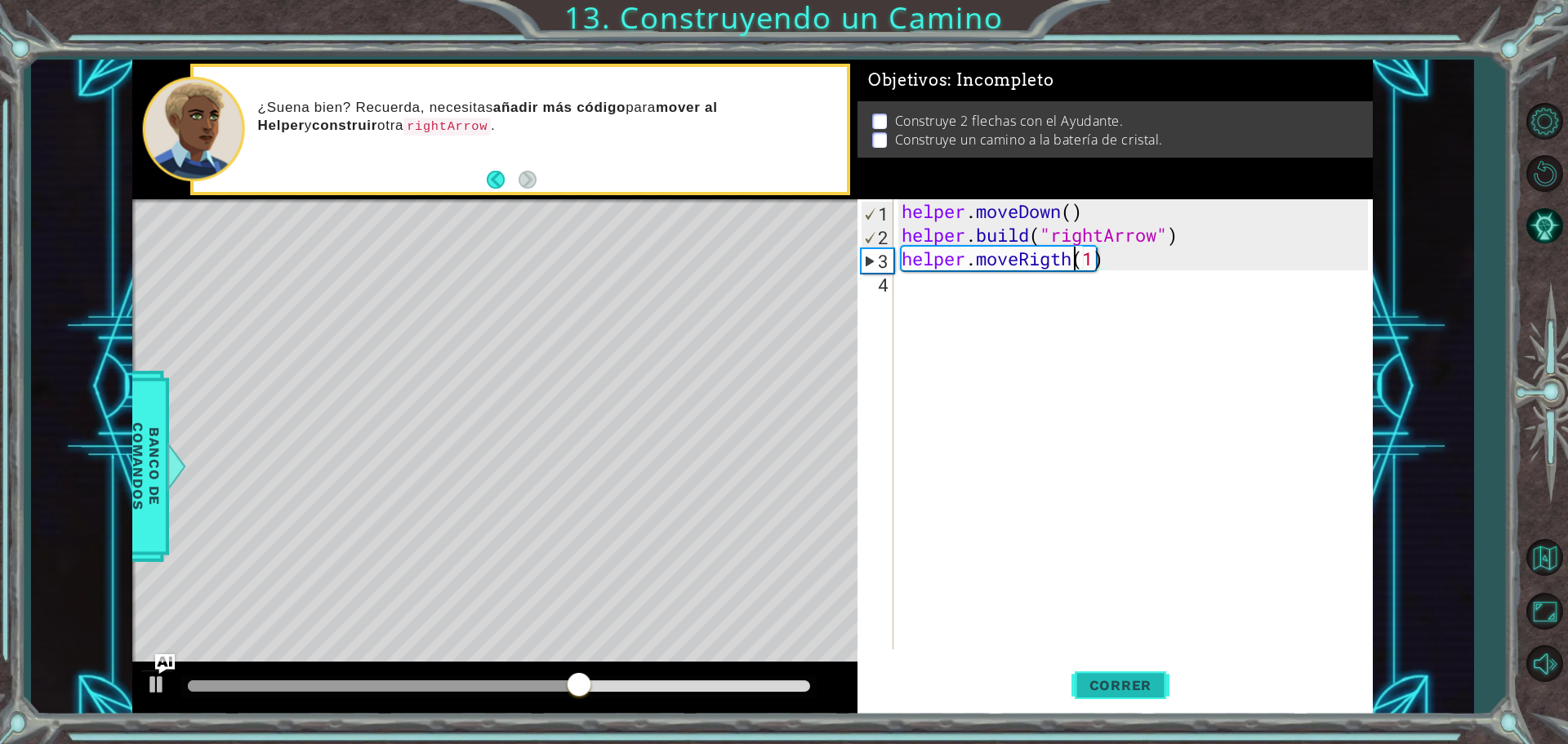
click at [1149, 688] on span "Correr" at bounding box center [1121, 686] width 96 height 17
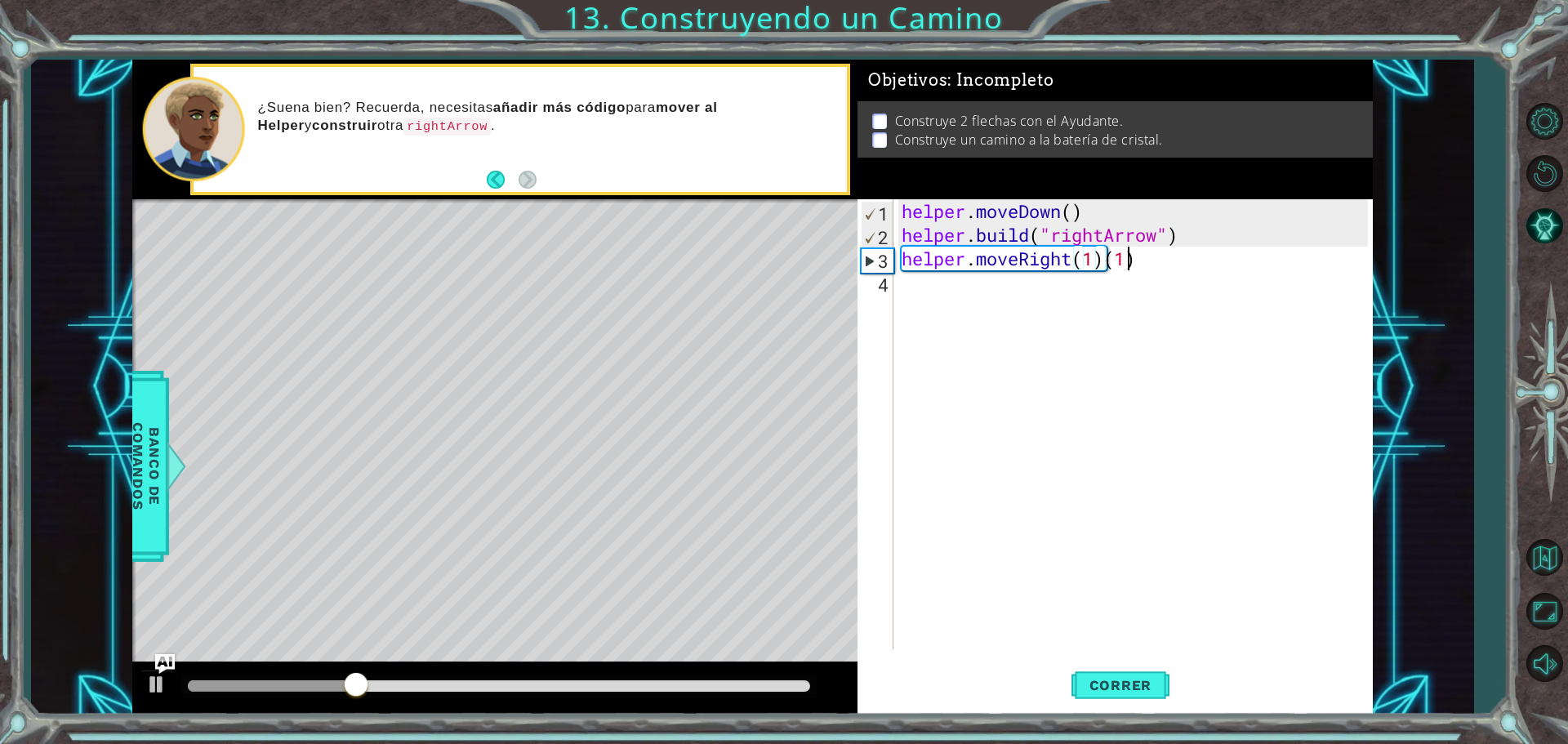
click at [1129, 263] on div "helper . moveDown ( ) helper . build ( "rightArrow" ) helper . moveRight ( 1 ) …" at bounding box center [1138, 448] width 477 height 498
type textarea "helper.moveRight(1)()"
click at [1132, 272] on div "helper . moveDown ( ) helper . build ( "rightArrow" ) helper . moveRight ( 1 ) …" at bounding box center [1138, 448] width 477 height 498
drag, startPoint x: 1130, startPoint y: 242, endPoint x: 1131, endPoint y: 261, distance: 19.0
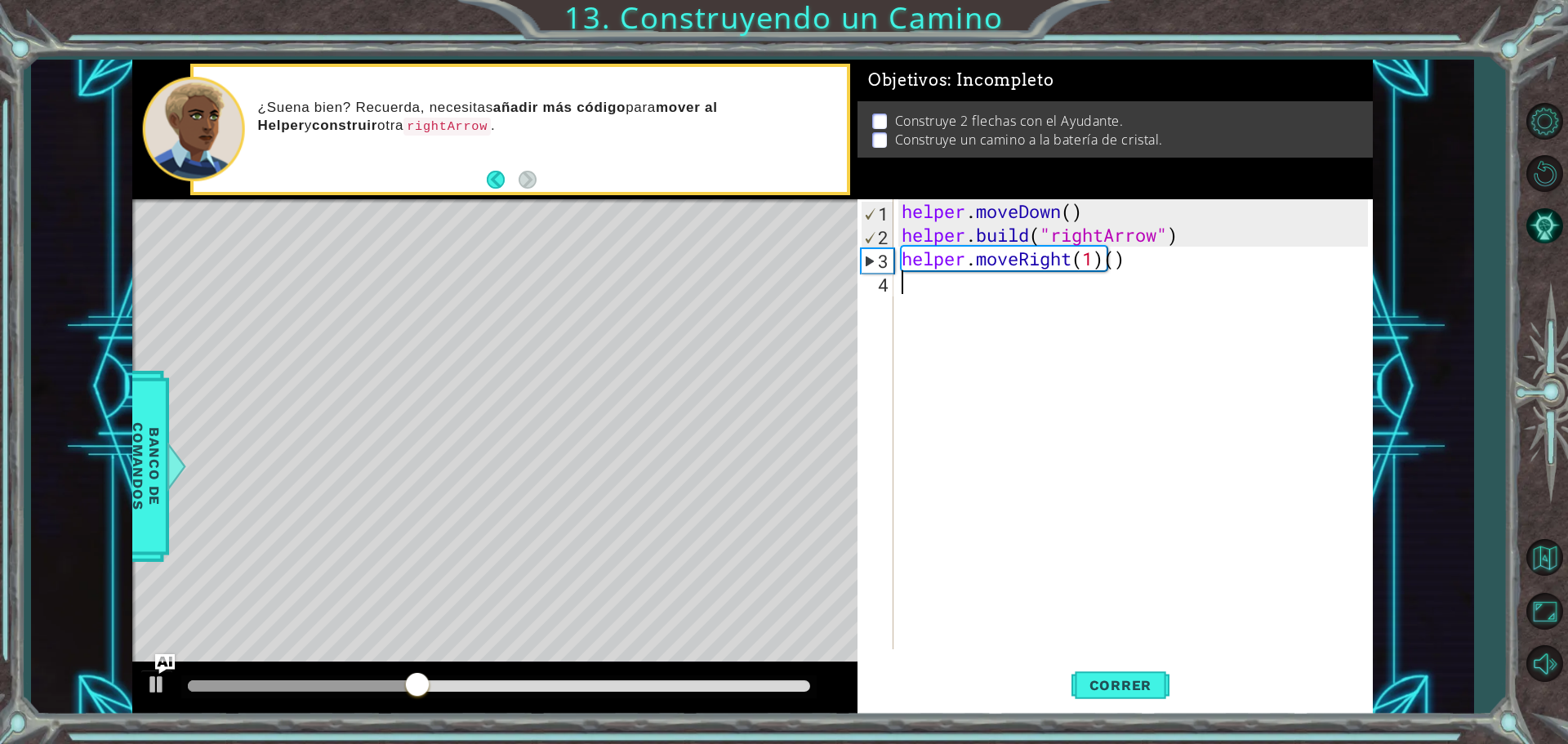
click at [1130, 256] on div "helper . moveDown ( ) helper . build ( "rightArrow" ) helper . moveRight ( 1 ) …" at bounding box center [1138, 448] width 477 height 498
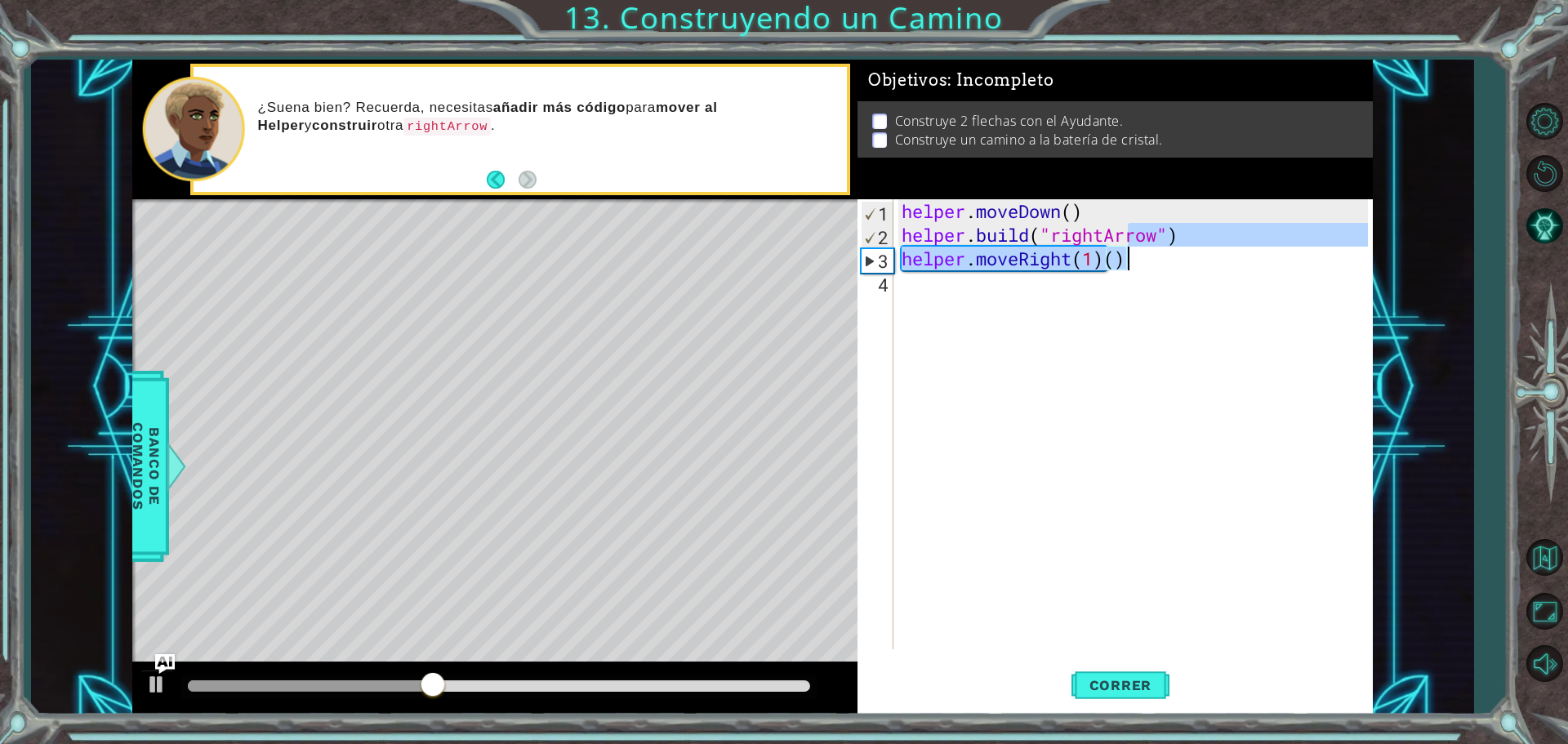
click at [1131, 261] on div "helper . moveDown ( ) helper . build ( "rightArrow" ) helper . moveRight ( 1 ) …" at bounding box center [1133, 424] width 469 height 450
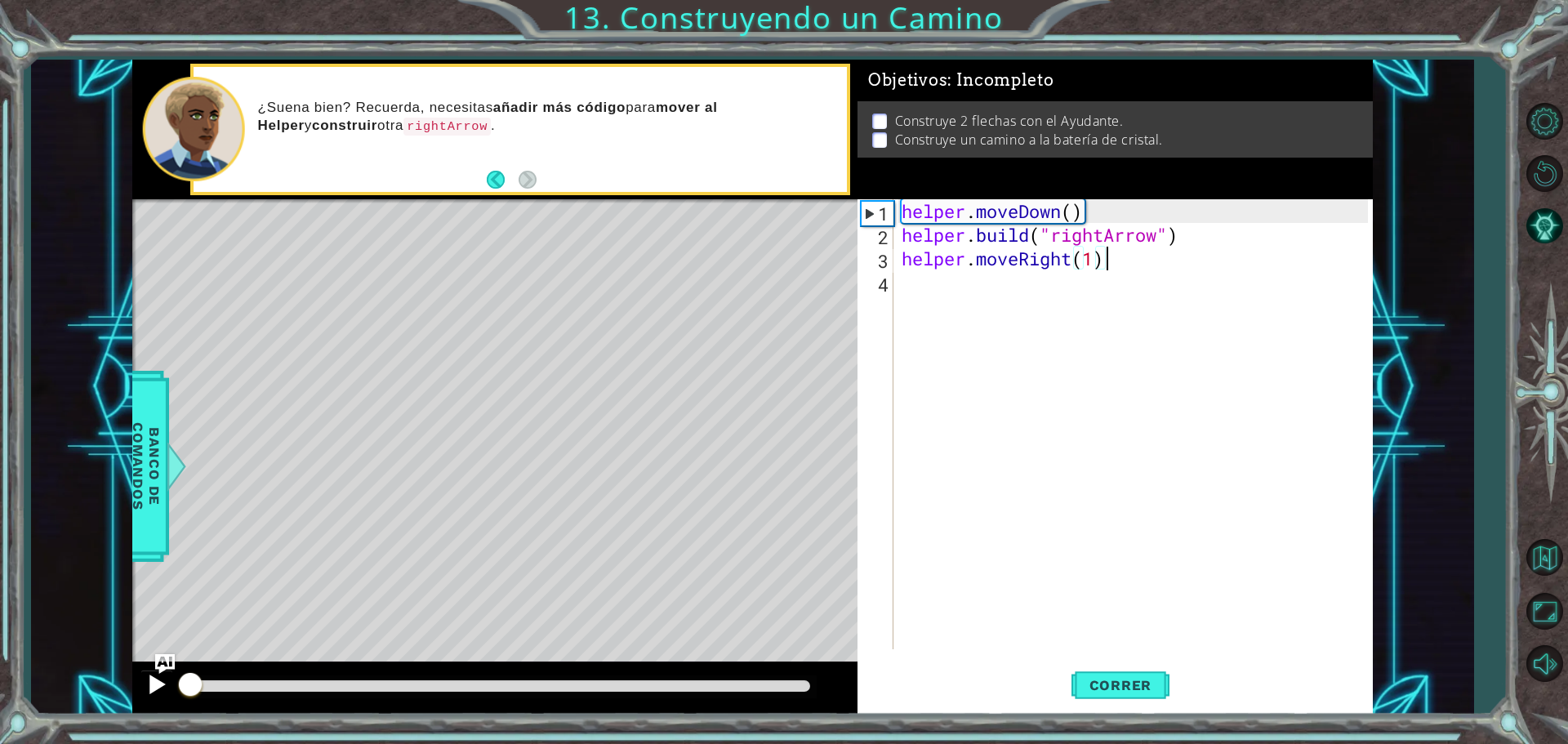
drag, startPoint x: 597, startPoint y: 685, endPoint x: 153, endPoint y: 684, distance: 444.0
click at [158, 684] on div at bounding box center [495, 689] width 725 height 53
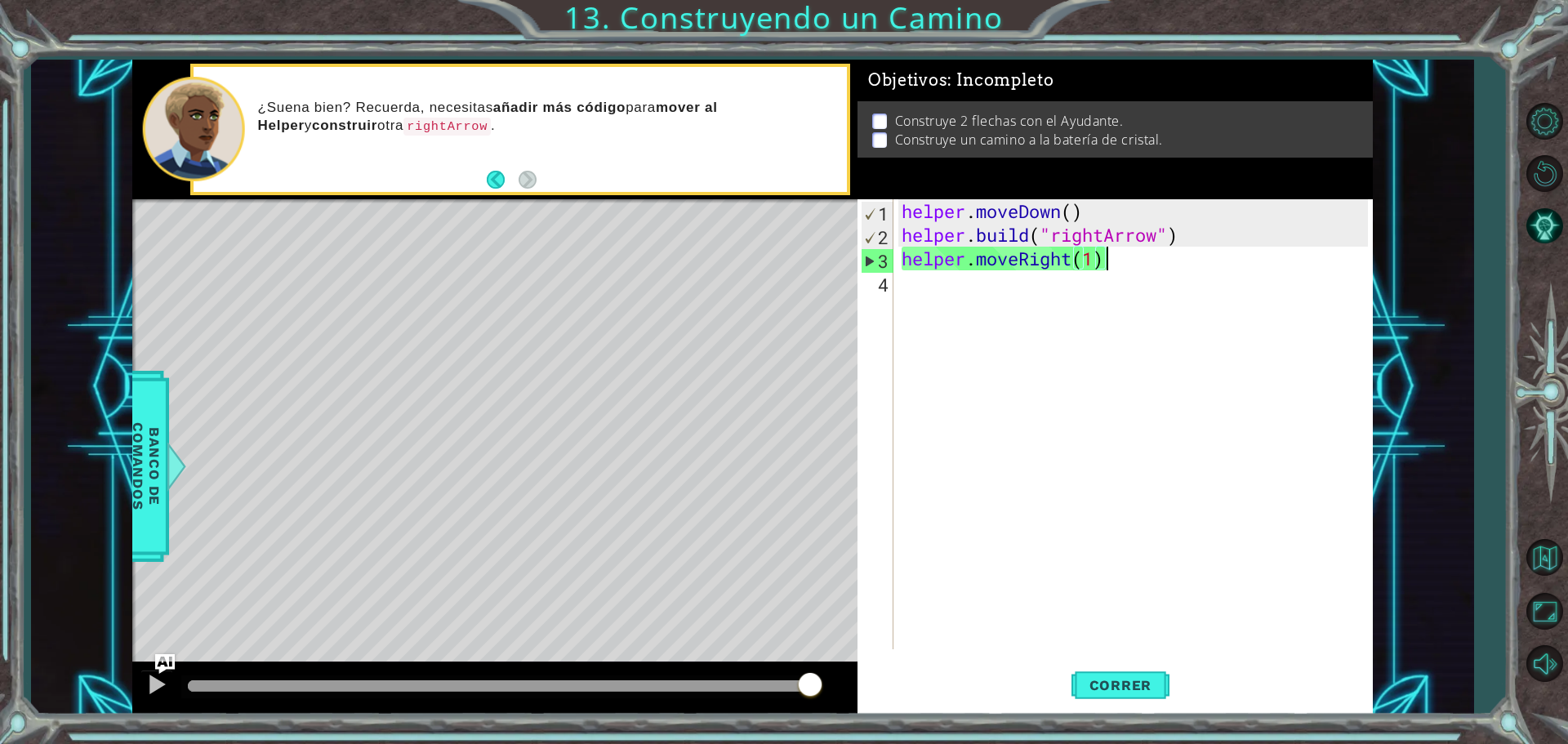
click at [1092, 244] on div "helper . moveDown ( ) helper . build ( "rightArrow" ) helper . moveRight ( 1 )" at bounding box center [1138, 448] width 477 height 498
click at [1092, 262] on div "helper . moveDown ( ) helper . build ( "rightArrow" ) helper . moveRight ( 1 )" at bounding box center [1138, 448] width 477 height 498
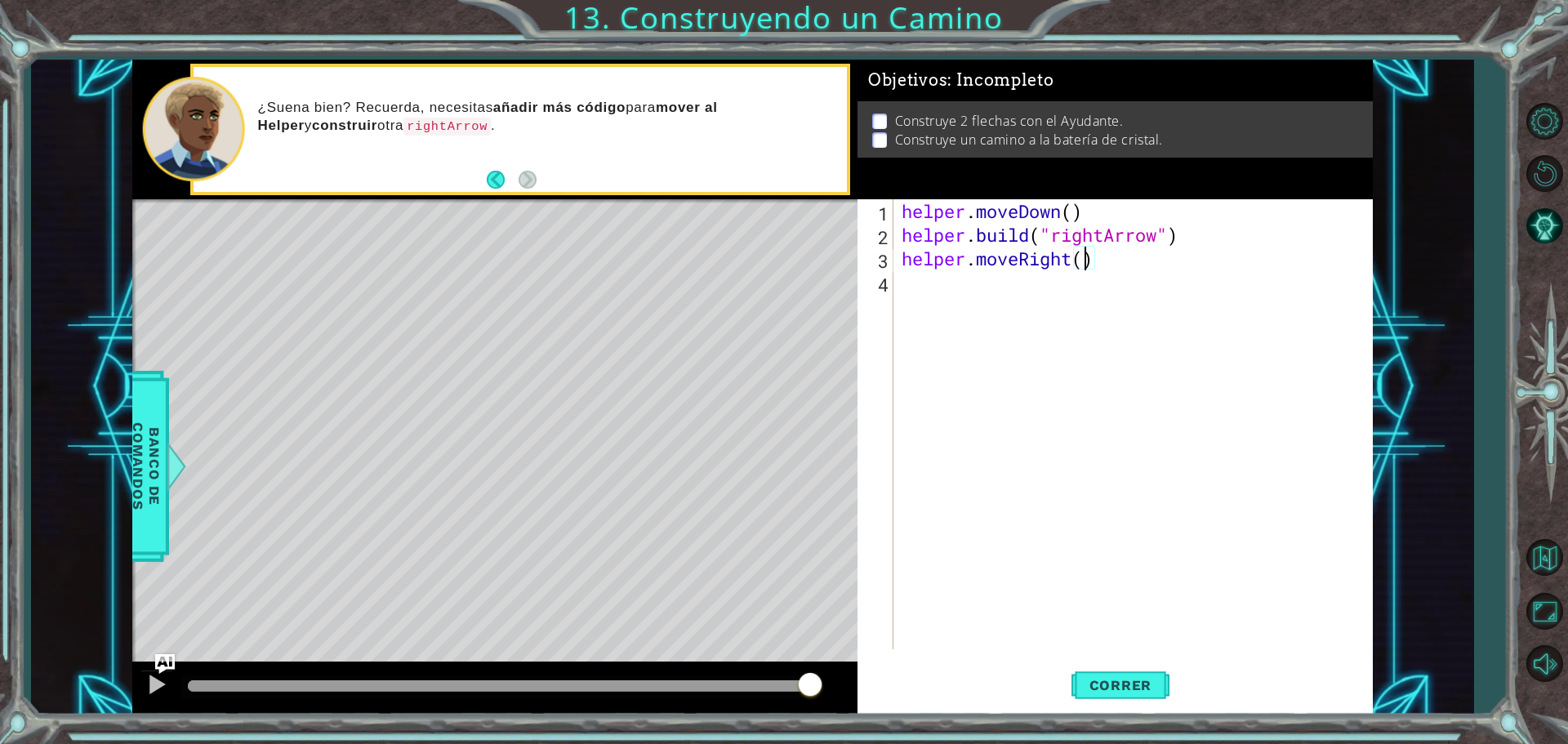
type textarea "helper.moveRight(3)"
click at [1032, 276] on div "helper . moveDown ( ) helper . build ( "rightArrow" ) helper . moveRight ( 3 )" at bounding box center [1138, 448] width 477 height 498
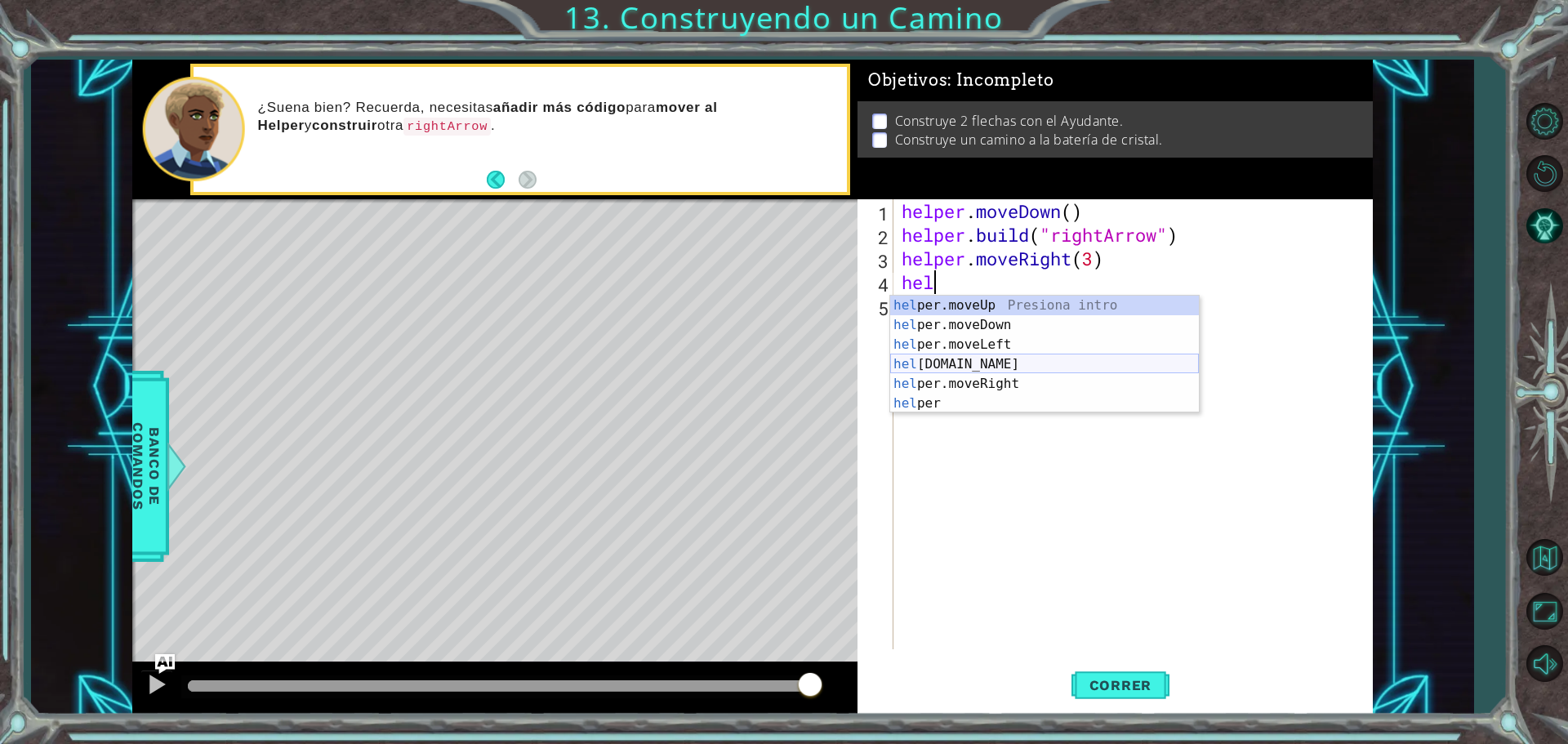
click at [967, 362] on div "hel per.moveUp Presiona intro hel per.moveDown Presiona intro hel per.moveLeft …" at bounding box center [1044, 374] width 309 height 157
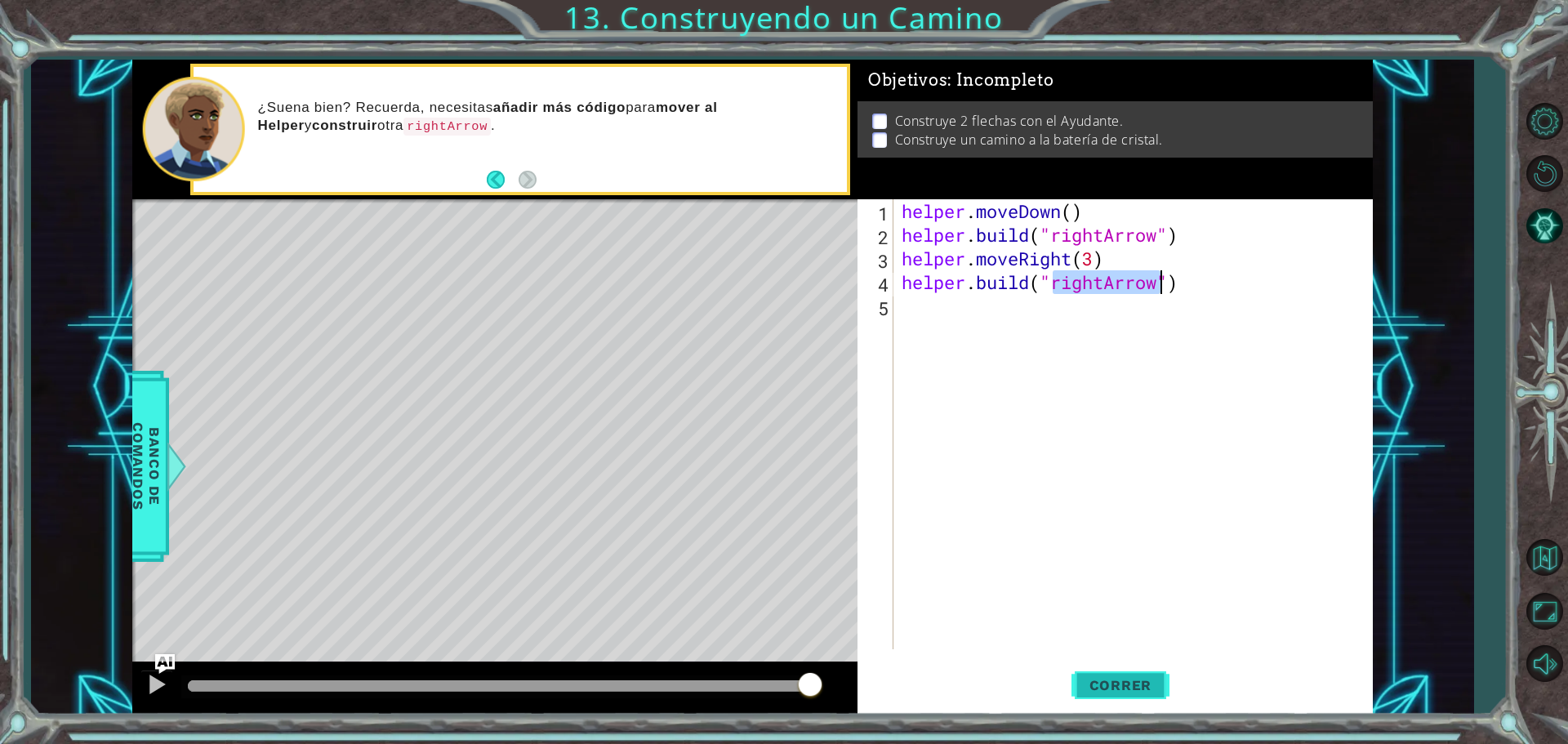
type textarea "[DOMAIN_NAME]("rightArrow")"
click at [1129, 672] on button "Correr" at bounding box center [1121, 685] width 98 height 52
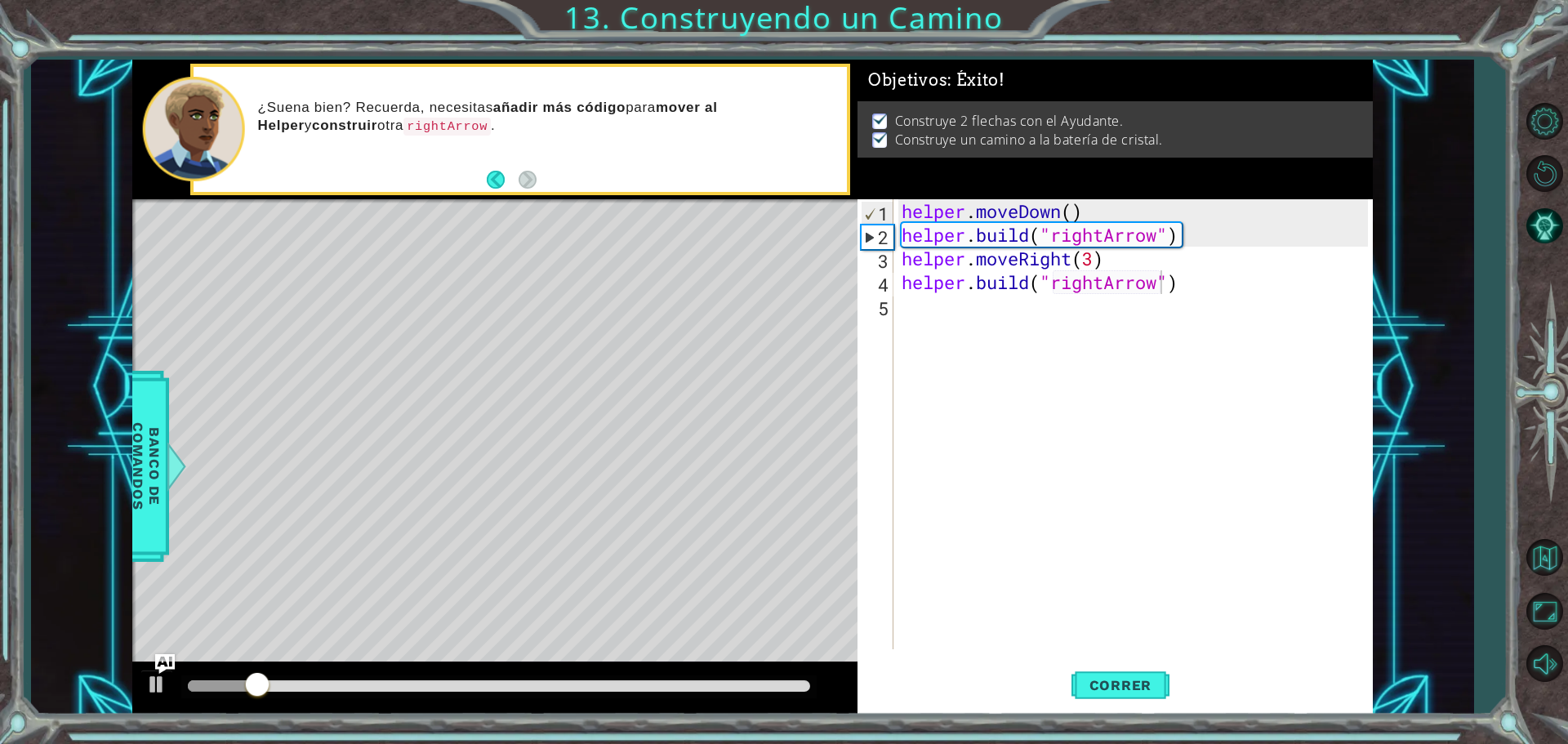
drag, startPoint x: 584, startPoint y: 695, endPoint x: 548, endPoint y: 691, distance: 36.2
click at [574, 692] on div at bounding box center [499, 687] width 635 height 23
click at [540, 689] on div at bounding box center [499, 686] width 622 height 11
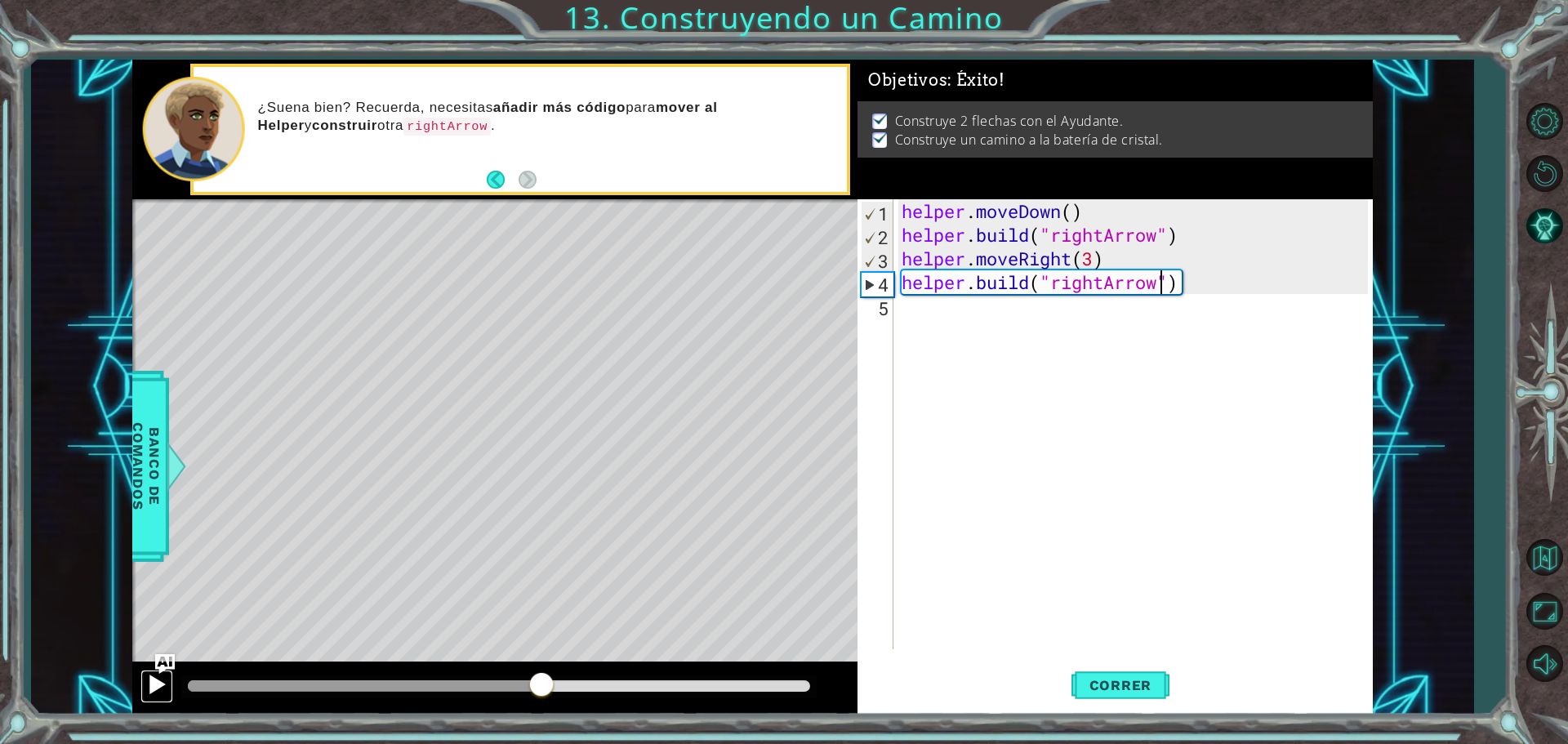
drag, startPoint x: 170, startPoint y: 690, endPoint x: 154, endPoint y: 689, distance: 16.0
click at [169, 690] on button at bounding box center [156, 687] width 32 height 33
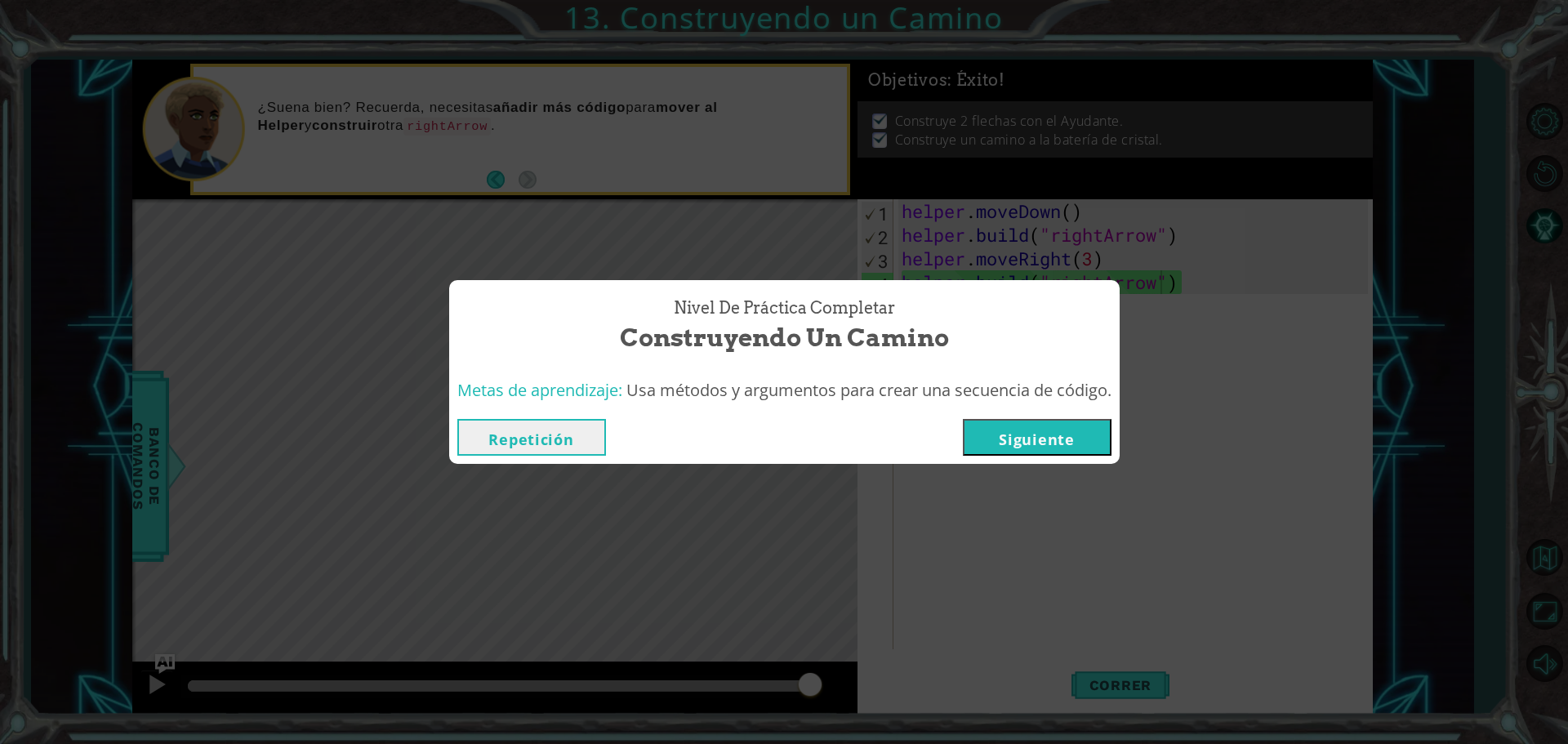
click at [1068, 447] on button "Siguiente" at bounding box center [1037, 438] width 148 height 37
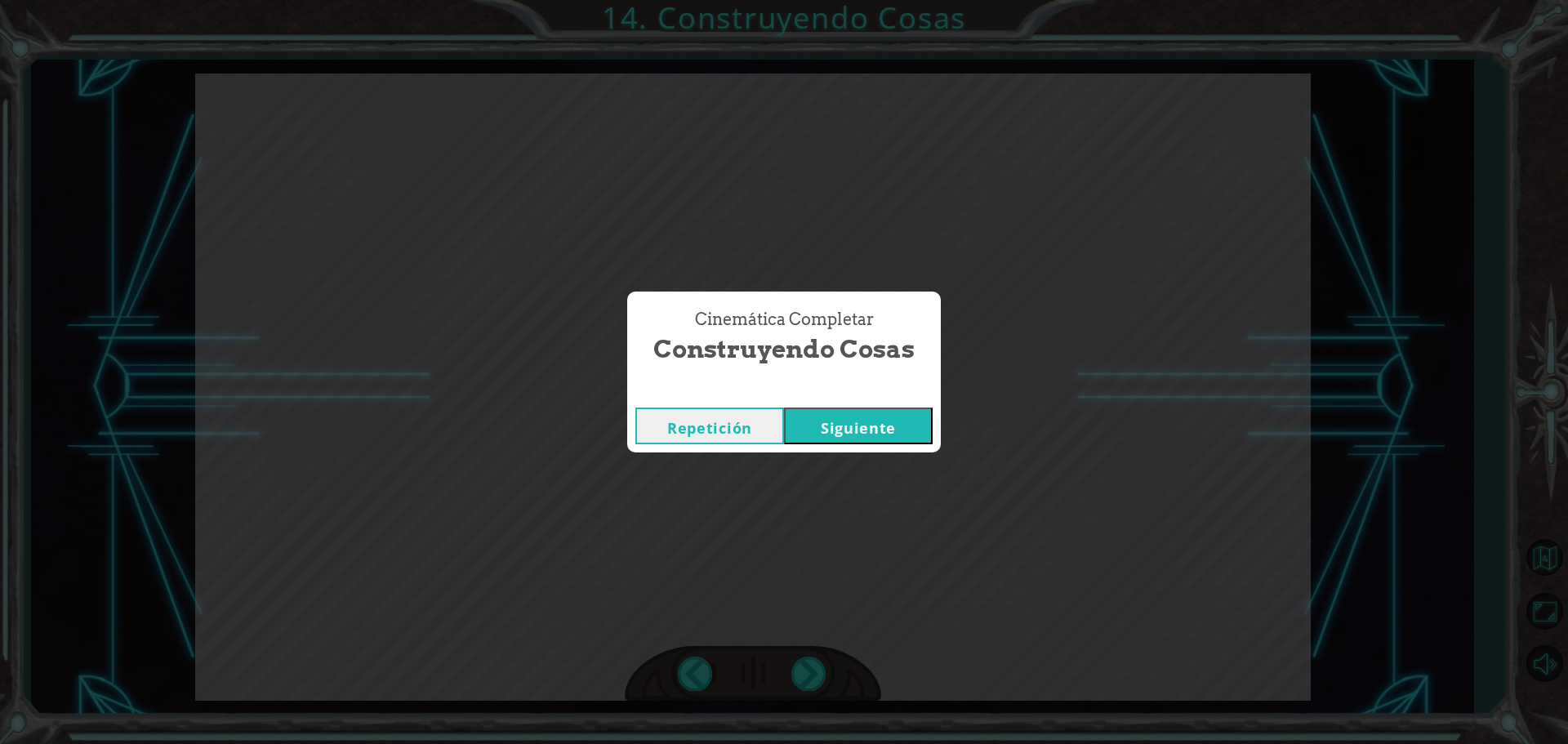
click at [882, 414] on button "Siguiente" at bounding box center [858, 426] width 148 height 37
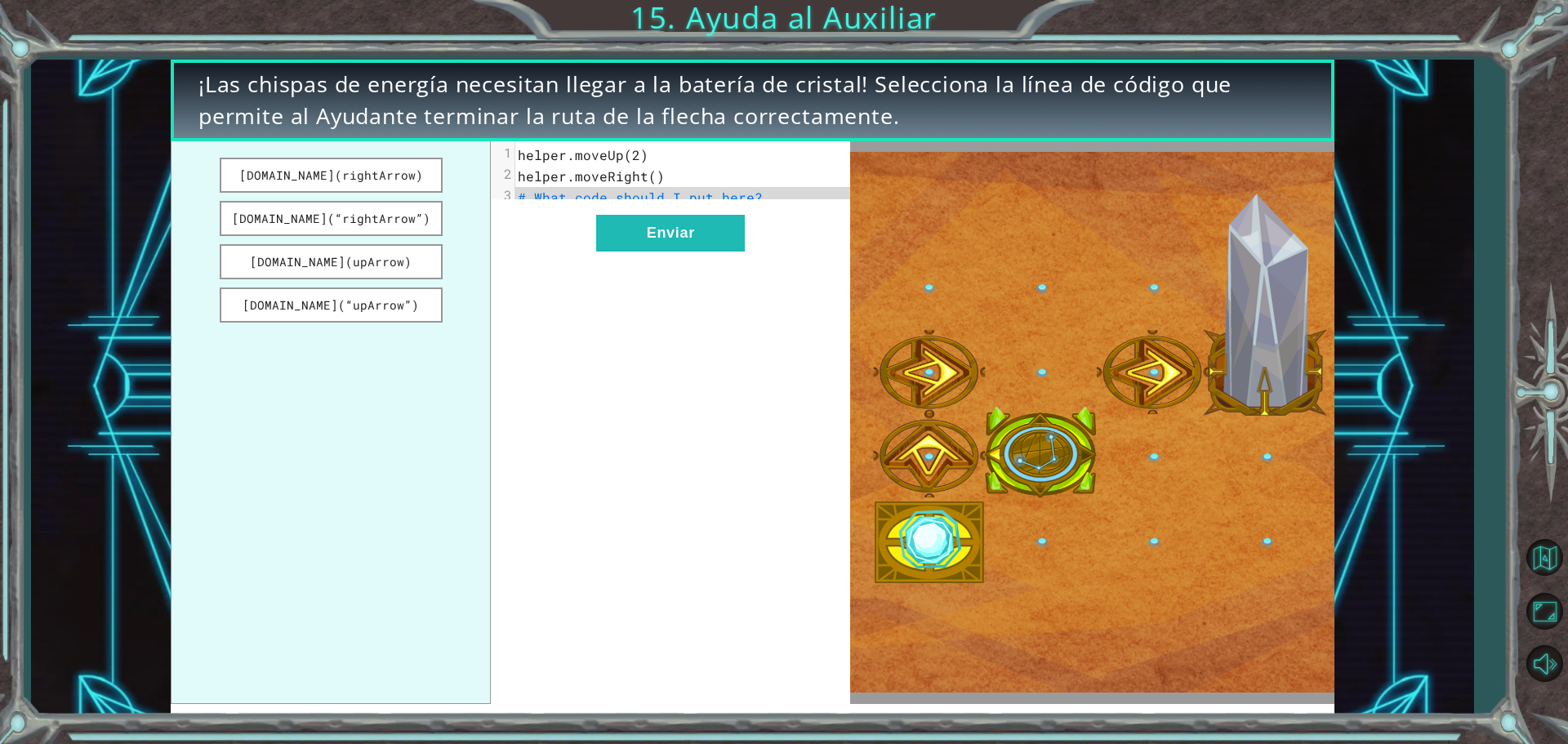
click at [718, 226] on div "xxxxxxxxxx 3 1 helper.moveUp(2) 2 helper.moveRight() 3 # What code should I put…" at bounding box center [671, 422] width 360 height 563
click at [678, 250] on button "Enviar" at bounding box center [670, 233] width 148 height 37
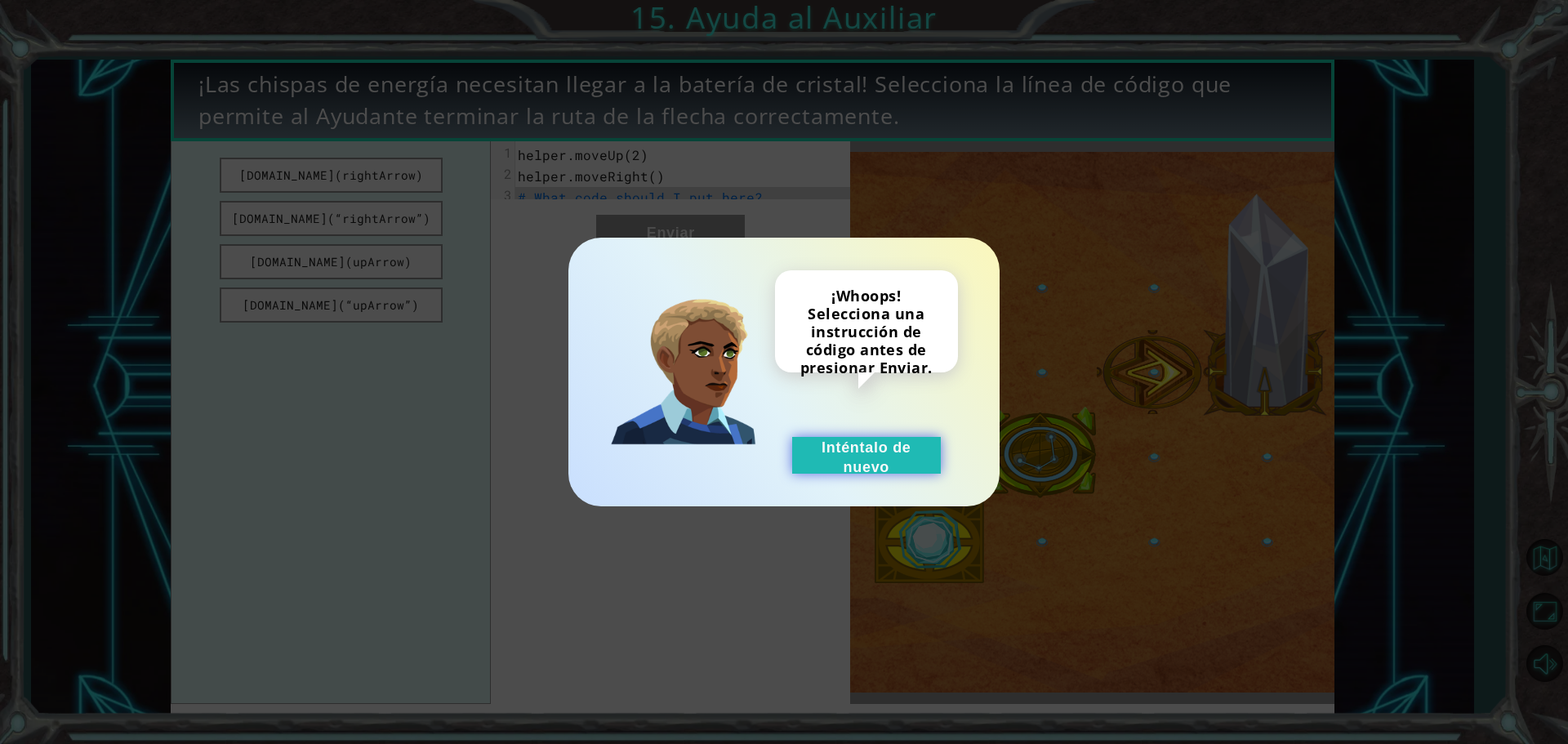
click at [831, 465] on button "Inténtalo de nuevo" at bounding box center [866, 455] width 148 height 37
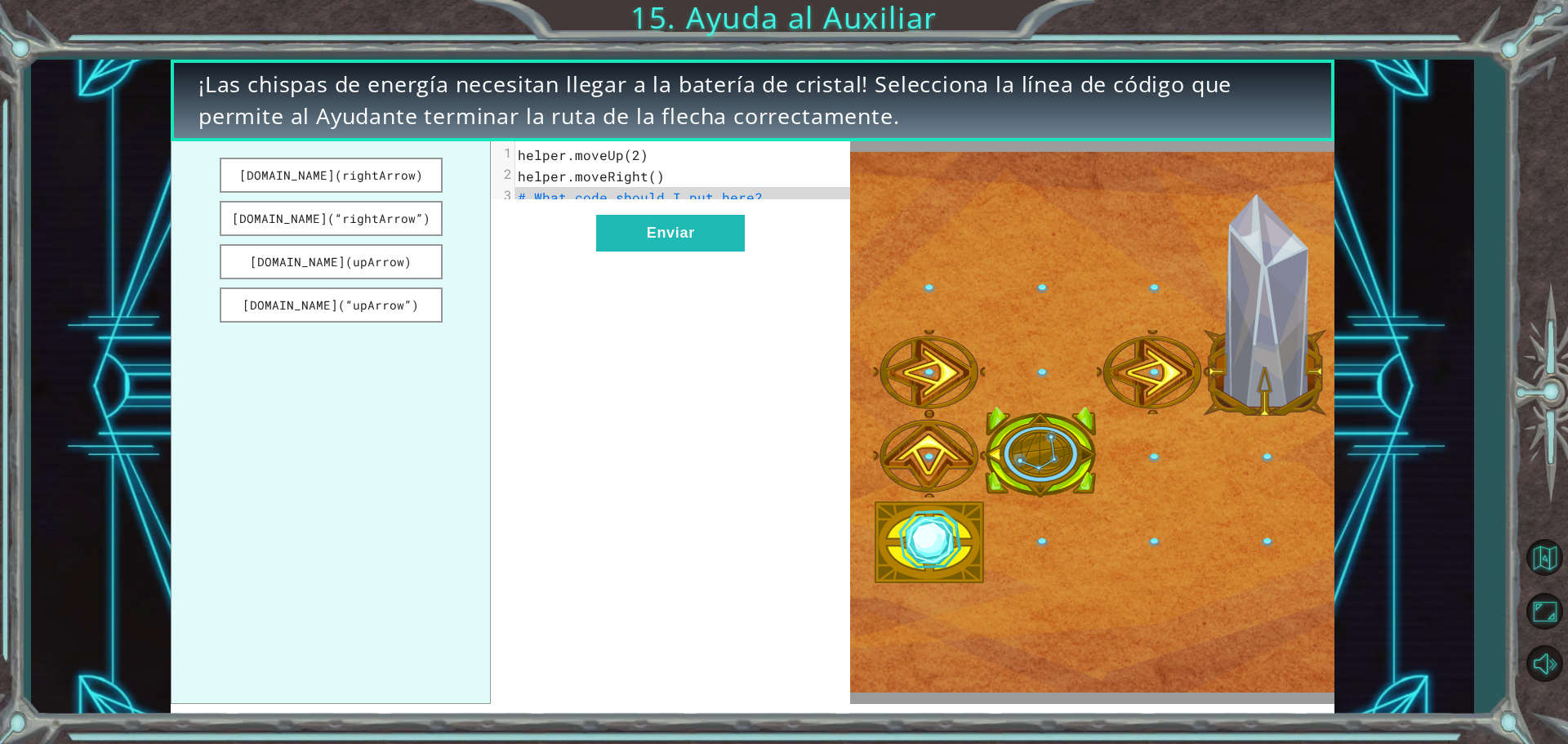
drag, startPoint x: 357, startPoint y: 185, endPoint x: 506, endPoint y: 164, distance: 150.5
click at [624, 147] on div "[DOMAIN_NAME](rightArrow) [DOMAIN_NAME](“rightArrow”) [DOMAIN_NAME](upArrow) [D…" at bounding box center [510, 422] width 679 height 563
click at [391, 182] on button "[DOMAIN_NAME](rightArrow)" at bounding box center [331, 175] width 223 height 35
drag, startPoint x: 388, startPoint y: 176, endPoint x: 418, endPoint y: 190, distance: 33.1
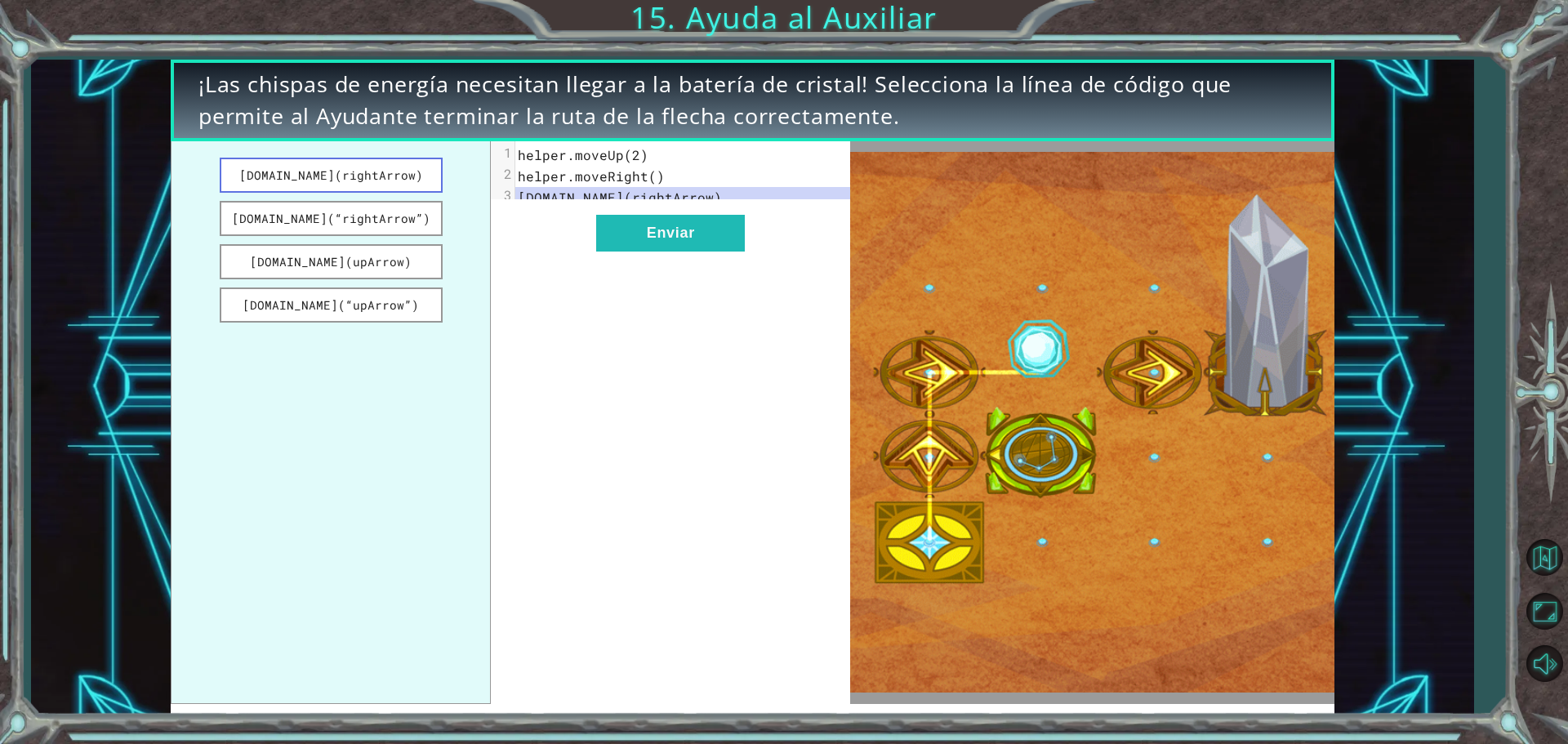
click at [394, 185] on button "[DOMAIN_NAME](rightArrow)" at bounding box center [331, 175] width 223 height 35
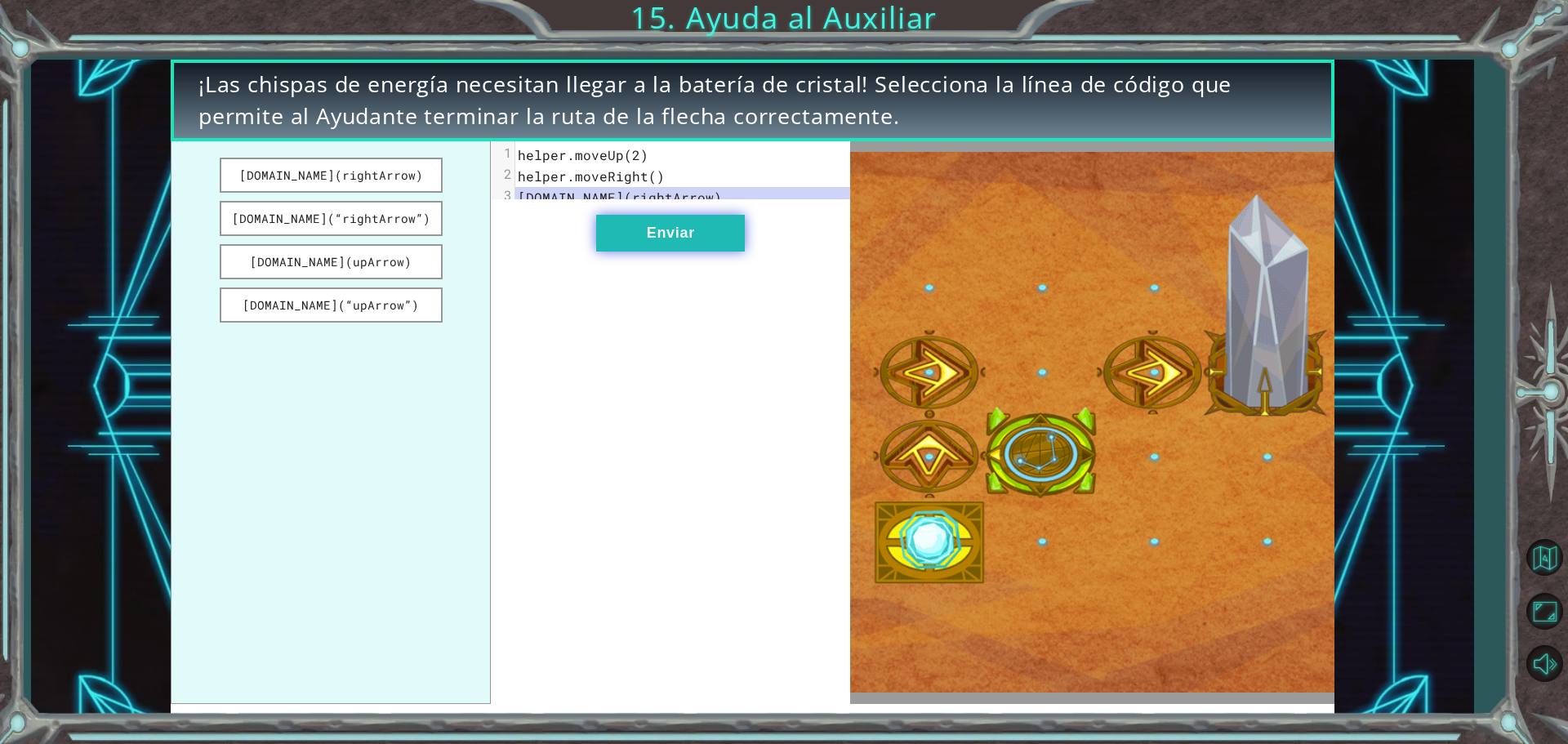
click at [652, 244] on button "Enviar" at bounding box center [670, 233] width 148 height 37
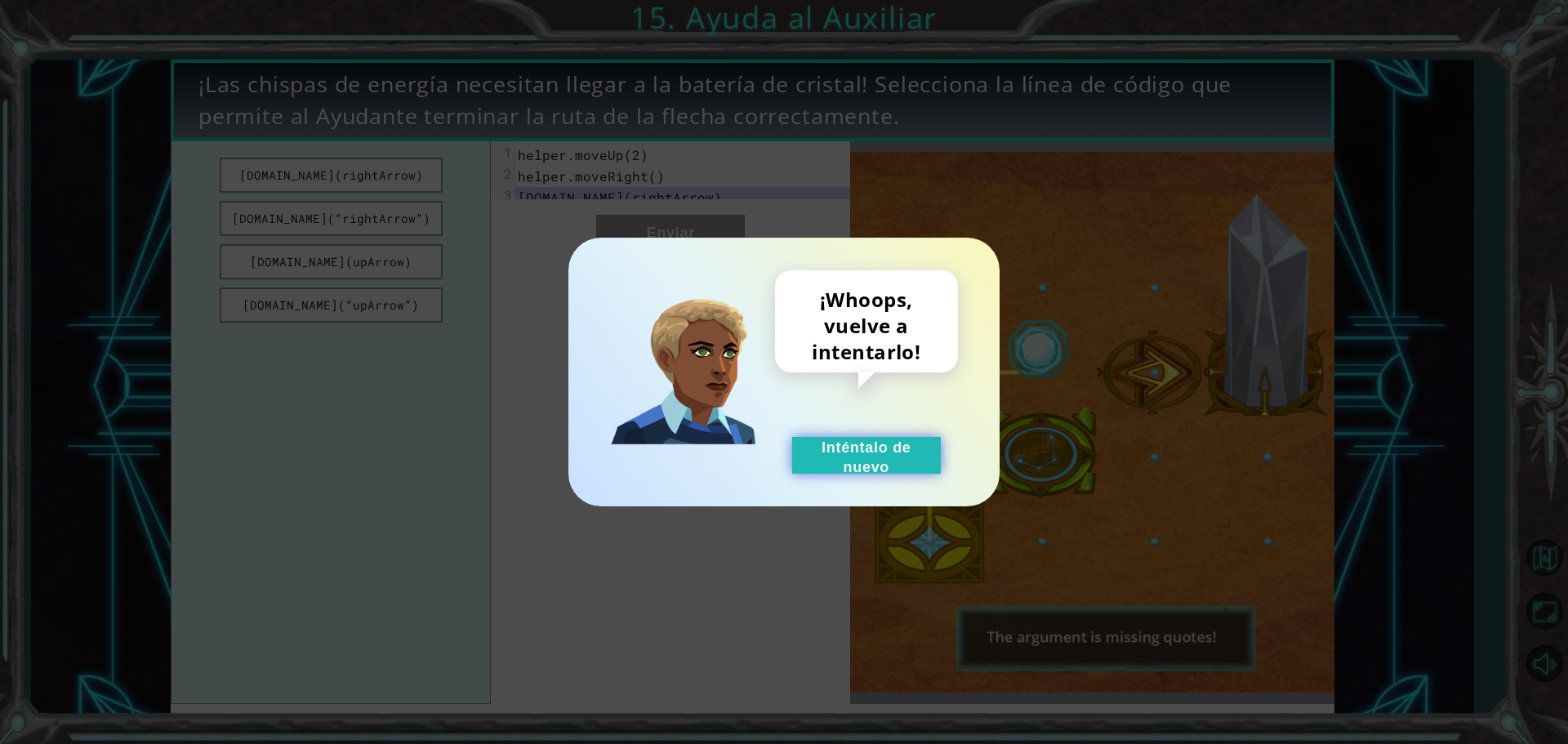
click at [894, 463] on button "Inténtalo de nuevo" at bounding box center [866, 455] width 148 height 37
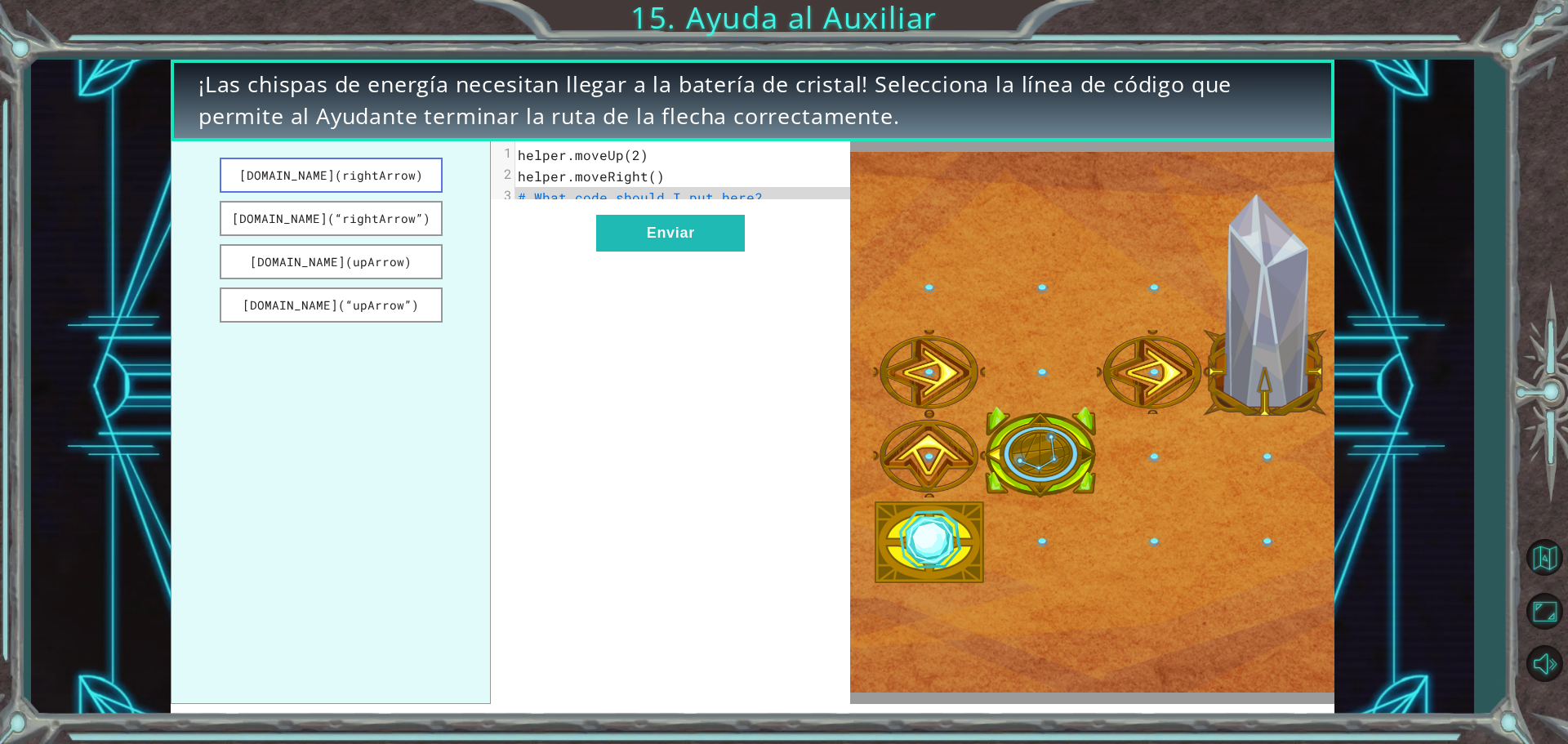
click at [385, 168] on button "[DOMAIN_NAME](rightArrow)" at bounding box center [331, 175] width 223 height 35
click at [631, 183] on span "helper.moveRight()" at bounding box center [591, 176] width 147 height 18
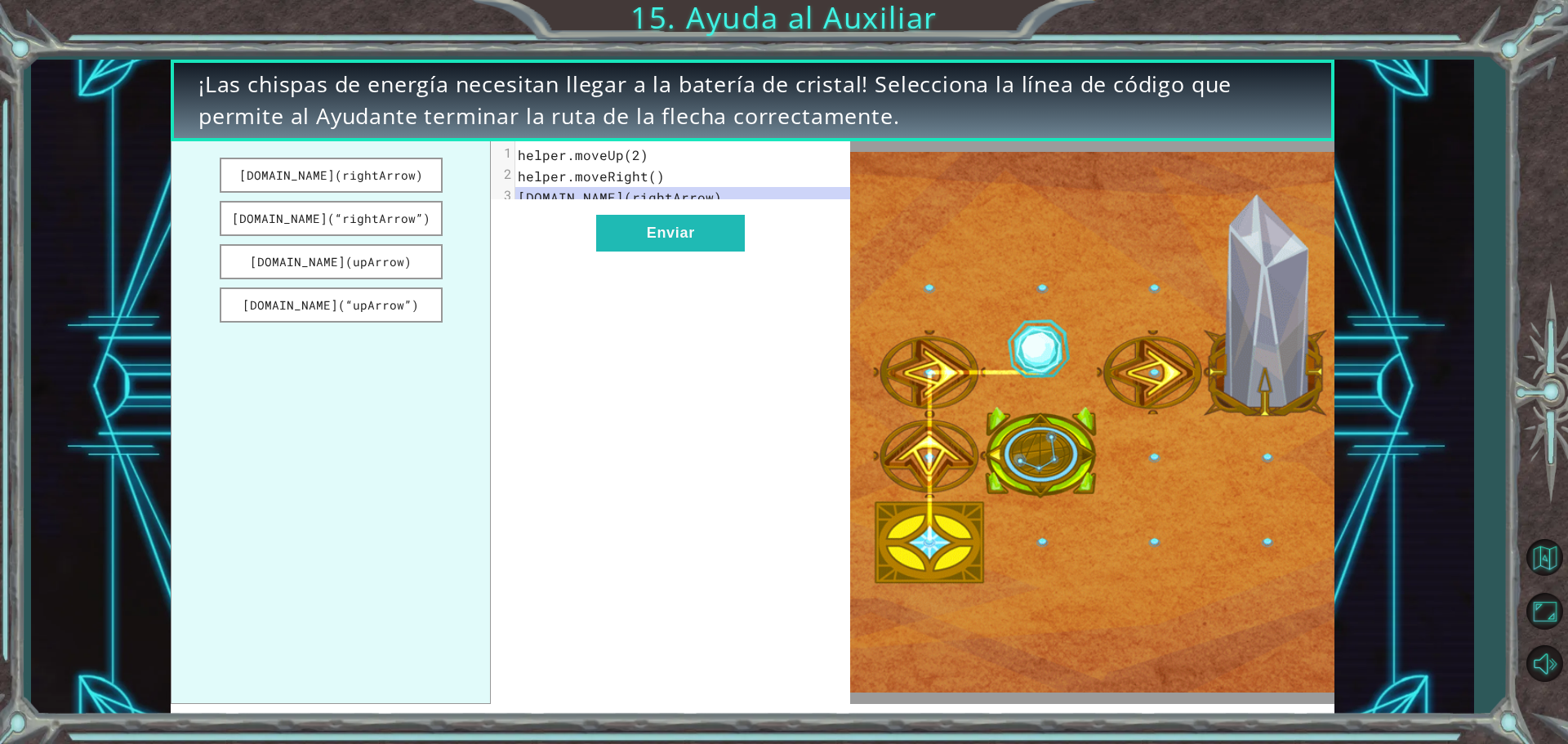
click at [666, 172] on pre "helper.moveRight()" at bounding box center [689, 176] width 348 height 21
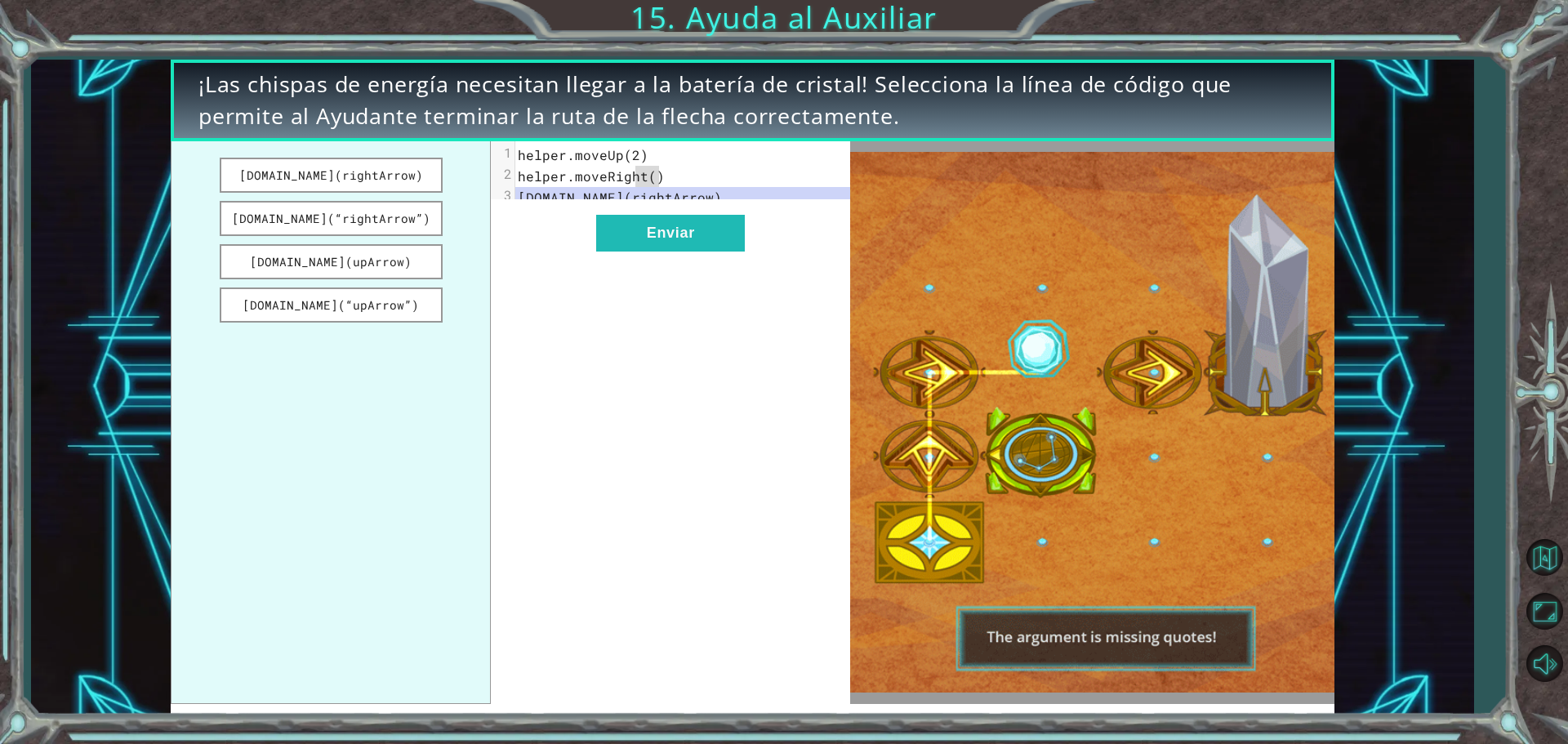
drag, startPoint x: 656, startPoint y: 172, endPoint x: 625, endPoint y: 173, distance: 31.0
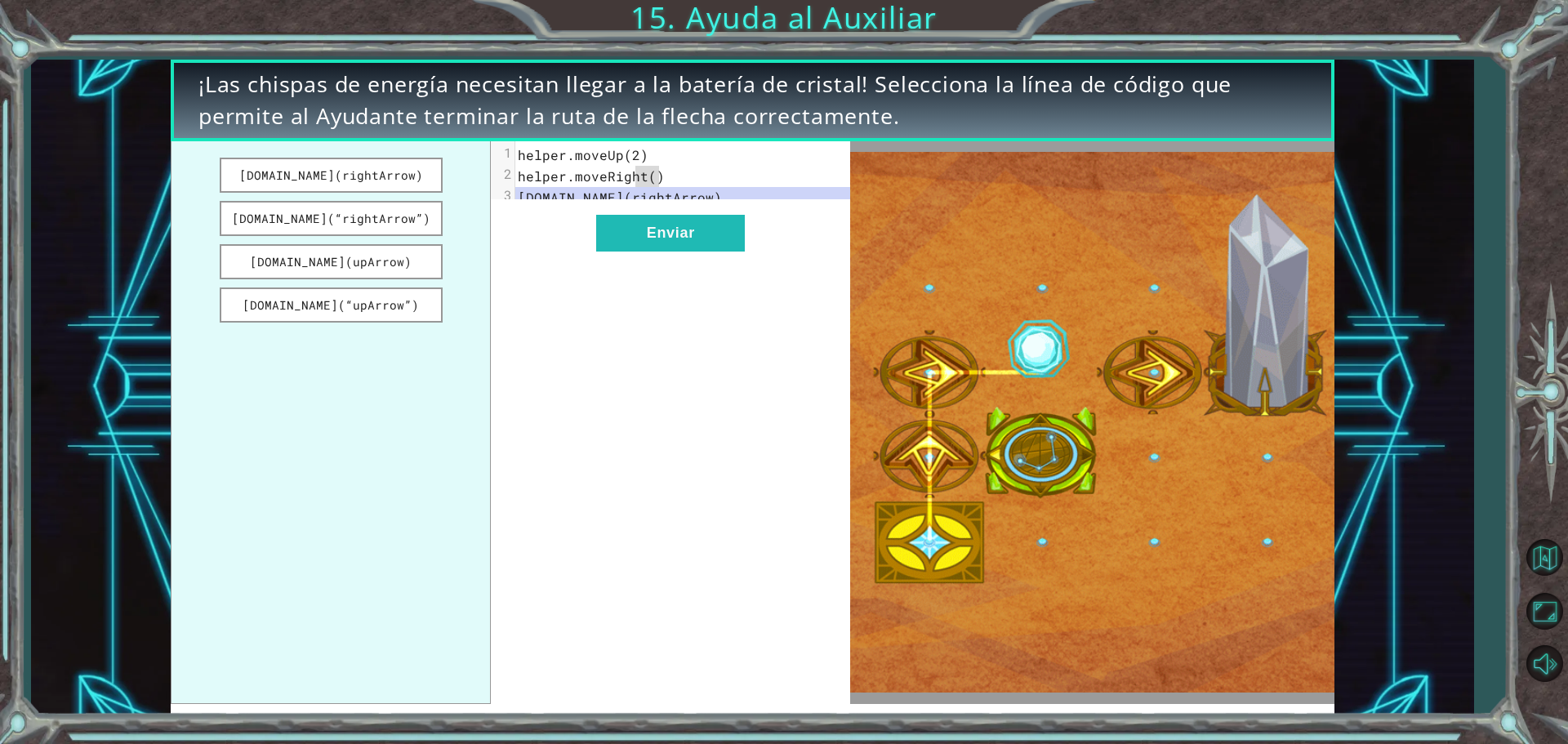
click at [629, 175] on span "helper.moveRight()" at bounding box center [591, 176] width 147 height 18
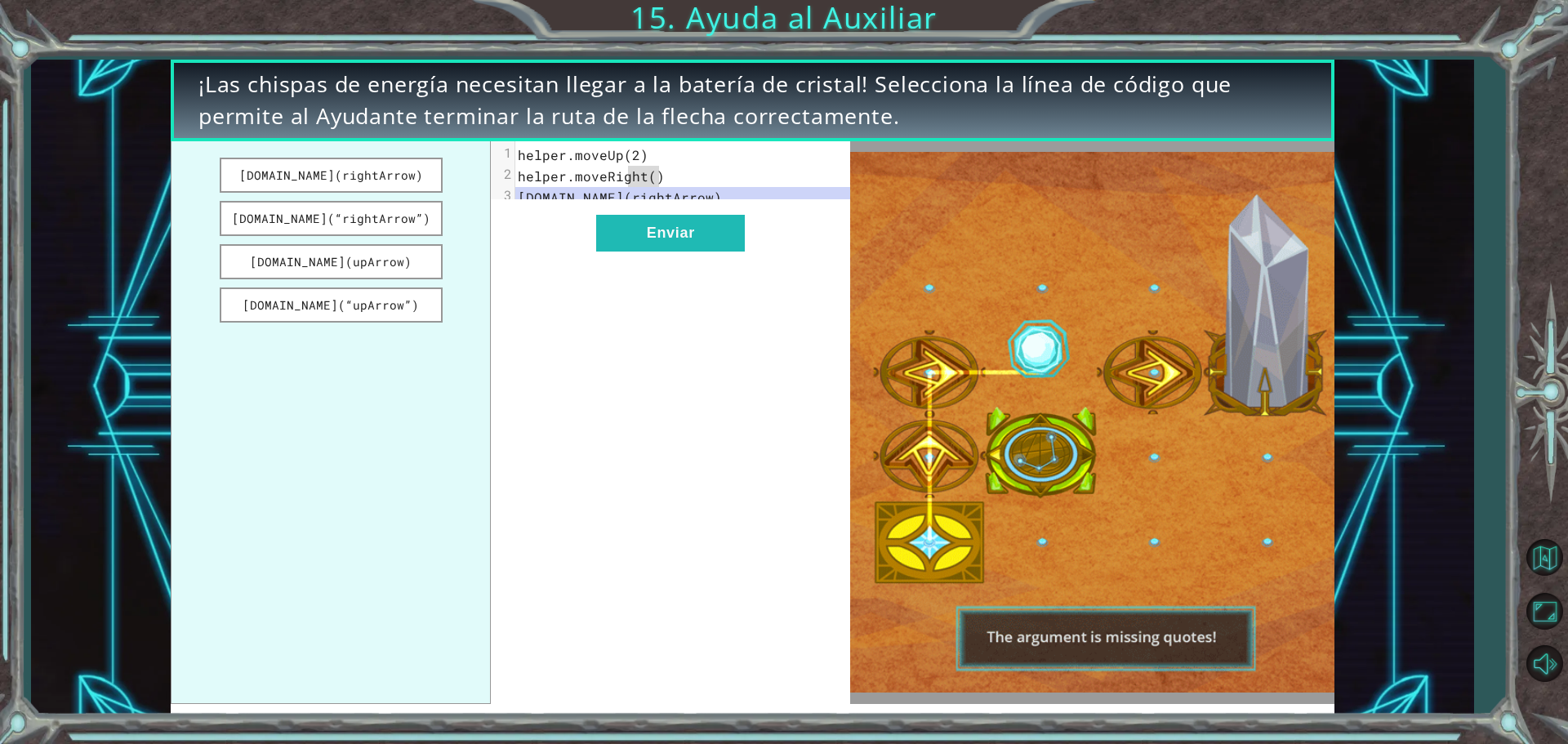
click at [828, 455] on div "x 1 helper.moveUp(2) 2 helper.moveRight() 3 [DOMAIN_NAME](rightArrow) Enviar" at bounding box center [671, 422] width 360 height 563
click at [714, 196] on pre "[DOMAIN_NAME](rightArrow)" at bounding box center [689, 197] width 348 height 21
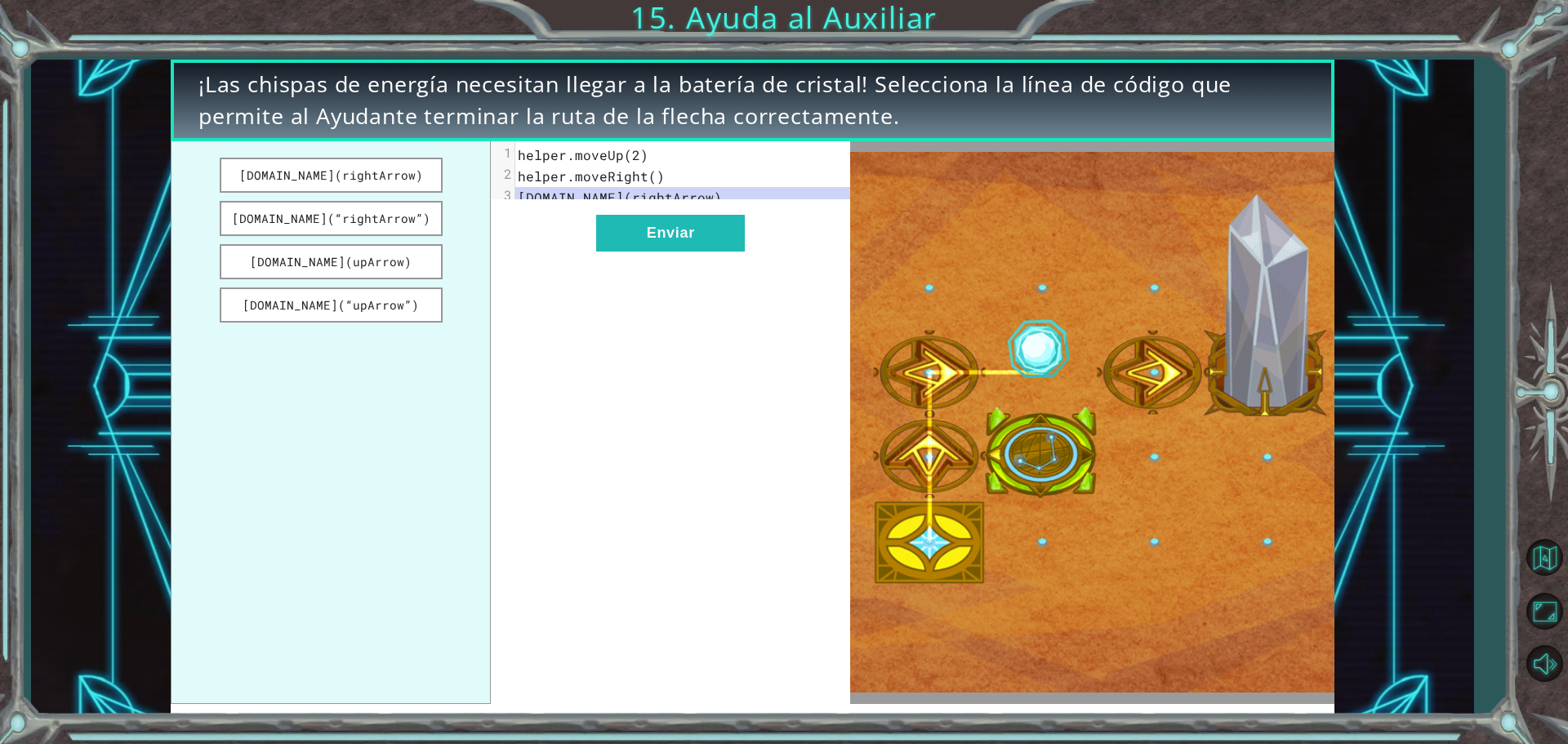
click at [719, 209] on div "x 1 helper.moveUp(2) 2 helper.moveRight() 3 [DOMAIN_NAME](rightArrow)" at bounding box center [689, 176] width 348 height 70
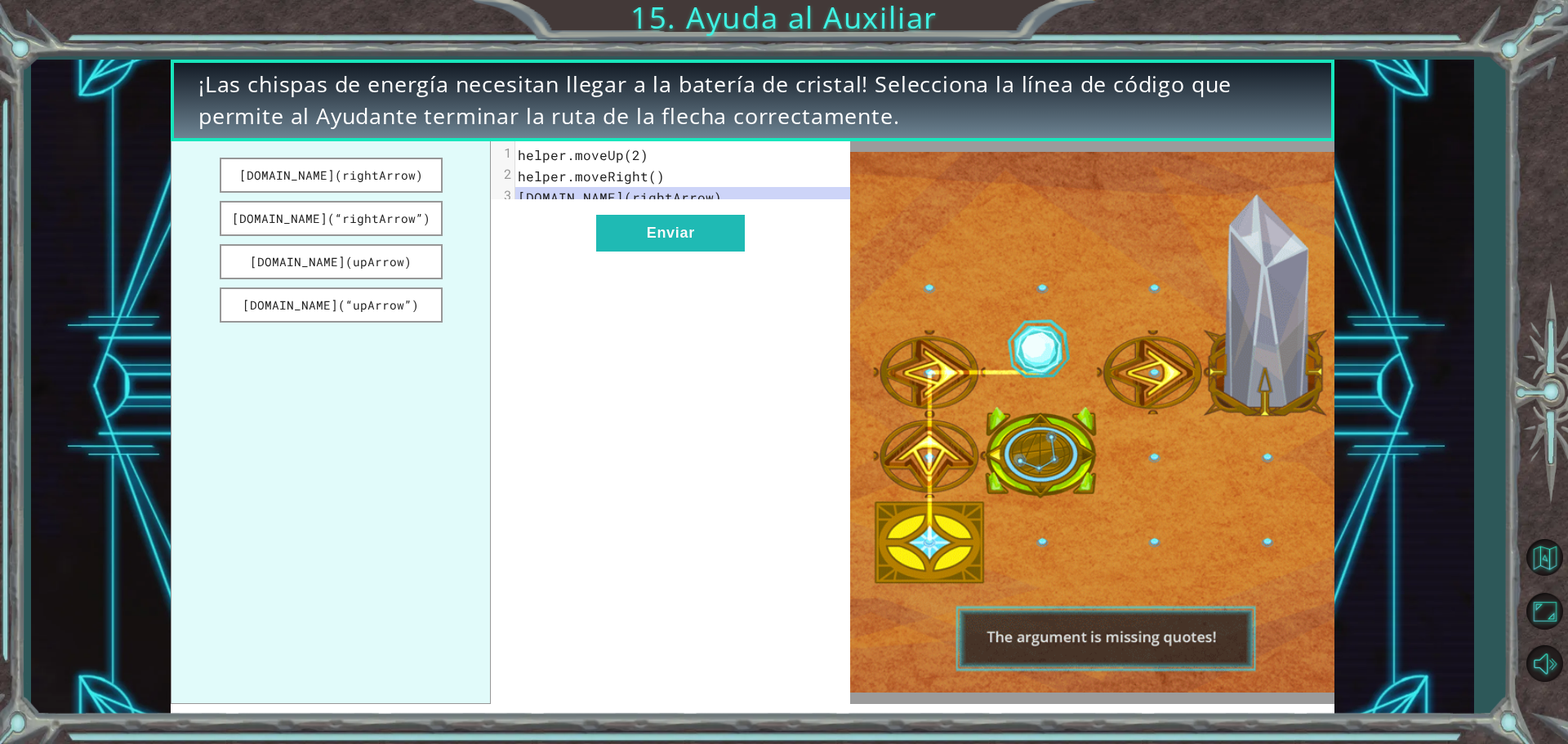
click at [516, 218] on div "x 1 helper.moveUp(2) 2 helper.moveRight() 3 [DOMAIN_NAME](rightArrow) Enviar" at bounding box center [671, 422] width 360 height 563
click at [712, 196] on pre "[DOMAIN_NAME](rightArrow)" at bounding box center [689, 197] width 348 height 21
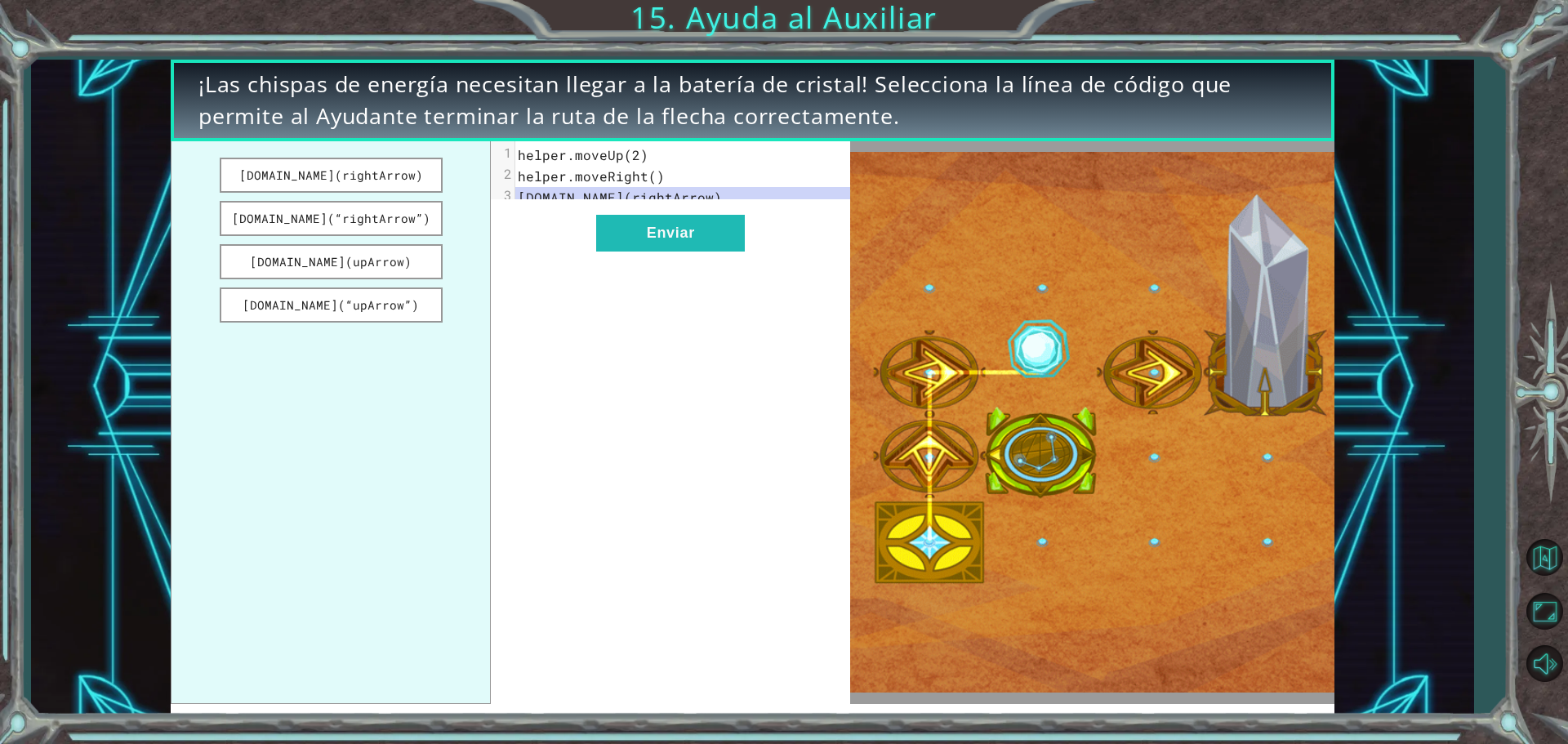
click at [698, 196] on span "[DOMAIN_NAME](rightArrow)" at bounding box center [620, 197] width 205 height 18
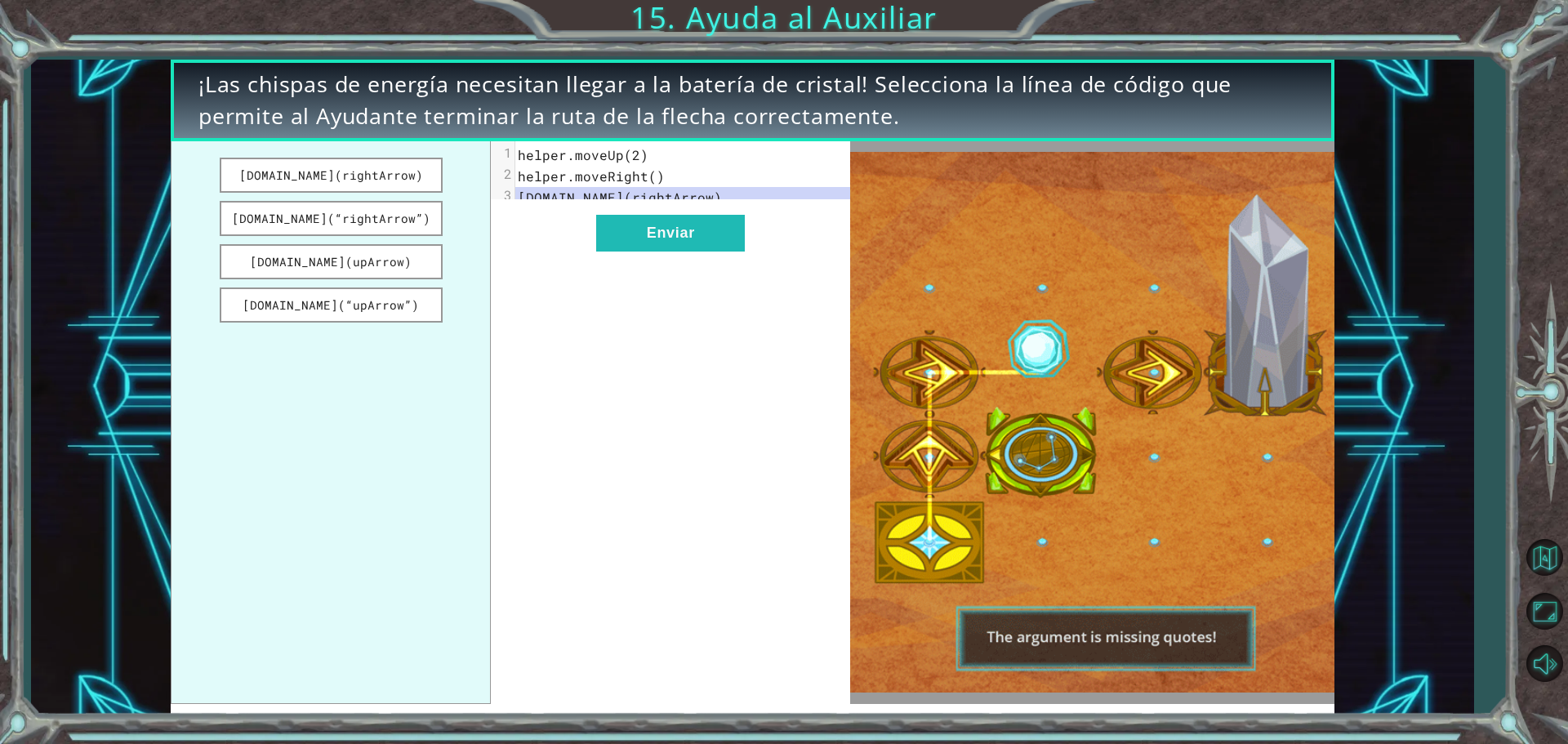
click at [700, 198] on span "[DOMAIN_NAME](rightArrow)" at bounding box center [620, 197] width 205 height 18
click at [377, 306] on button "[DOMAIN_NAME](“upArrow”)" at bounding box center [331, 305] width 223 height 35
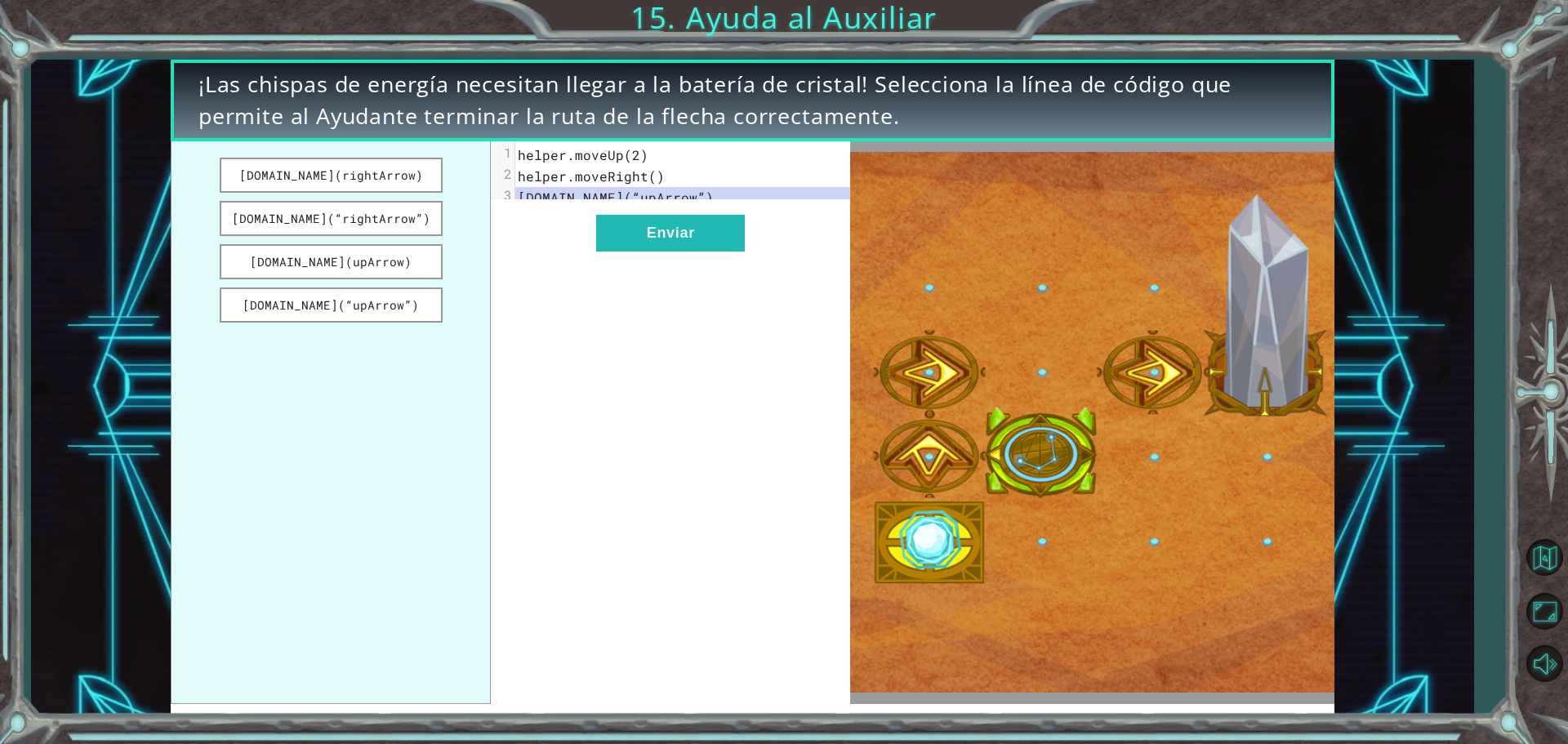
click at [692, 205] on span "[DOMAIN_NAME](“upArrow”)" at bounding box center [616, 197] width 196 height 18
click at [374, 262] on button "[DOMAIN_NAME](upArrow)" at bounding box center [331, 262] width 223 height 35
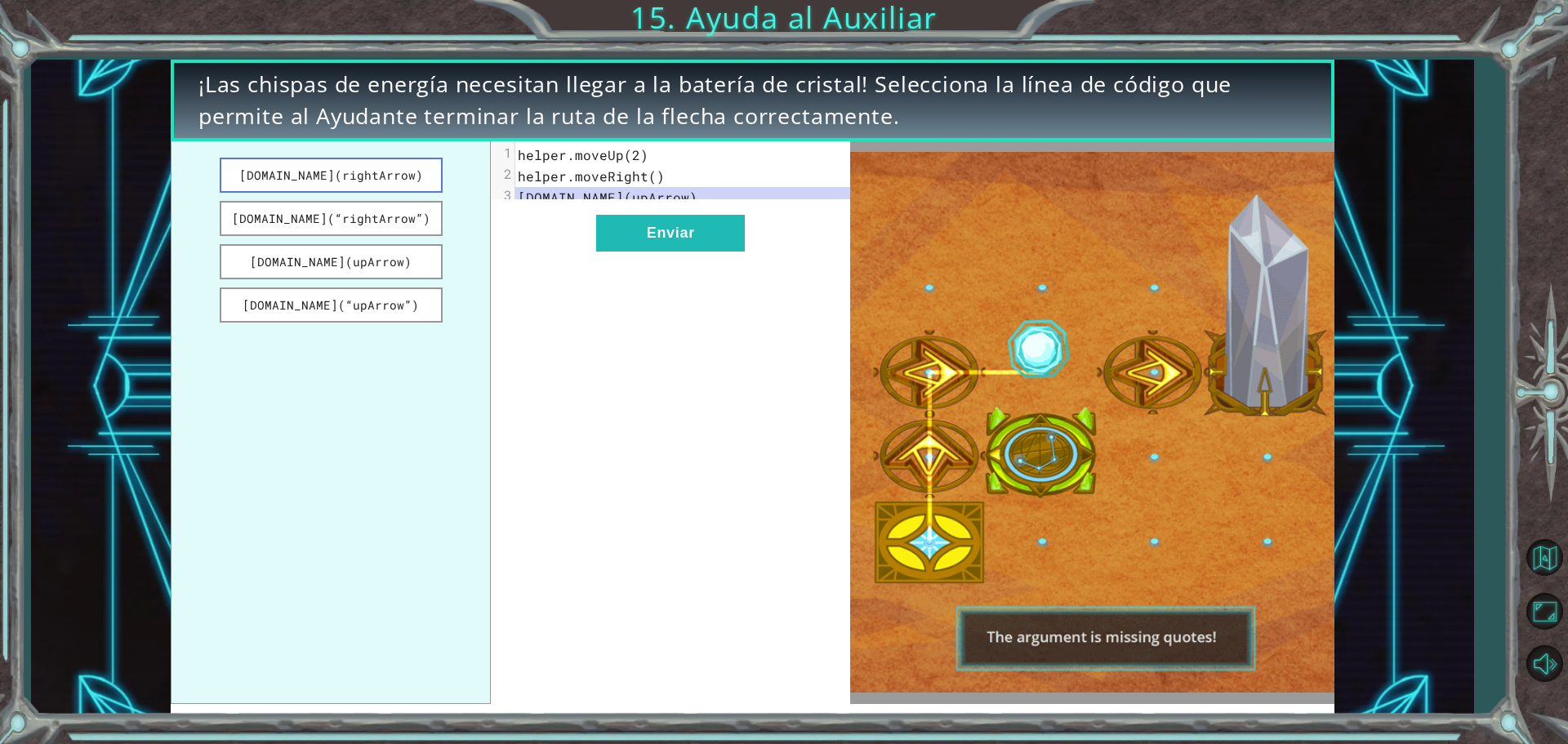
click at [405, 187] on button "[DOMAIN_NAME](rightArrow)" at bounding box center [331, 175] width 223 height 35
click at [629, 241] on button "Enviar" at bounding box center [670, 233] width 148 height 37
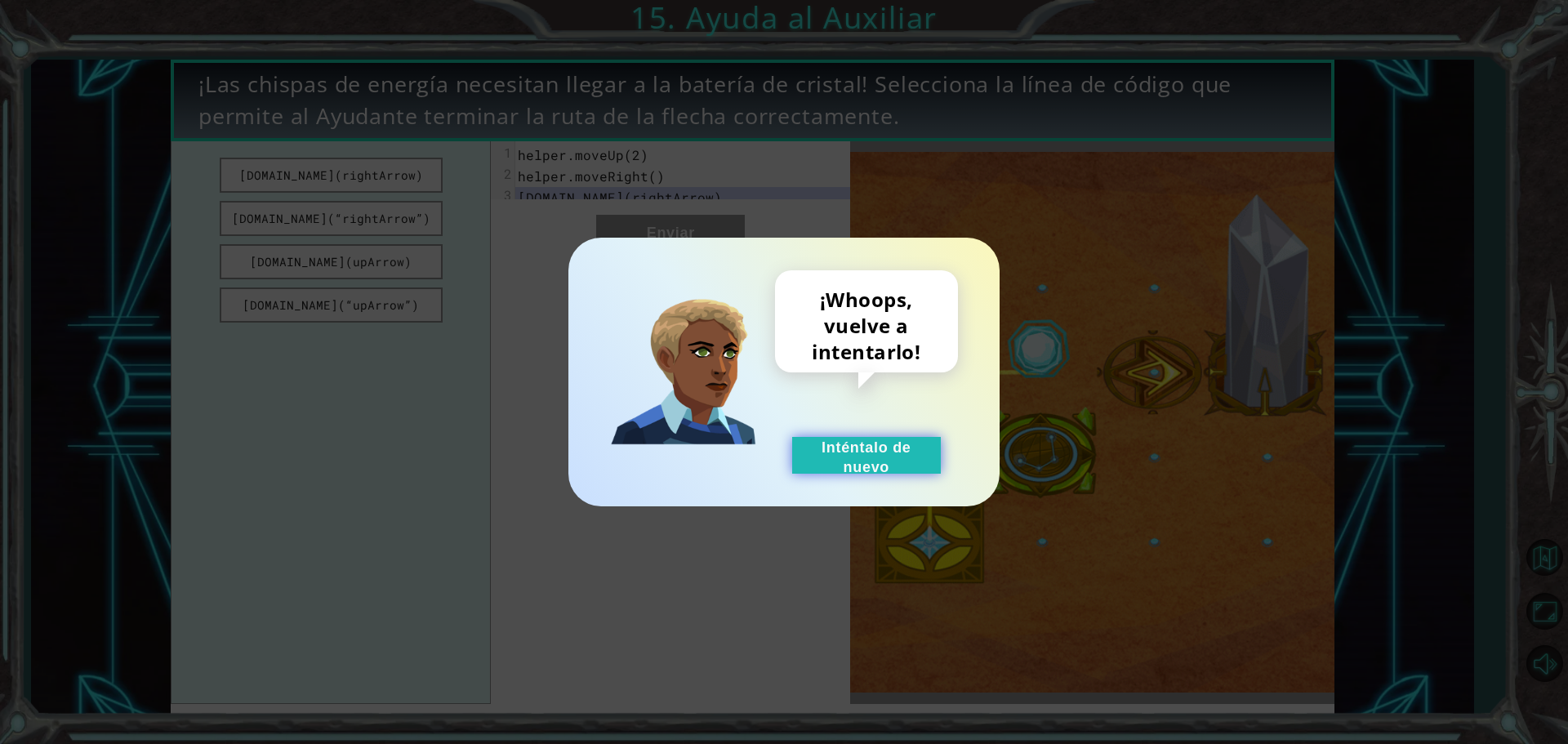
click at [857, 455] on button "Inténtalo de nuevo" at bounding box center [866, 455] width 148 height 37
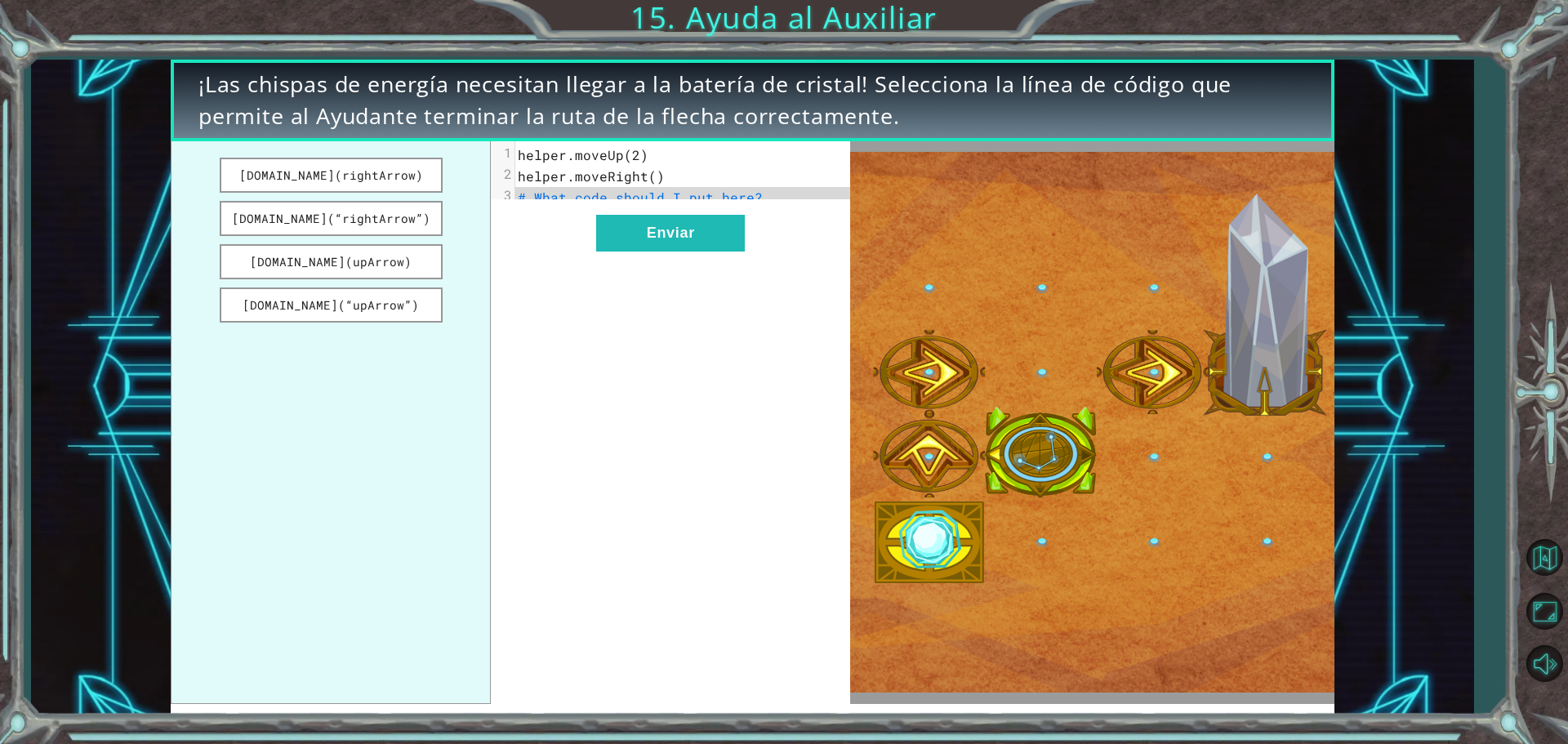
click at [377, 323] on ul "[DOMAIN_NAME](rightArrow) [DOMAIN_NAME](“rightArrow”) [DOMAIN_NAME](upArrow) [D…" at bounding box center [330, 422] width 320 height 563
click at [371, 301] on button "[DOMAIN_NAME](“upArrow”)" at bounding box center [331, 305] width 223 height 35
drag, startPoint x: 662, startPoint y: 164, endPoint x: 657, endPoint y: 177, distance: 13.9
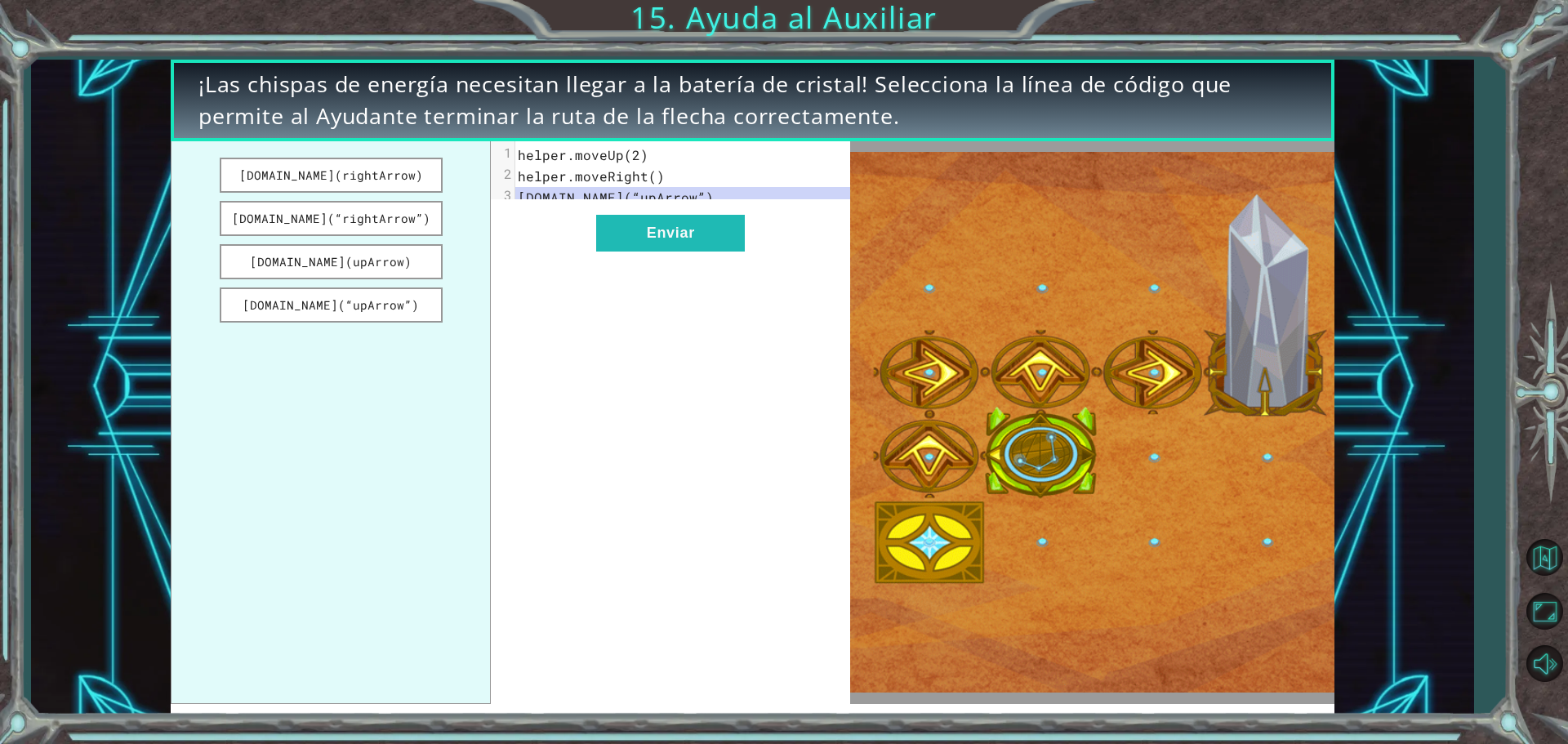
click at [657, 176] on div "1 helper.moveUp(2) 2 helper.moveRight() 3 [DOMAIN_NAME](“upArrow”)" at bounding box center [689, 176] width 348 height 64
click at [656, 176] on span "helper.moveRight()" at bounding box center [591, 176] width 147 height 18
click at [615, 183] on span "helper.moveRight()" at bounding box center [591, 176] width 147 height 18
click at [335, 212] on button "[DOMAIN_NAME](“rightArrow”)" at bounding box center [331, 218] width 223 height 35
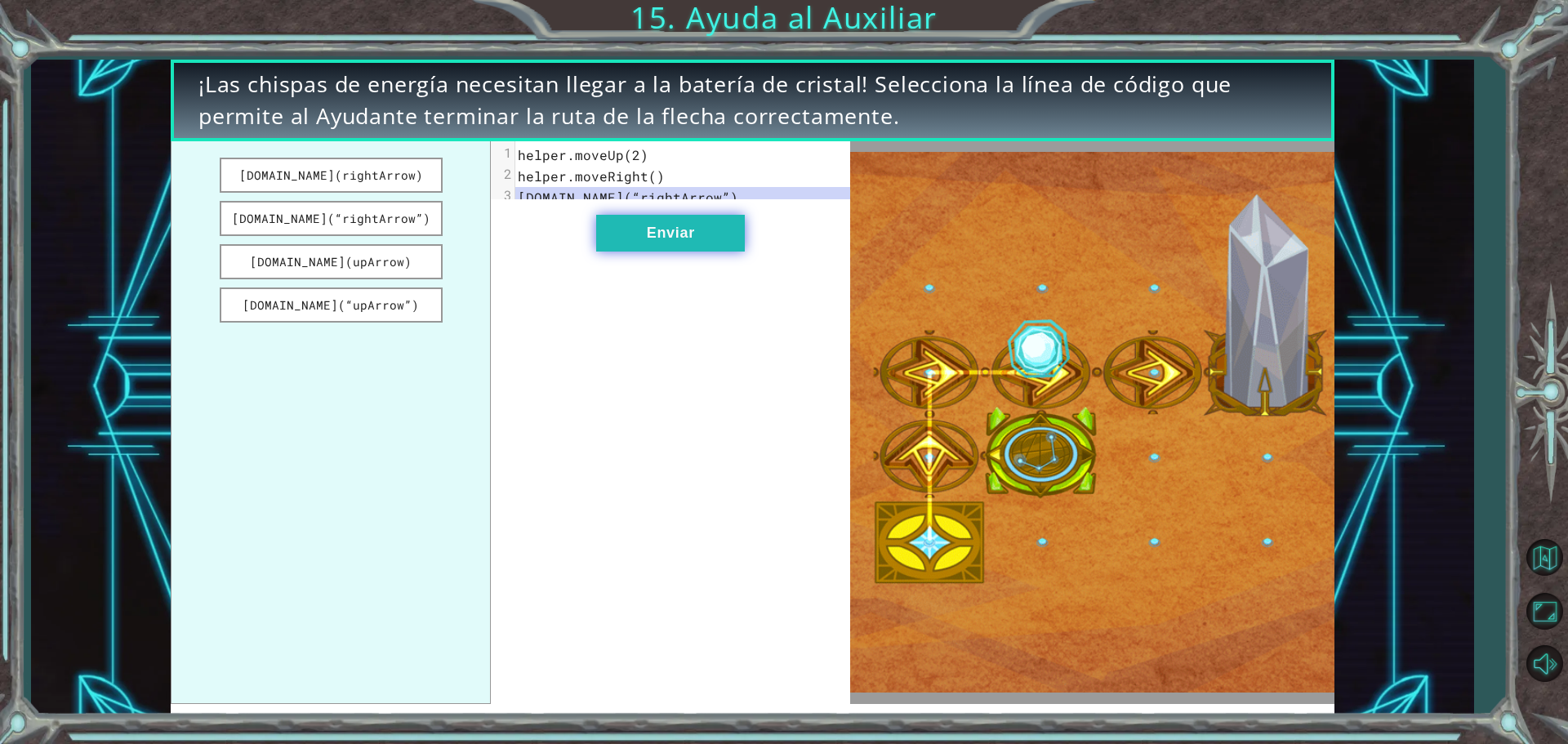
click at [643, 230] on button "Enviar" at bounding box center [670, 233] width 148 height 37
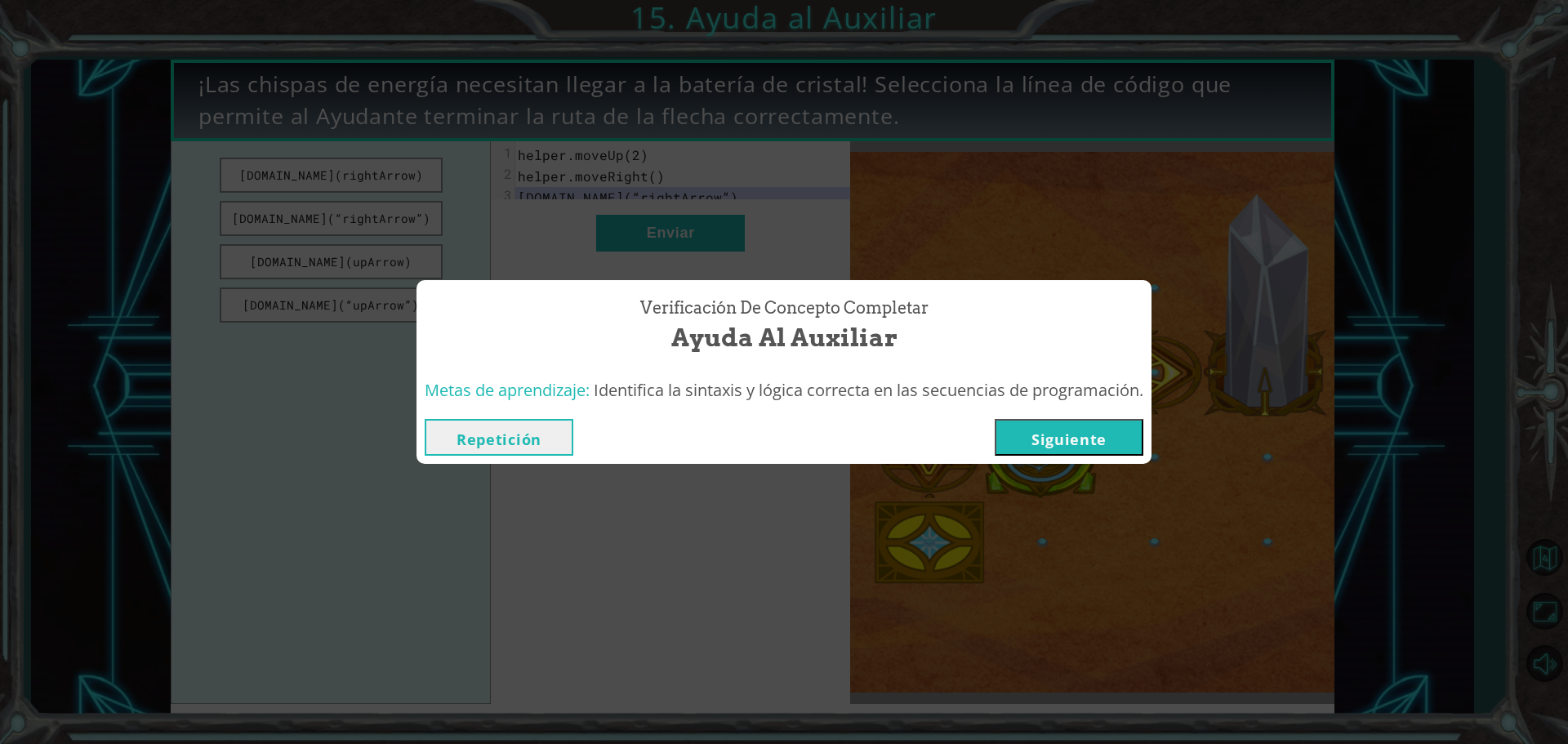
click at [510, 433] on button "Repetición" at bounding box center [499, 438] width 148 height 37
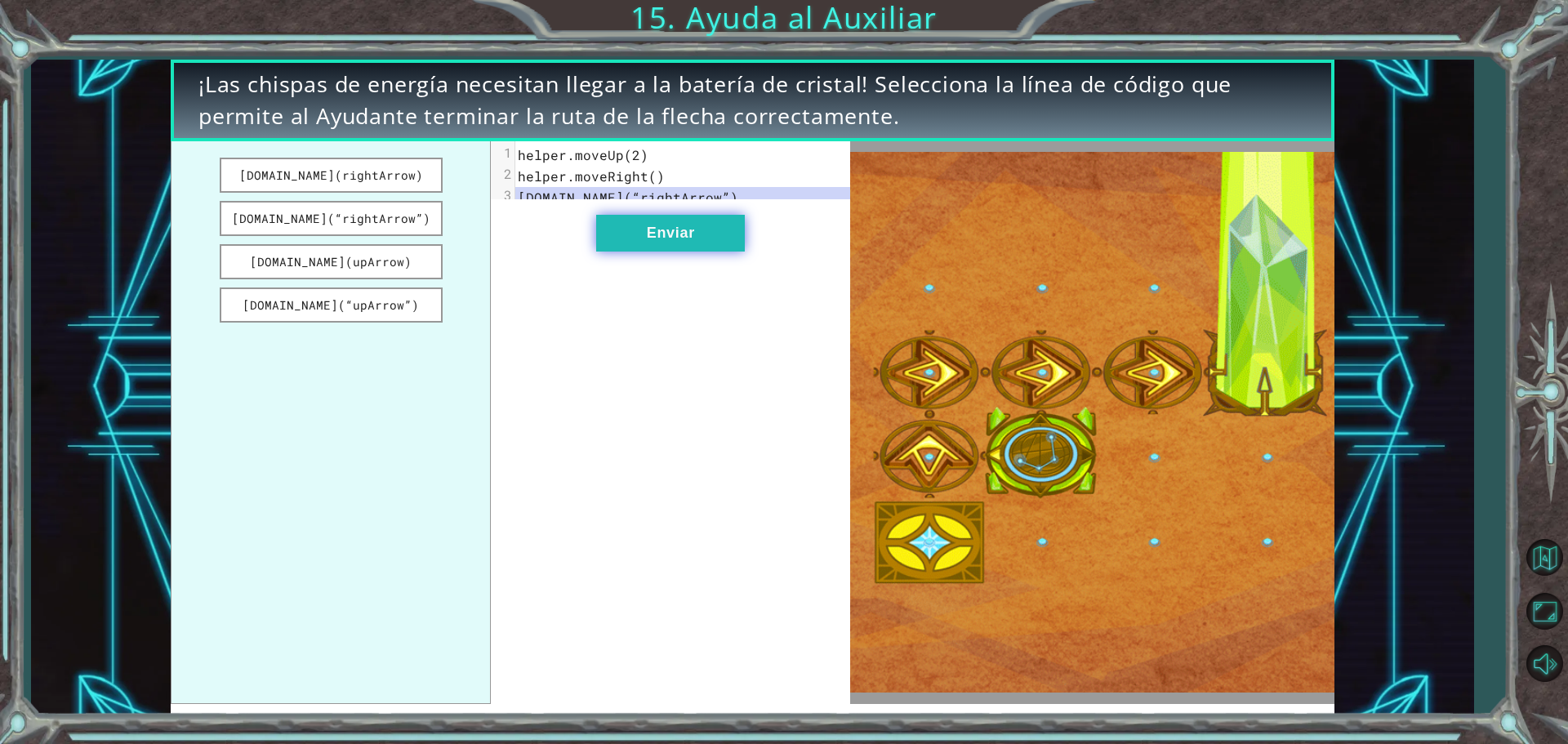
click at [657, 249] on button "Enviar" at bounding box center [670, 233] width 148 height 37
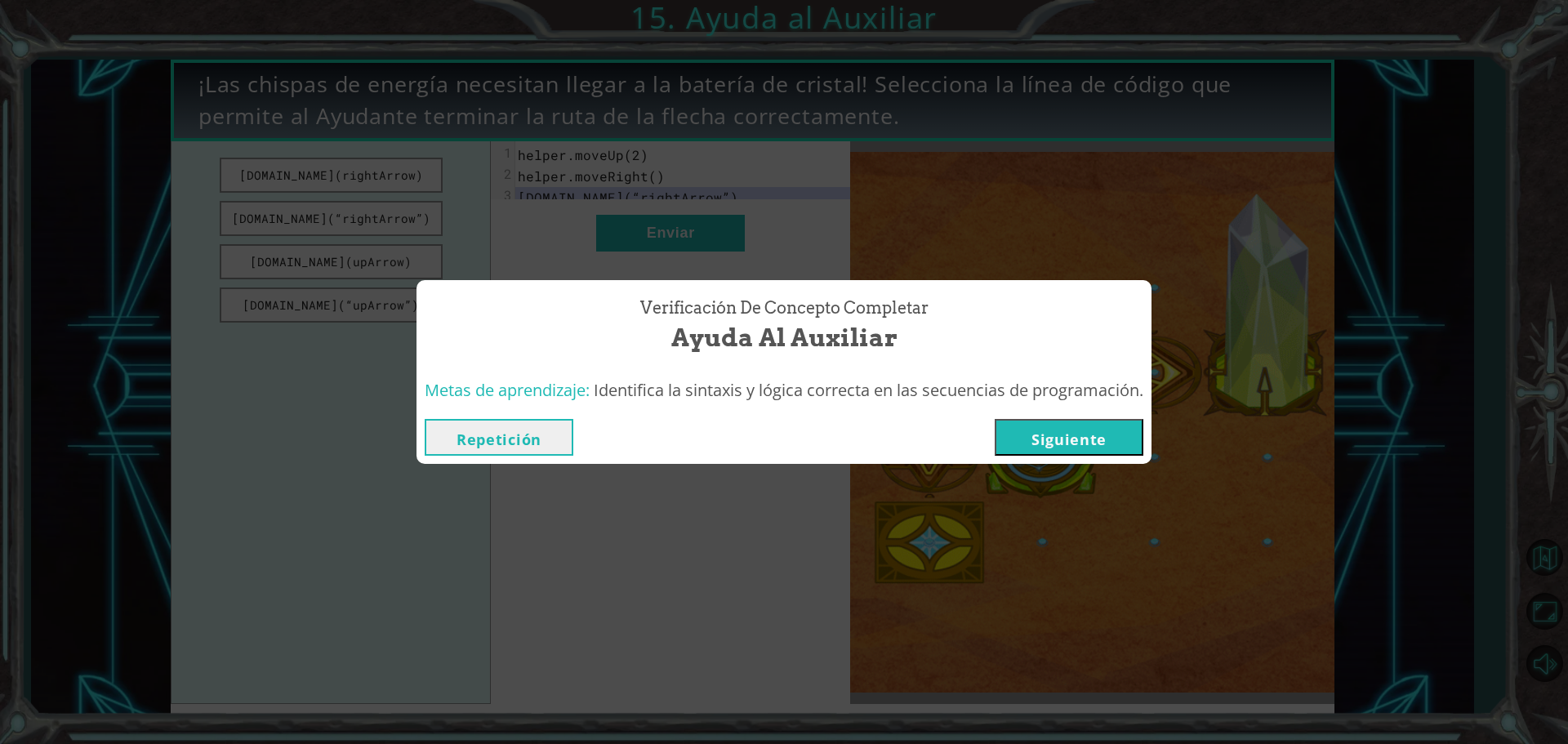
click at [1086, 439] on button "Siguiente" at bounding box center [1068, 438] width 148 height 37
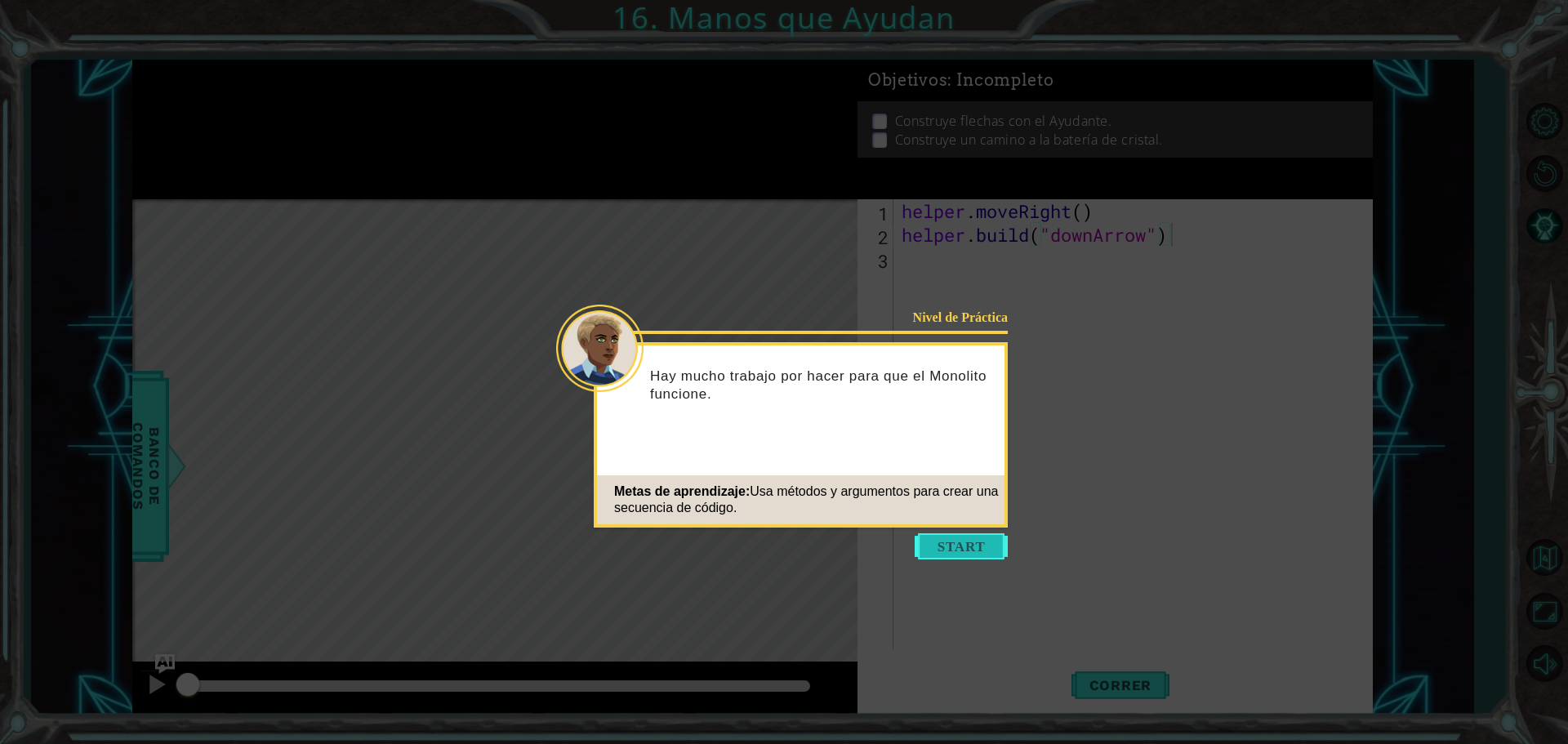
click at [971, 534] on button "Start" at bounding box center [961, 547] width 93 height 26
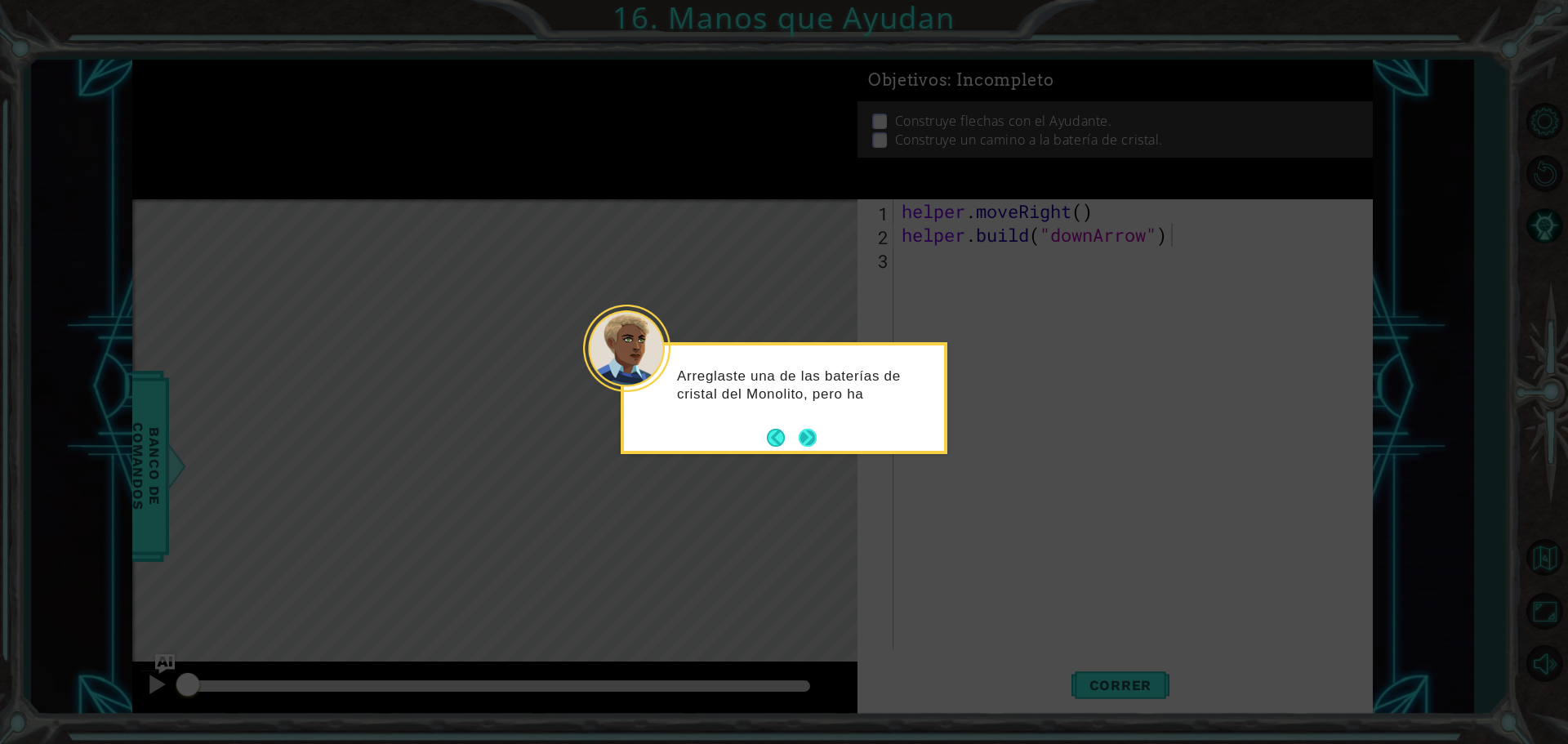
click at [806, 447] on button "Next" at bounding box center [808, 437] width 18 height 18
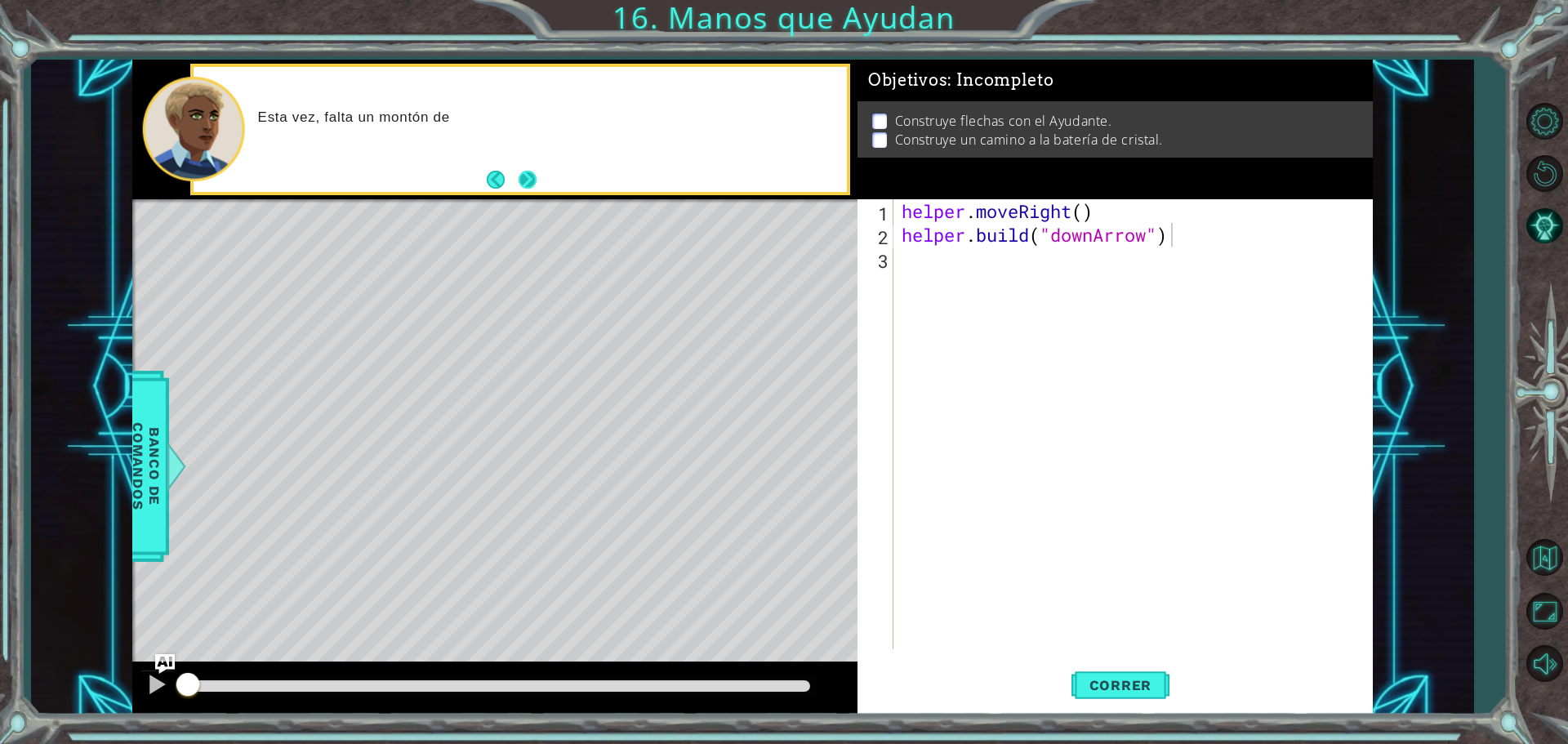
click at [526, 188] on button "Next" at bounding box center [527, 179] width 18 height 18
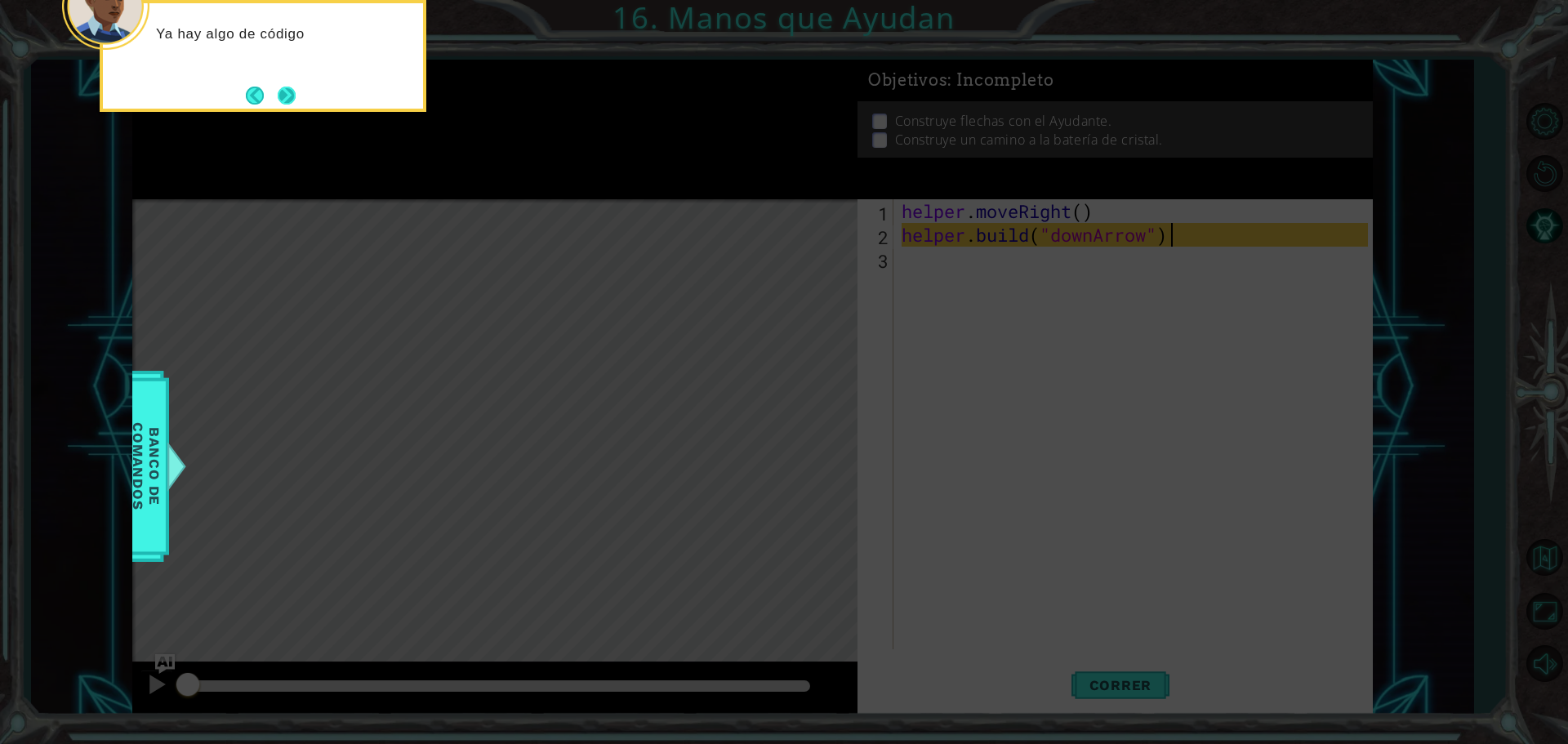
click at [295, 103] on button "Next" at bounding box center [286, 95] width 18 height 18
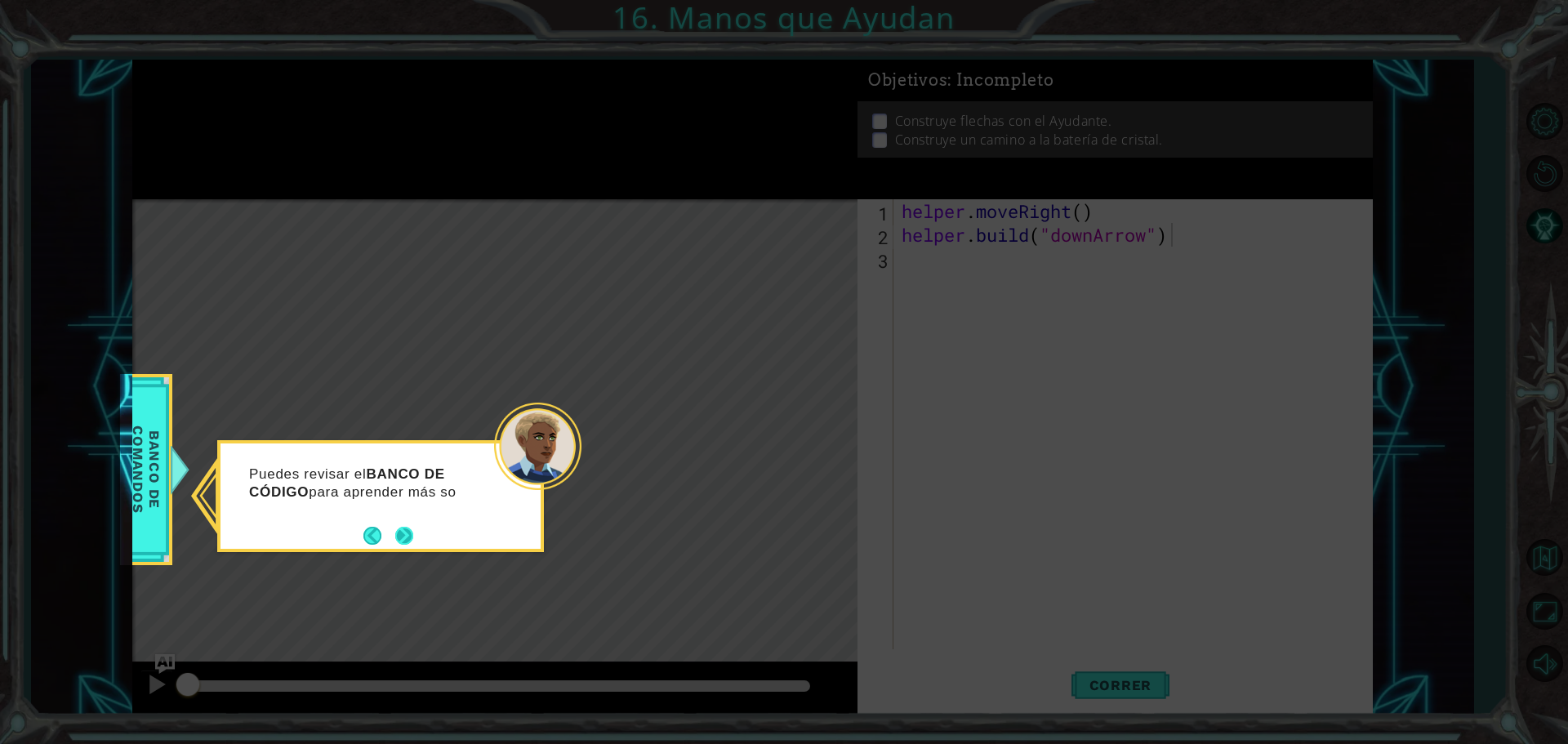
click at [406, 527] on button "Next" at bounding box center [404, 536] width 18 height 18
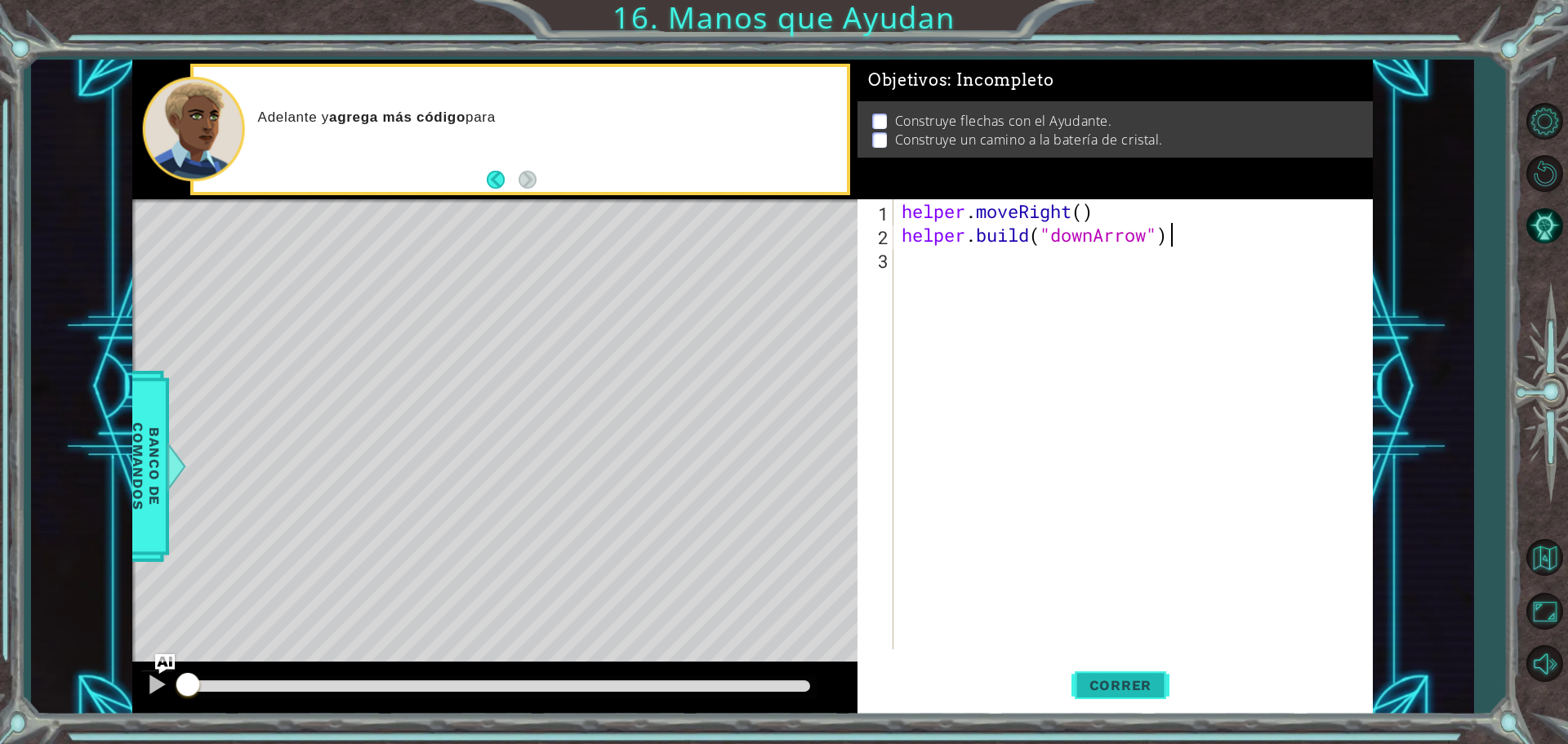
click at [1152, 684] on span "Correr" at bounding box center [1121, 686] width 96 height 17
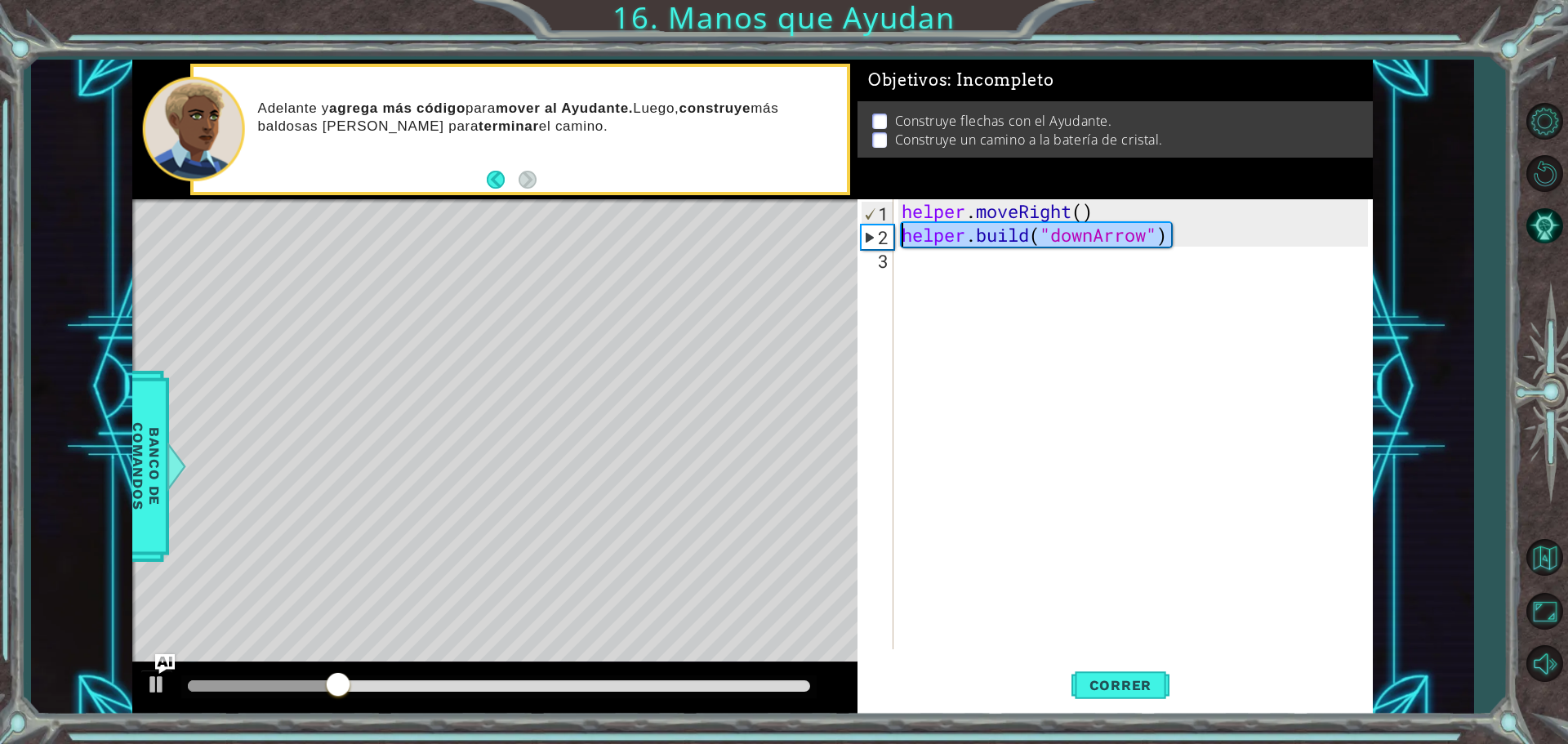
drag, startPoint x: 1166, startPoint y: 244, endPoint x: 898, endPoint y: 245, distance: 268.0
click at [898, 245] on div "[DOMAIN_NAME]("downArrow") 1 2 3 helper . moveRight ( ) helper . build ( "downA…" at bounding box center [1113, 424] width 511 height 450
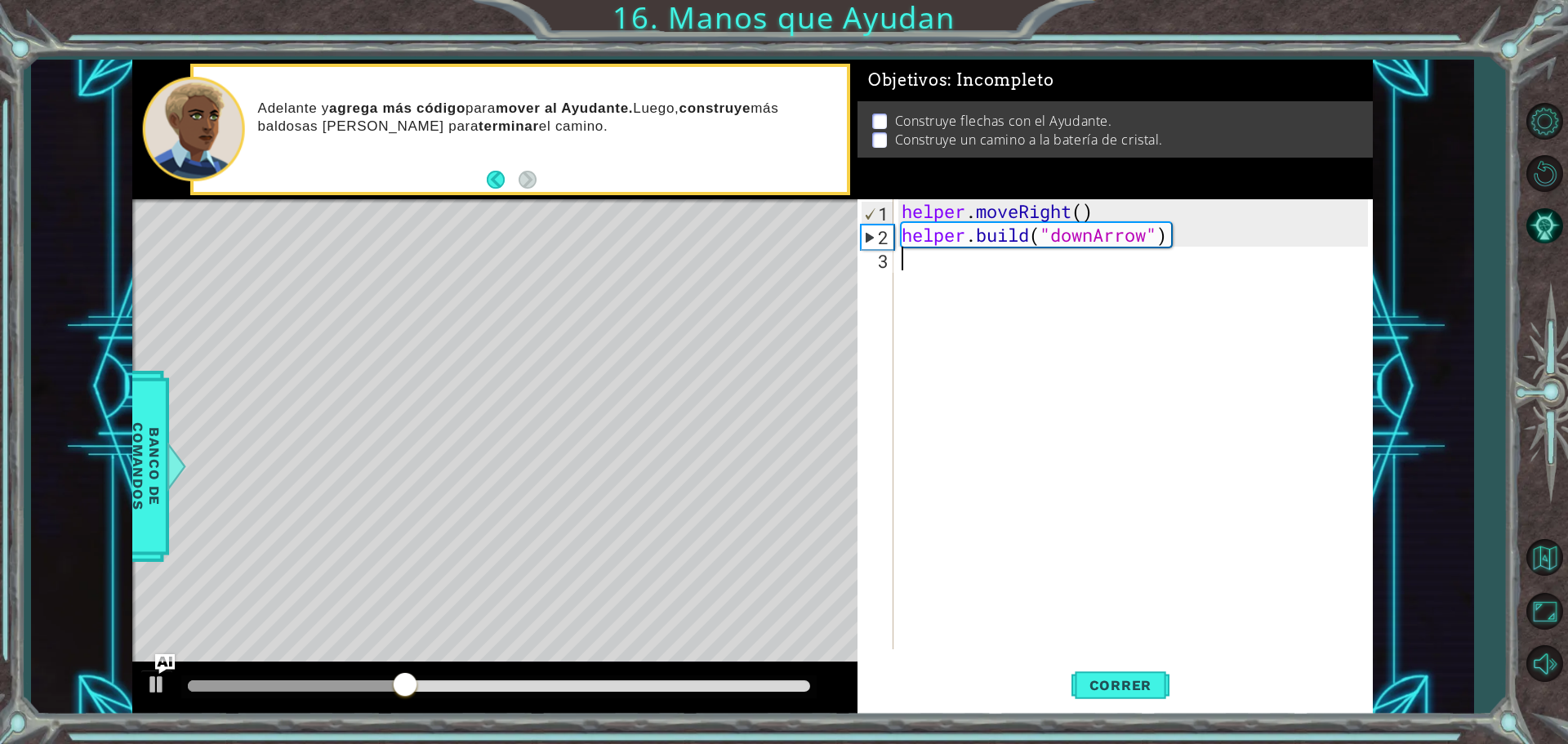
click at [926, 261] on div "helper . moveRight ( ) helper . build ( "downArrow" )" at bounding box center [1138, 448] width 477 height 498
paste textarea "[DOMAIN_NAME]("downArrow")"
type textarea "[DOMAIN_NAME]("downArrow")"
click at [1146, 667] on button "Correr" at bounding box center [1121, 685] width 98 height 52
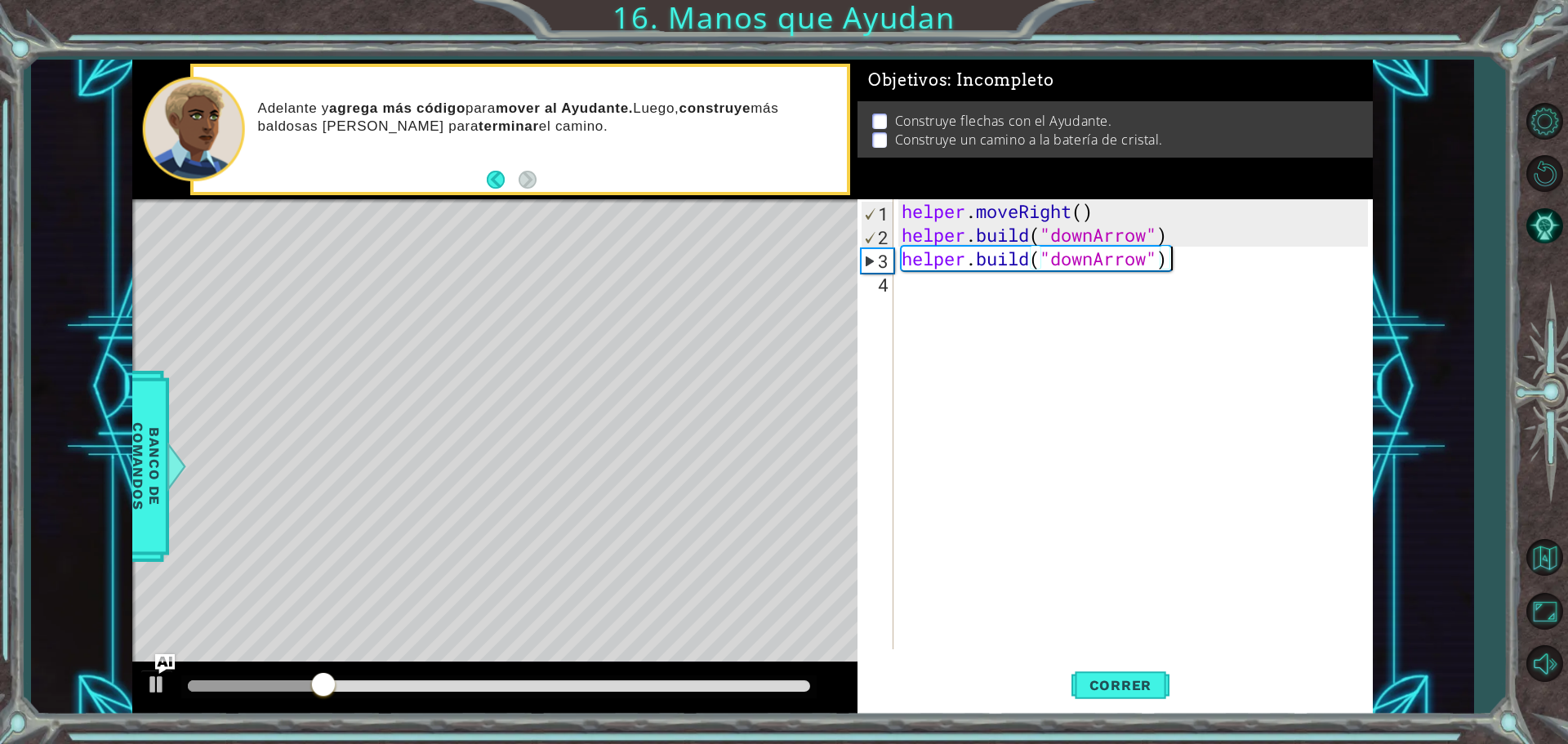
click at [1166, 265] on div "helper . moveRight ( ) helper . build ( "downArrow" ) helper . build ( "downArr…" at bounding box center [1138, 448] width 477 height 498
click at [1158, 260] on div "helper . moveRight ( ) helper . build ( "downArrow" ) helper . build ( "downArr…" at bounding box center [1138, 448] width 477 height 498
drag, startPoint x: 1173, startPoint y: 255, endPoint x: 886, endPoint y: 268, distance: 287.3
click at [886, 268] on div "[DOMAIN_NAME]("downArrow") 1 2 3 4 helper . moveRight ( ) helper . build ( "dow…" at bounding box center [1113, 424] width 511 height 450
click at [1169, 234] on div "helper . moveRight ( ) helper . build ( "downArrow" )" at bounding box center [1138, 448] width 477 height 498
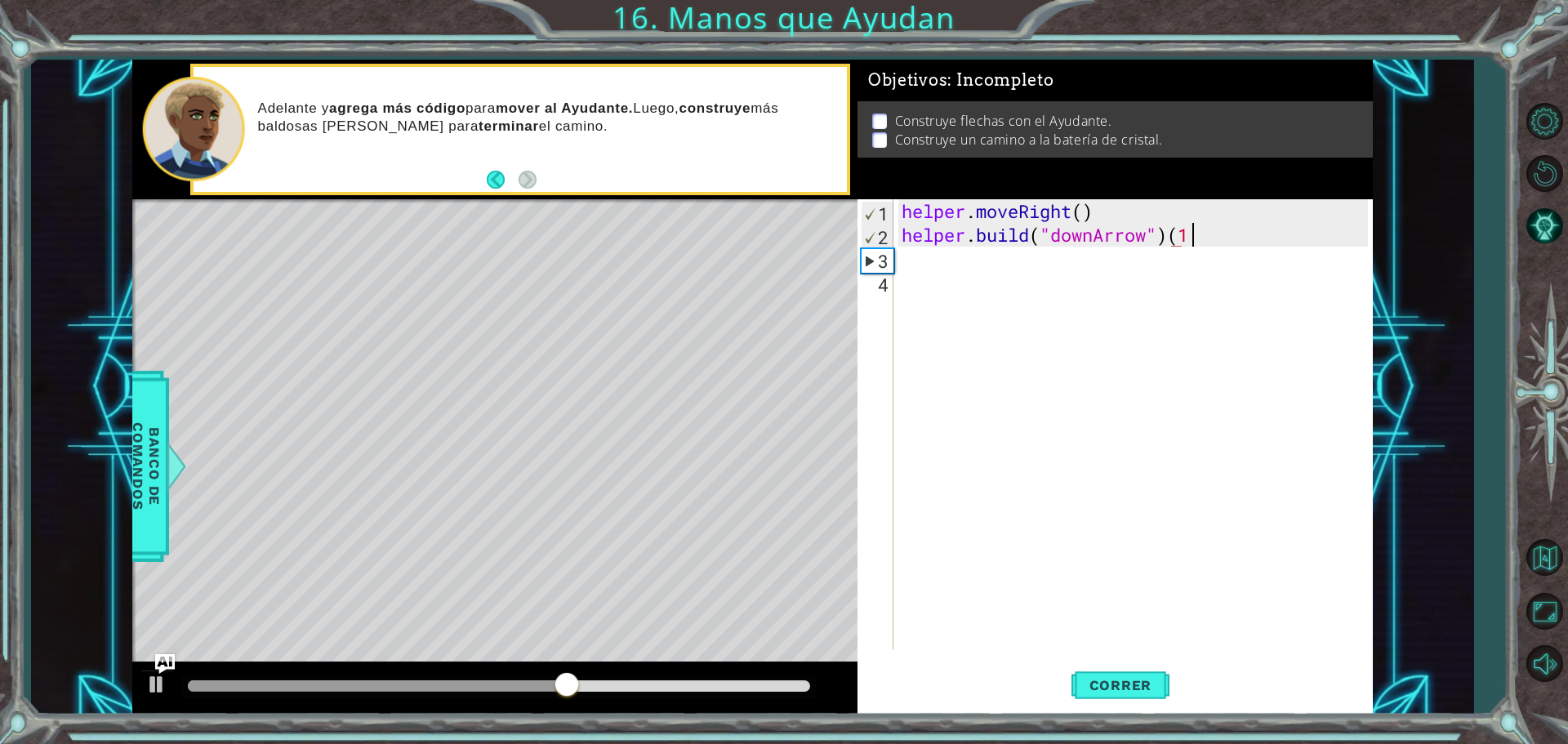
scroll to position [0, 12]
type textarea "[DOMAIN_NAME]("downArrow")(1)"
click at [1098, 697] on button "Correr" at bounding box center [1121, 685] width 98 height 52
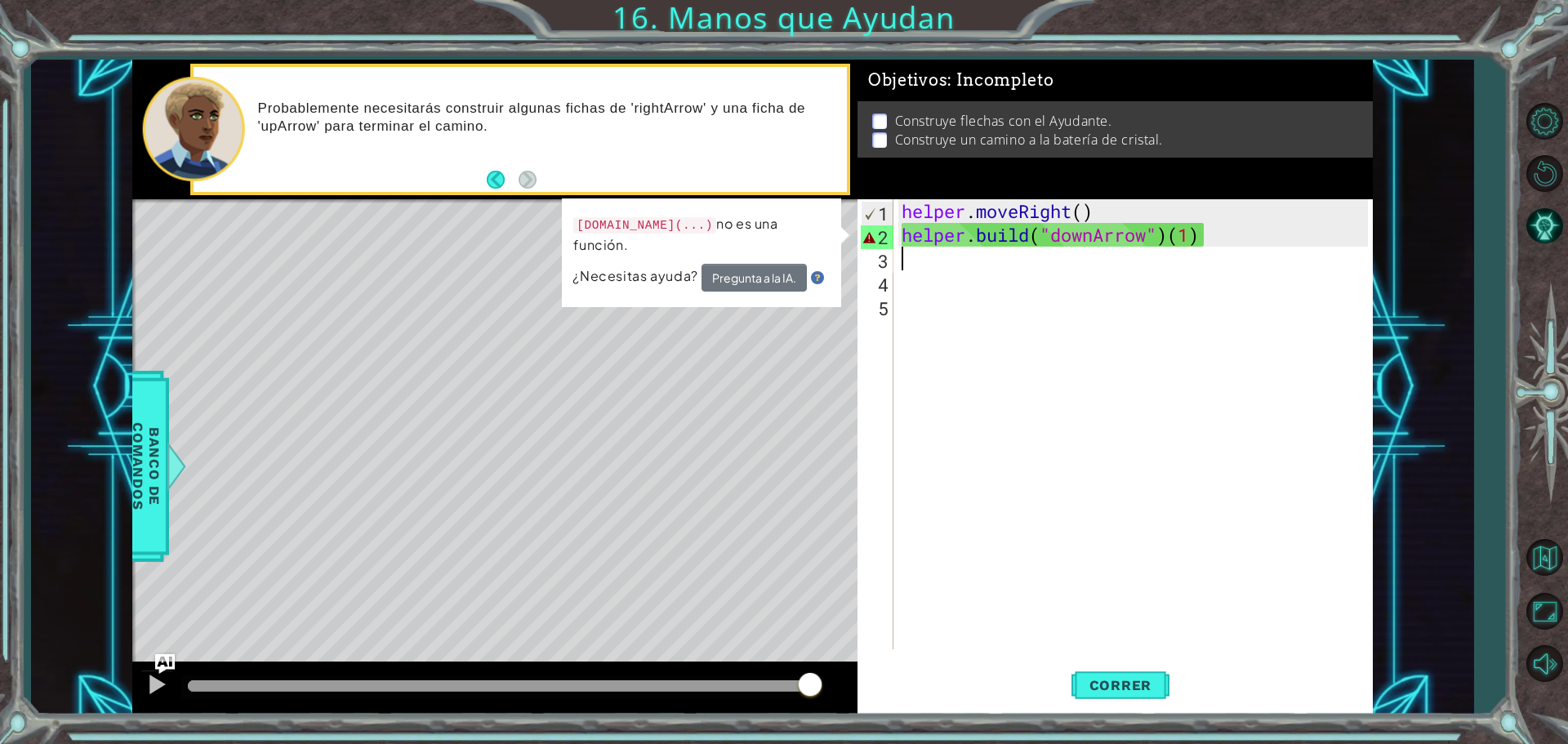
drag, startPoint x: 208, startPoint y: 691, endPoint x: 836, endPoint y: 662, distance: 628.7
click at [836, 664] on div at bounding box center [495, 689] width 725 height 53
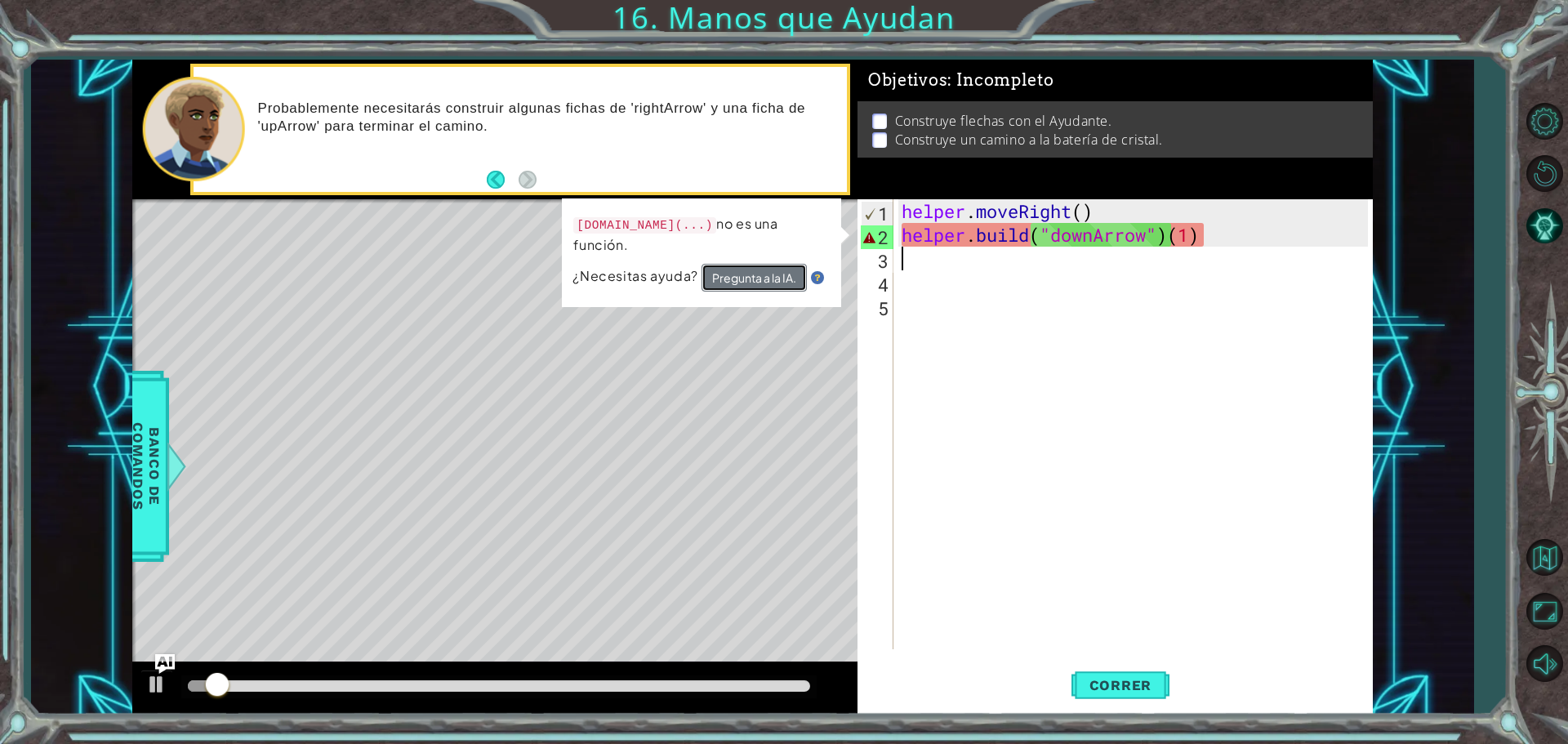
click at [784, 264] on button "Pregunta a la IA." at bounding box center [753, 278] width 105 height 29
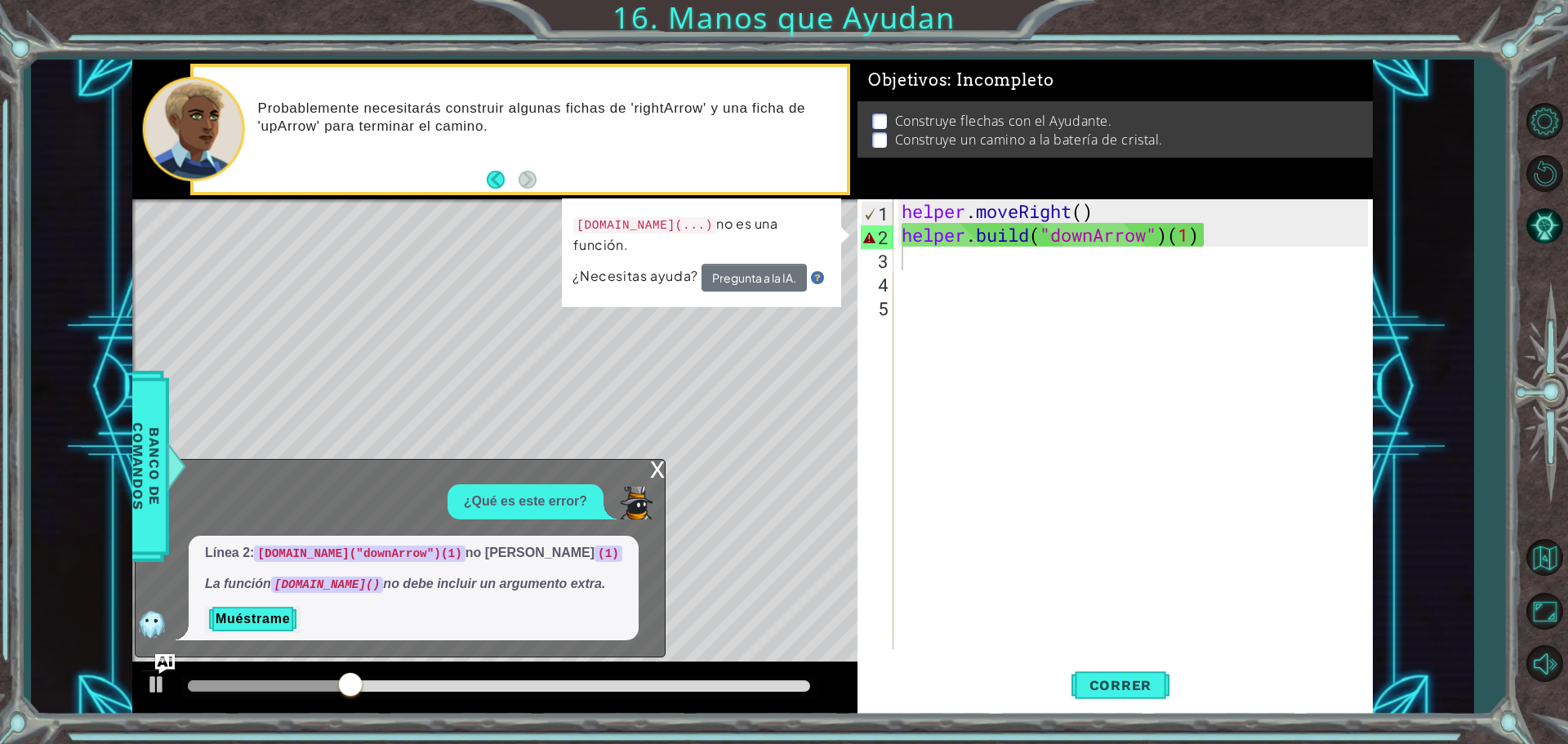
drag, startPoint x: 305, startPoint y: 586, endPoint x: 383, endPoint y: 592, distance: 78.2
click at [383, 592] on p "La función [DOMAIN_NAME]() no debe incluir un argumento extra." at bounding box center [413, 585] width 418 height 18
click at [252, 624] on button "Muéstrame" at bounding box center [253, 619] width 96 height 26
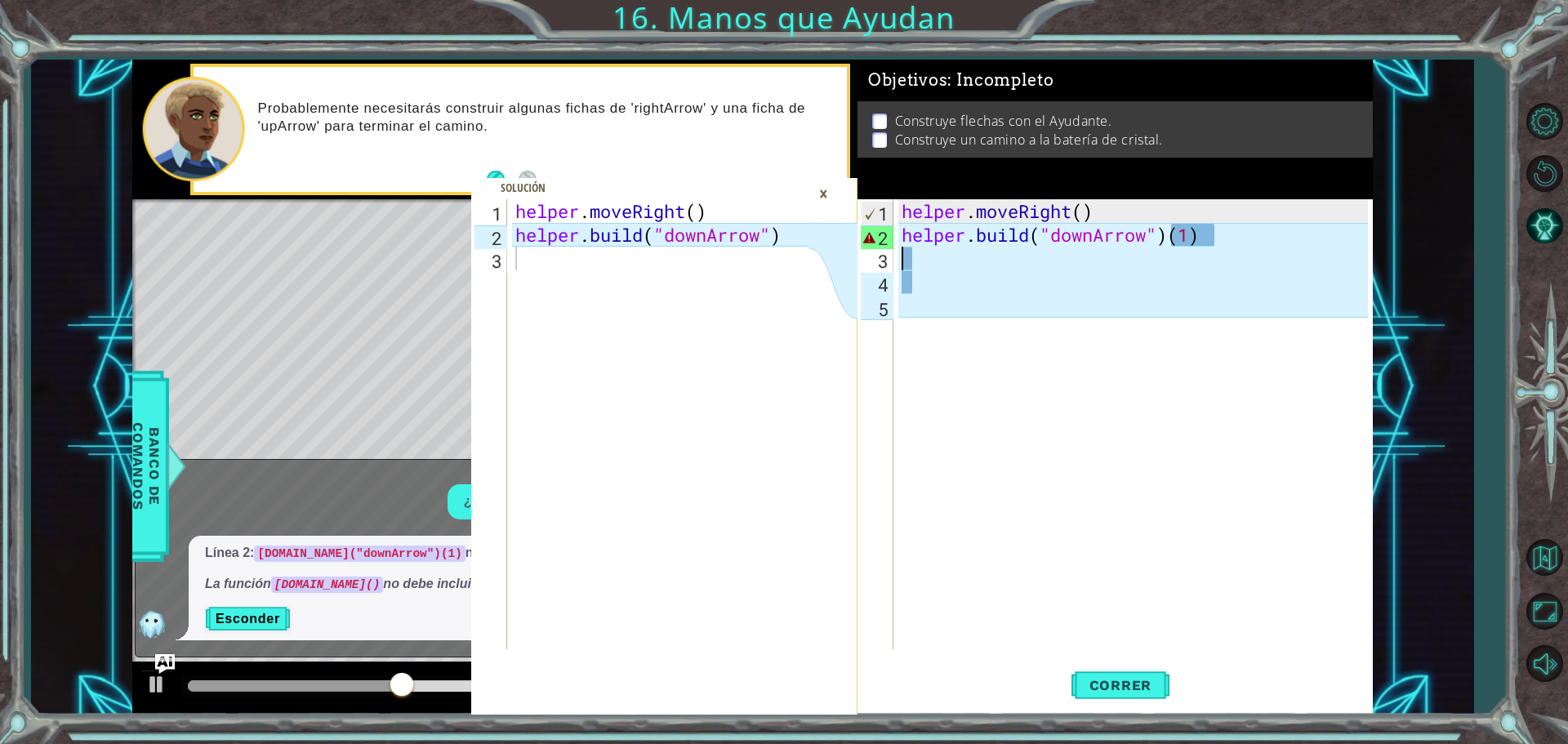
click at [923, 257] on div "helper . moveRight ( ) helper . build ( "downArrow" ) ( 1 )" at bounding box center [1138, 448] width 477 height 498
drag, startPoint x: 808, startPoint y: 190, endPoint x: 818, endPoint y: 187, distance: 10.4
click at [818, 199] on div "1 2 3 helper . moveRight ( ) helper . build ( "downArrow" ) ההההההההההההההההההה…" at bounding box center [664, 456] width 386 height 515
click at [814, 194] on div "×" at bounding box center [823, 194] width 25 height 28
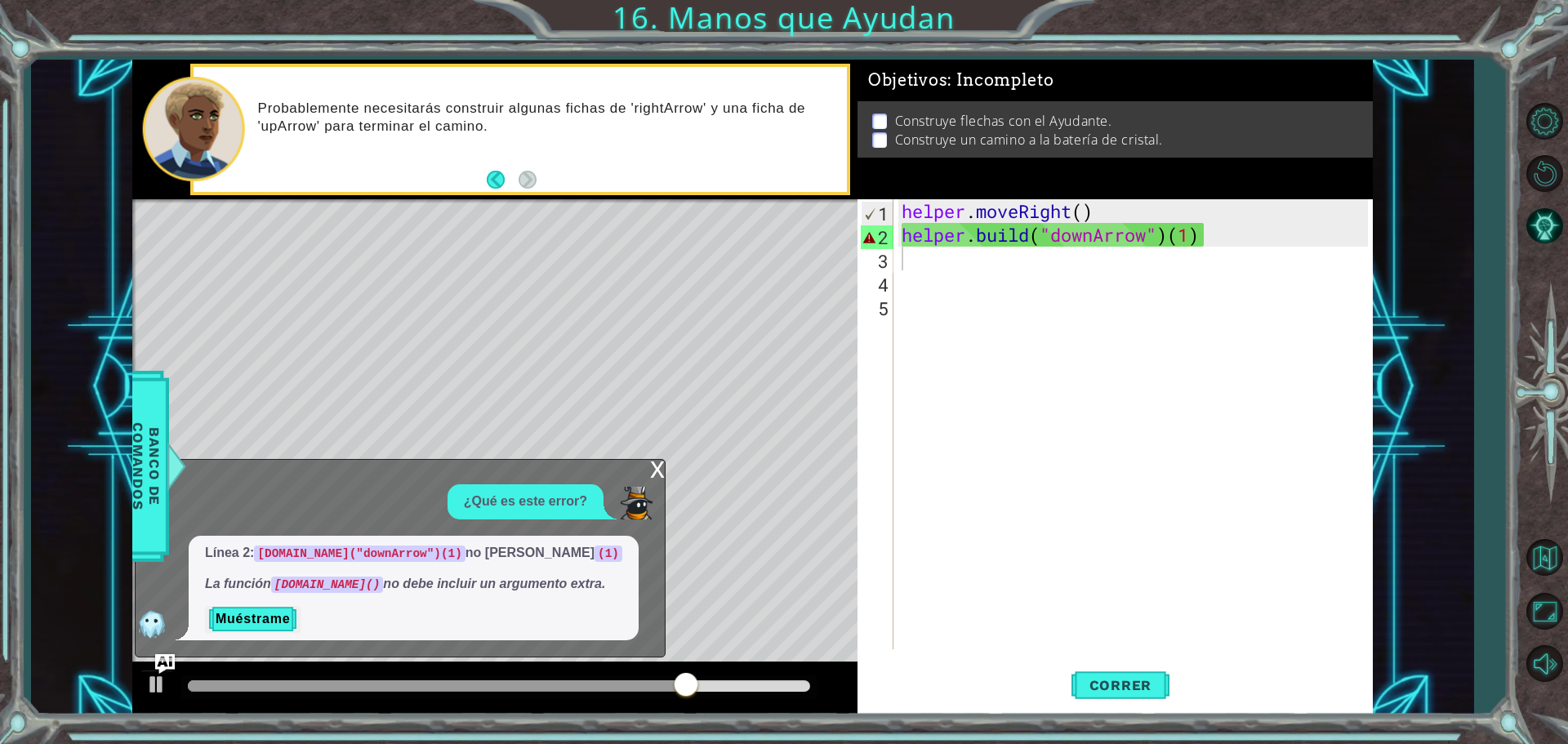
click at [657, 472] on div "x" at bounding box center [657, 468] width 15 height 17
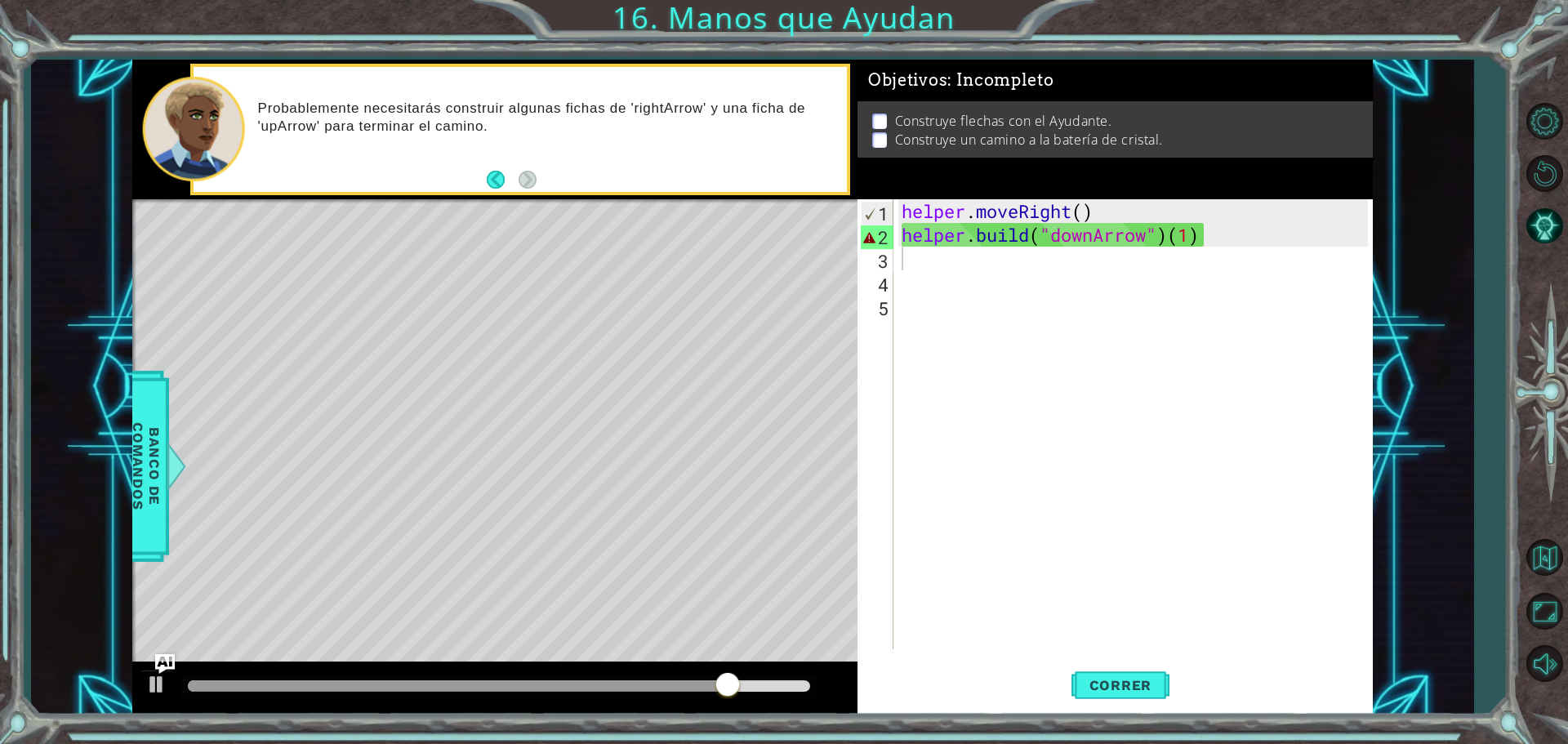
click at [965, 277] on div "helper . moveRight ( ) helper . build ( "downArrow" ) ( 1 )" at bounding box center [1138, 448] width 477 height 498
drag, startPoint x: 1230, startPoint y: 246, endPoint x: 1229, endPoint y: 238, distance: 8.1
click at [1230, 244] on div "helper . moveRight ( ) helper . build ( "downArrow" ) ( 1 )" at bounding box center [1138, 448] width 477 height 498
click at [1247, 229] on div "helper . moveRight ( ) helper . build ( "downArrow" ) ( 1 )" at bounding box center [1138, 448] width 477 height 498
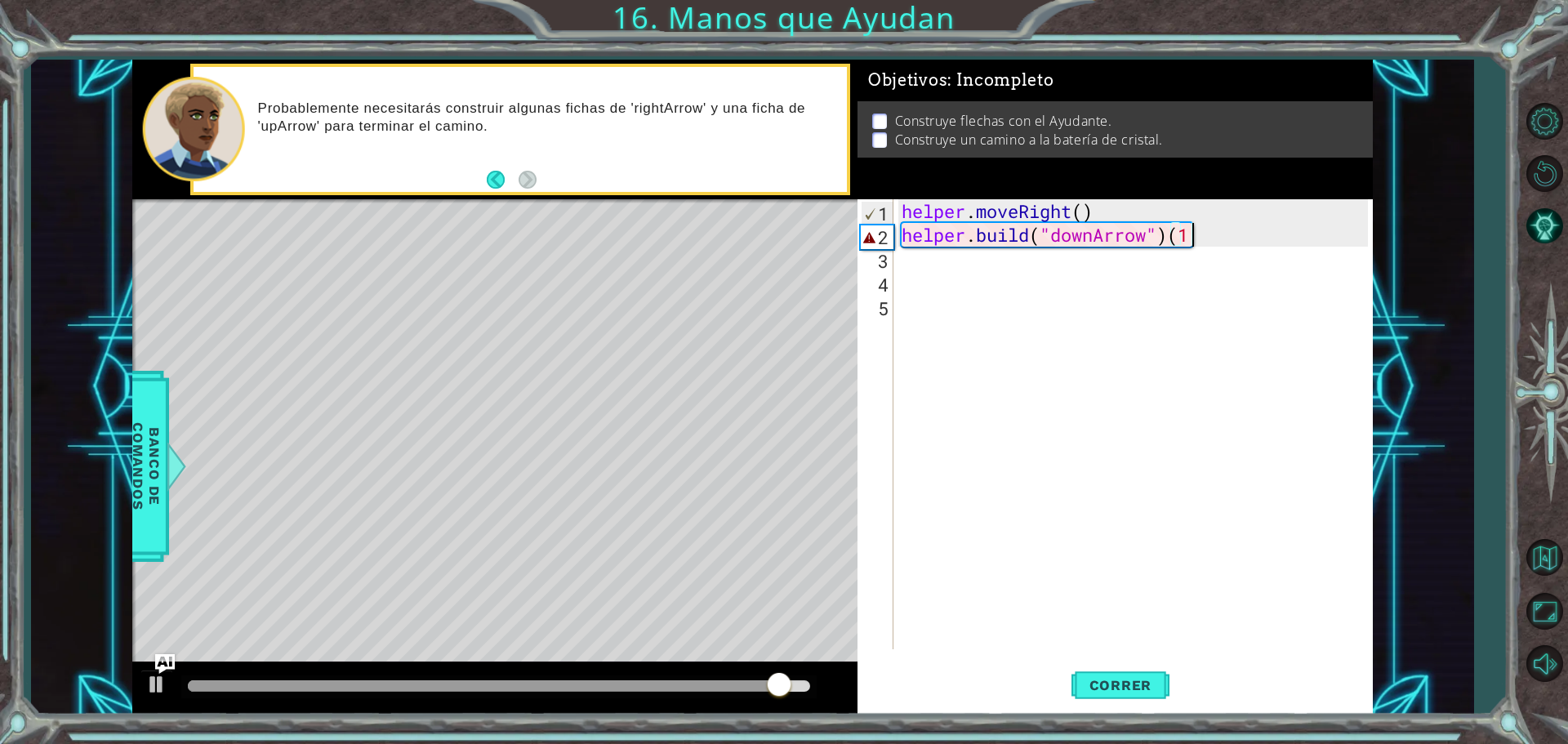
type textarea "[DOMAIN_NAME]("downArrow")("
drag, startPoint x: 1212, startPoint y: 233, endPoint x: 892, endPoint y: 237, distance: 320.0
click at [878, 234] on div "[DOMAIN_NAME]("downArrow")( 1 2 3 4 5 helper . moveRight ( ) helper . build ( "…" at bounding box center [1113, 424] width 511 height 450
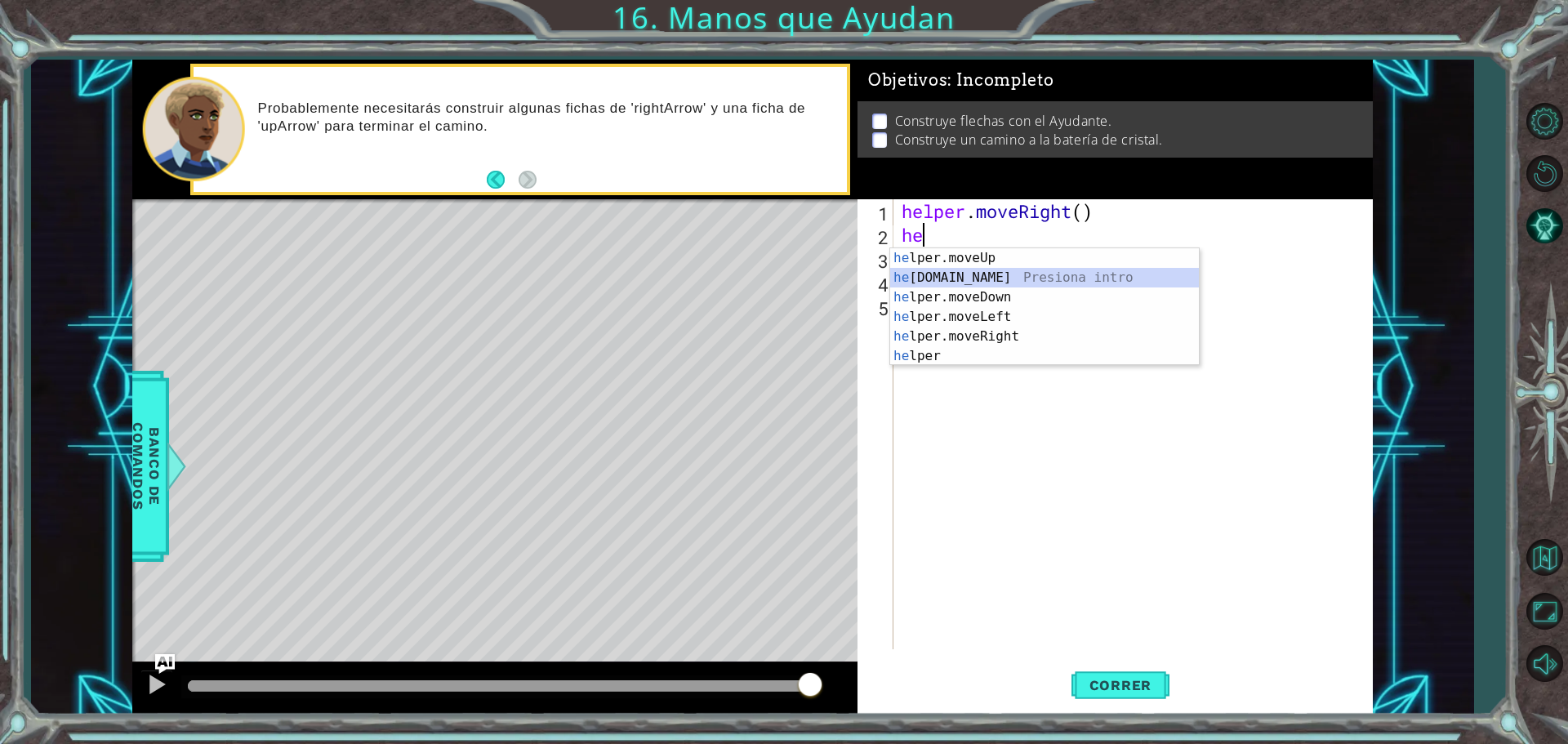
click at [984, 269] on div "he lper.moveUp Presiona intro he [DOMAIN_NAME] Presiona intro he lper.moveDown …" at bounding box center [1044, 326] width 309 height 157
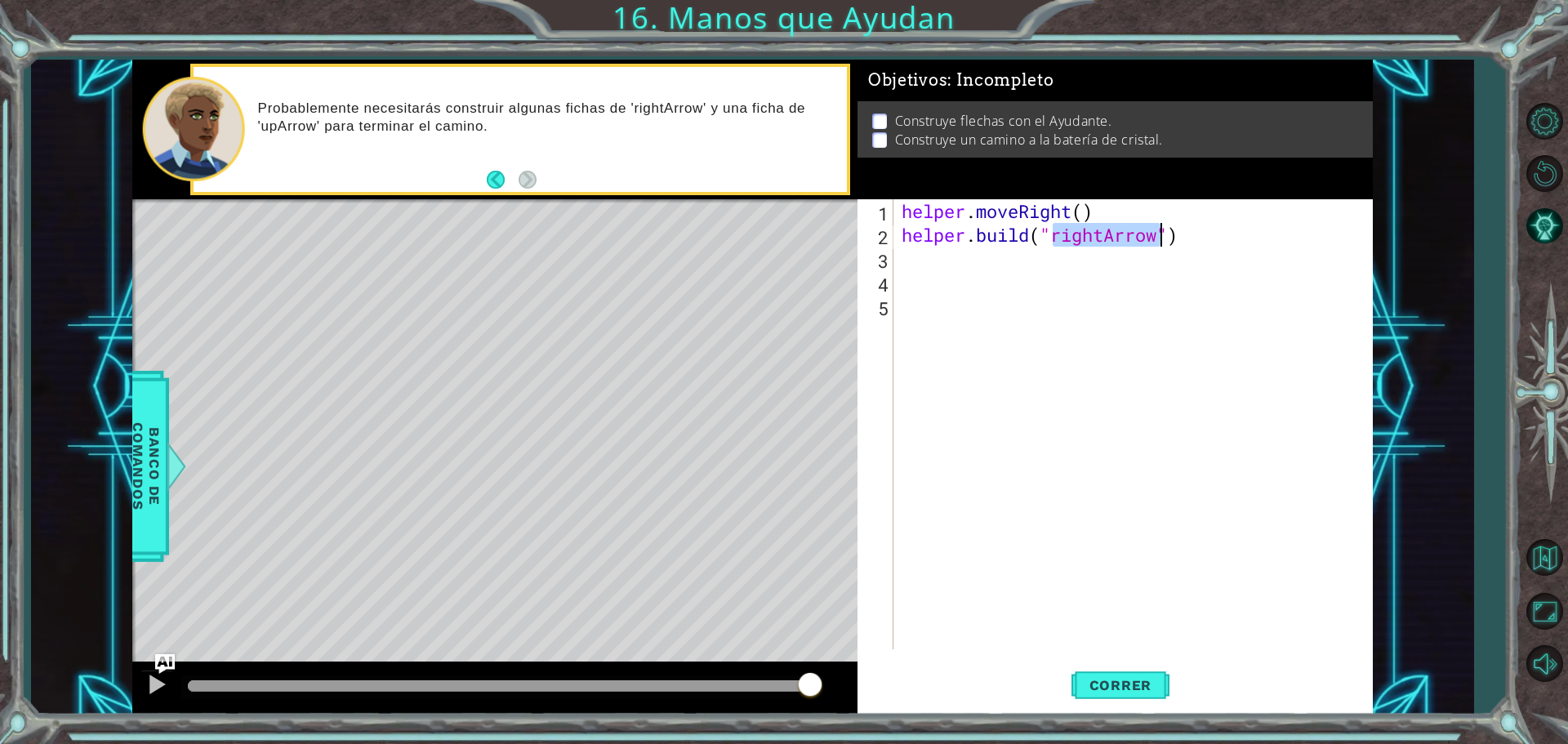
click at [1109, 237] on div "helper . moveRight ( ) helper . build ( "rightArrow" )" at bounding box center [1133, 424] width 469 height 450
click at [1116, 266] on div "" downArrow" Presiona intro" at bounding box center [1185, 278] width 309 height 59
click at [1035, 215] on div "helper . moveRight ( ) helper . build ( "downArrow" )" at bounding box center [1138, 448] width 477 height 498
type textarea "helper.moveRight()"
click at [1014, 266] on div "helper . moveRight ( ) helper . build ( "downArrow" )" at bounding box center [1138, 448] width 477 height 498
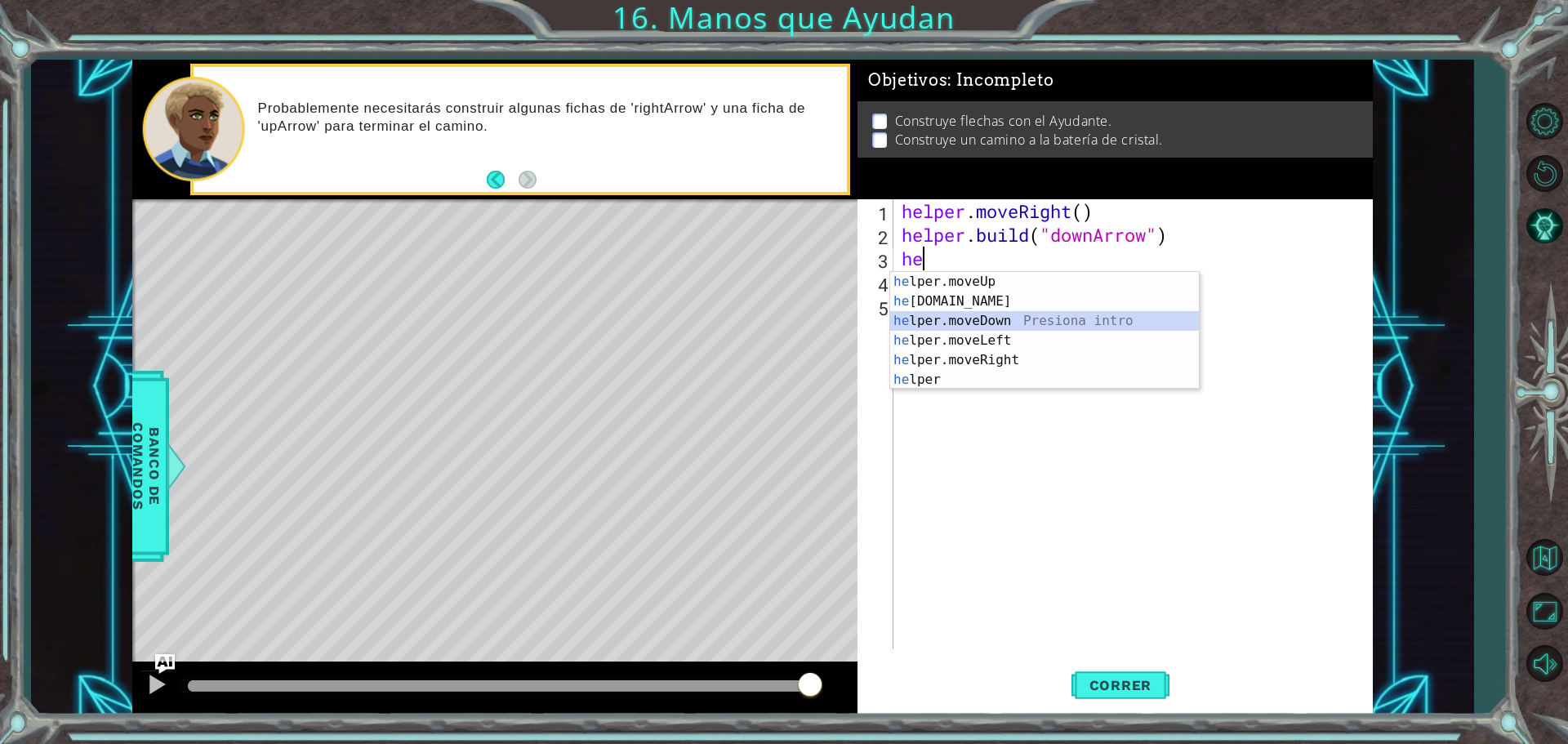
click at [985, 323] on div "he lper.moveUp Presiona intro he [DOMAIN_NAME] Presiona intro he lper.moveDown …" at bounding box center [1044, 350] width 309 height 157
type textarea "helper.moveDown(1)"
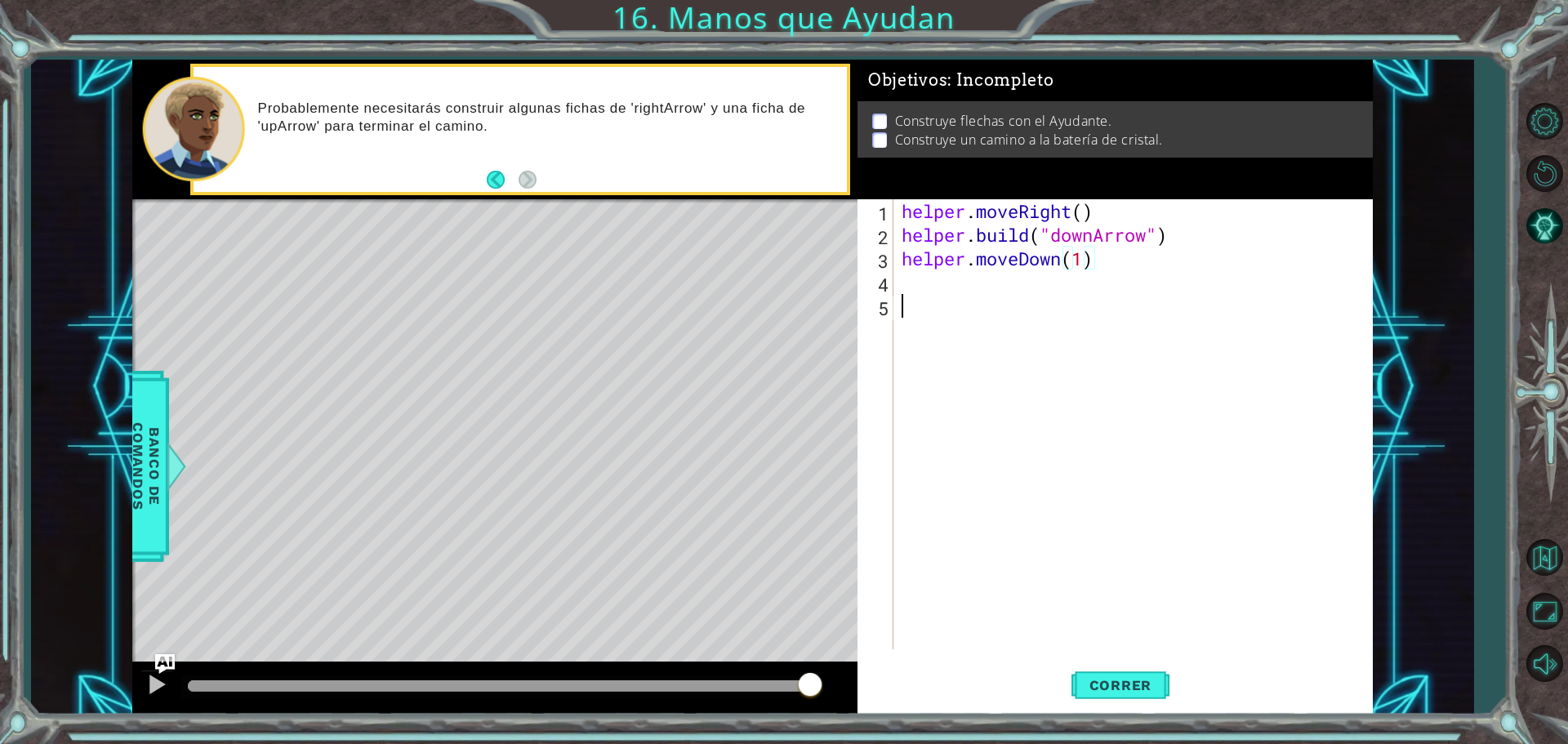
click at [972, 294] on div "helper . moveRight ( ) helper . build ( "downArrow" ) helper . moveDown ( 1 )" at bounding box center [1138, 448] width 477 height 498
click at [984, 279] on div "helper . moveRight ( ) helper . build ( "downArrow" ) helper . moveDown ( 1 )" at bounding box center [1138, 448] width 477 height 498
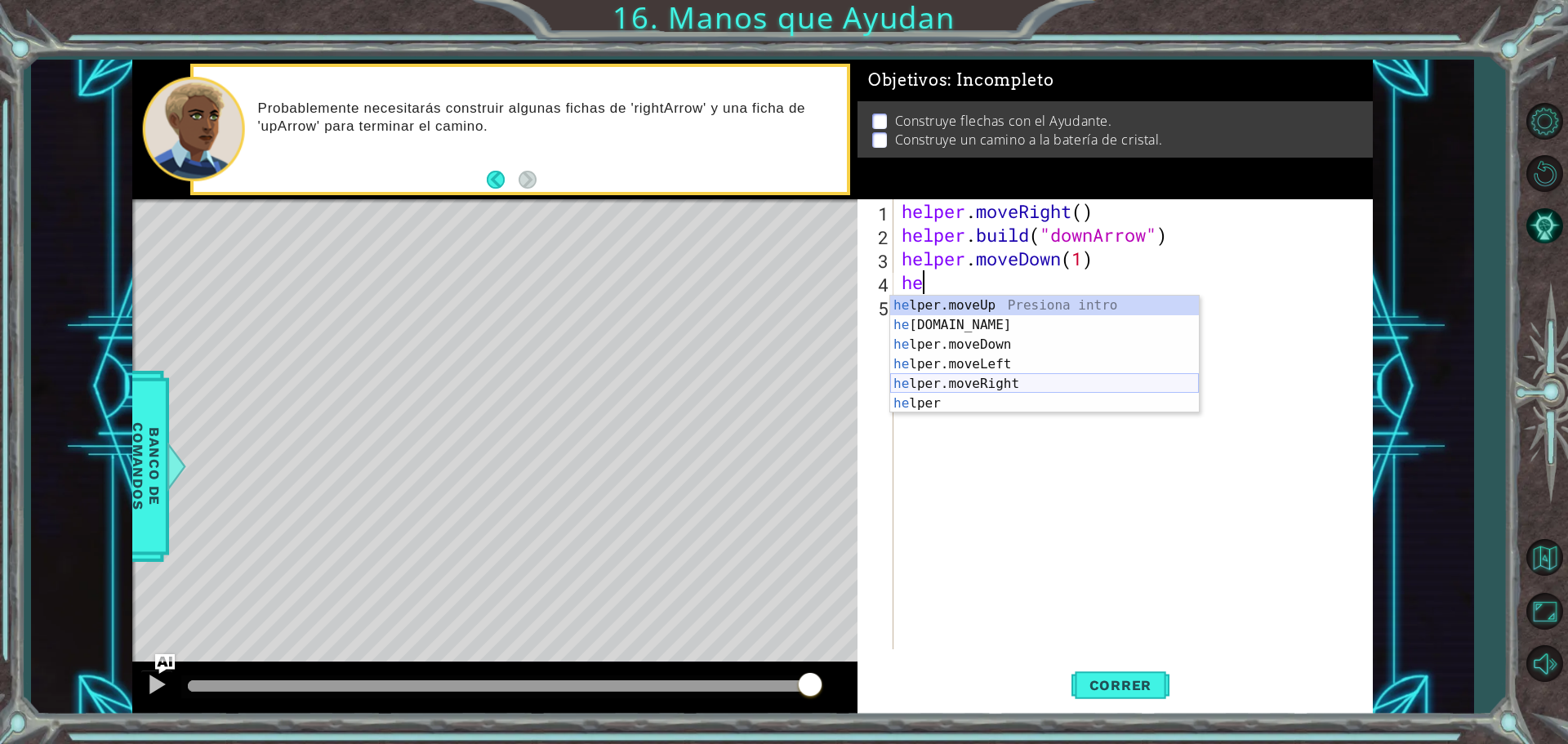
click at [1000, 383] on div "he lper.moveUp Presiona intro he [DOMAIN_NAME] Presiona intro he lper.moveDown …" at bounding box center [1044, 374] width 309 height 157
type textarea "helper.moveRight(1)"
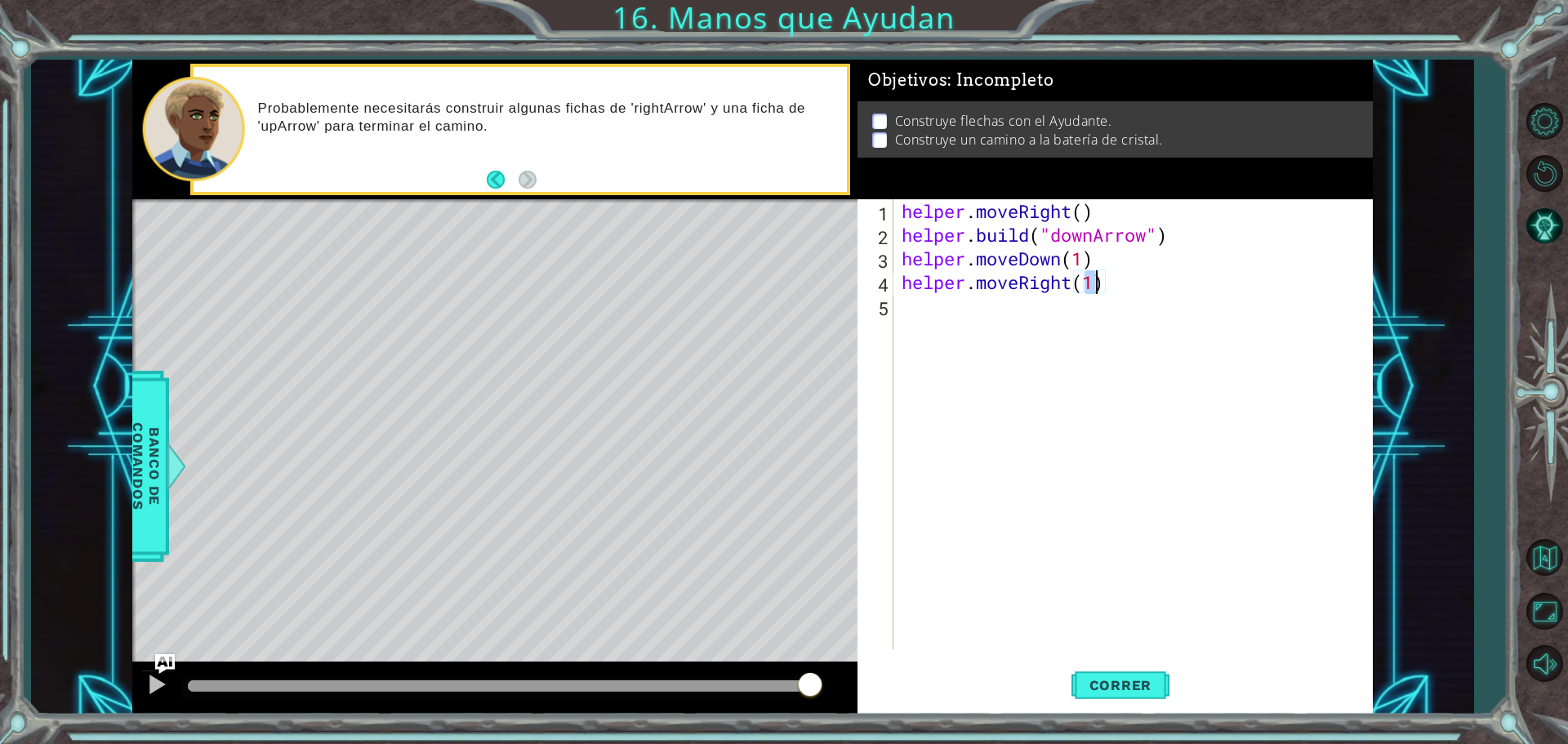
click at [983, 355] on div "helper . moveRight ( ) helper . build ( "downArrow" ) helper . moveDown ( 1 ) h…" at bounding box center [1138, 448] width 477 height 498
click at [976, 316] on div "helper . moveRight ( ) helper . build ( "downArrow" ) helper . moveDown ( 1 ) h…" at bounding box center [1138, 448] width 477 height 498
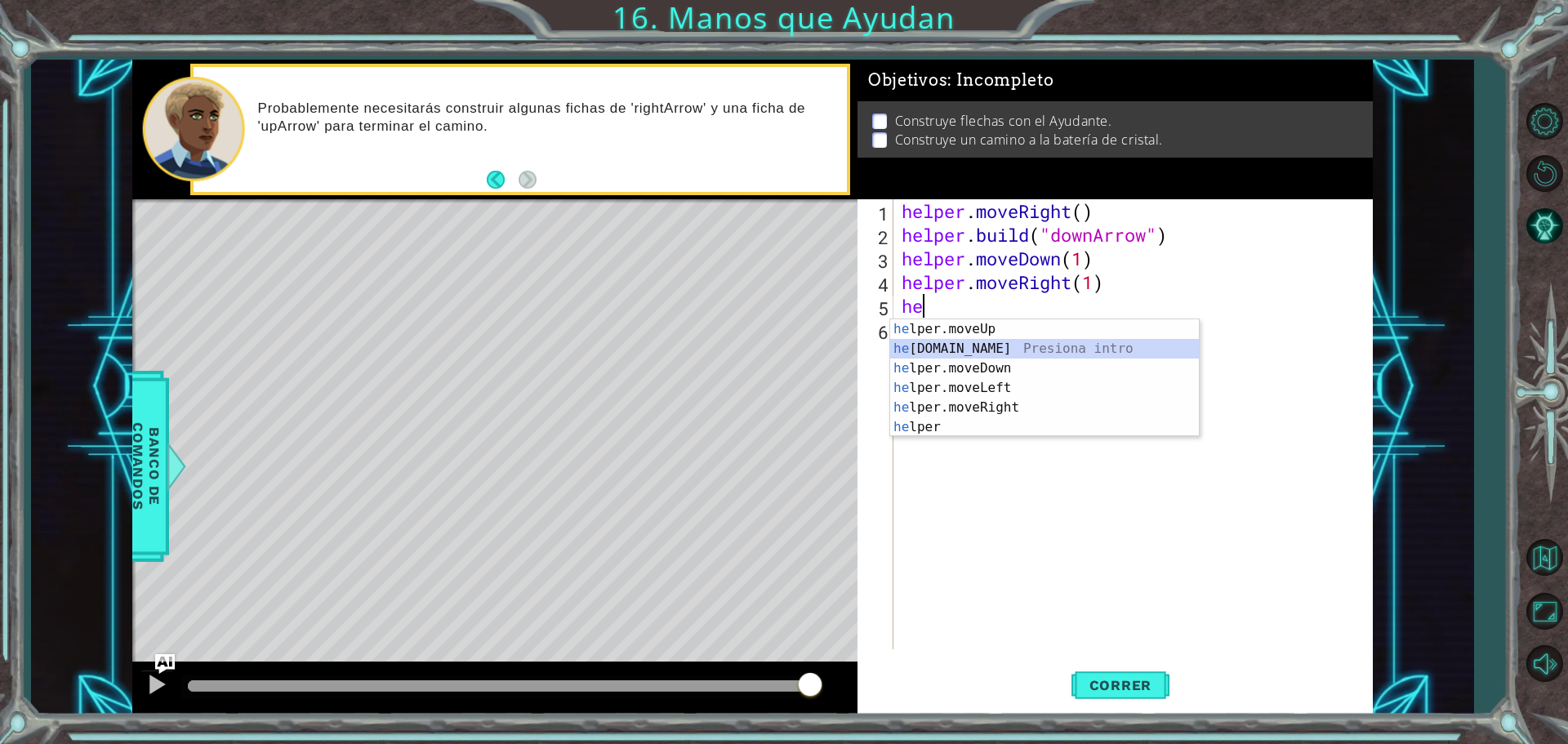
click at [986, 346] on div "he lper.moveUp Presiona intro he [DOMAIN_NAME] Presiona intro he lper.moveDown …" at bounding box center [1044, 397] width 309 height 157
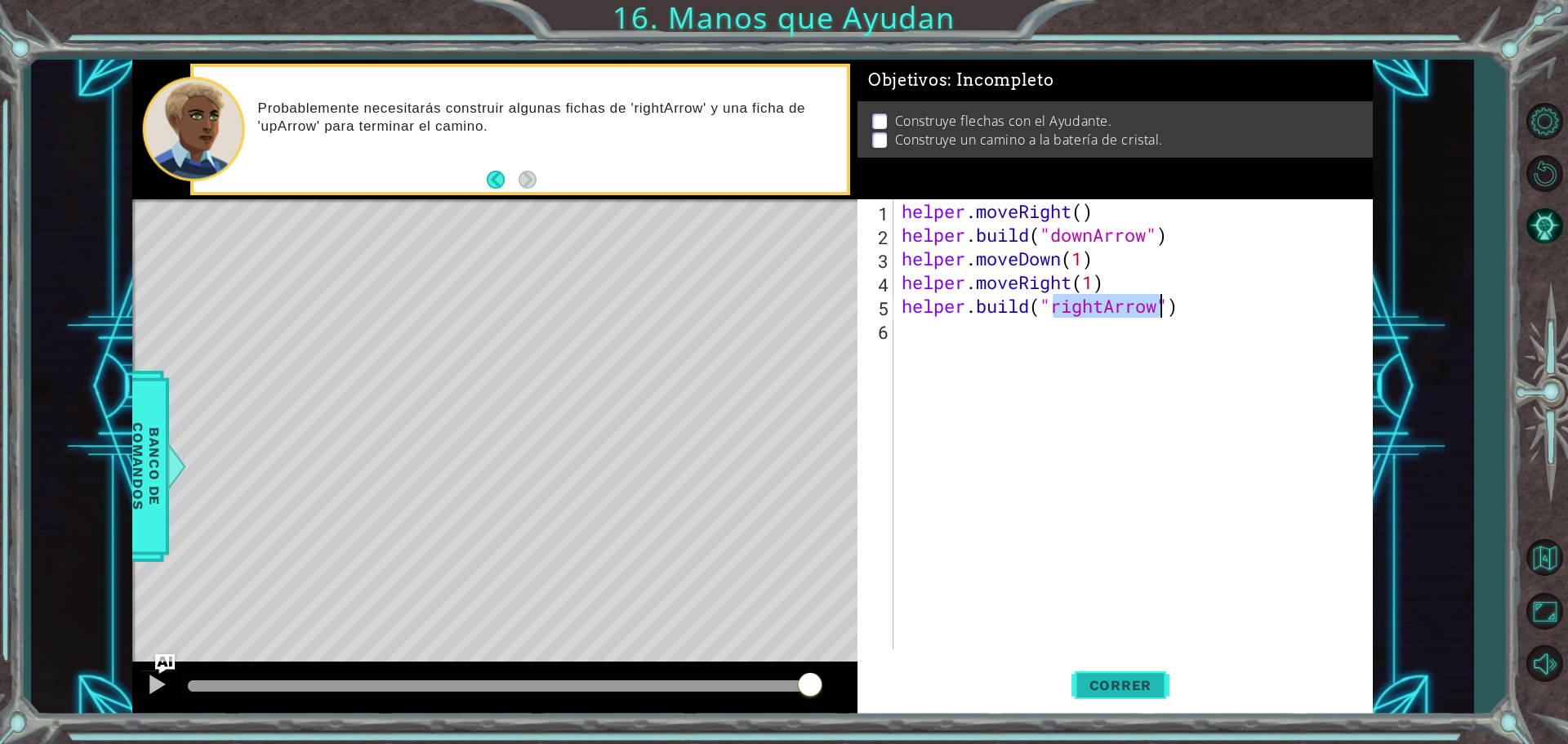
click at [1114, 679] on span "Correr" at bounding box center [1121, 686] width 96 height 17
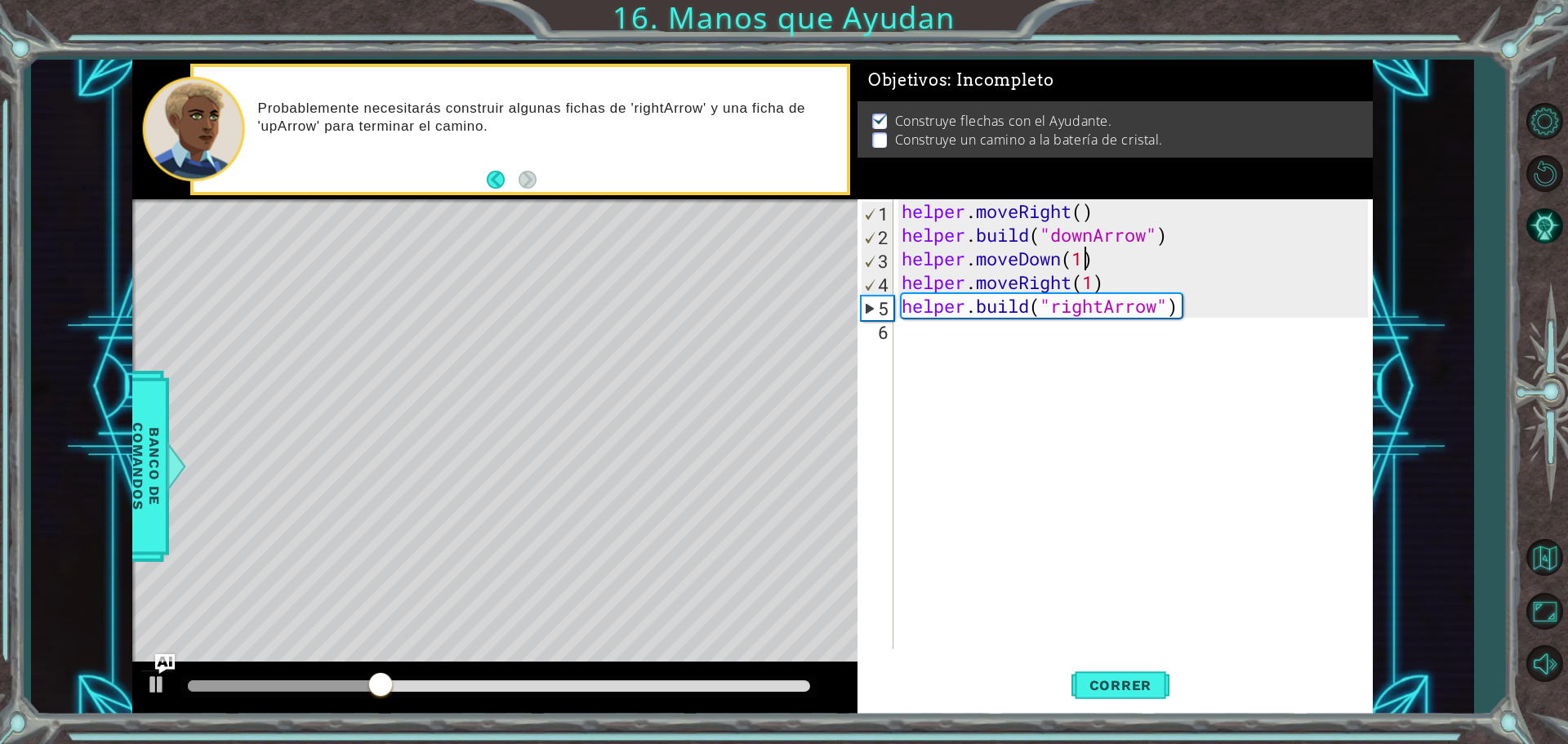
click at [1083, 252] on div "helper . moveRight ( ) helper . build ( "downArrow" ) helper . moveDown ( 1 ) h…" at bounding box center [1138, 448] width 477 height 498
click at [1093, 284] on div "helper . moveRight ( ) helper . build ( "downArrow" ) helper . moveDown ( 1 ) h…" at bounding box center [1138, 448] width 477 height 498
click at [1016, 288] on div "helper . moveRight ( ) helper . build ( "downArrow" ) helper . moveDown ( 1 ) h…" at bounding box center [1138, 448] width 477 height 498
click at [1022, 286] on div "helper . moveRight ( ) helper . build ( "downArrow" ) helper . moveDown ( 1 ) h…" at bounding box center [1133, 424] width 469 height 450
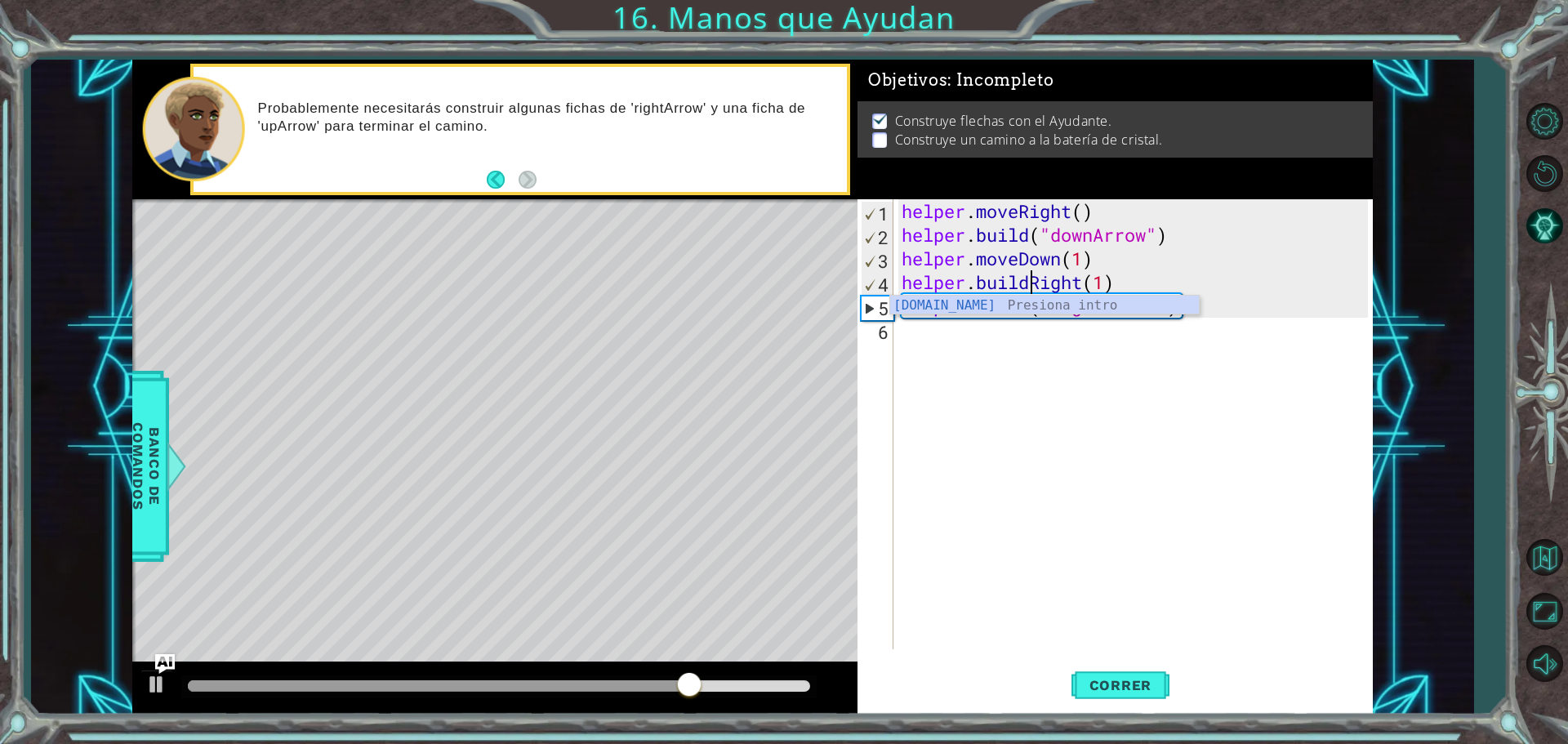
scroll to position [0, 6]
click at [1161, 687] on span "Correr" at bounding box center [1121, 686] width 96 height 17
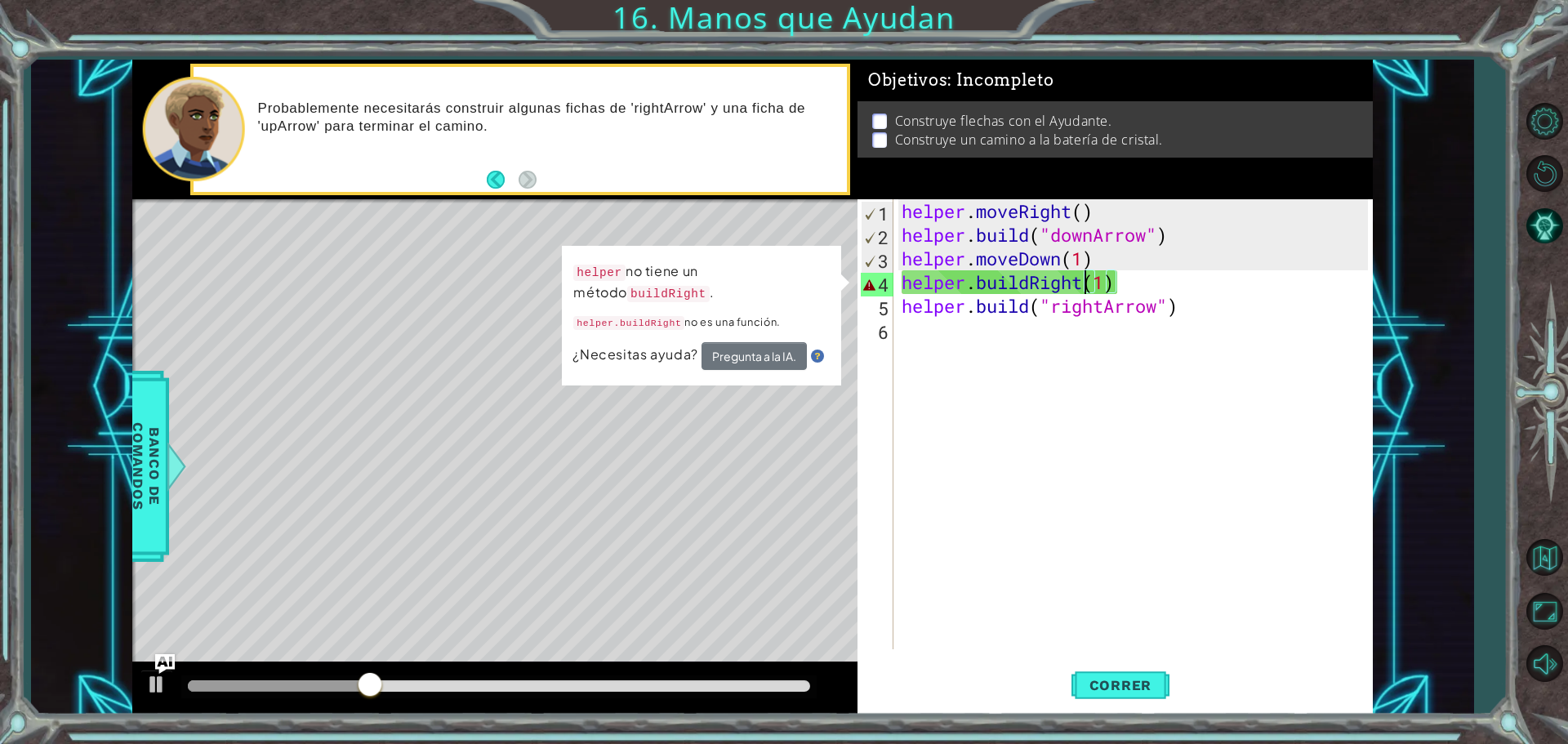
click at [1086, 280] on div "helper . moveRight ( ) helper . build ( "downArrow" ) helper . moveDown ( 1 ) h…" at bounding box center [1138, 448] width 477 height 498
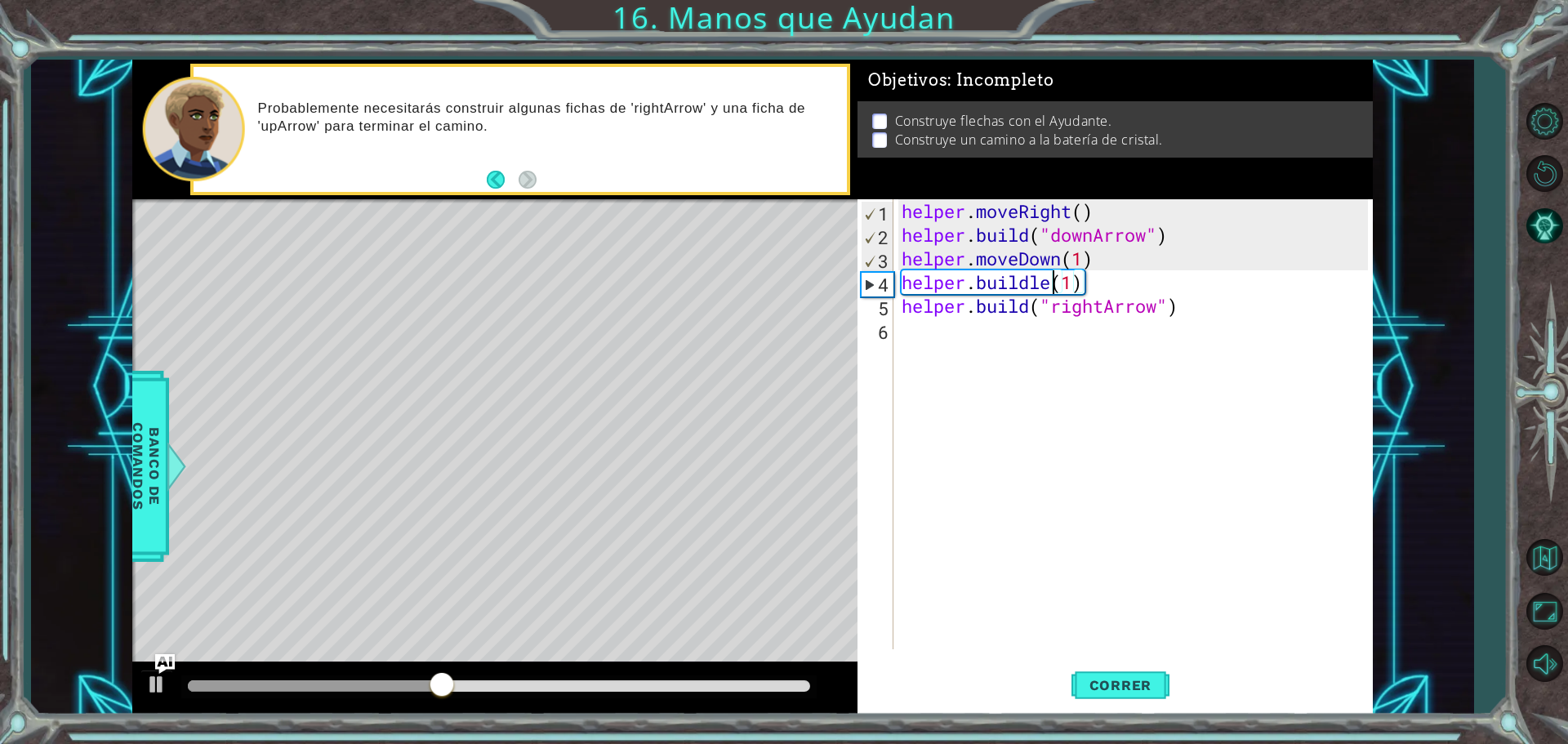
scroll to position [0, 7]
click at [1124, 692] on span "Correr" at bounding box center [1121, 686] width 96 height 17
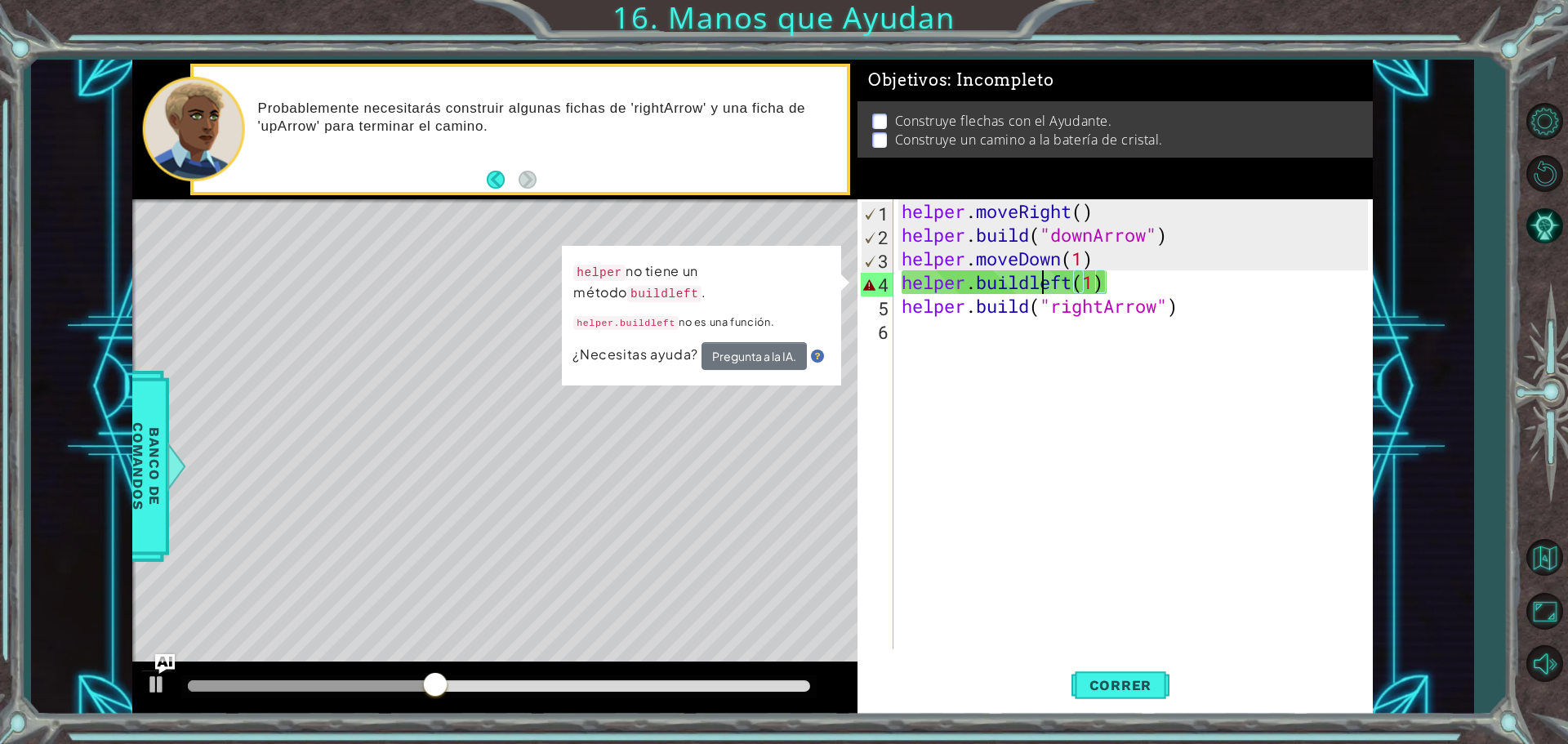
click at [1047, 283] on div "helper . moveRight ( ) helper . build ( "downArrow" ) helper . moveDown ( 1 ) h…" at bounding box center [1138, 448] width 477 height 498
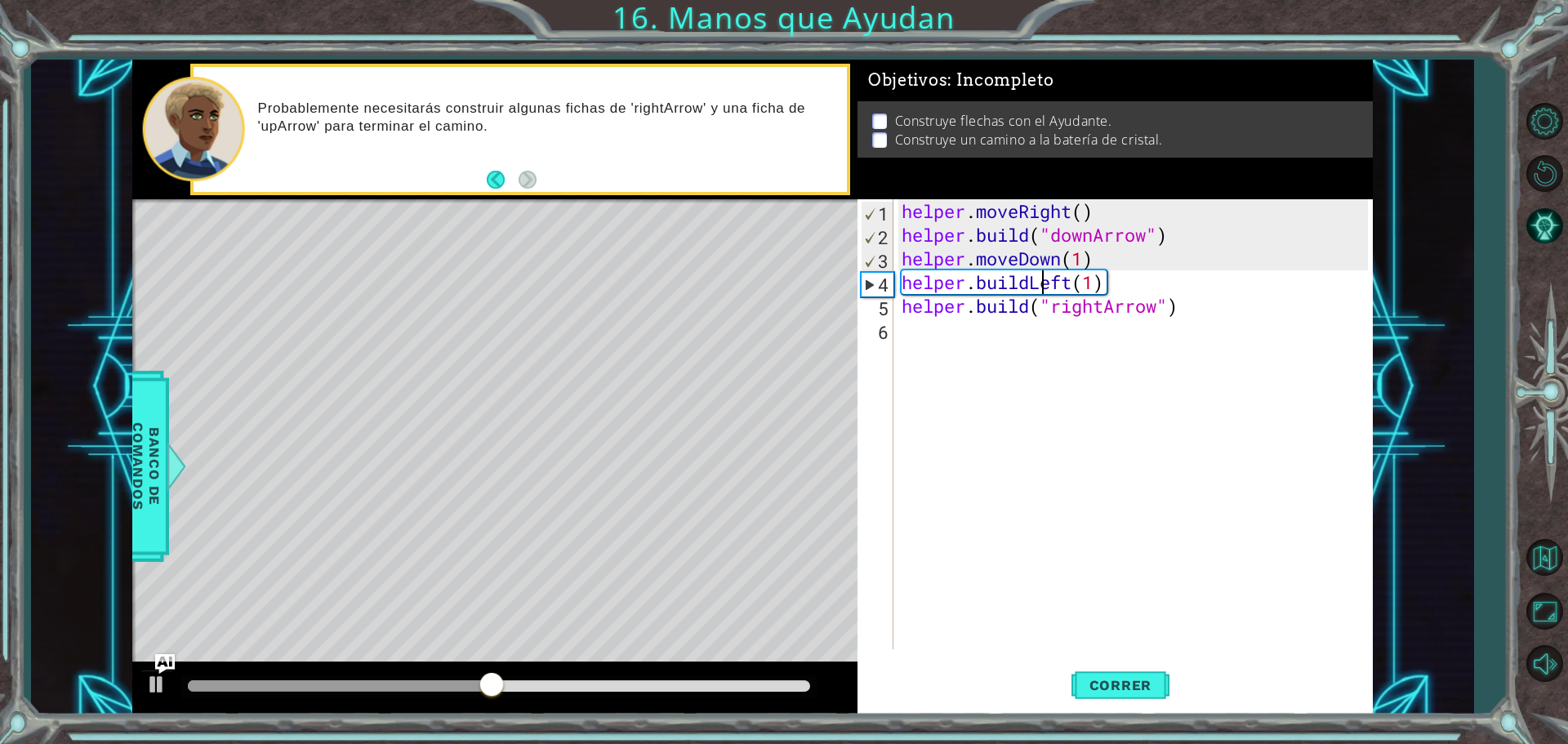
scroll to position [0, 6]
click at [1080, 675] on button "Correr" at bounding box center [1121, 685] width 98 height 52
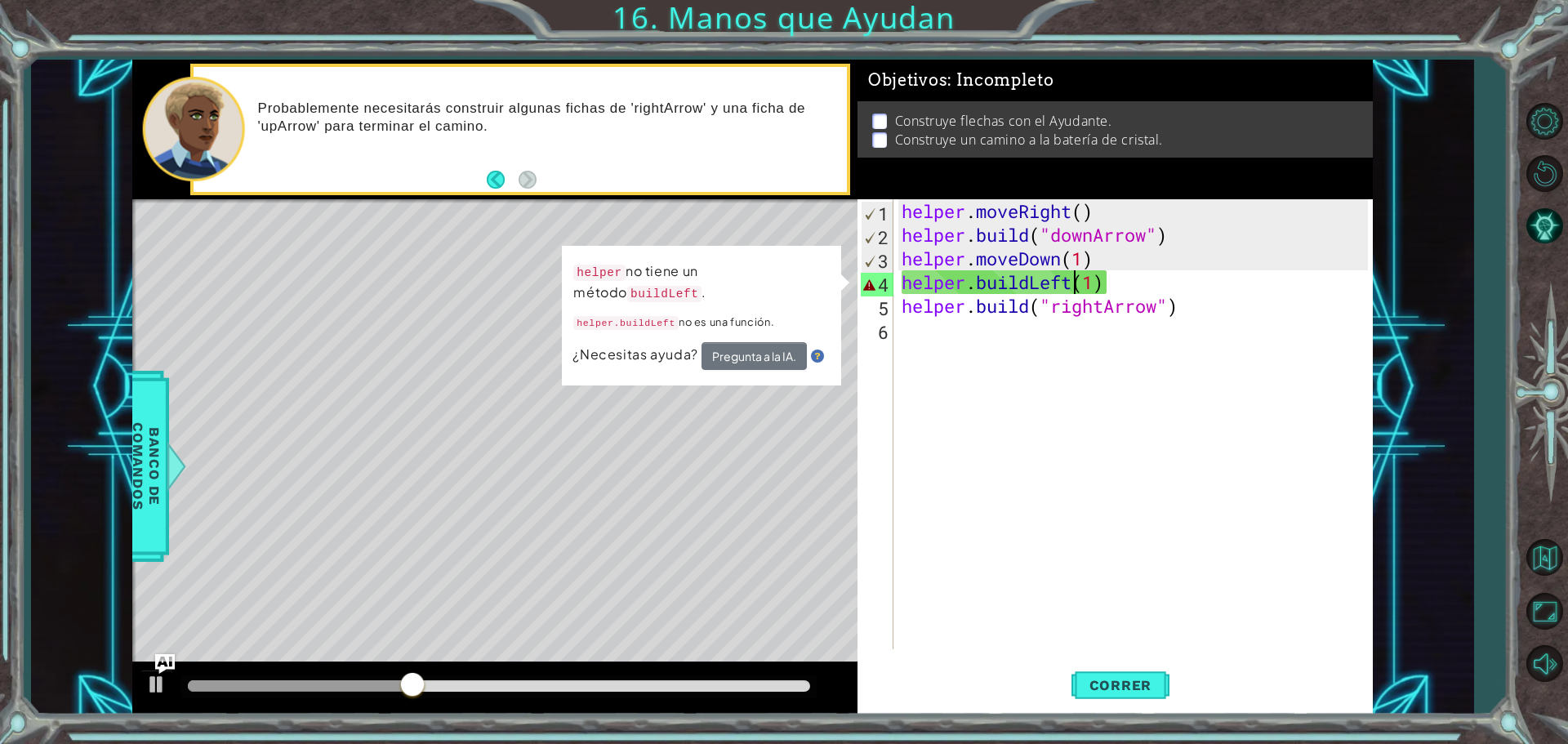
click at [1077, 288] on div "helper . moveRight ( ) helper . build ( "downArrow" ) helper . moveDown ( 1 ) h…" at bounding box center [1138, 448] width 477 height 498
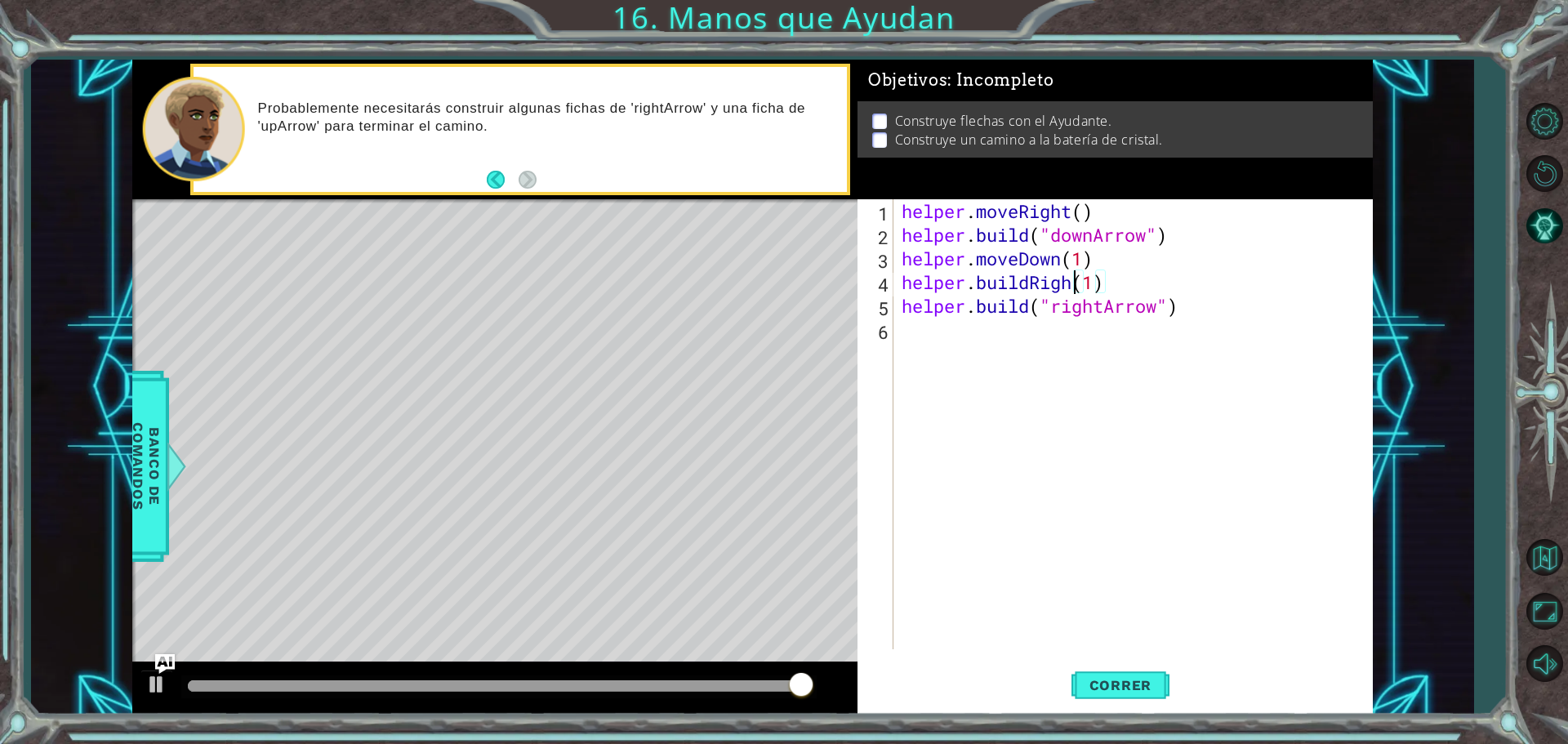
scroll to position [0, 8]
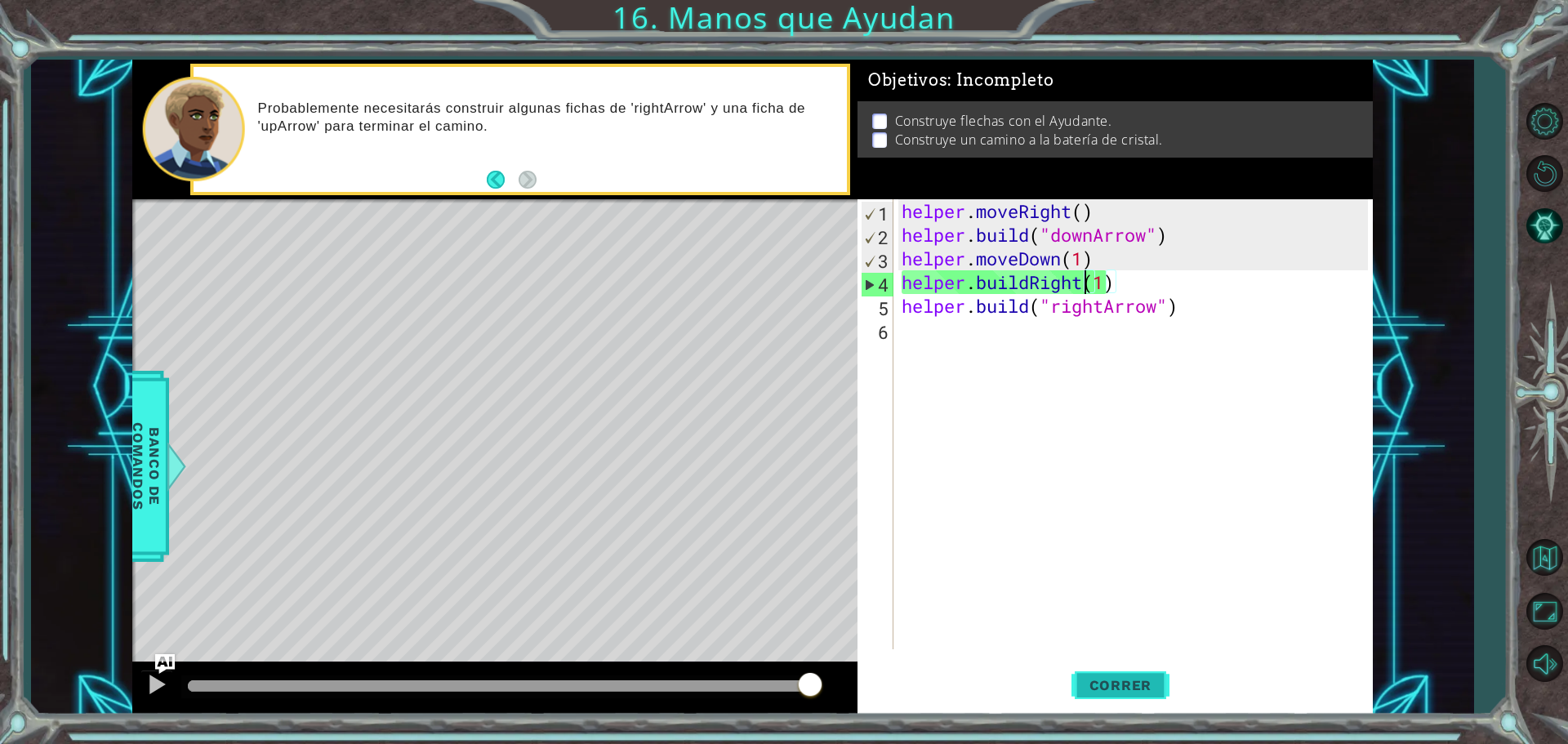
type textarea "helper.buildRight(1)"
click at [1120, 710] on button "Correr" at bounding box center [1121, 685] width 98 height 52
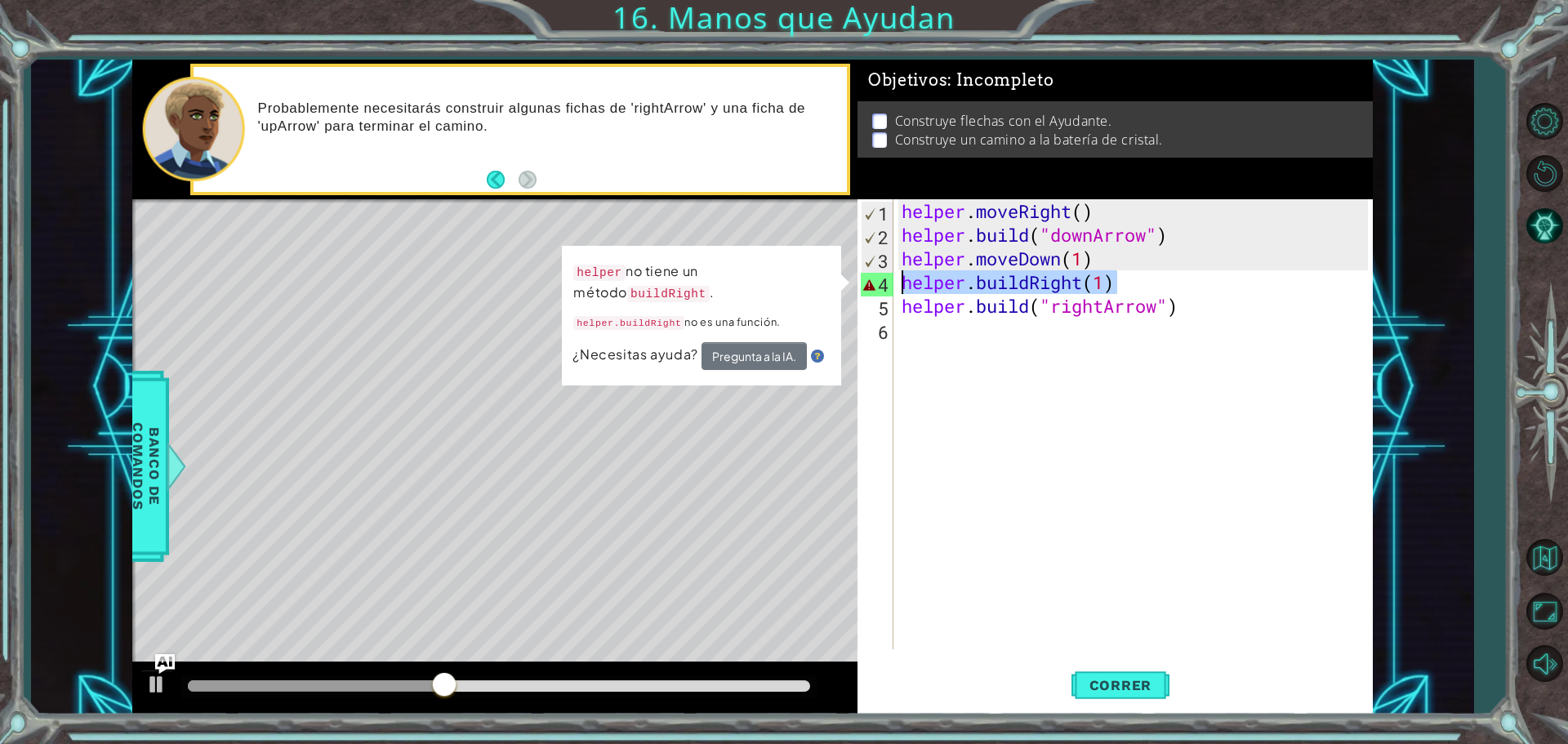
drag, startPoint x: 1128, startPoint y: 278, endPoint x: 900, endPoint y: 280, distance: 228.0
click at [900, 280] on div "helper . moveRight ( ) helper . build ( "downArrow" ) helper . moveDown ( 1 ) h…" at bounding box center [1138, 448] width 477 height 498
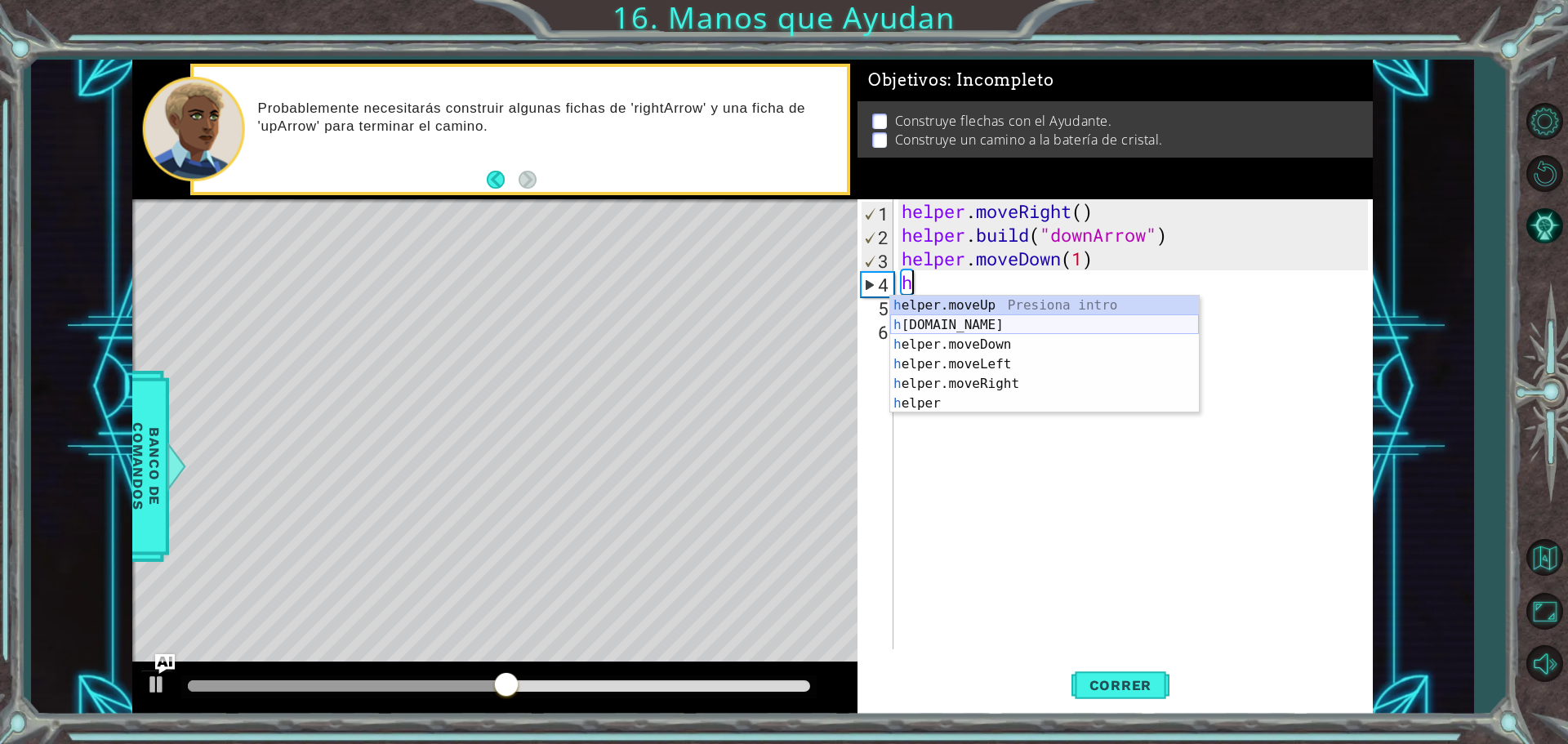
click at [969, 330] on div "h elper.moveUp Presiona intro h [DOMAIN_NAME] Presiona intro h elper.moveDown P…" at bounding box center [1044, 374] width 309 height 157
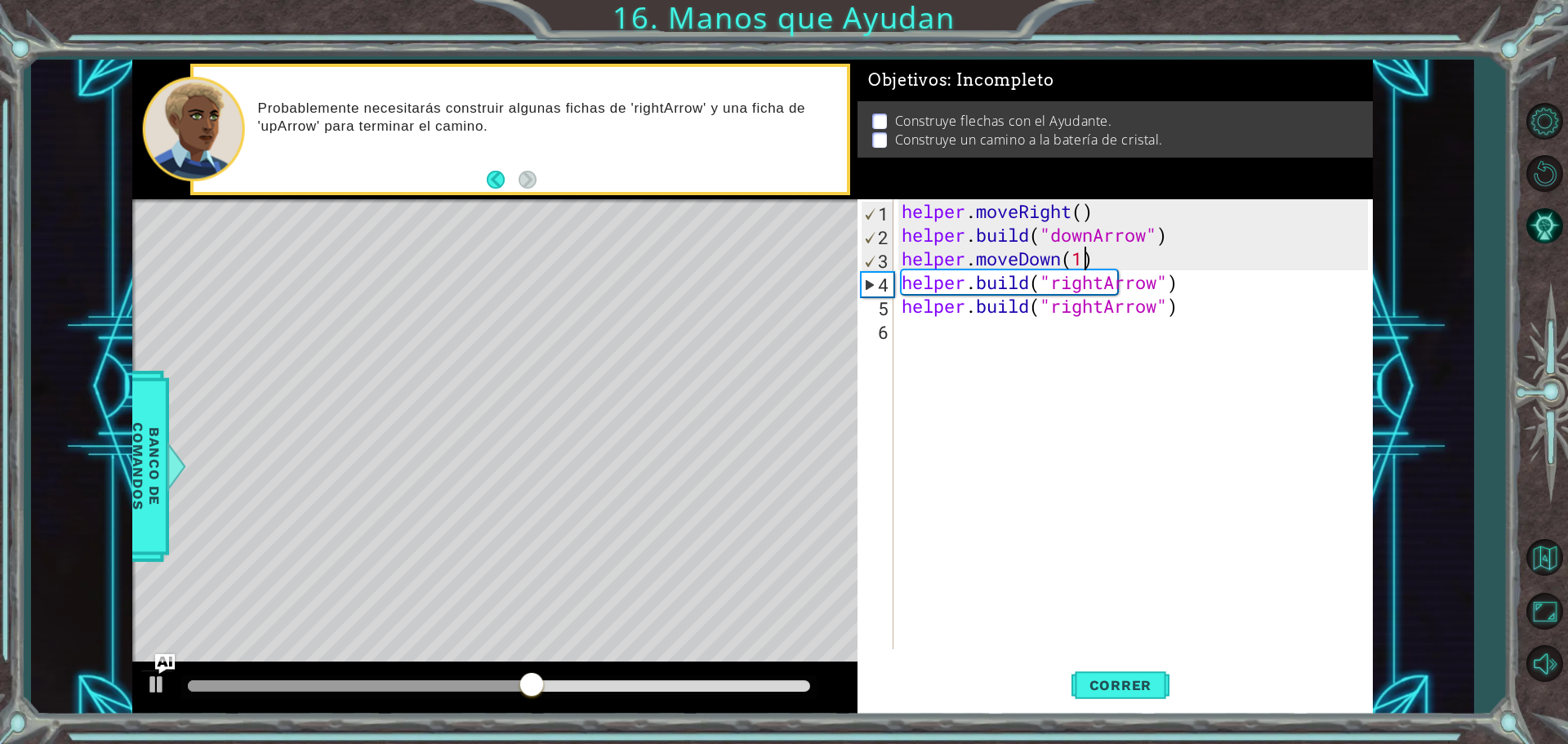
click at [1088, 265] on div "helper . moveRight ( ) helper . build ( "downArrow" ) helper . moveDown ( 1 ) h…" at bounding box center [1138, 448] width 477 height 498
click at [1106, 287] on div "helper . moveRight ( ) helper . build ( "downArrow" ) helper . moveDown ( 1 ) h…" at bounding box center [1138, 448] width 477 height 498
type textarea "[DOMAIN_NAME]("rightArrow")"
click at [1179, 386] on div "helper . moveRight ( ) helper . build ( "downArrow" ) helper . moveDown ( 1 ) h…" at bounding box center [1138, 448] width 477 height 498
click at [1094, 686] on span "Correr" at bounding box center [1121, 686] width 96 height 17
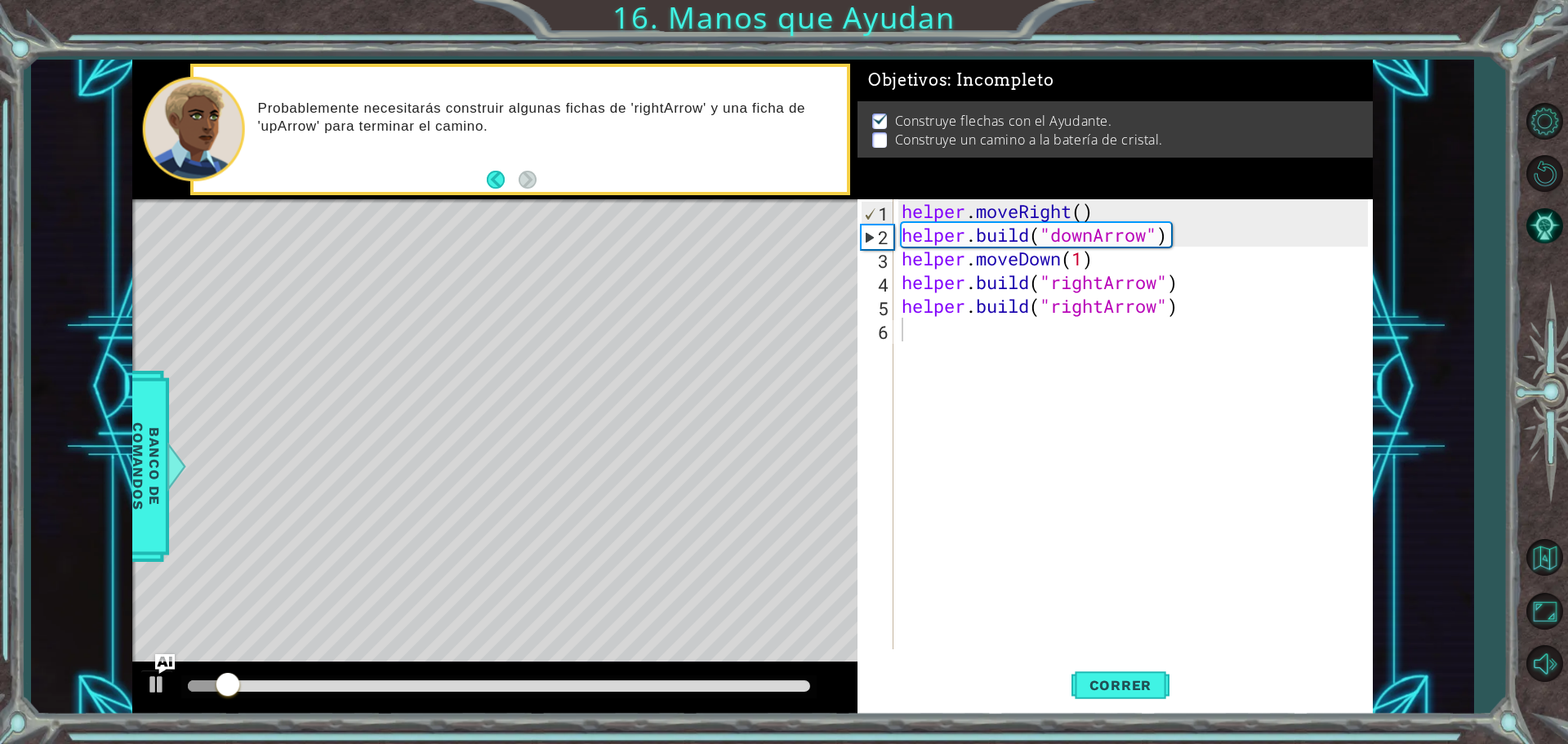
drag, startPoint x: 272, startPoint y: 702, endPoint x: 321, endPoint y: 693, distance: 49.8
click at [321, 693] on div at bounding box center [495, 689] width 725 height 53
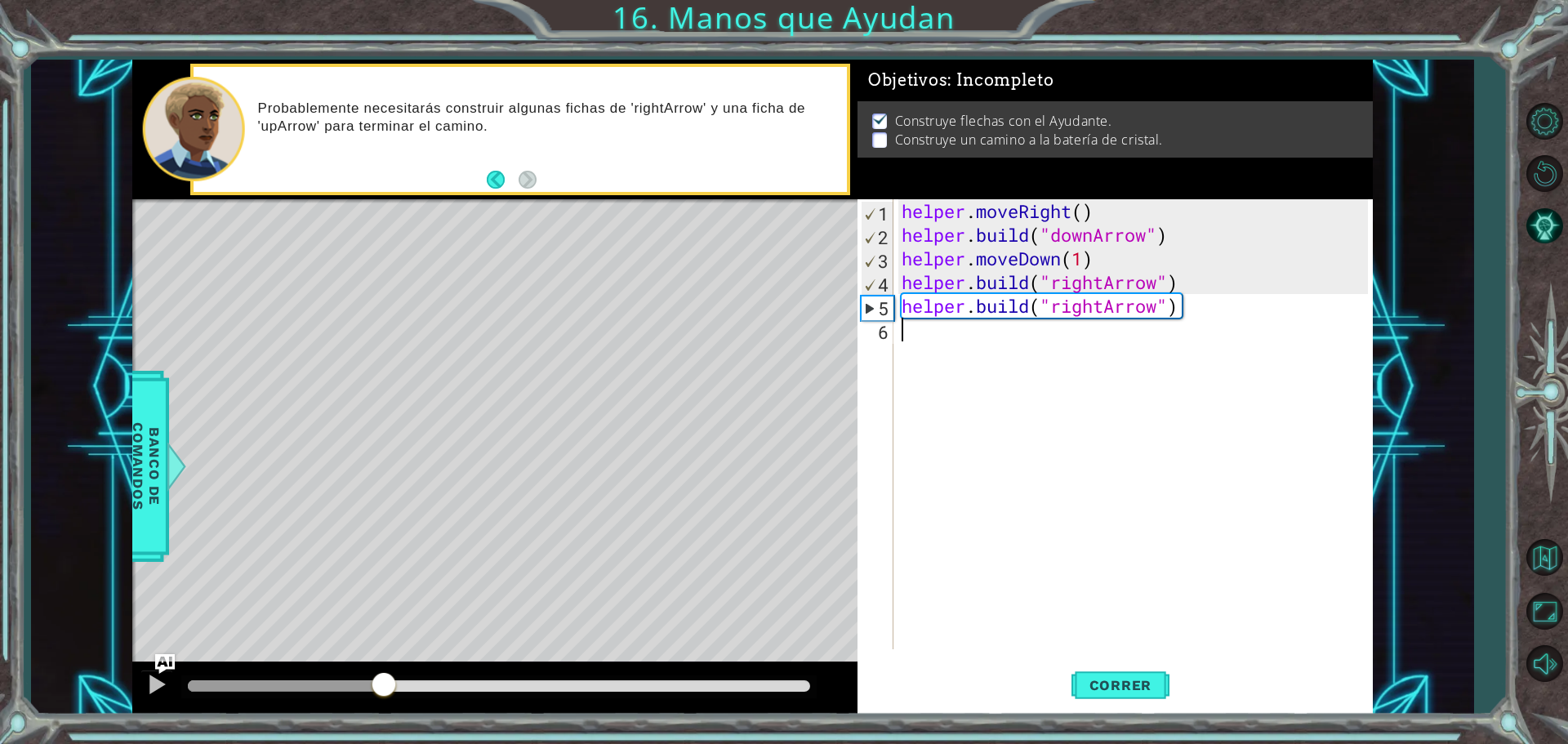
drag, startPoint x: 287, startPoint y: 681, endPoint x: 390, endPoint y: 681, distance: 103.0
click at [390, 681] on div at bounding box center [499, 686] width 622 height 11
click at [112, 376] on div "1 2 3 helper . moveRight ( ) helper . build ( "downArrow" ) ההההההההההההההההההה…" at bounding box center [752, 387] width 1443 height 655
